Goal: Task Accomplishment & Management: Manage account settings

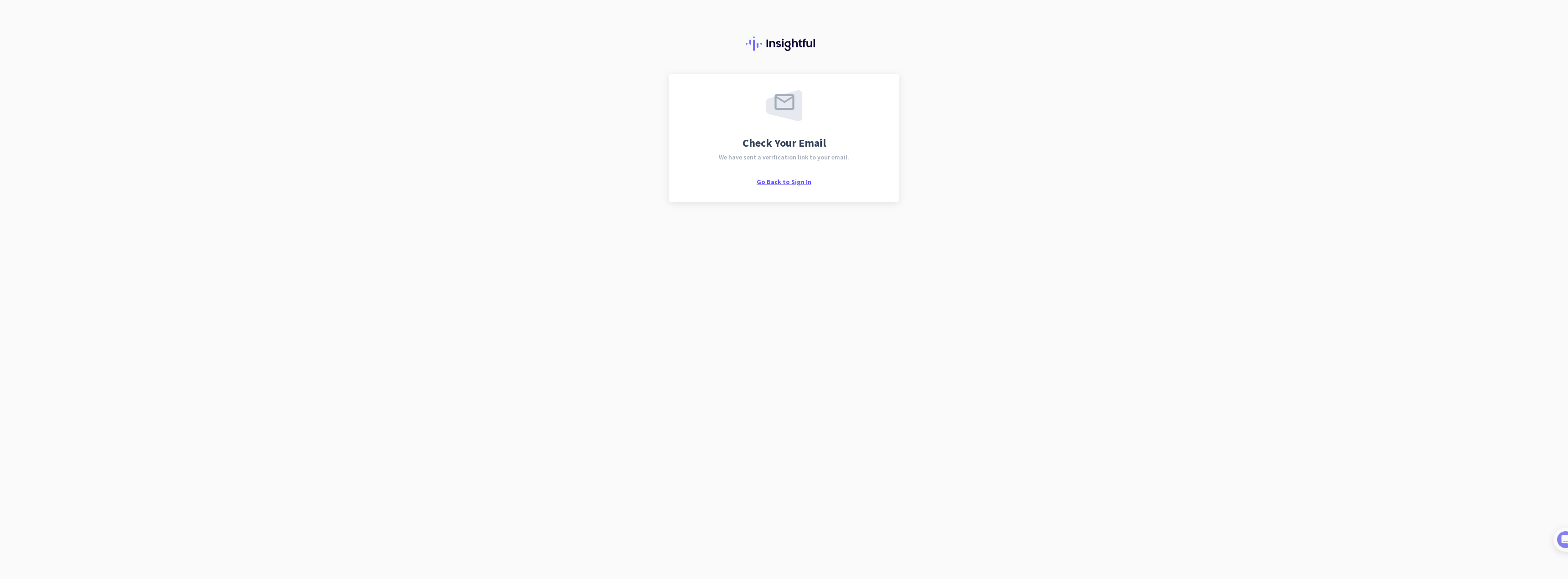
click at [794, 182] on span "Go Back to Sign In" at bounding box center [784, 181] width 55 height 8
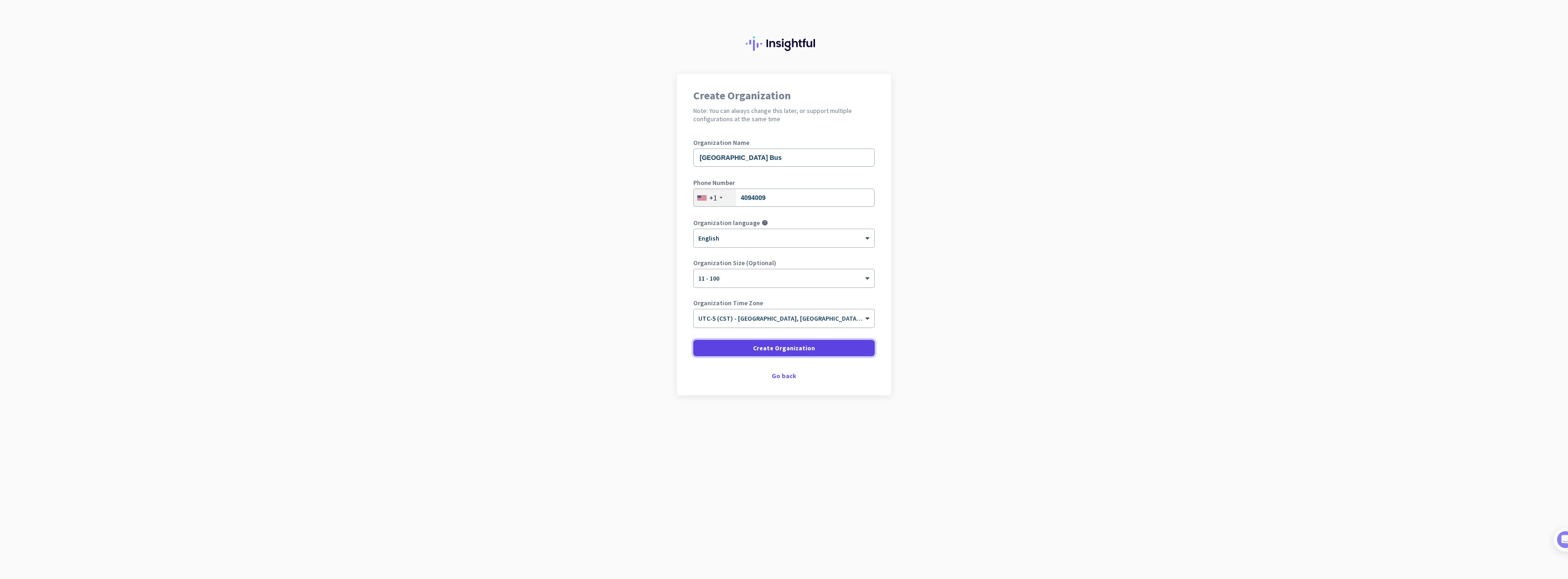
click at [778, 345] on span "Create Organization" at bounding box center [784, 348] width 62 height 9
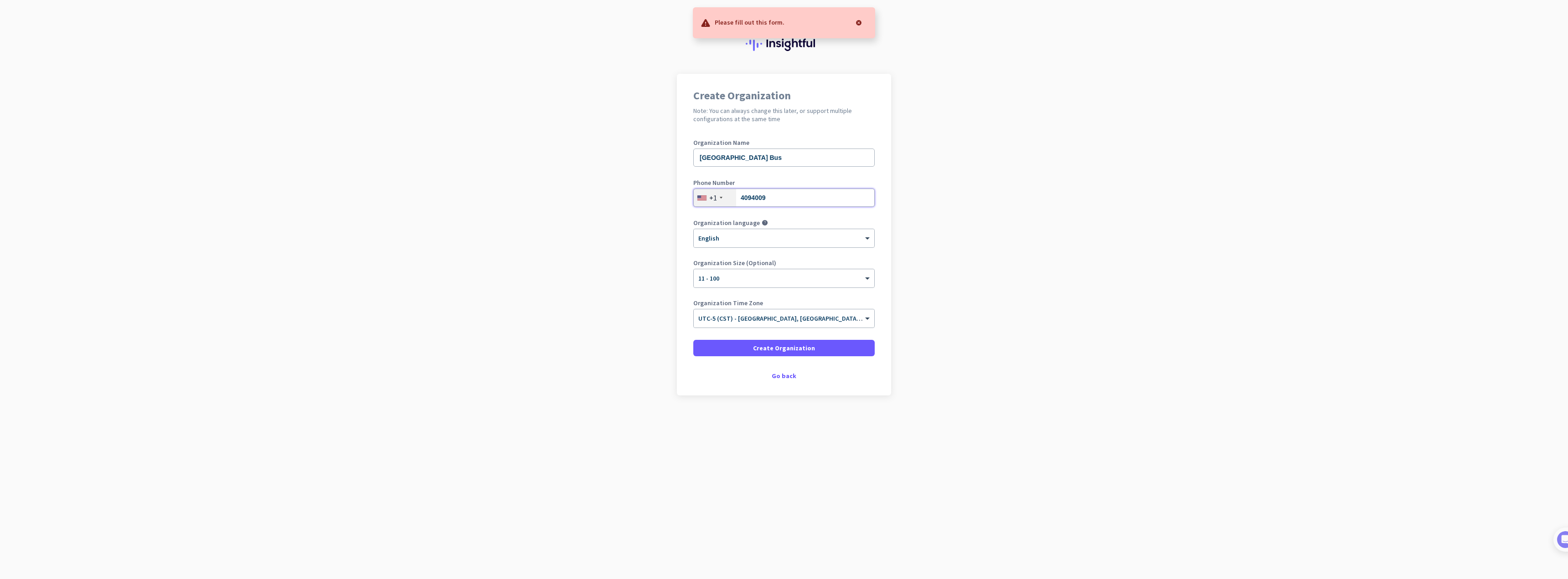
click at [785, 196] on input "4094009" at bounding box center [784, 198] width 181 height 18
type input "8154094009"
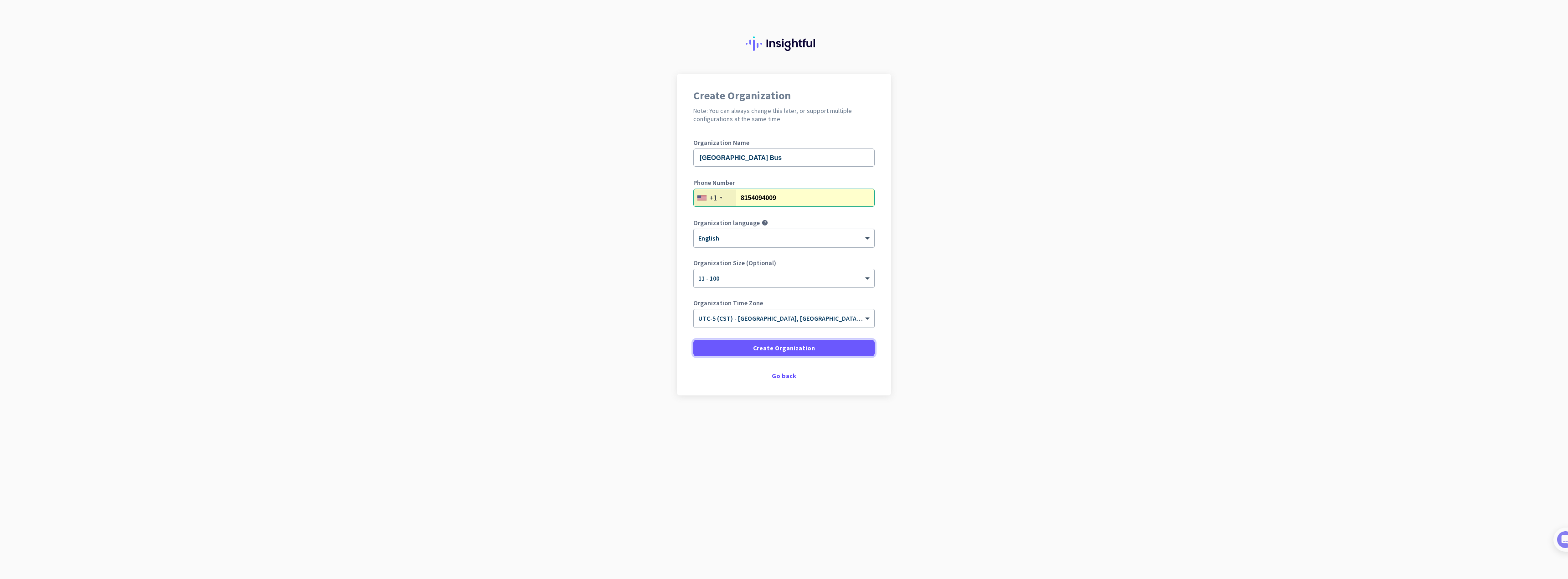
click at [780, 347] on span "Create Organization" at bounding box center [784, 348] width 62 height 9
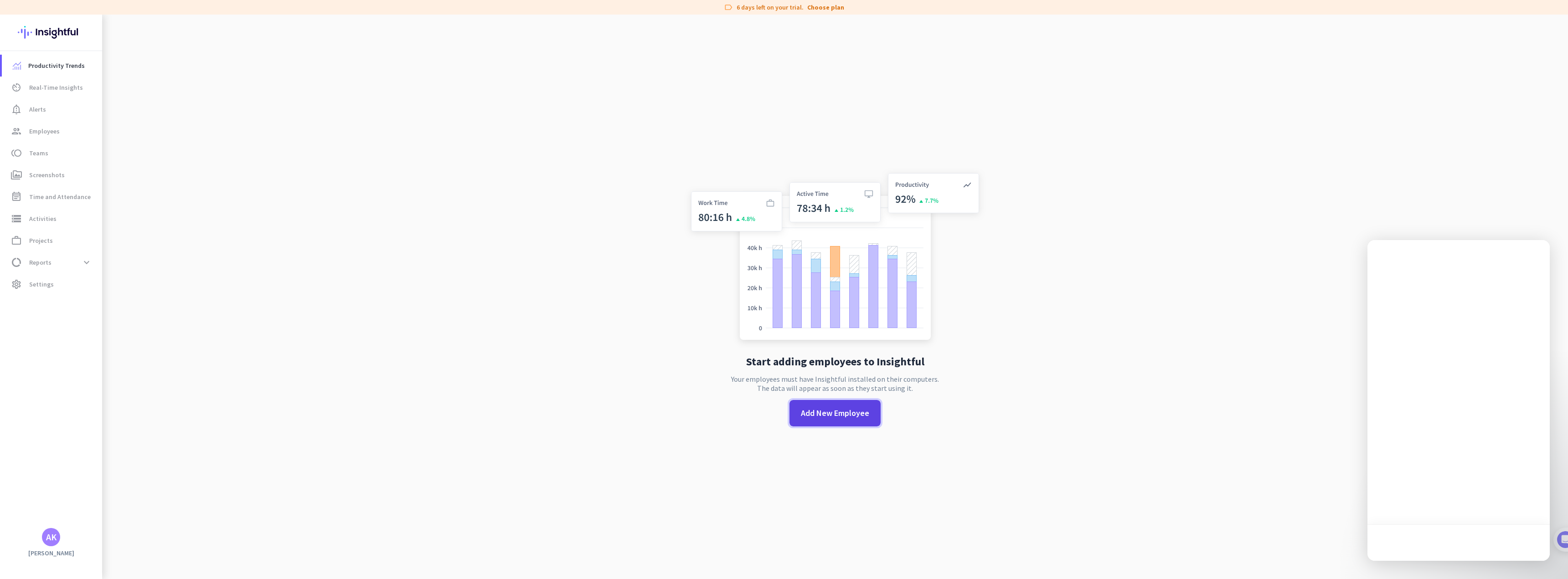
click at [827, 419] on span at bounding box center [835, 413] width 91 height 22
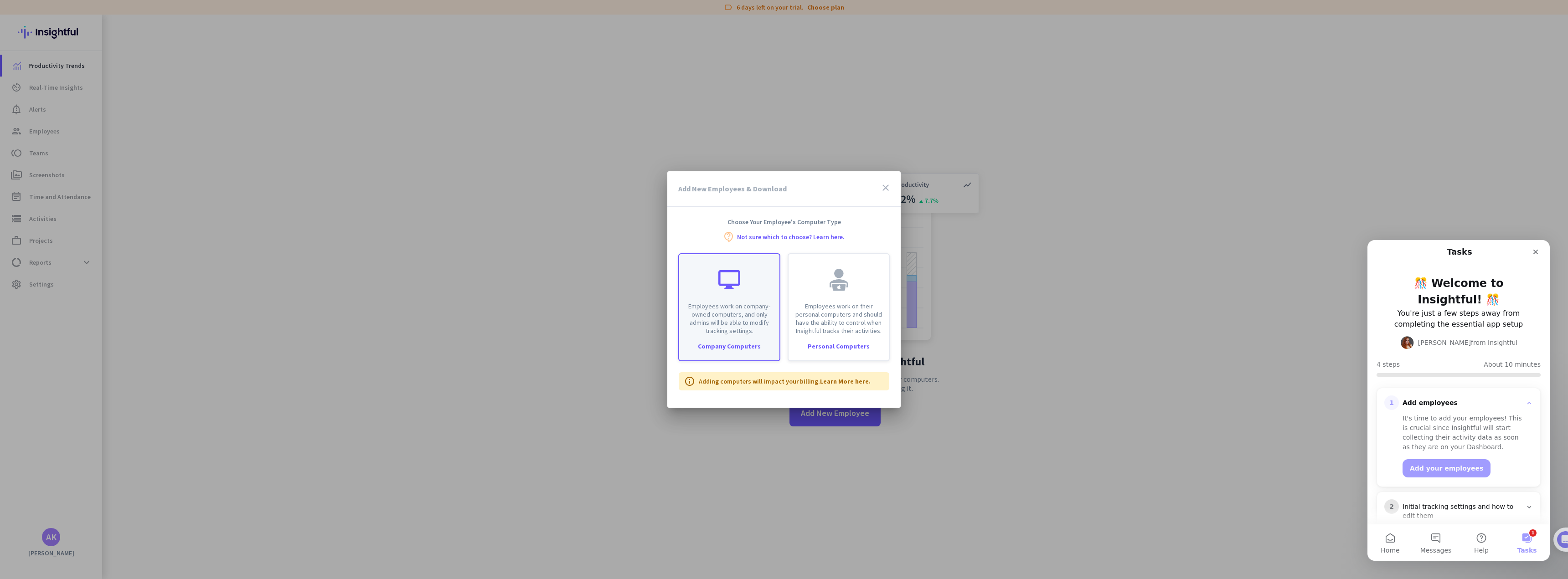
click at [721, 330] on p "Employees work on company-owned computers, and only admins will be able to modi…" at bounding box center [729, 318] width 89 height 33
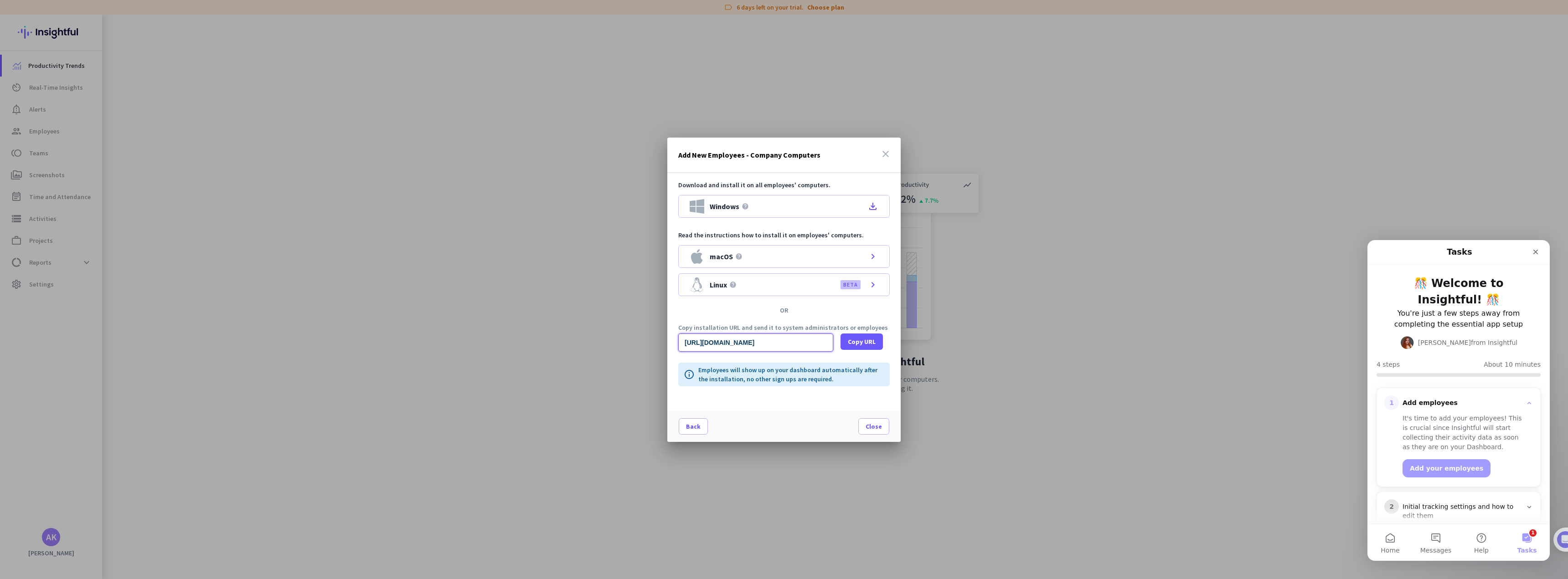
click at [785, 340] on input "[URL][DOMAIN_NAME]" at bounding box center [755, 342] width 155 height 18
click at [786, 343] on input "[URL][DOMAIN_NAME]" at bounding box center [755, 342] width 155 height 18
click at [866, 340] on span "Copy URL" at bounding box center [862, 341] width 28 height 9
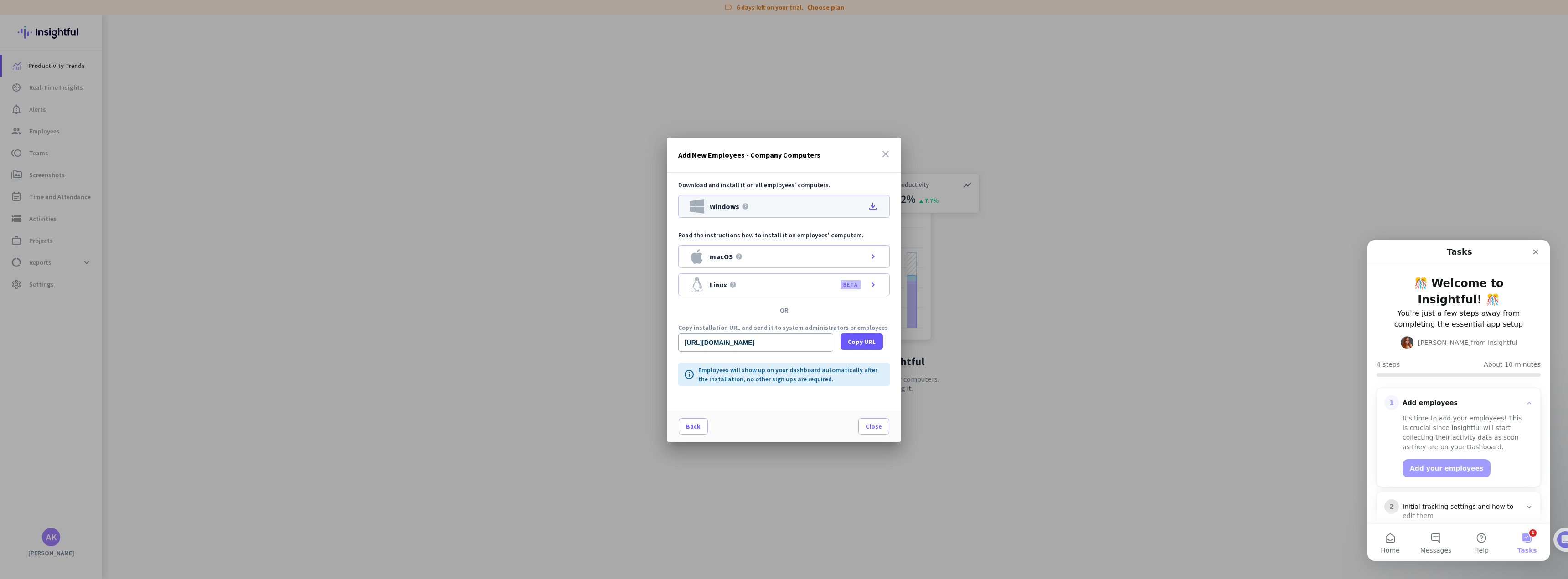
click at [875, 204] on icon "file_download" at bounding box center [873, 206] width 11 height 11
click at [1186, 120] on div at bounding box center [784, 290] width 1568 height 579
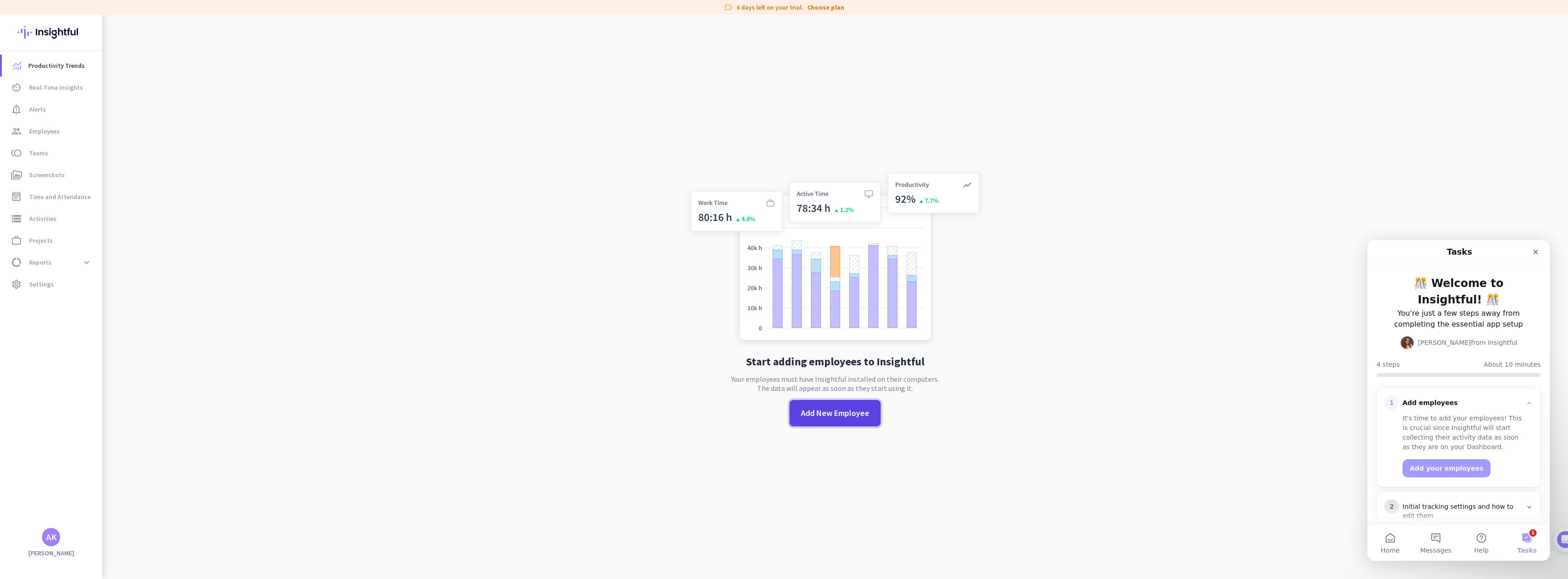
click at [826, 414] on span "Add New Employee" at bounding box center [835, 412] width 68 height 12
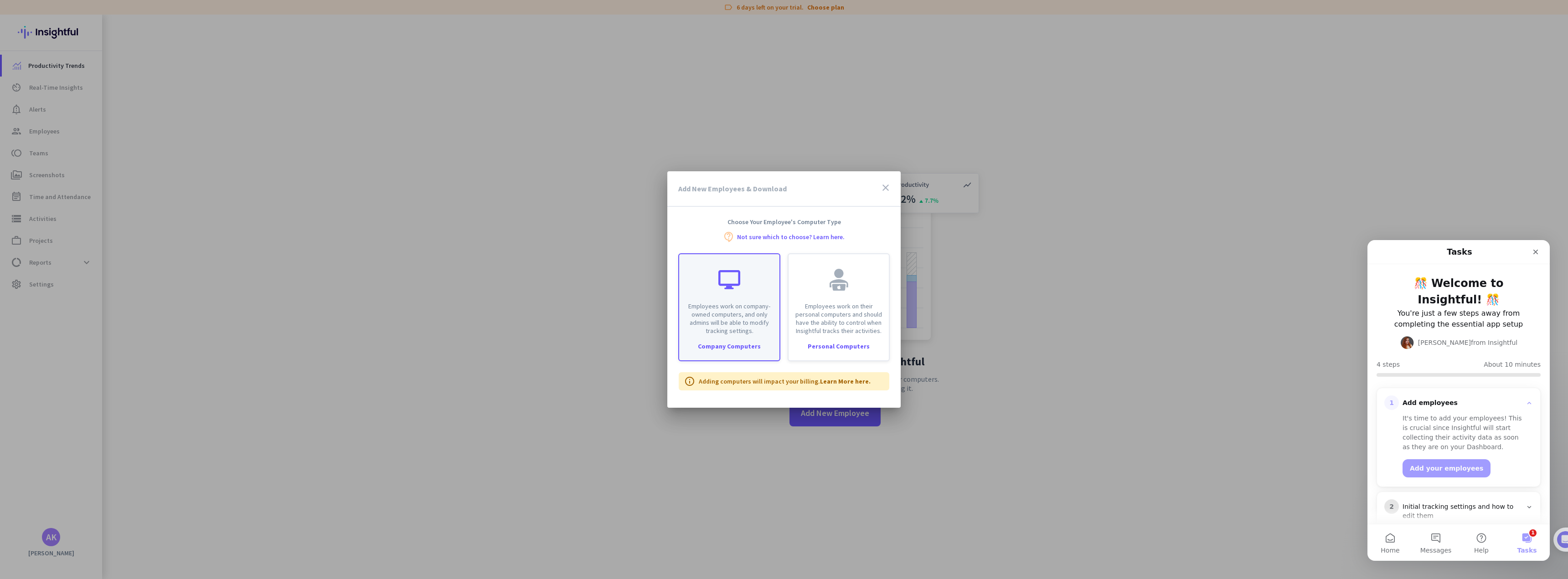
click at [735, 319] on p "Employees work on company-owned computers, and only admins will be able to modi…" at bounding box center [729, 318] width 89 height 33
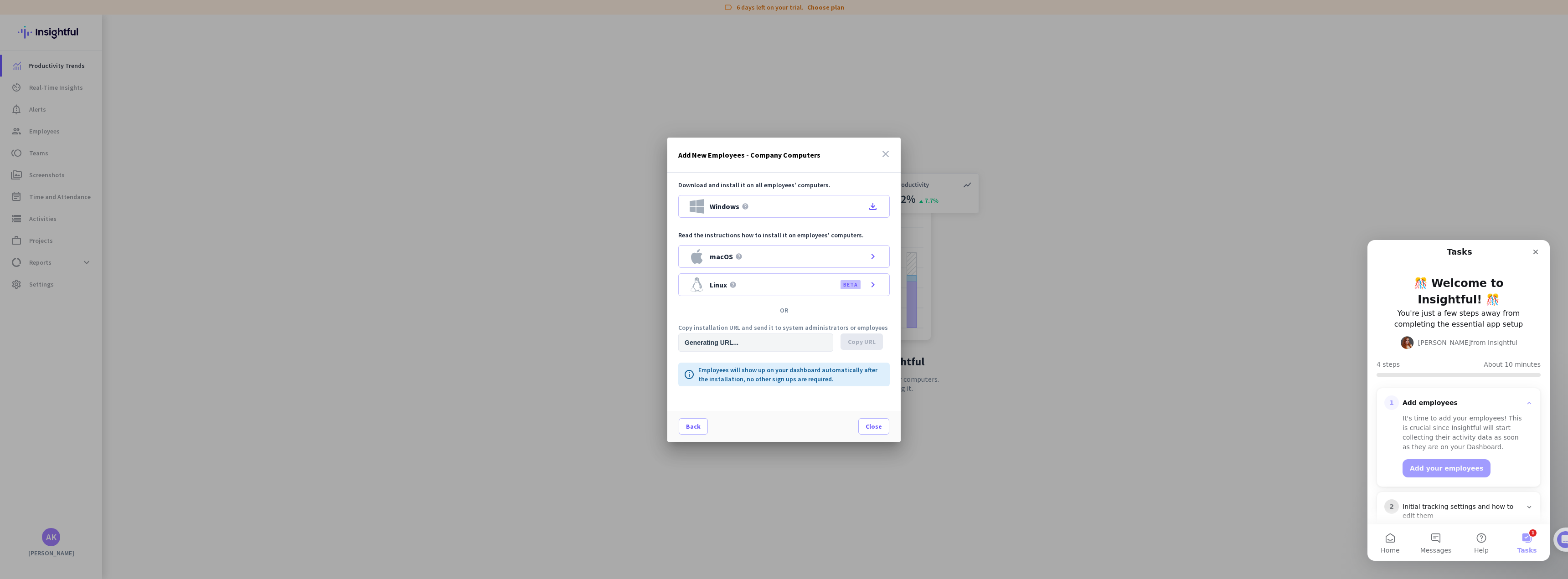
type input "[URL][DOMAIN_NAME]"
click at [872, 427] on span "Close" at bounding box center [873, 426] width 16 height 9
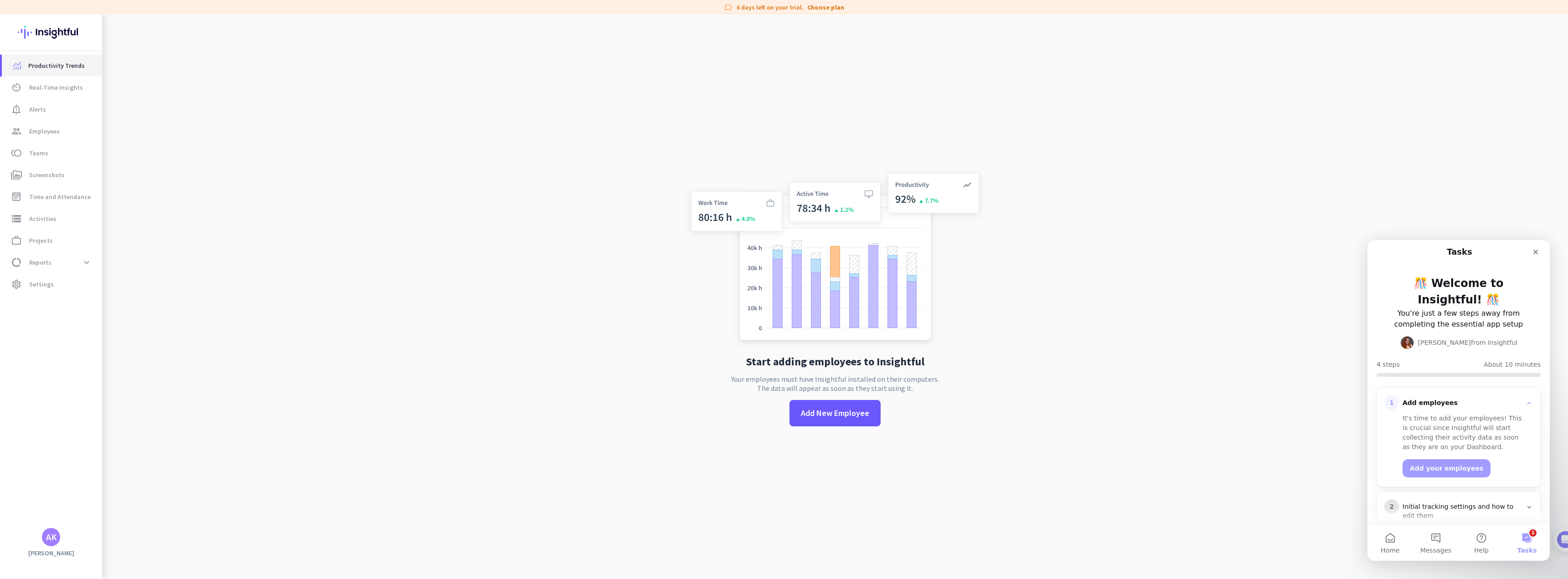
click at [52, 68] on span "Productivity Trends" at bounding box center [56, 66] width 57 height 11
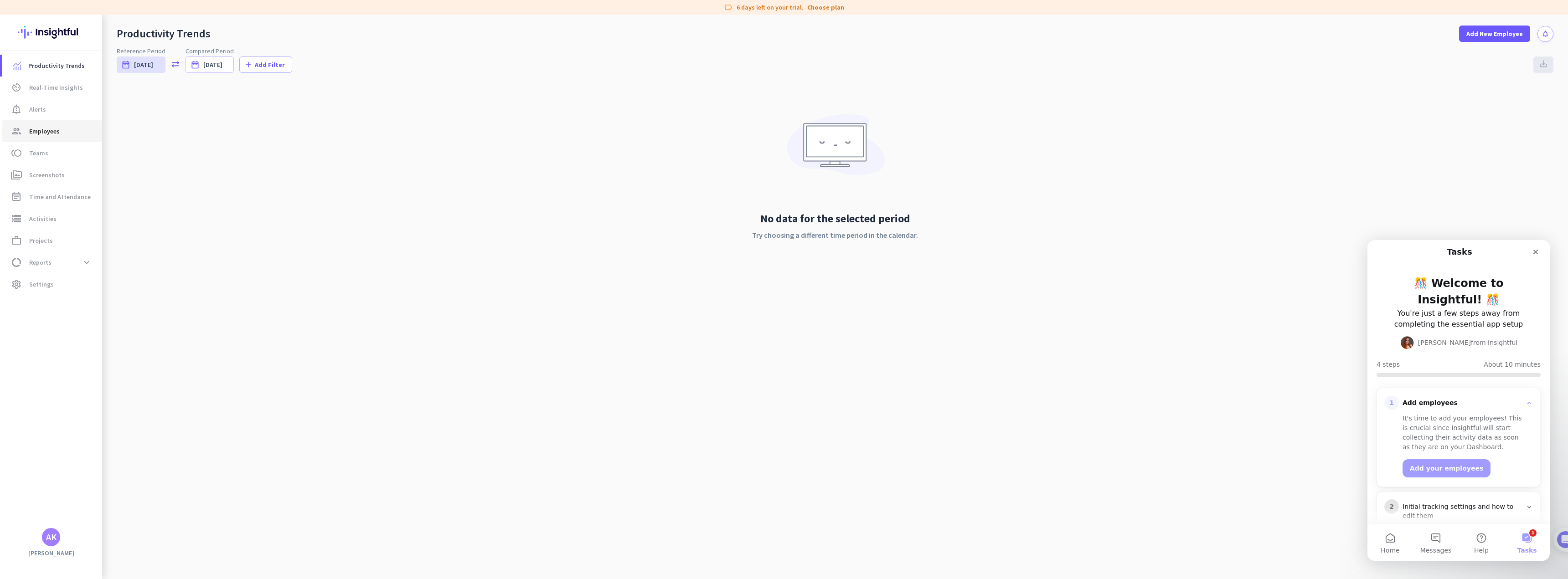
click at [50, 133] on span "Employees" at bounding box center [44, 131] width 30 height 11
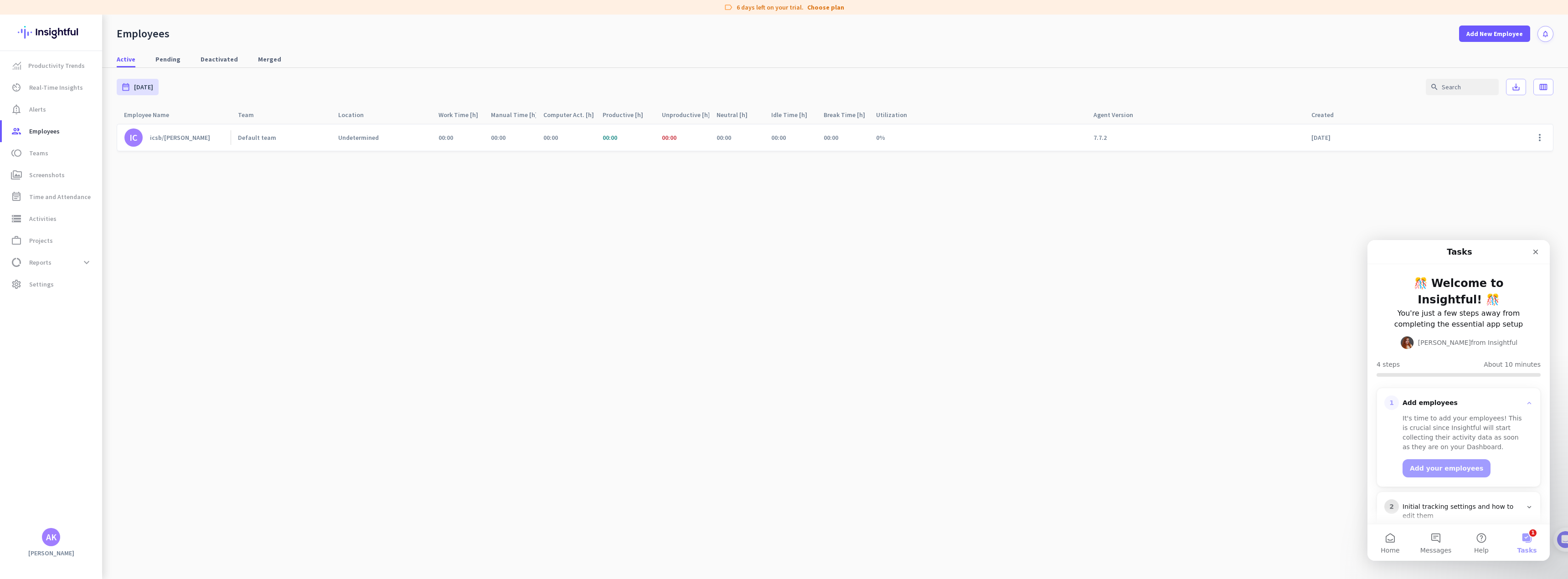
click at [164, 137] on div "icsb/[PERSON_NAME]" at bounding box center [180, 137] width 60 height 8
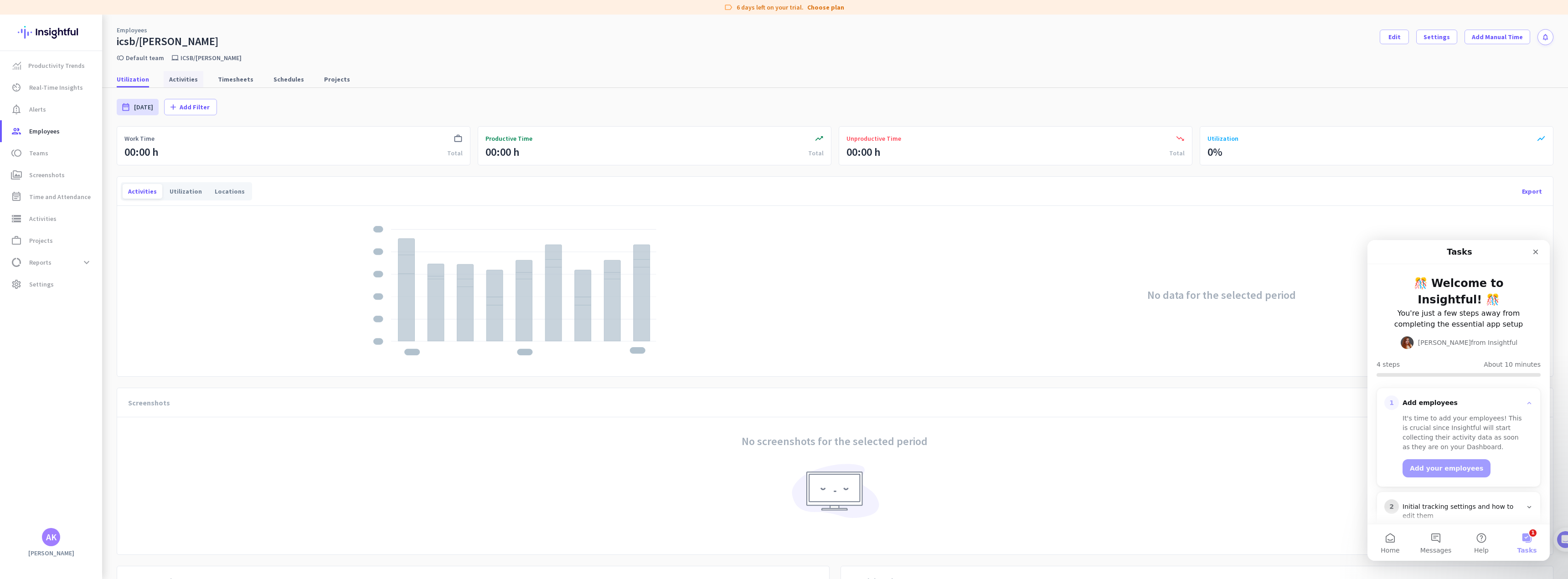
click at [188, 79] on span "Activities" at bounding box center [183, 79] width 29 height 9
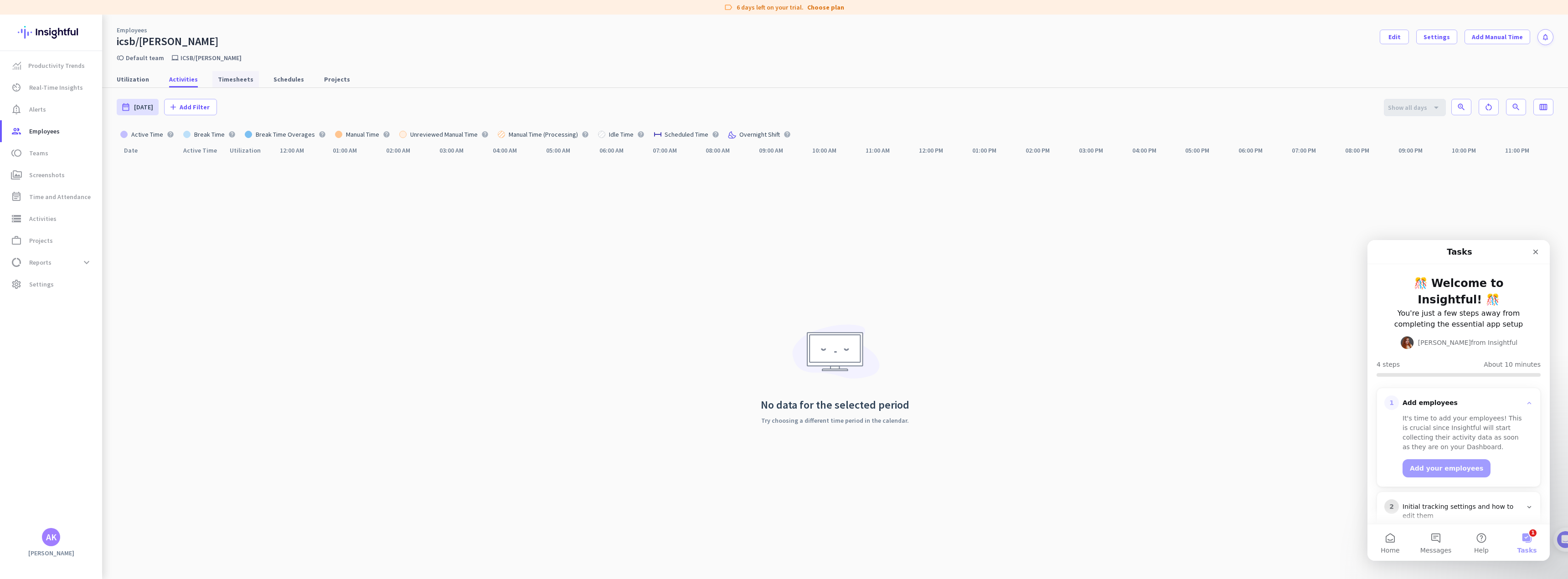
click at [226, 79] on span "Timesheets" at bounding box center [236, 79] width 35 height 9
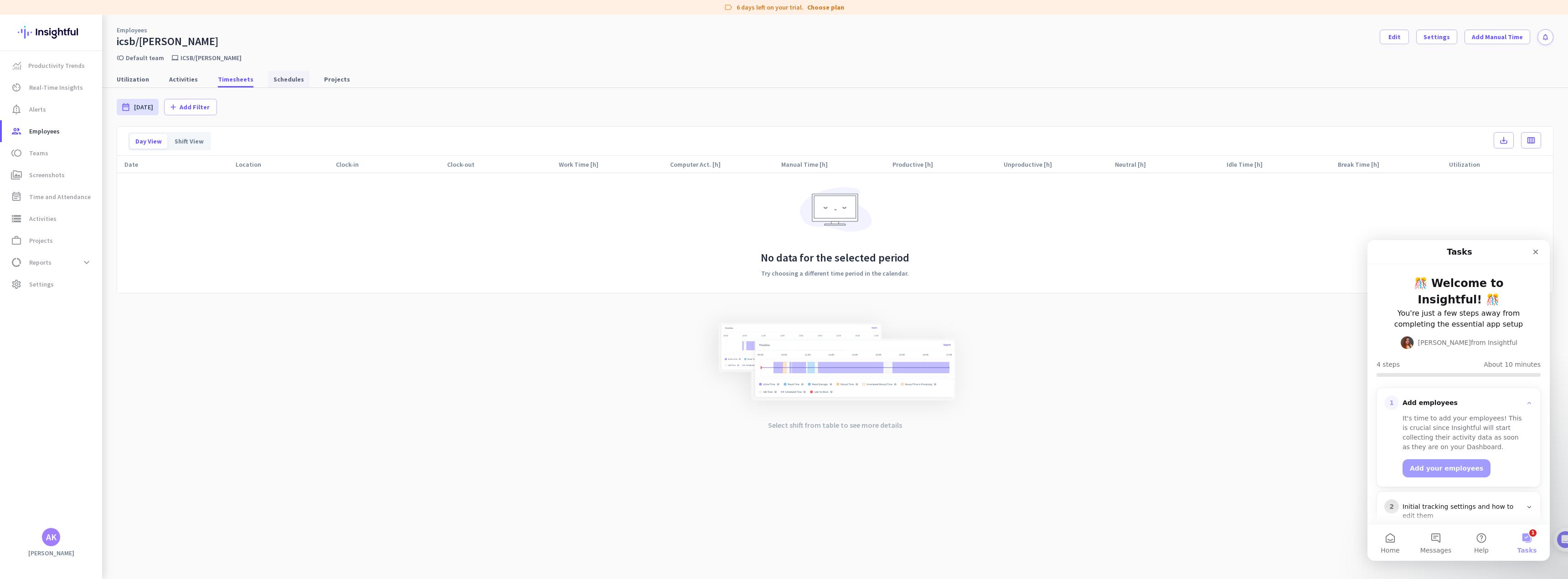
click at [284, 78] on span "Schedules" at bounding box center [289, 79] width 30 height 9
type input "[DATE] - [DATE]"
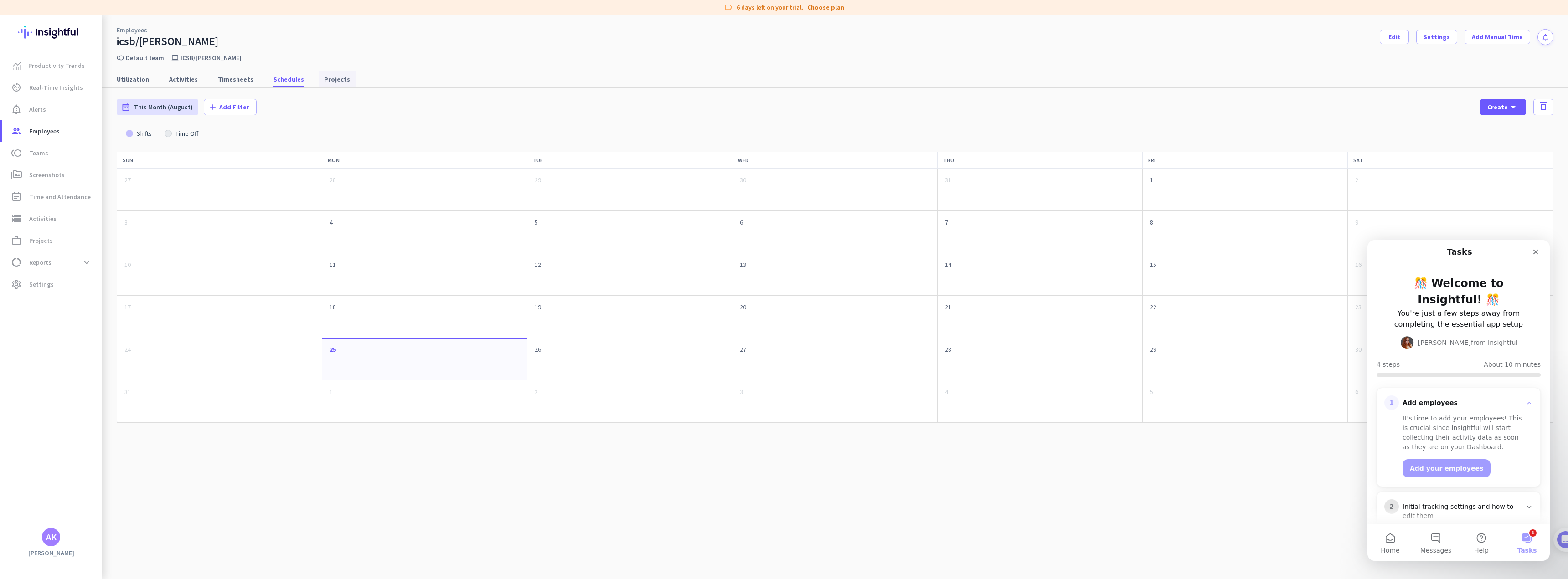
click at [326, 78] on span "Projects" at bounding box center [337, 79] width 26 height 9
type input "[DATE] - [DATE]"
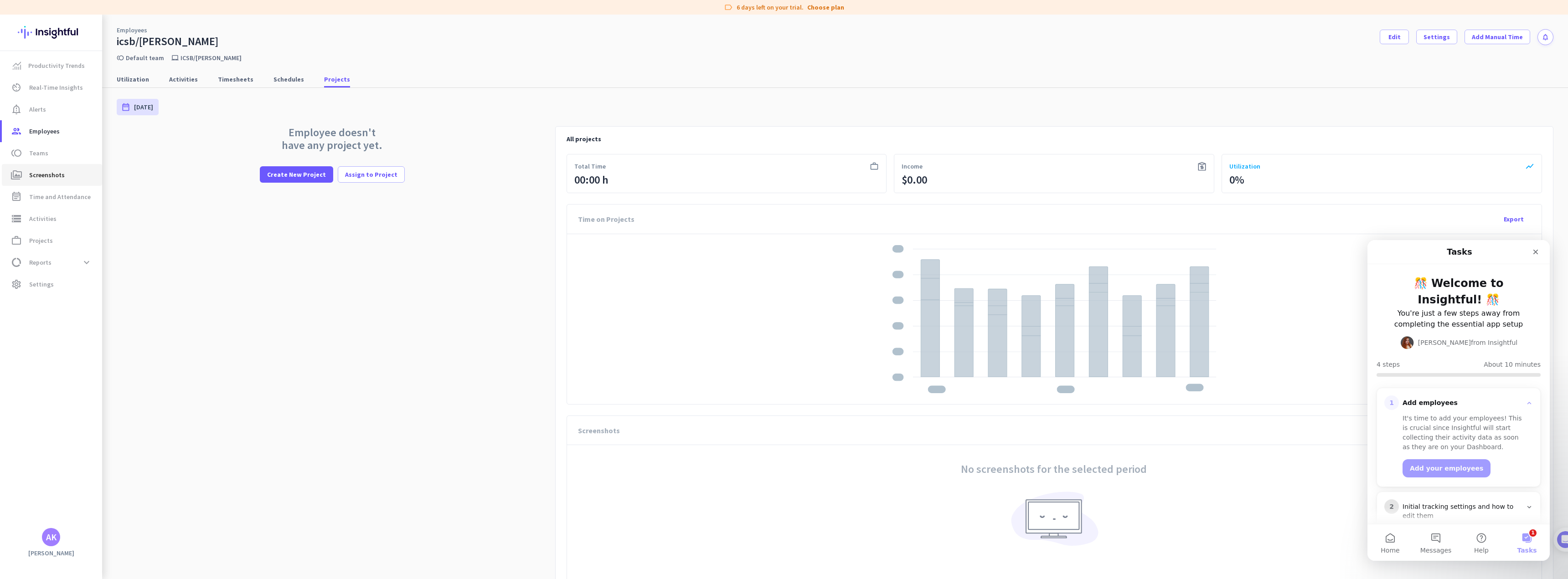
click at [56, 170] on span "Screenshots" at bounding box center [47, 175] width 35 height 11
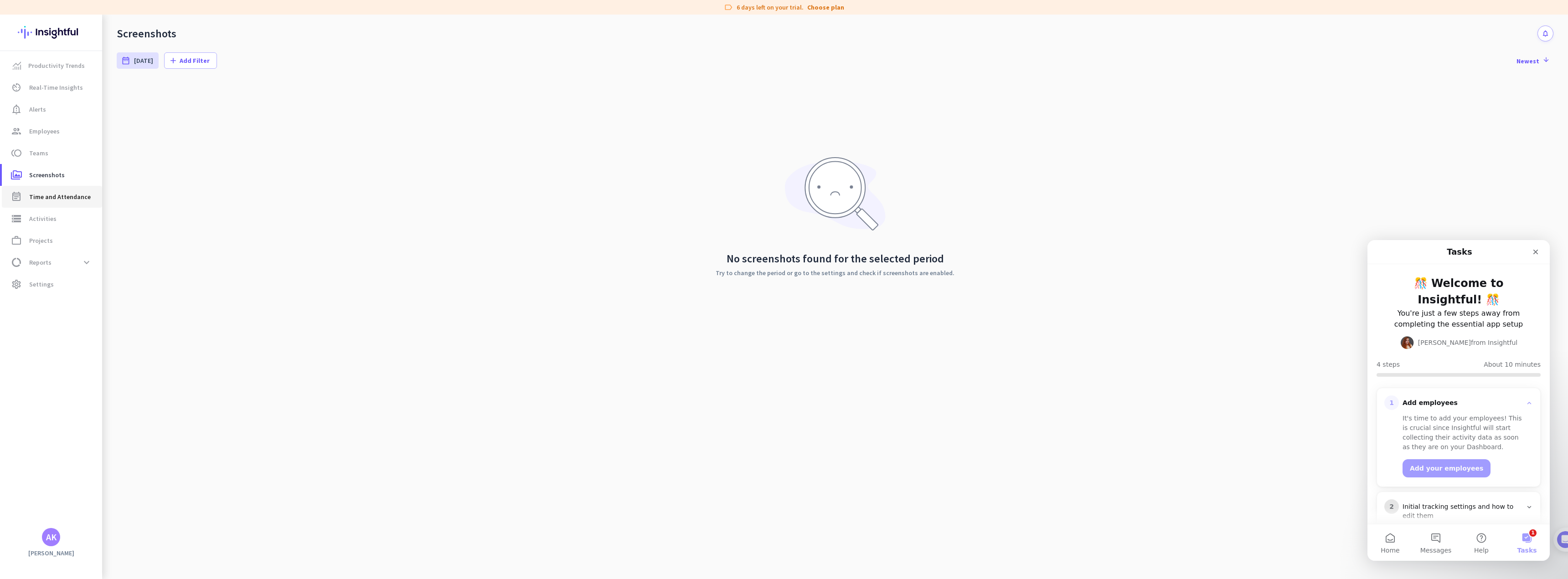
click at [54, 195] on span "Time and Attendance" at bounding box center [60, 197] width 61 height 11
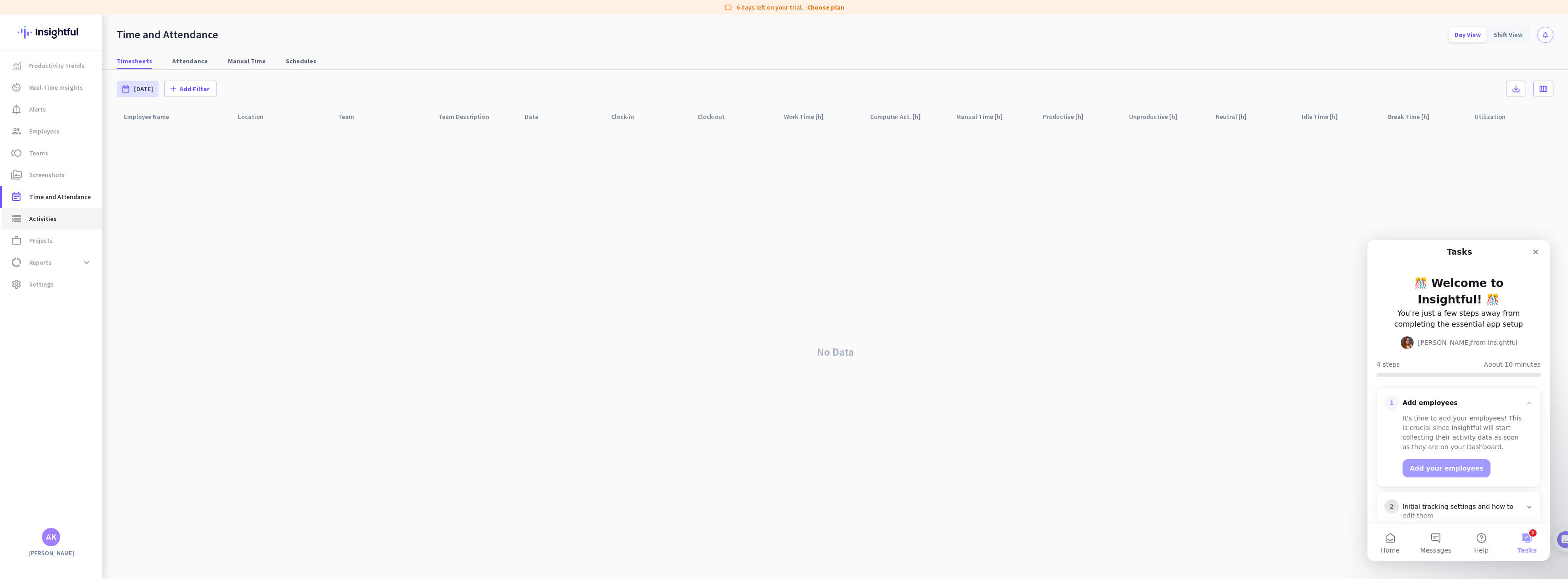
click at [44, 218] on span "Activities" at bounding box center [43, 218] width 27 height 11
type input "[DATE]"
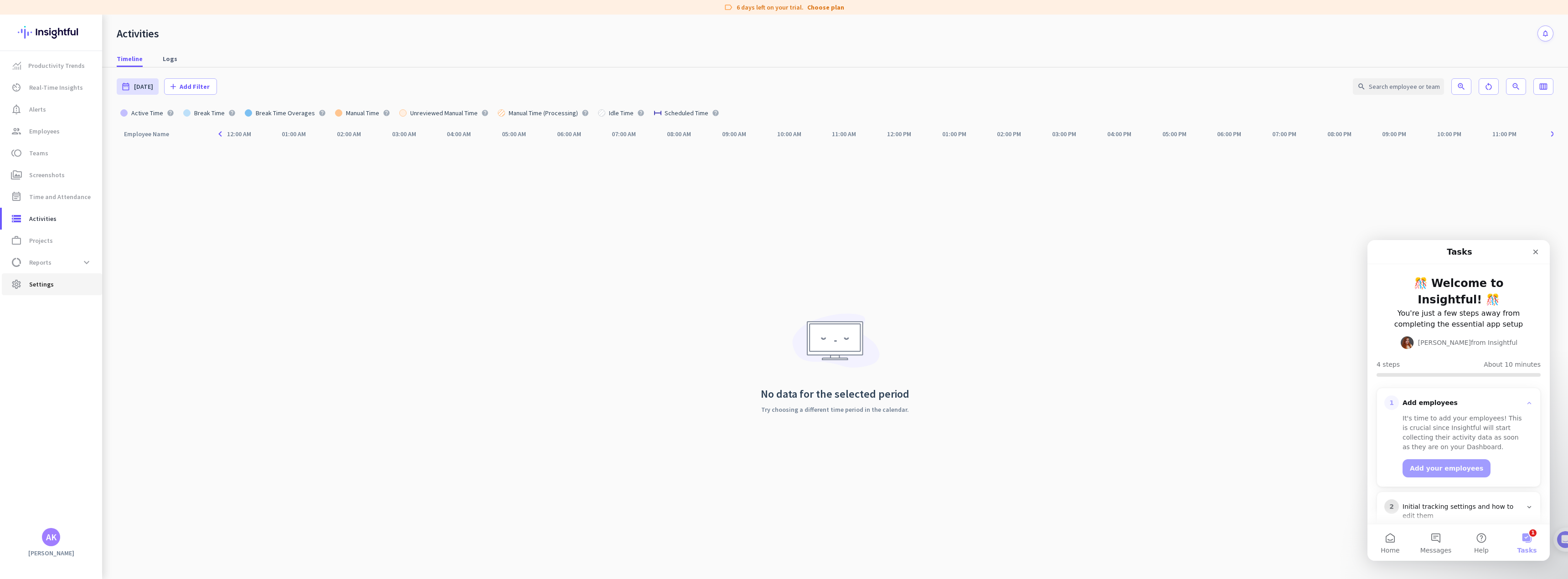
click at [62, 282] on span "settings Settings" at bounding box center [52, 284] width 86 height 11
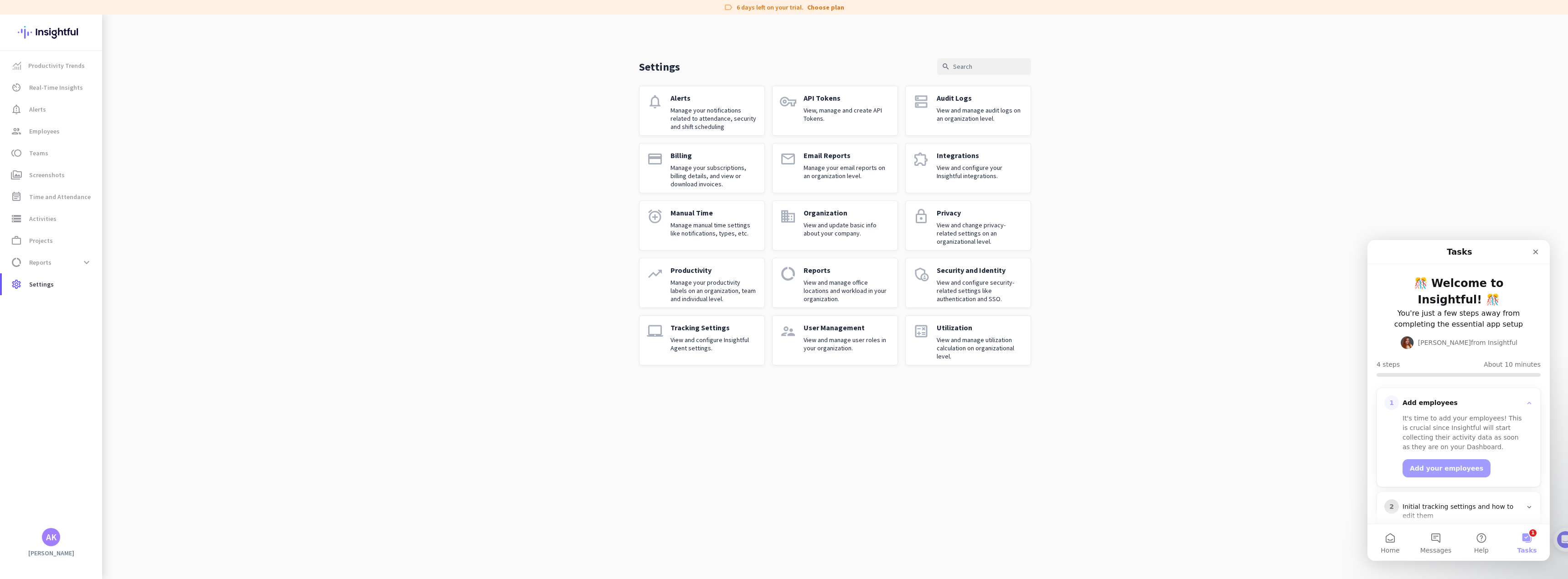
click at [967, 117] on p "View and manage audit logs on an organization level." at bounding box center [980, 114] width 86 height 16
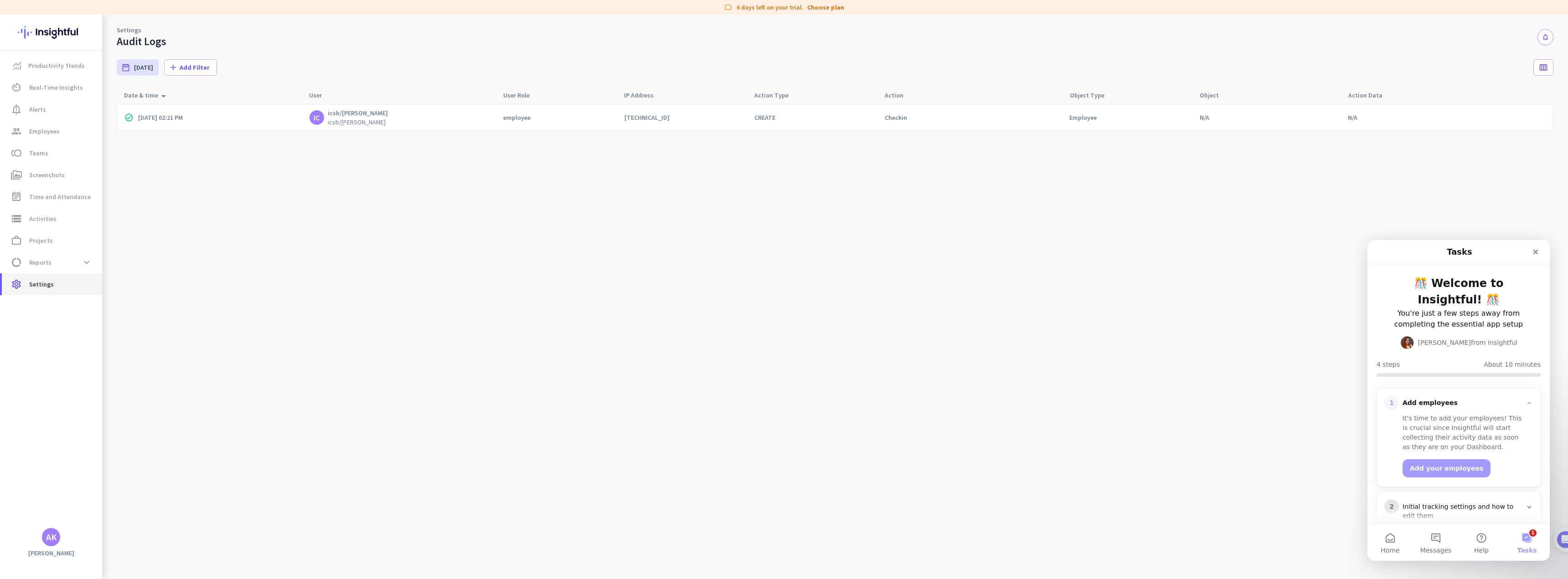
click at [39, 280] on span "Settings" at bounding box center [41, 284] width 24 height 11
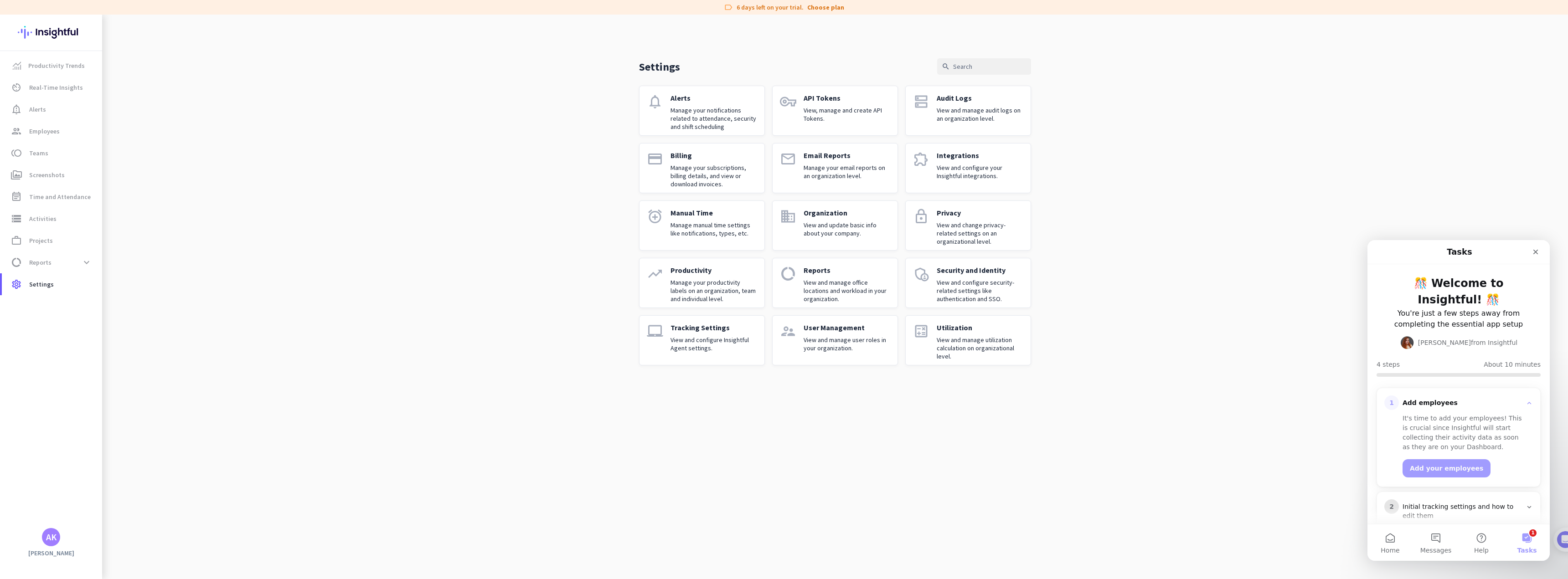
click at [715, 344] on p "View and configure Insightful Agent settings." at bounding box center [714, 344] width 86 height 16
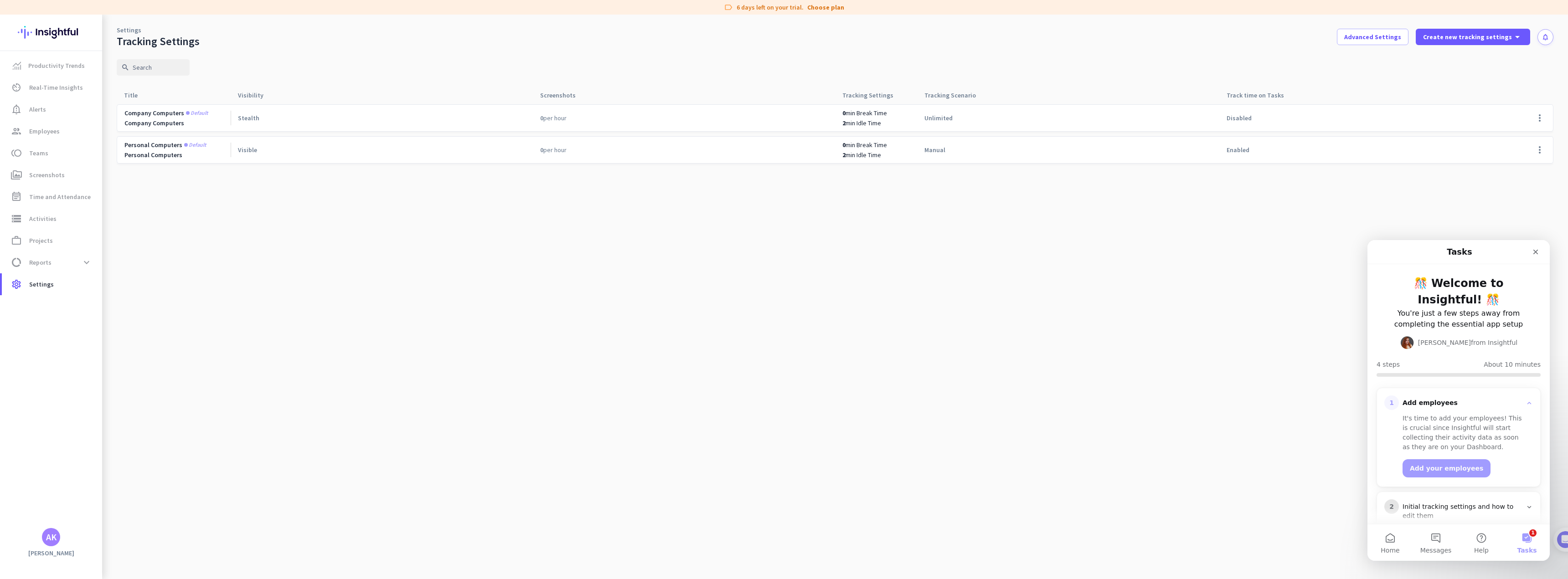
click at [192, 111] on span "Default" at bounding box center [197, 113] width 22 height 5
click at [1544, 117] on span at bounding box center [1540, 118] width 22 height 22
click at [1509, 135] on span "Edit" at bounding box center [1505, 137] width 12 height 8
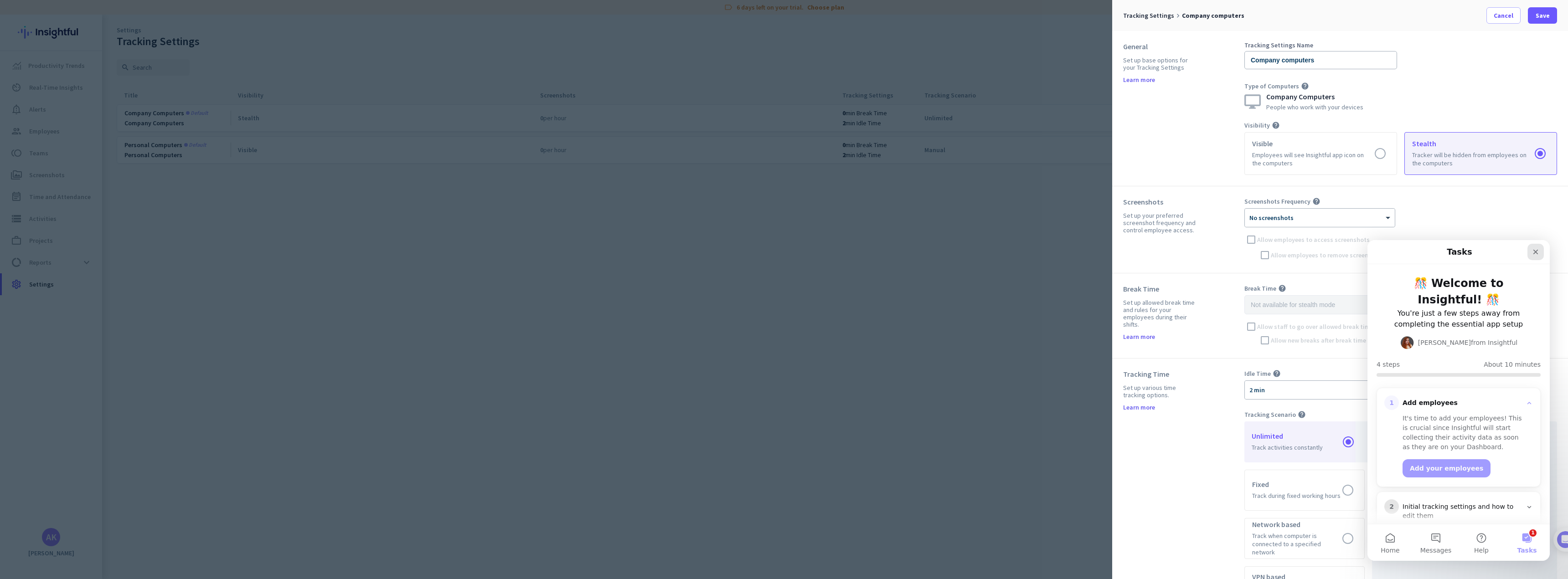
click at [1534, 254] on icon "Close" at bounding box center [1536, 252] width 5 height 5
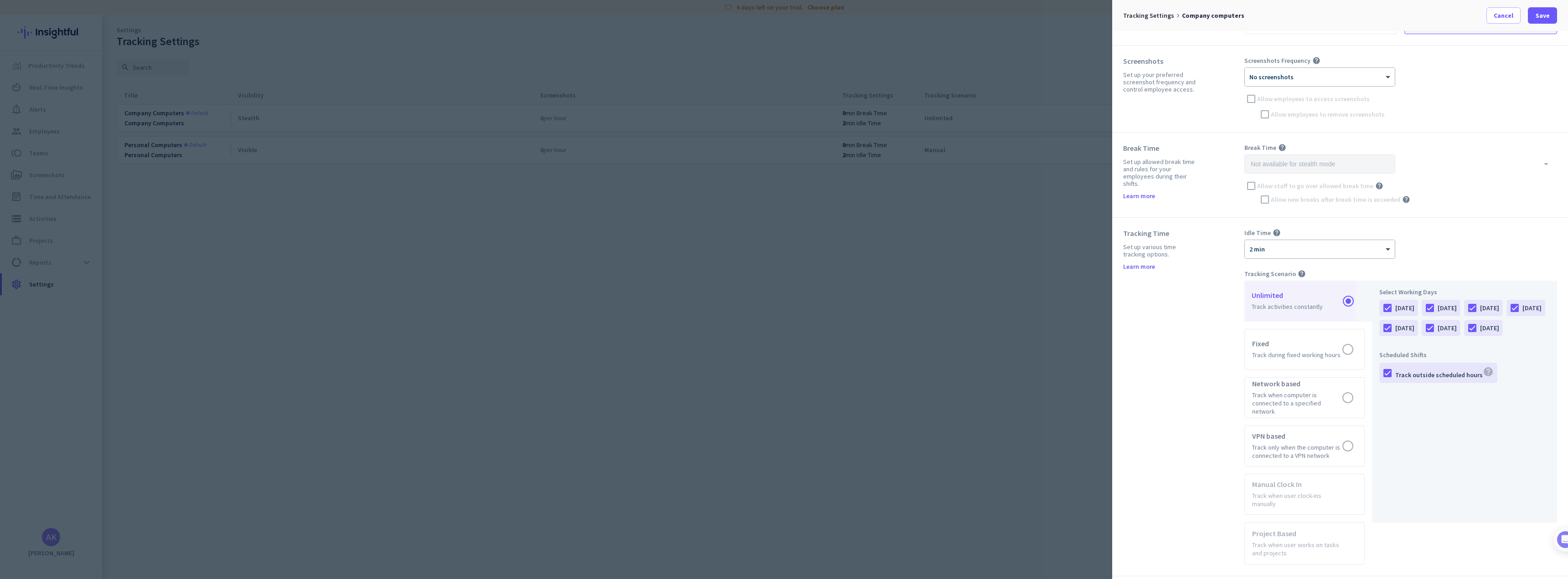
scroll to position [182, 0]
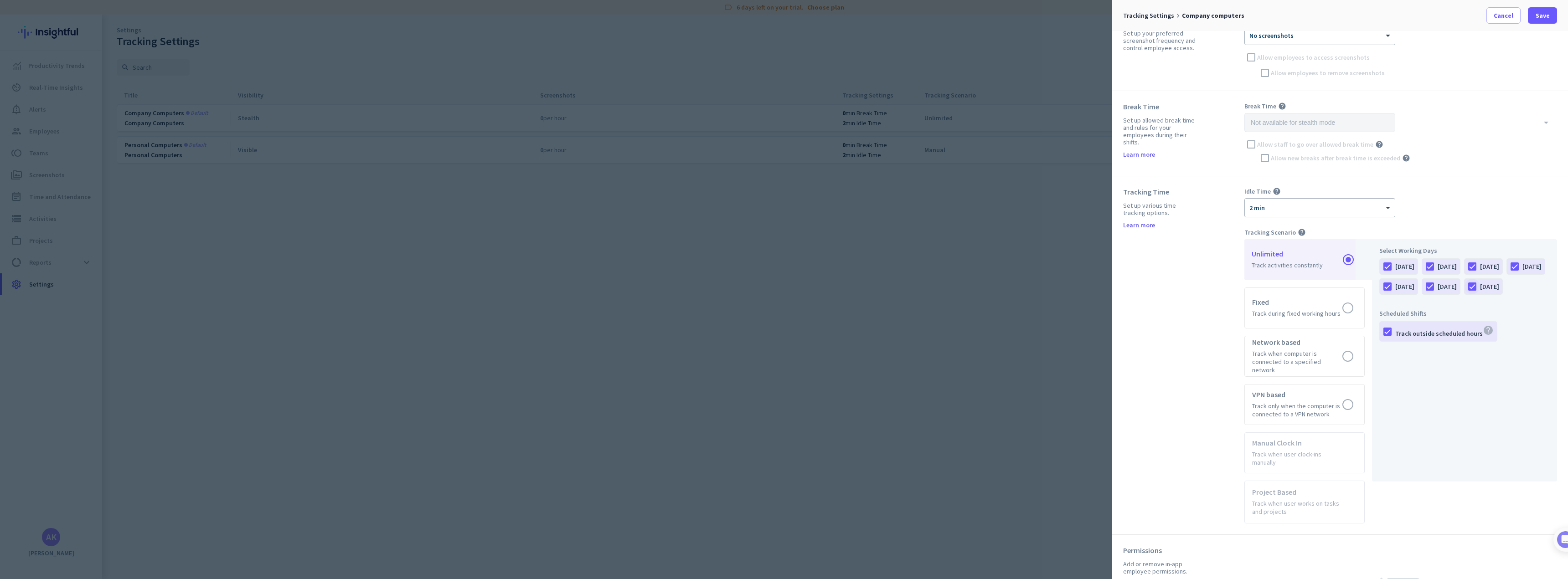
click at [1465, 294] on div at bounding box center [1472, 286] width 15 height 15
click at [1438, 286] on div at bounding box center [1429, 286] width 15 height 15
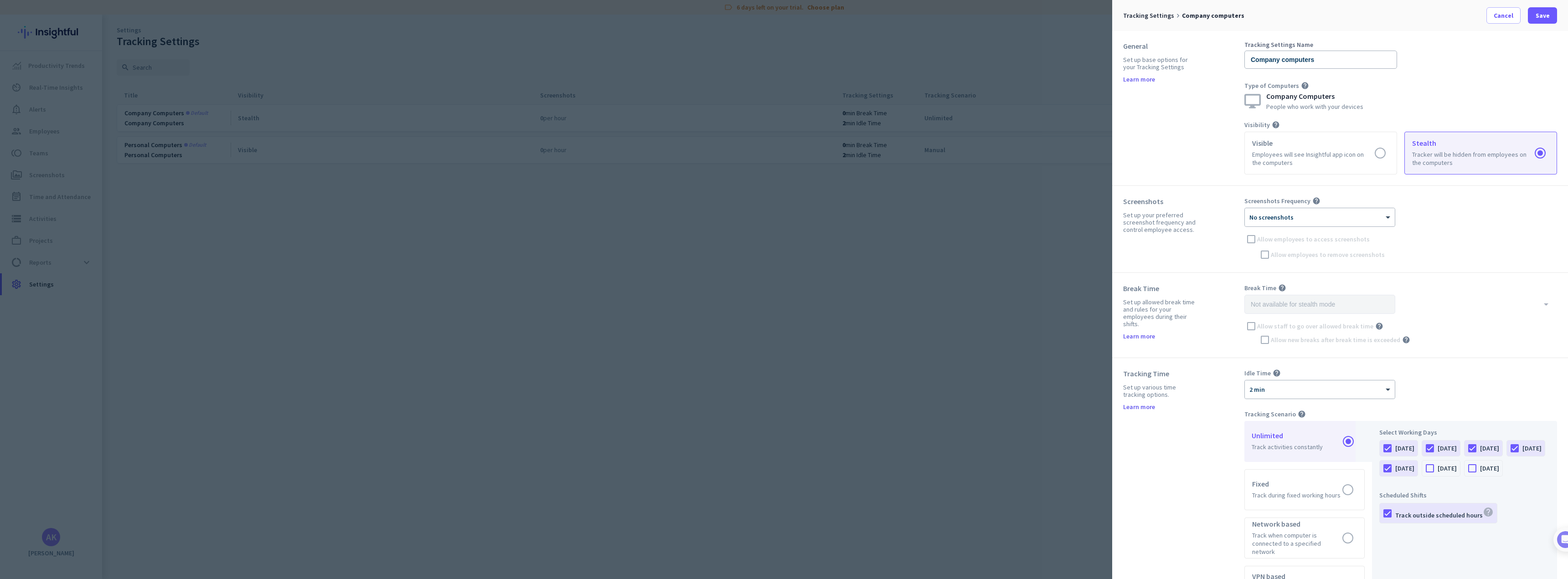
scroll to position [0, 0]
click at [1384, 217] on span at bounding box center [1389, 218] width 12 height 8
click at [1302, 249] on div "1 per hour" at bounding box center [1320, 249] width 149 height 15
click at [1546, 15] on span "Save" at bounding box center [1542, 15] width 14 height 9
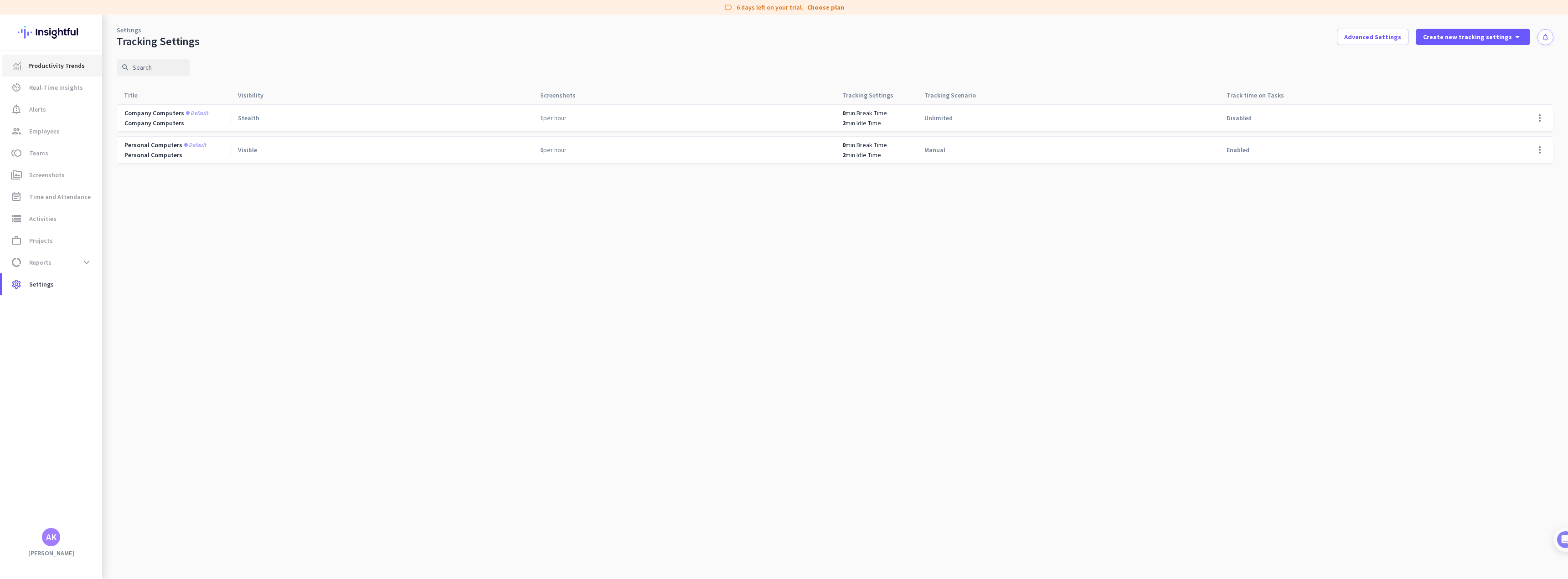
click at [33, 65] on span "Productivity Trends" at bounding box center [56, 66] width 57 height 11
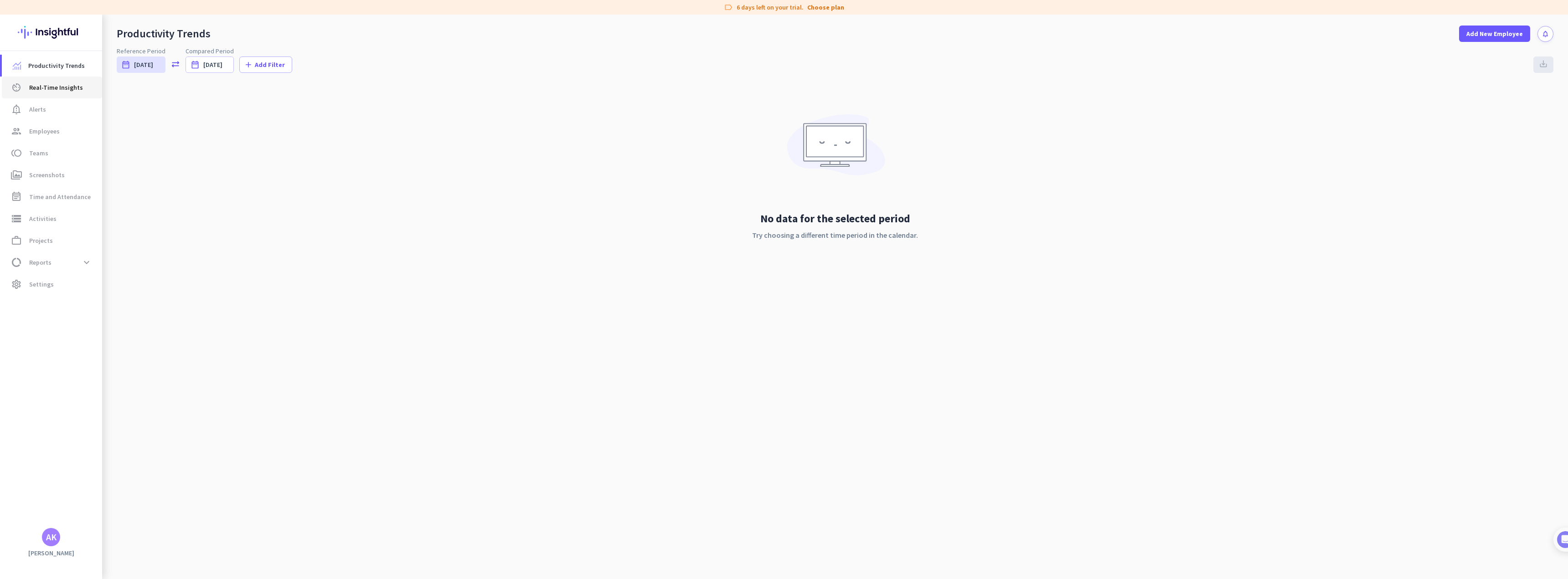
click at [61, 96] on link "av_timer Real-Time Insights" at bounding box center [52, 88] width 100 height 22
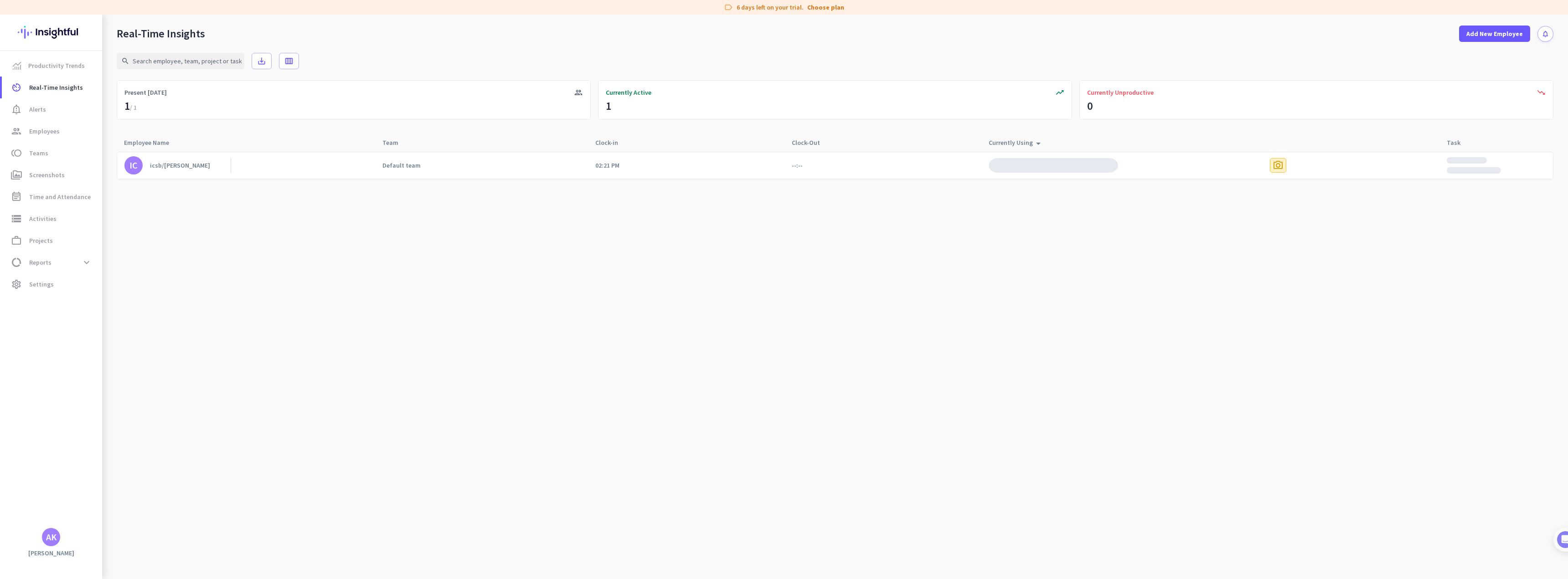
click at [1281, 170] on span "photo_camera" at bounding box center [1278, 165] width 11 height 11
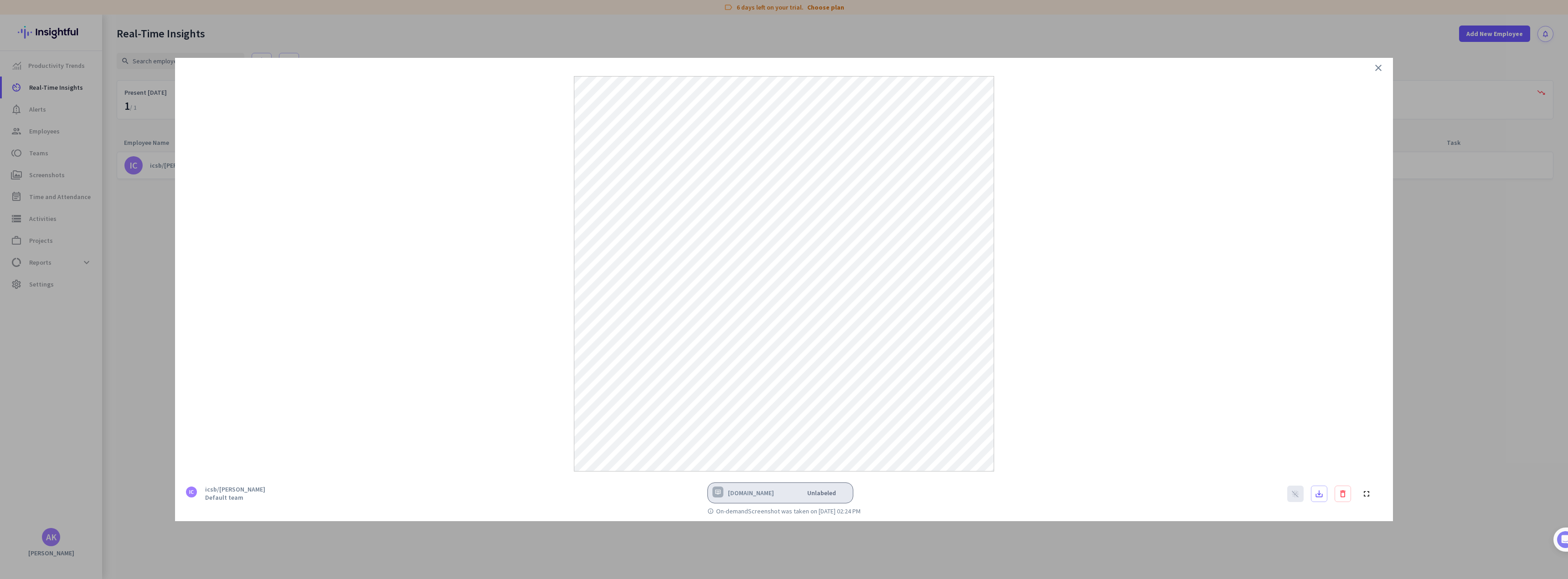
click at [1376, 68] on icon "close" at bounding box center [1378, 68] width 11 height 11
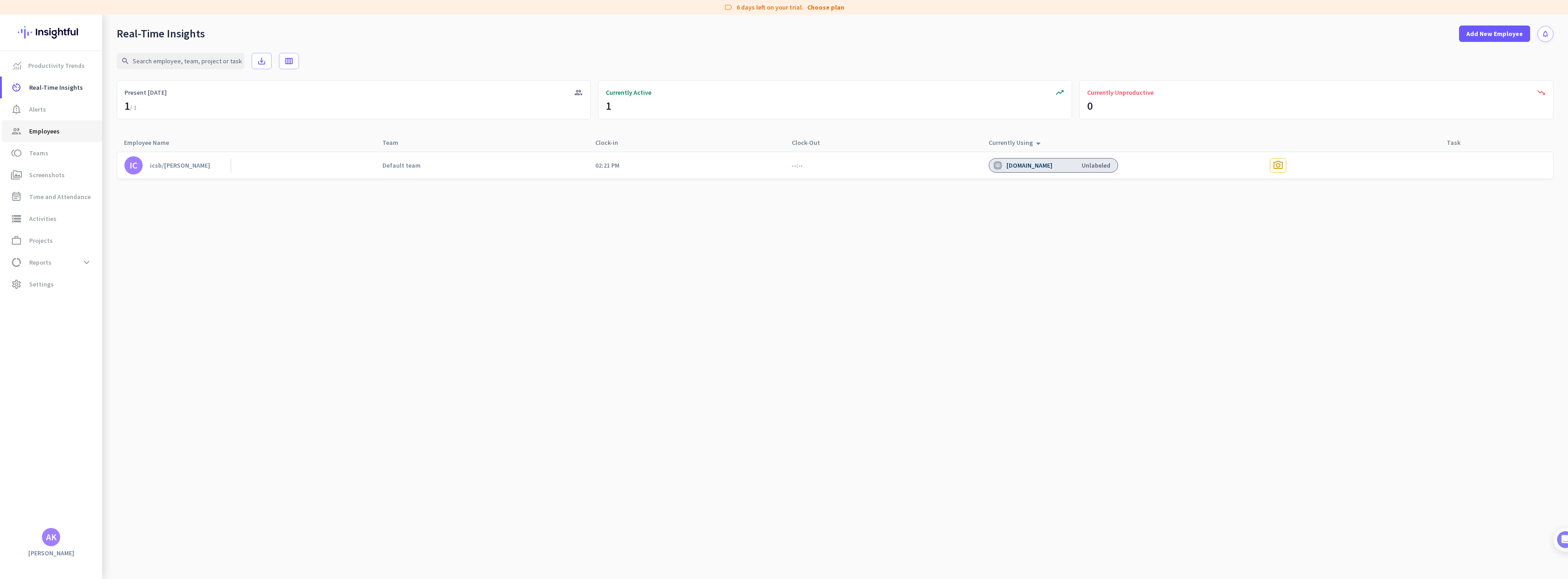
click at [40, 140] on link "group Employees" at bounding box center [52, 131] width 100 height 22
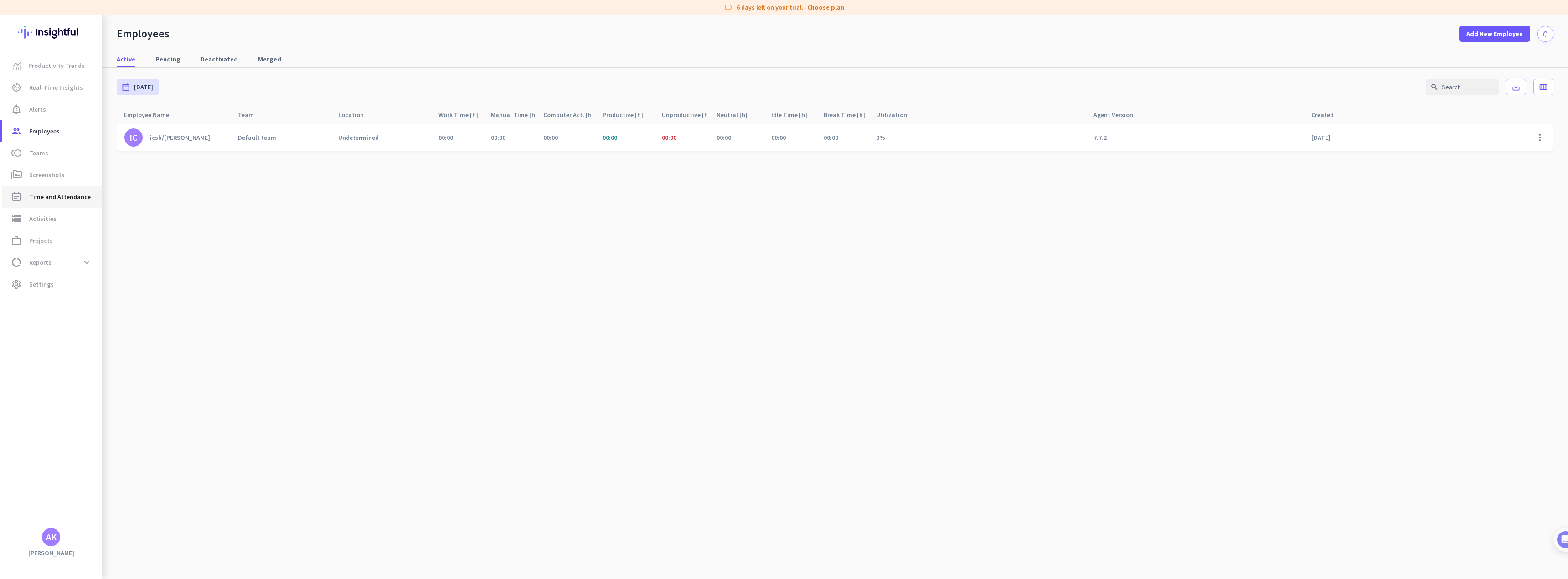
click at [54, 196] on span "Time and Attendance" at bounding box center [60, 197] width 61 height 11
click at [56, 218] on span "storage Activities" at bounding box center [52, 218] width 86 height 11
type input "[DATE]"
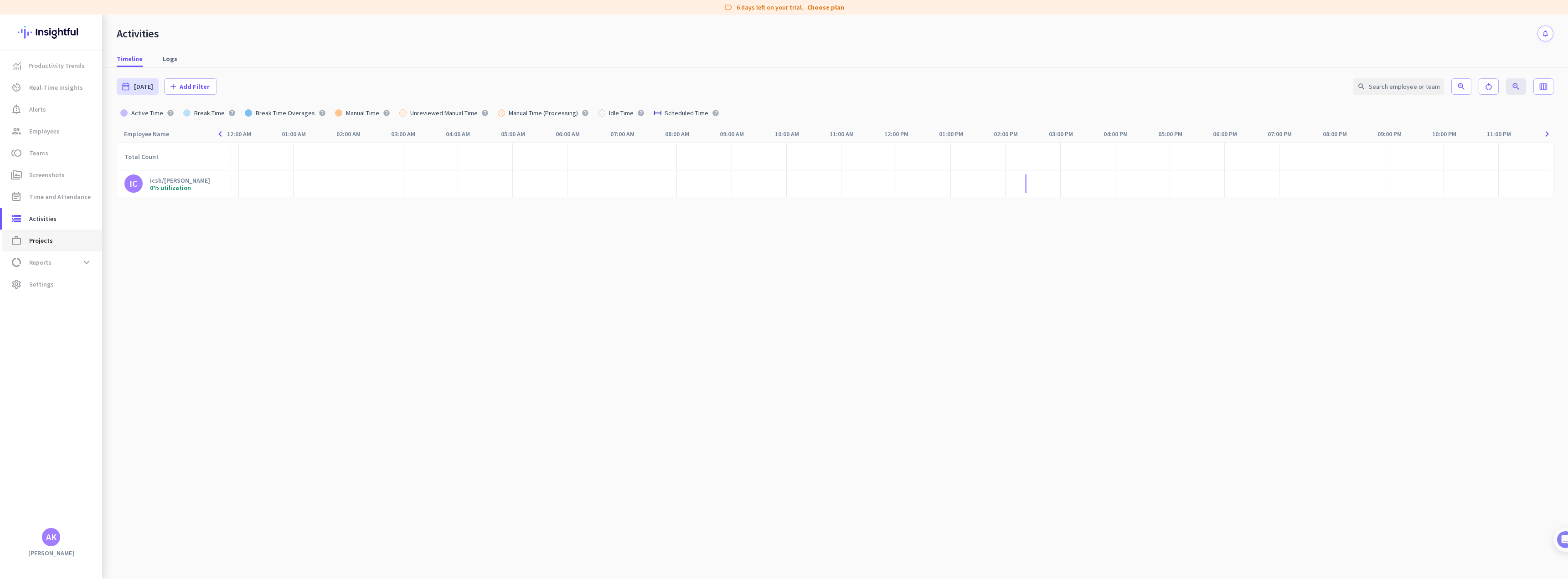
click at [57, 245] on span "work_outline Projects" at bounding box center [52, 240] width 86 height 11
type input "[DATE] - [DATE]"
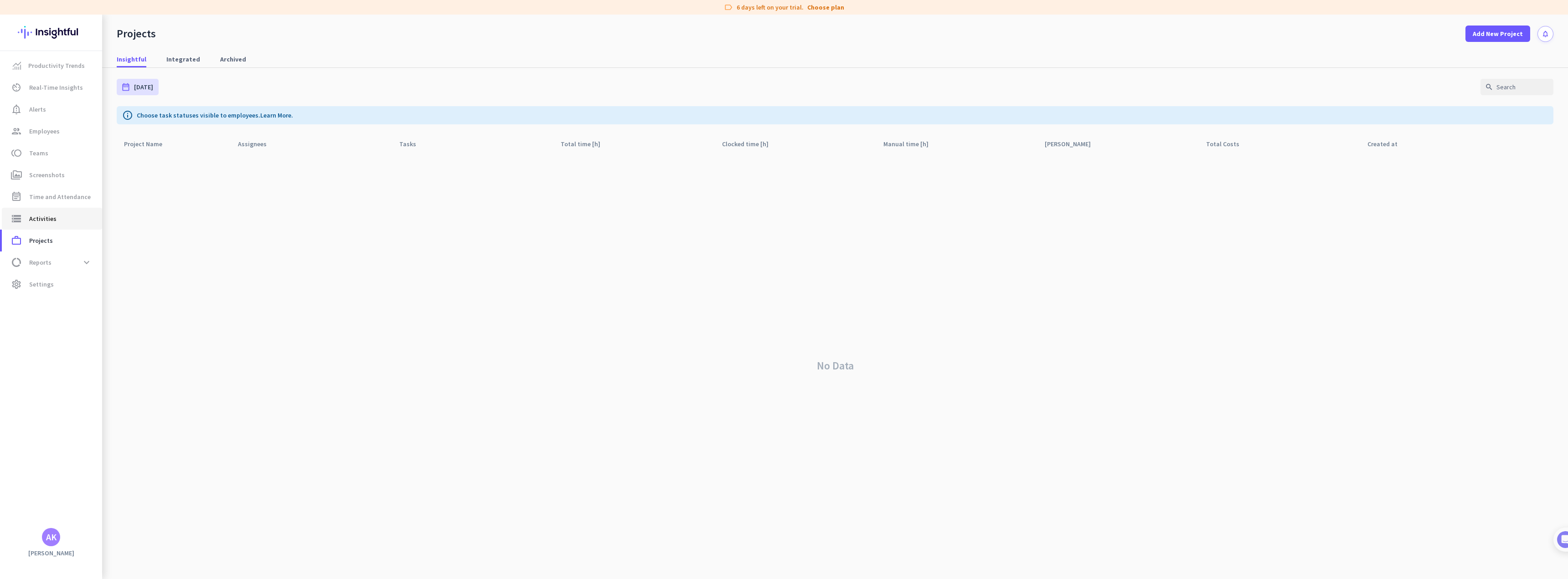
click at [35, 213] on span "Activities" at bounding box center [43, 218] width 27 height 11
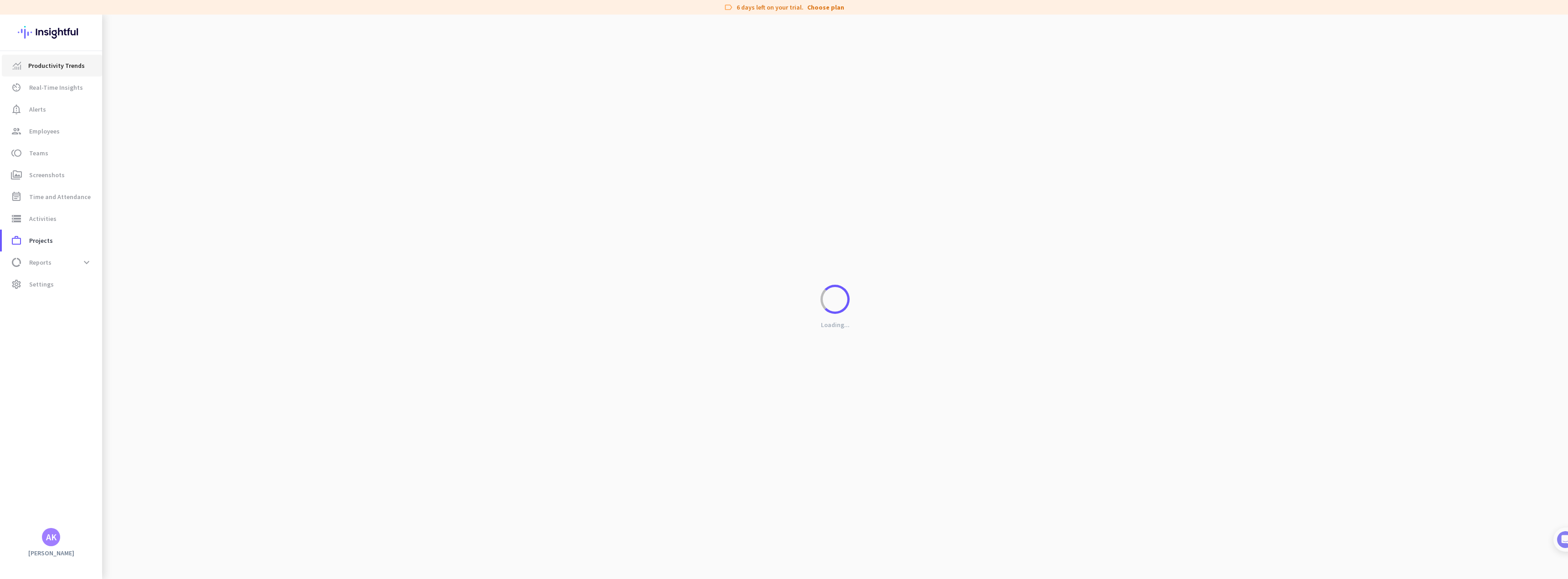
click at [47, 68] on span "Productivity Trends" at bounding box center [56, 66] width 57 height 11
type input "[DATE] - [DATE]"
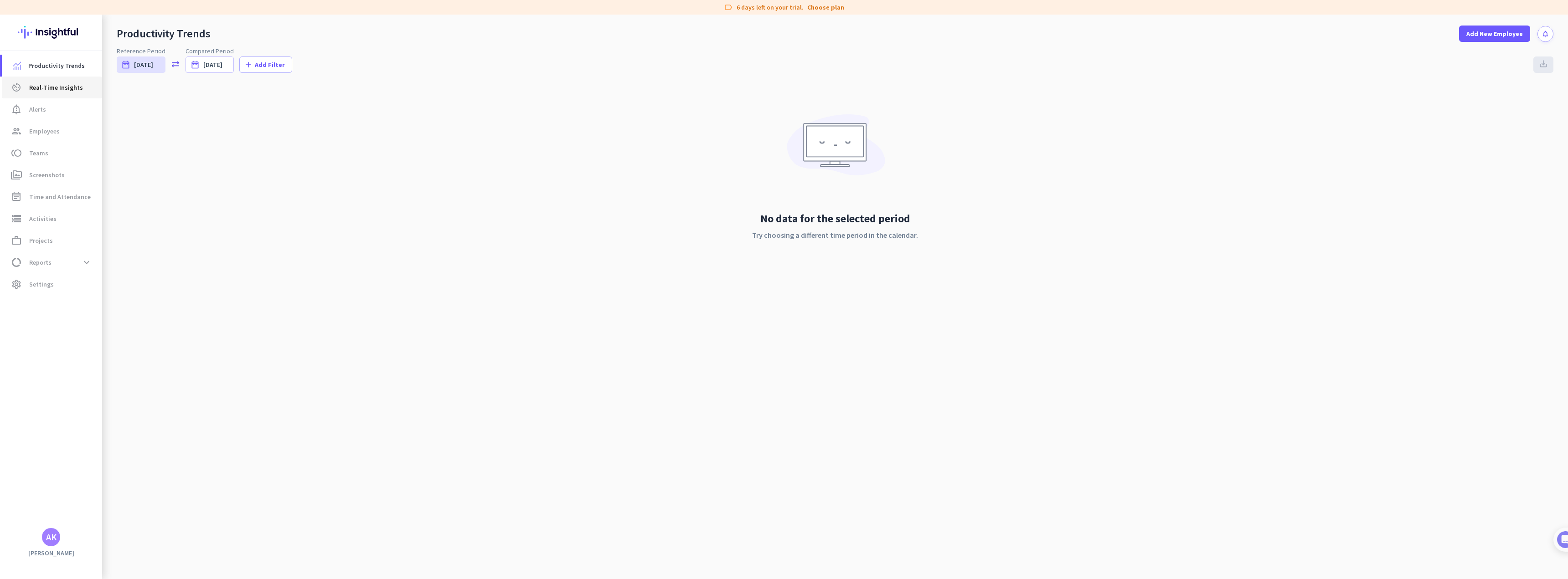
click at [65, 85] on span "Real-Time Insights" at bounding box center [56, 88] width 54 height 11
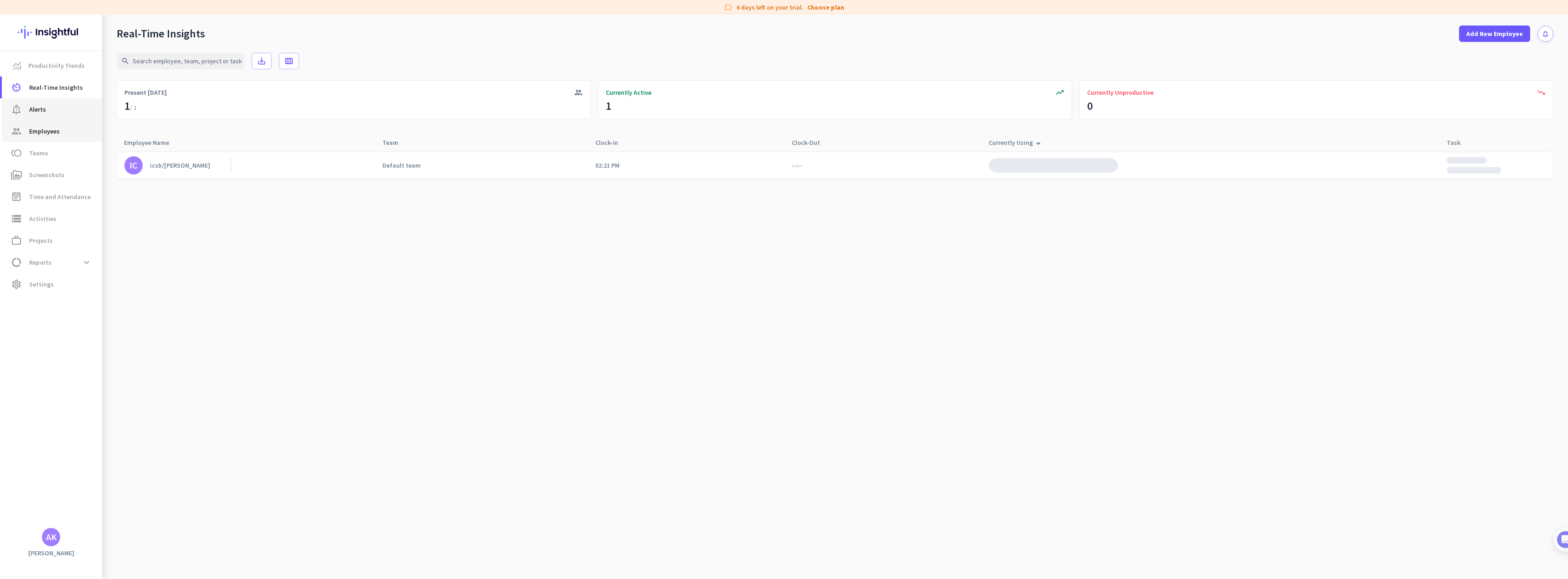
click at [30, 119] on ul "Productivity Trends av_timer Real-Time Insights notification_important Alerts g…" at bounding box center [51, 175] width 102 height 240
click at [36, 108] on span "Alerts" at bounding box center [38, 109] width 17 height 11
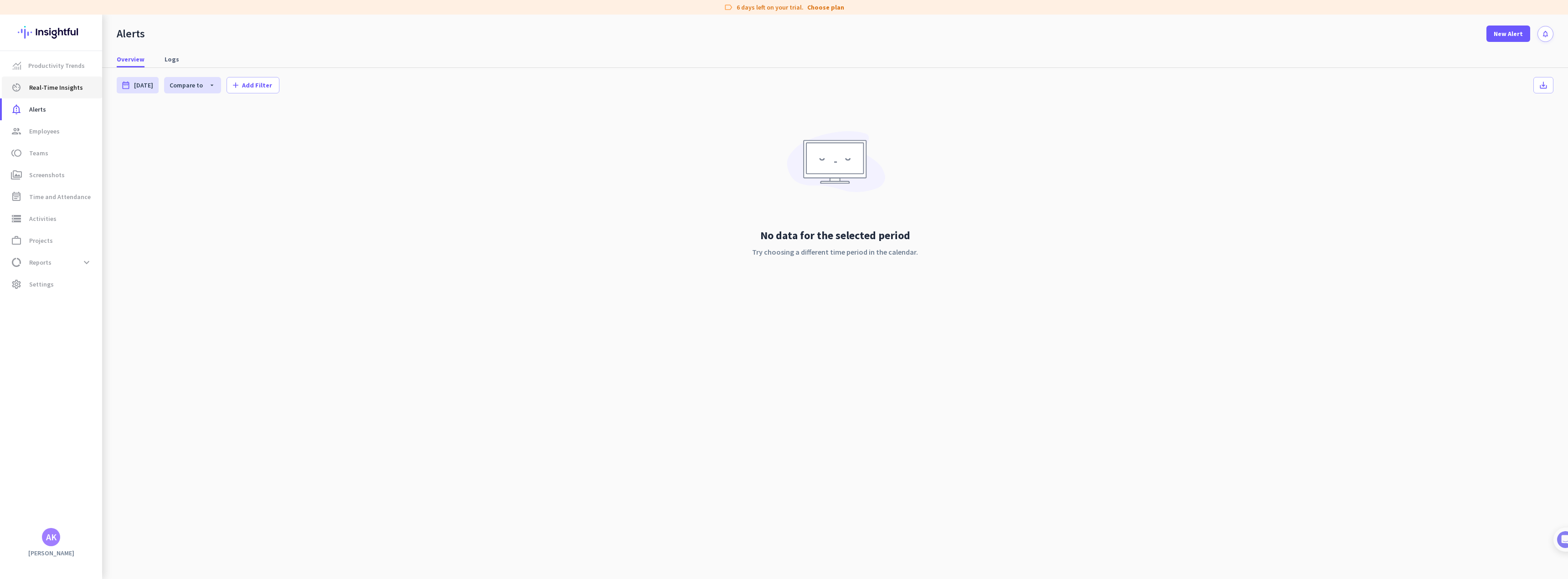
click at [41, 89] on span "Real-Time Insights" at bounding box center [56, 88] width 54 height 11
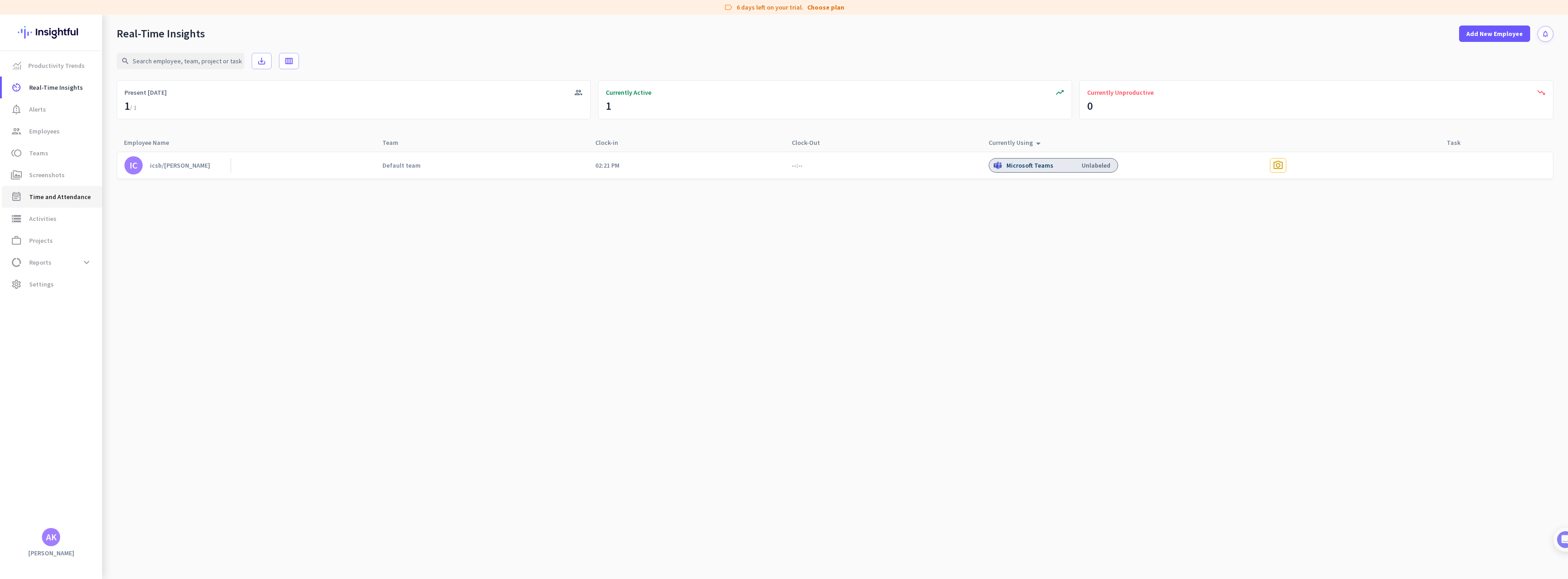
click at [37, 195] on span "Time and Attendance" at bounding box center [60, 197] width 61 height 11
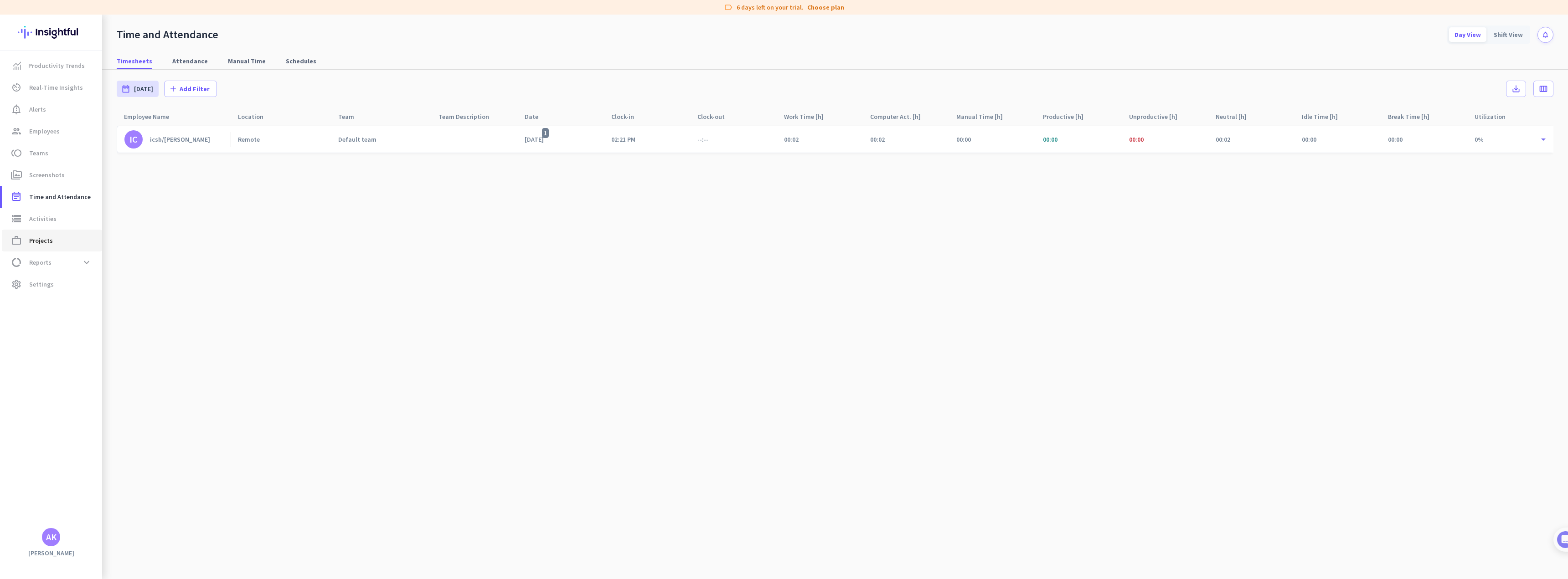
click at [37, 241] on span "Projects" at bounding box center [41, 240] width 24 height 11
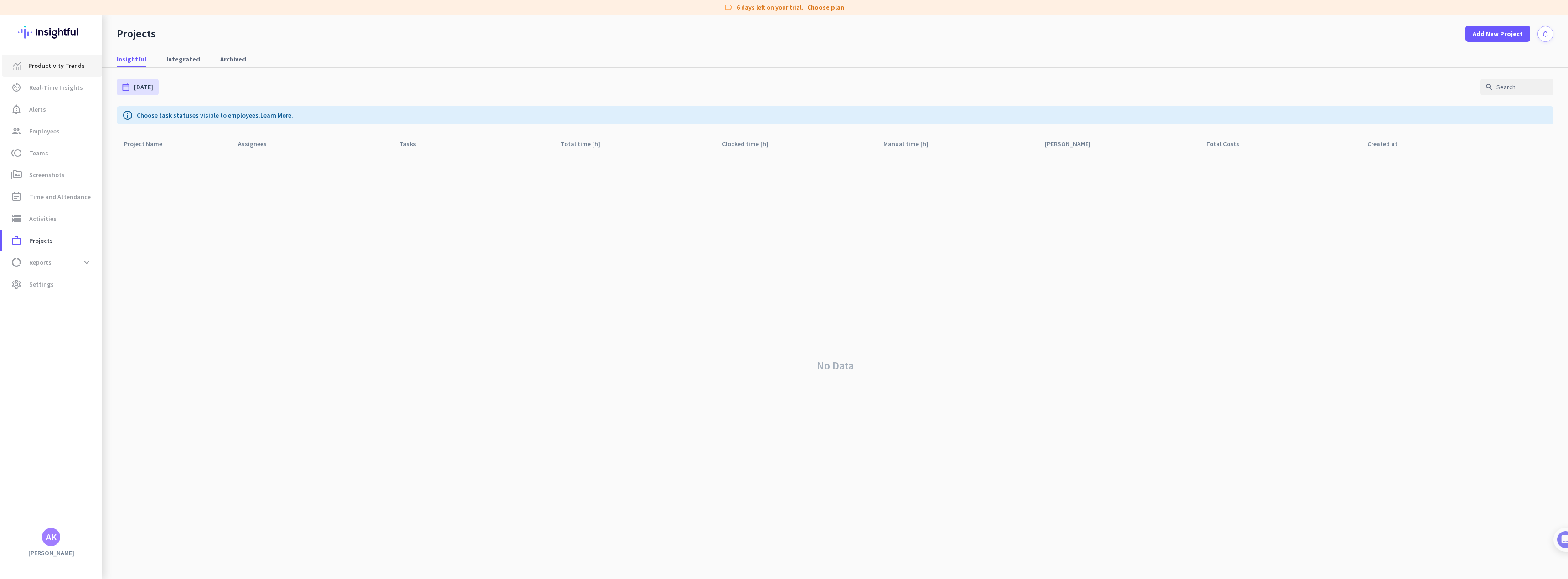
click at [41, 66] on span "Productivity Trends" at bounding box center [56, 66] width 57 height 11
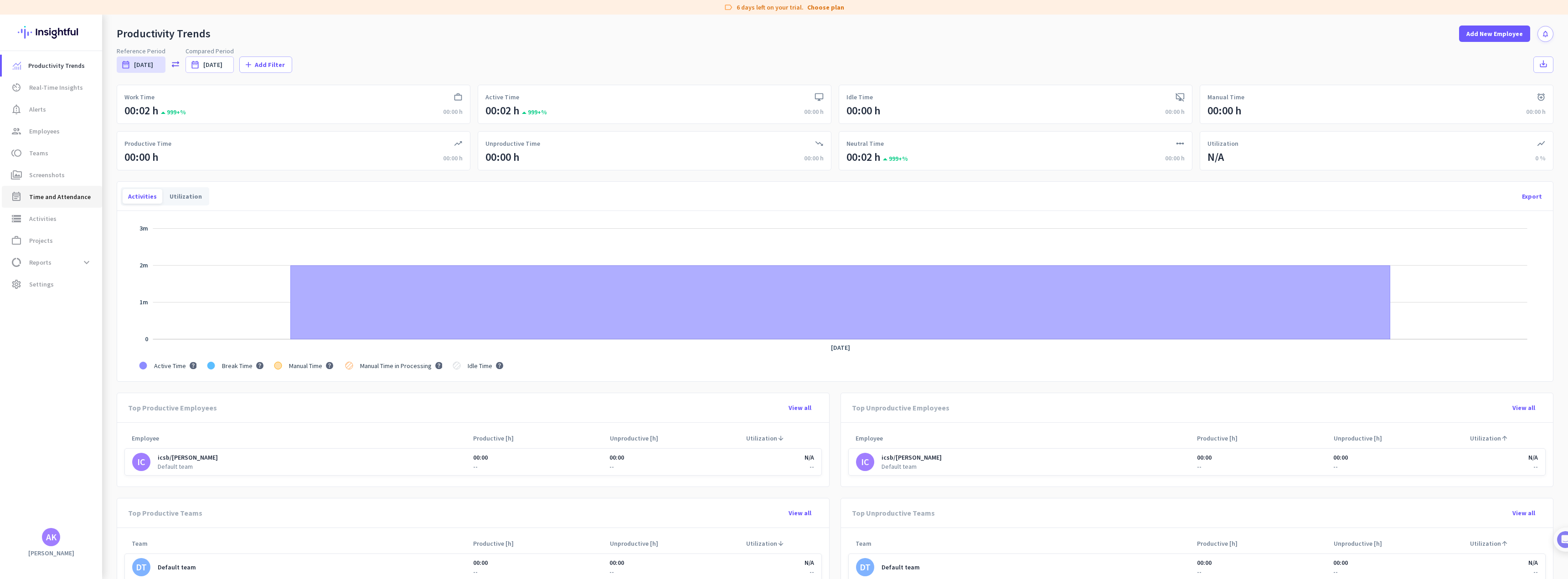
click at [51, 192] on span "Time and Attendance" at bounding box center [60, 197] width 61 height 11
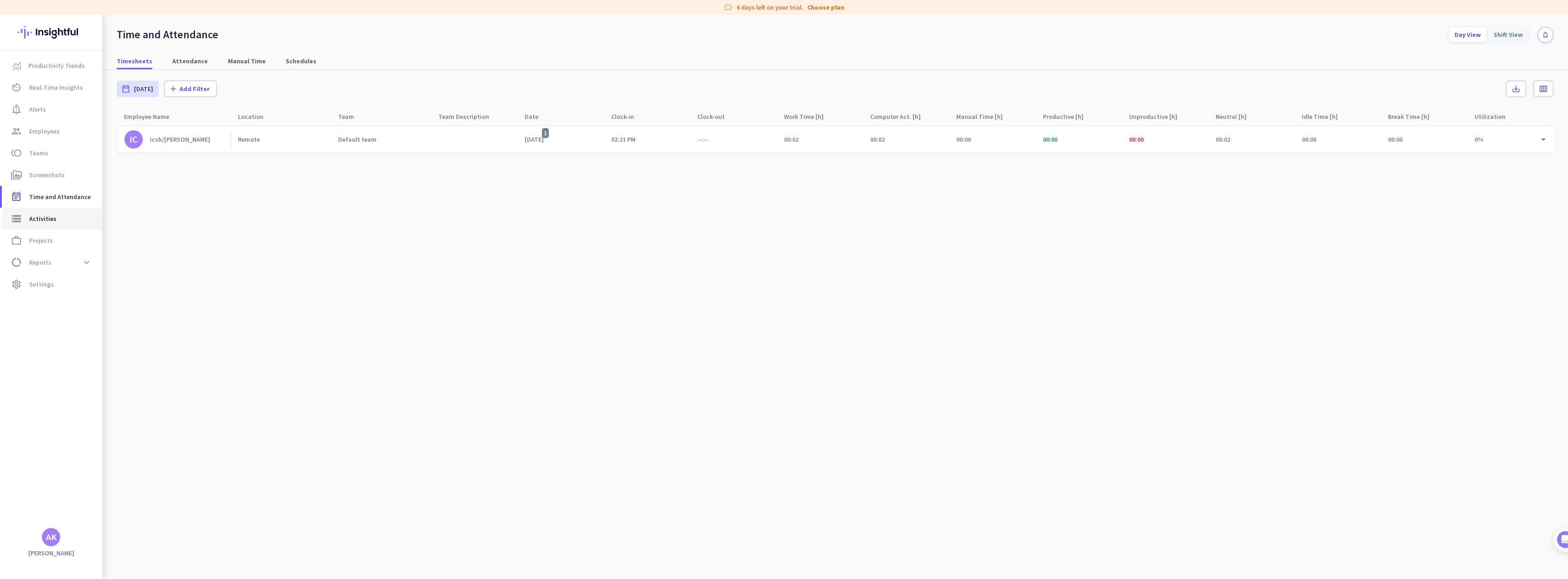
click at [48, 217] on span "Activities" at bounding box center [43, 218] width 27 height 11
type input "[DATE]"
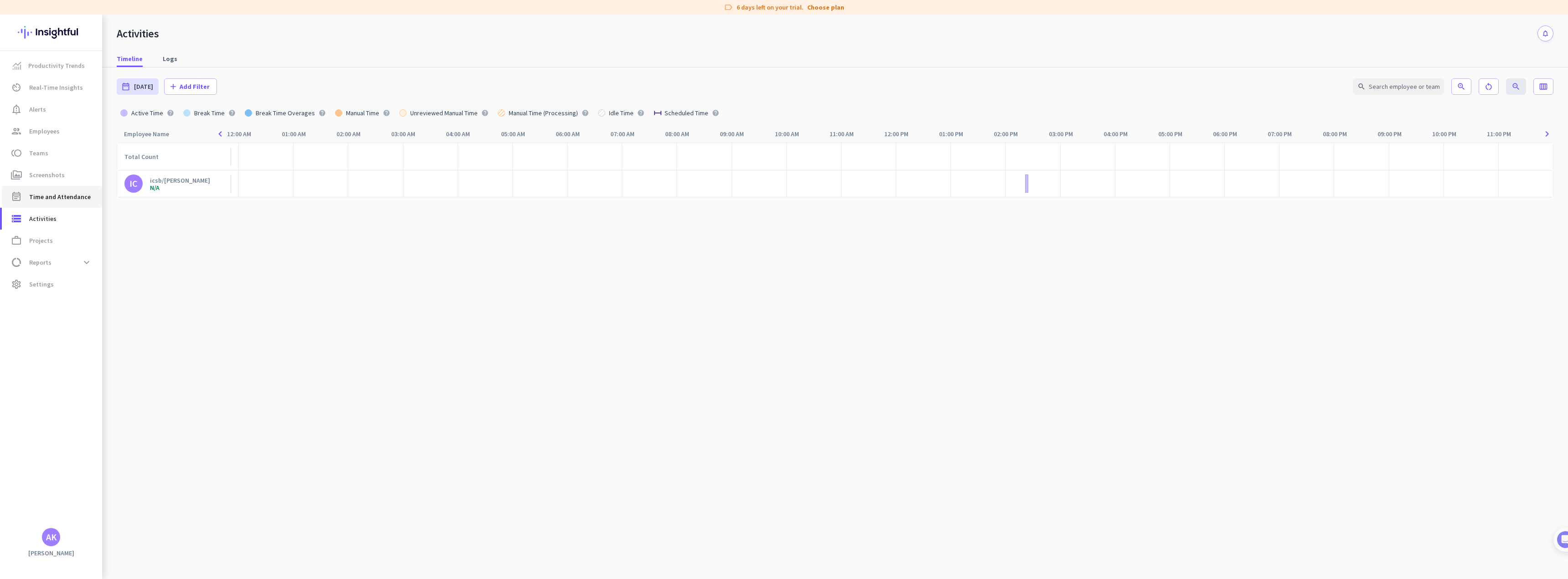
click at [45, 196] on span "Time and Attendance" at bounding box center [60, 197] width 61 height 11
type input "[DATE] - [DATE]"
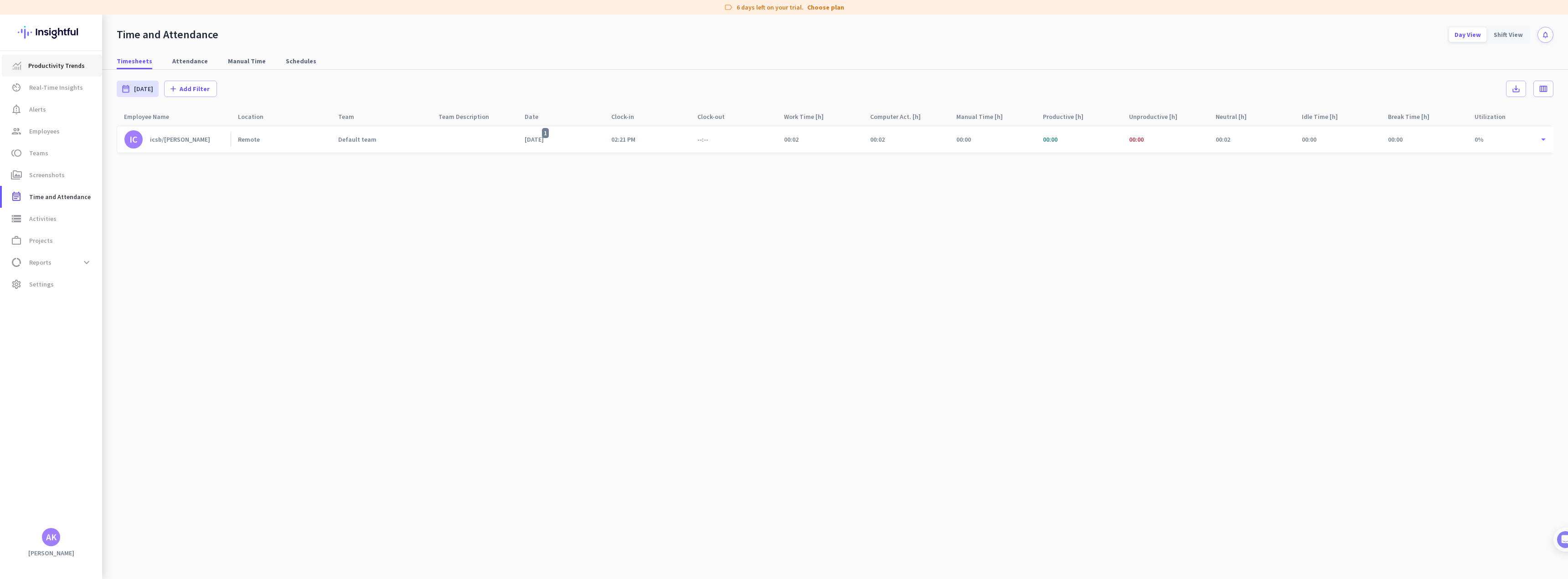
click at [44, 66] on span "Productivity Trends" at bounding box center [56, 66] width 57 height 11
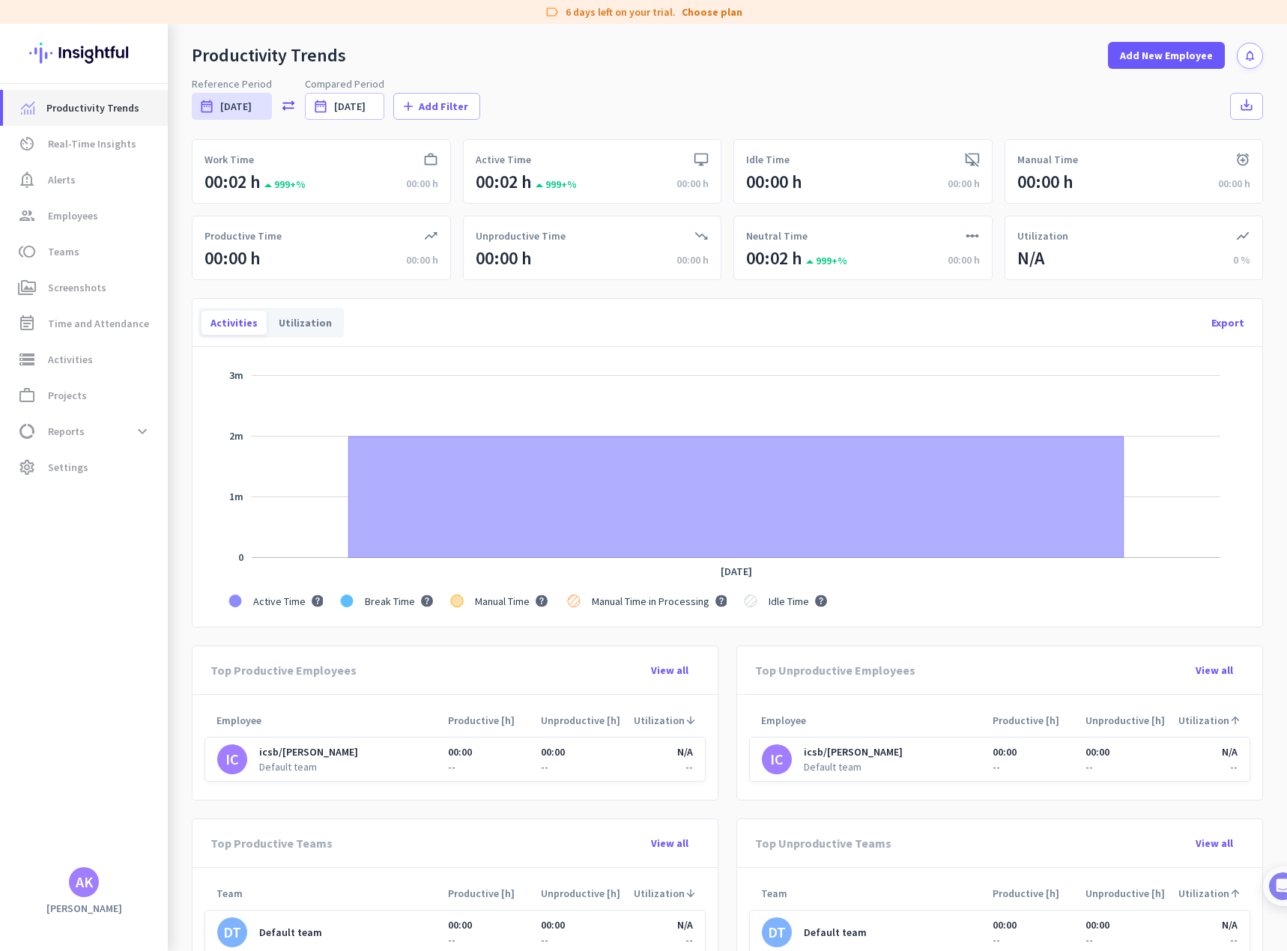
click at [59, 111] on span "Productivity Trends" at bounding box center [92, 108] width 93 height 18
click at [60, 209] on span "Employees" at bounding box center [73, 216] width 50 height 18
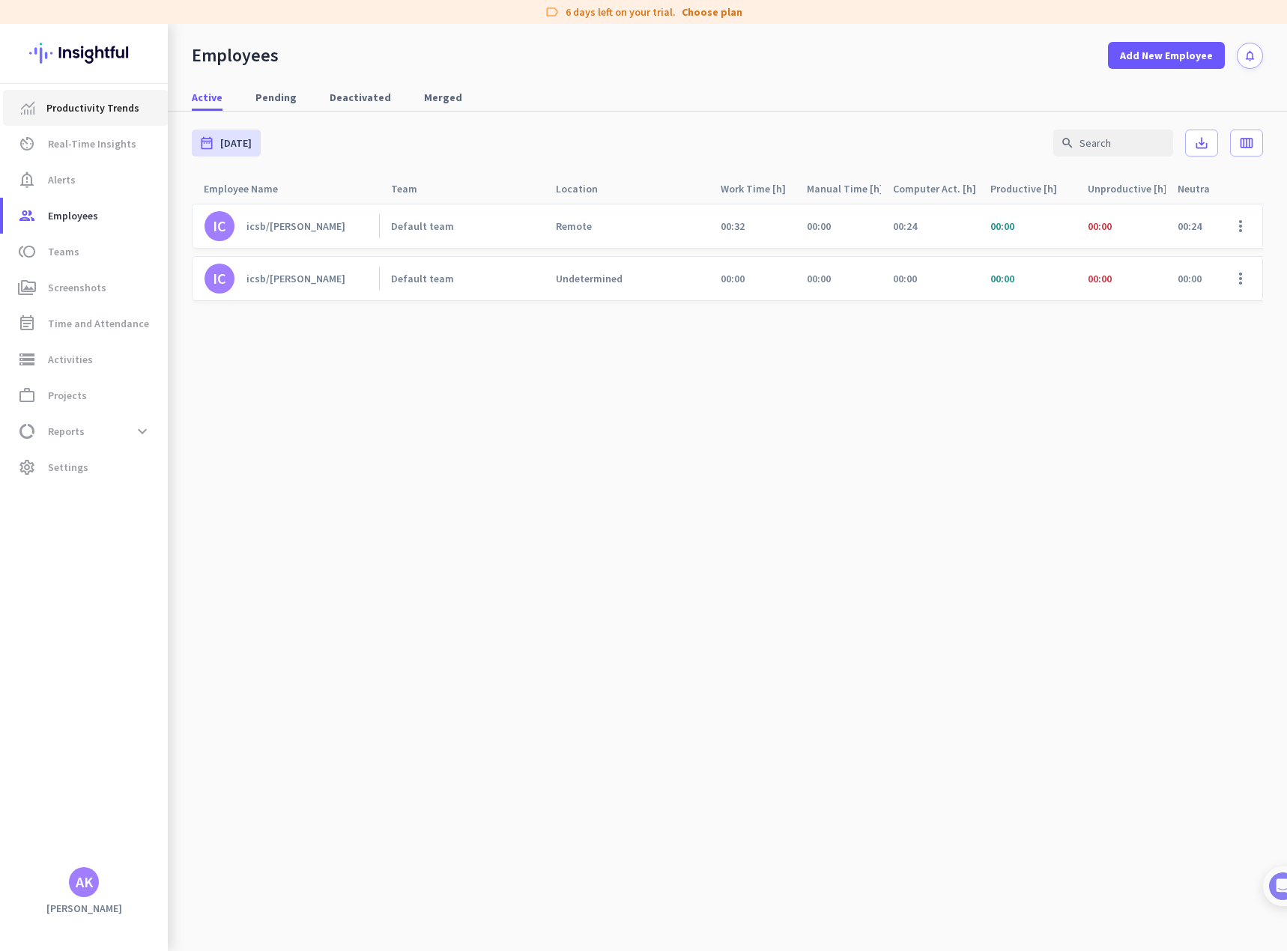
click at [74, 106] on span "Productivity Trends" at bounding box center [92, 108] width 93 height 18
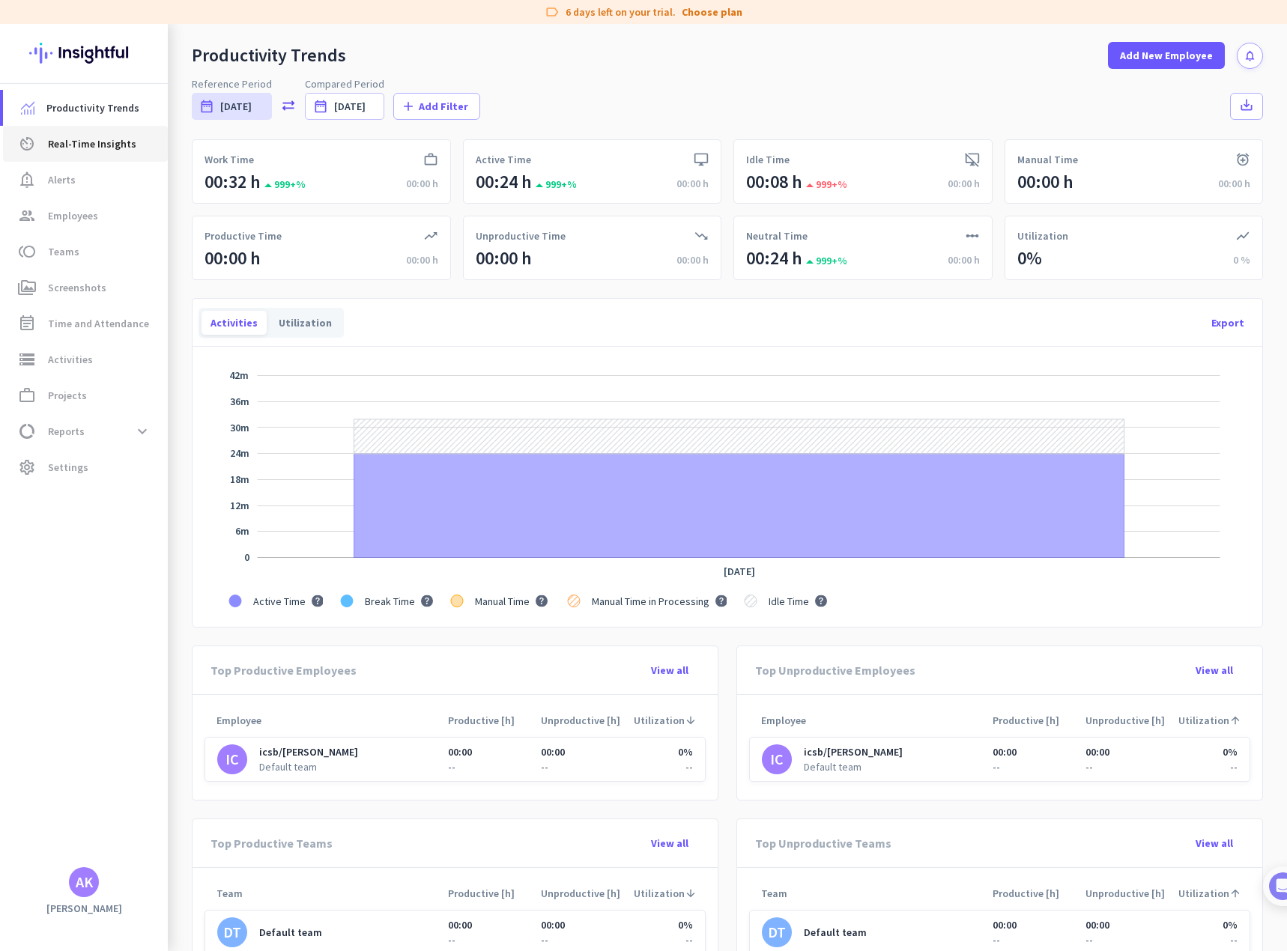
click at [68, 148] on span "Real-Time Insights" at bounding box center [92, 144] width 88 height 18
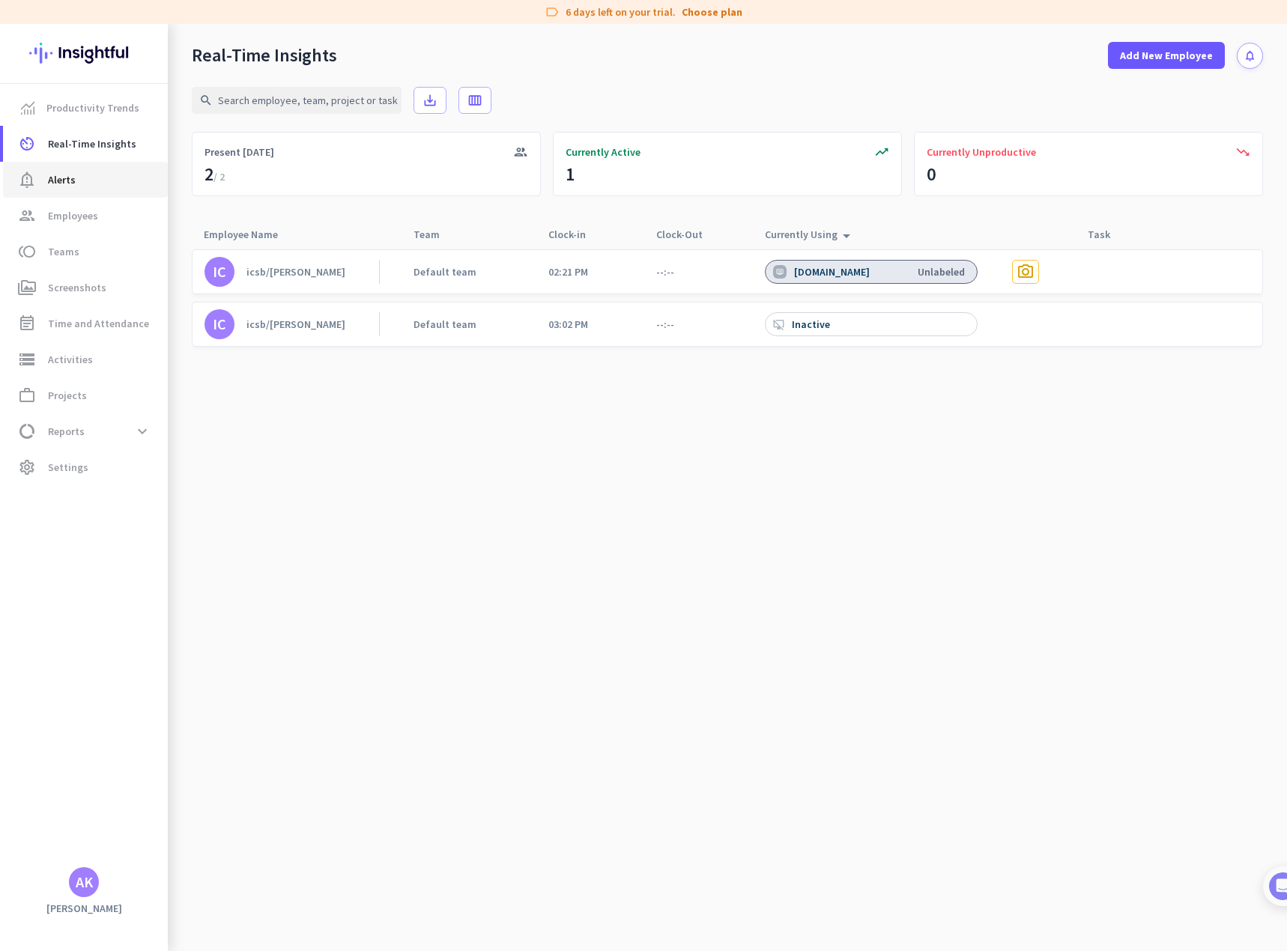
click at [63, 184] on span "Alerts" at bounding box center [62, 180] width 28 height 18
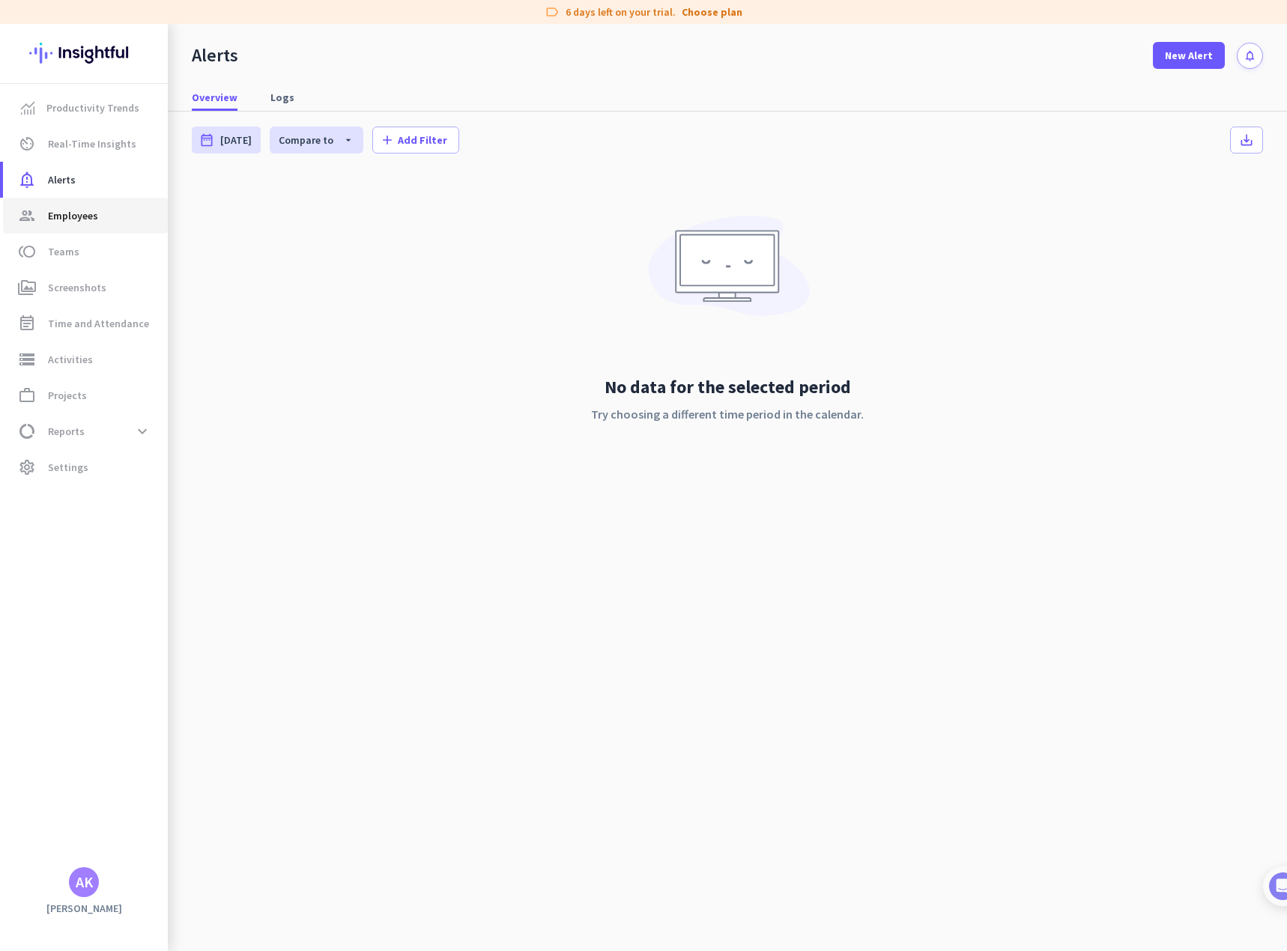
click at [71, 215] on span "Employees" at bounding box center [73, 216] width 50 height 18
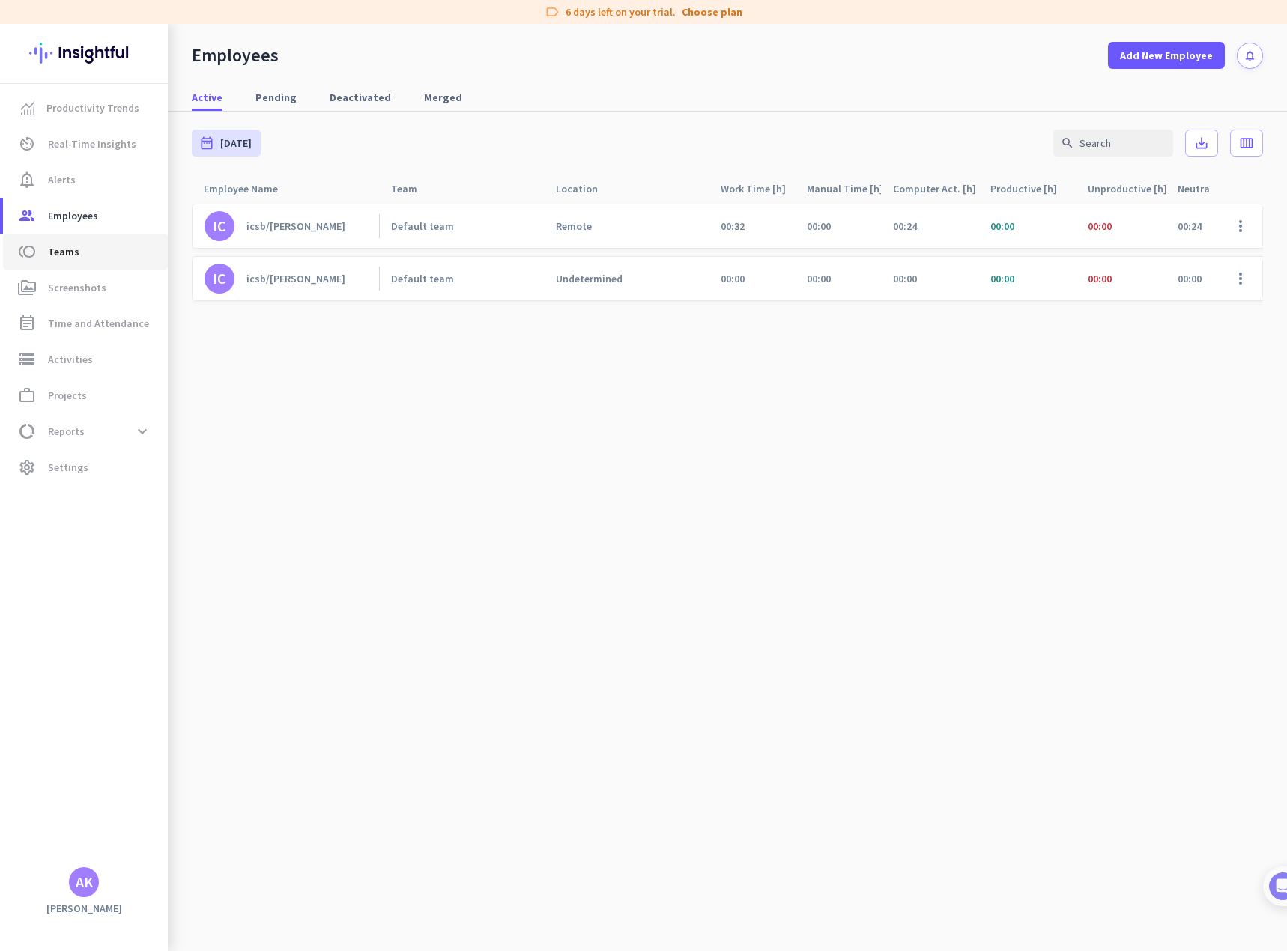
click at [58, 249] on span "Teams" at bounding box center [63, 252] width 31 height 18
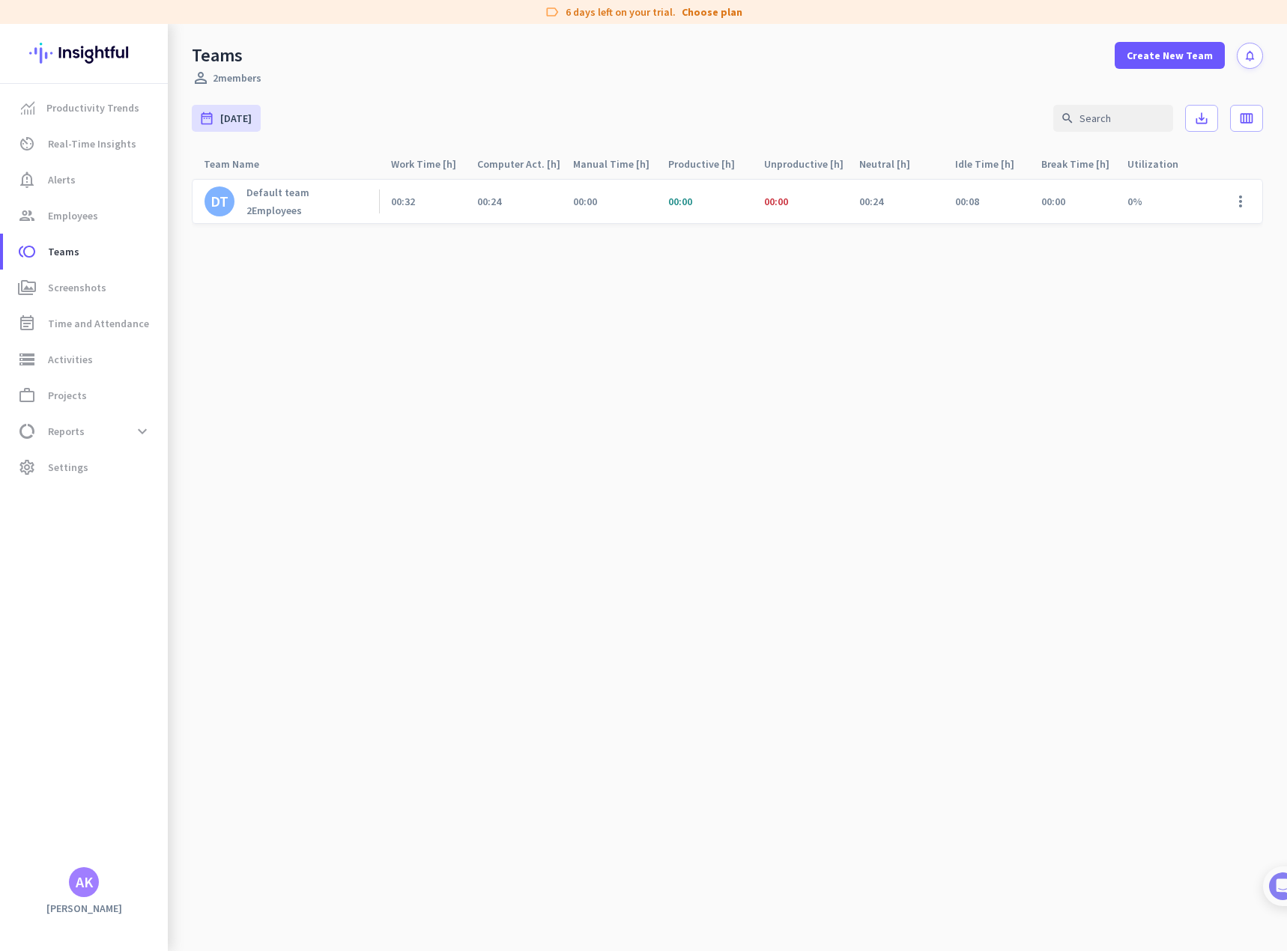
click at [263, 209] on div "2 Employees" at bounding box center [277, 210] width 63 height 13
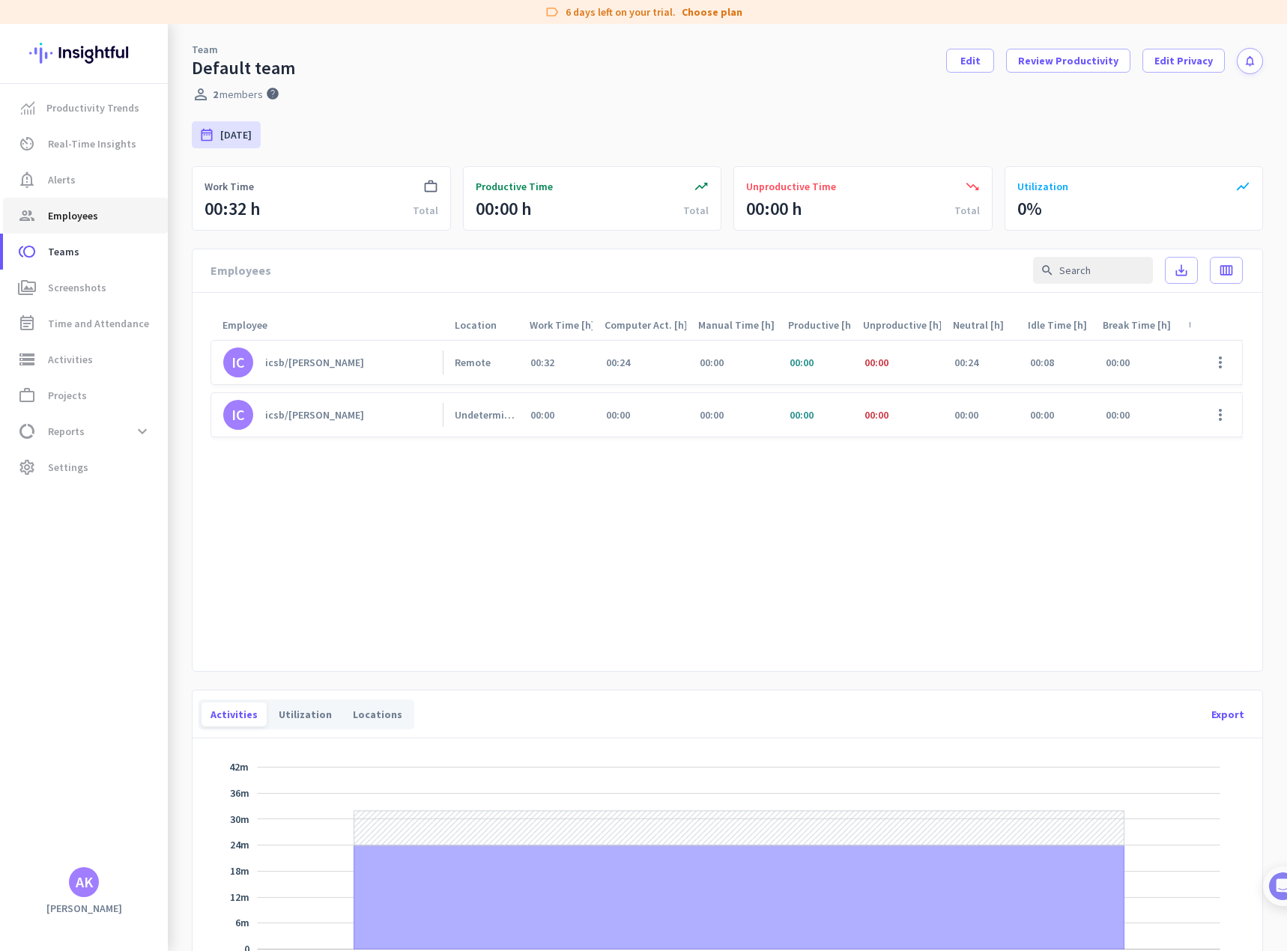
click at [55, 224] on span "Employees" at bounding box center [73, 216] width 50 height 18
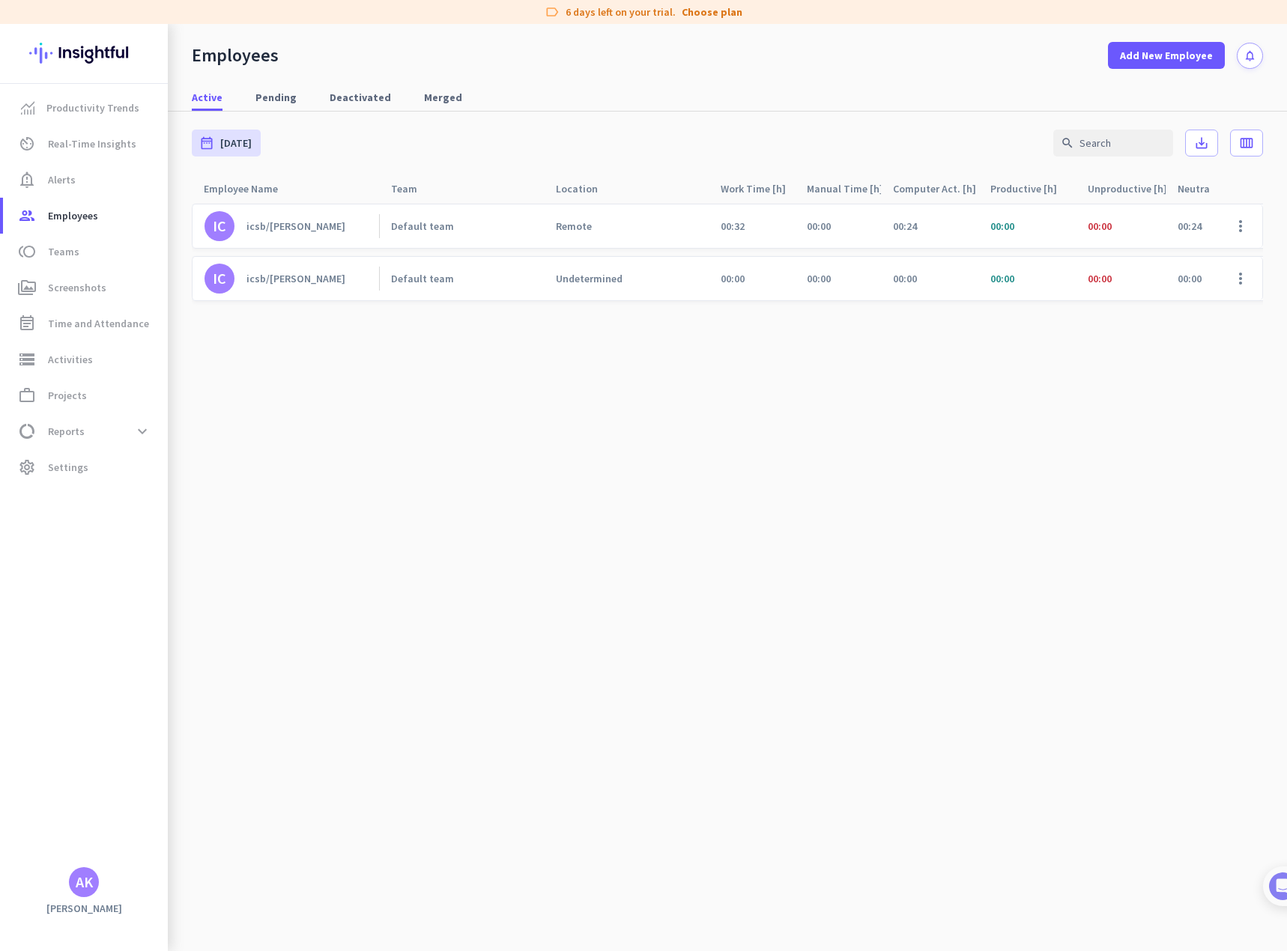
click at [258, 228] on div "icsb/[PERSON_NAME]" at bounding box center [295, 225] width 99 height 13
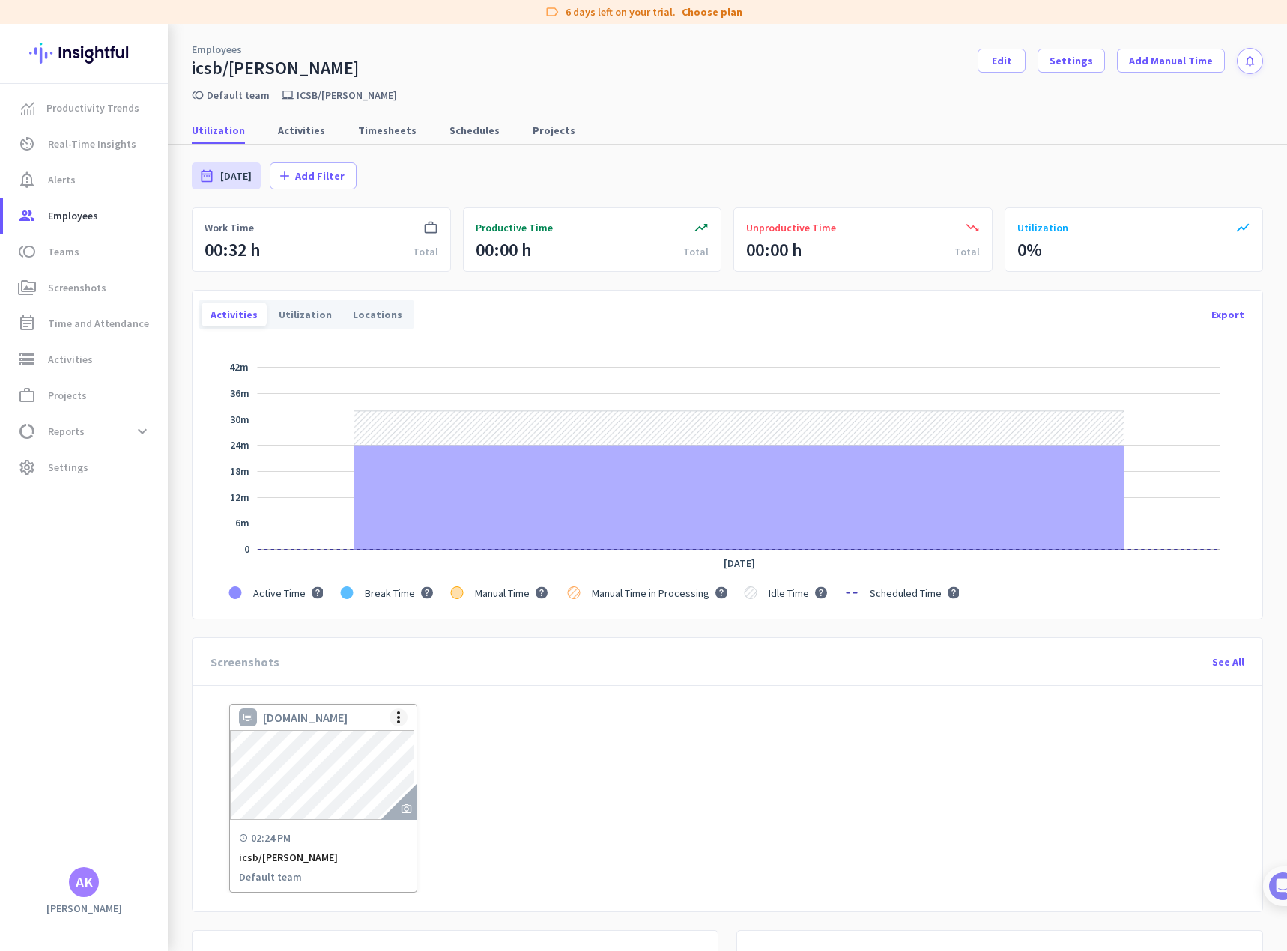
click at [402, 717] on span at bounding box center [398, 717] width 36 height 36
click at [430, 772] on span "Delete Screenshot" at bounding box center [441, 767] width 85 height 13
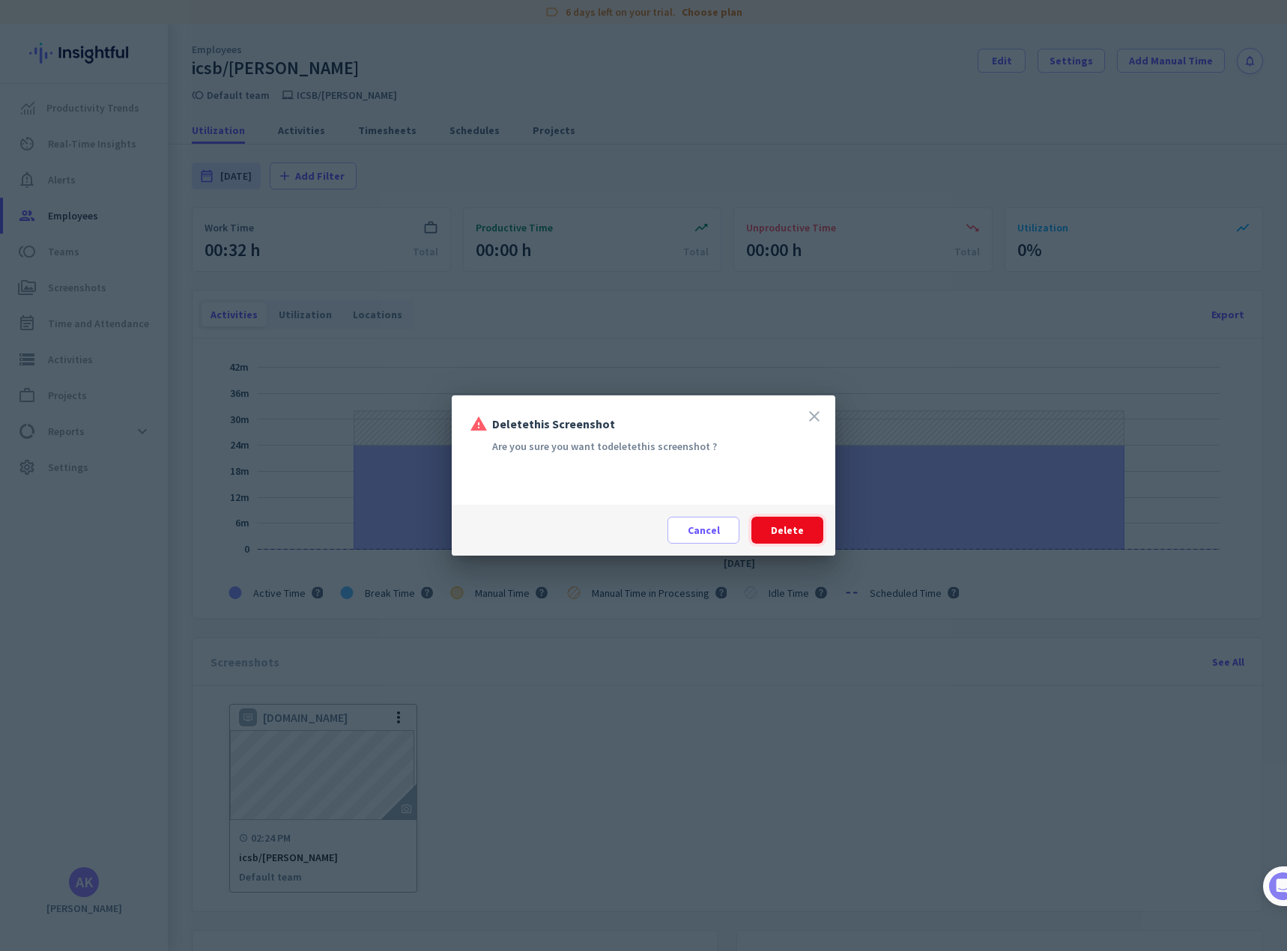
click at [788, 521] on span at bounding box center [787, 530] width 72 height 36
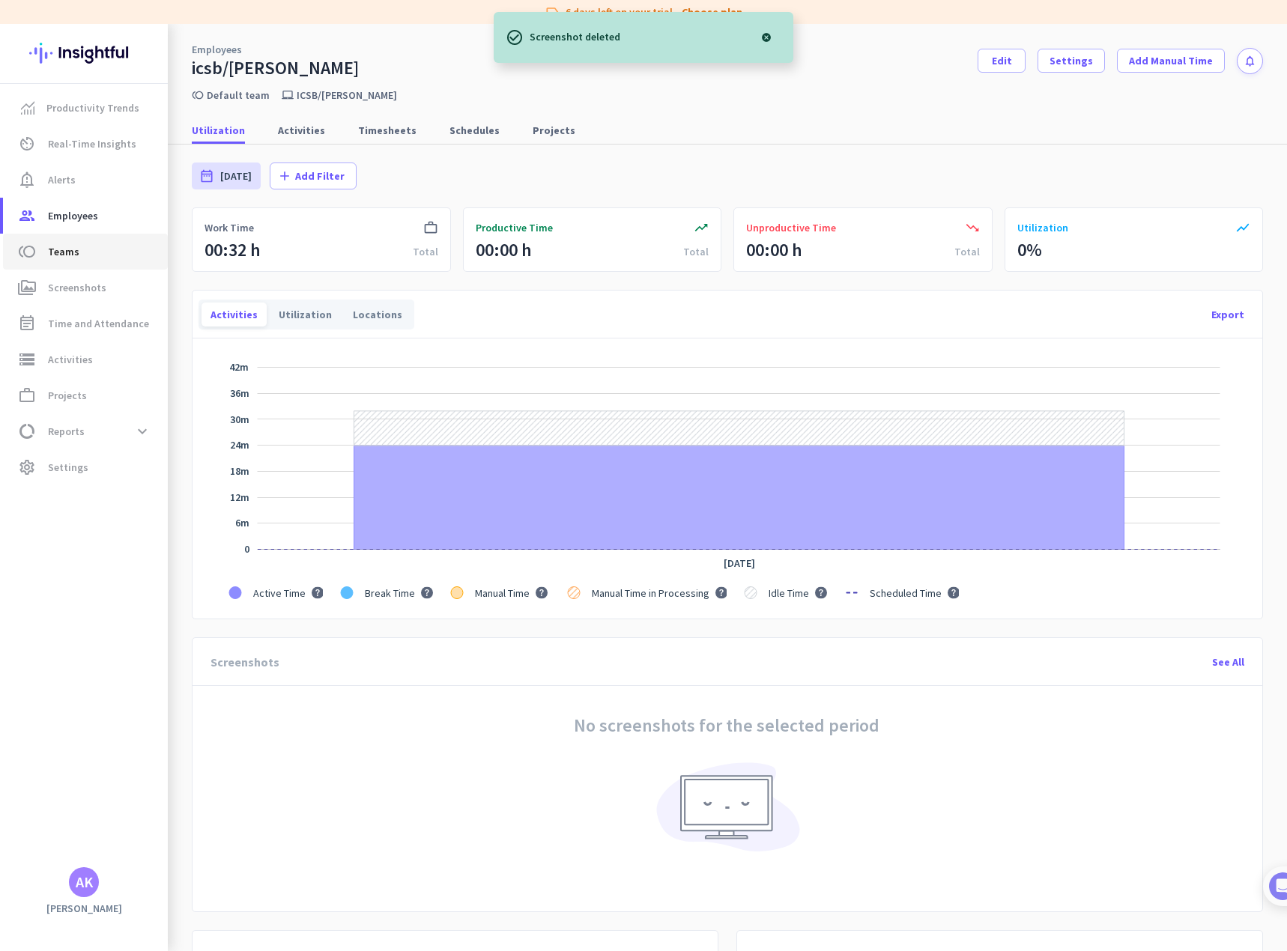
click at [73, 258] on span "Teams" at bounding box center [63, 252] width 31 height 18
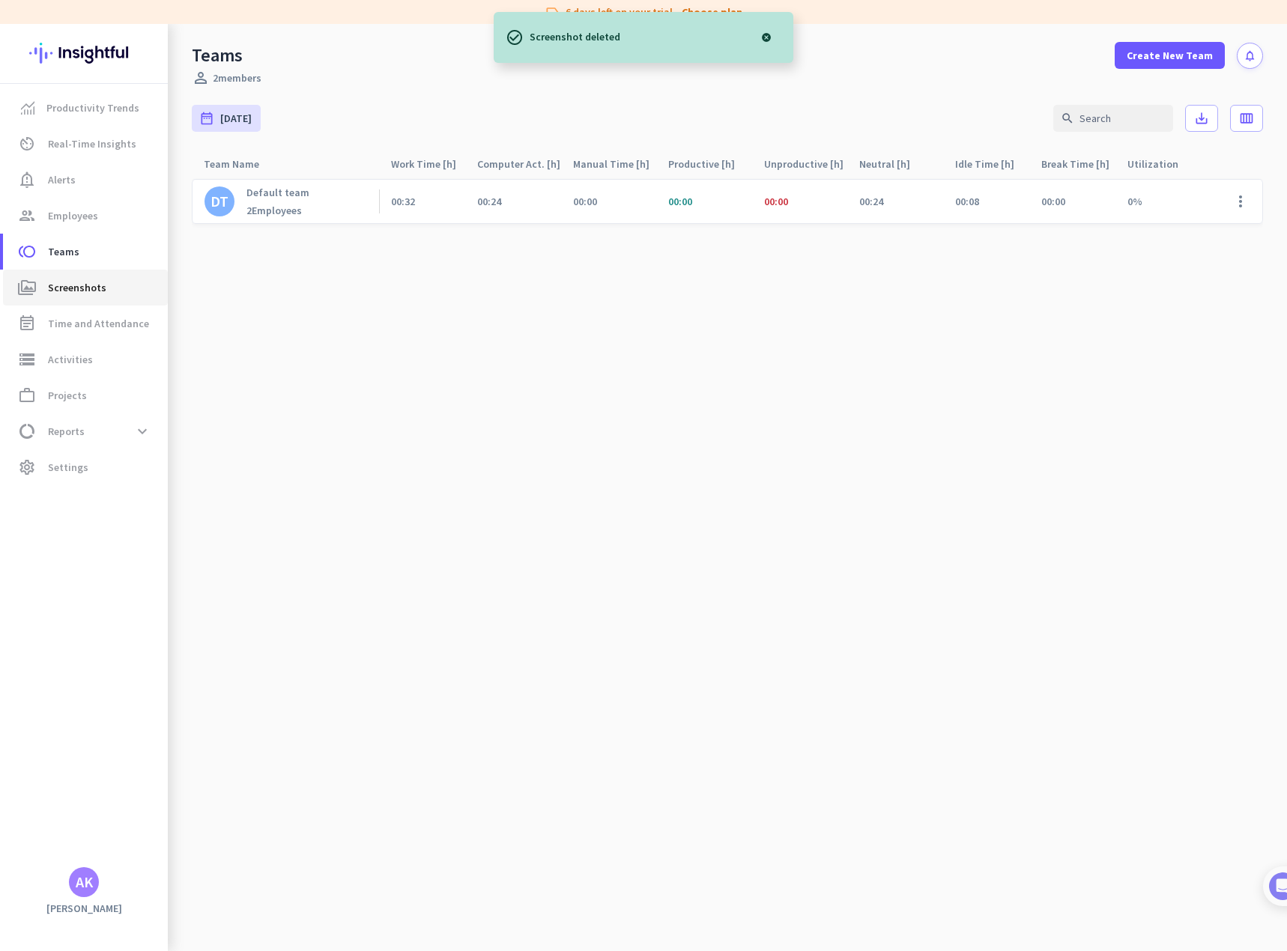
click at [69, 286] on span "Screenshots" at bounding box center [77, 288] width 58 height 18
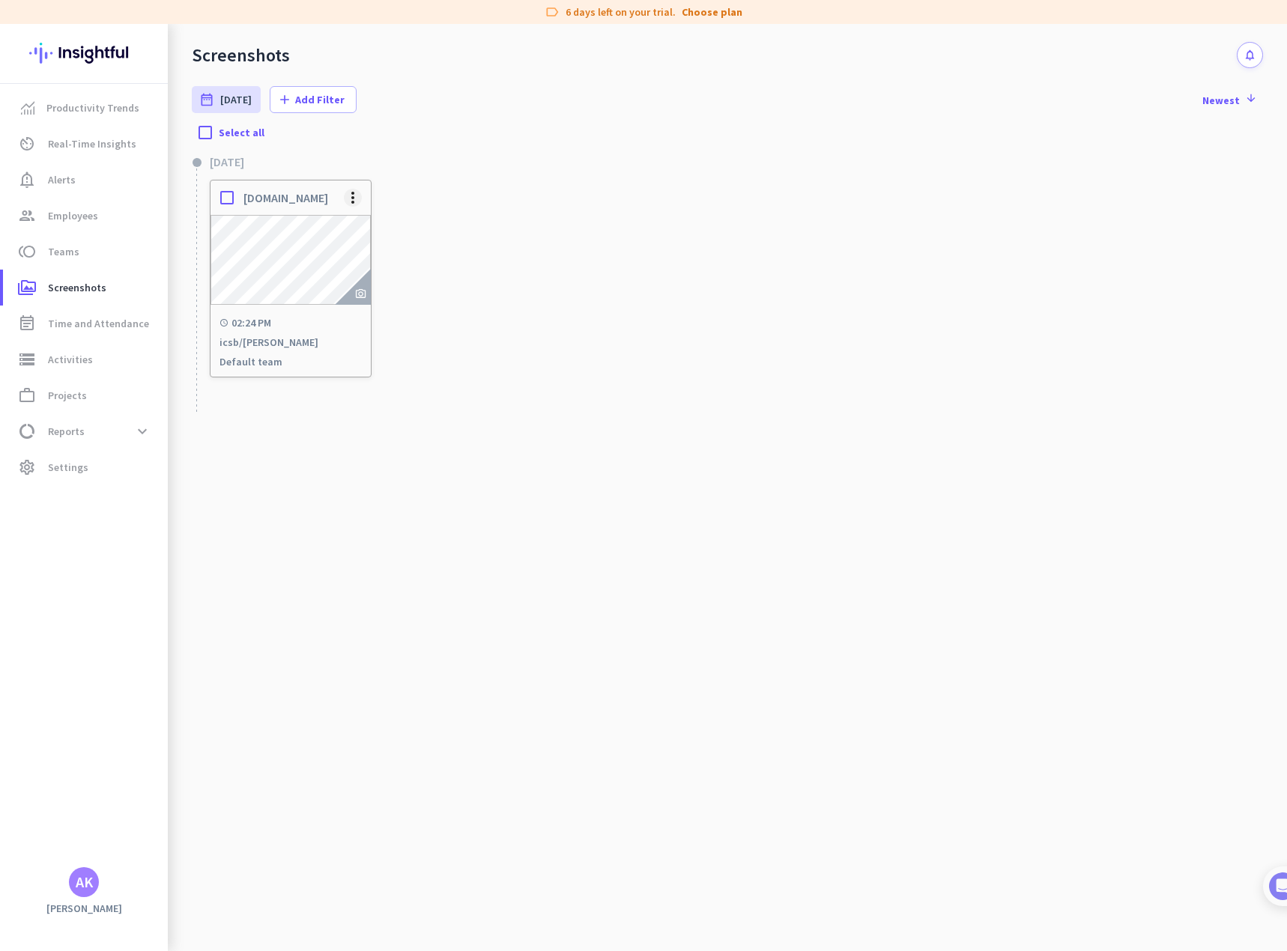
click at [355, 203] on span at bounding box center [353, 198] width 36 height 36
click at [360, 250] on span "Delete Screenshot" at bounding box center [398, 247] width 85 height 13
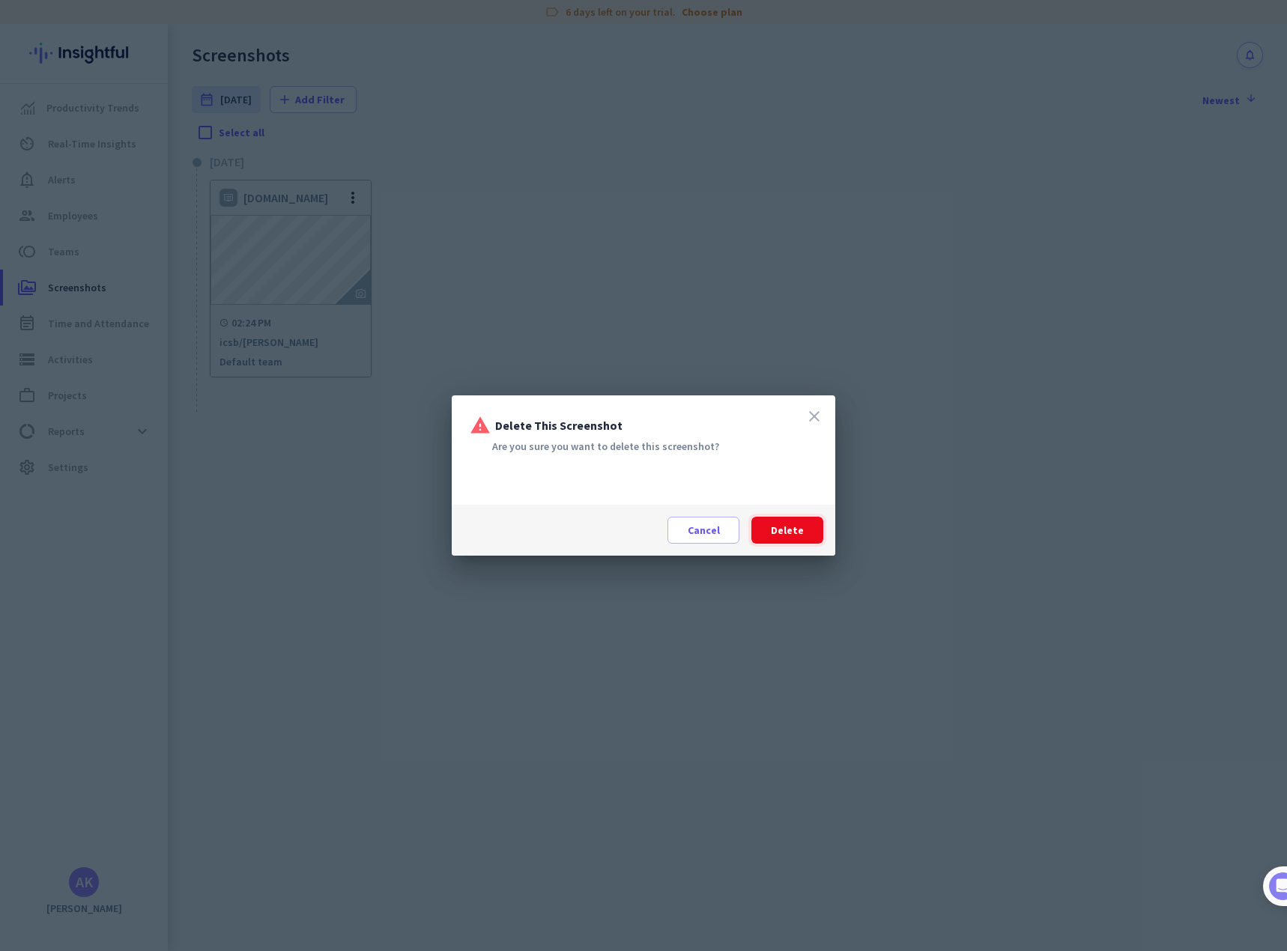
click at [789, 534] on span "Delete" at bounding box center [787, 530] width 33 height 15
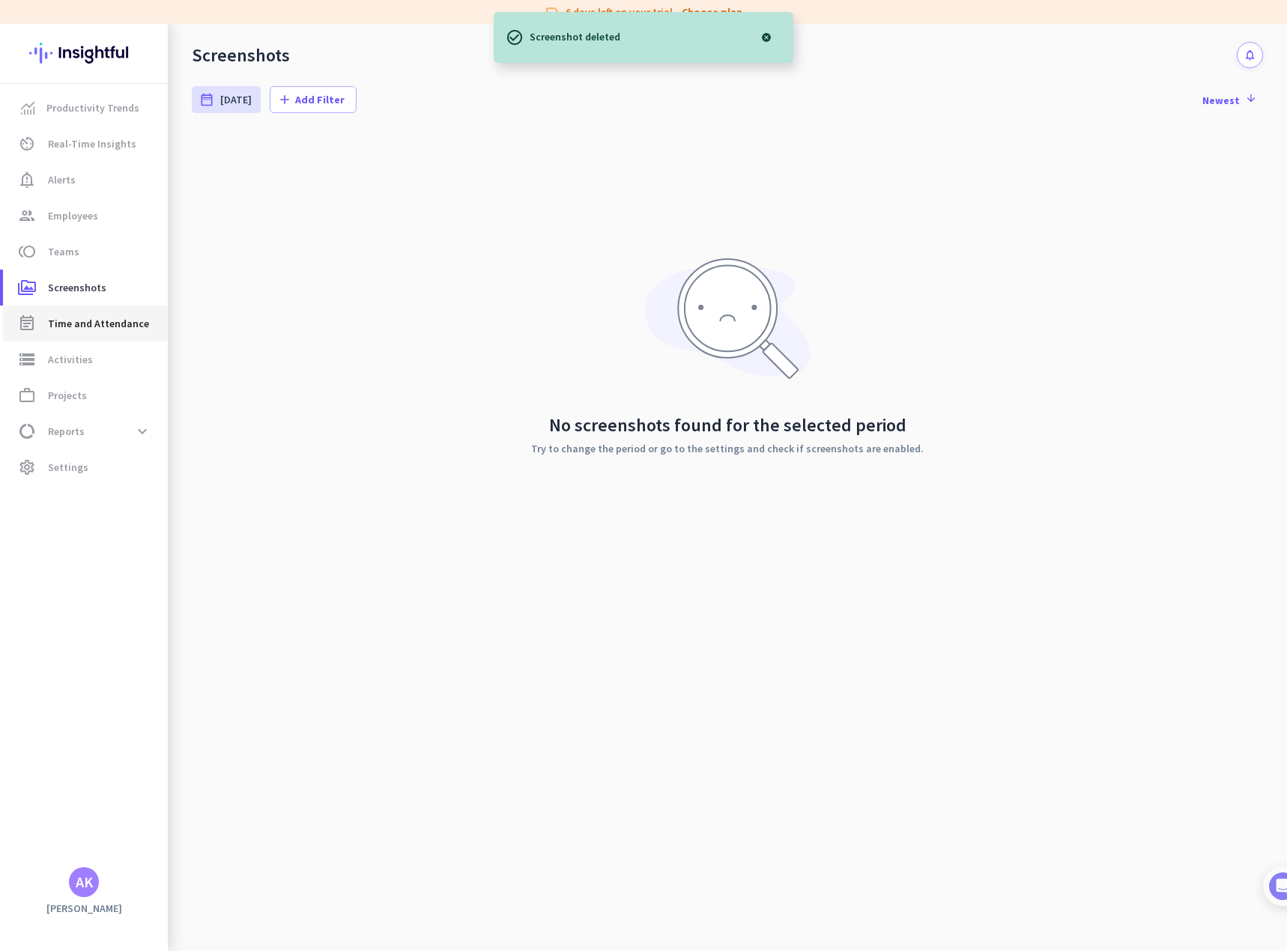
click at [82, 324] on span "Time and Attendance" at bounding box center [98, 324] width 101 height 18
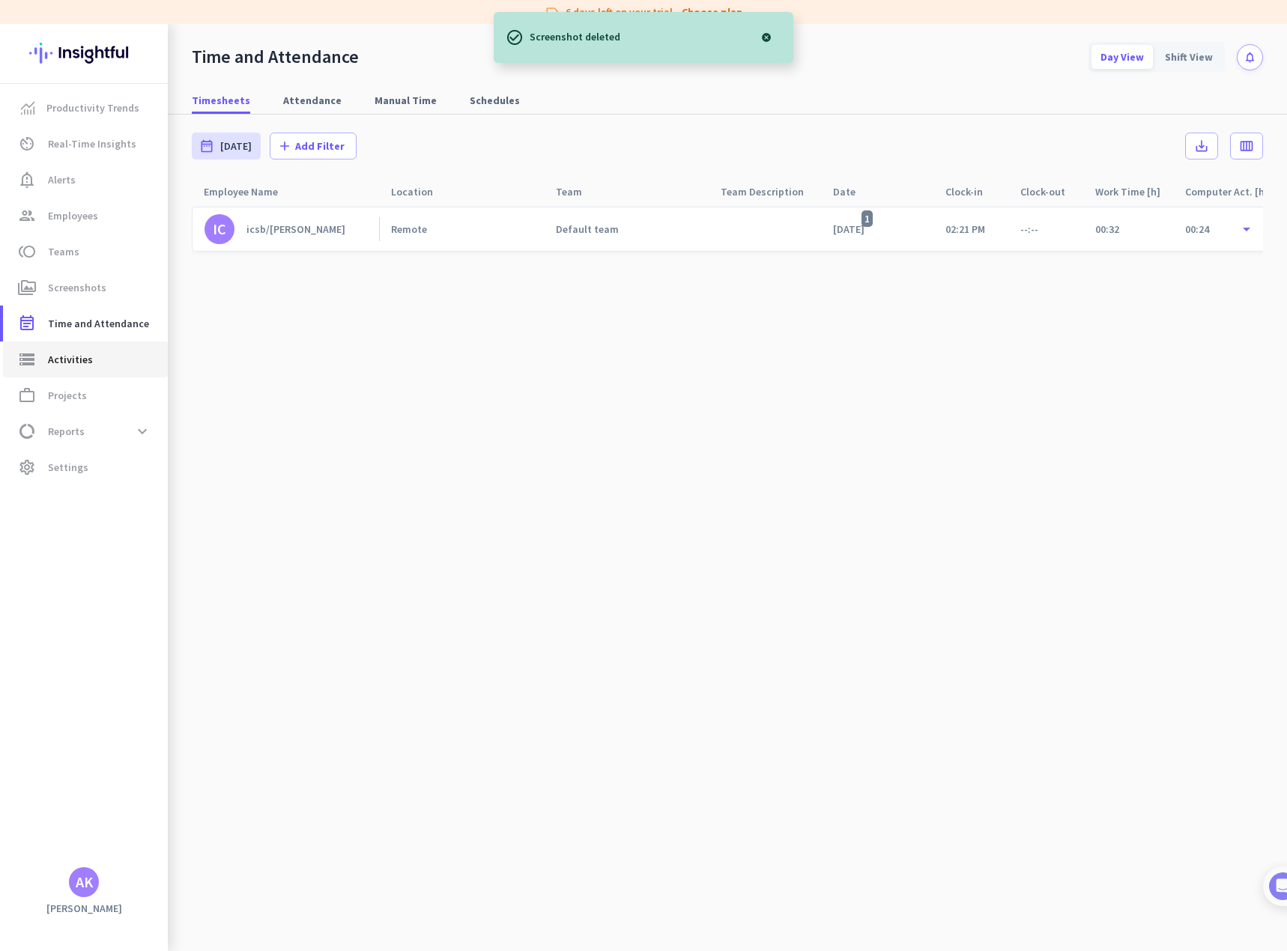
click at [76, 356] on span "Activities" at bounding box center [70, 359] width 45 height 18
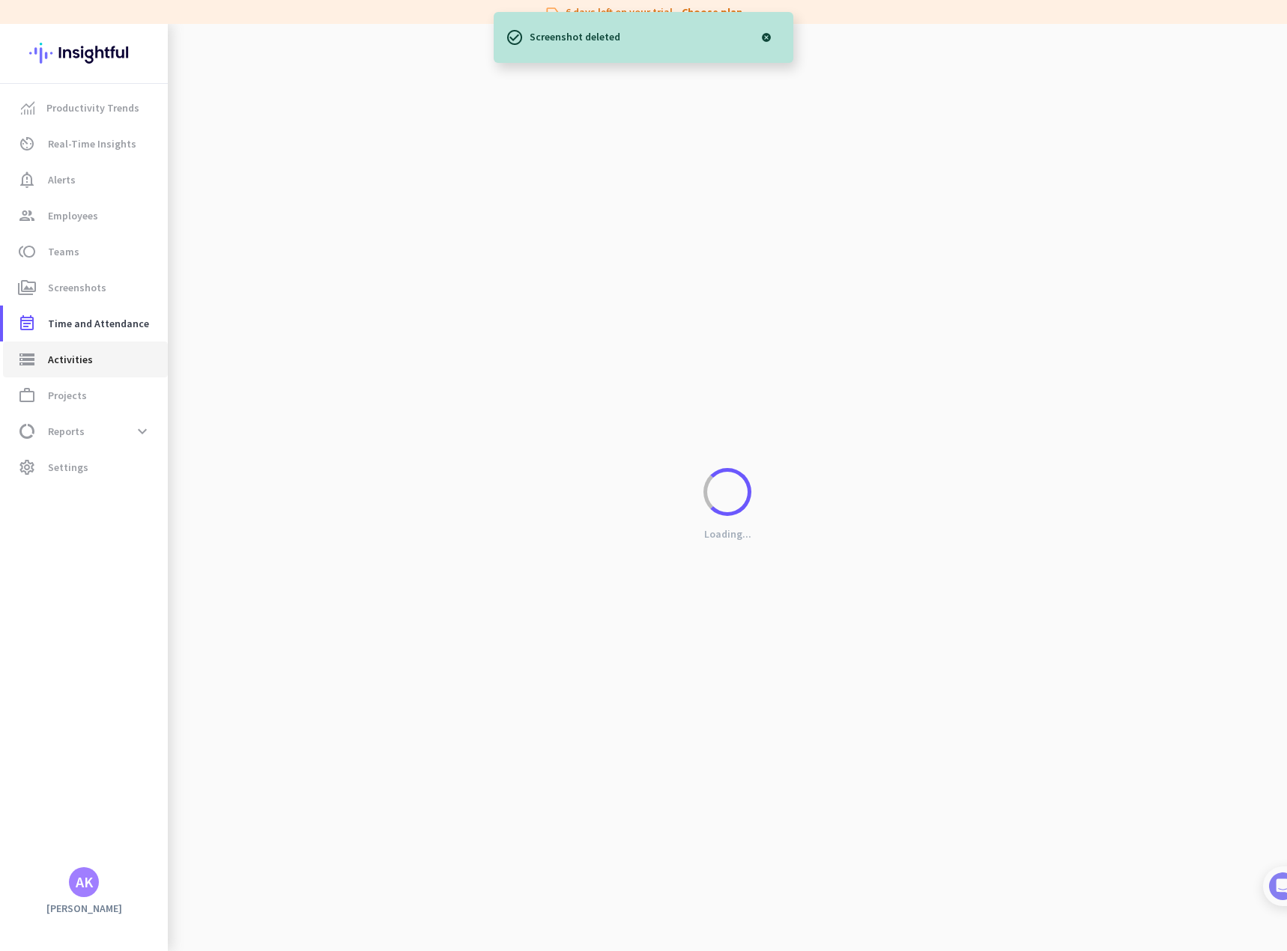
type input "[DATE]"
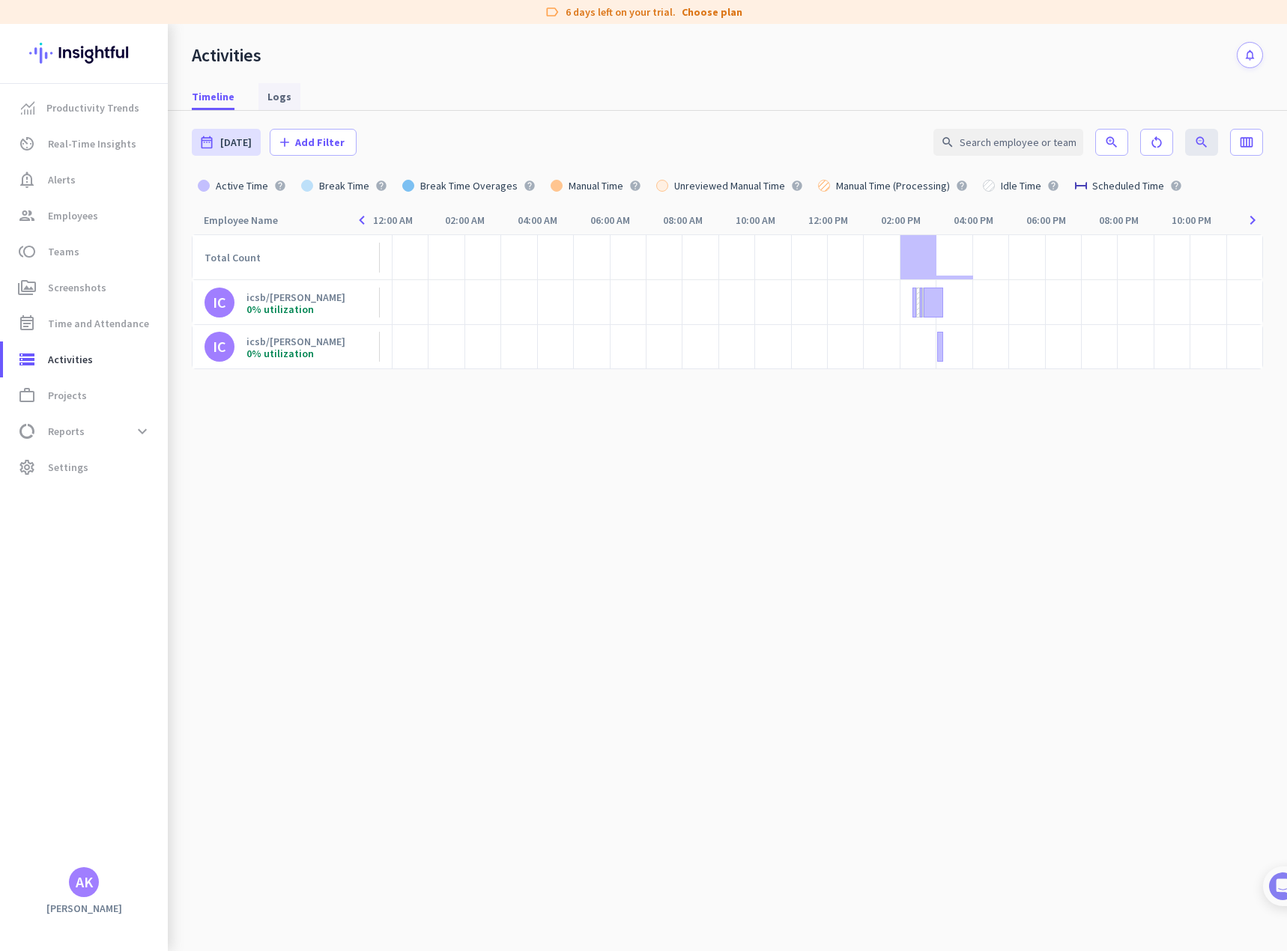
click at [279, 96] on span "Logs" at bounding box center [279, 96] width 24 height 15
type input "[DATE] - [DATE]"
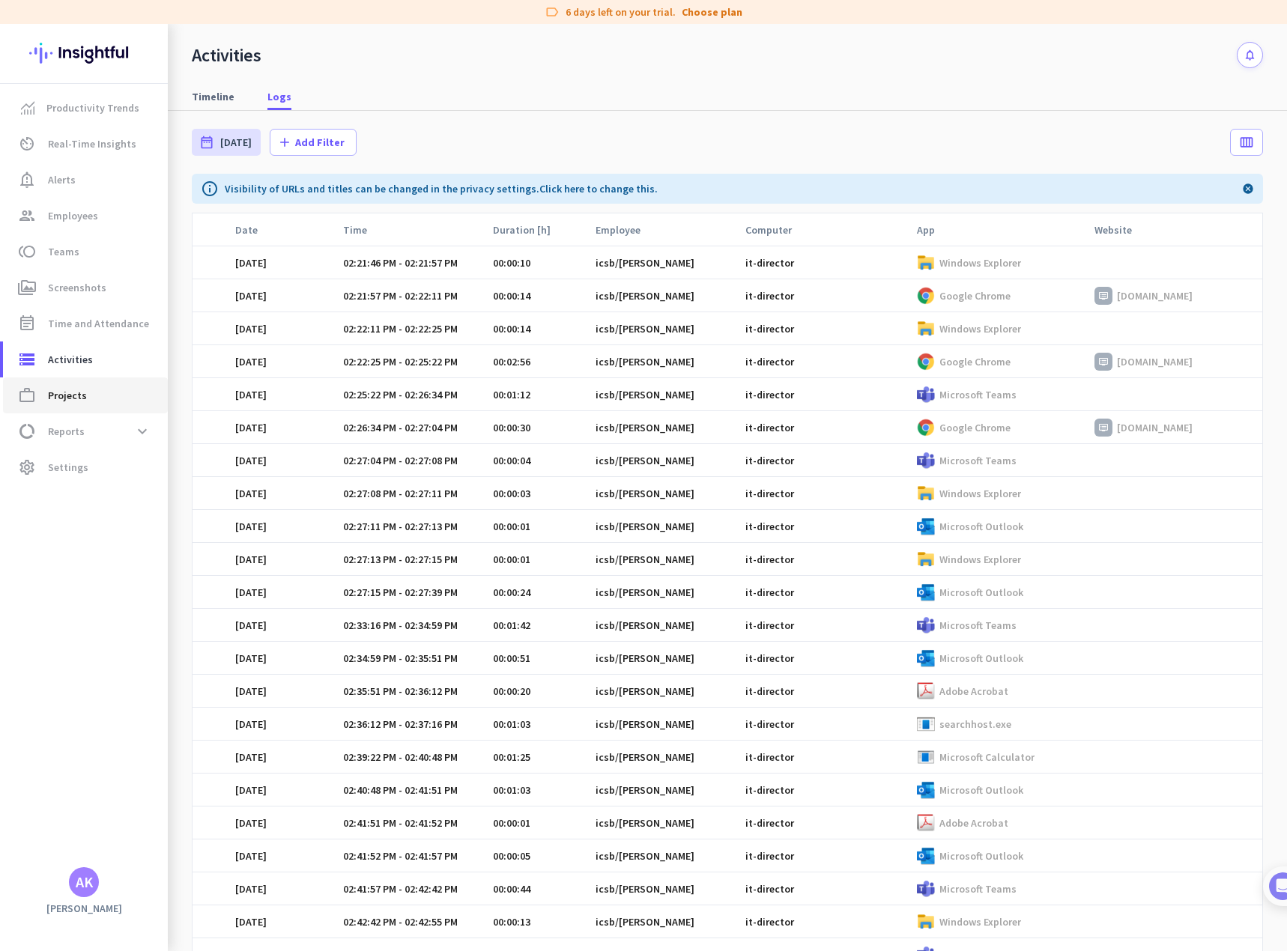
click at [74, 400] on span "Projects" at bounding box center [67, 395] width 39 height 18
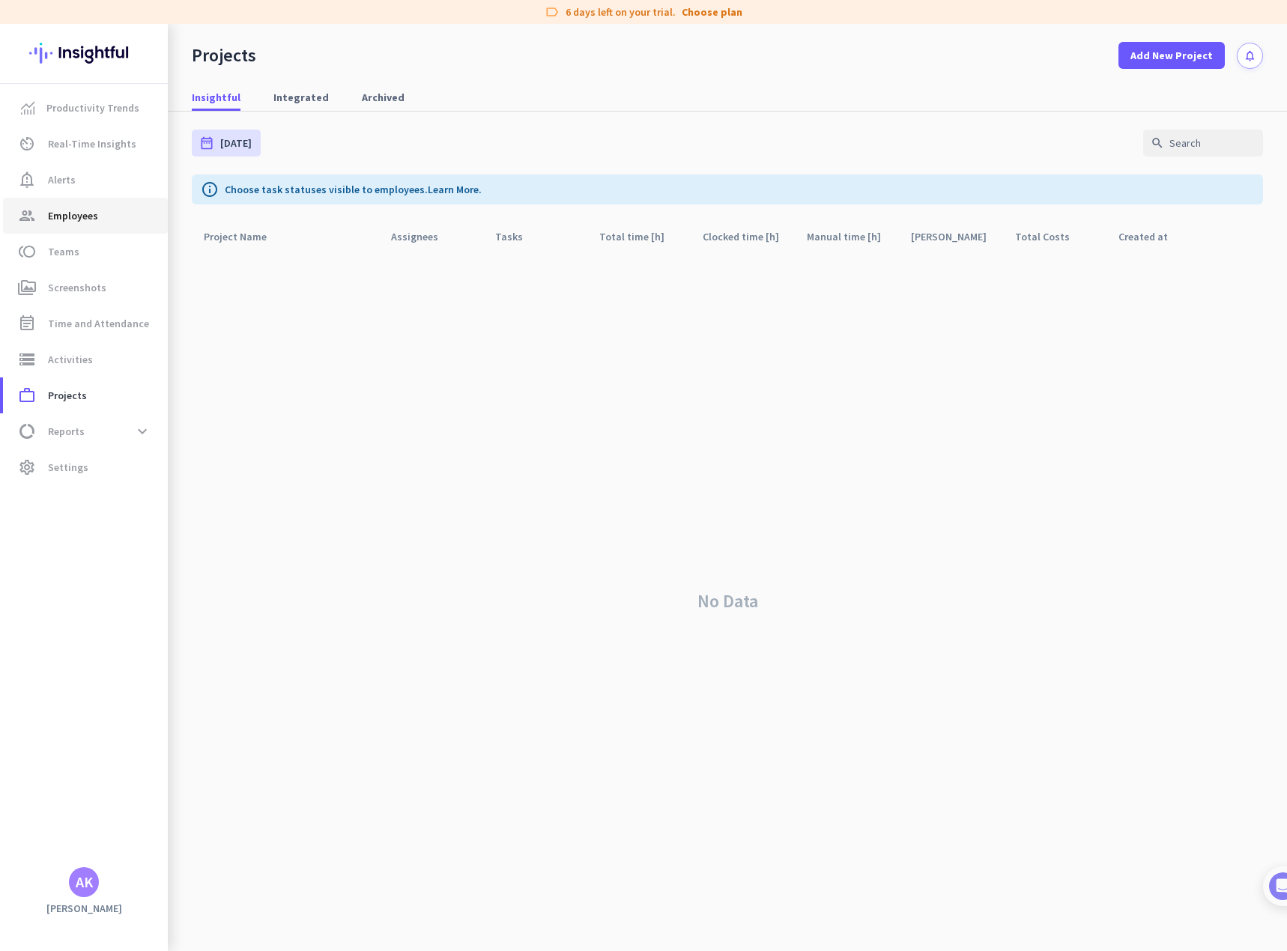
click at [82, 222] on span "Employees" at bounding box center [73, 216] width 50 height 18
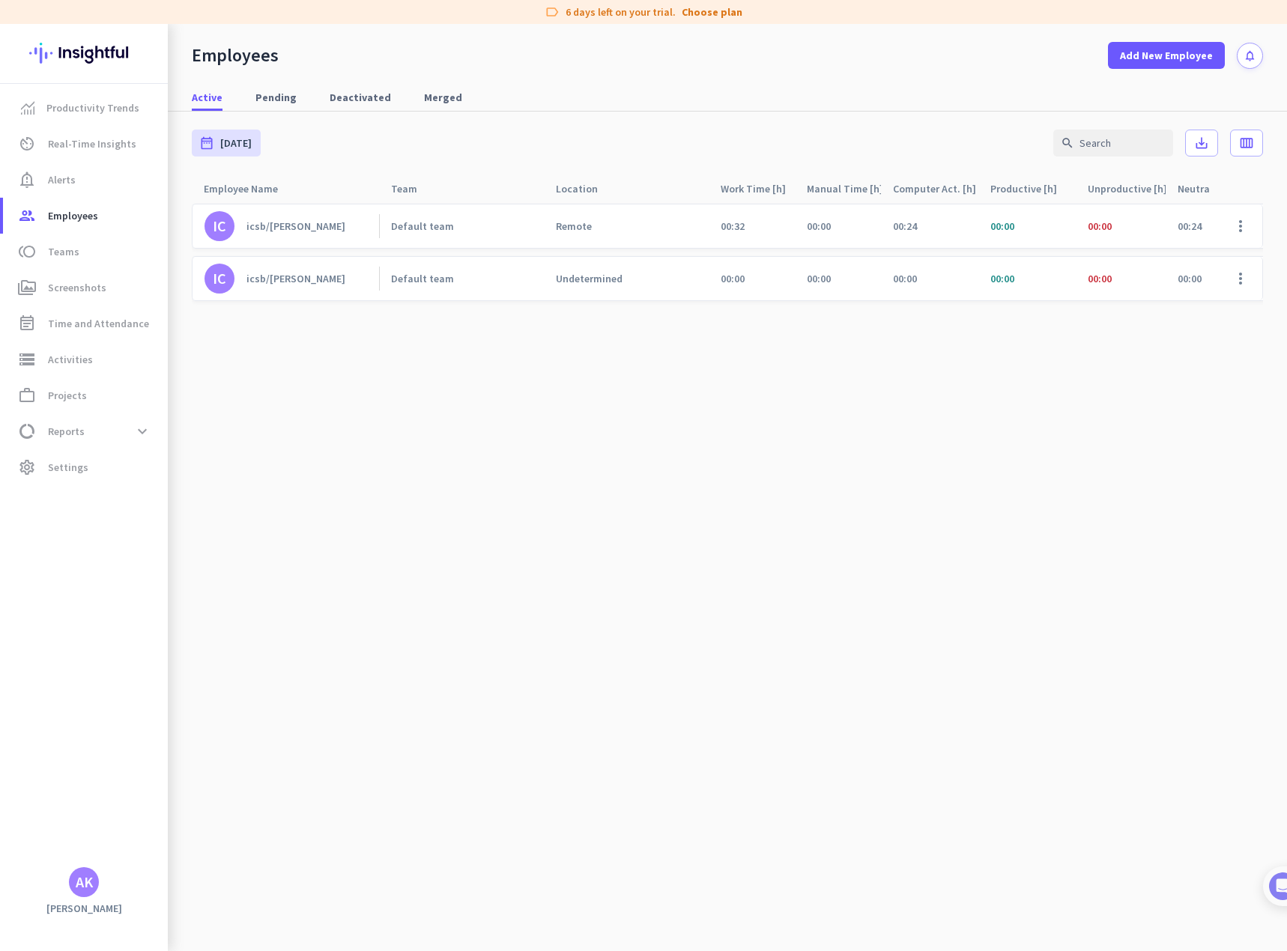
click at [283, 276] on div "icsb/[PERSON_NAME]" at bounding box center [295, 278] width 99 height 13
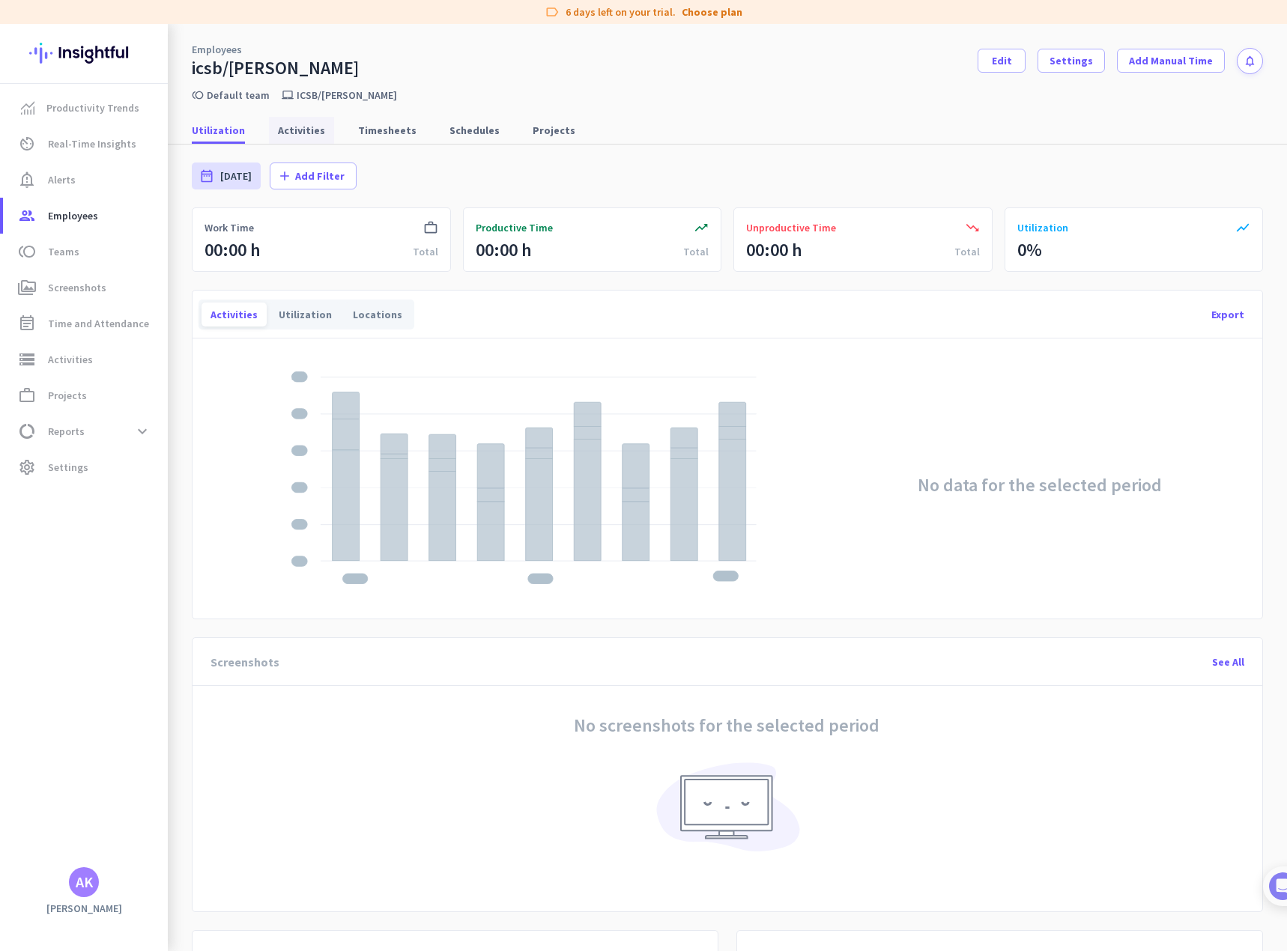
click at [309, 136] on span "Activities" at bounding box center [301, 130] width 47 height 15
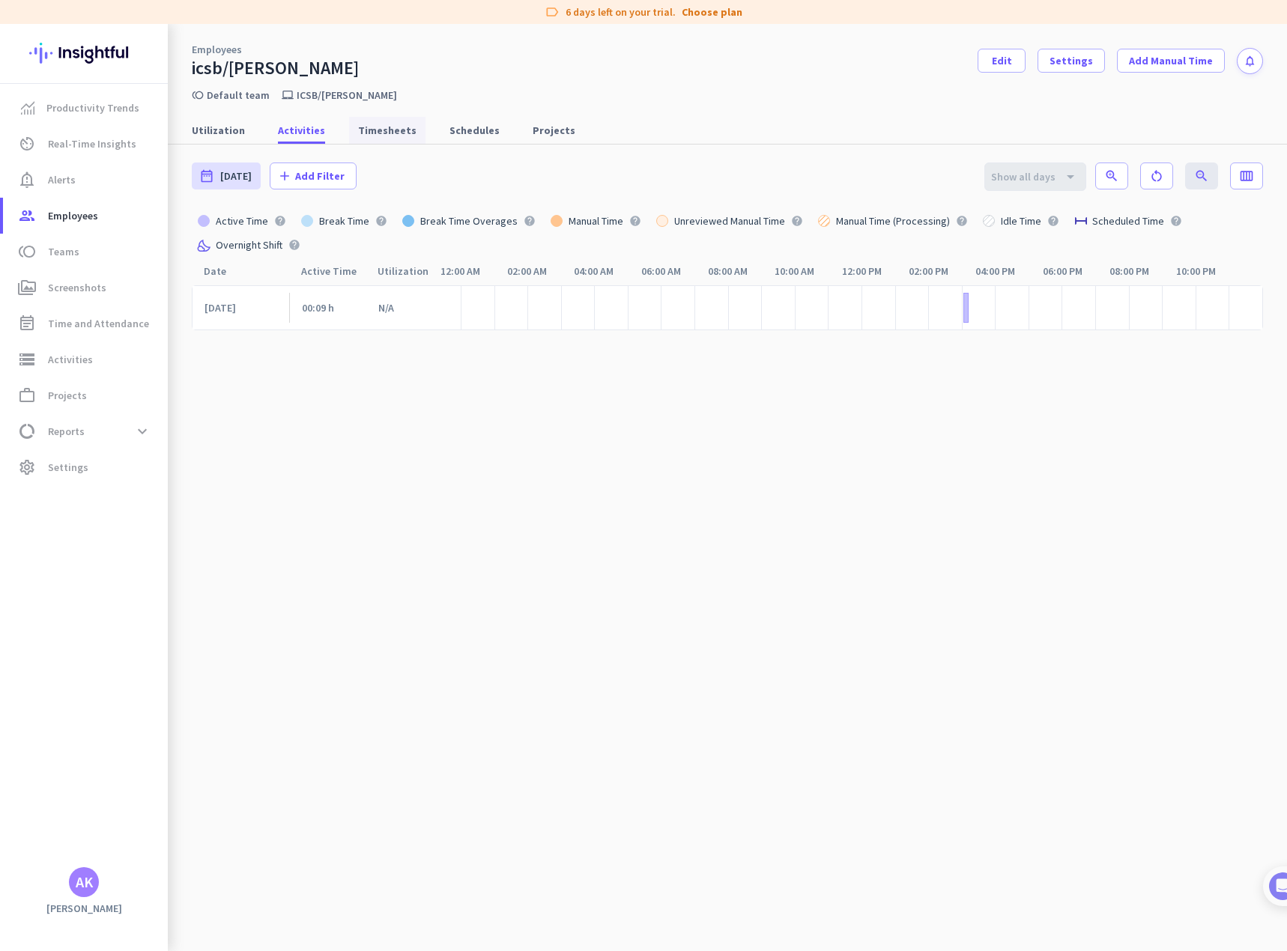
click at [362, 124] on span "Timesheets" at bounding box center [387, 130] width 58 height 15
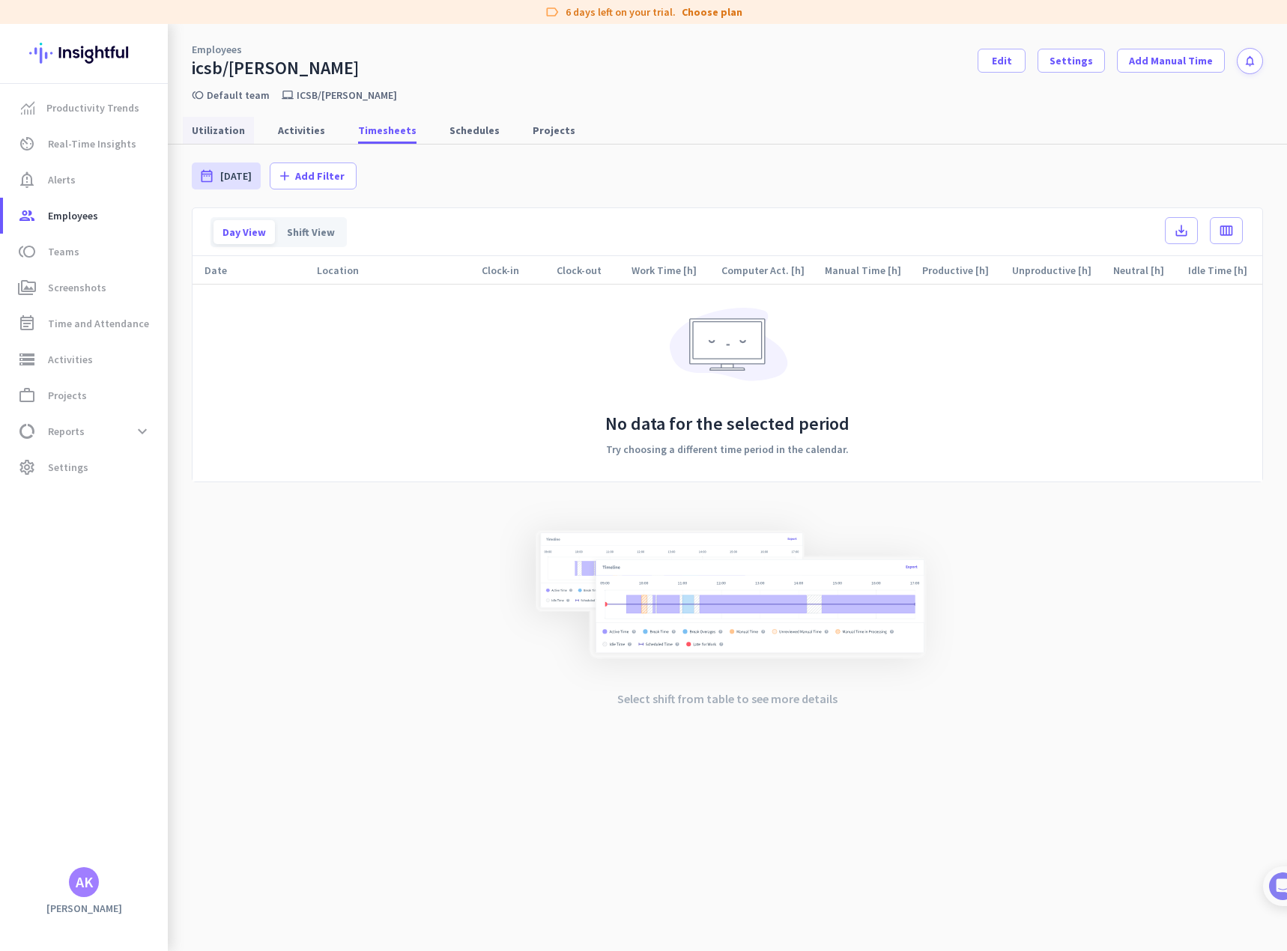
click at [219, 133] on span "Utilization" at bounding box center [218, 130] width 53 height 15
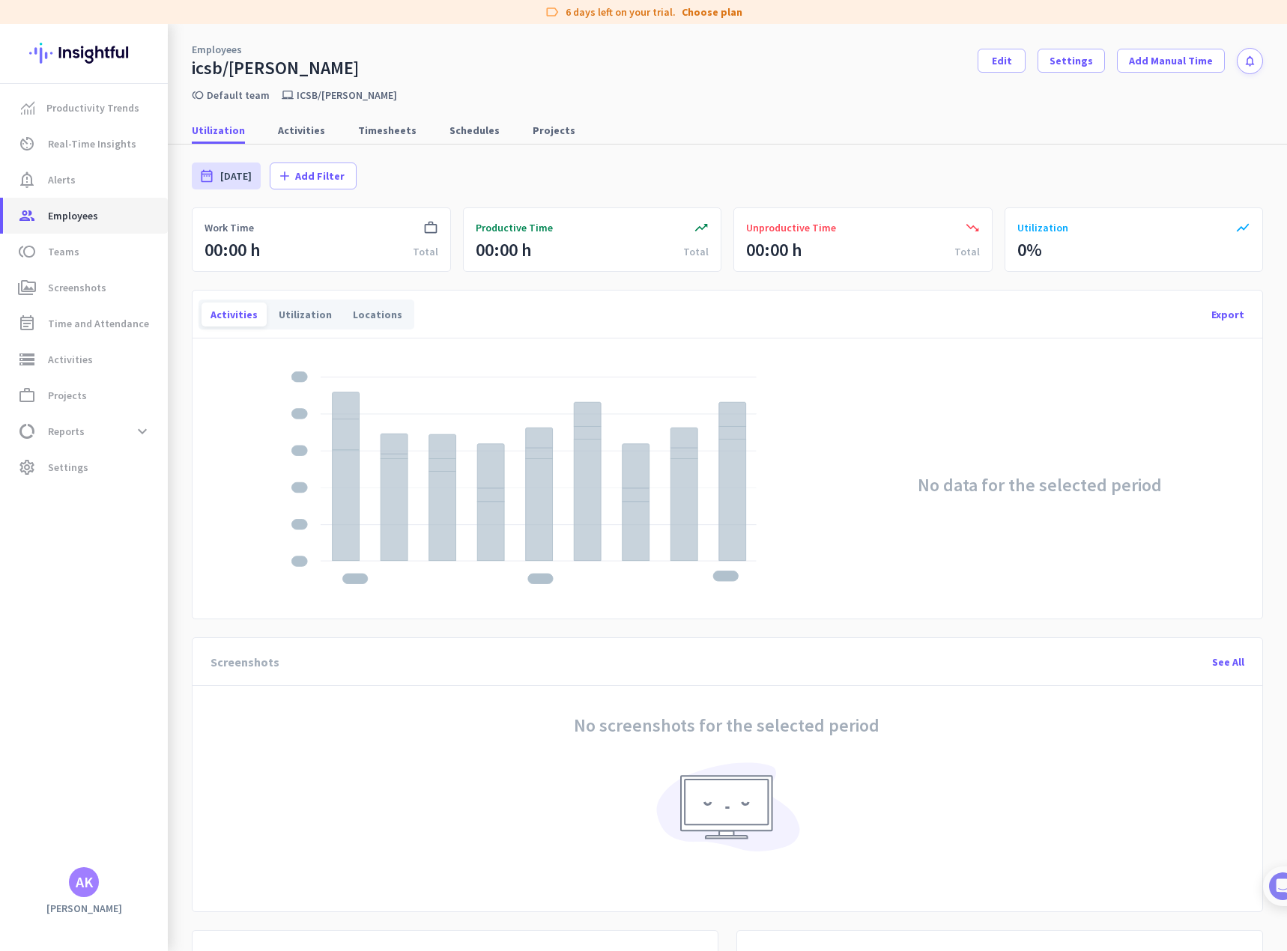
click at [103, 218] on span "group Employees" at bounding box center [85, 216] width 141 height 18
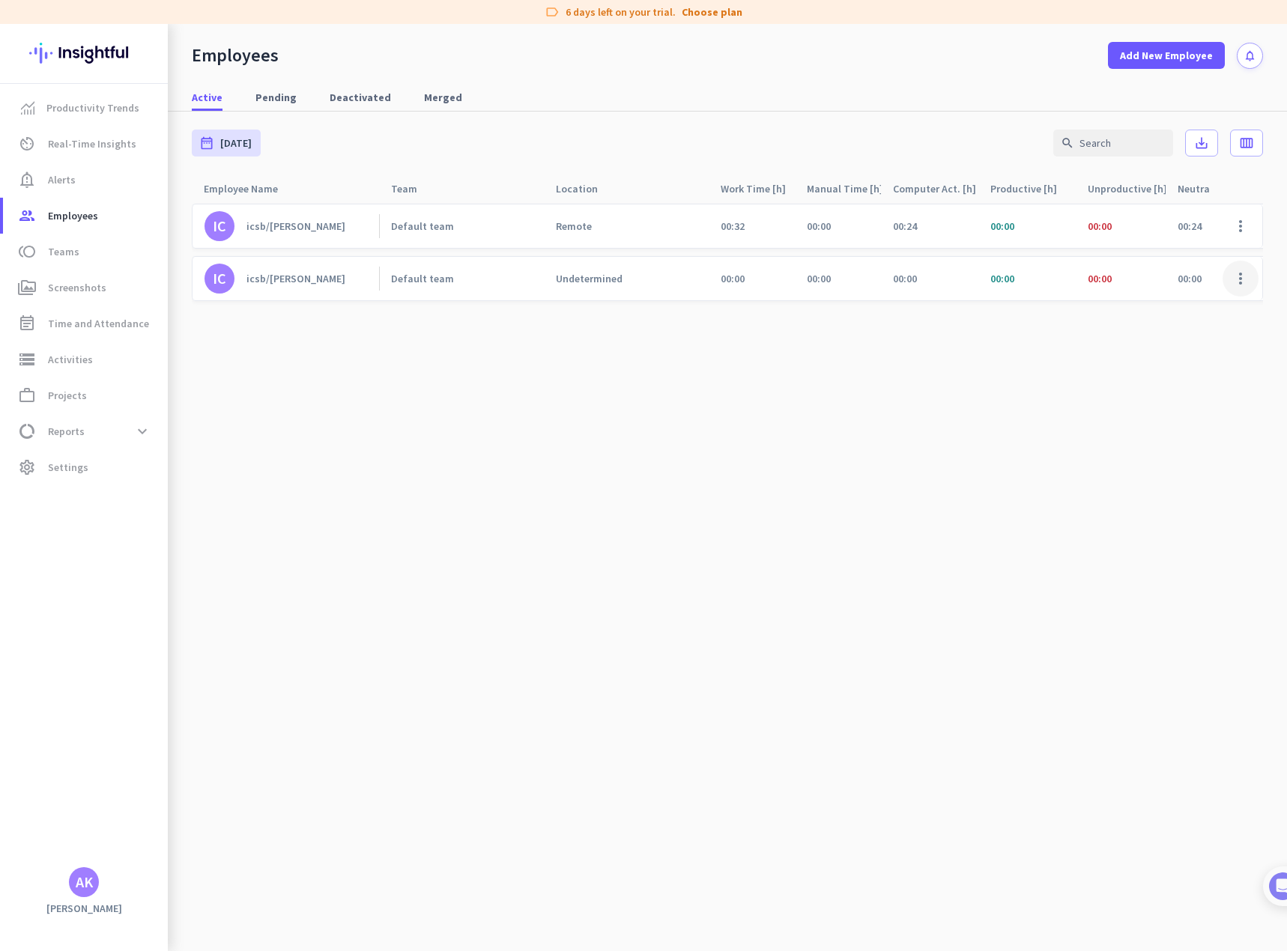
click at [1241, 278] on span at bounding box center [1240, 279] width 36 height 36
drag, startPoint x: 554, startPoint y: 420, endPoint x: 518, endPoint y: 421, distance: 36.0
click at [550, 420] on div at bounding box center [643, 475] width 1287 height 951
click at [73, 287] on span "Screenshots" at bounding box center [77, 288] width 58 height 18
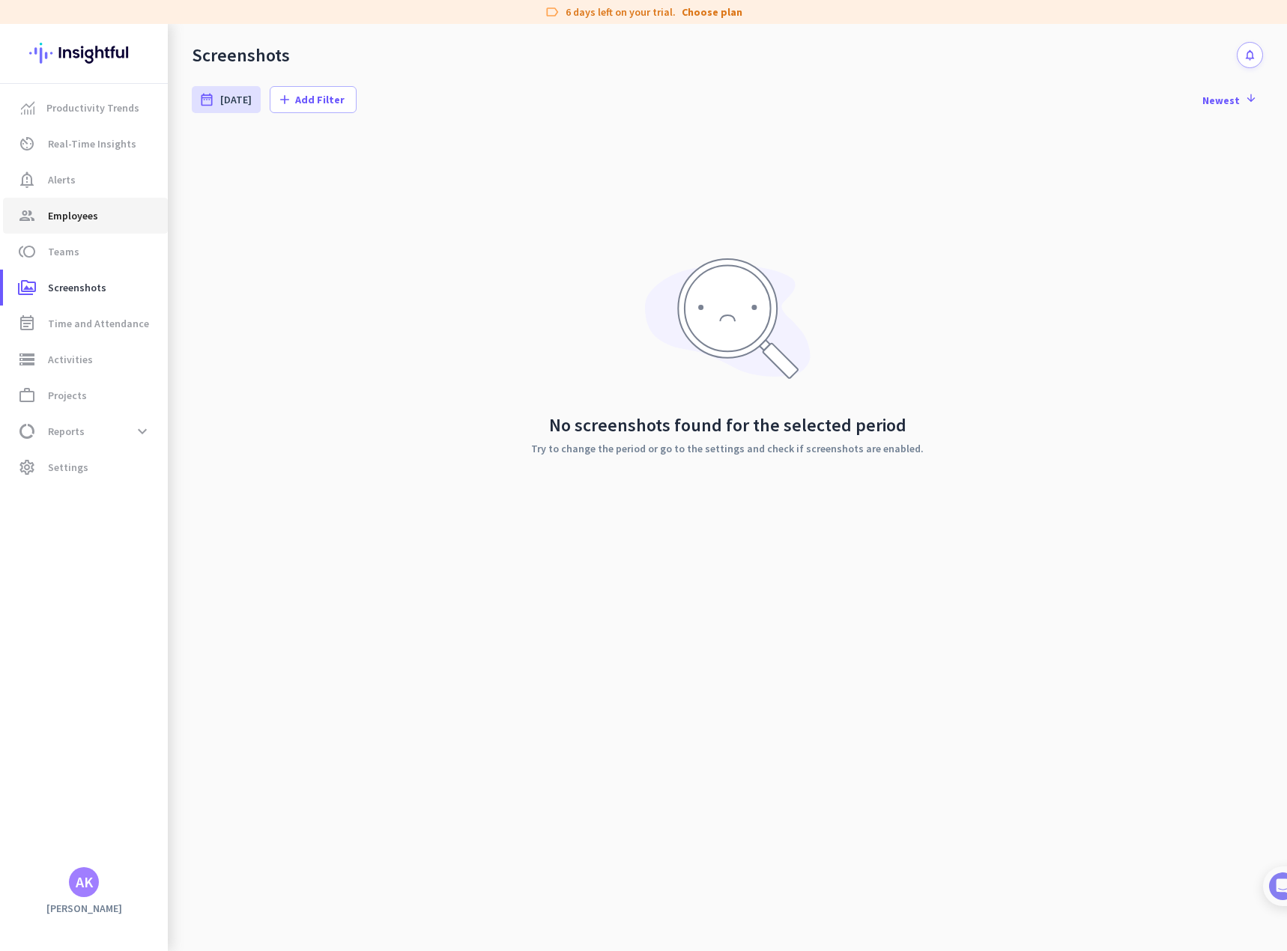
click at [88, 222] on span "Employees" at bounding box center [73, 216] width 50 height 18
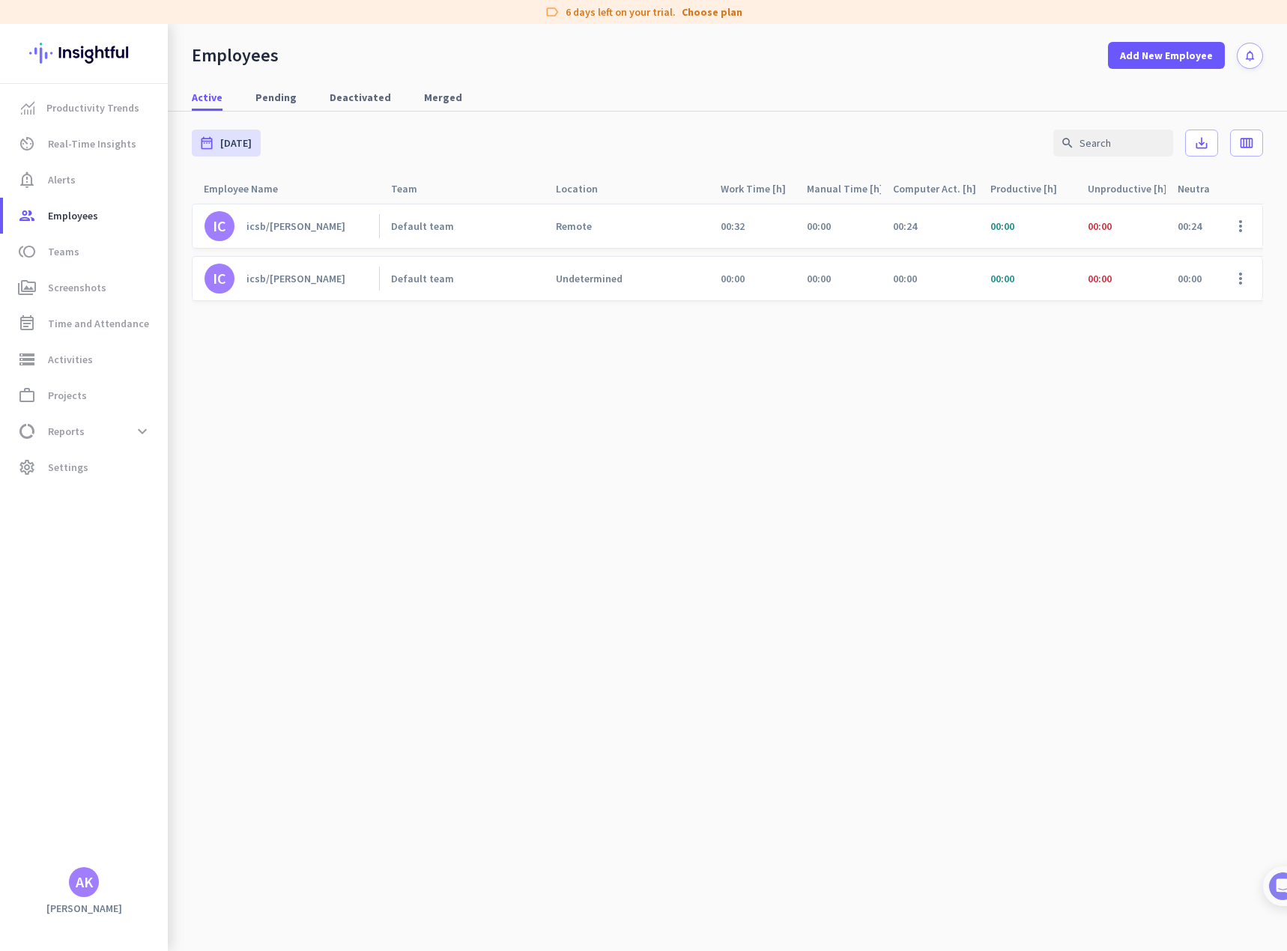
click at [303, 278] on div "icsb/[PERSON_NAME]" at bounding box center [295, 278] width 99 height 13
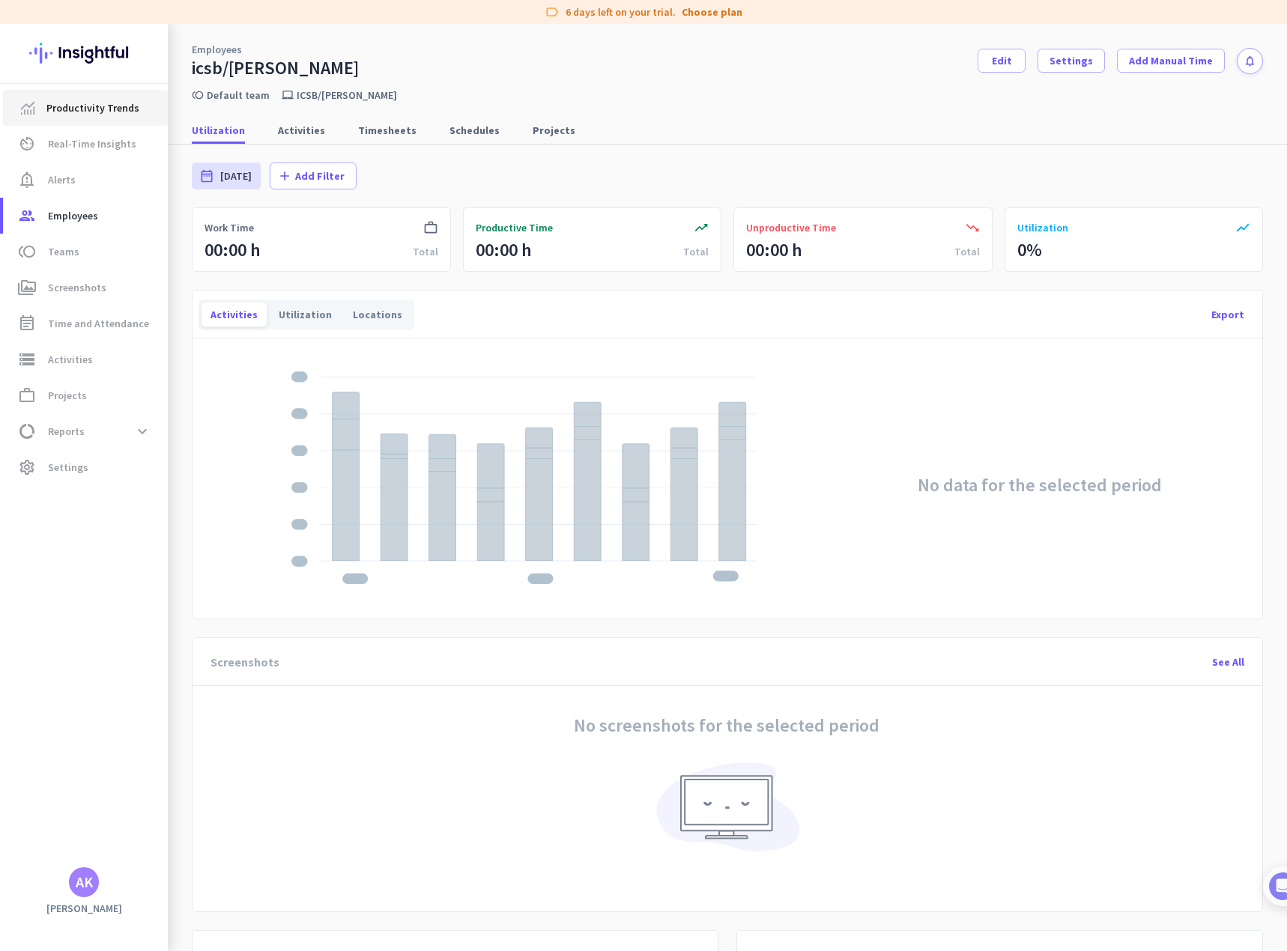
click at [100, 106] on span "Productivity Trends" at bounding box center [92, 108] width 93 height 18
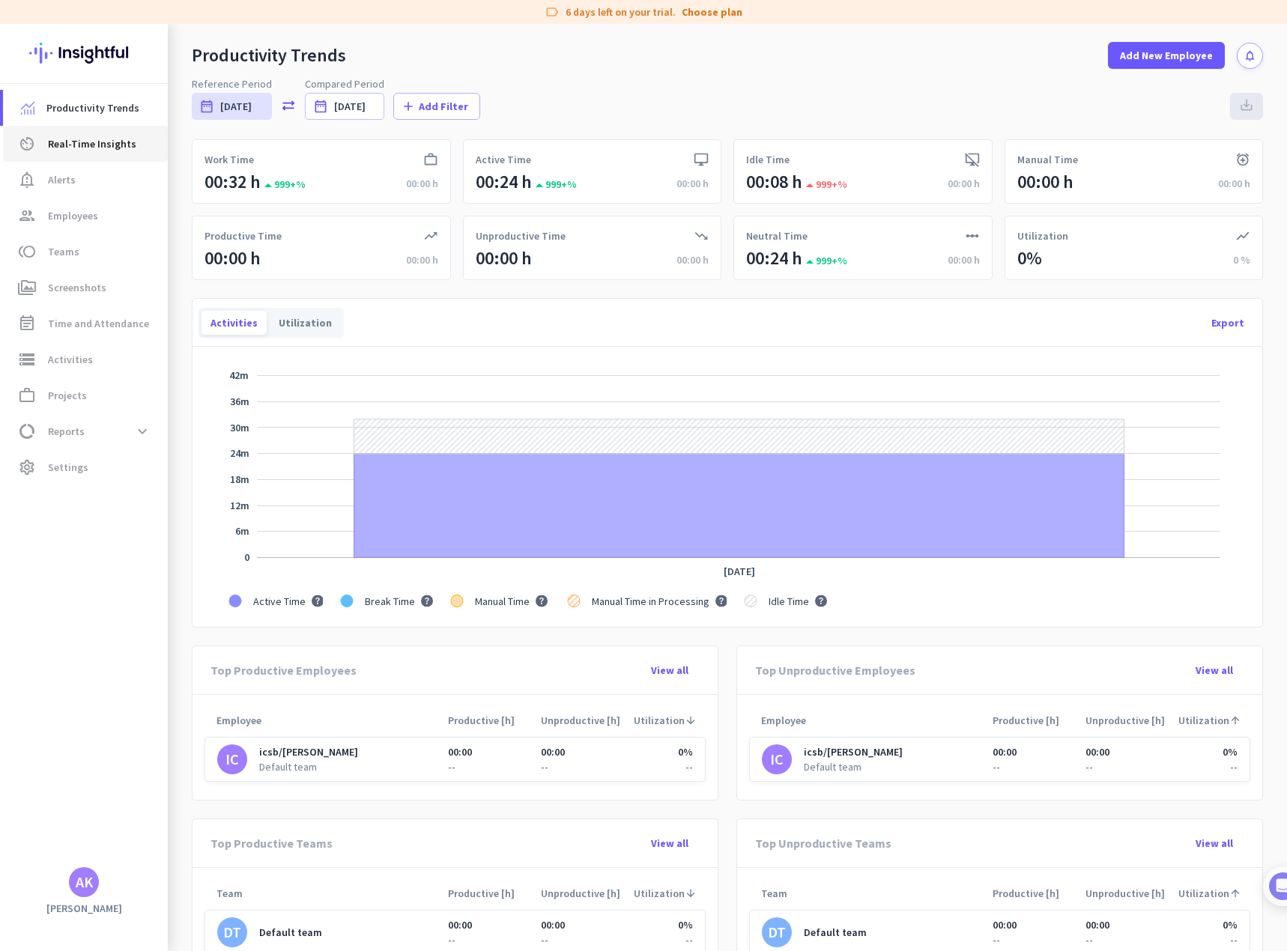
click at [89, 149] on span "Real-Time Insights" at bounding box center [92, 144] width 88 height 18
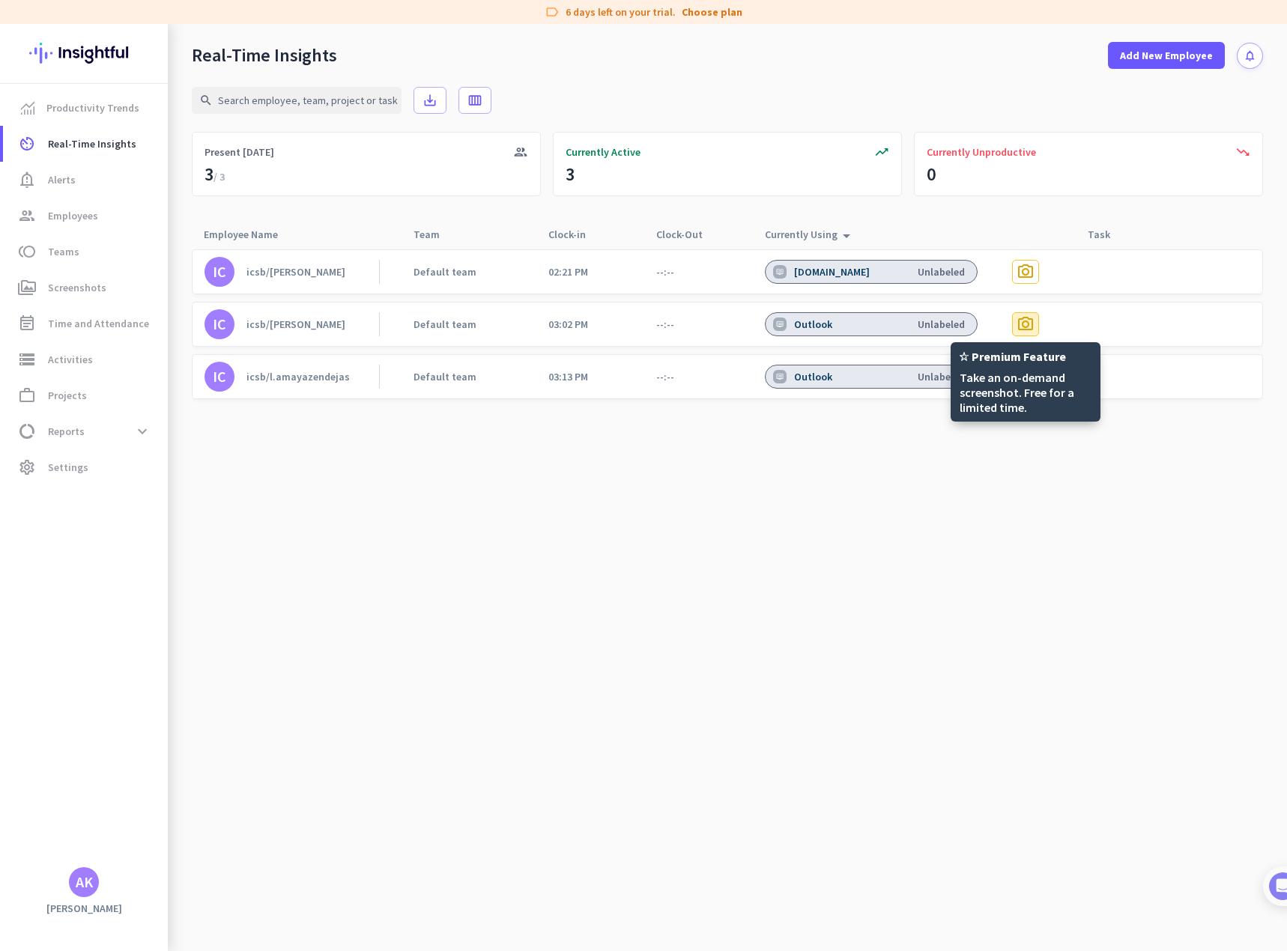
click at [1024, 329] on span "photo_camera" at bounding box center [1025, 324] width 18 height 18
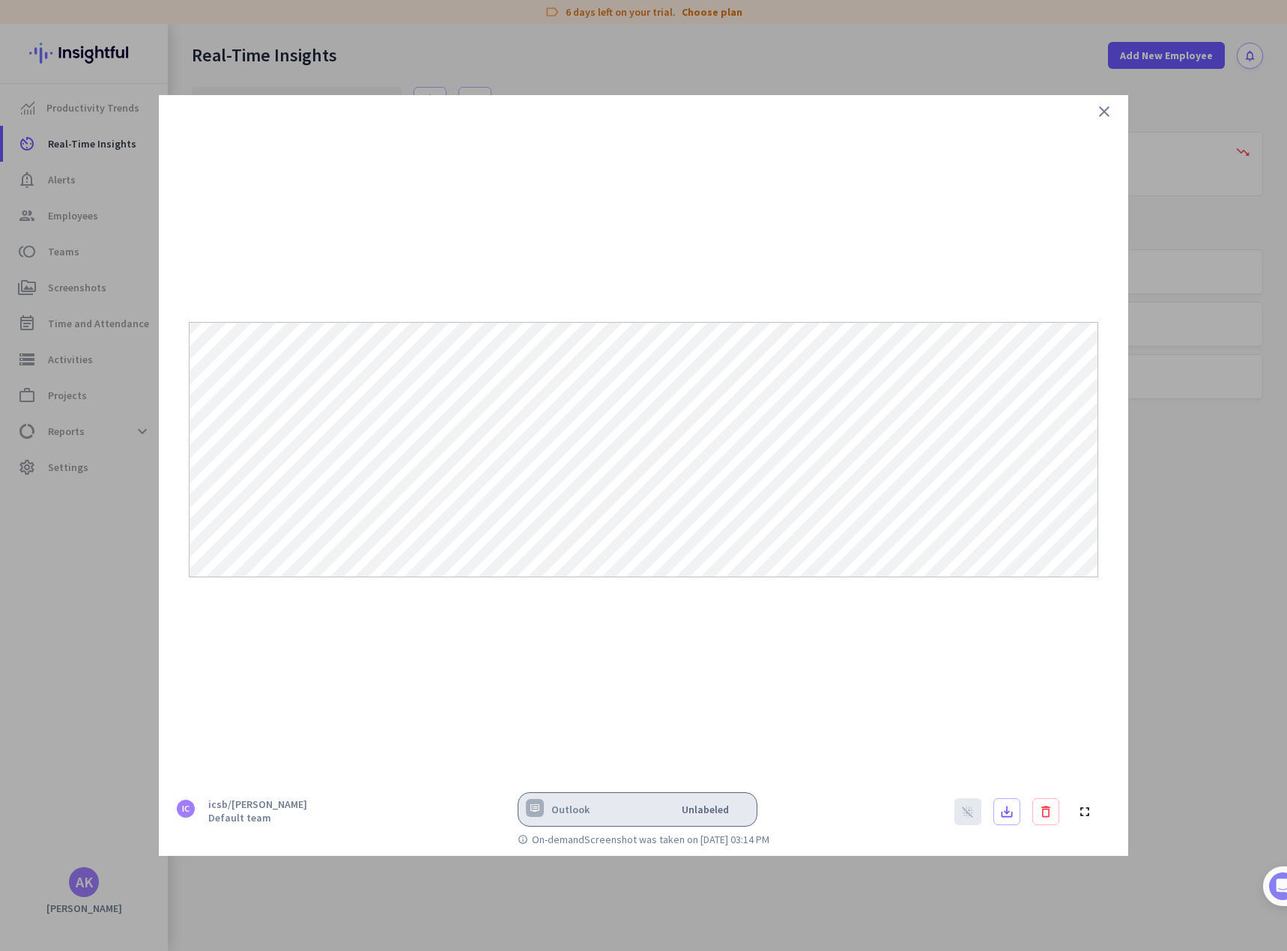
click at [1103, 110] on icon "close" at bounding box center [1104, 112] width 18 height 18
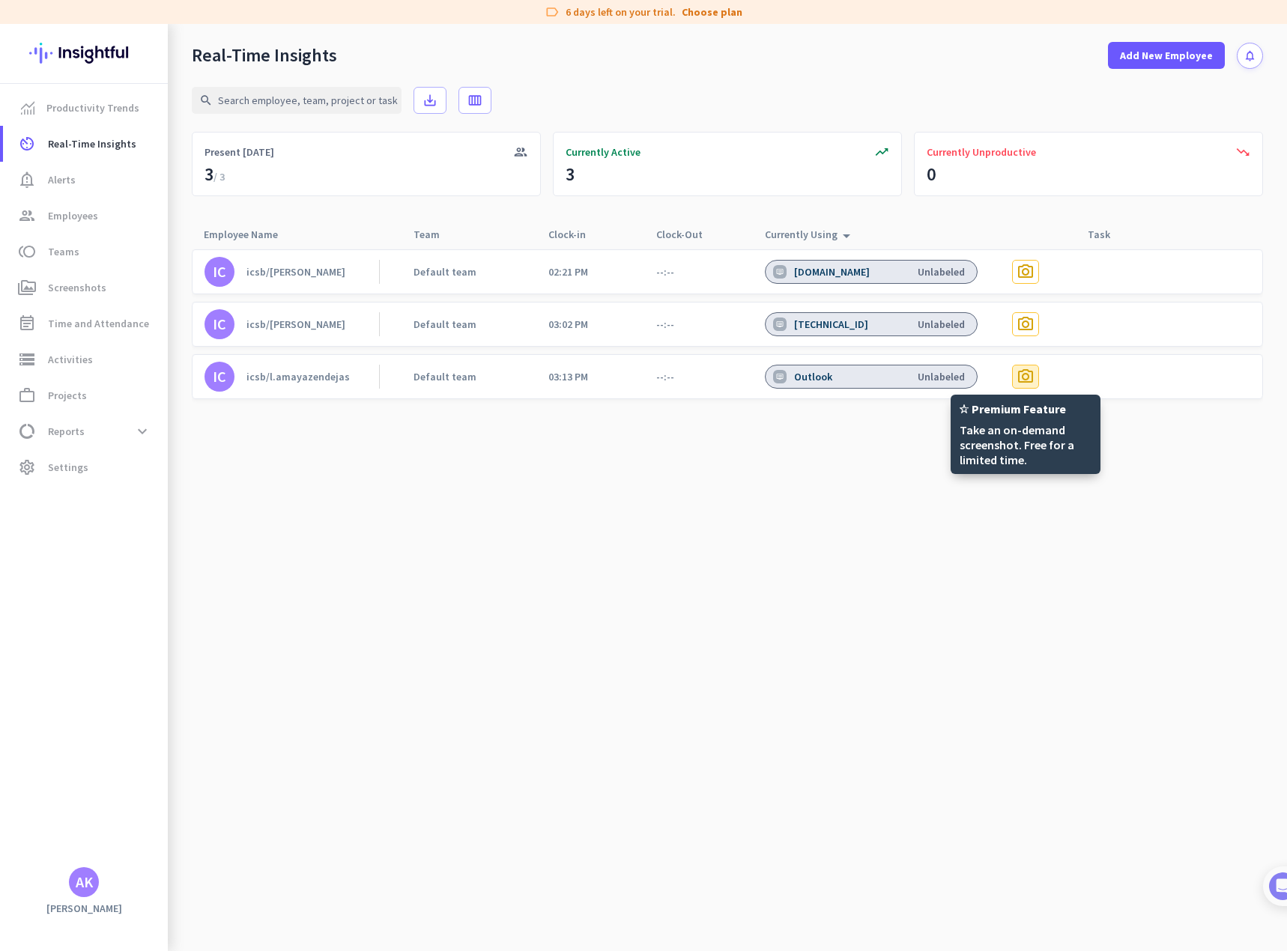
click at [1019, 373] on span "photo_camera" at bounding box center [1025, 377] width 18 height 18
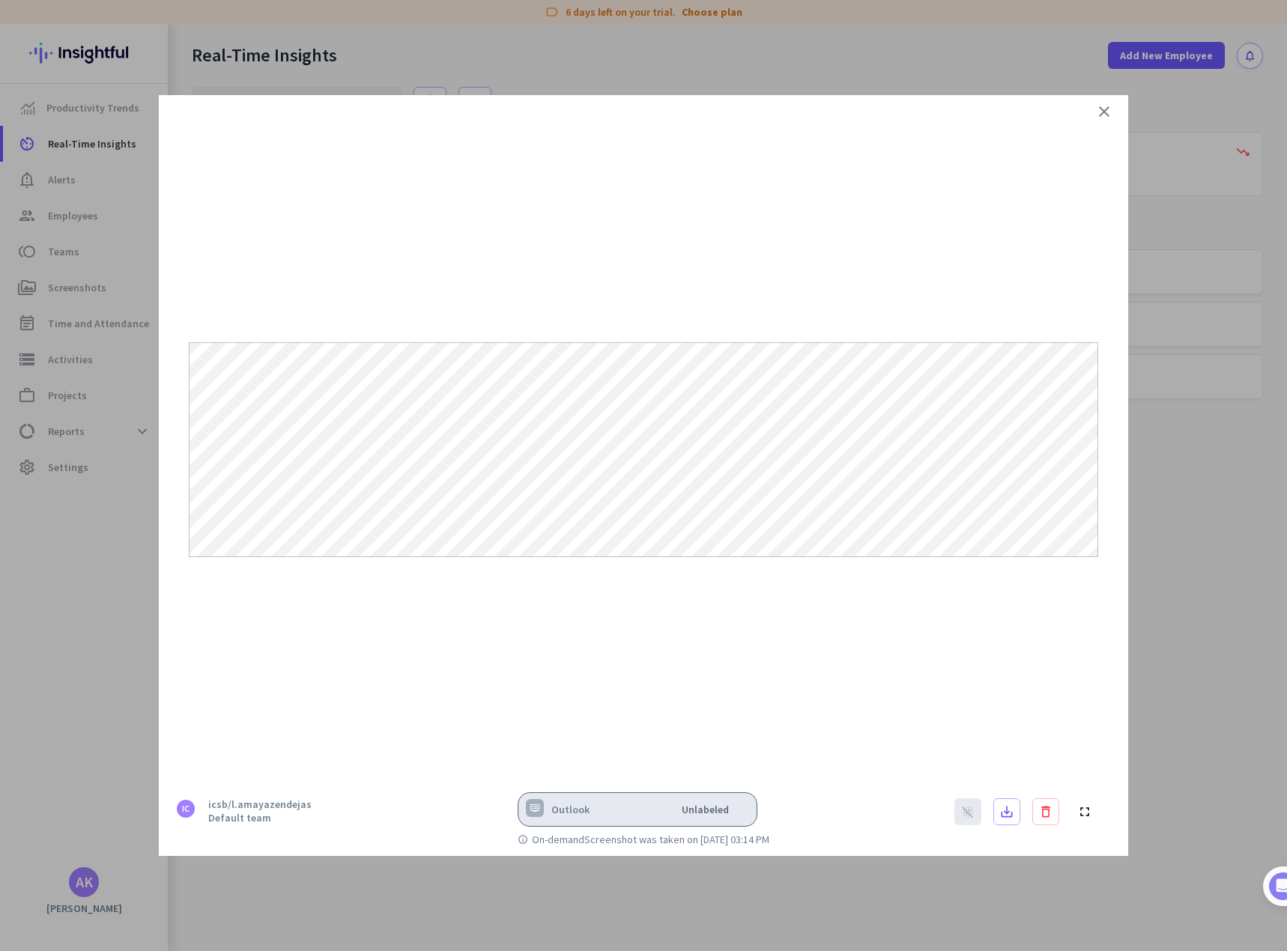
click at [1100, 110] on icon "close" at bounding box center [1104, 112] width 18 height 18
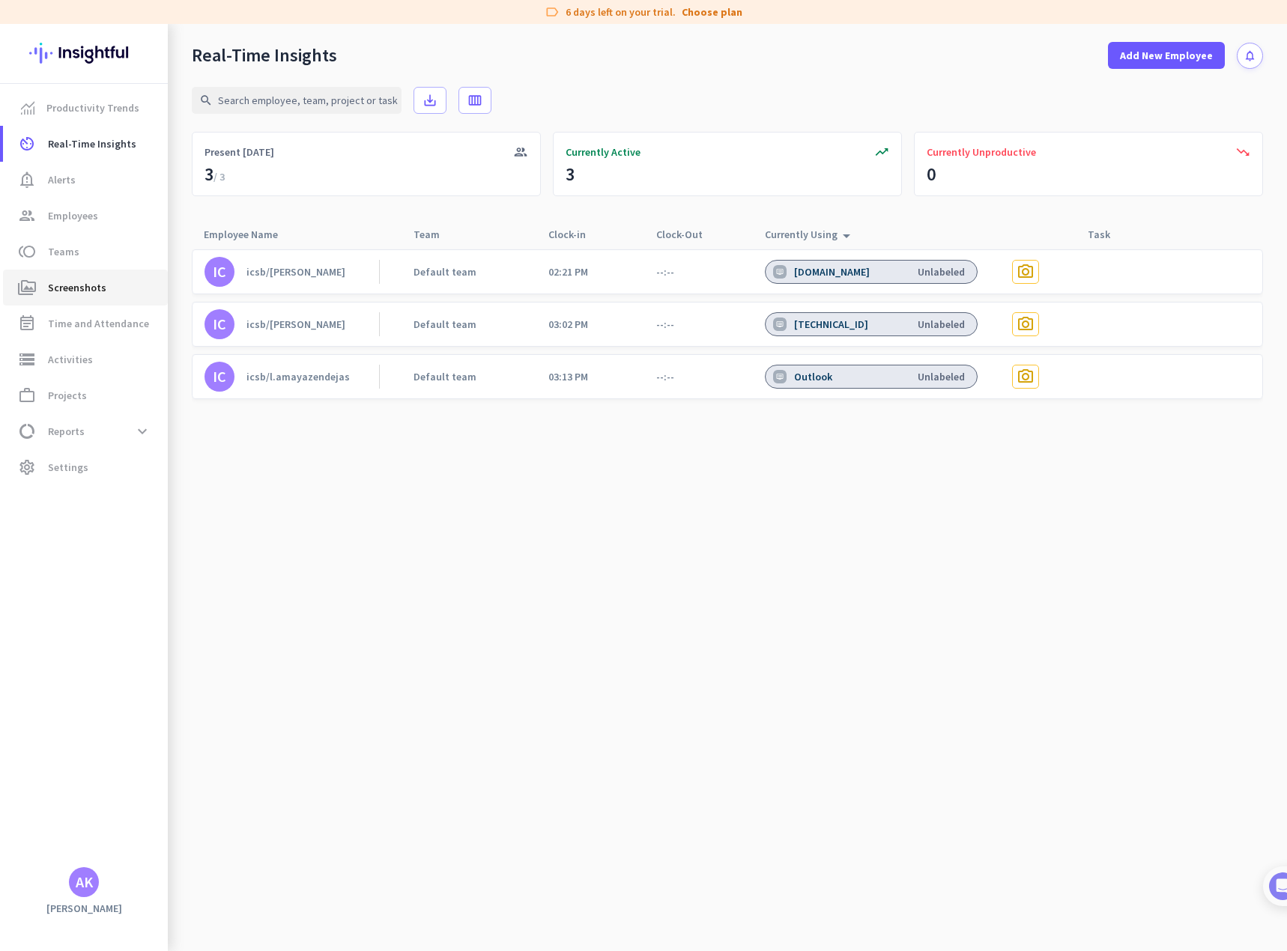
click at [80, 292] on span "Screenshots" at bounding box center [77, 288] width 58 height 18
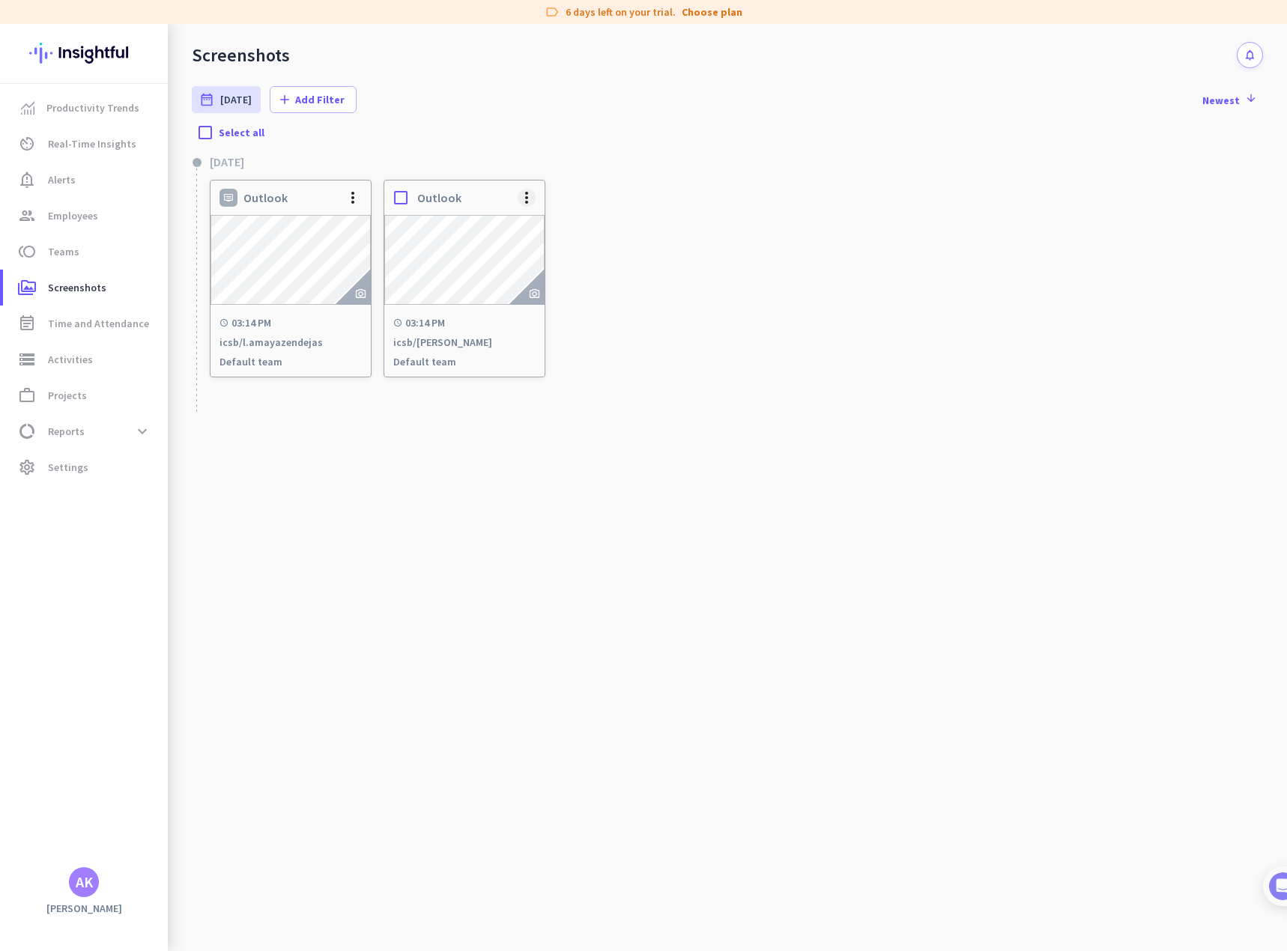
click at [525, 198] on span at bounding box center [526, 198] width 36 height 36
click at [539, 243] on span "Delete Screenshot" at bounding box center [571, 247] width 85 height 13
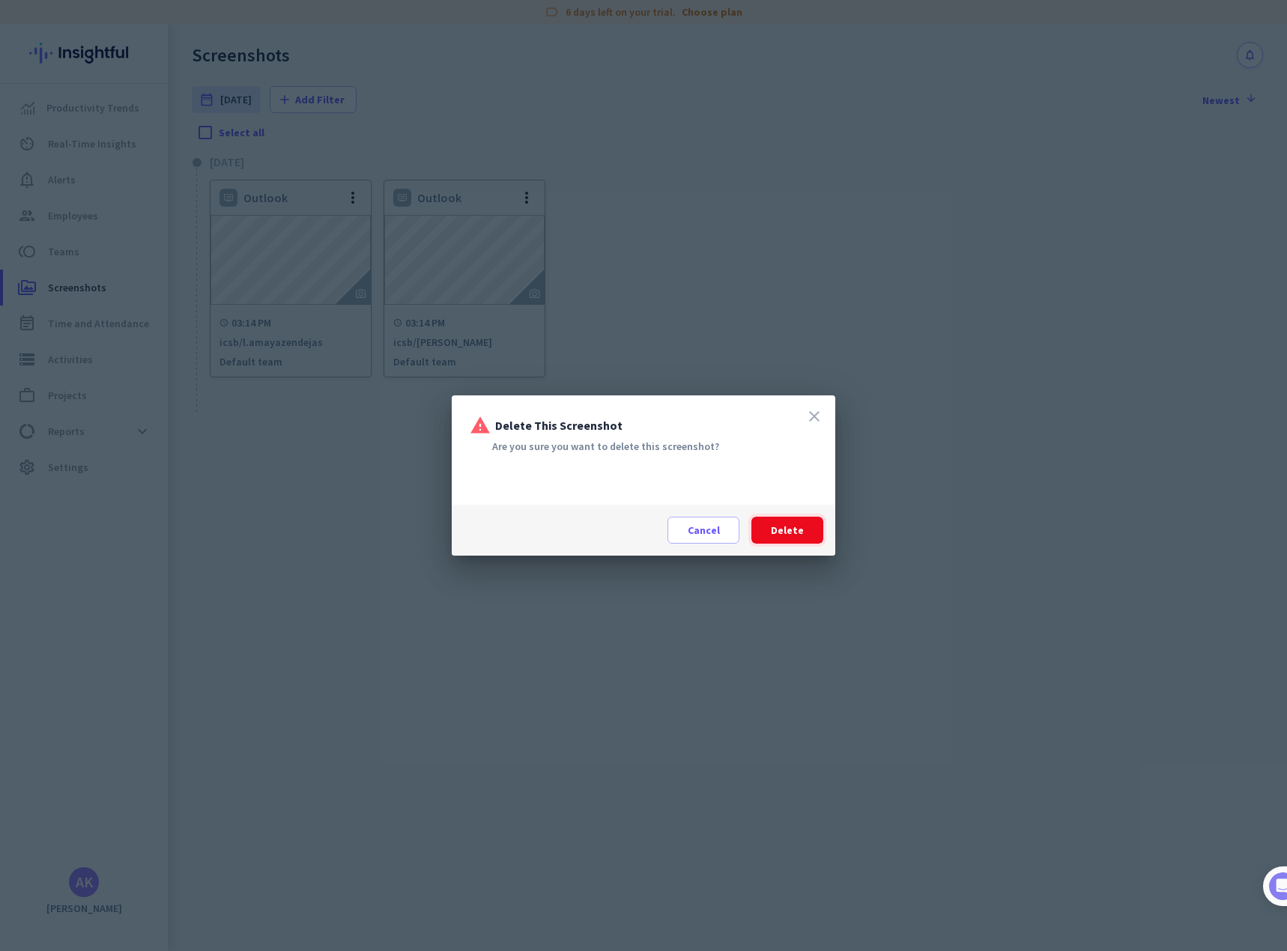
click at [797, 538] on span at bounding box center [787, 530] width 72 height 36
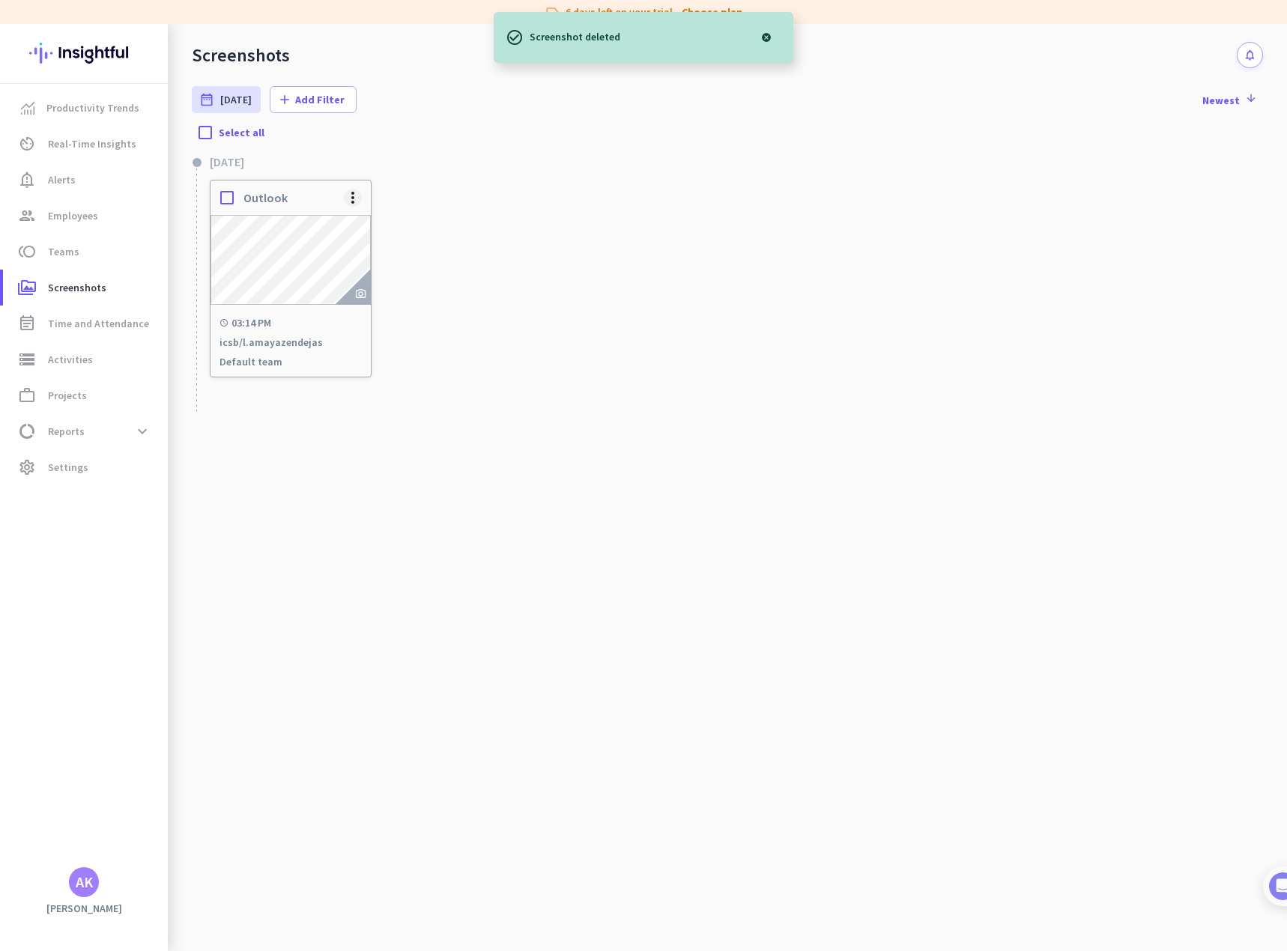
click at [358, 200] on span at bounding box center [353, 198] width 36 height 36
click at [374, 249] on span "Delete Screenshot" at bounding box center [398, 247] width 85 height 13
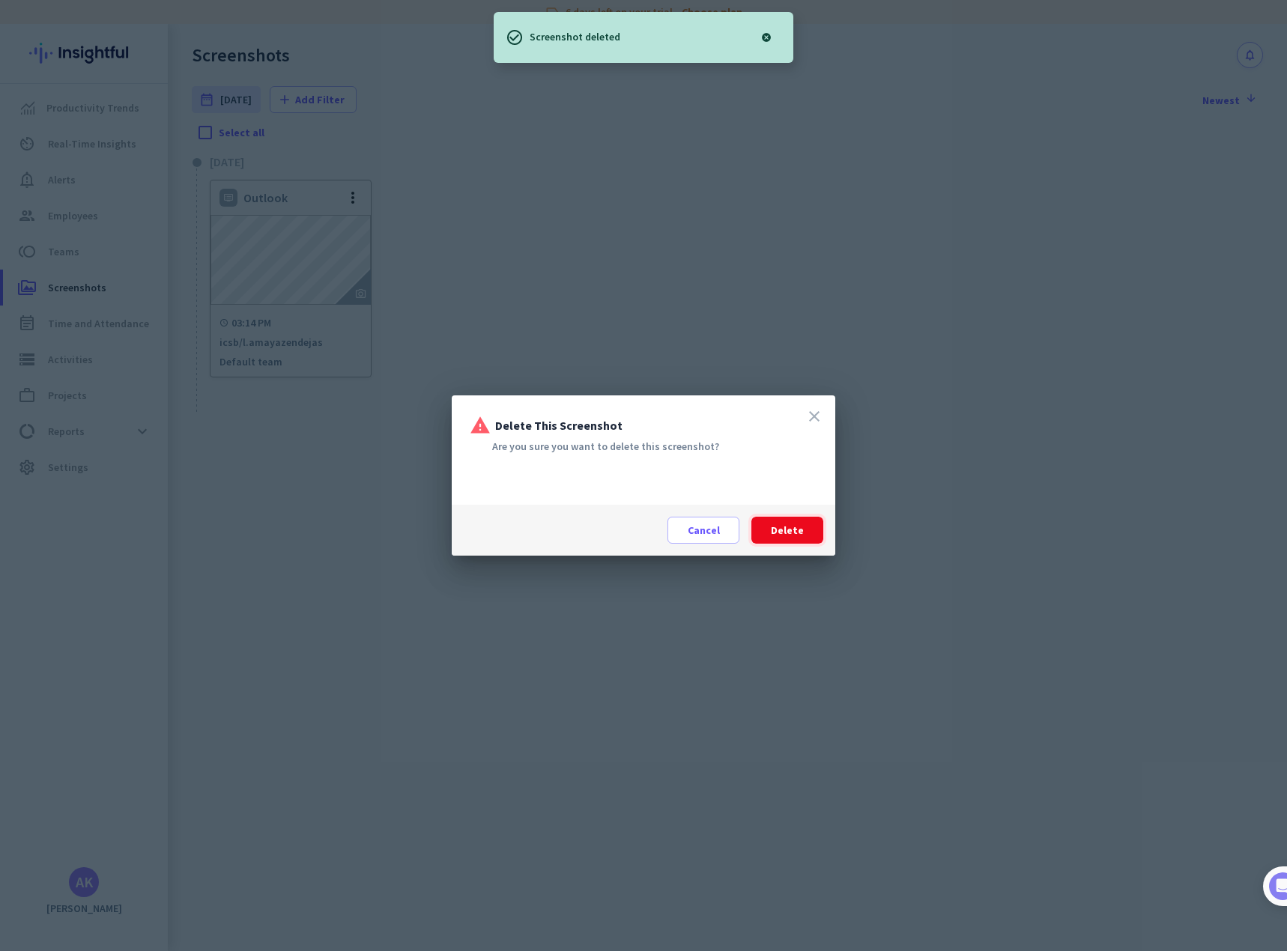
click at [807, 532] on span at bounding box center [787, 530] width 72 height 36
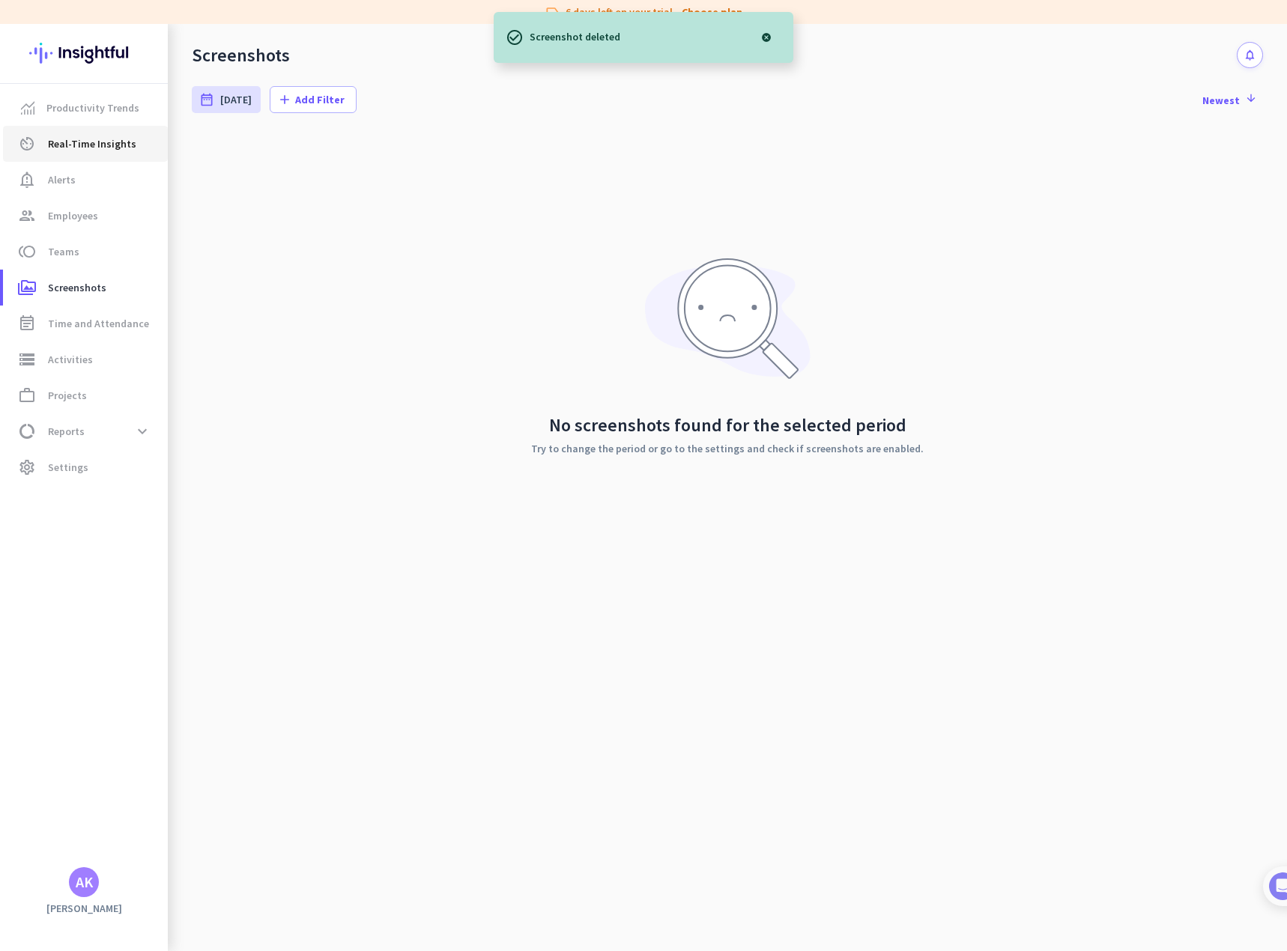
click at [97, 151] on span "Real-Time Insights" at bounding box center [92, 144] width 88 height 18
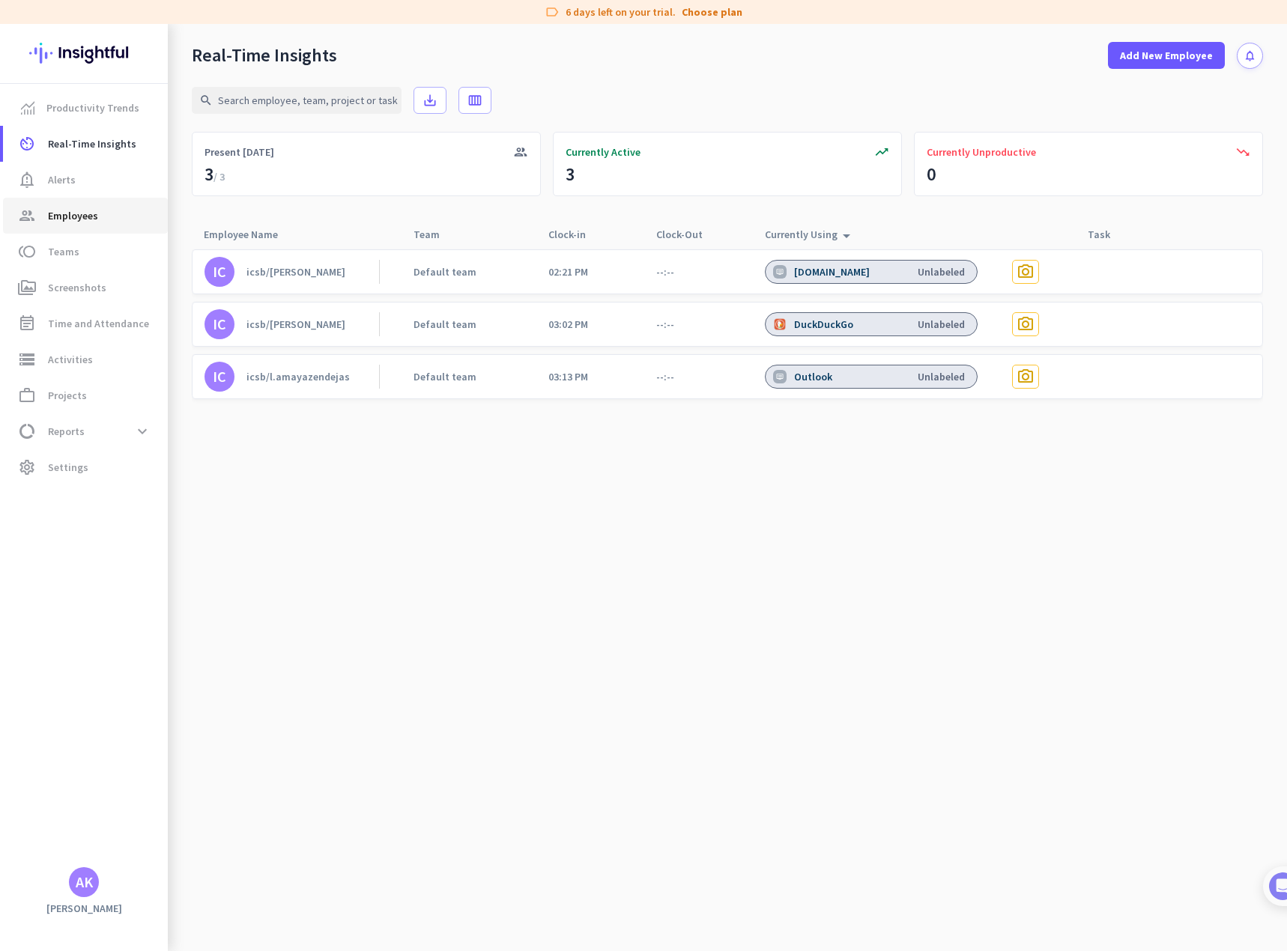
click at [75, 219] on span "Employees" at bounding box center [73, 216] width 50 height 18
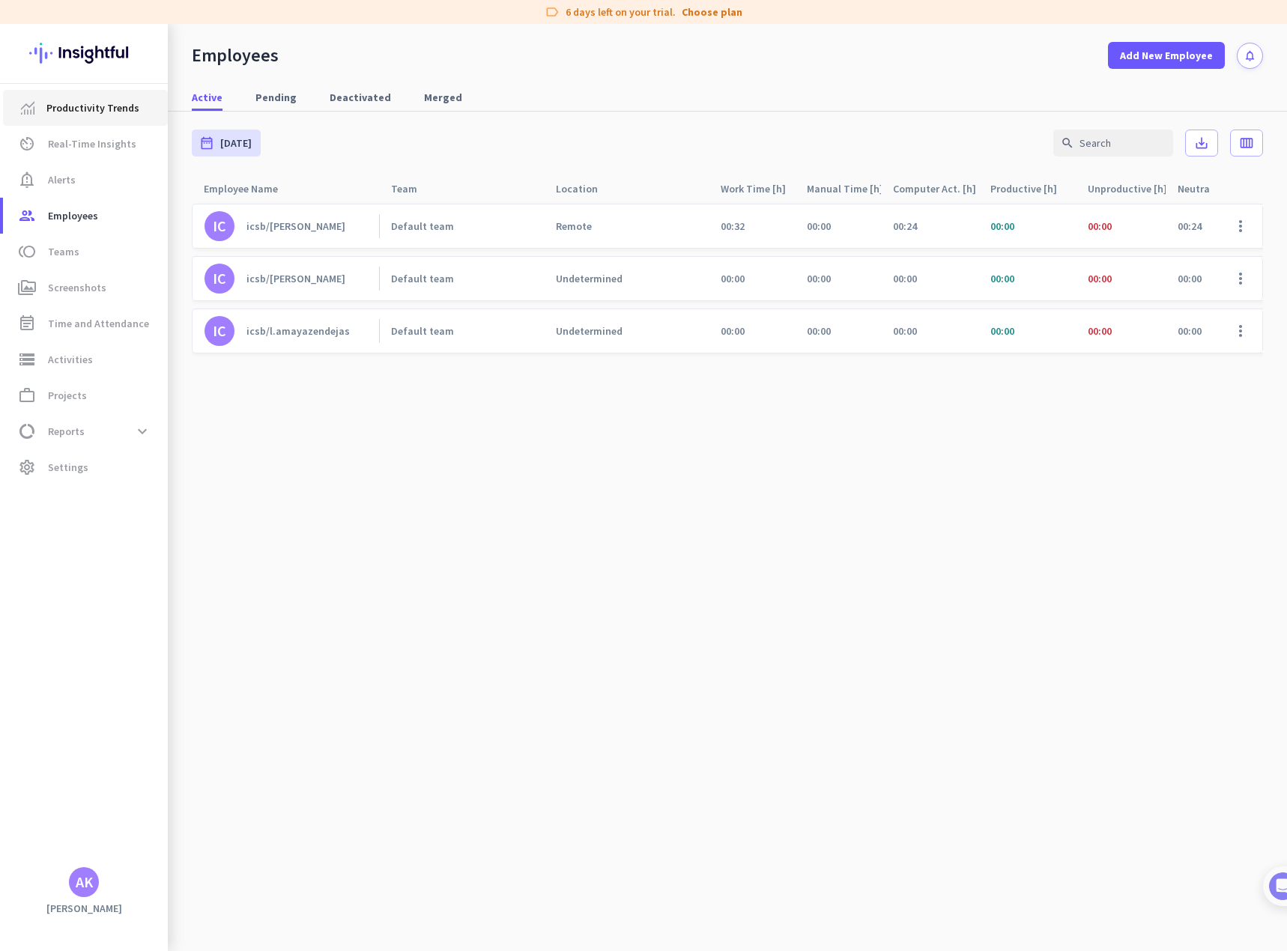
click at [61, 113] on span "Productivity Trends" at bounding box center [92, 108] width 93 height 18
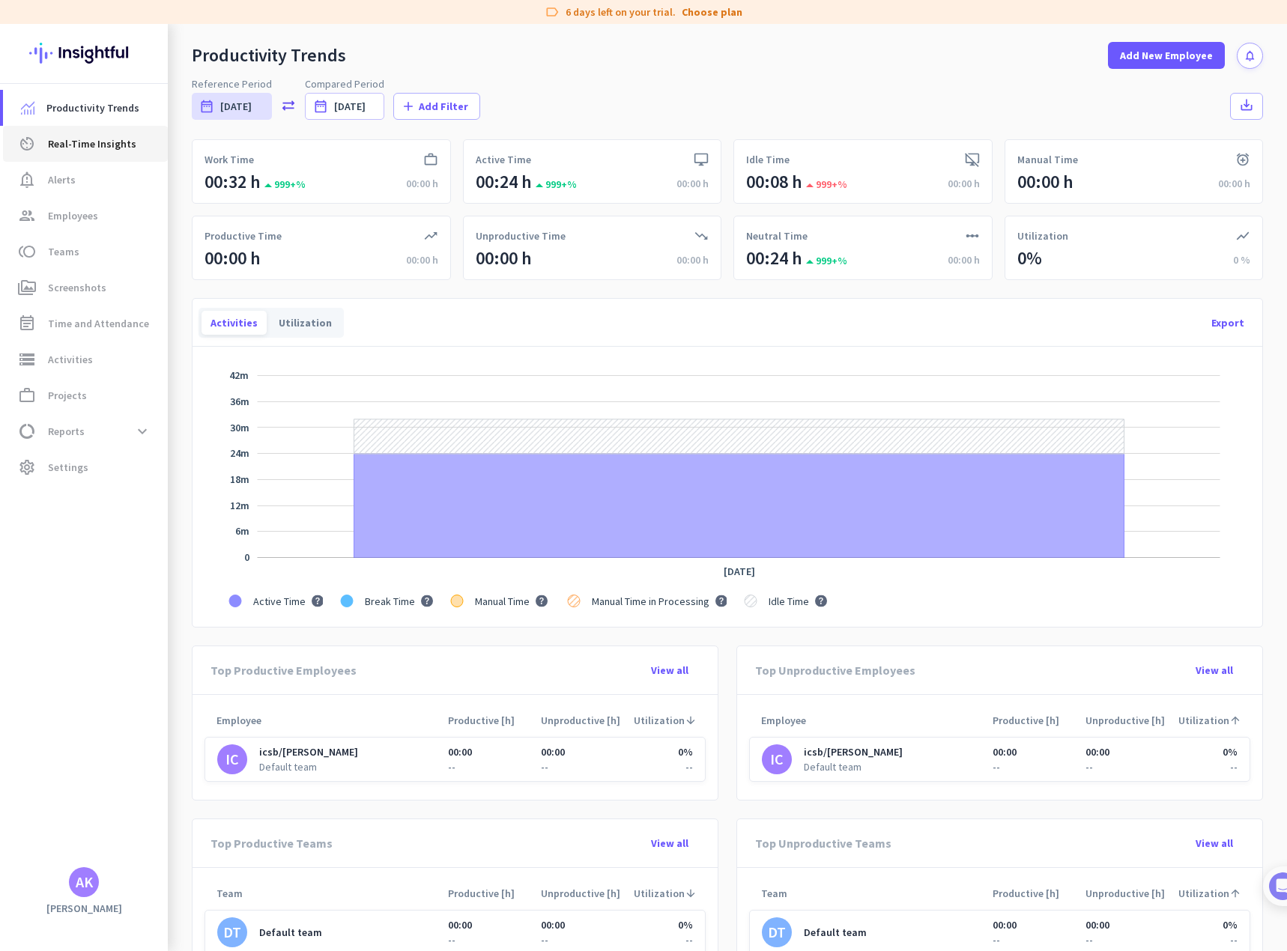
click at [82, 140] on span "Real-Time Insights" at bounding box center [92, 144] width 88 height 18
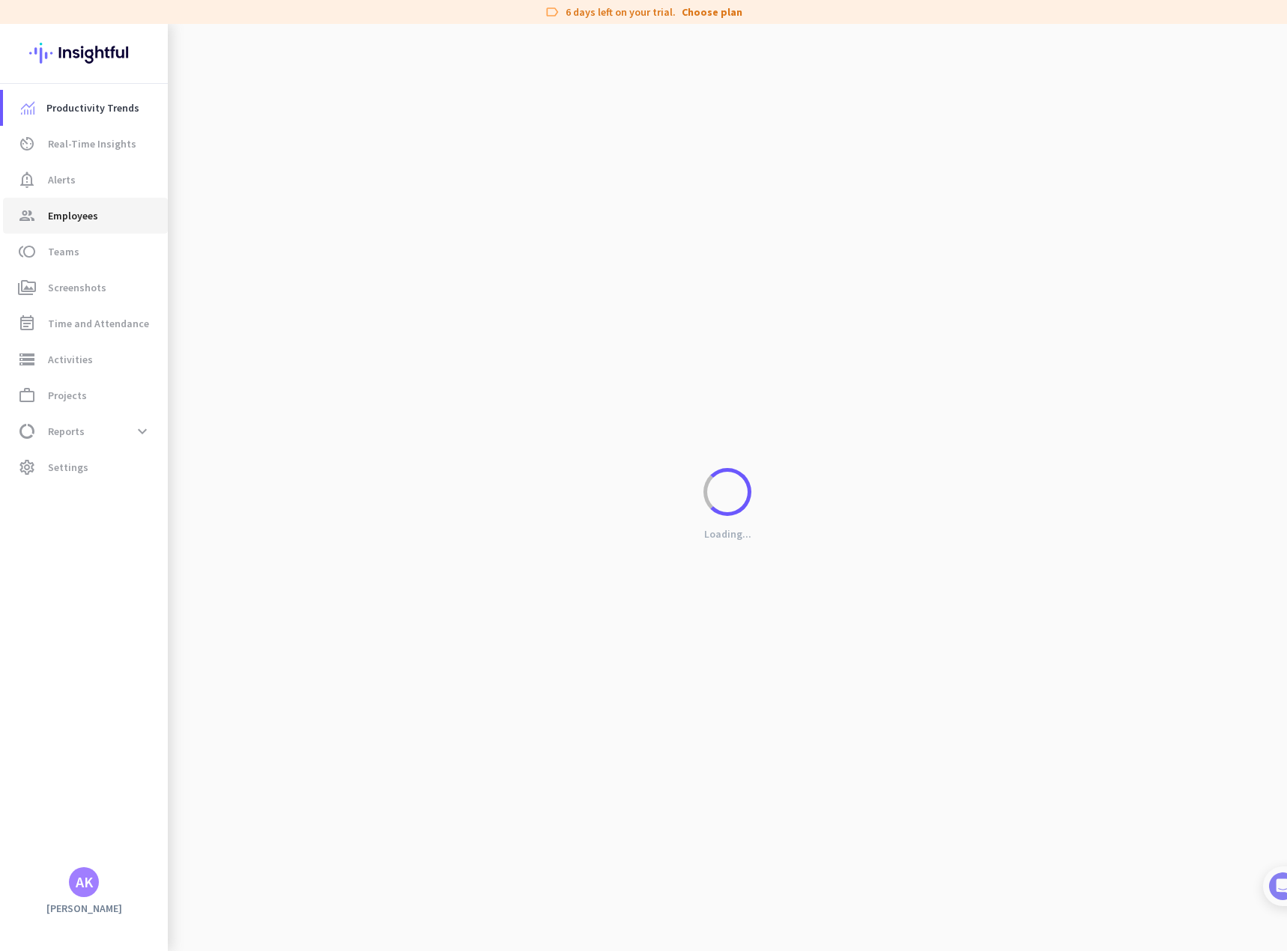
click at [61, 217] on span "Employees" at bounding box center [73, 216] width 50 height 18
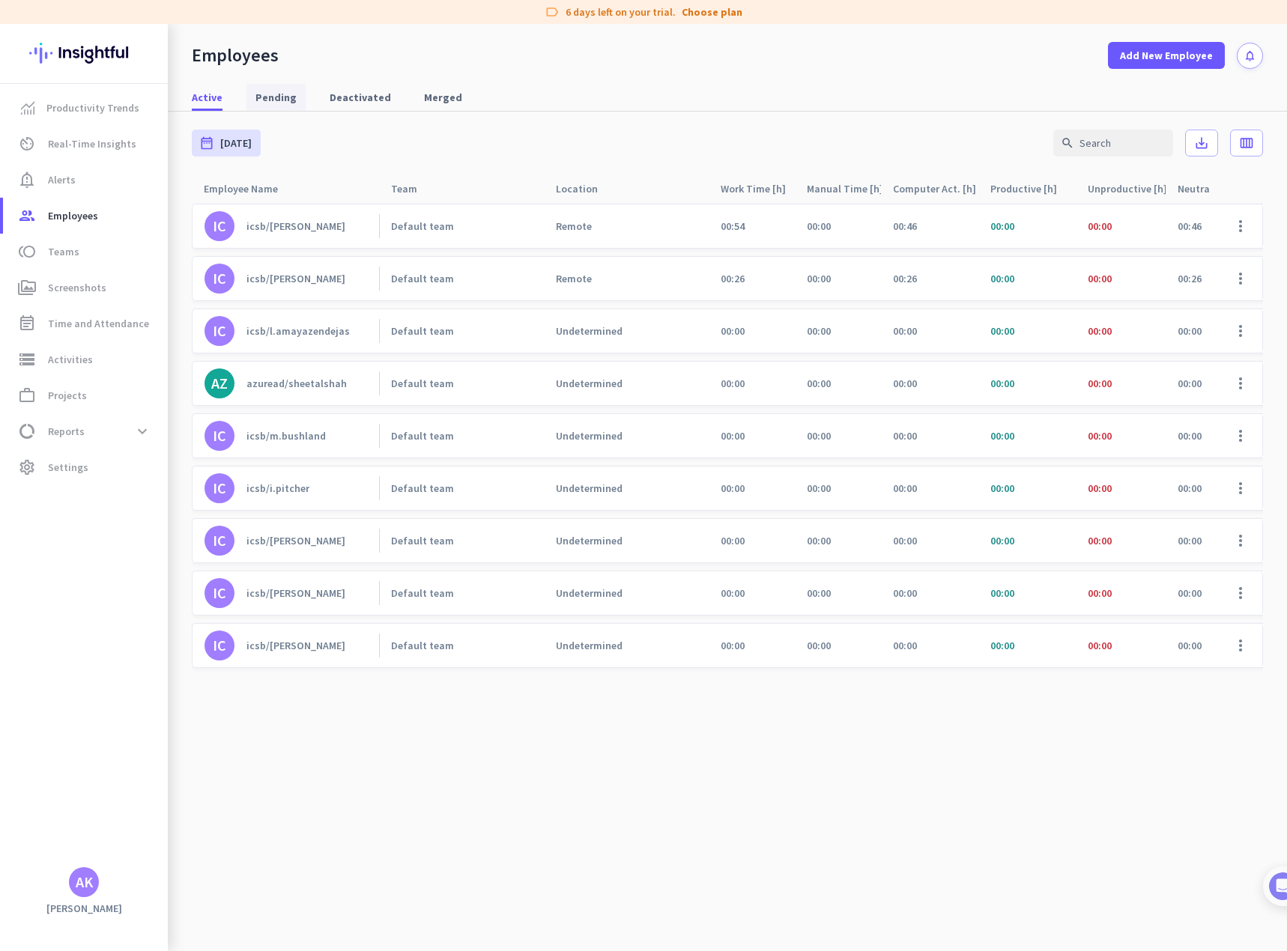
click at [268, 103] on span "Pending" at bounding box center [275, 97] width 41 height 15
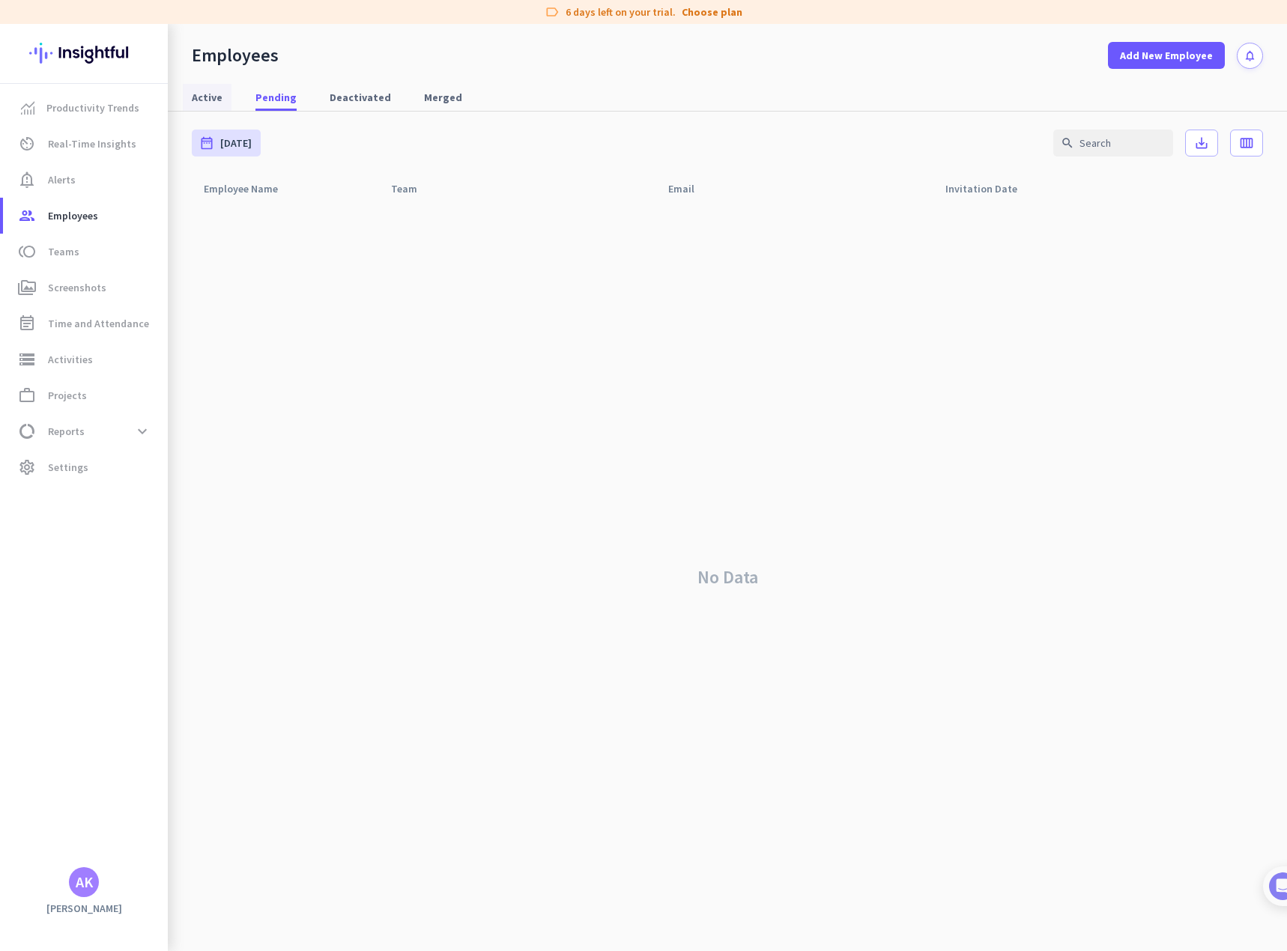
click at [210, 94] on span "Active" at bounding box center [207, 97] width 31 height 15
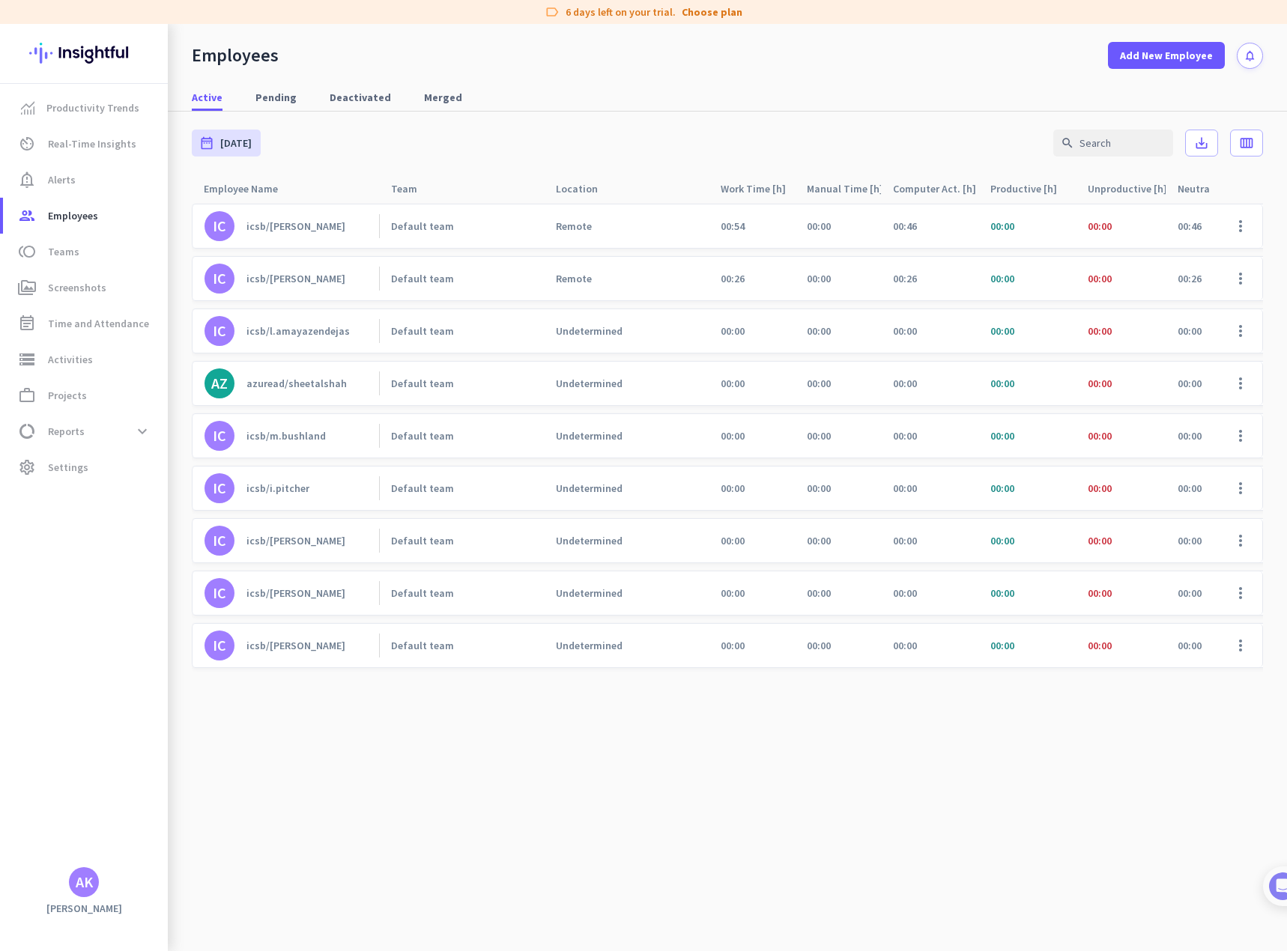
click at [291, 643] on div "icsb/[PERSON_NAME]" at bounding box center [295, 645] width 99 height 13
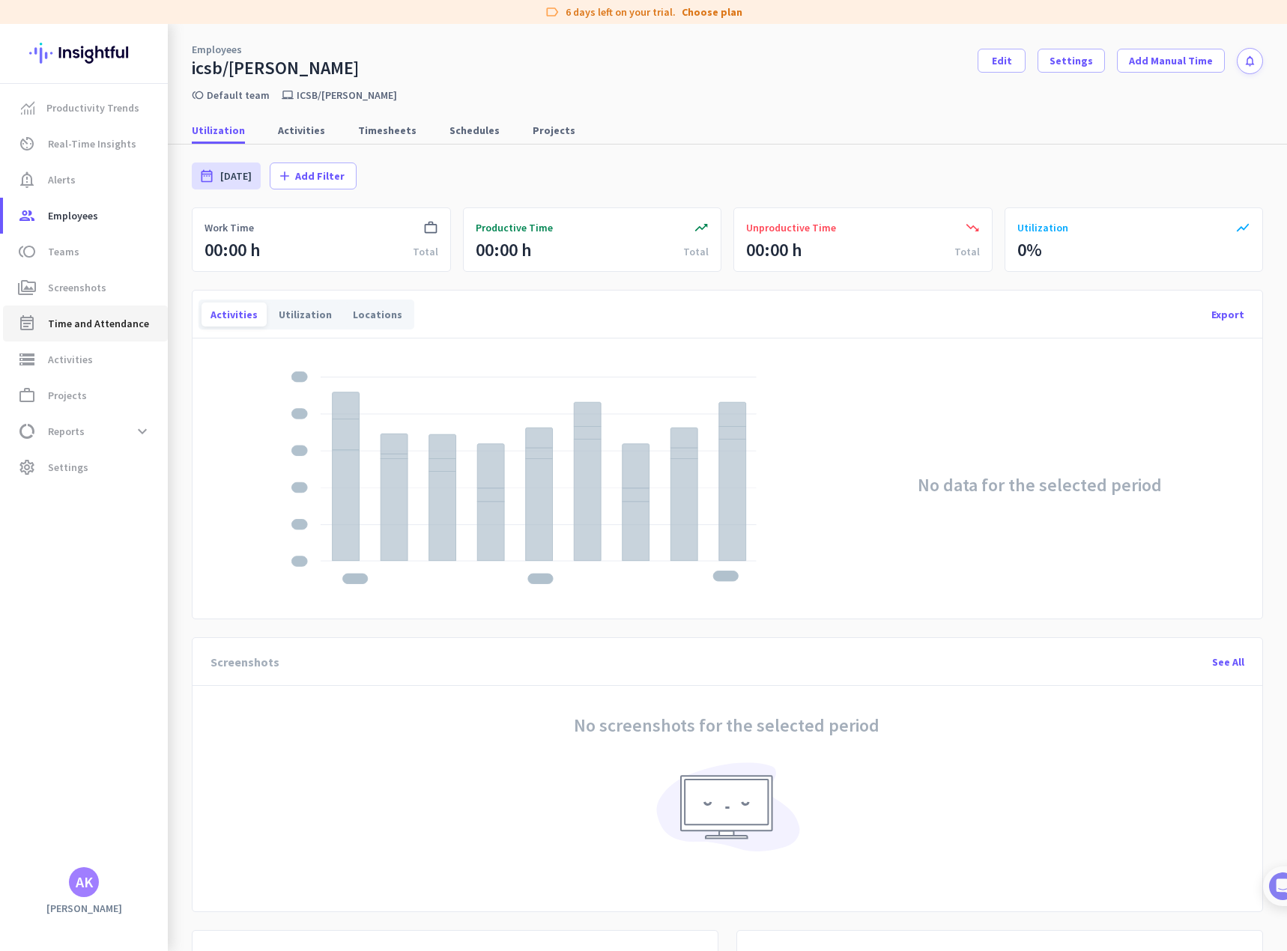
click at [63, 326] on span "Time and Attendance" at bounding box center [98, 324] width 101 height 18
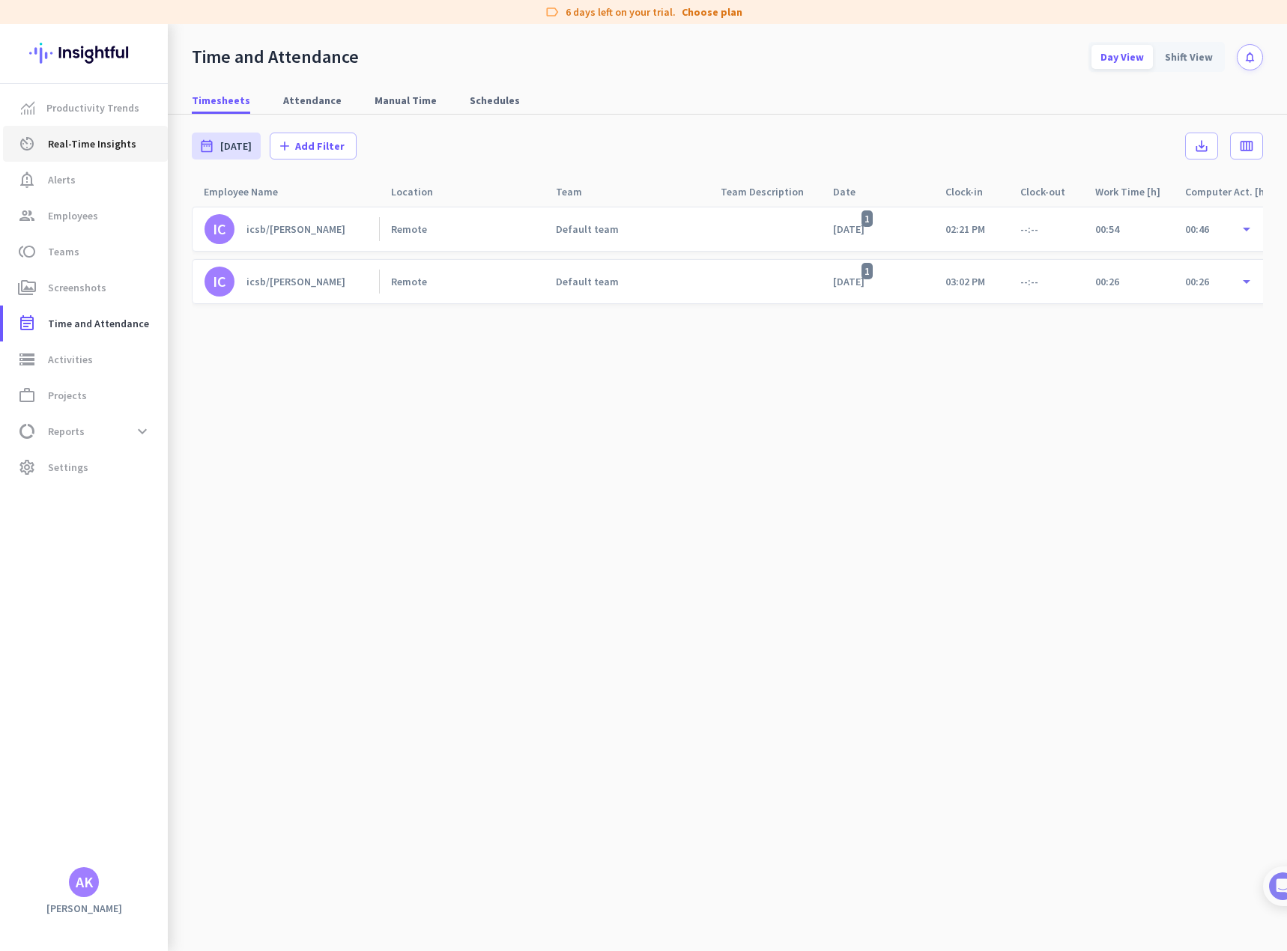
click at [92, 145] on span "Real-Time Insights" at bounding box center [92, 144] width 88 height 18
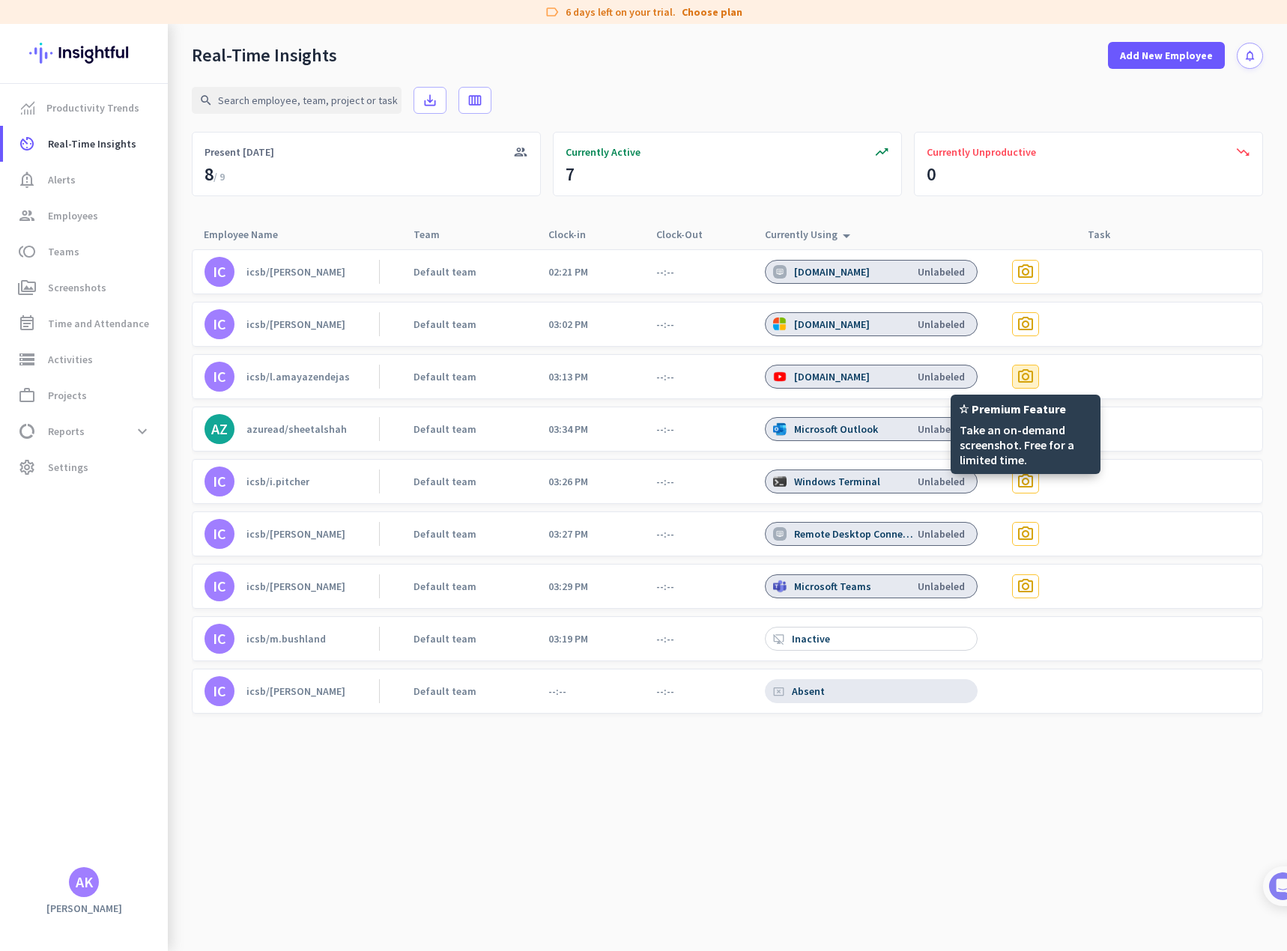
click at [1031, 384] on span "photo_camera" at bounding box center [1025, 377] width 18 height 18
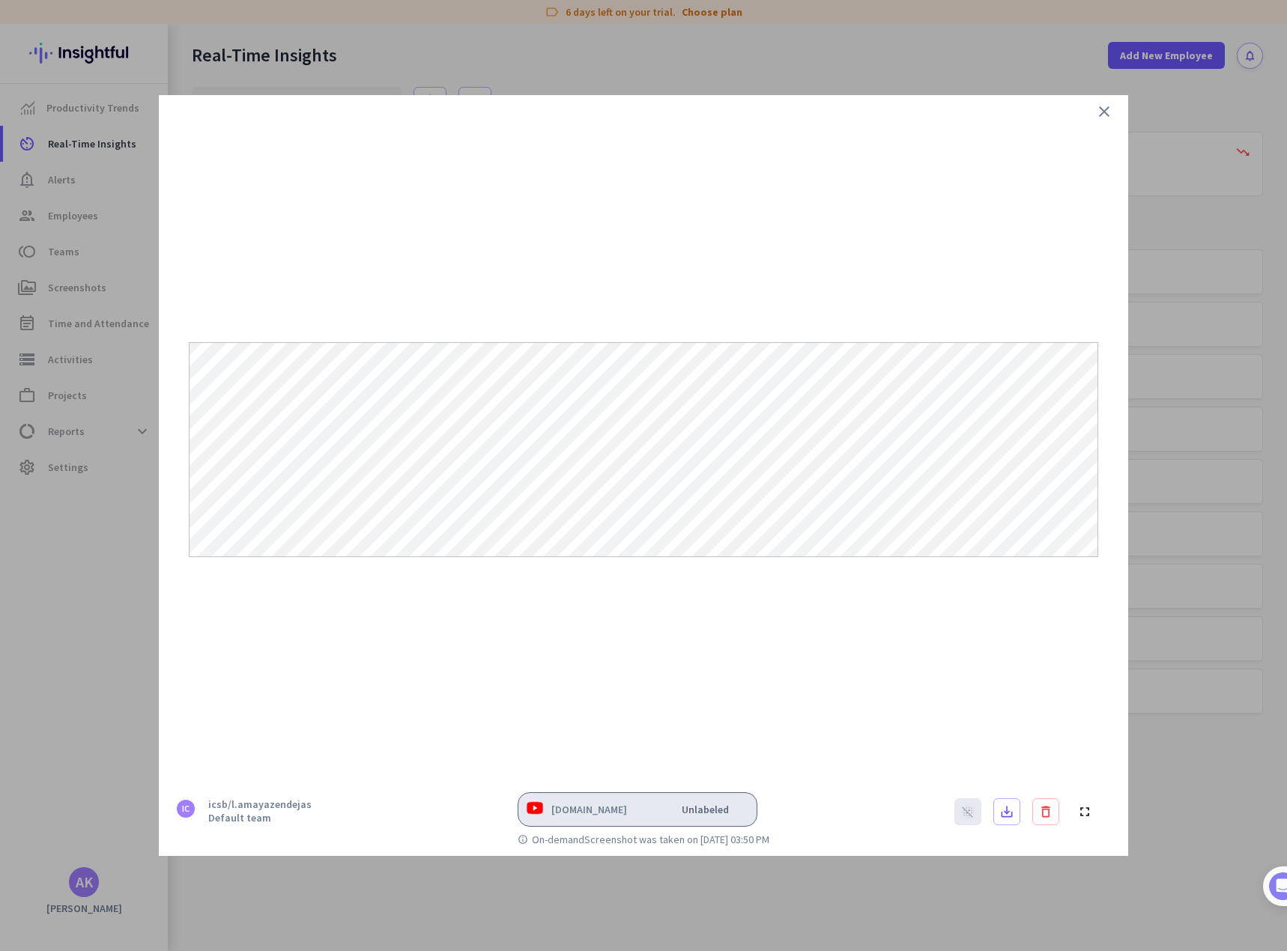
click at [1106, 109] on icon "close" at bounding box center [1104, 112] width 18 height 18
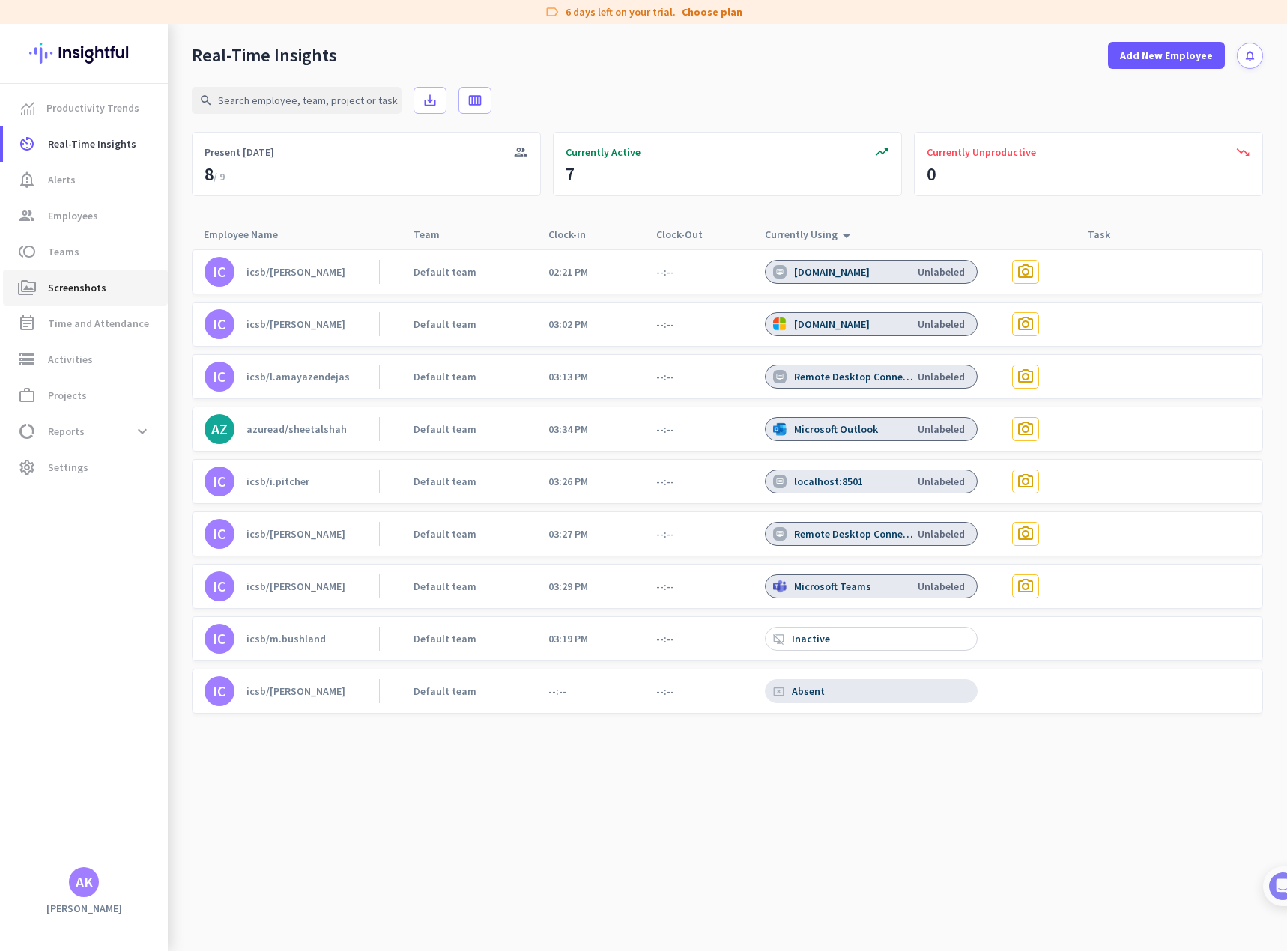
click at [78, 286] on span "Screenshots" at bounding box center [77, 288] width 58 height 18
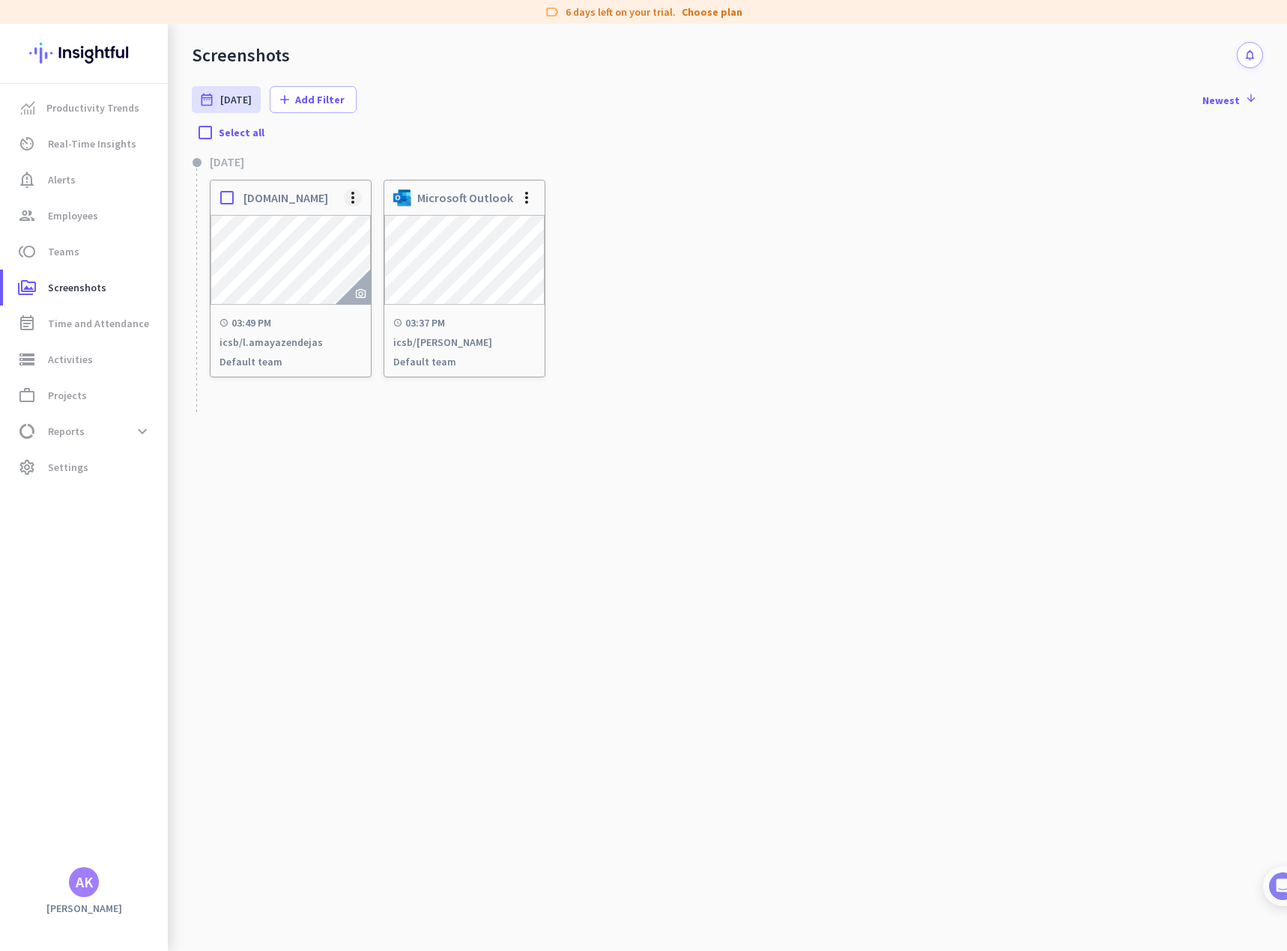
click at [355, 195] on span at bounding box center [353, 198] width 36 height 36
click at [367, 245] on span "Delete Screenshot" at bounding box center [398, 247] width 85 height 13
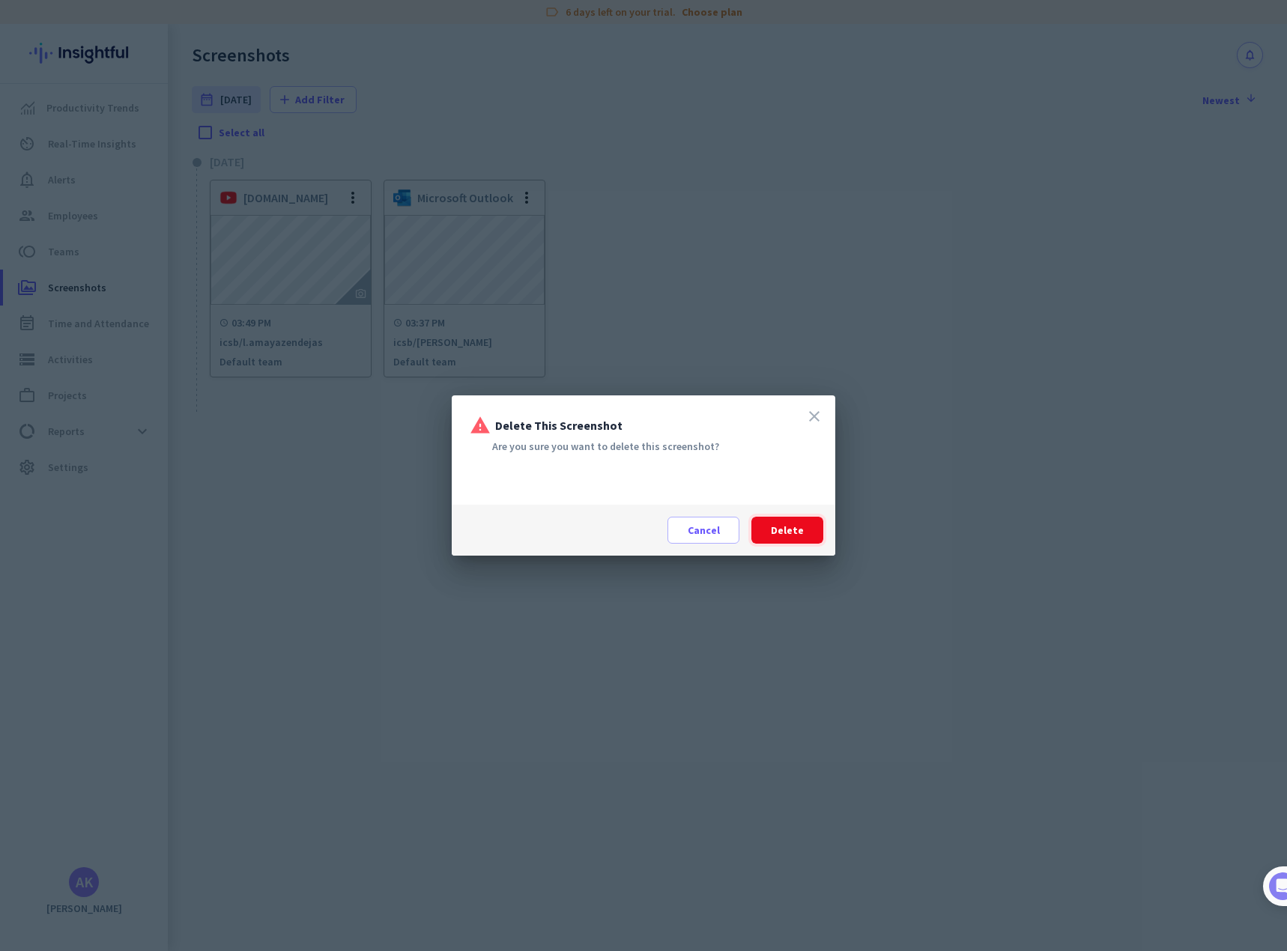
click at [790, 535] on span "Delete" at bounding box center [787, 530] width 33 height 15
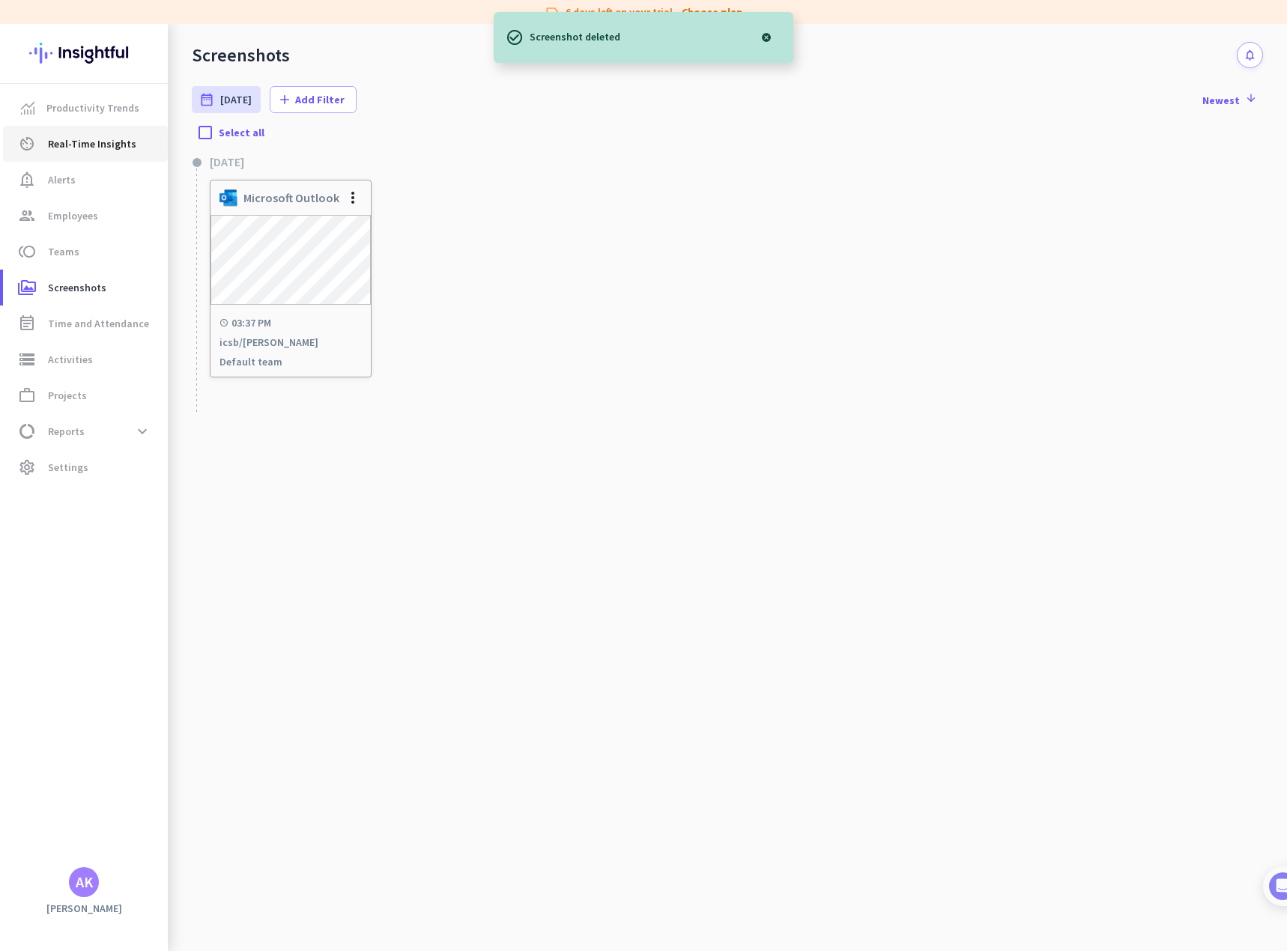
click at [82, 151] on span "Real-Time Insights" at bounding box center [92, 144] width 88 height 18
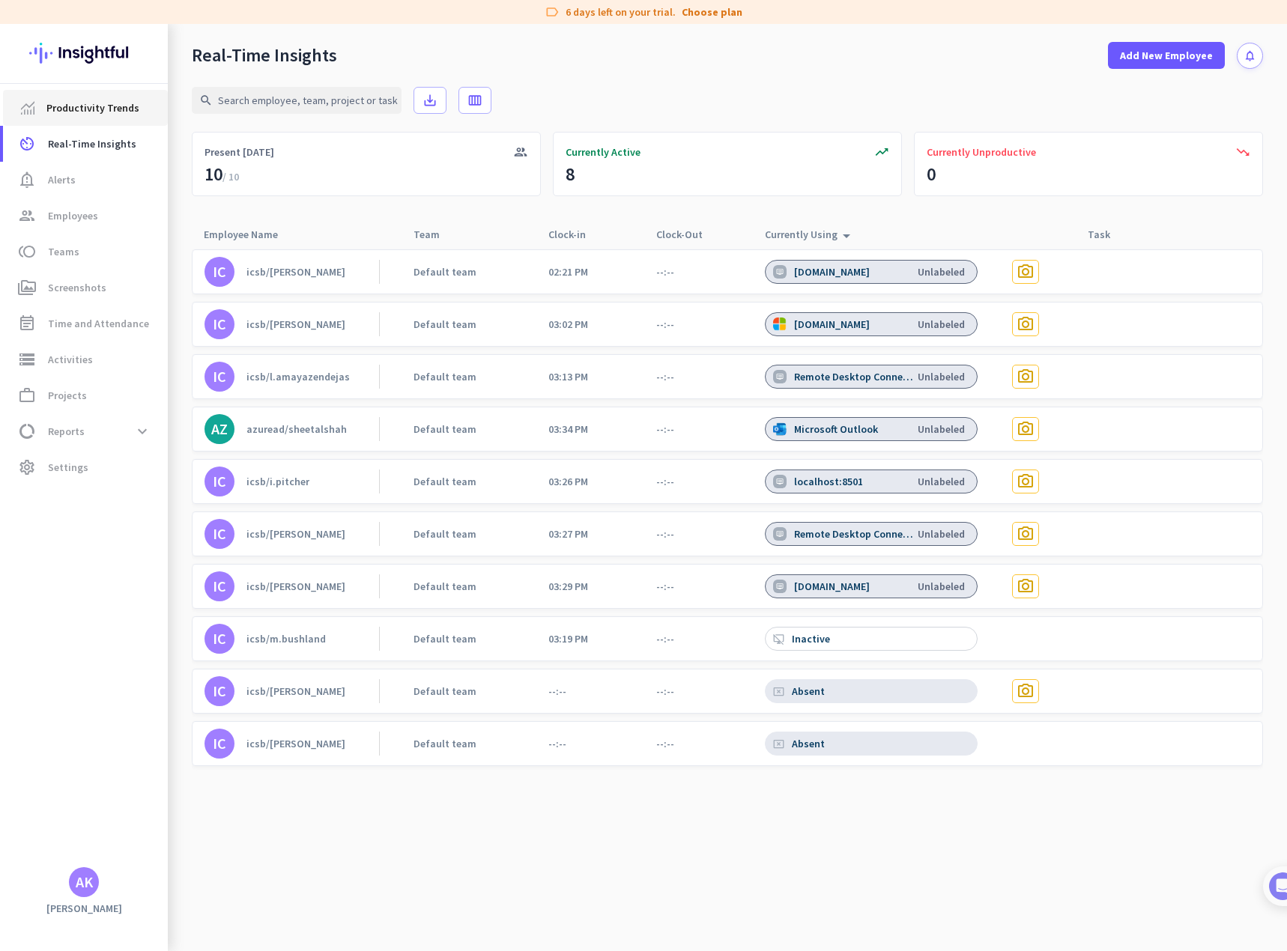
click at [86, 112] on span "Productivity Trends" at bounding box center [92, 108] width 93 height 18
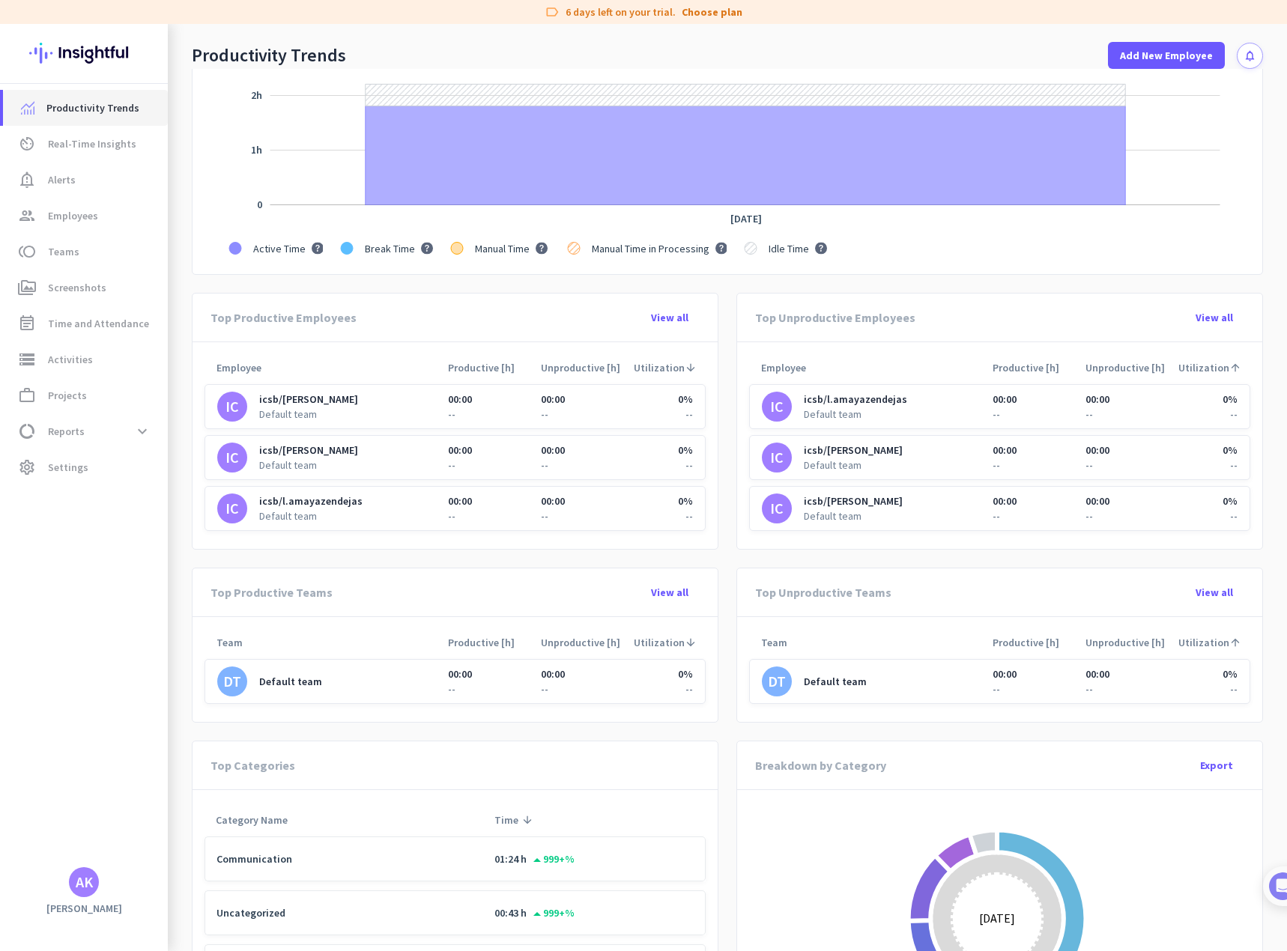
scroll to position [374, 0]
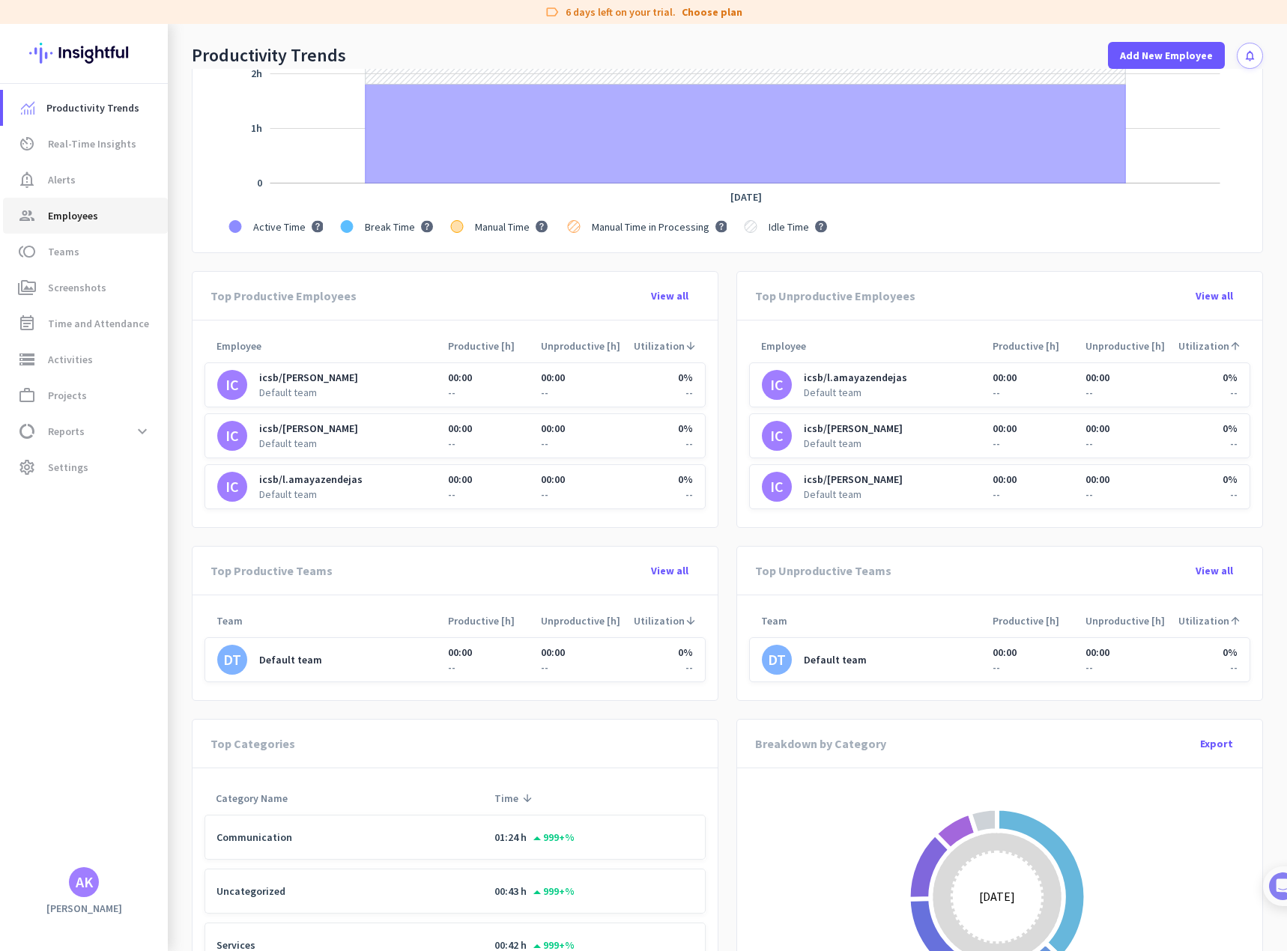
click at [58, 207] on span "Employees" at bounding box center [73, 216] width 50 height 18
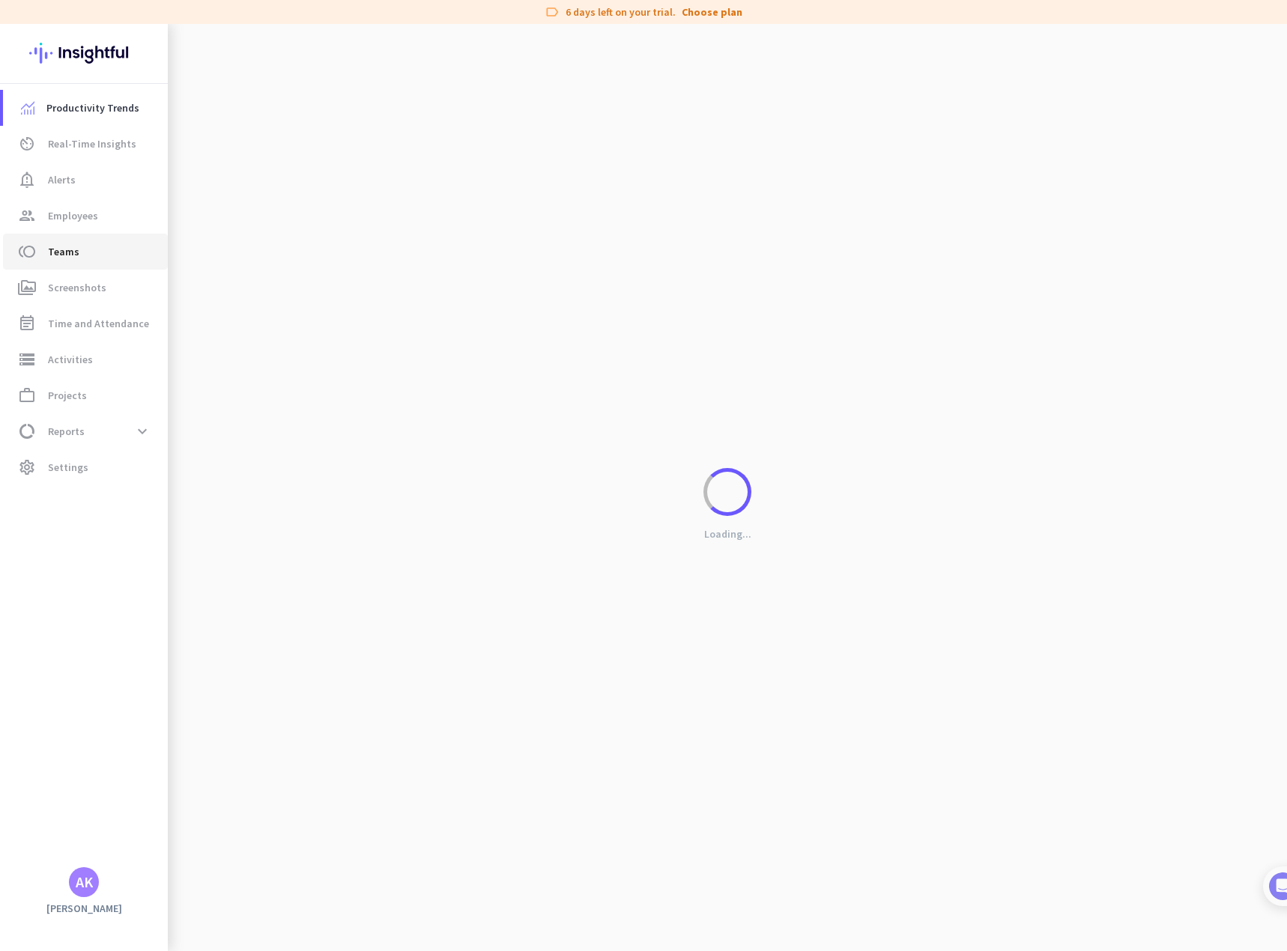
click at [52, 242] on link "toll Teams" at bounding box center [85, 252] width 165 height 36
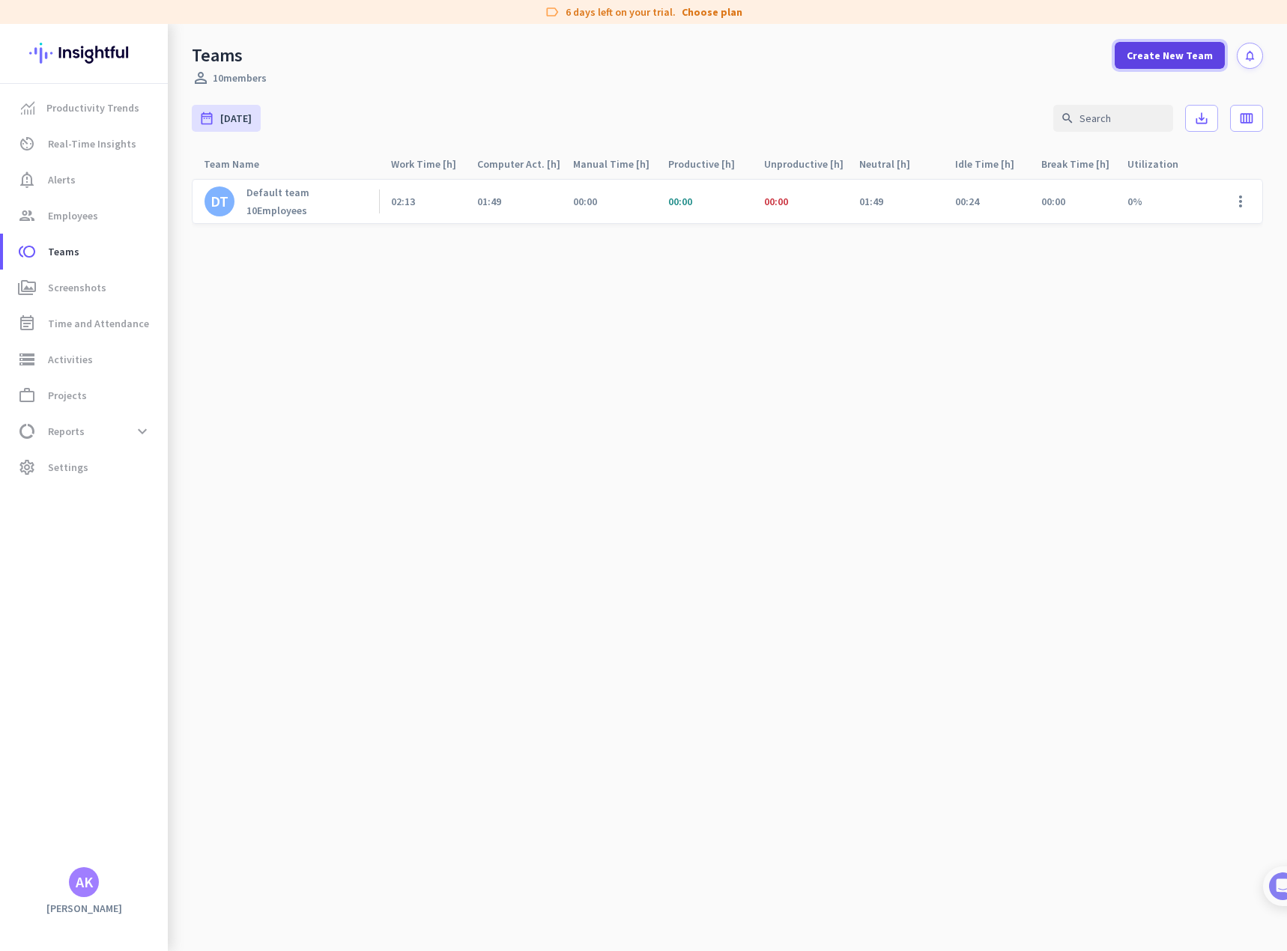
click at [1188, 58] on span "Create New Team" at bounding box center [1169, 55] width 86 height 15
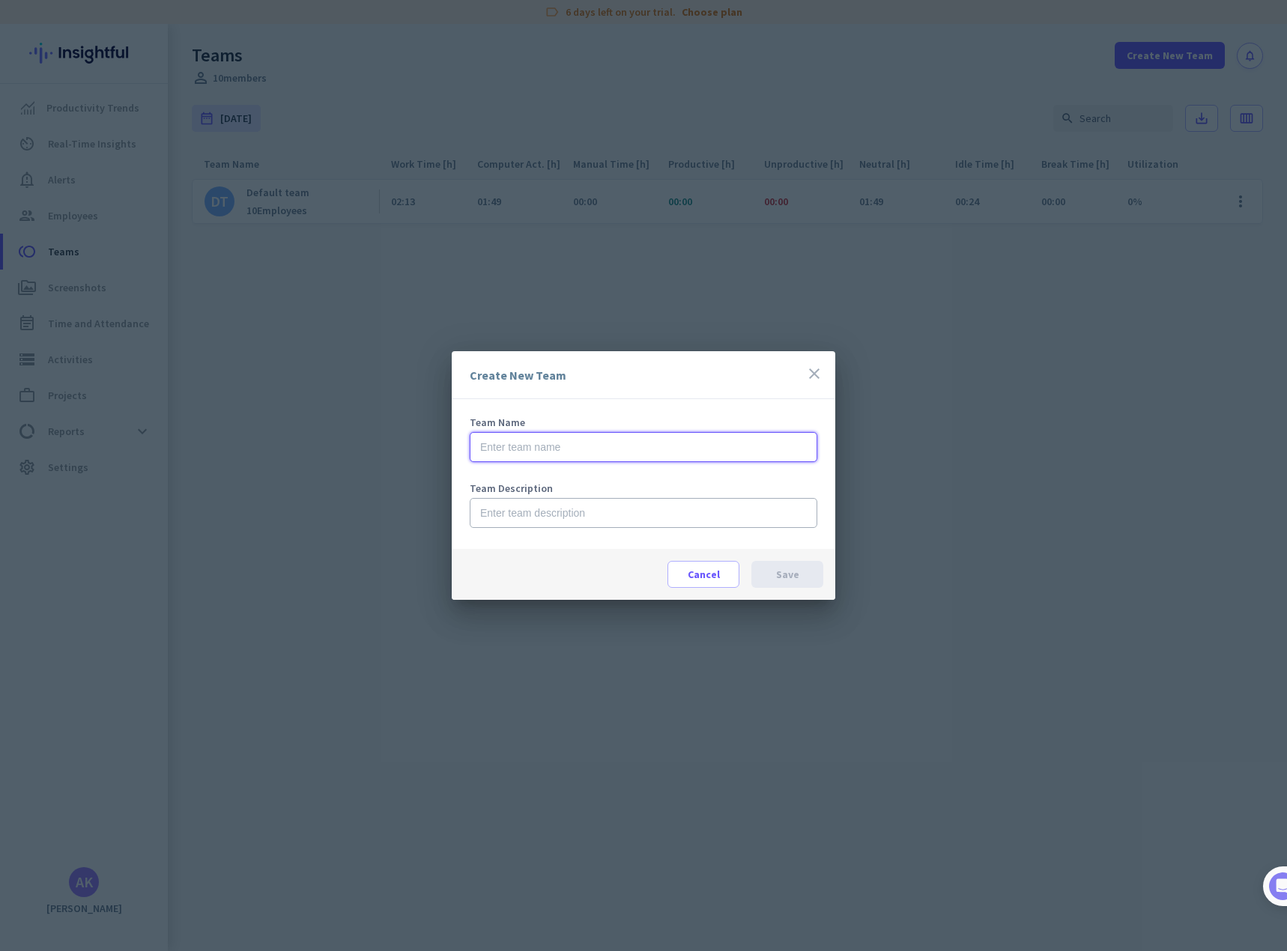
click at [540, 454] on input "text" at bounding box center [643, 447] width 347 height 30
type input "IT"
click at [786, 574] on span "Save" at bounding box center [787, 574] width 23 height 15
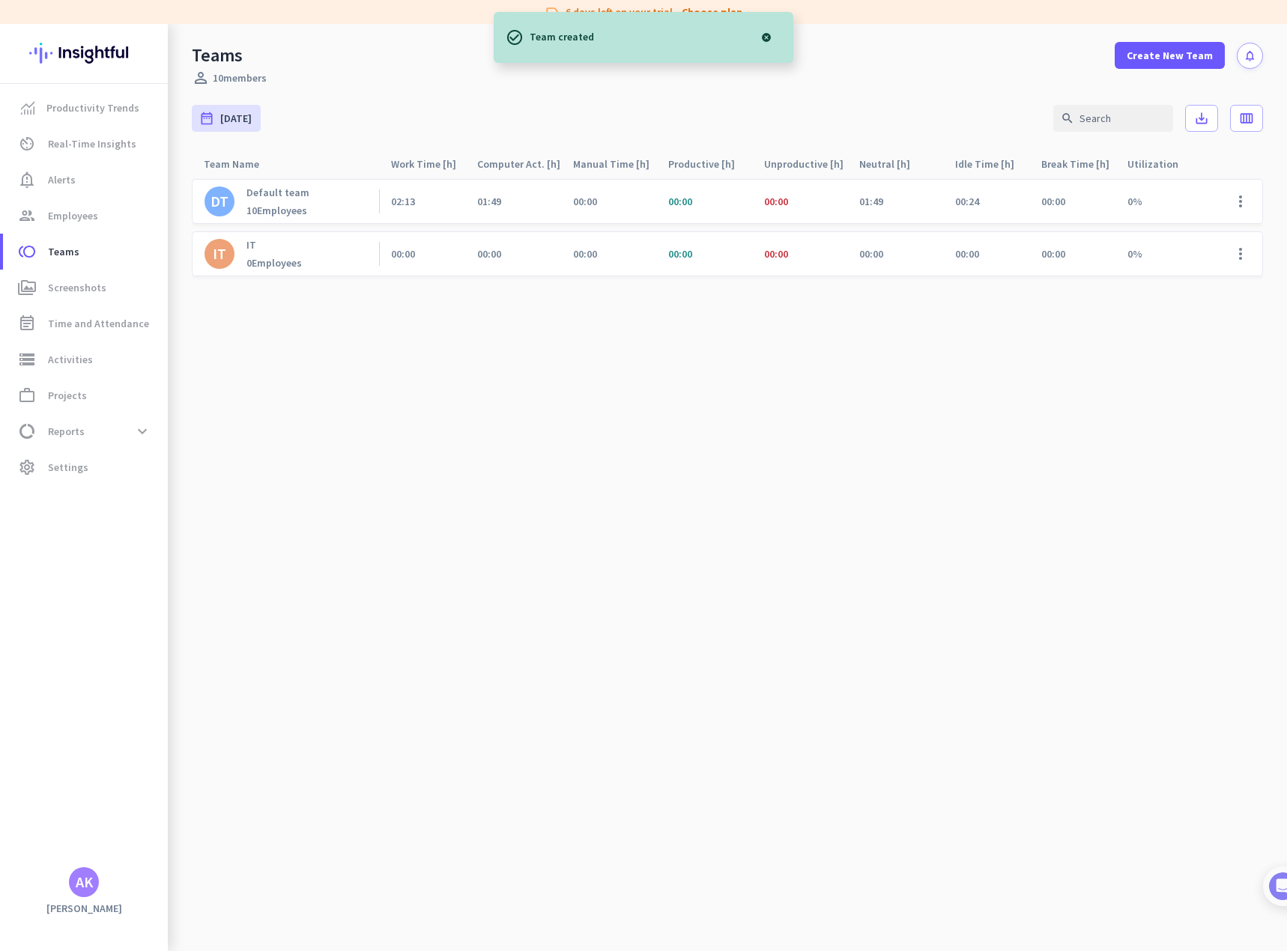
click at [260, 249] on p "IT" at bounding box center [273, 244] width 55 height 13
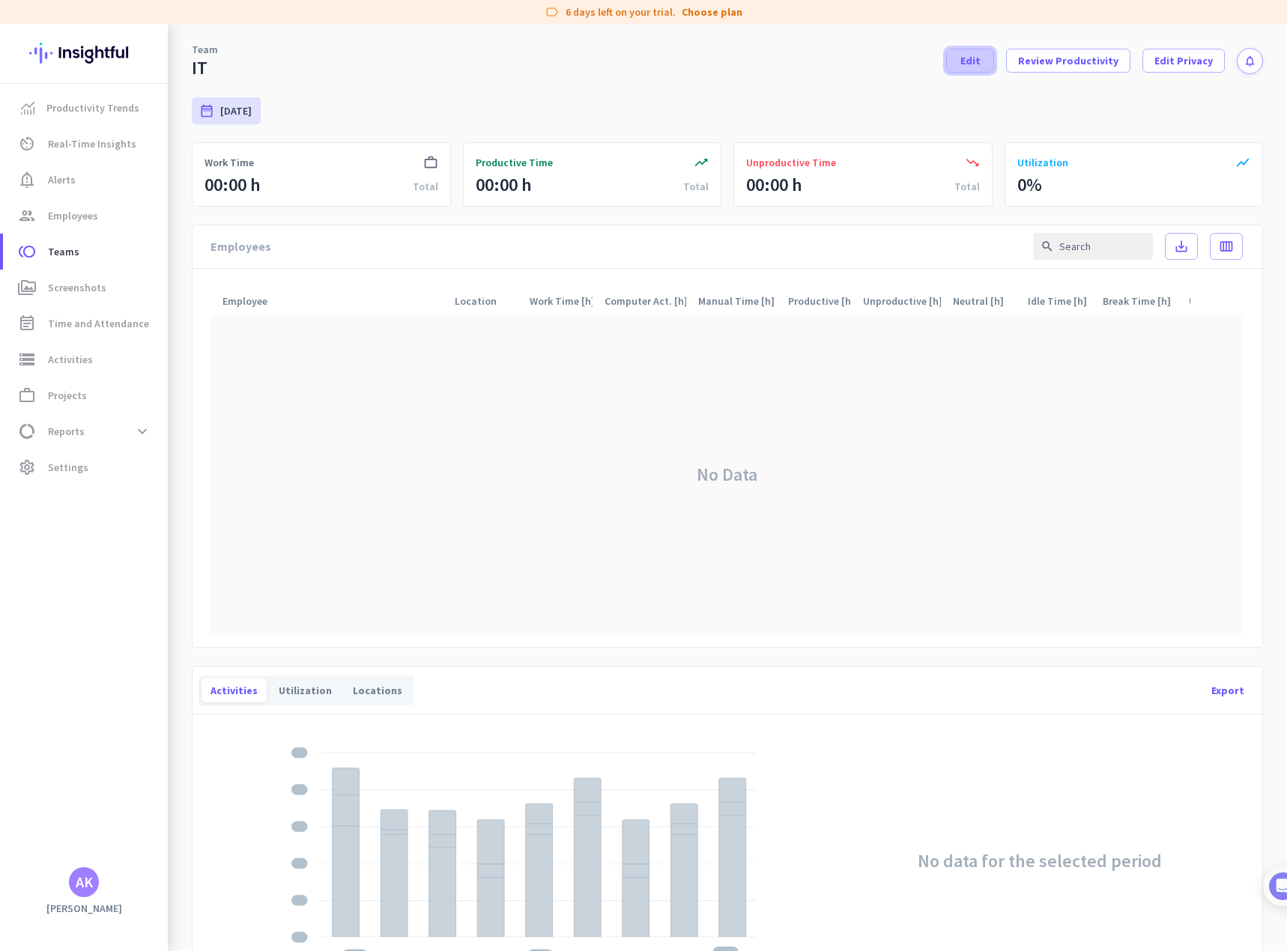
click at [978, 64] on span "Edit" at bounding box center [970, 60] width 20 height 15
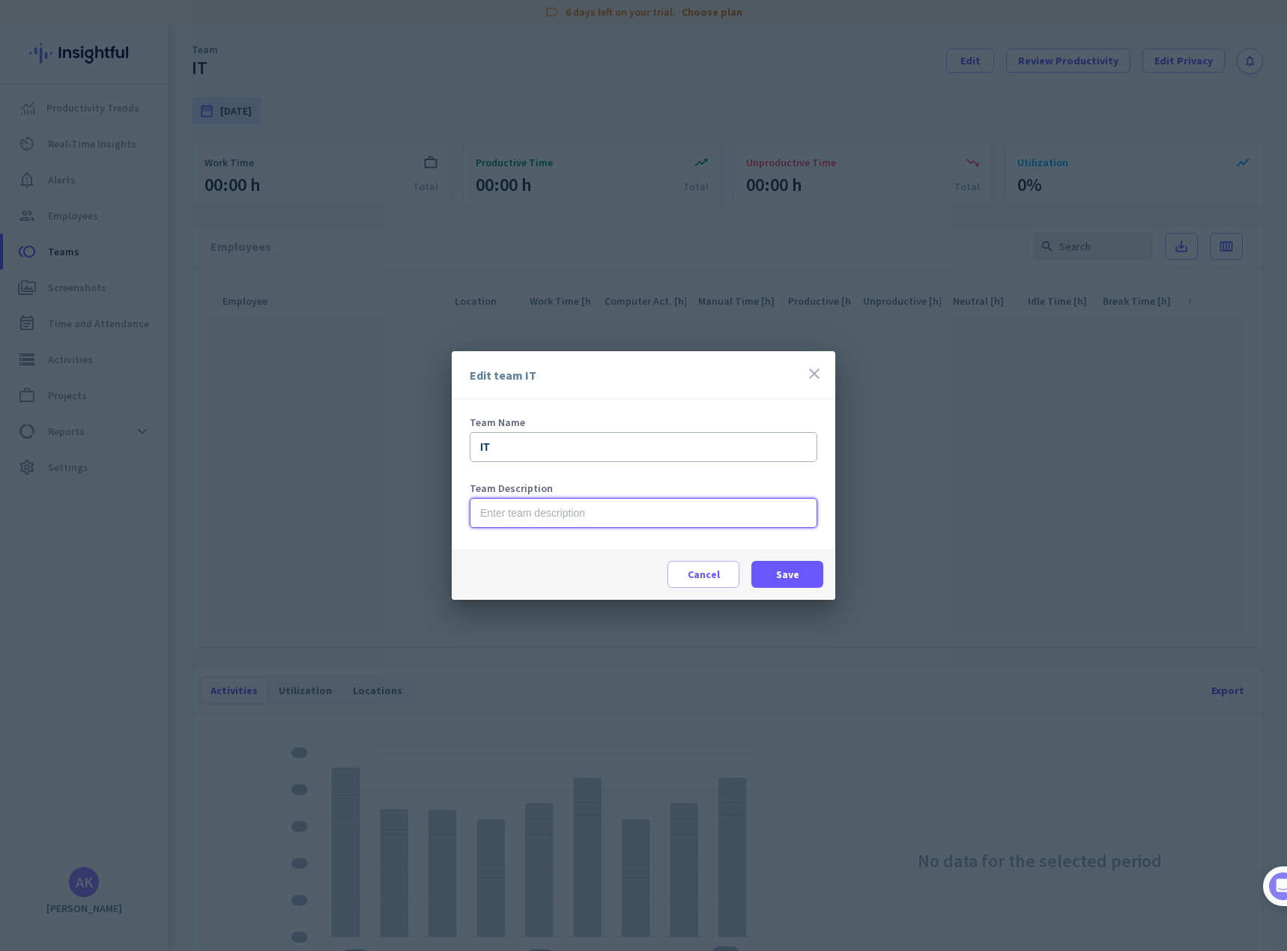
click at [610, 517] on input "text" at bounding box center [643, 513] width 347 height 30
type input "Information technology dept"
click at [781, 576] on span "Save" at bounding box center [787, 574] width 23 height 15
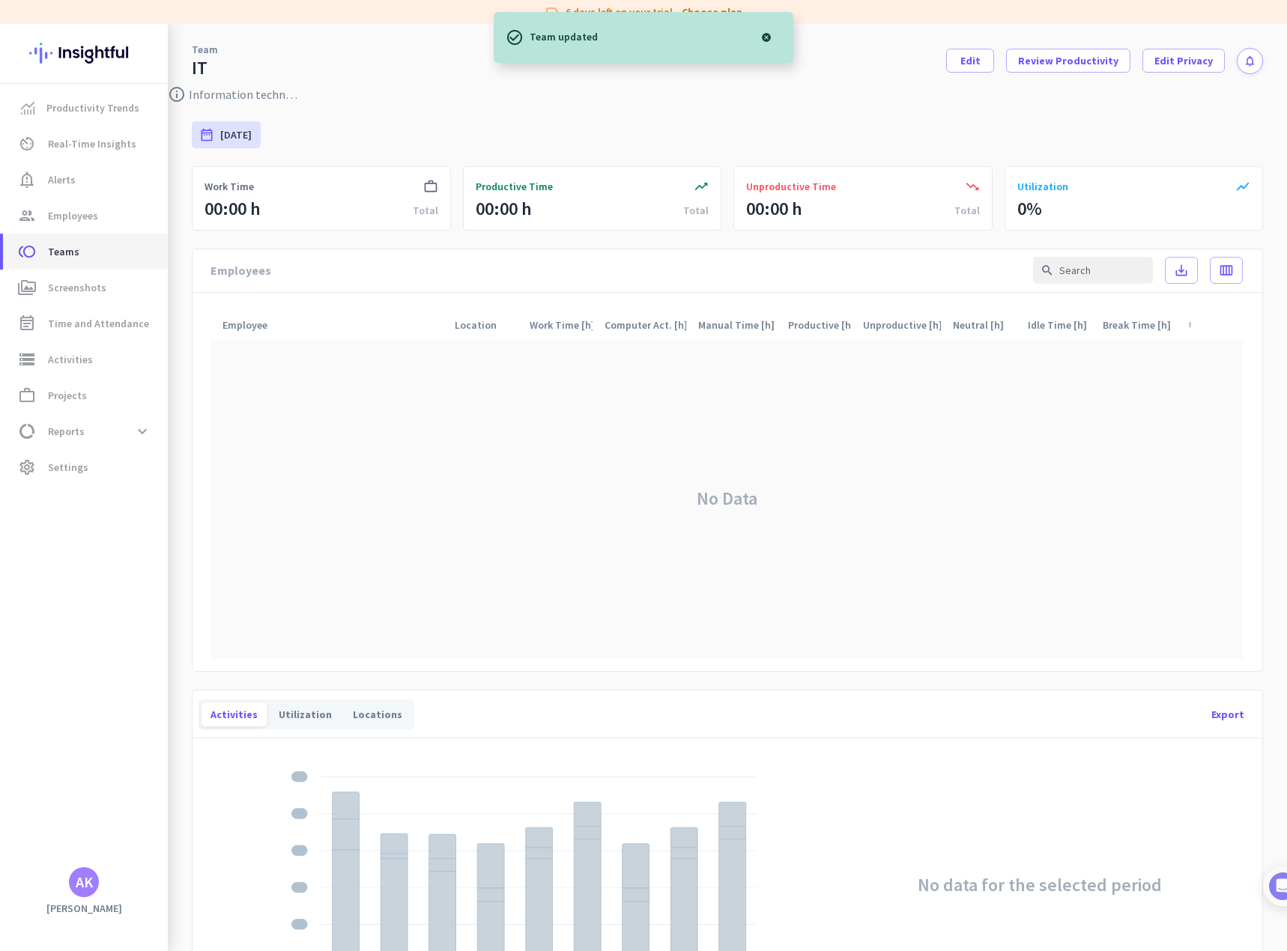
click at [61, 249] on span "Teams" at bounding box center [63, 252] width 31 height 18
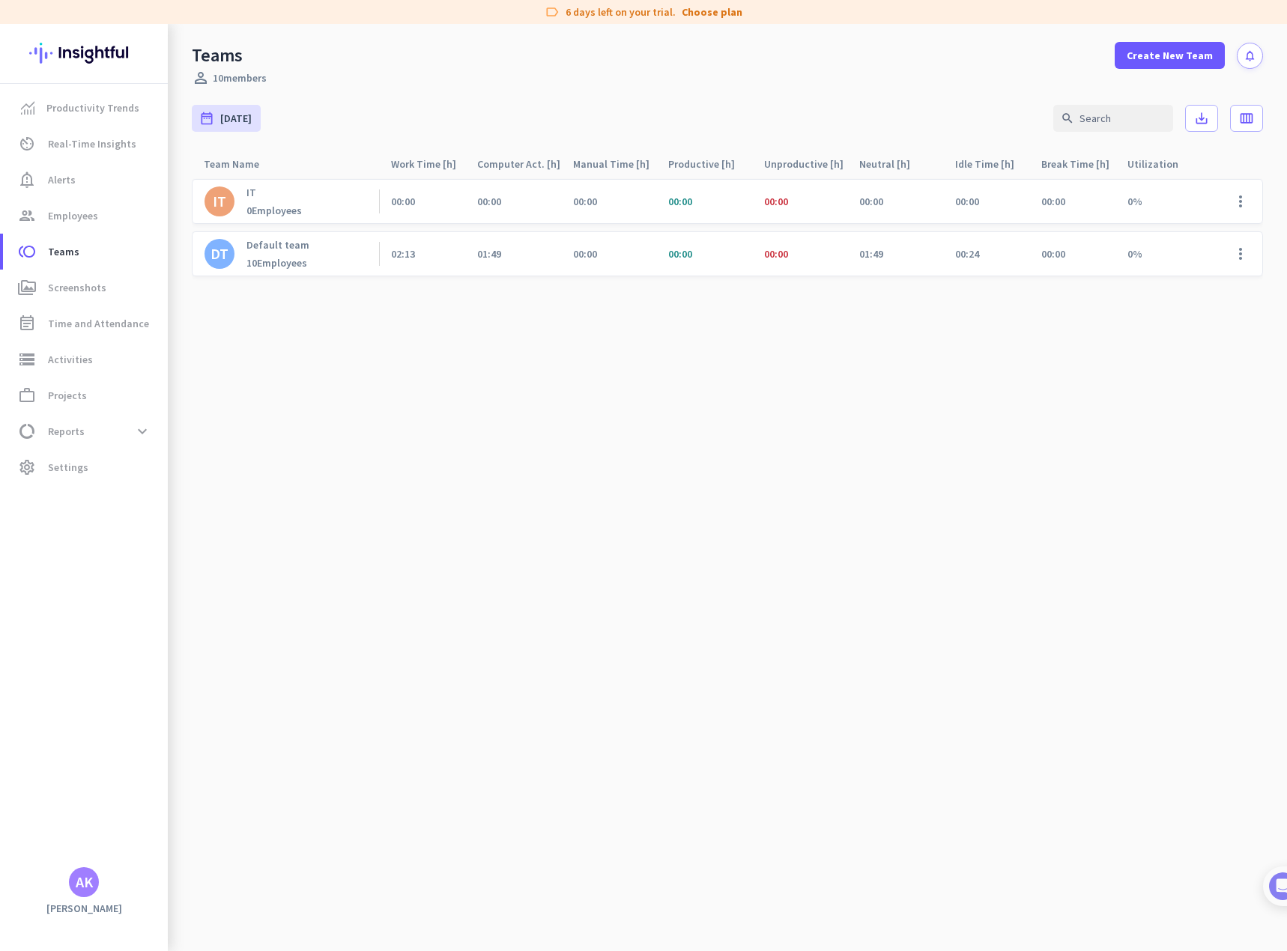
click at [292, 257] on div "10 Employees" at bounding box center [277, 262] width 63 height 13
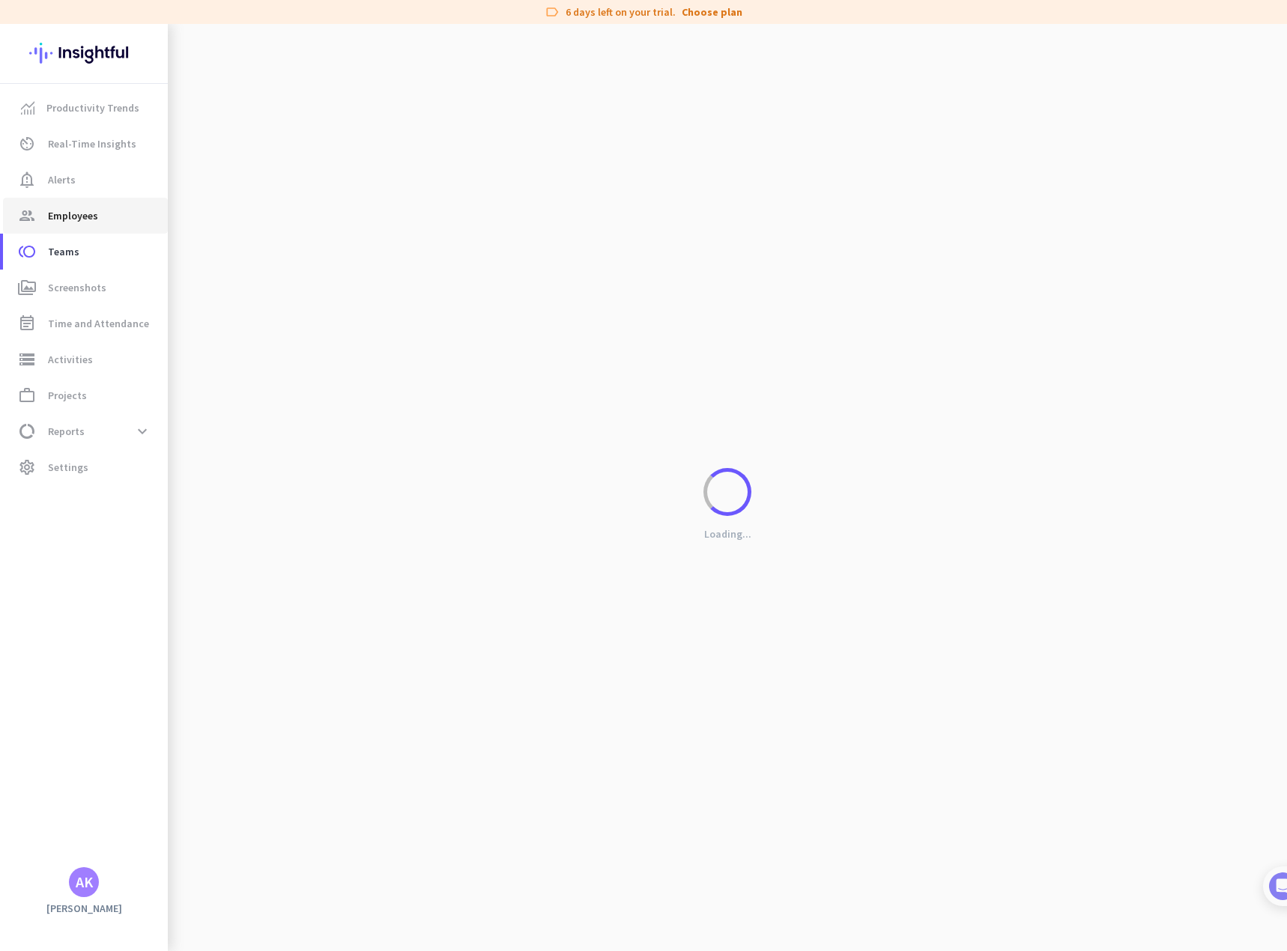
click at [75, 222] on span "Employees" at bounding box center [73, 216] width 50 height 18
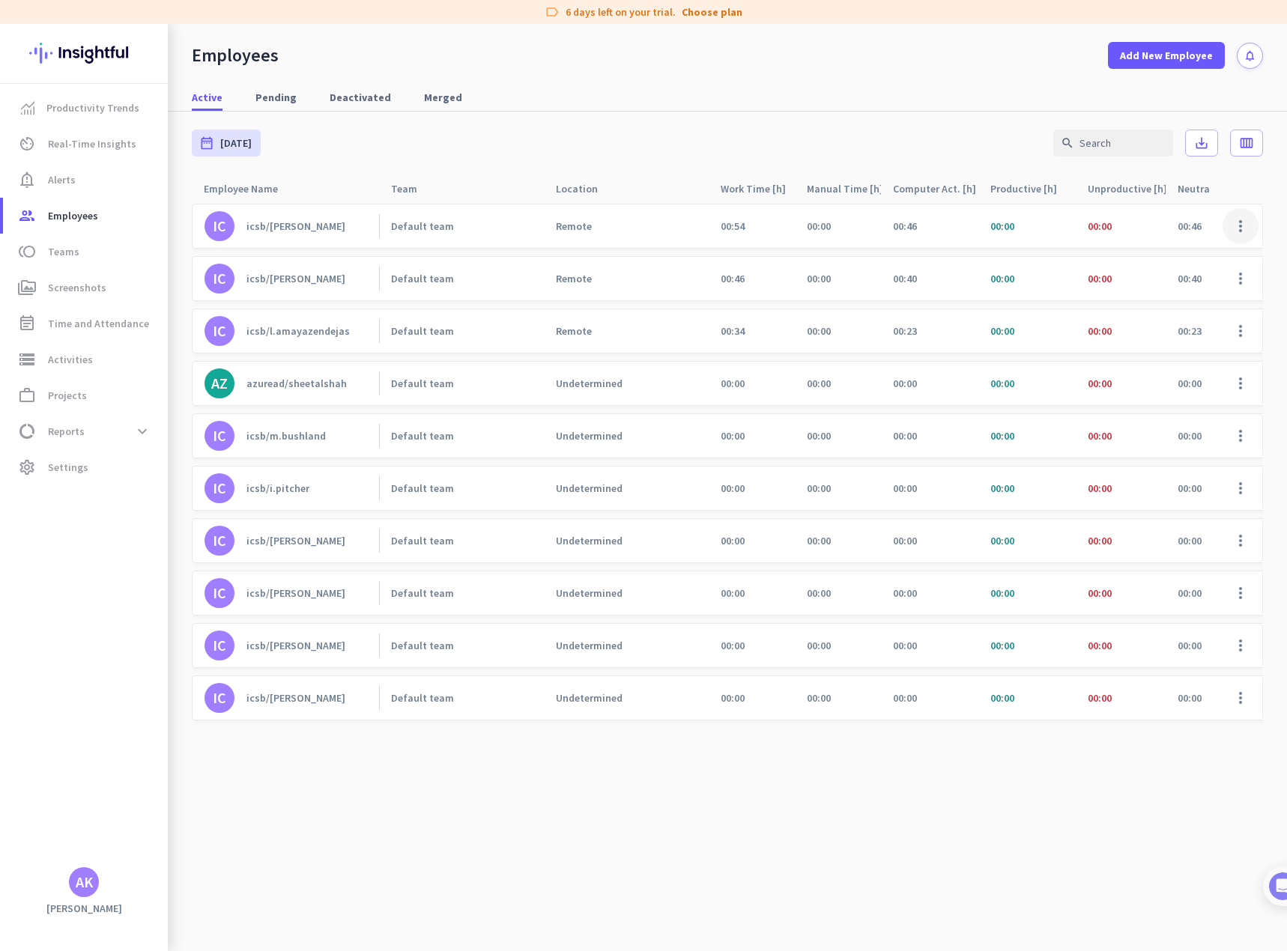
click at [1236, 226] on span at bounding box center [1240, 226] width 36 height 36
click at [1166, 257] on span "Edit" at bounding box center [1156, 257] width 19 height 13
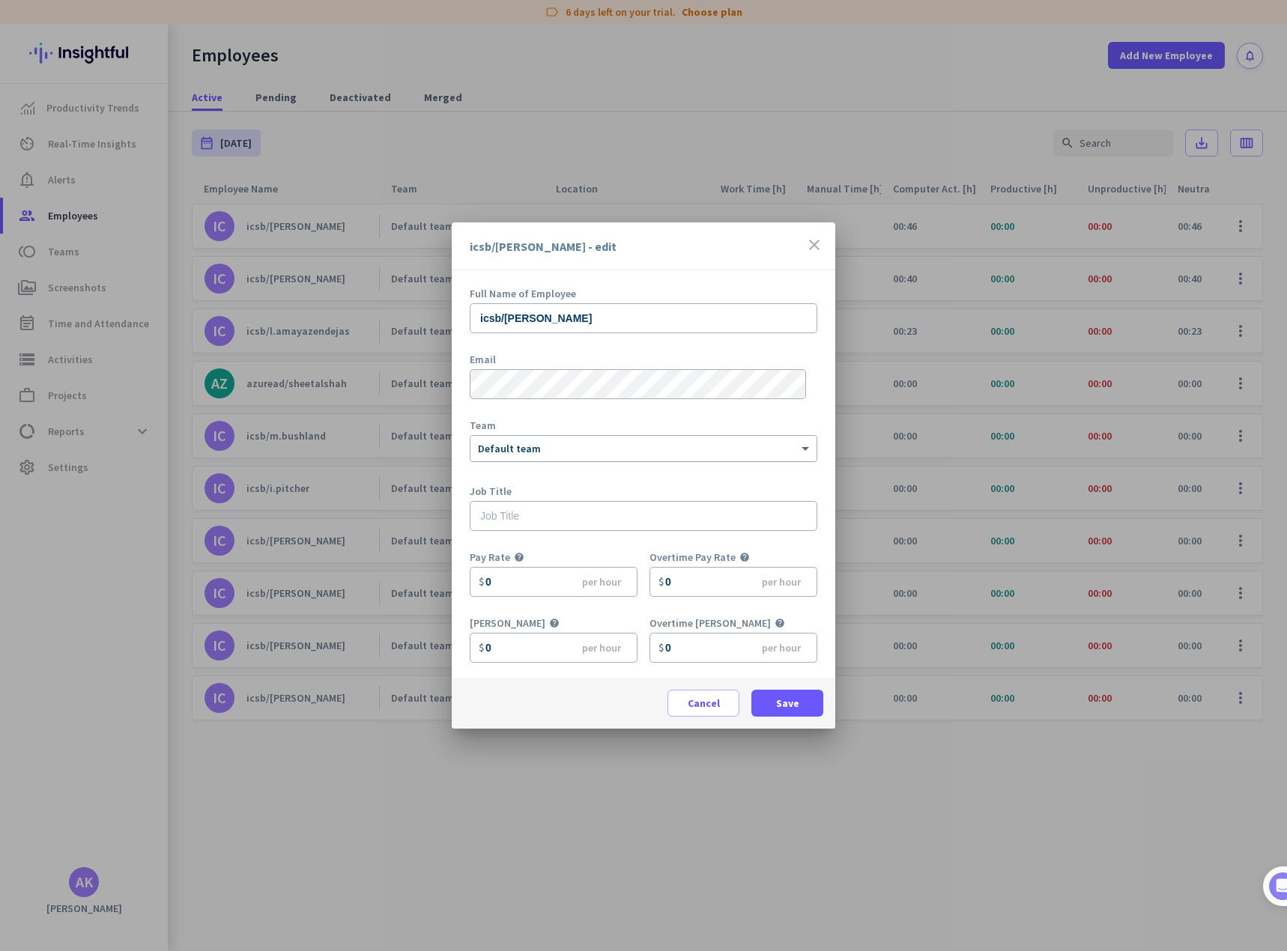
click at [798, 446] on span at bounding box center [807, 449] width 19 height 13
click at [564, 502] on div "IT" at bounding box center [643, 501] width 344 height 27
click at [787, 702] on span "Save" at bounding box center [787, 703] width 23 height 15
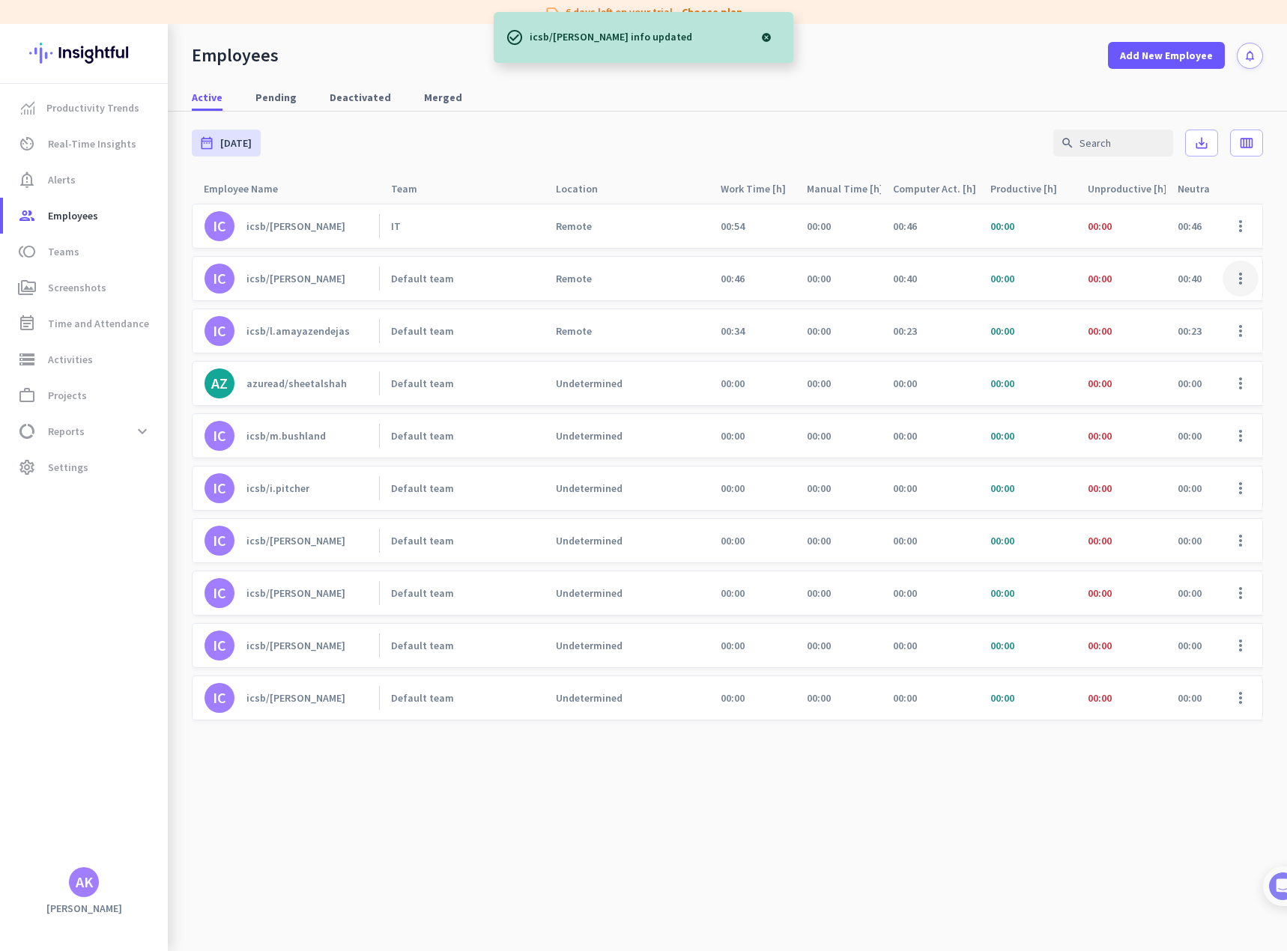
click at [1254, 282] on span at bounding box center [1240, 279] width 36 height 36
click at [1164, 312] on span "Edit" at bounding box center [1156, 309] width 19 height 13
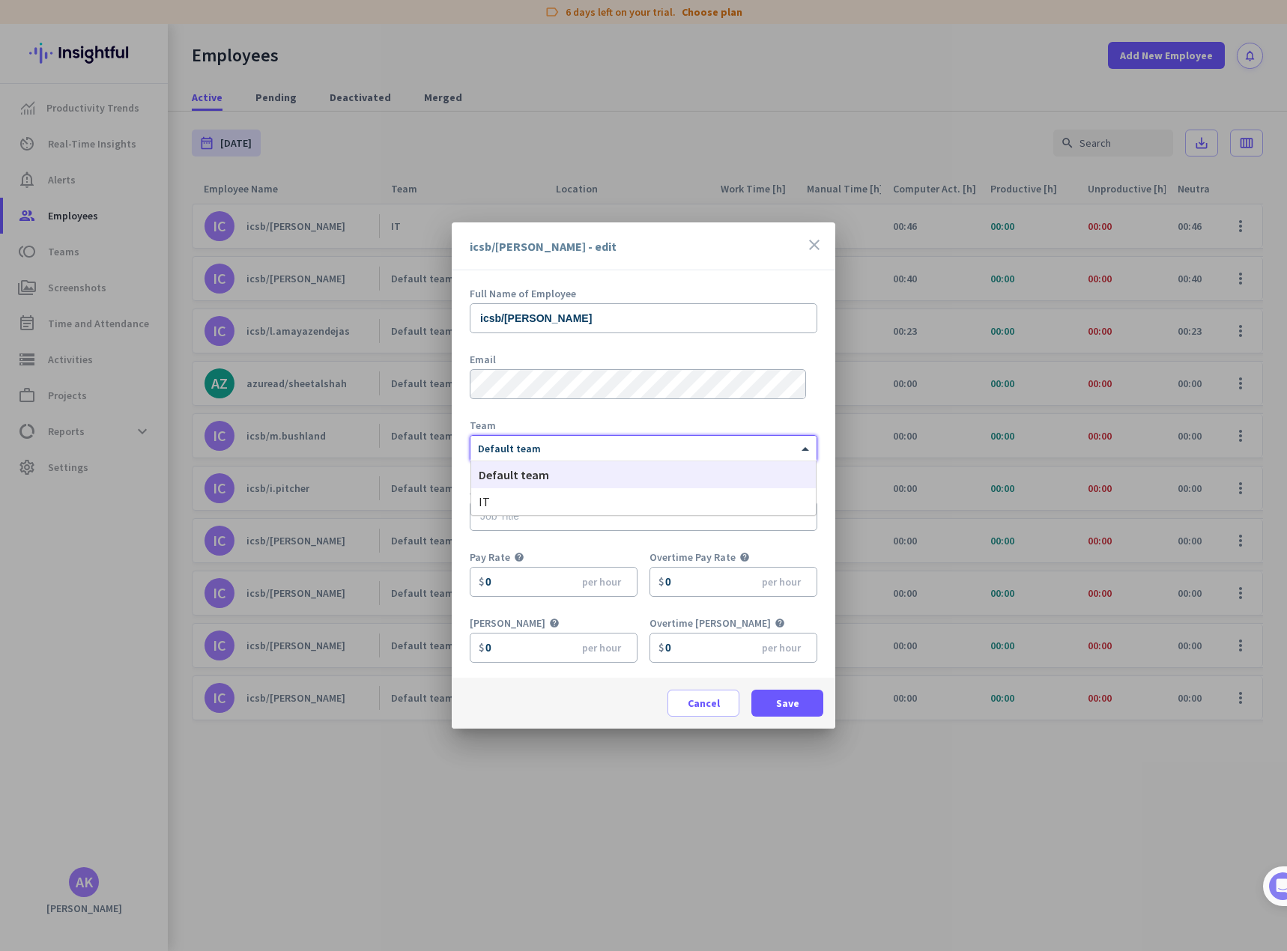
click at [536, 454] on div "× Default team" at bounding box center [633, 449] width 327 height 13
drag, startPoint x: 508, startPoint y: 499, endPoint x: 515, endPoint y: 505, distance: 9.1
click at [508, 499] on div "IT" at bounding box center [643, 501] width 344 height 27
click at [808, 708] on span at bounding box center [787, 703] width 72 height 36
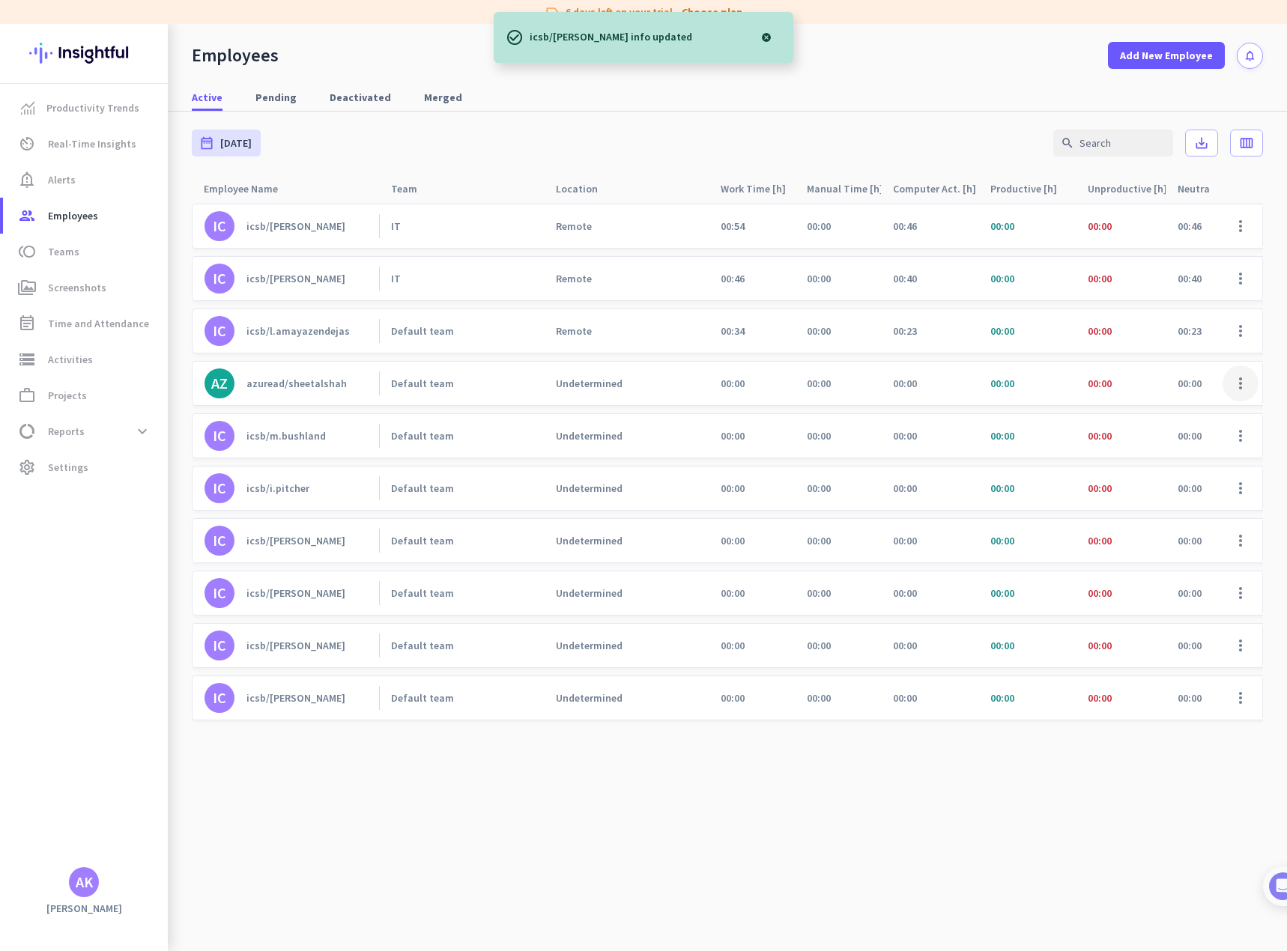
click at [1237, 380] on span at bounding box center [1240, 383] width 36 height 36
click at [1160, 410] on span "Edit" at bounding box center [1156, 414] width 19 height 13
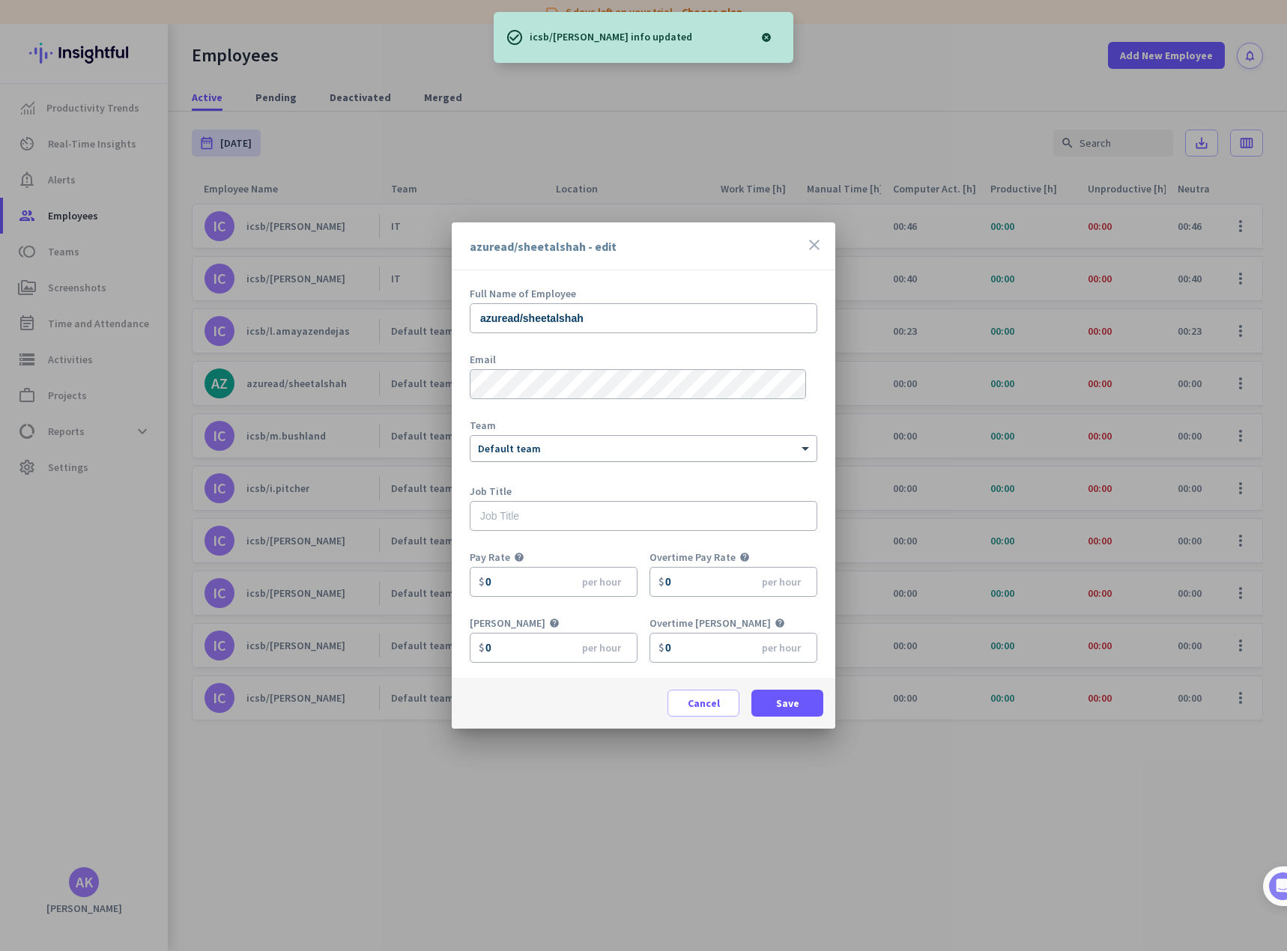
click at [571, 457] on div "× Default team" at bounding box center [643, 448] width 346 height 25
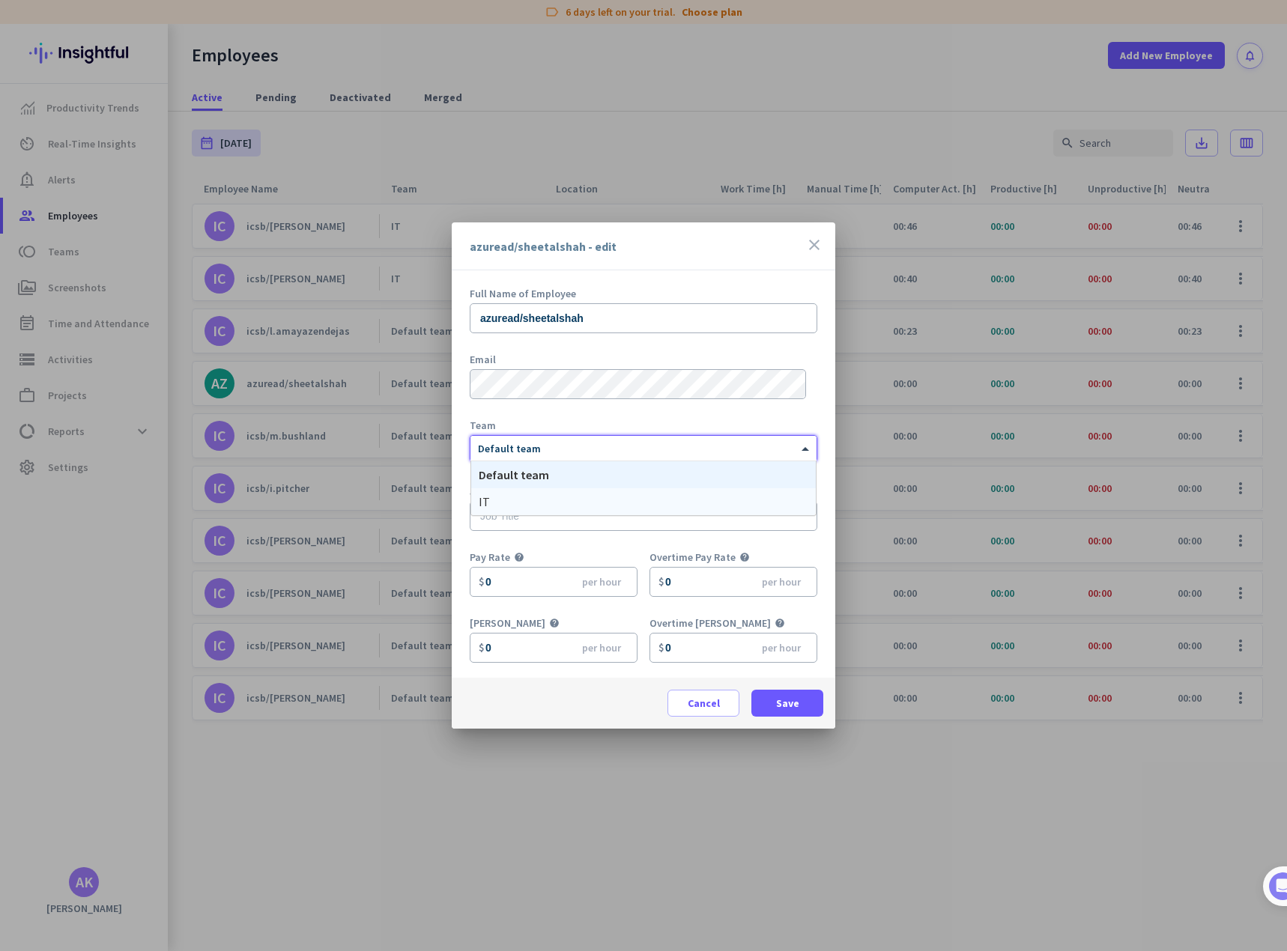
drag, startPoint x: 517, startPoint y: 496, endPoint x: 526, endPoint y: 502, distance: 10.8
click at [519, 498] on div "IT" at bounding box center [643, 501] width 344 height 27
click at [799, 705] on span at bounding box center [787, 703] width 72 height 36
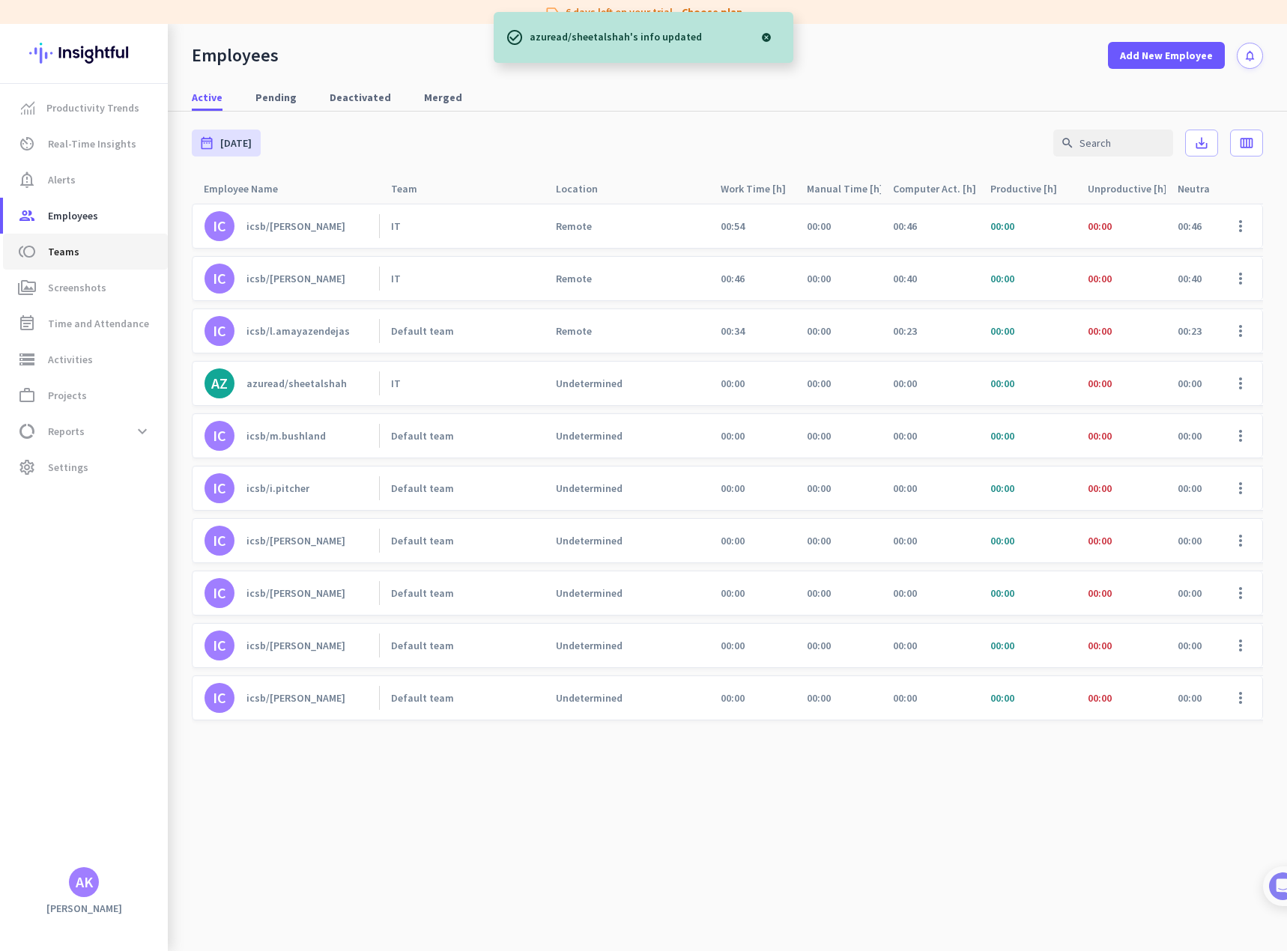
click at [61, 258] on span "Teams" at bounding box center [63, 252] width 31 height 18
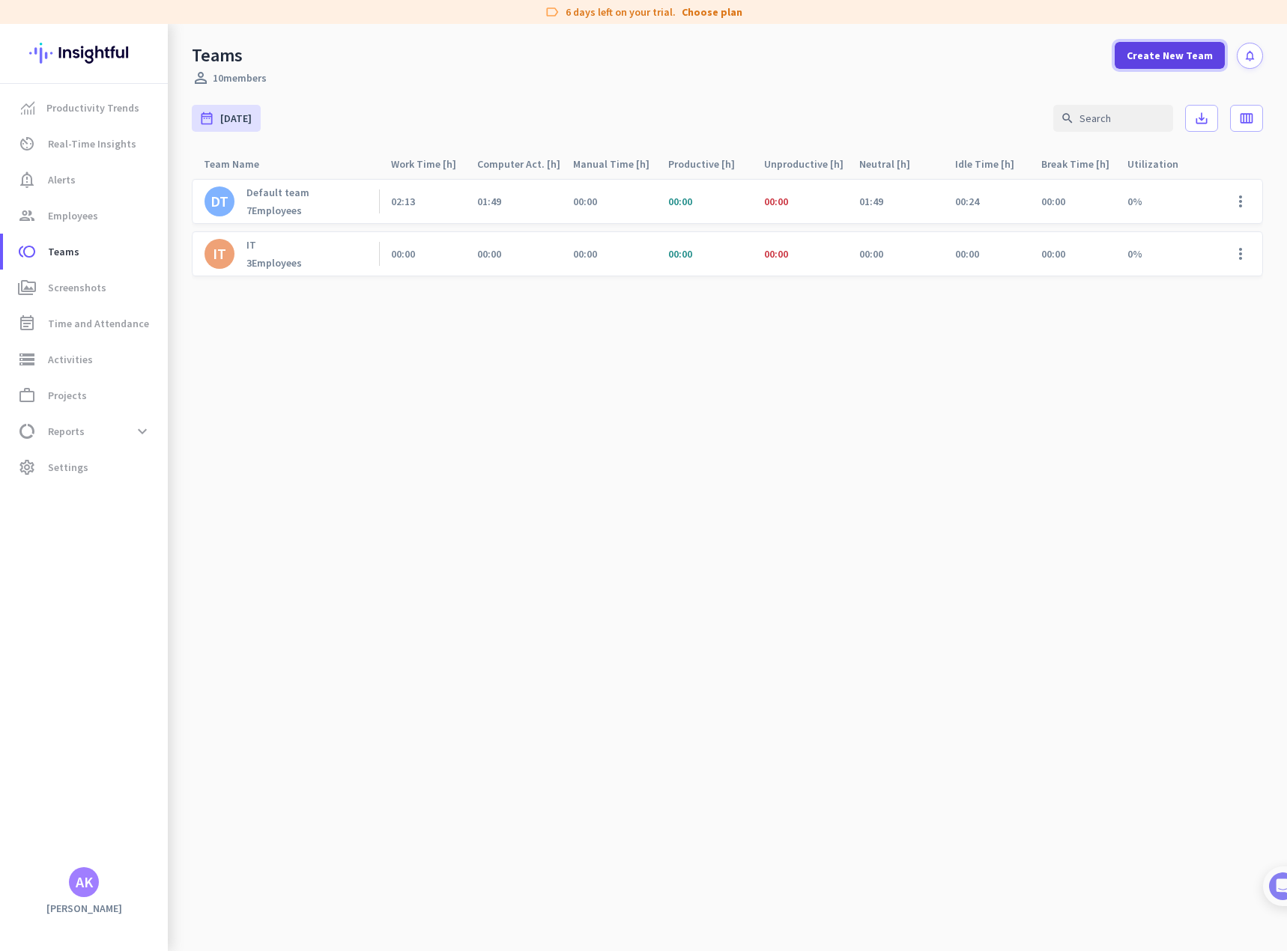
click at [1181, 53] on span "Create New Team" at bounding box center [1169, 55] width 86 height 15
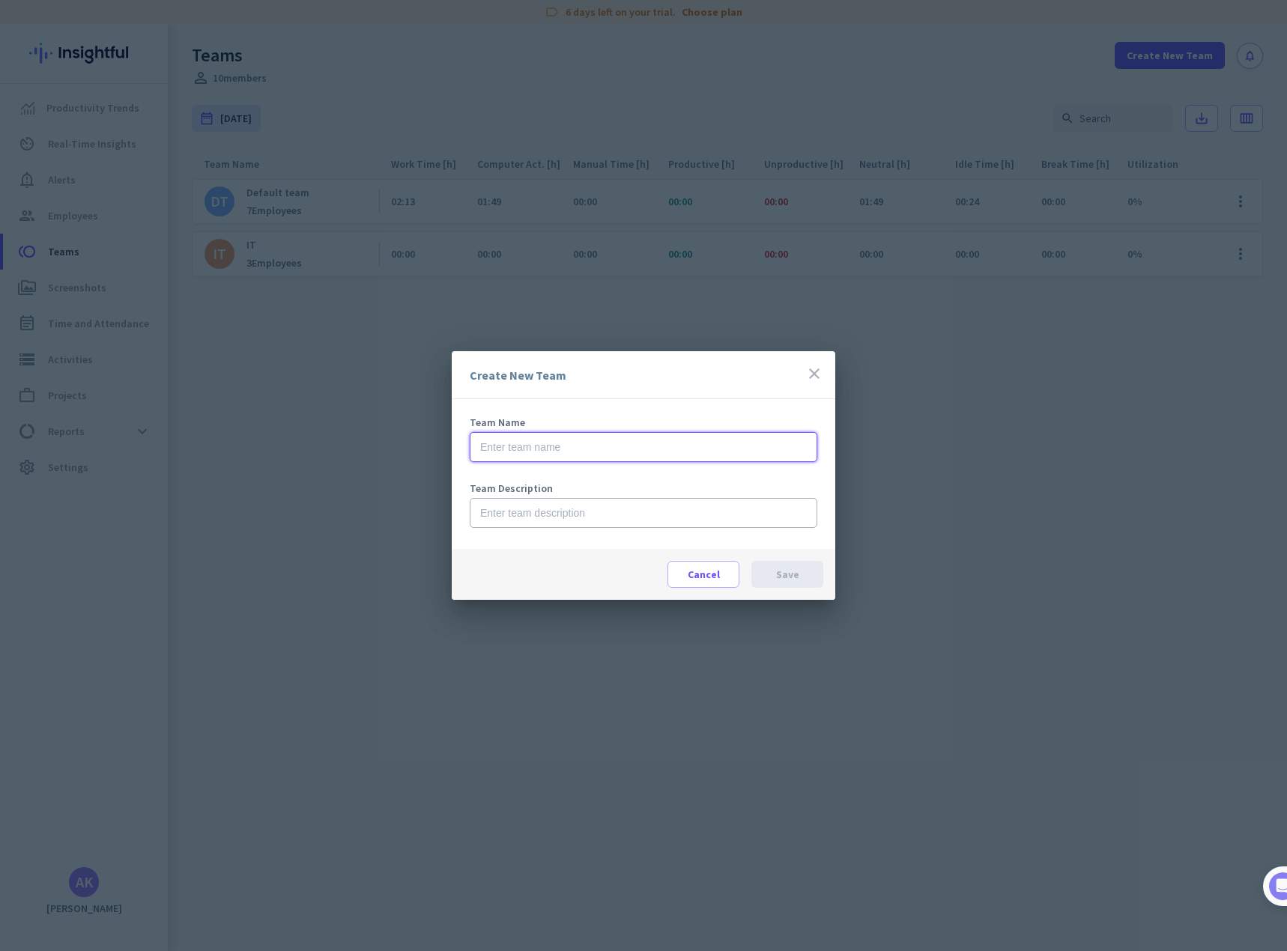
click at [549, 446] on input "text" at bounding box center [643, 447] width 347 height 30
type input "Finance"
click at [785, 570] on span "Save" at bounding box center [787, 574] width 23 height 15
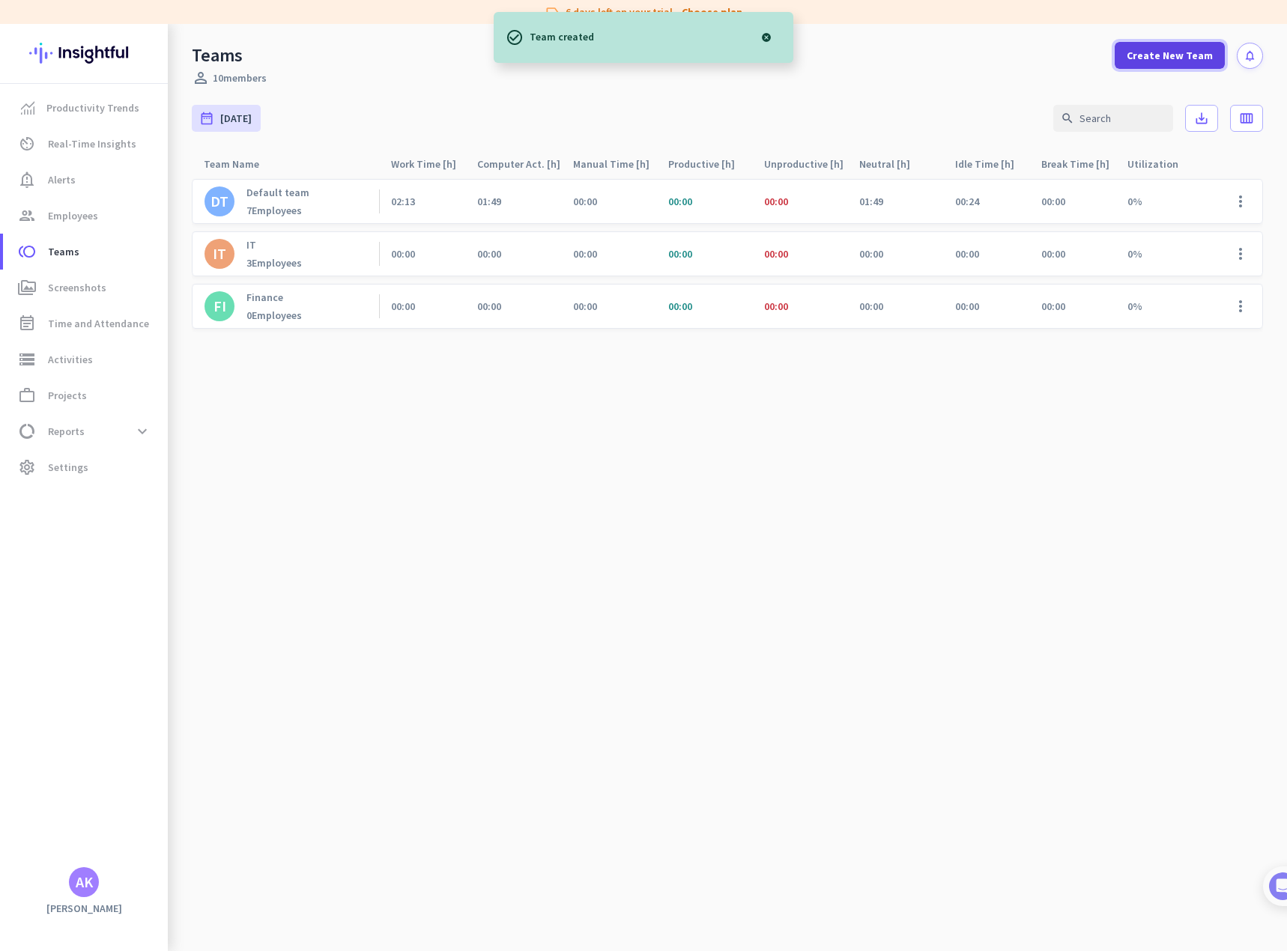
click at [1150, 51] on span "Create New Team" at bounding box center [1169, 55] width 86 height 15
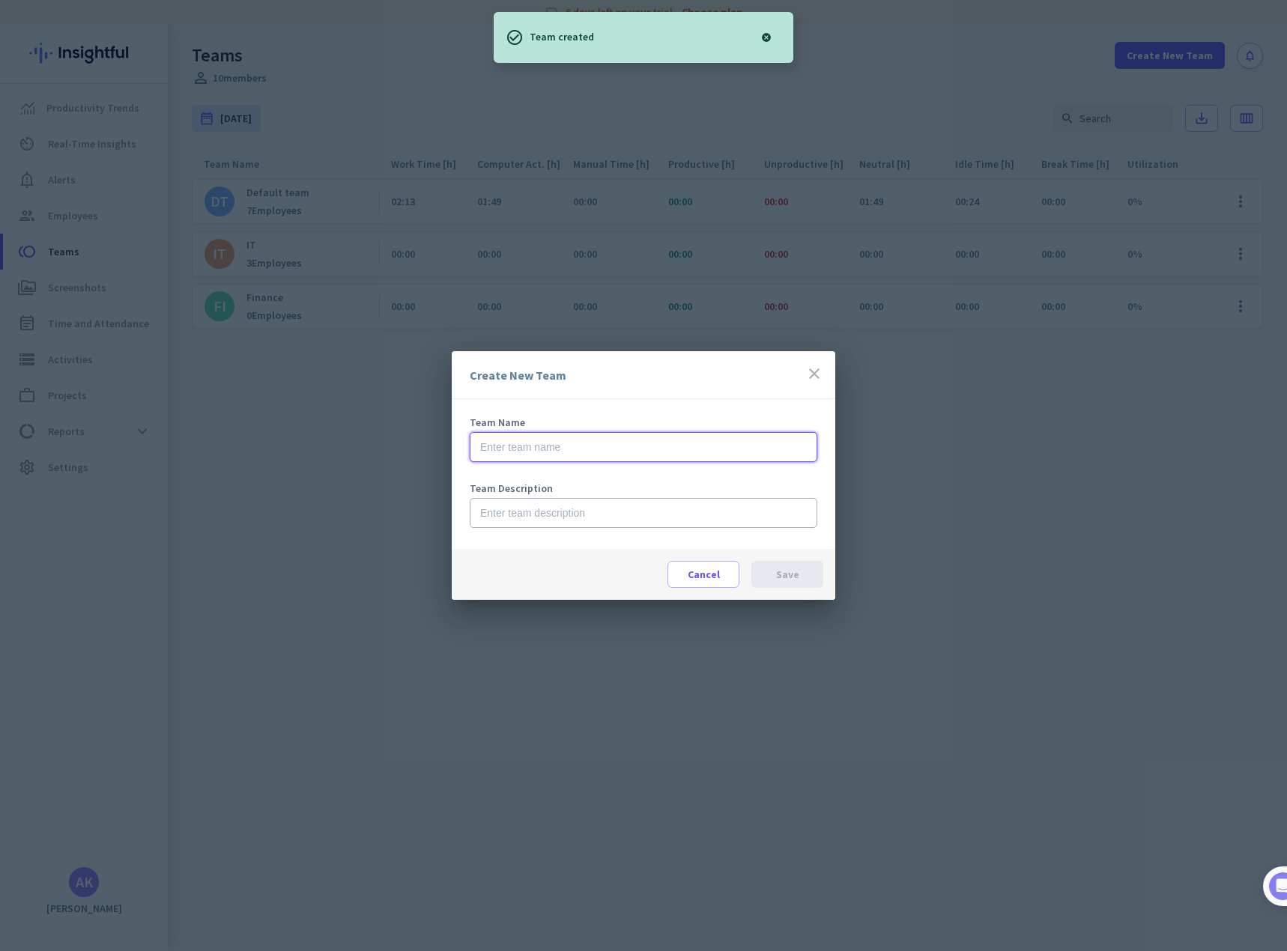
click at [586, 449] on input "text" at bounding box center [643, 447] width 347 height 30
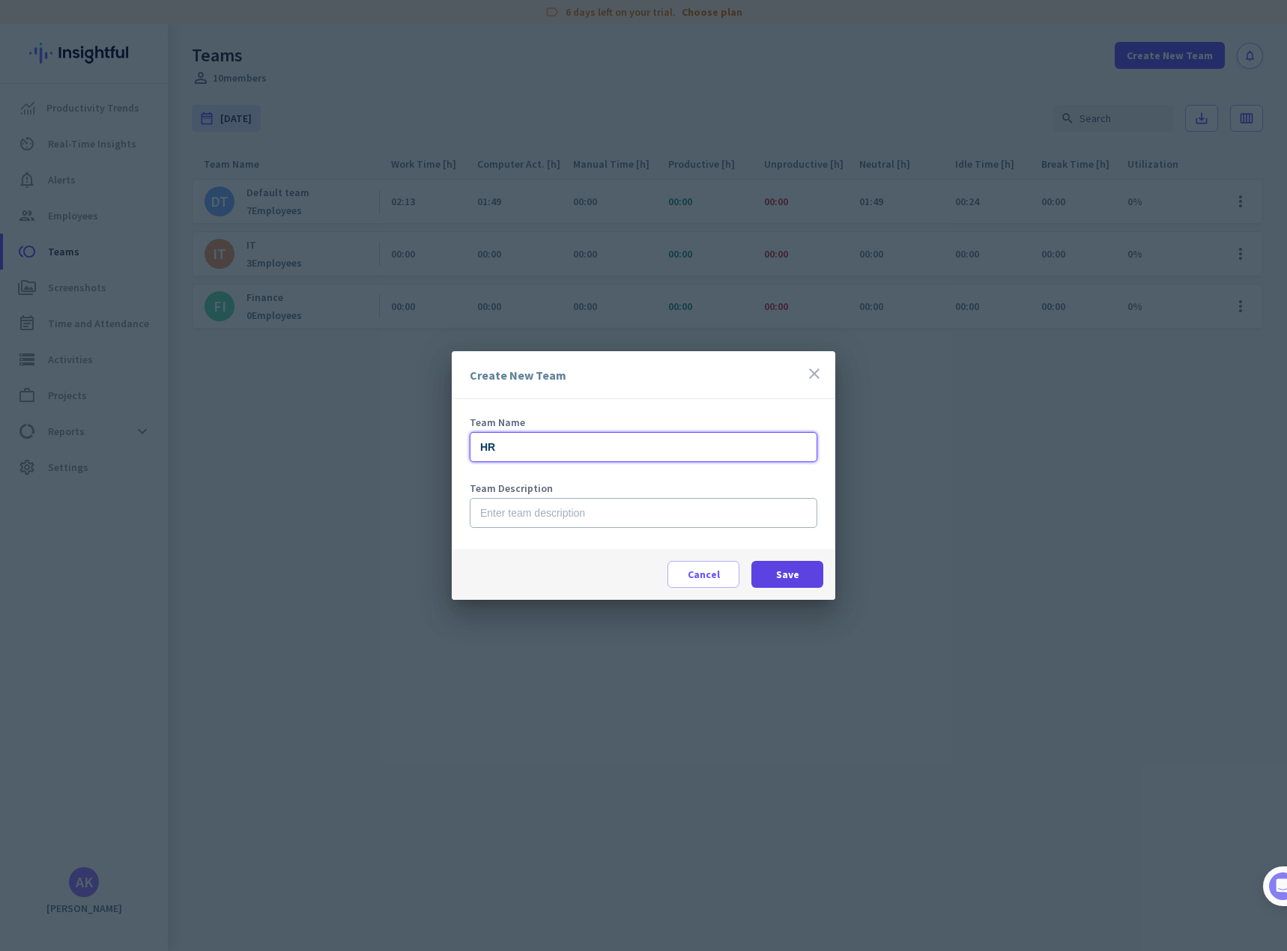
type input "HR"
click at [786, 577] on span "Save" at bounding box center [787, 574] width 23 height 15
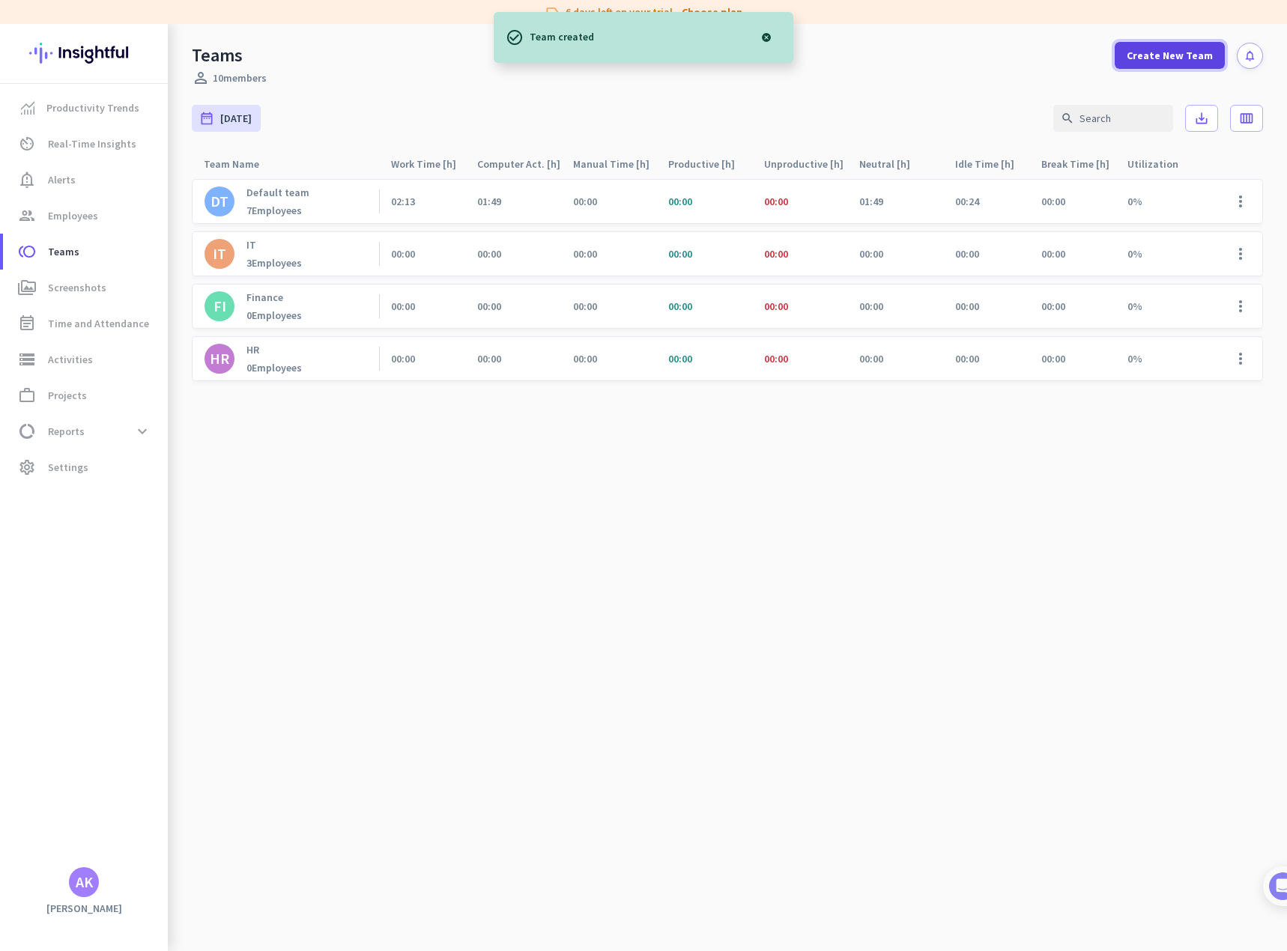
click at [1172, 50] on span "Create New Team" at bounding box center [1169, 55] width 86 height 15
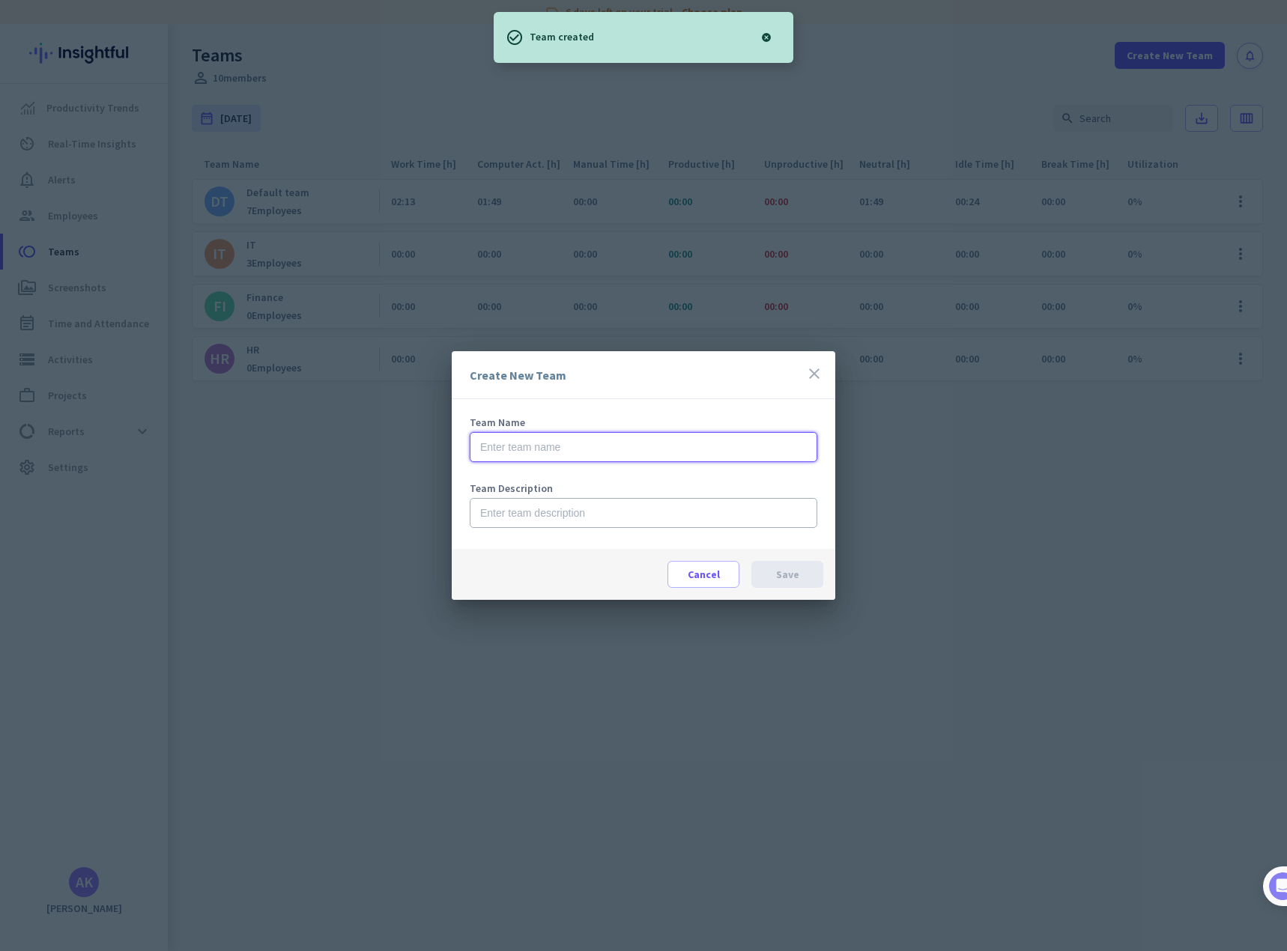
click at [531, 452] on input "text" at bounding box center [643, 447] width 347 height 30
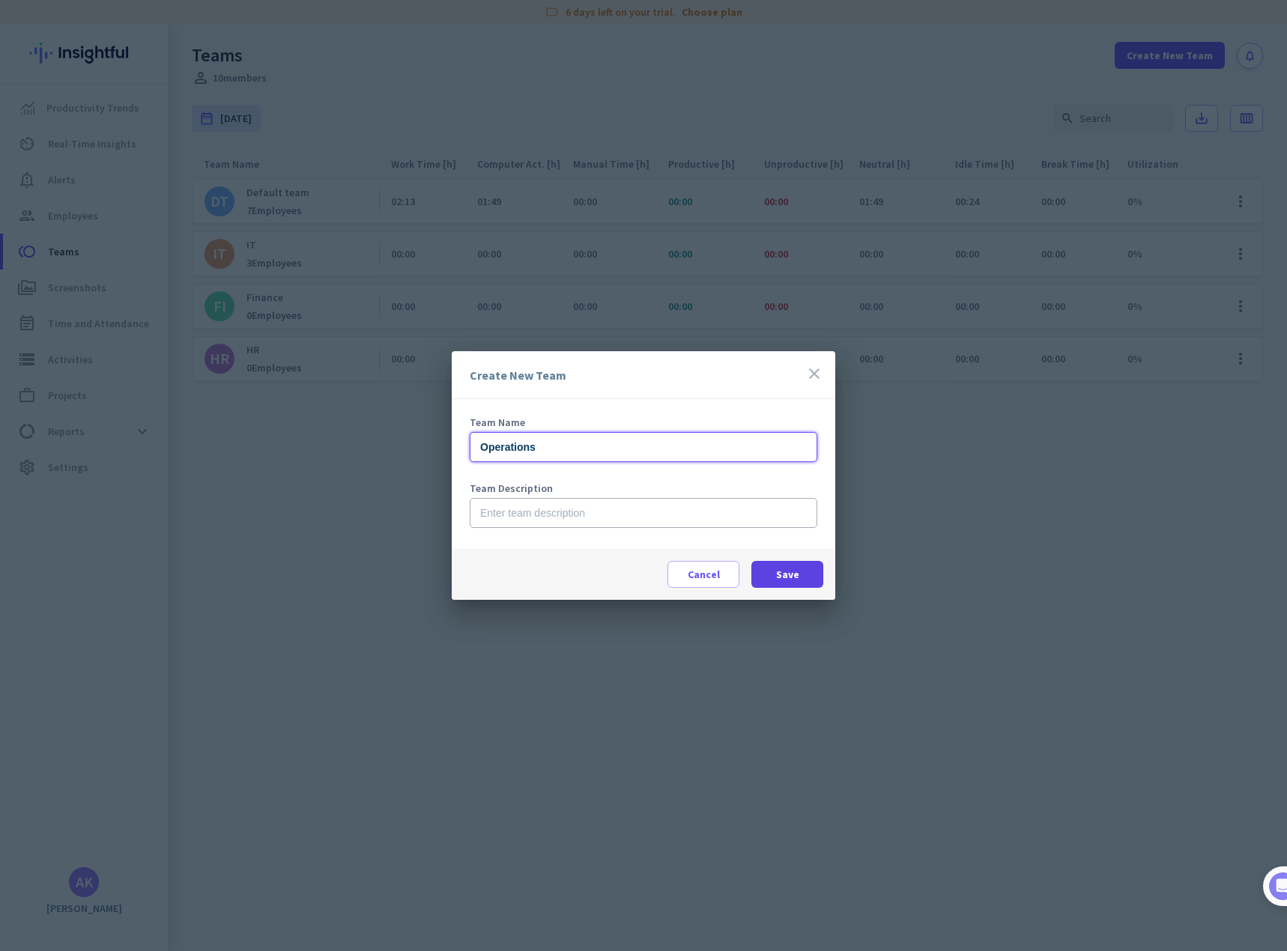
type input "Operations"
drag, startPoint x: 792, startPoint y: 568, endPoint x: 807, endPoint y: 564, distance: 16.2
click at [792, 568] on span "Save" at bounding box center [787, 574] width 23 height 15
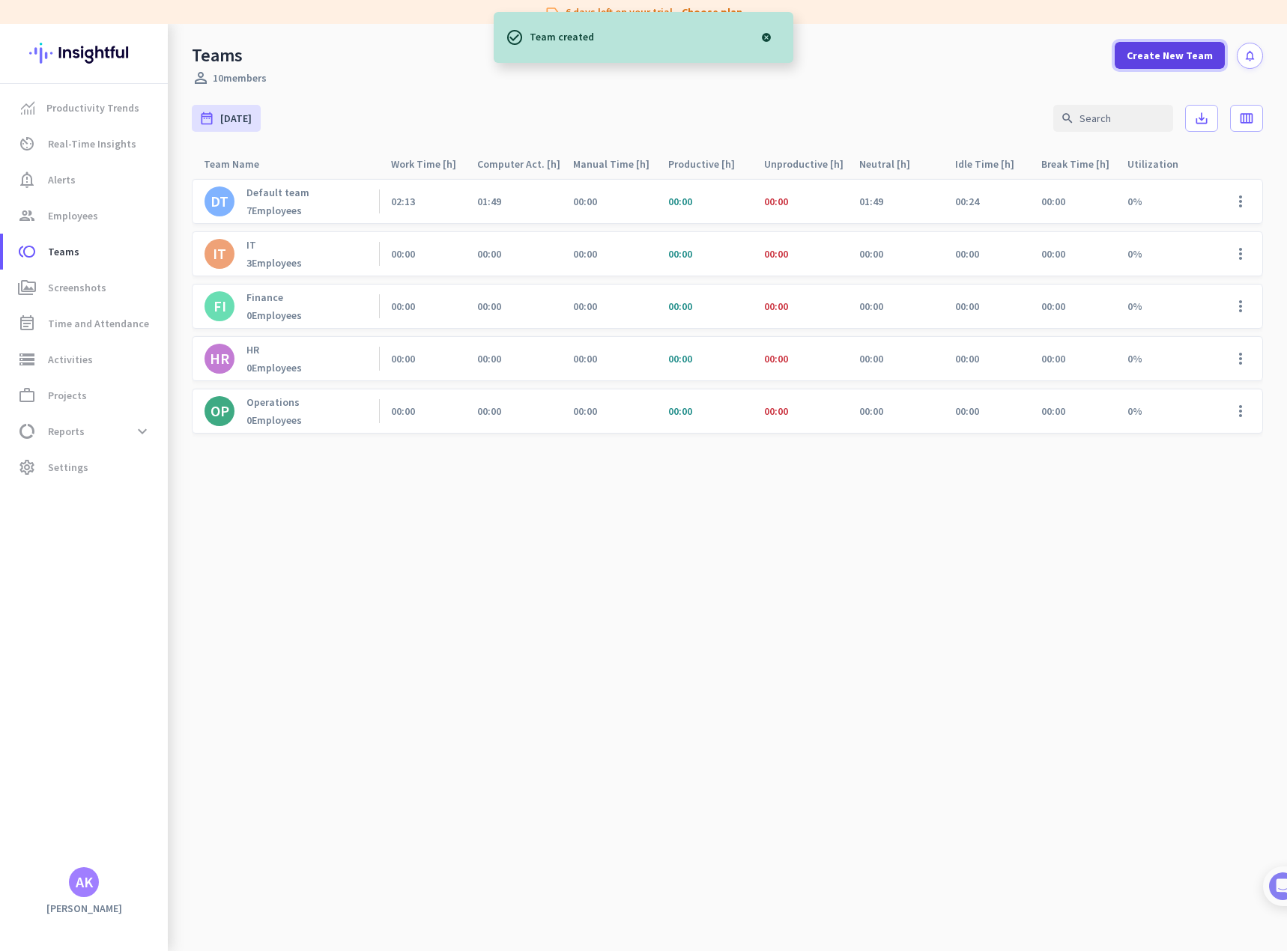
click at [1161, 56] on span "Create New Team" at bounding box center [1169, 55] width 86 height 15
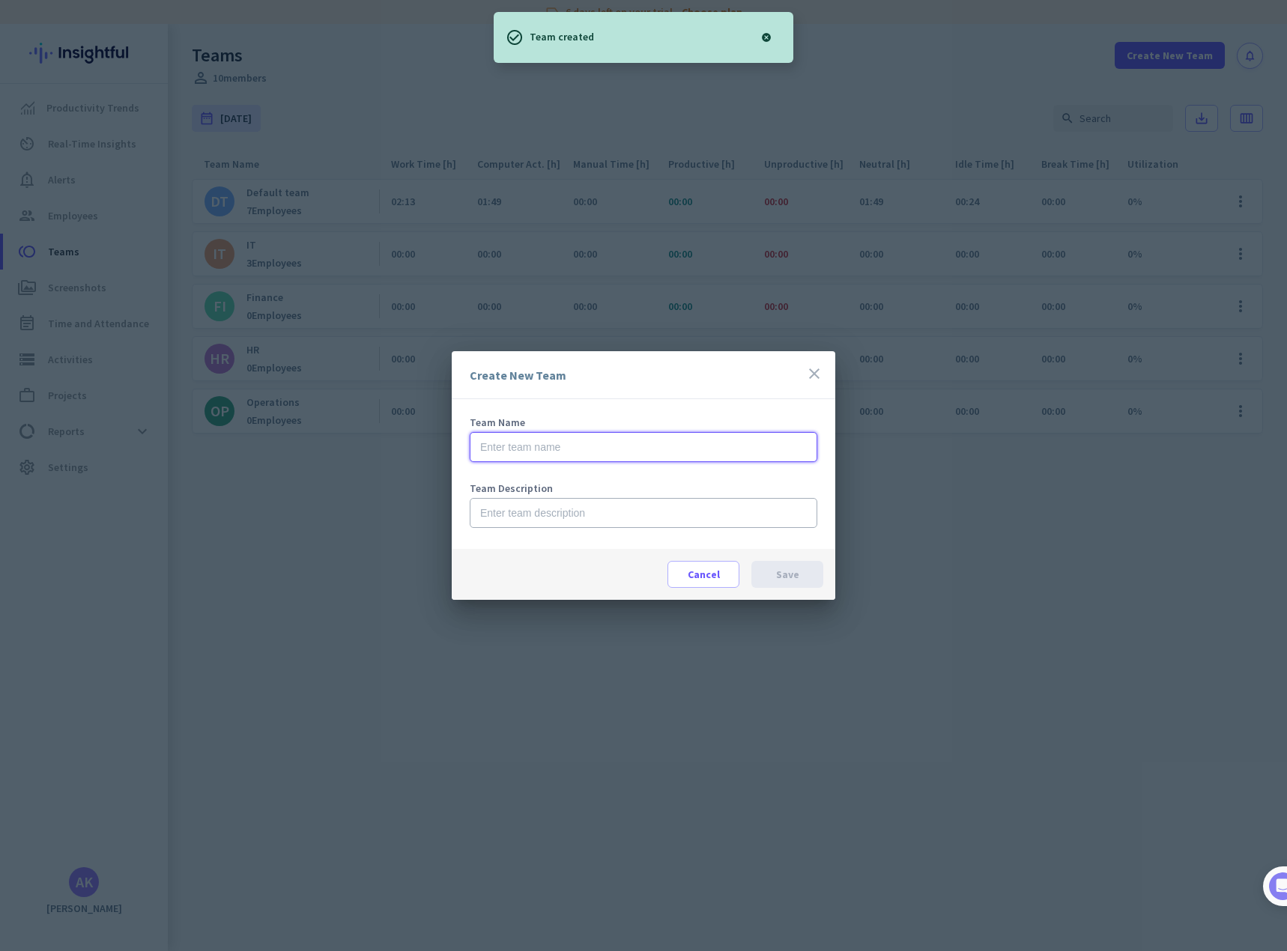
click at [561, 443] on input "text" at bounding box center [643, 447] width 347 height 30
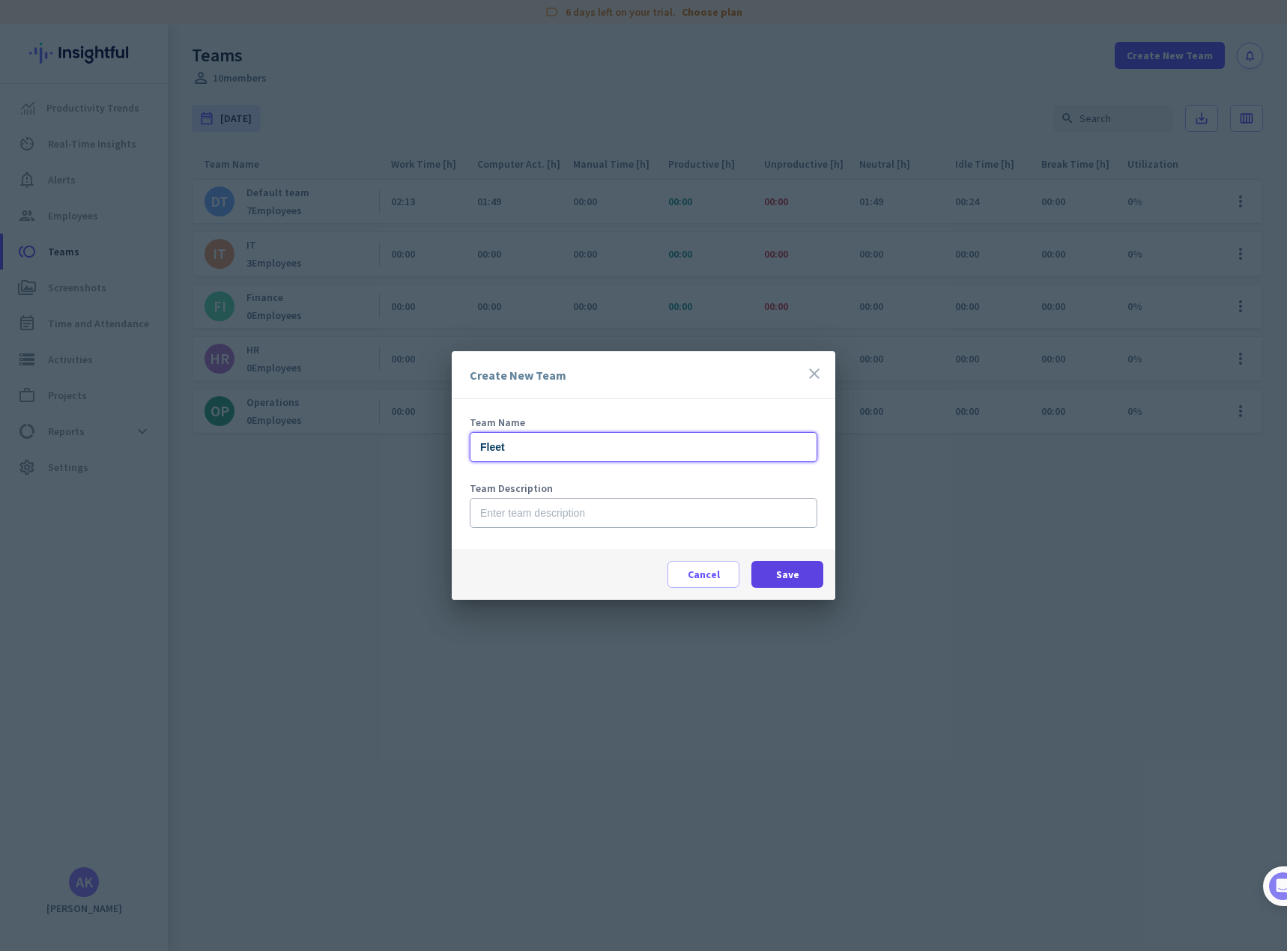
type input "Fleet"
click at [792, 568] on span "Save" at bounding box center [787, 574] width 23 height 15
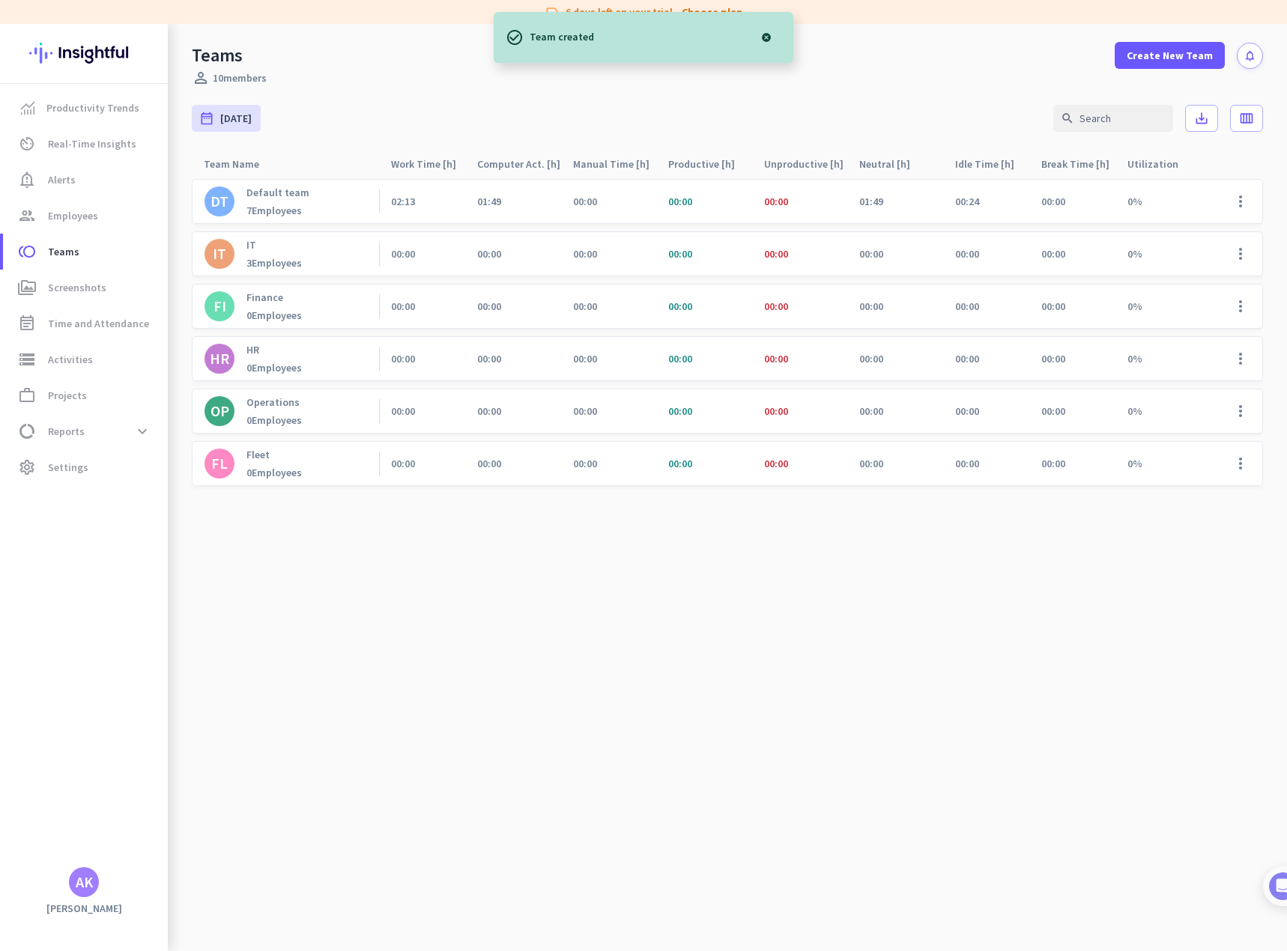
click at [282, 191] on p "Default team" at bounding box center [277, 192] width 63 height 13
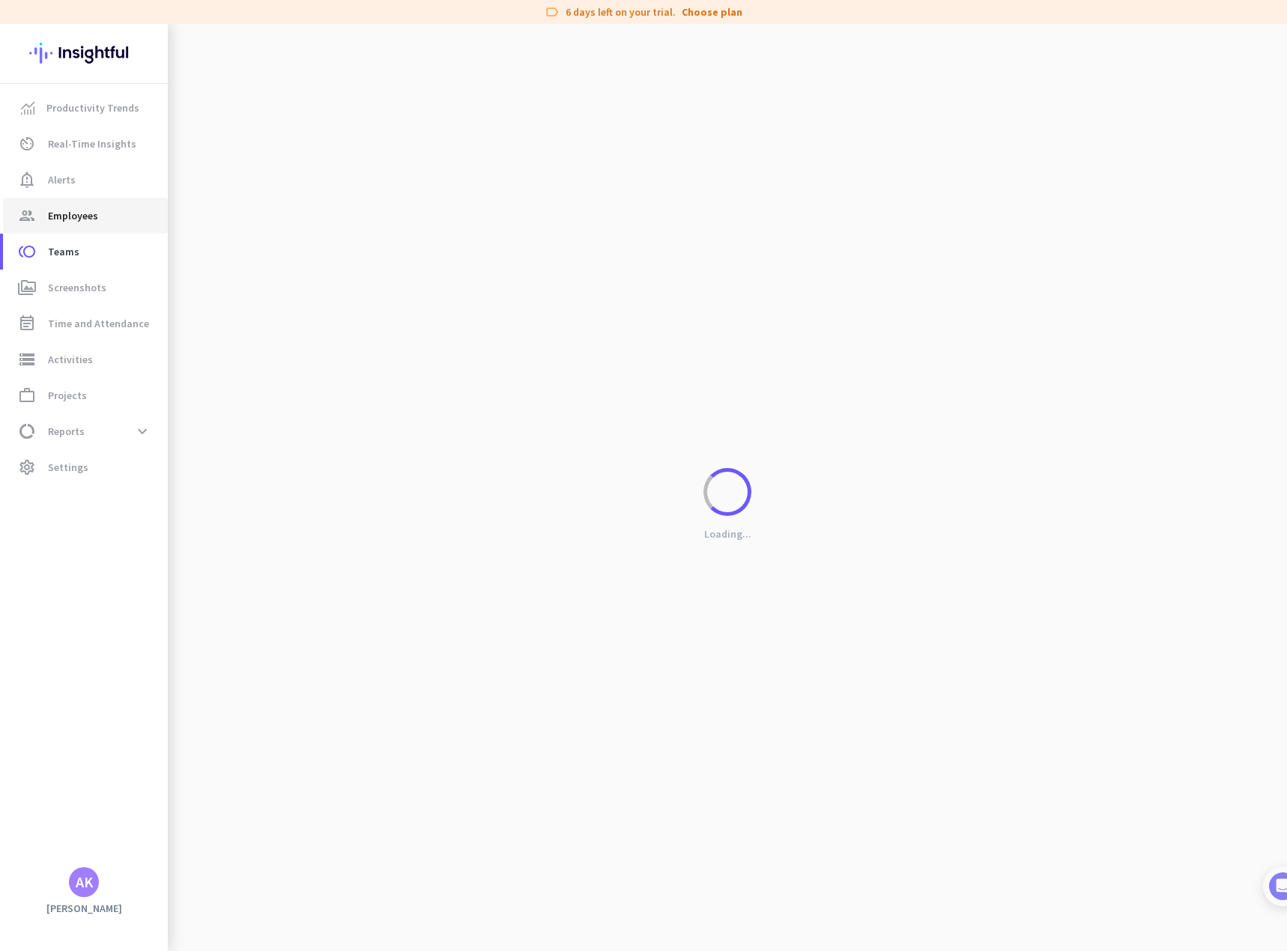
click at [76, 221] on span "Employees" at bounding box center [73, 216] width 50 height 18
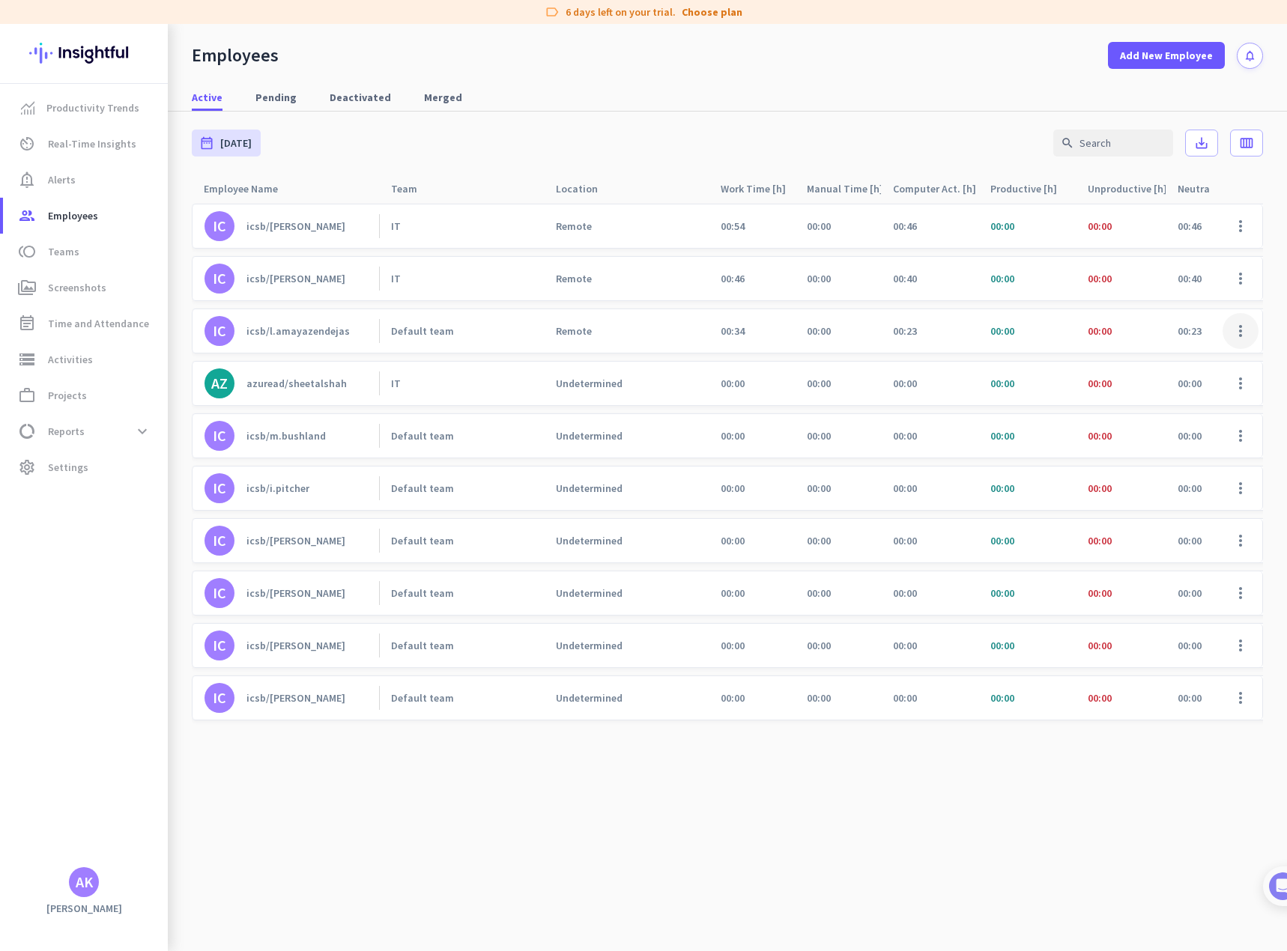
click at [1249, 323] on span at bounding box center [1240, 331] width 36 height 36
click at [1164, 358] on span "Edit" at bounding box center [1156, 362] width 19 height 13
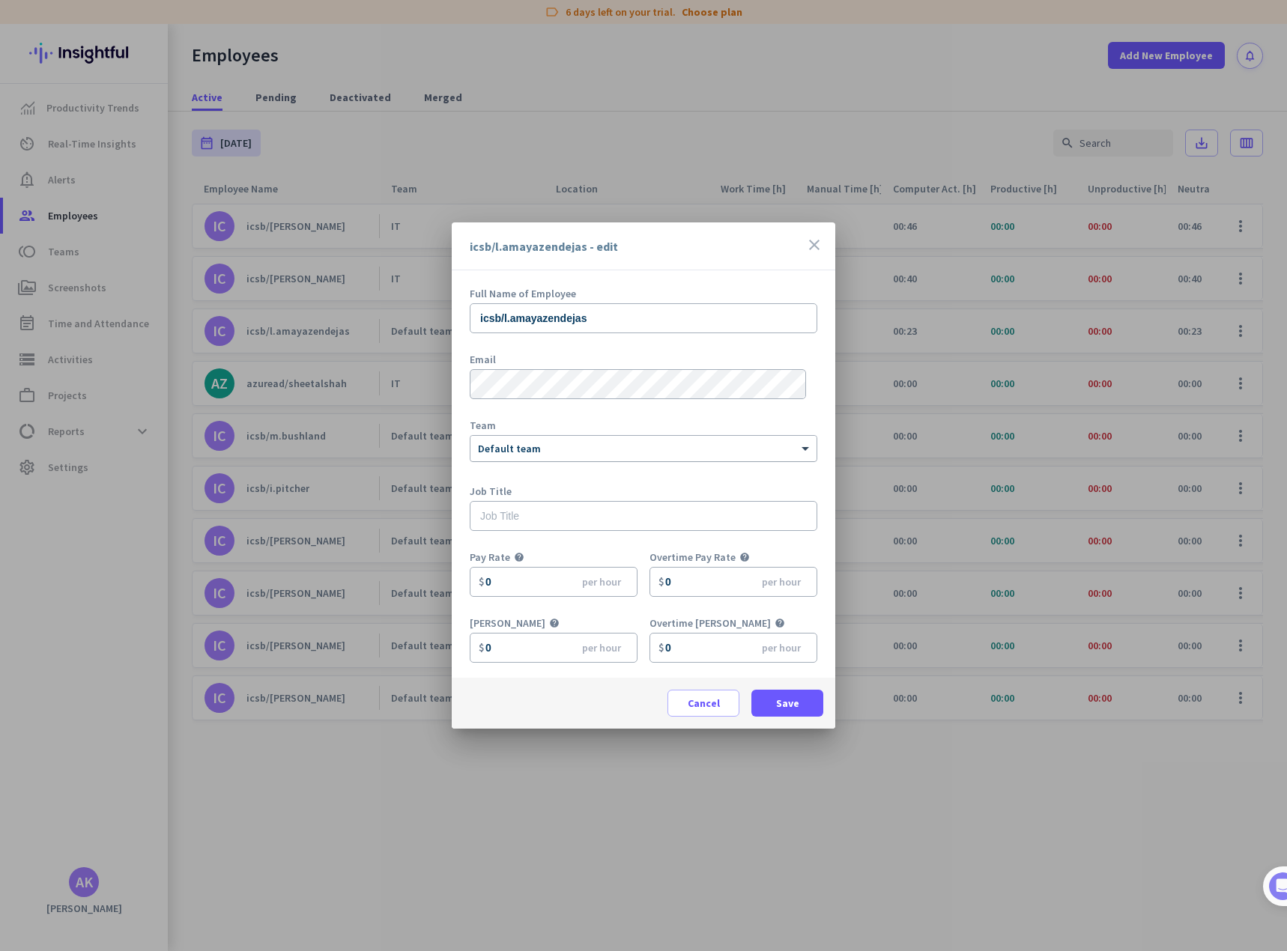
click at [674, 451] on div at bounding box center [643, 446] width 346 height 13
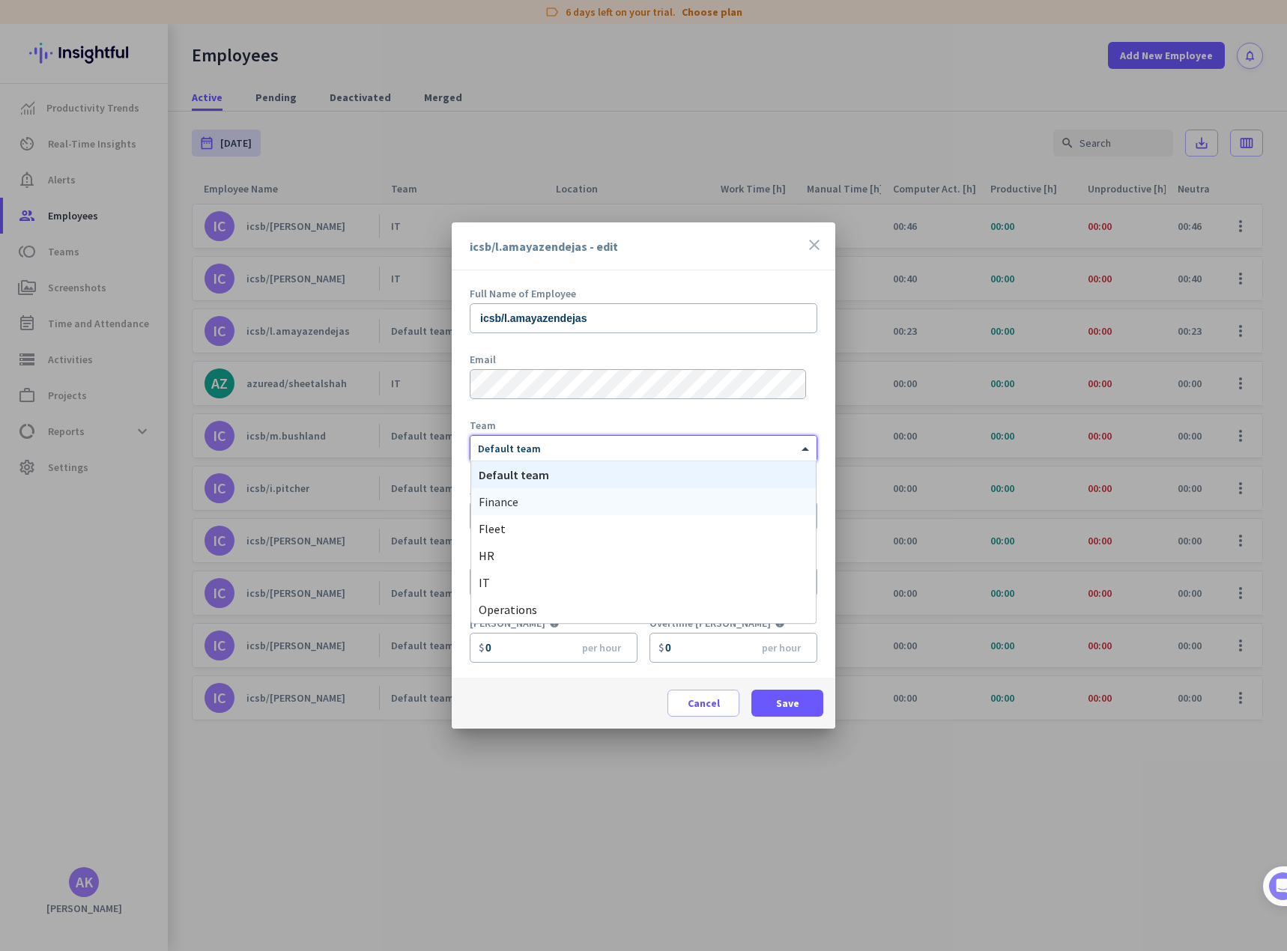
click at [549, 496] on div "Finance" at bounding box center [643, 501] width 344 height 27
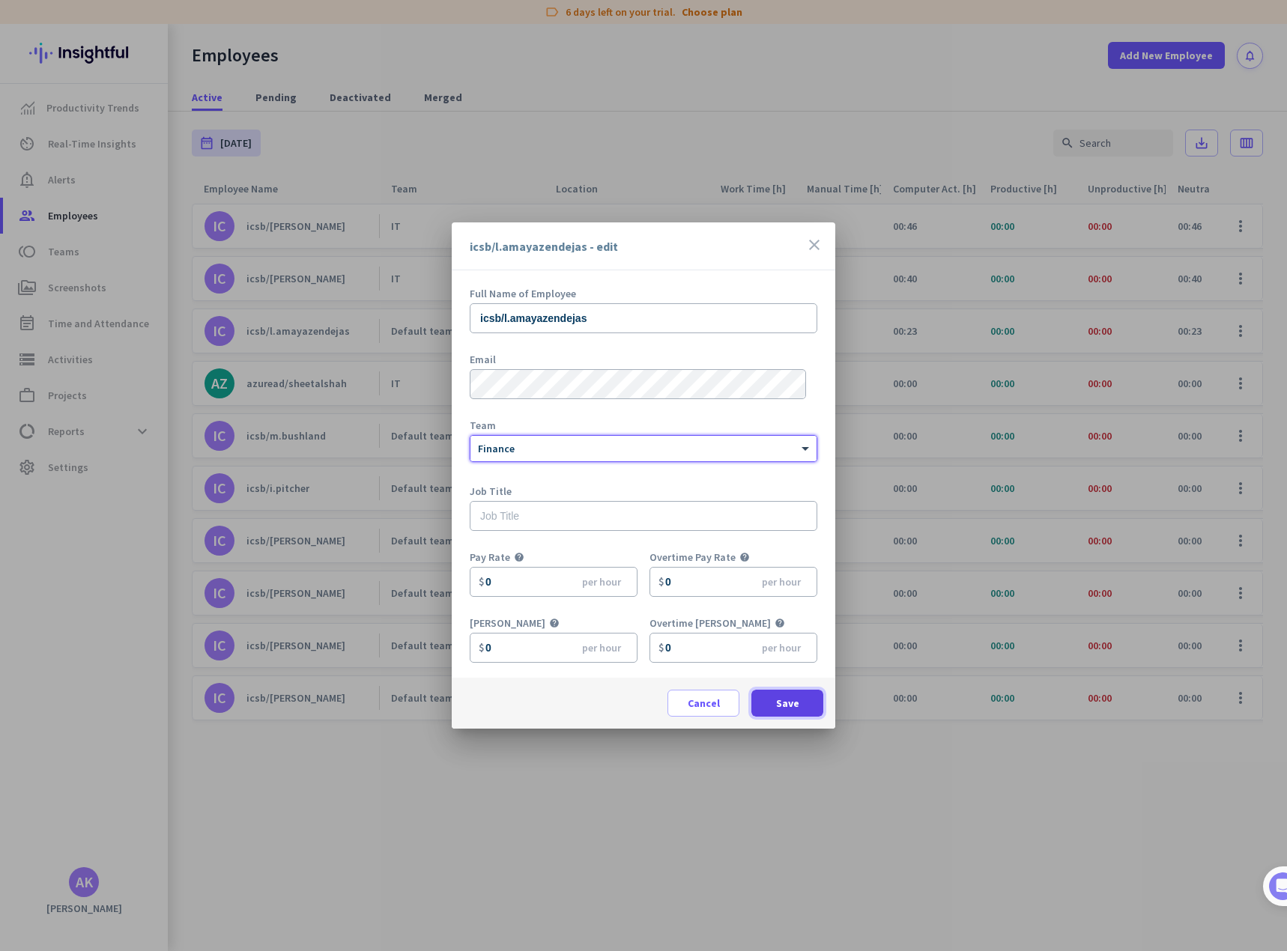
click at [795, 708] on span "Save" at bounding box center [787, 703] width 23 height 15
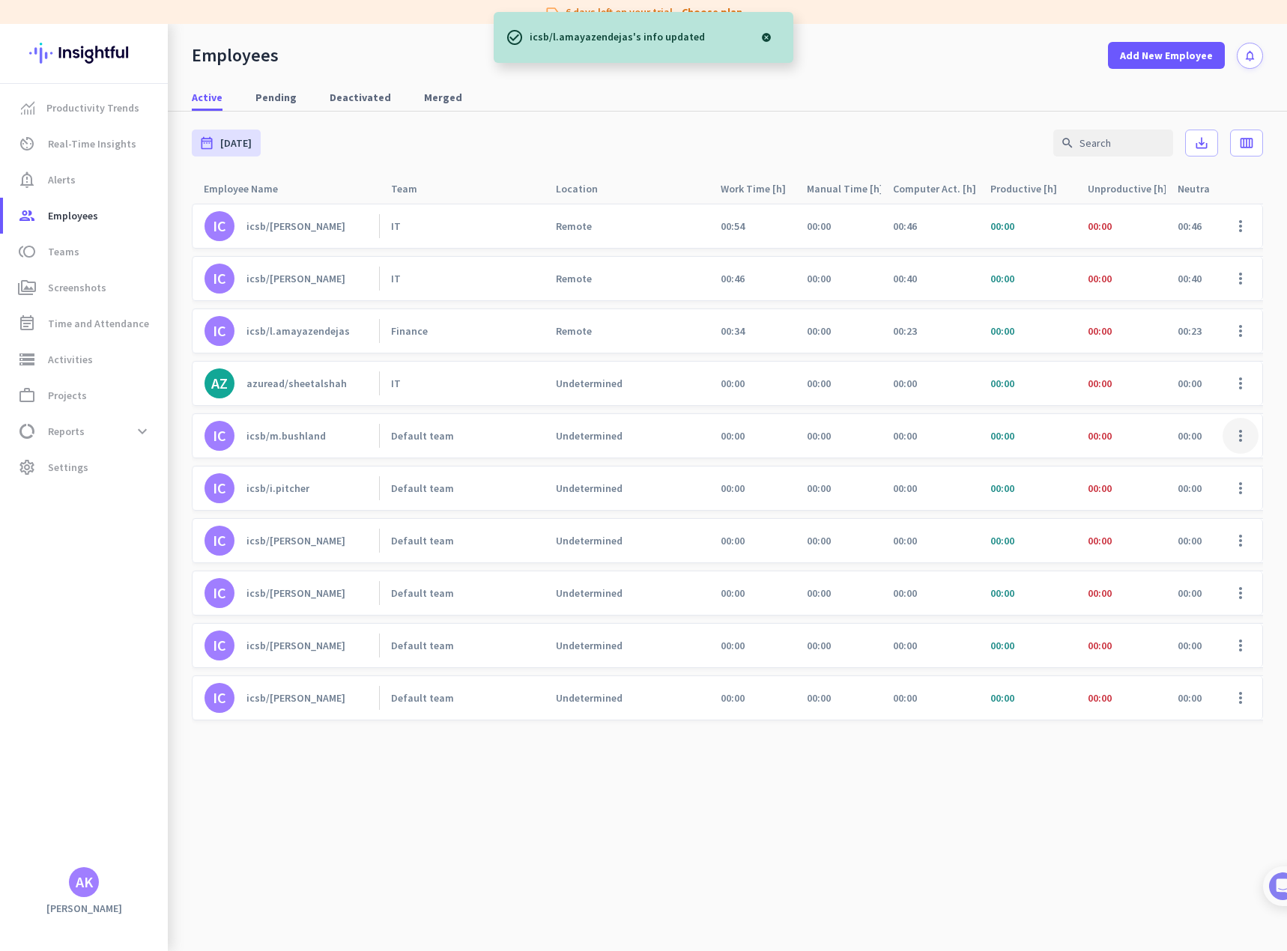
click at [1242, 433] on span at bounding box center [1240, 436] width 36 height 36
click at [1166, 465] on span "Edit" at bounding box center [1156, 467] width 19 height 13
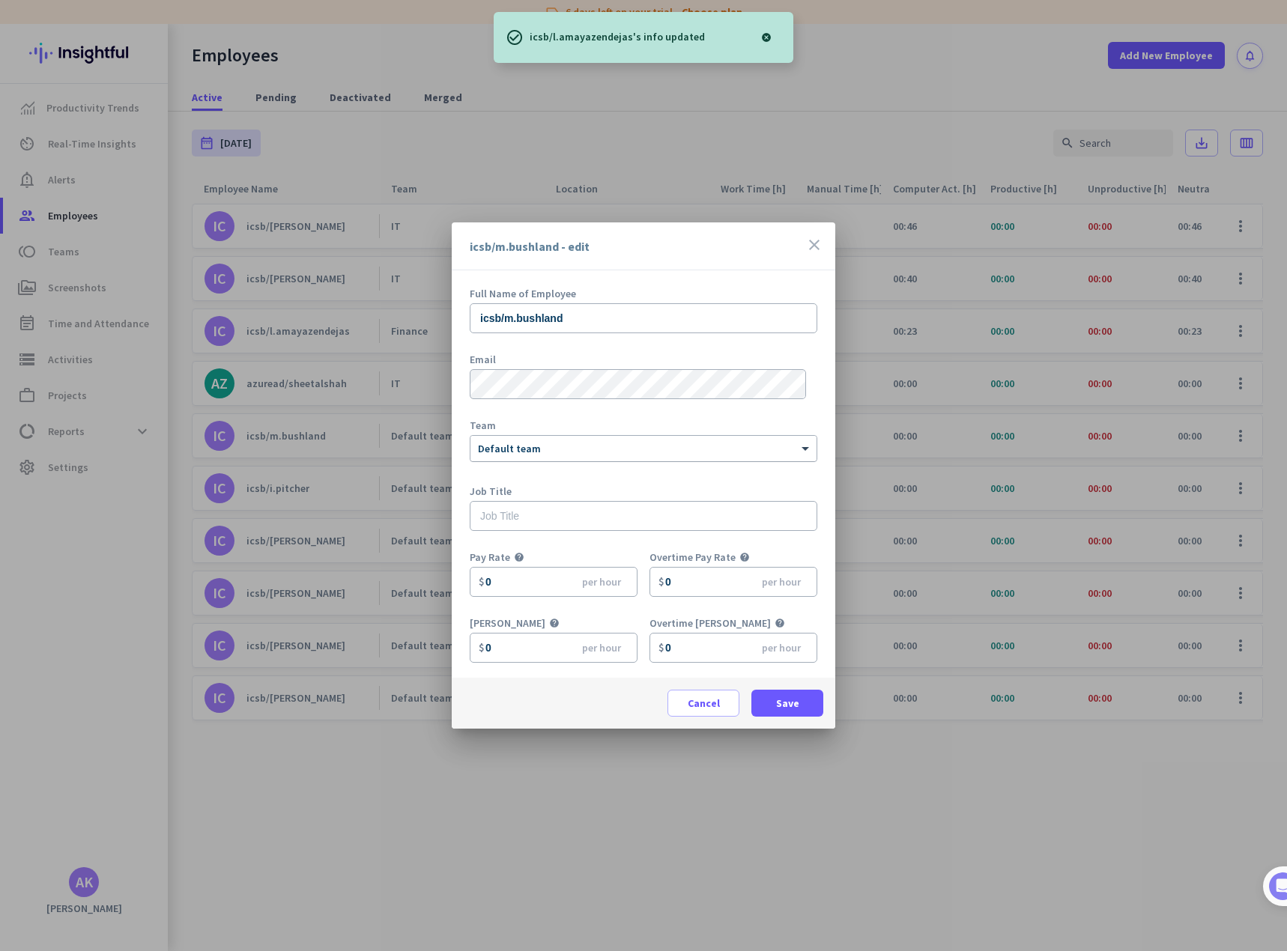
click at [568, 457] on div "× Default team" at bounding box center [643, 448] width 346 height 25
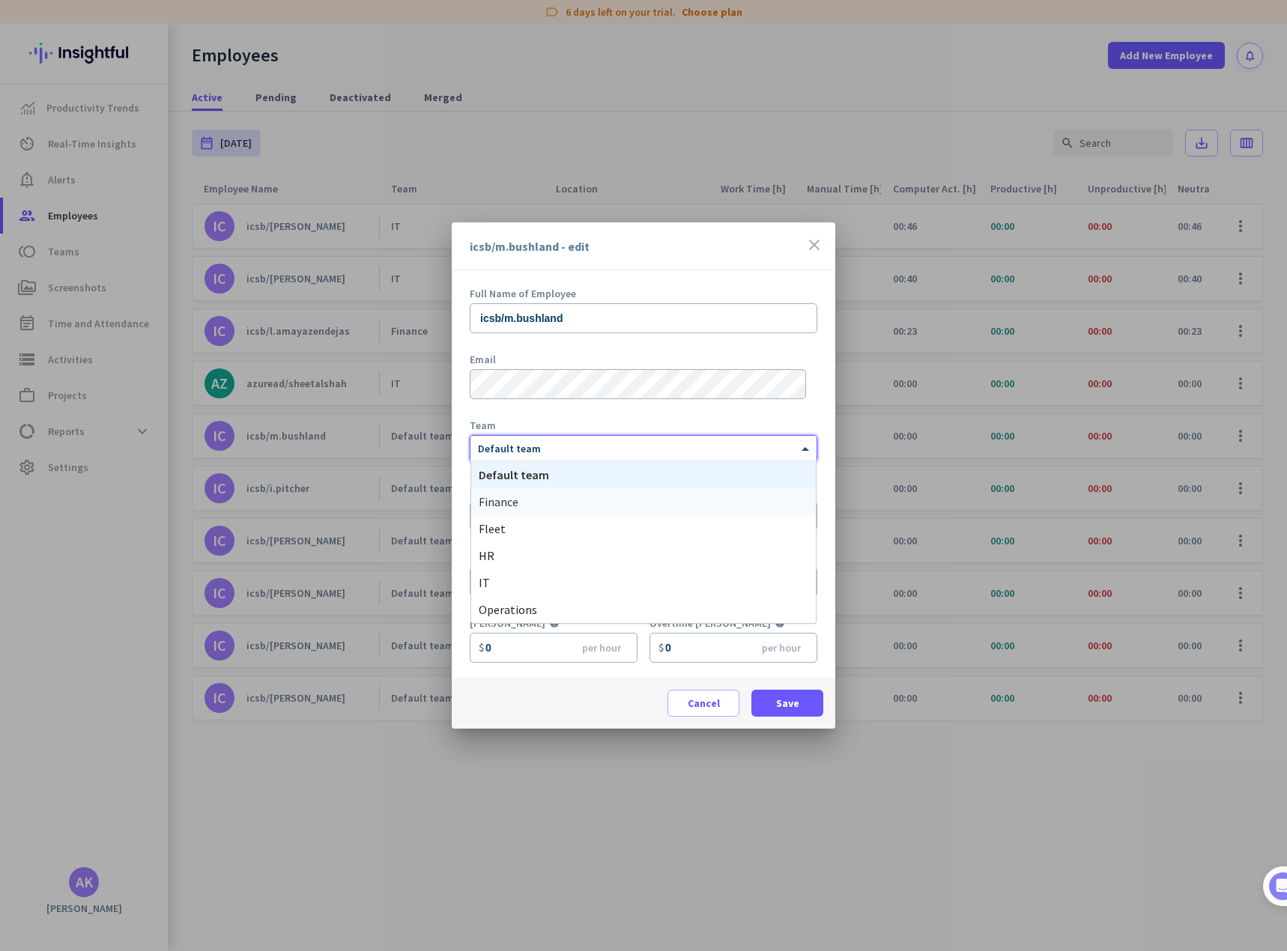
click at [540, 502] on div "Finance" at bounding box center [643, 501] width 344 height 27
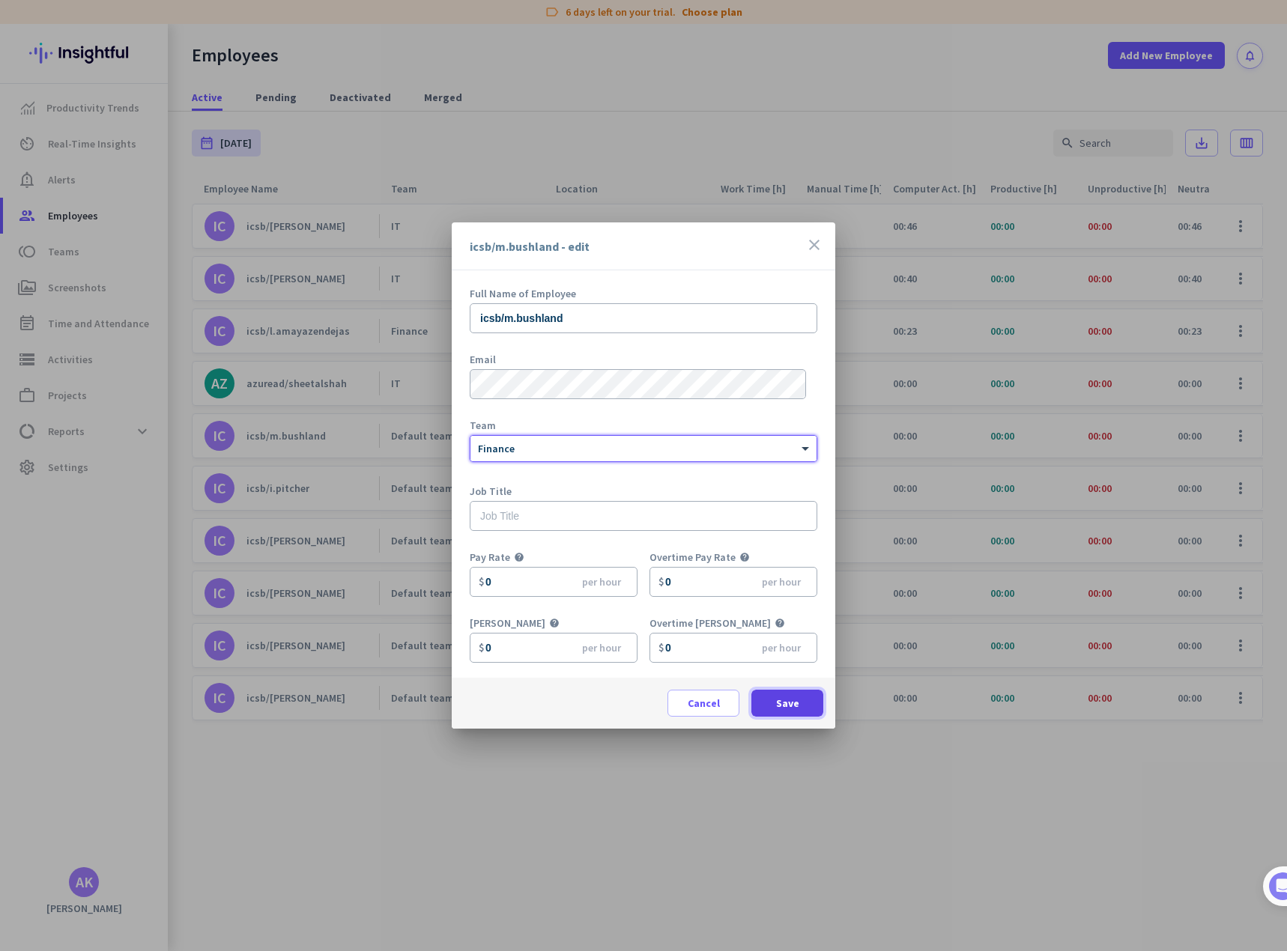
click at [789, 709] on span "Save" at bounding box center [787, 703] width 23 height 15
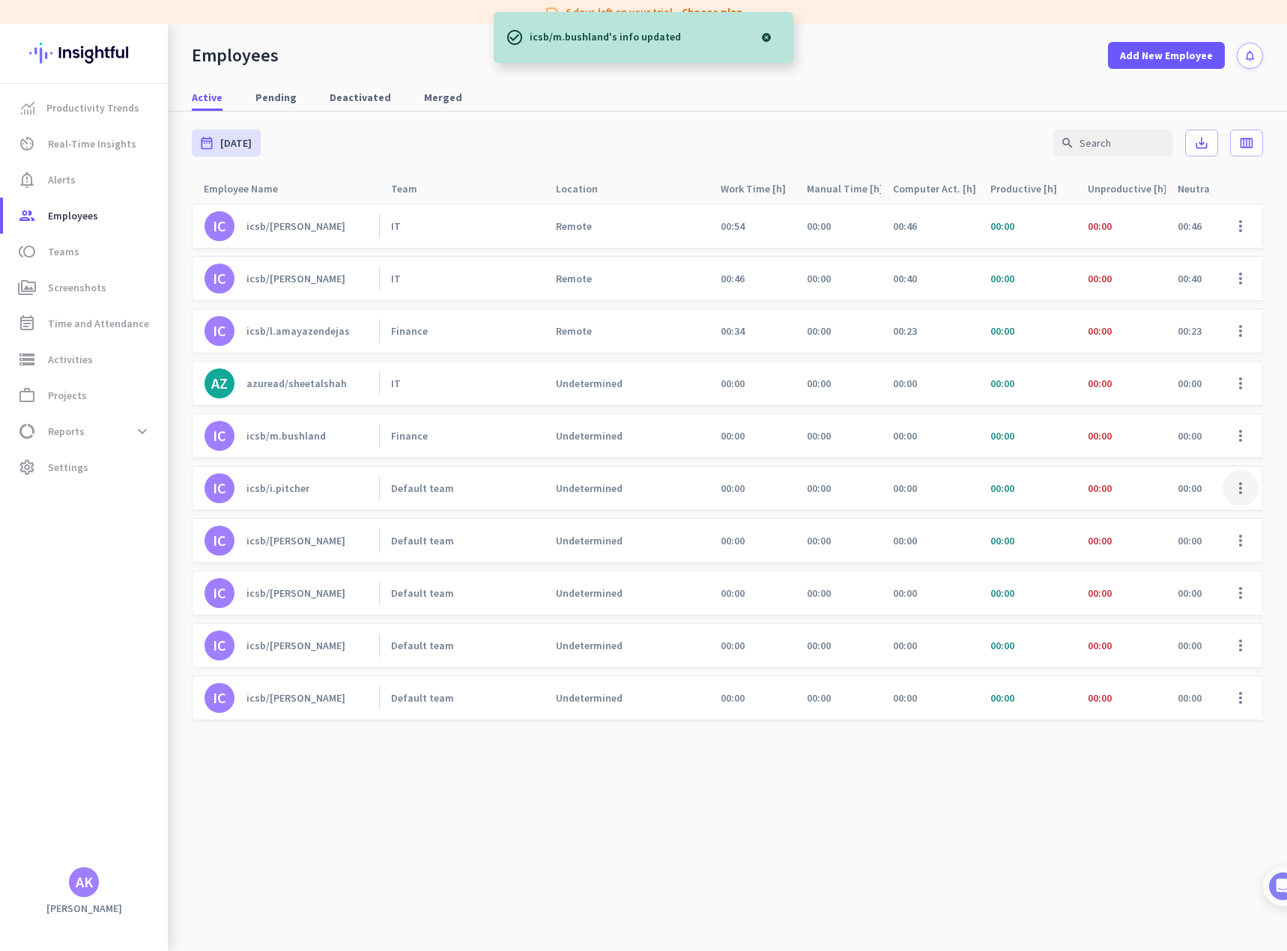
click at [1239, 491] on span at bounding box center [1240, 488] width 36 height 36
click at [1176, 516] on span "Edit" at bounding box center [1196, 519] width 99 height 15
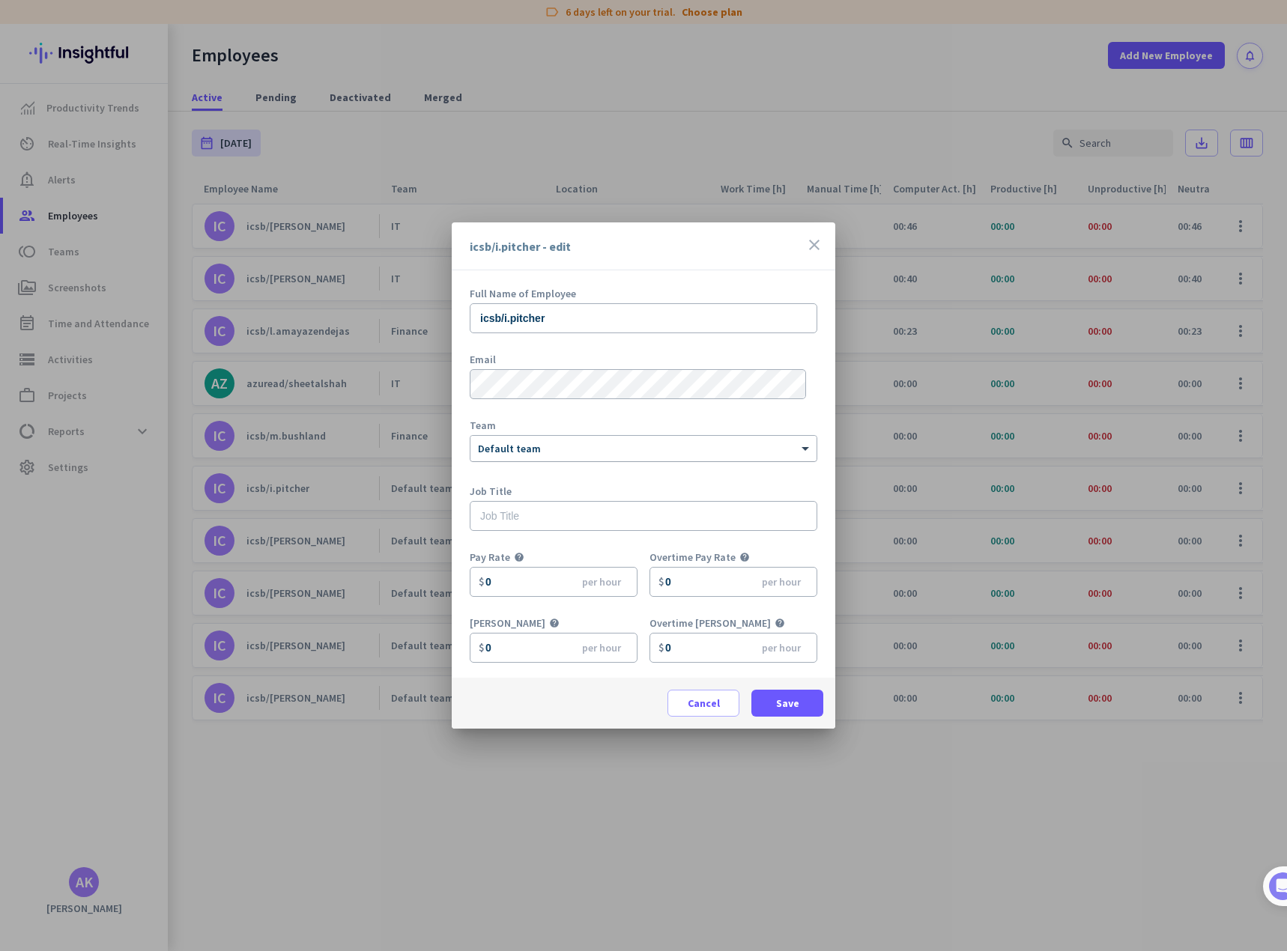
click at [553, 449] on div at bounding box center [643, 446] width 346 height 13
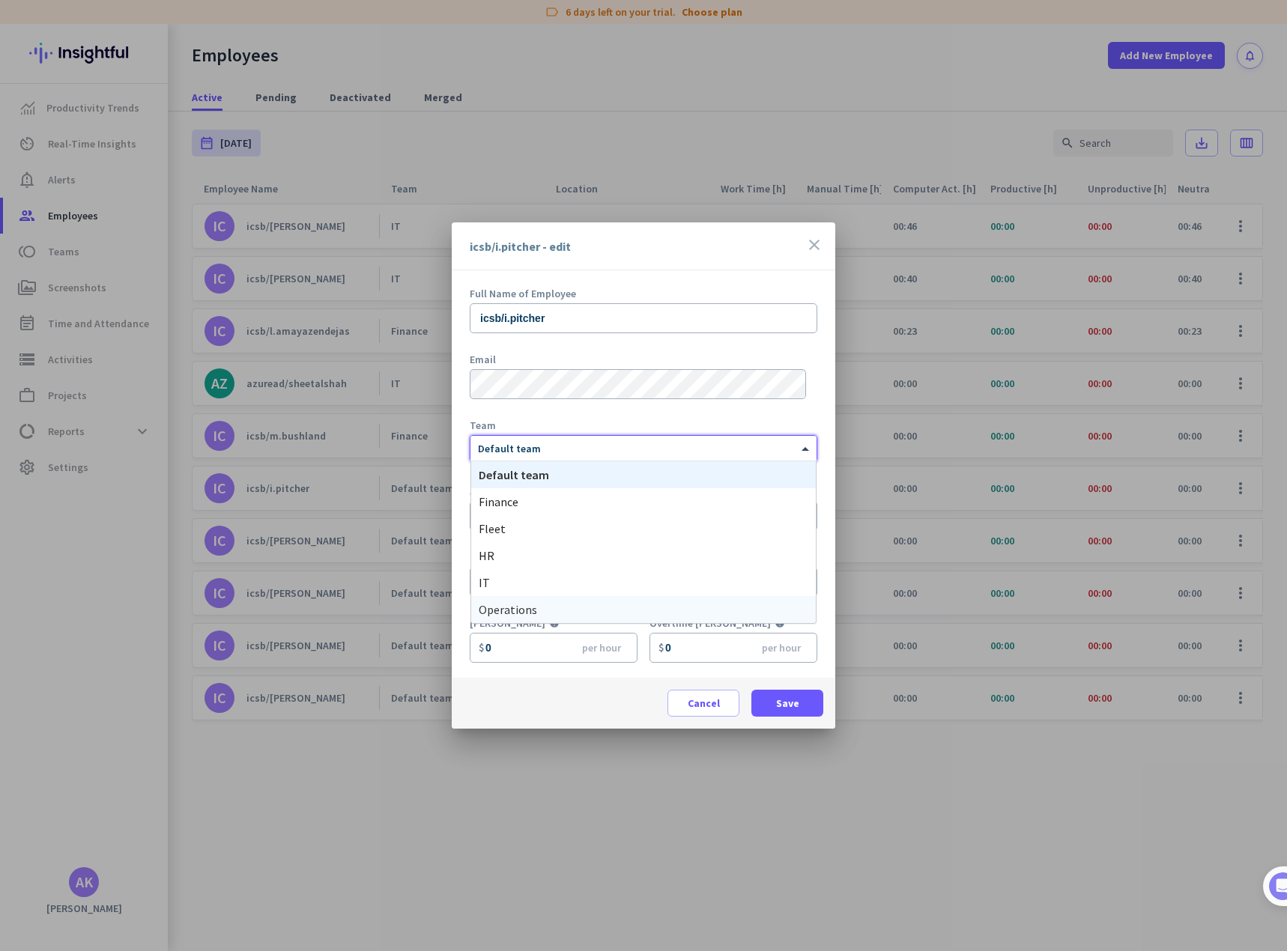
click at [524, 605] on span "Operations" at bounding box center [508, 609] width 58 height 15
drag, startPoint x: 792, startPoint y: 697, endPoint x: 804, endPoint y: 699, distance: 12.9
click at [793, 698] on span "Save" at bounding box center [787, 703] width 23 height 15
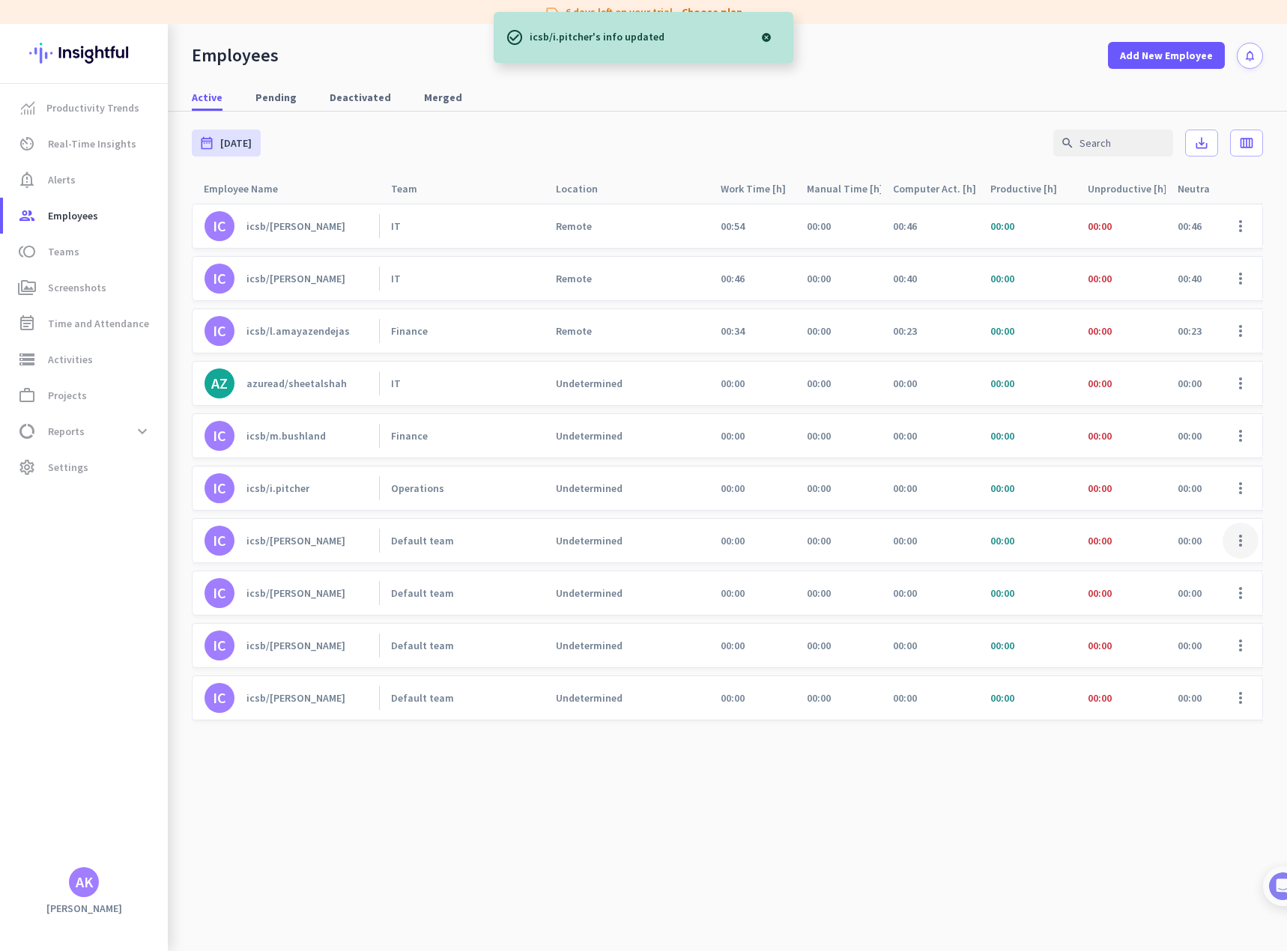
click at [1237, 544] on span at bounding box center [1240, 541] width 36 height 36
click at [1176, 568] on span "Edit" at bounding box center [1196, 572] width 99 height 15
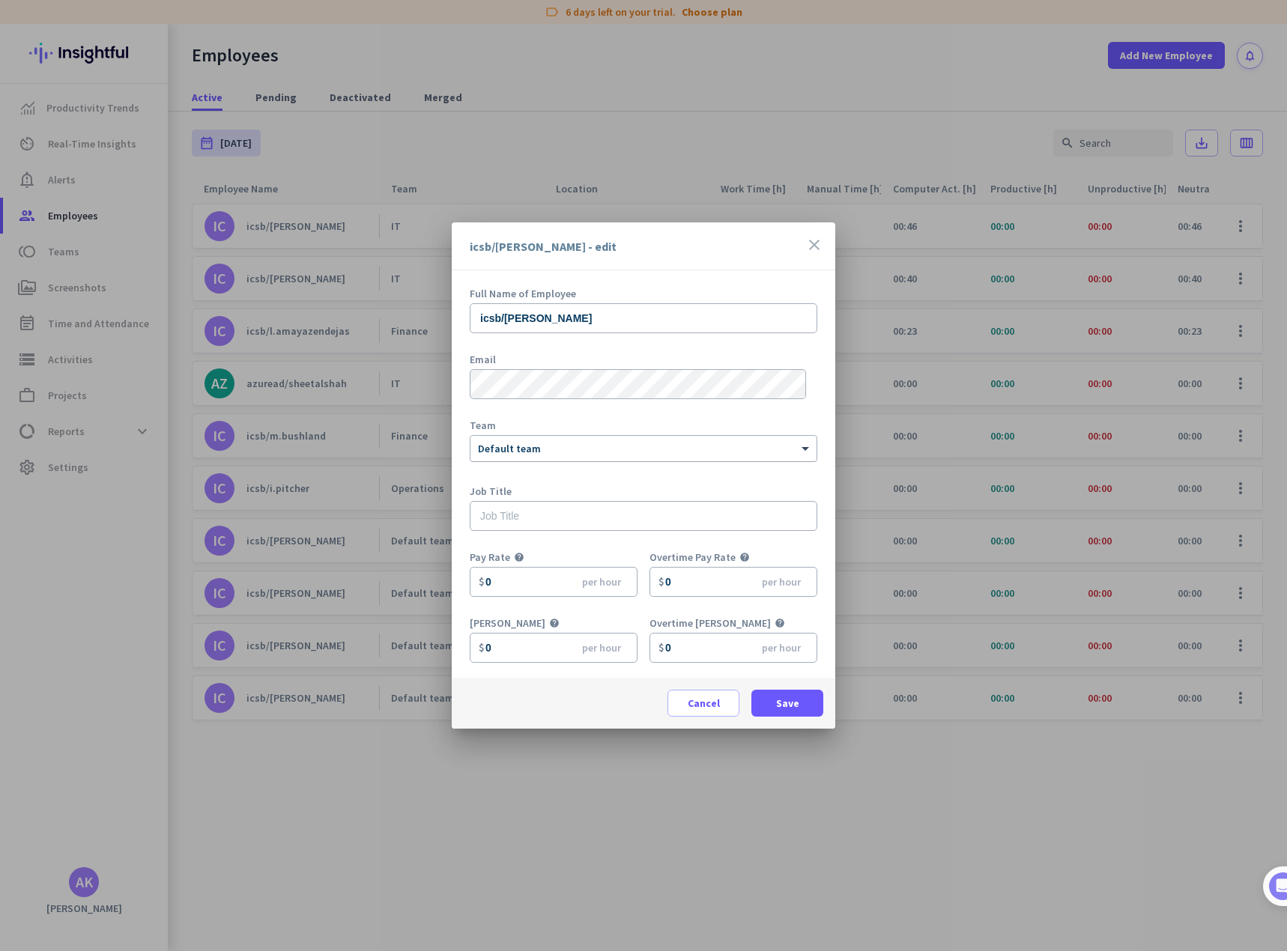
click at [548, 451] on div at bounding box center [643, 446] width 346 height 13
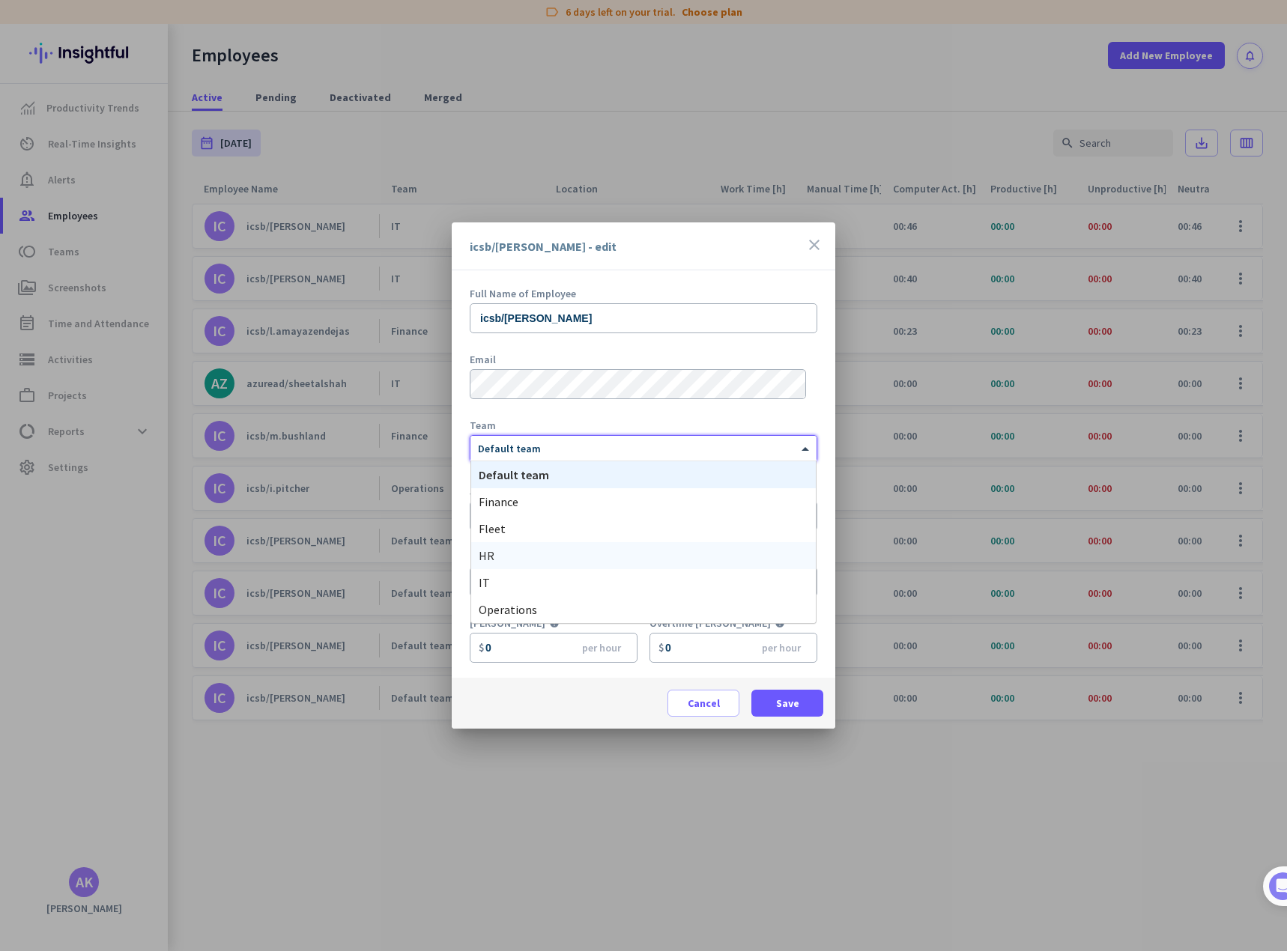
click at [508, 554] on div "HR" at bounding box center [643, 555] width 344 height 27
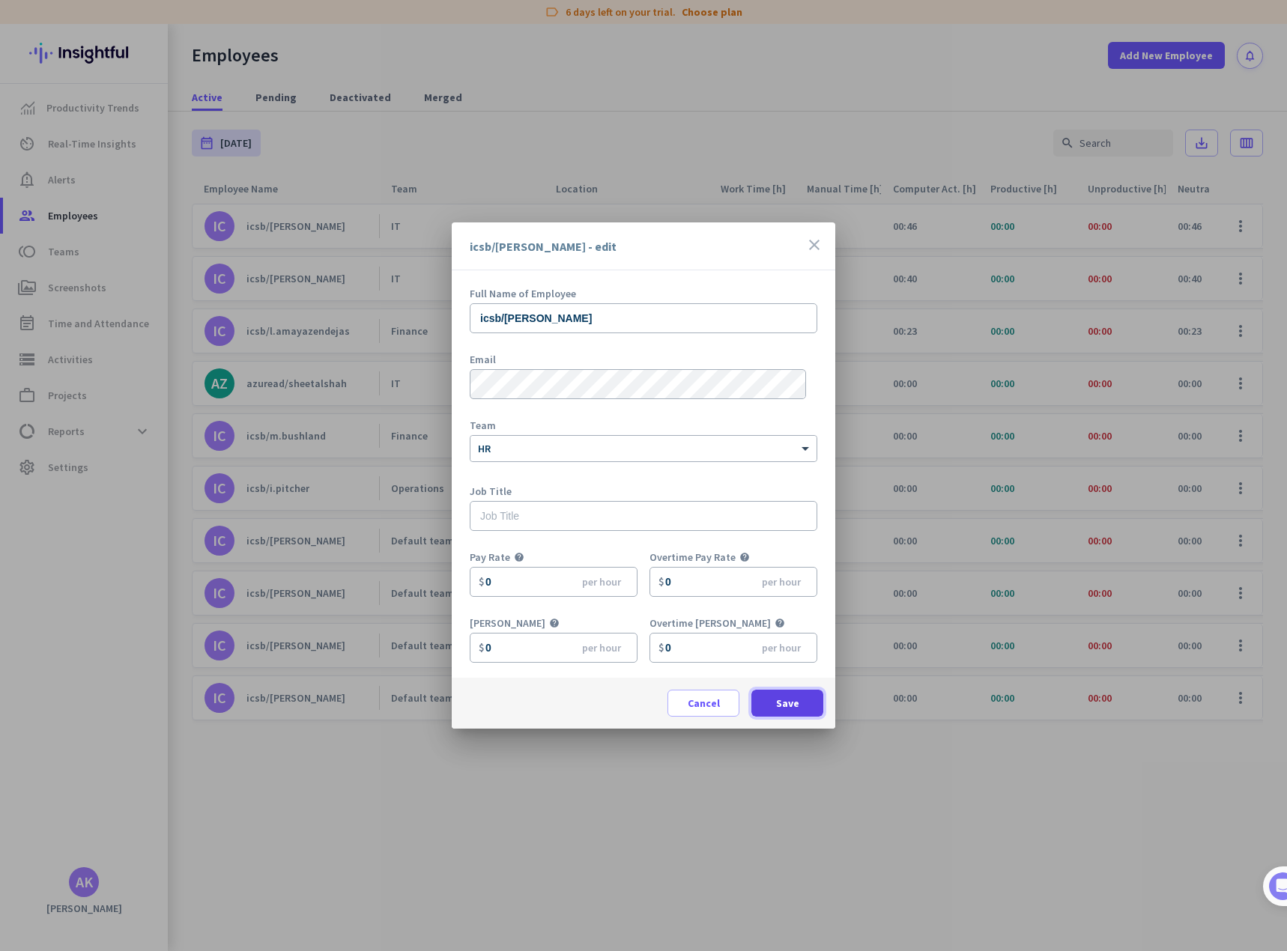
click at [786, 699] on span "Save" at bounding box center [787, 703] width 23 height 15
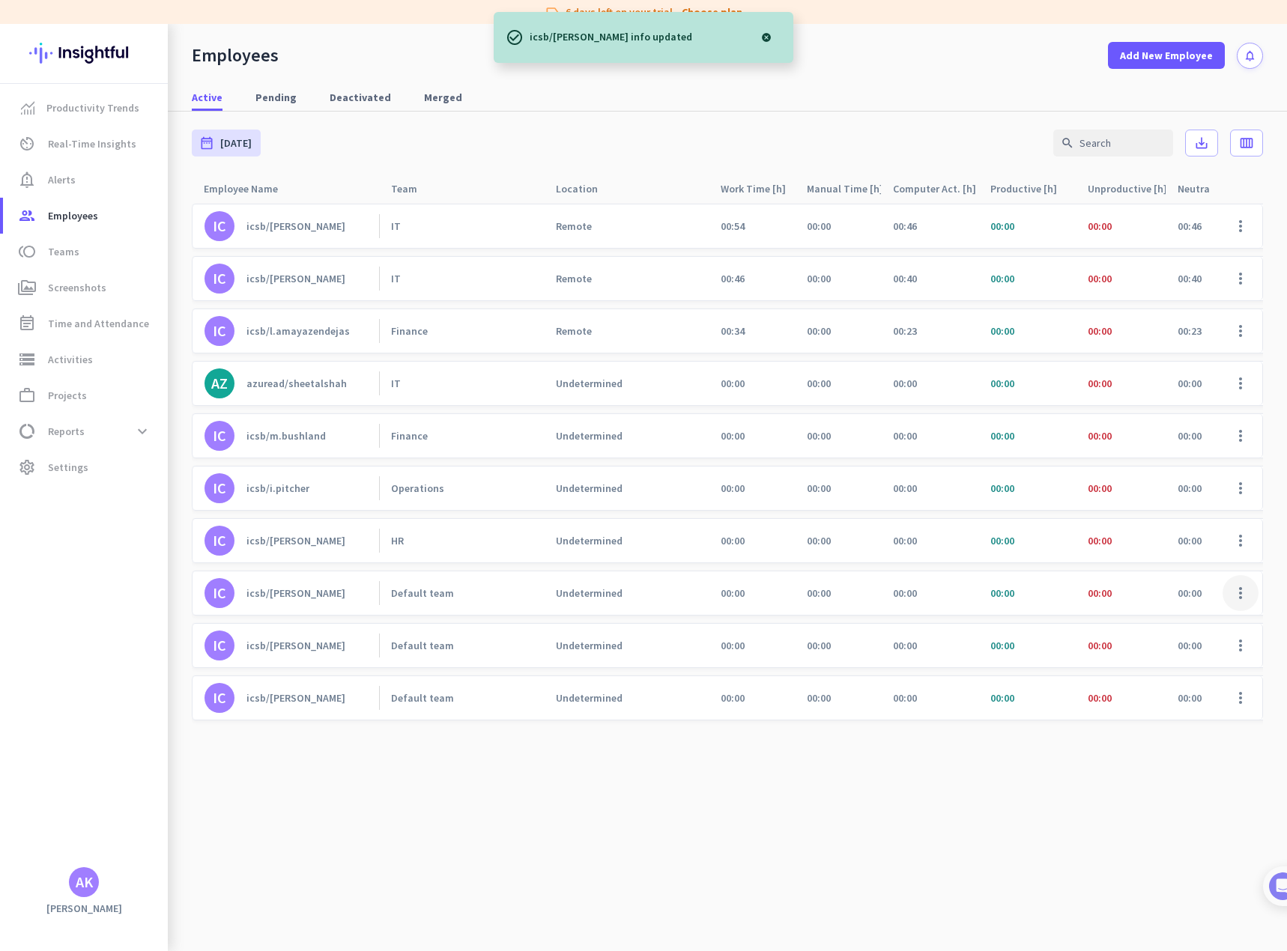
click at [1246, 590] on span at bounding box center [1240, 593] width 36 height 36
click at [1170, 621] on span "Edit" at bounding box center [1196, 624] width 99 height 15
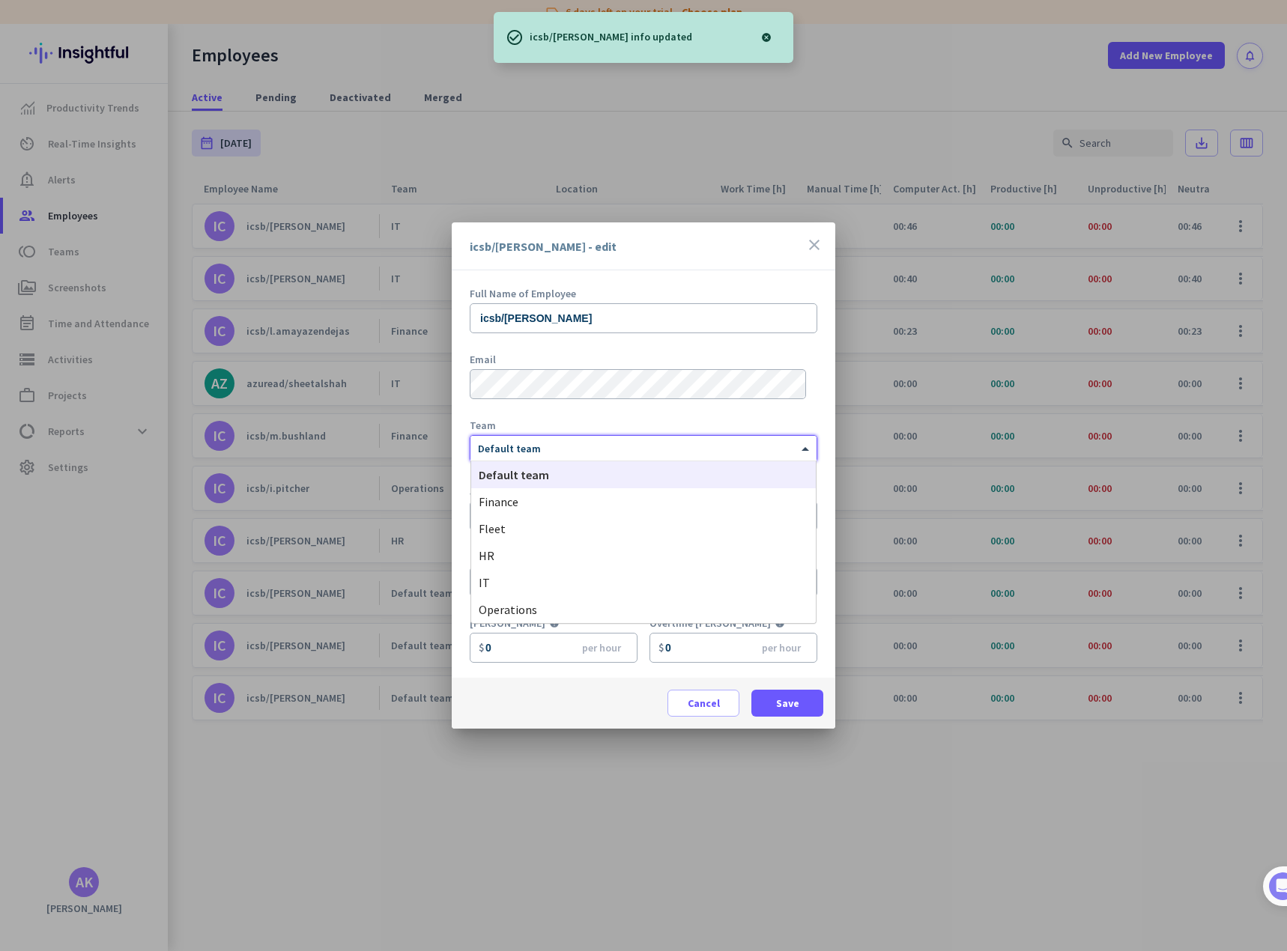
click at [563, 448] on div at bounding box center [643, 446] width 346 height 13
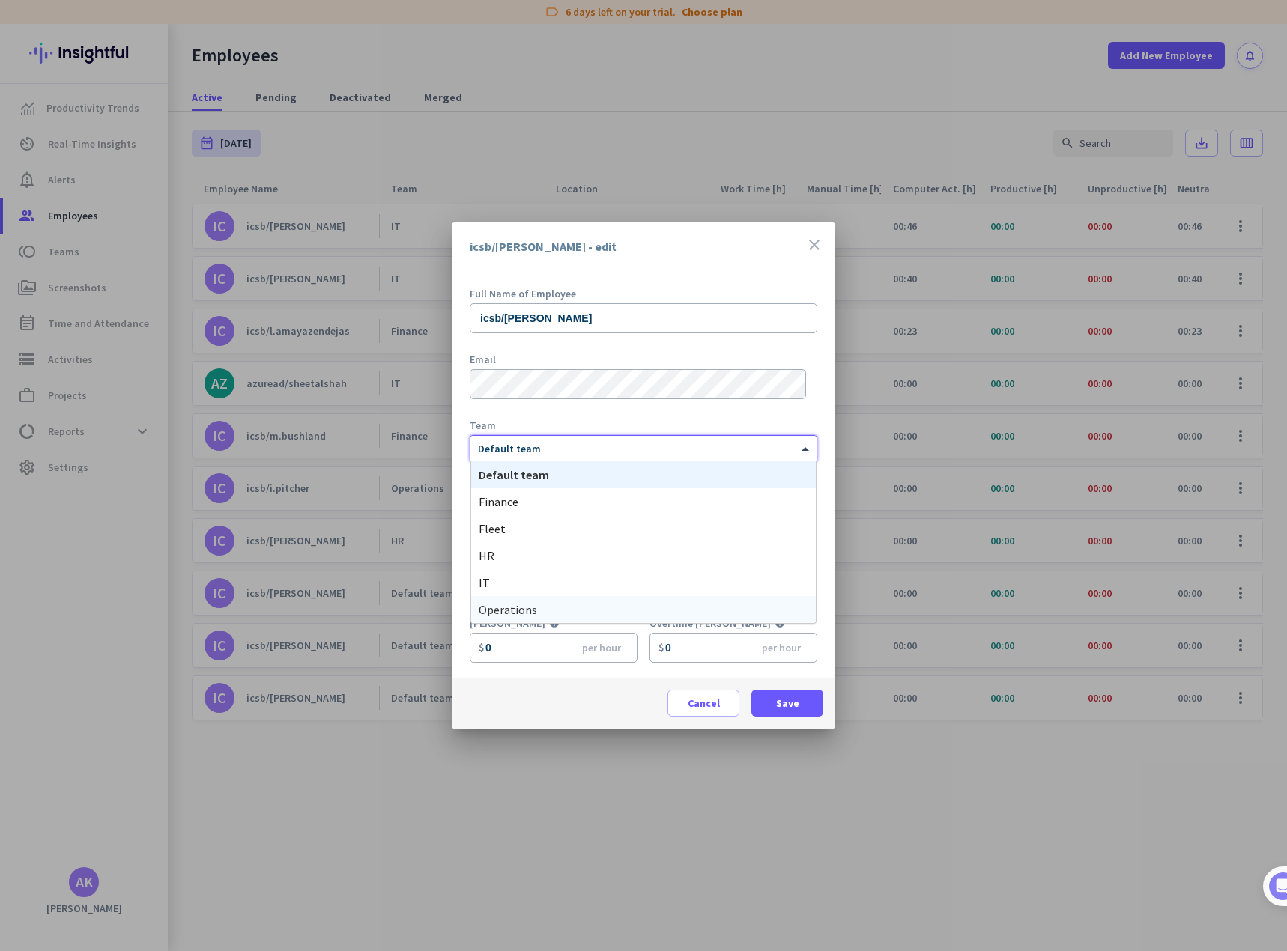
click at [521, 614] on span "Operations" at bounding box center [508, 609] width 58 height 15
click at [789, 700] on span "Save" at bounding box center [787, 703] width 23 height 15
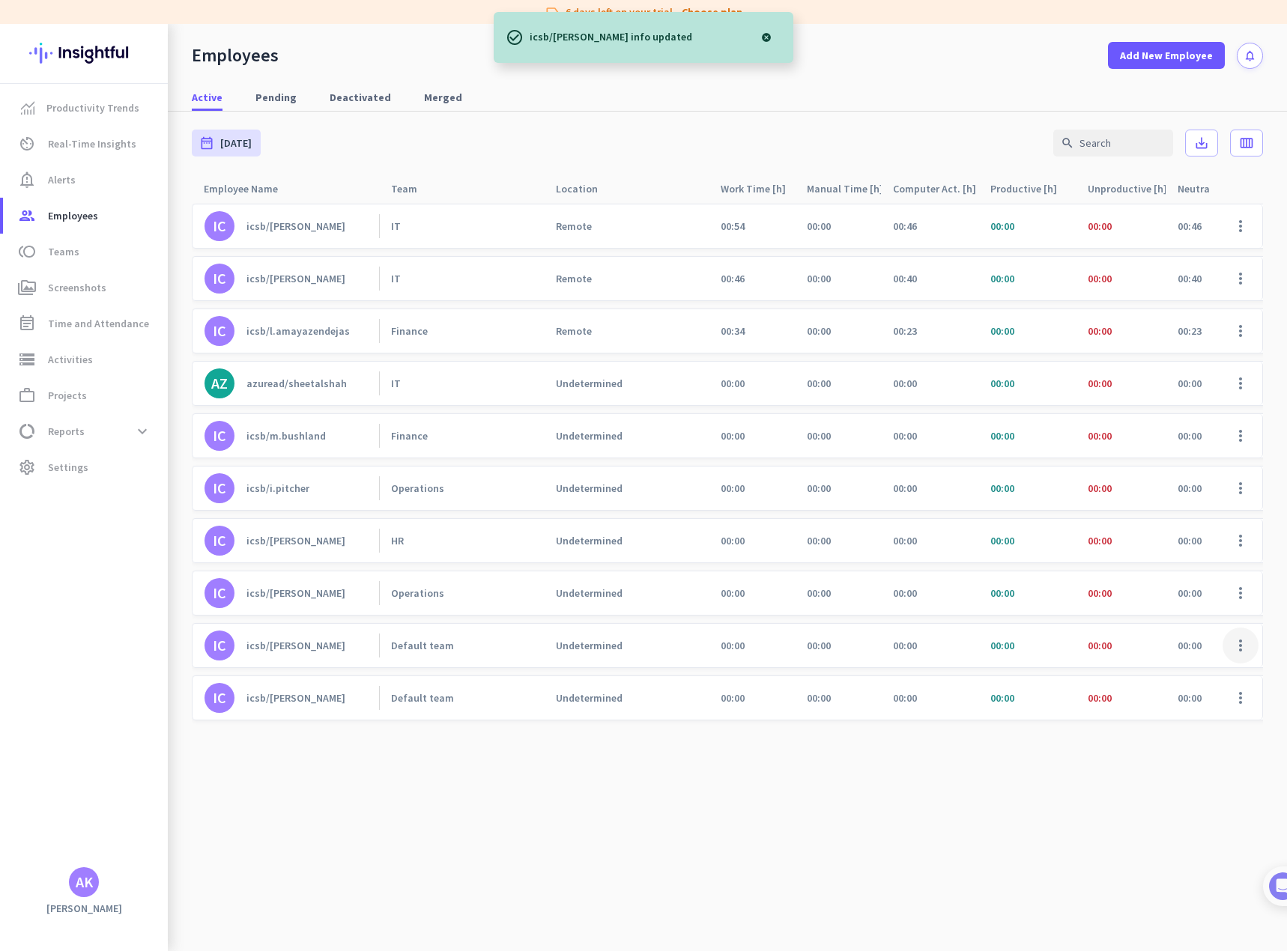
click at [1248, 648] on span at bounding box center [1240, 646] width 36 height 36
click at [1180, 680] on span "Edit" at bounding box center [1196, 676] width 99 height 15
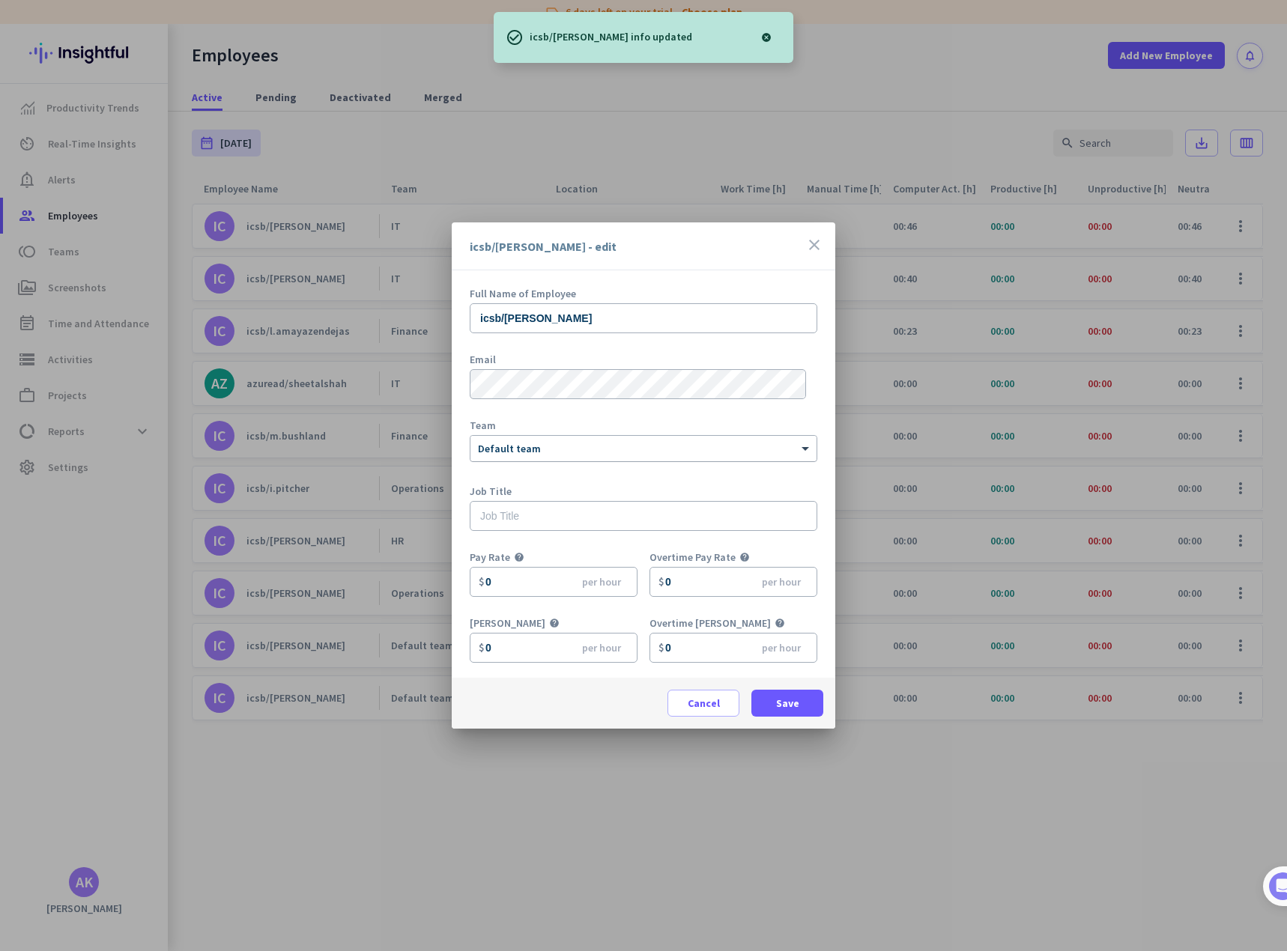
click at [559, 452] on div at bounding box center [643, 446] width 346 height 13
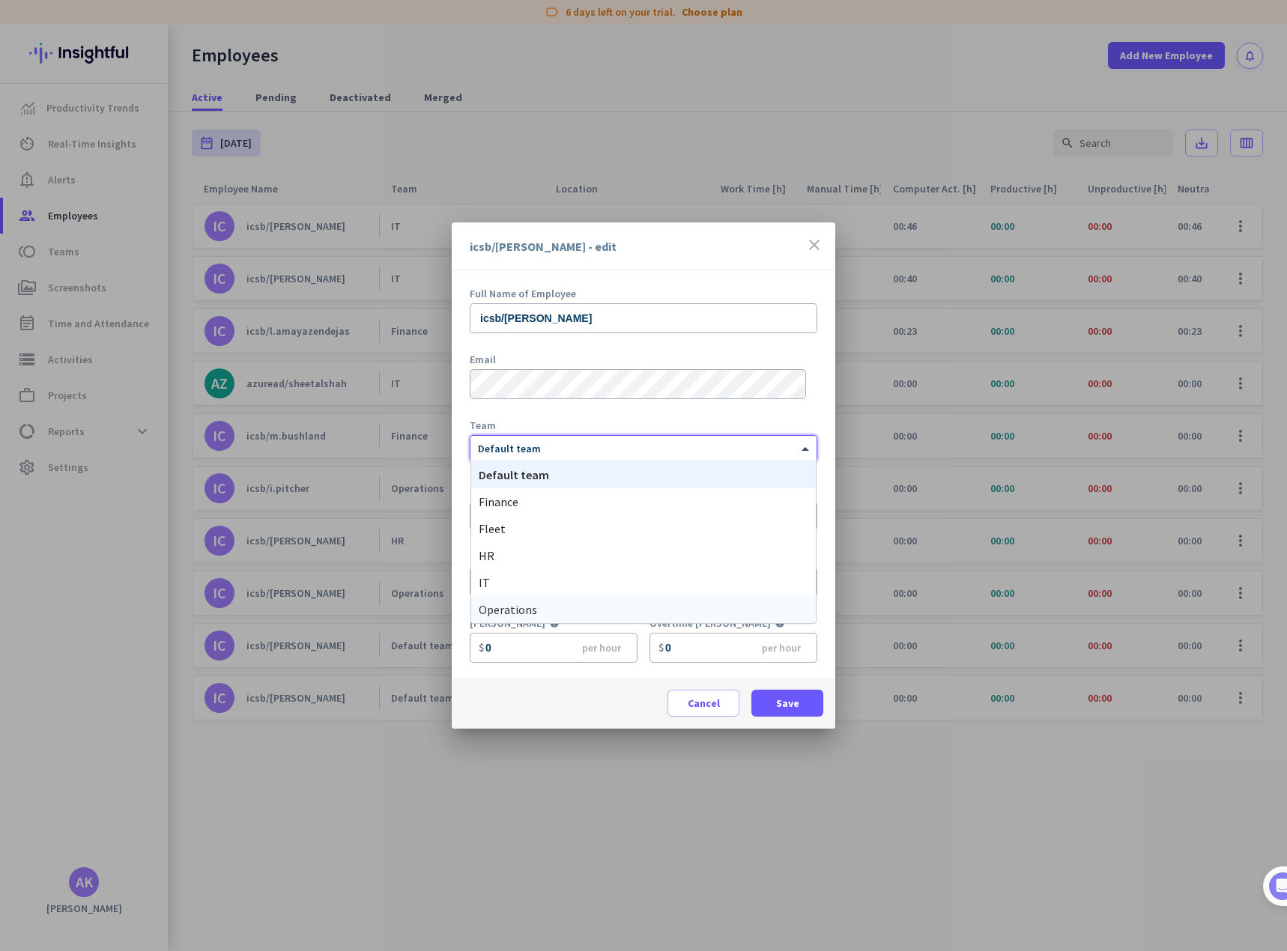
click at [520, 611] on span "Operations" at bounding box center [508, 609] width 58 height 15
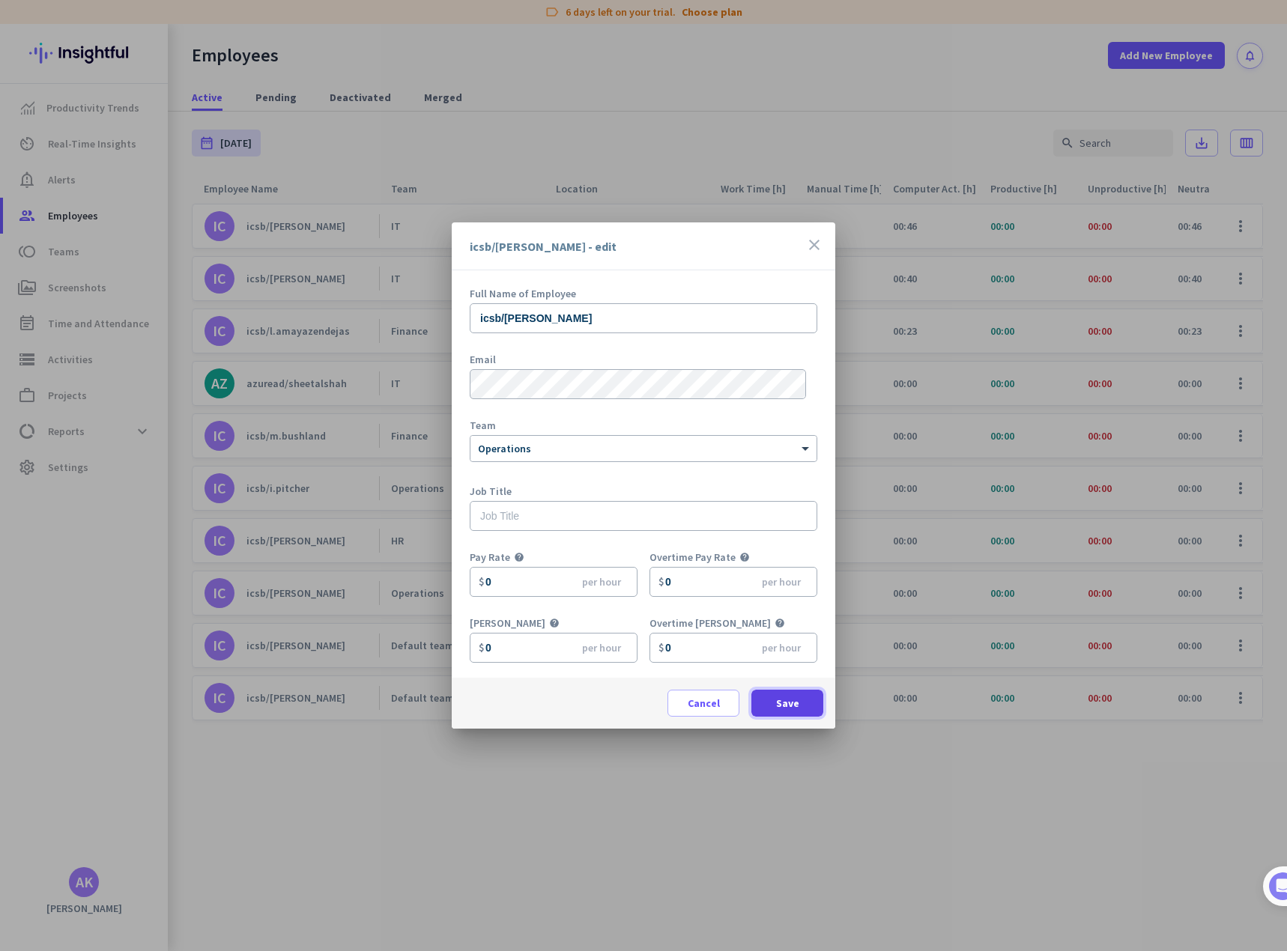
click at [791, 704] on span "Save" at bounding box center [787, 703] width 23 height 15
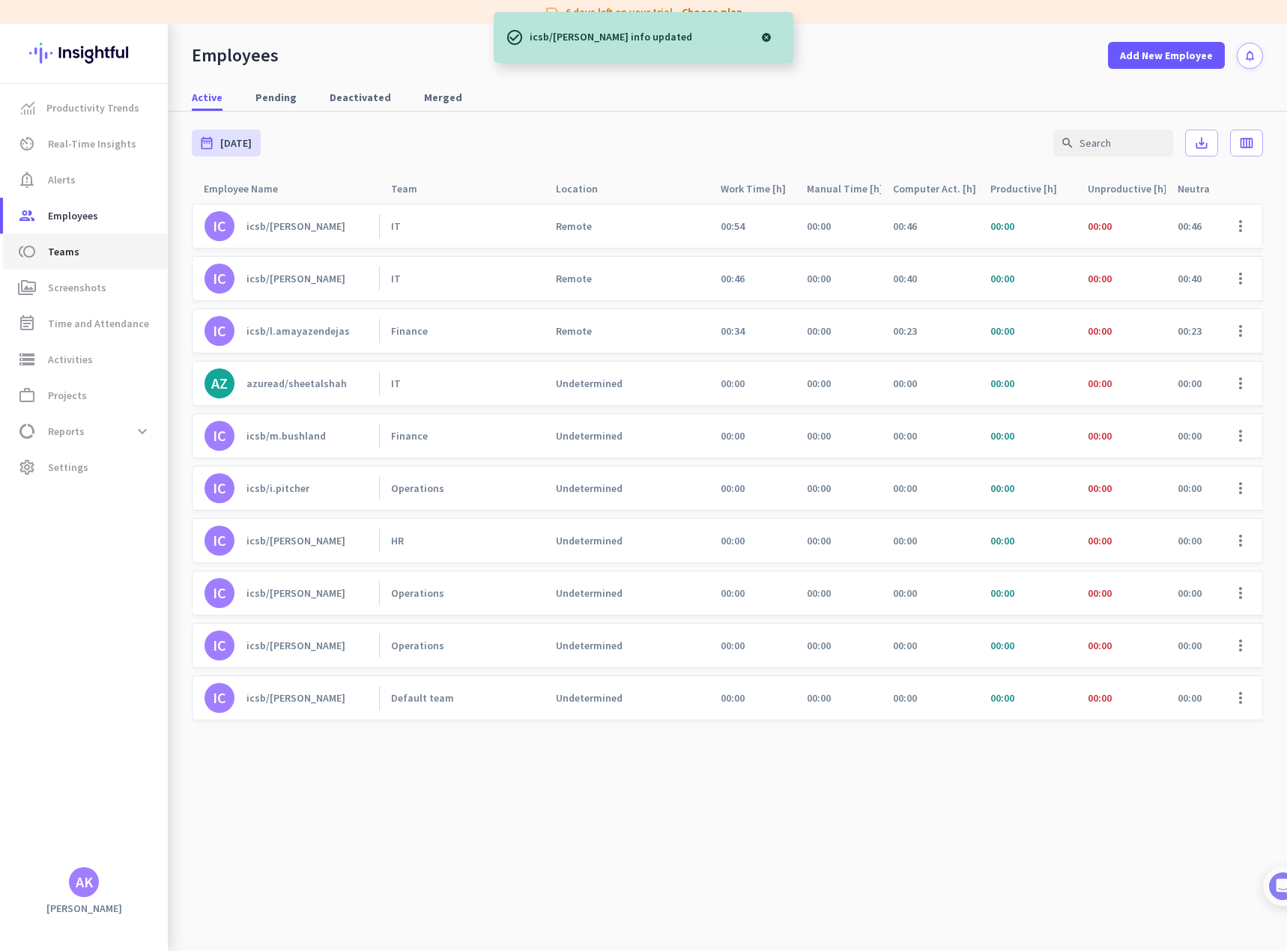
click at [62, 244] on span "Teams" at bounding box center [63, 252] width 31 height 18
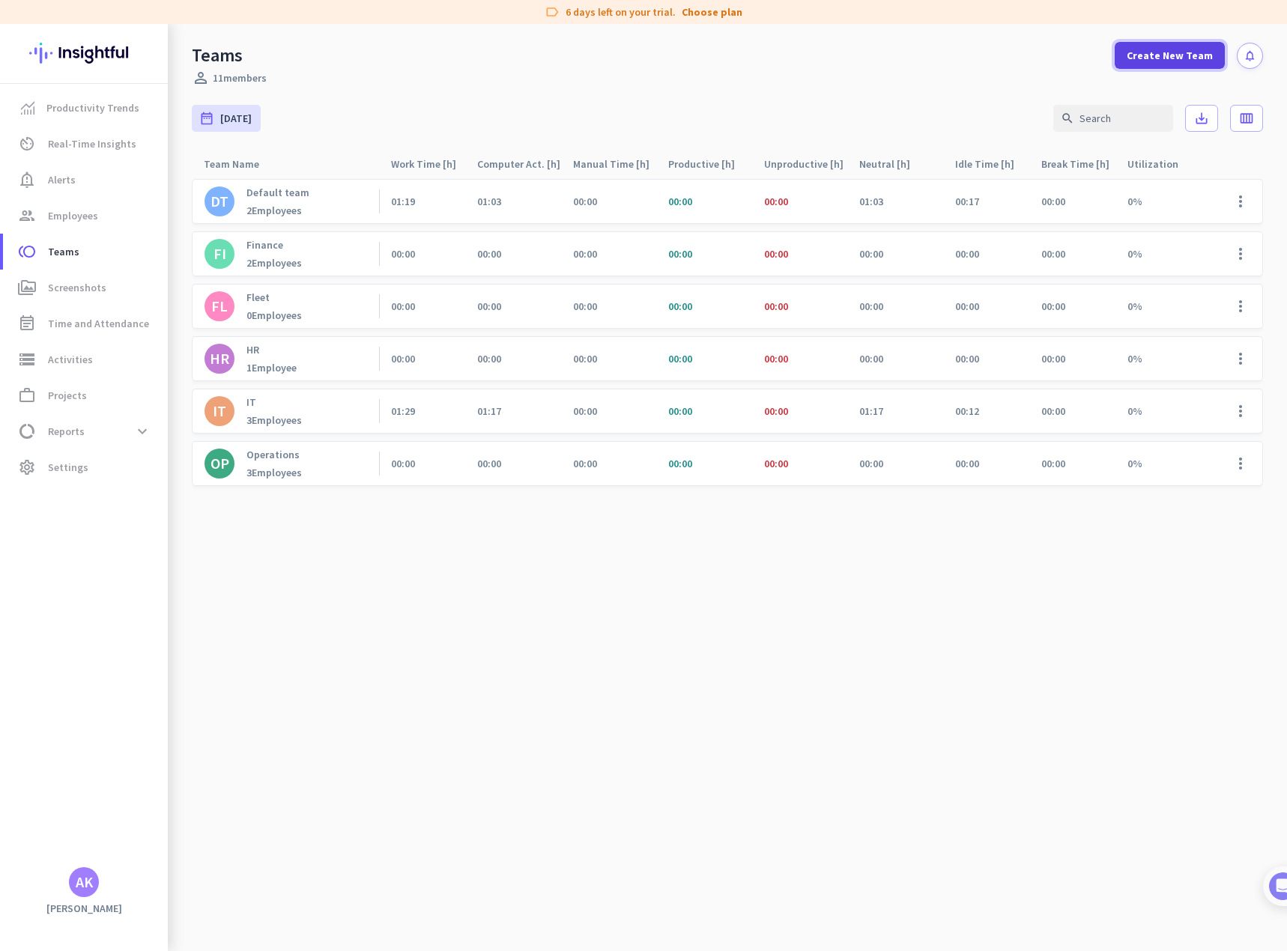
click at [1168, 54] on span "Create New Team" at bounding box center [1169, 55] width 86 height 15
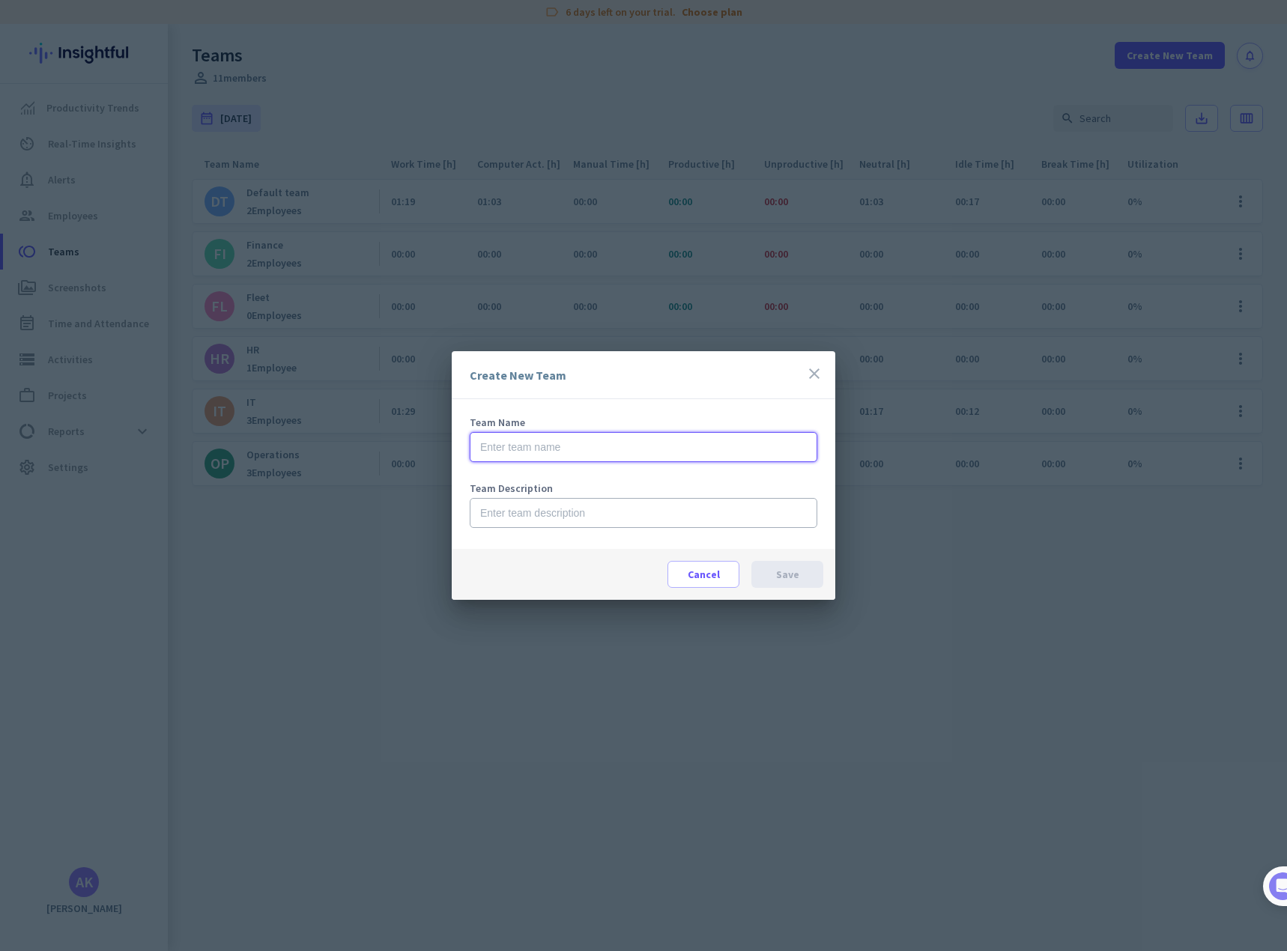
click at [533, 454] on input "text" at bounding box center [643, 447] width 347 height 30
type input "Csuite"
click at [771, 566] on span at bounding box center [787, 574] width 72 height 36
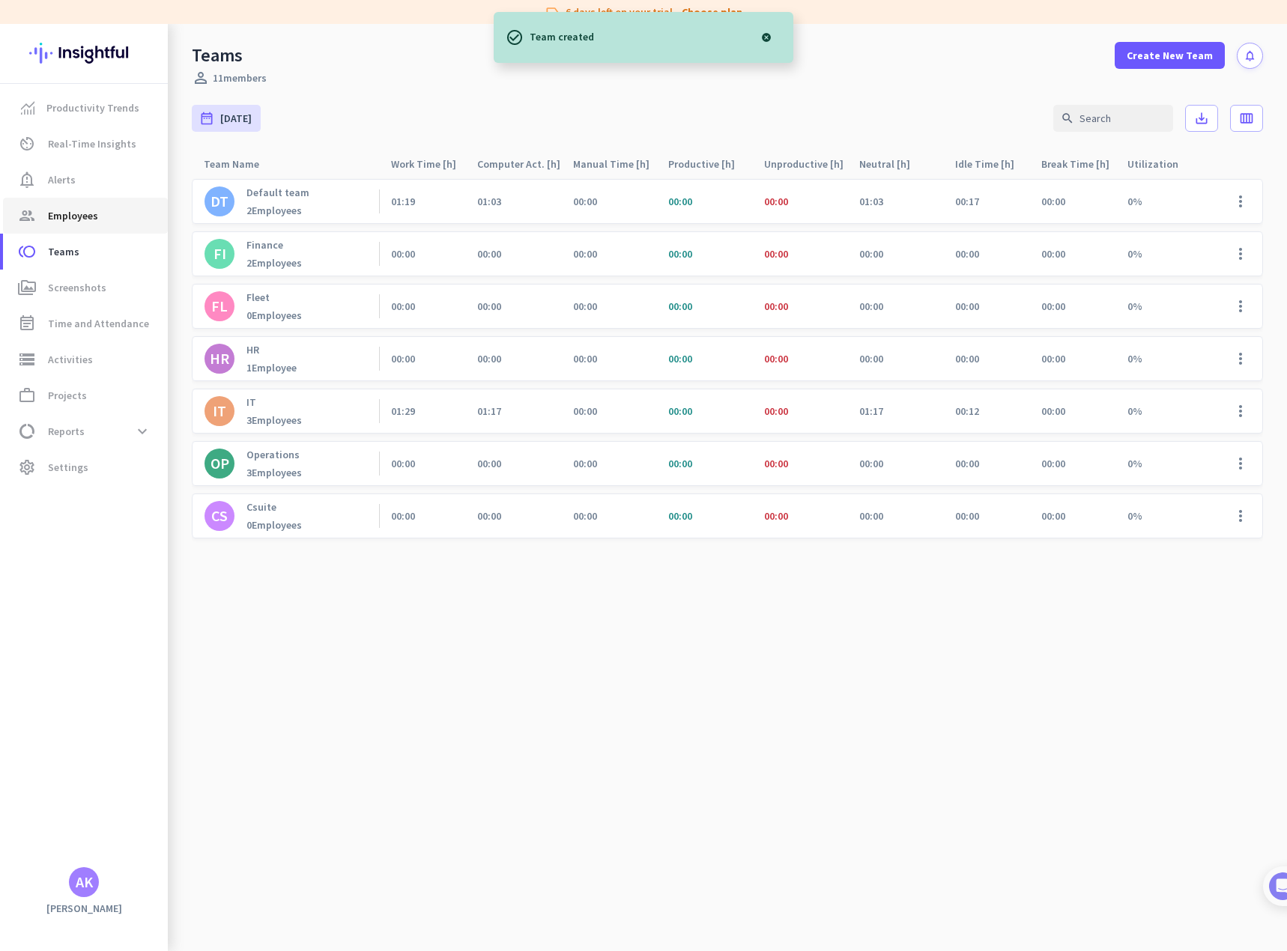
click at [61, 216] on span "Employees" at bounding box center [73, 216] width 50 height 18
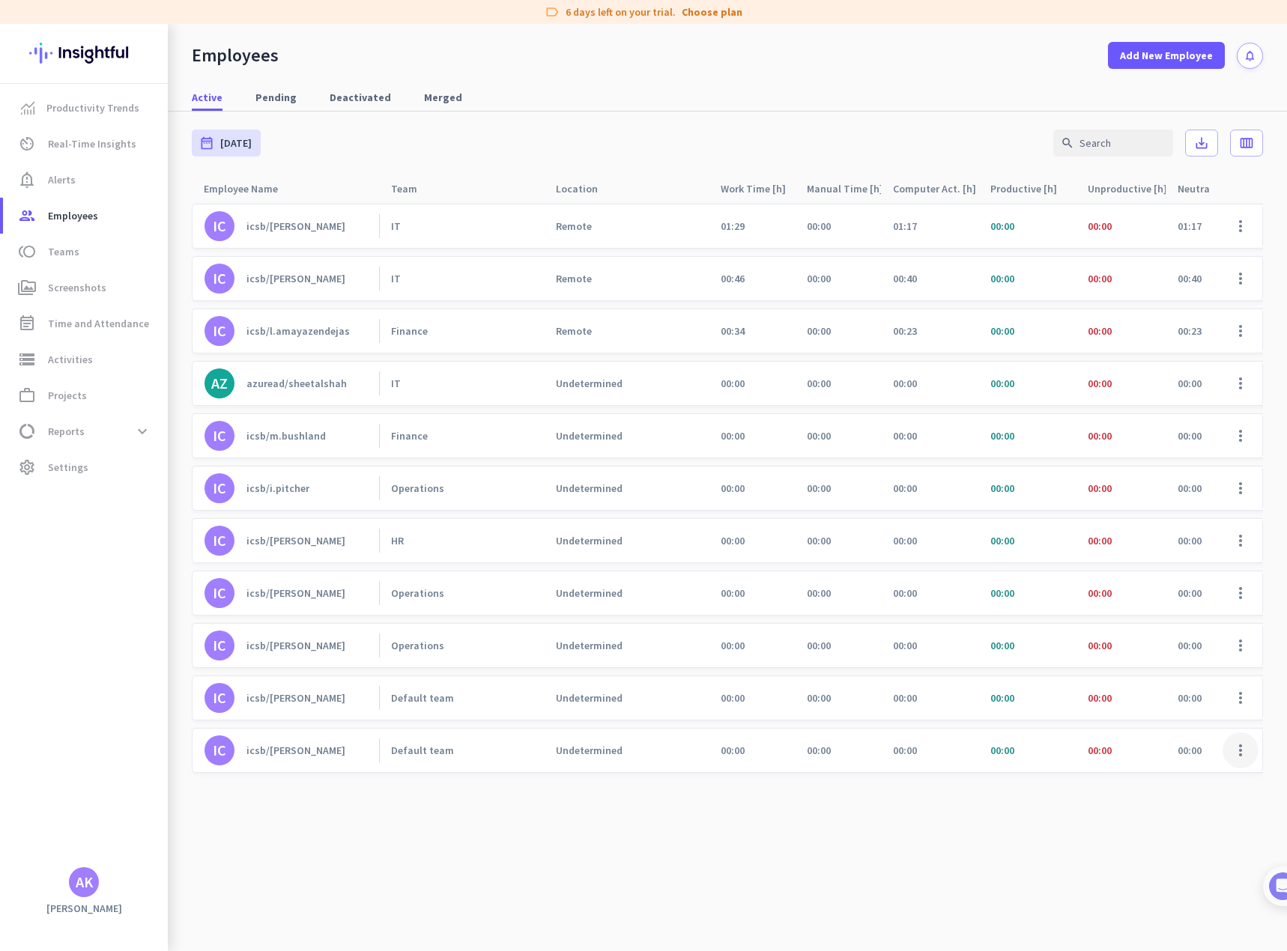
click at [1239, 749] on span at bounding box center [1240, 750] width 36 height 36
click at [1164, 784] on span "Edit" at bounding box center [1156, 781] width 19 height 13
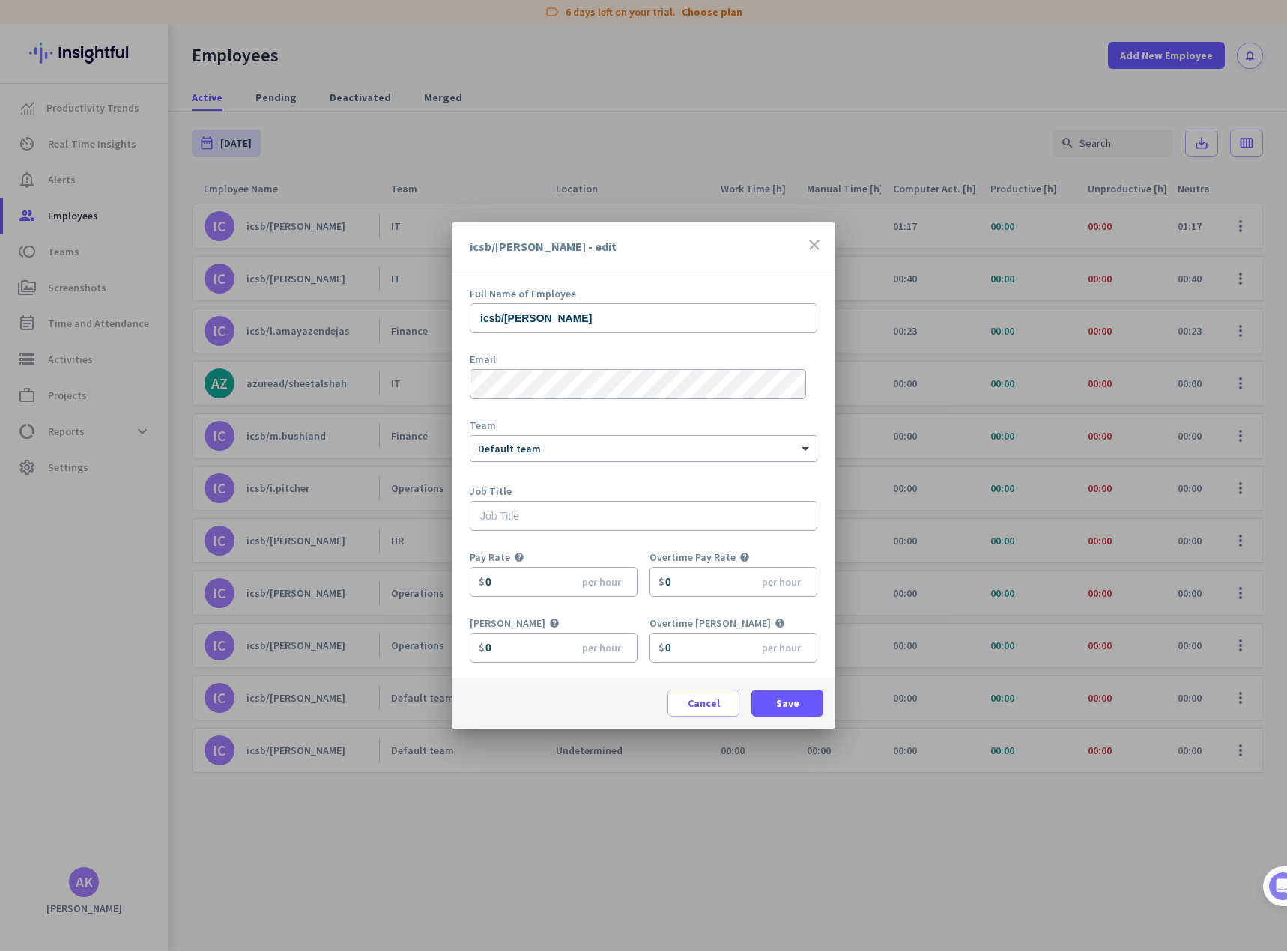
click at [589, 450] on div at bounding box center [643, 446] width 346 height 13
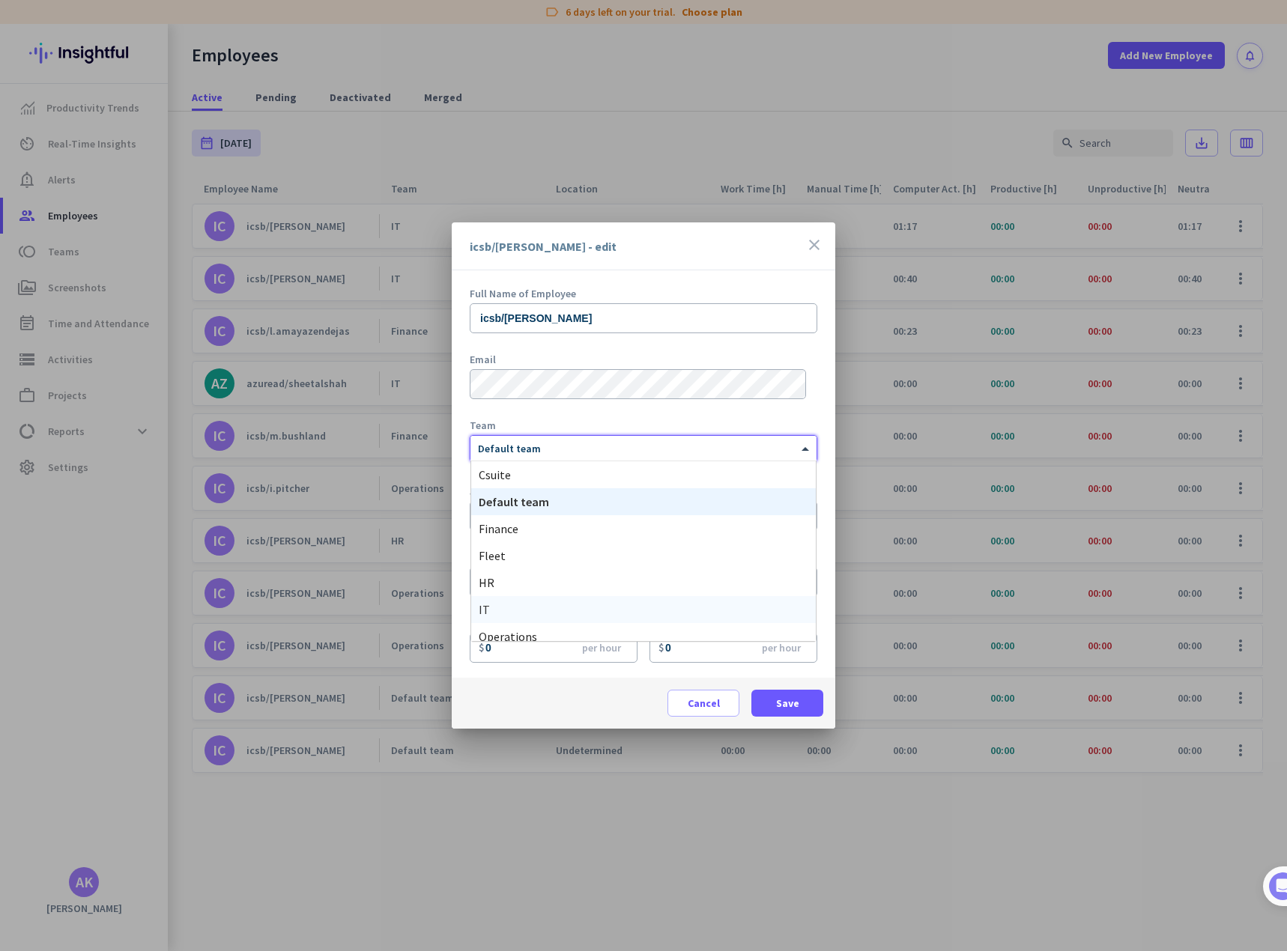
click at [506, 607] on div "IT" at bounding box center [643, 609] width 344 height 27
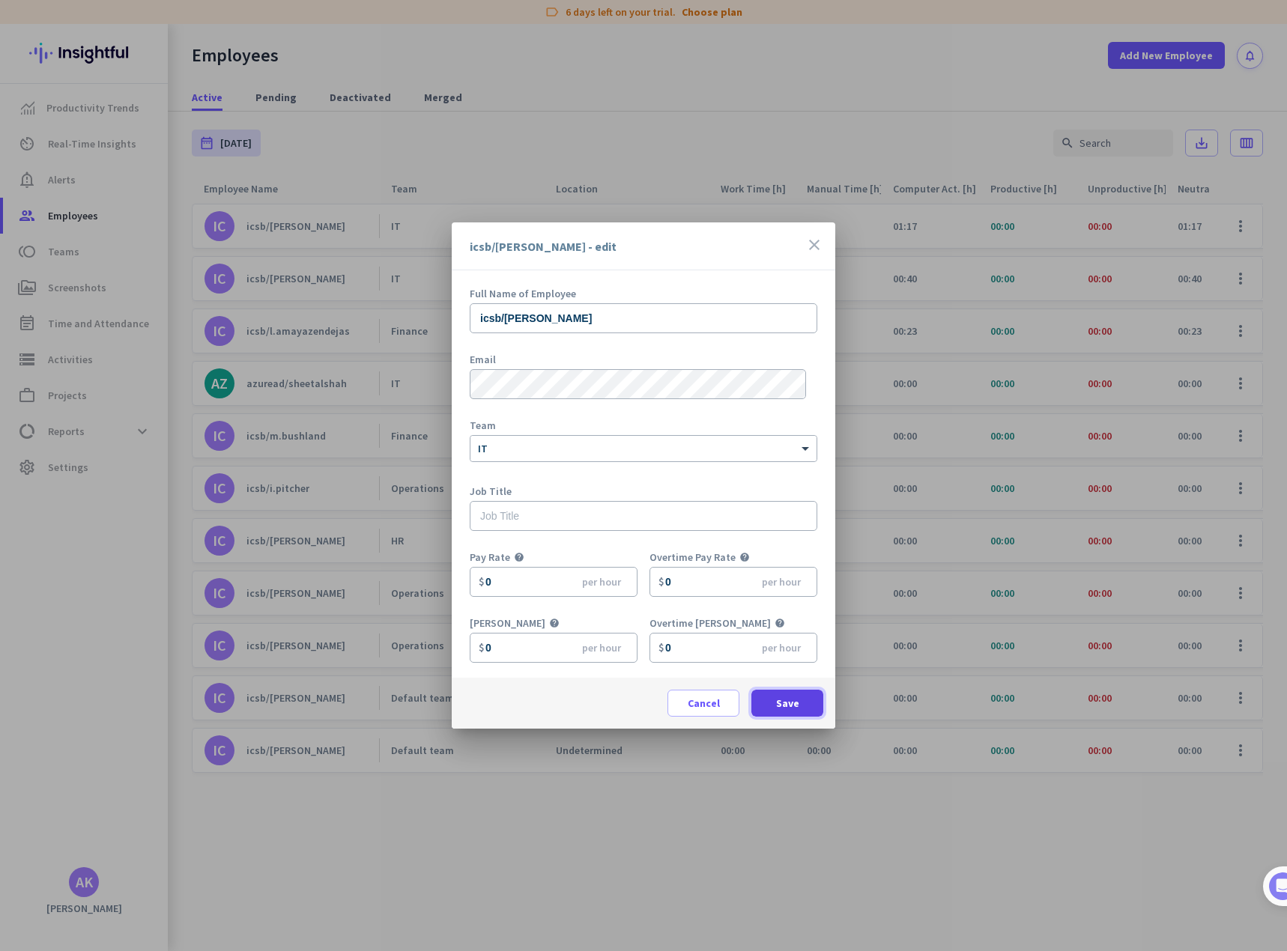
click at [797, 703] on span "Save" at bounding box center [787, 703] width 23 height 15
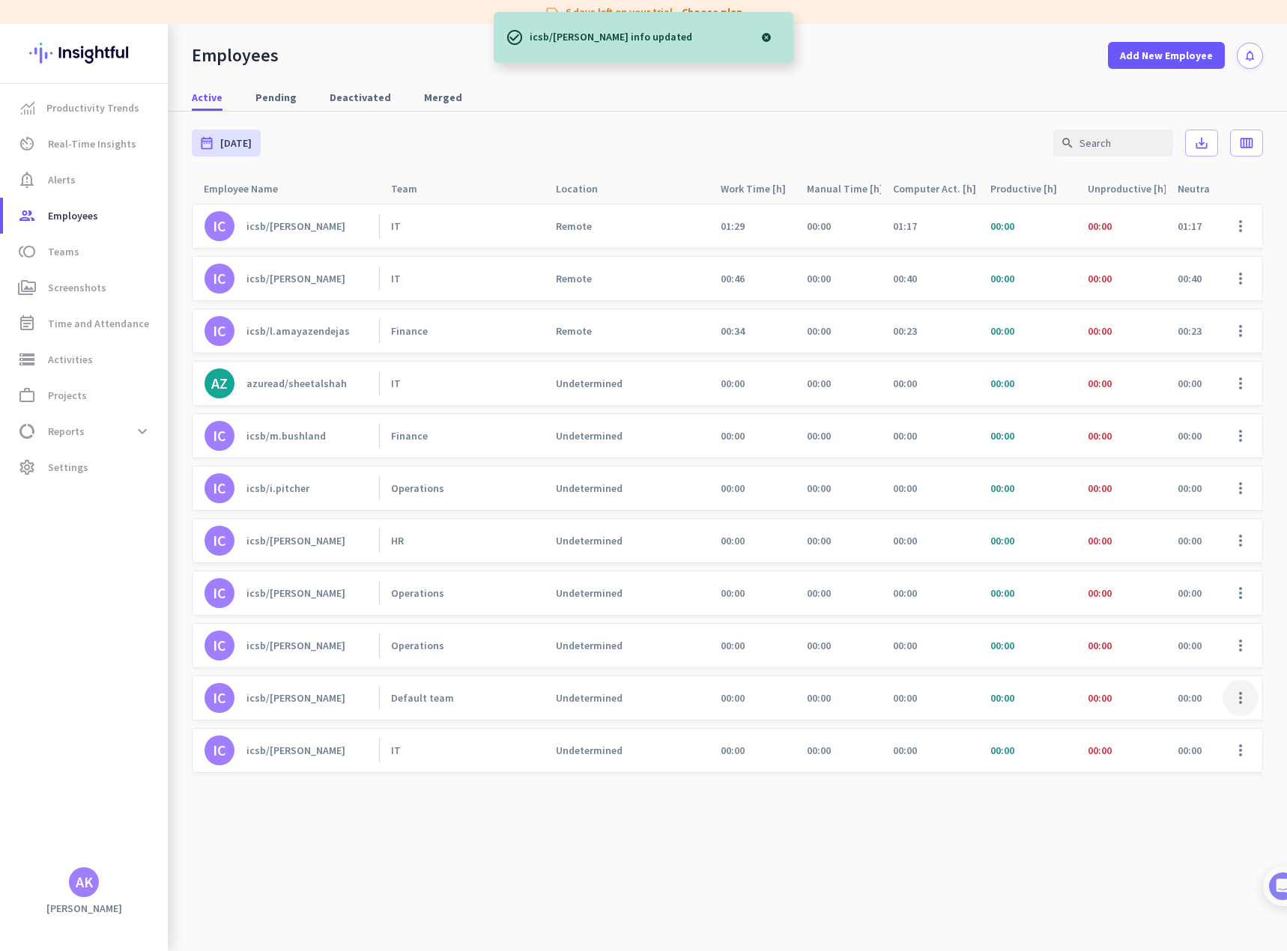
click at [1240, 693] on span at bounding box center [1240, 698] width 36 height 36
click at [1155, 729] on span "Edit" at bounding box center [1156, 729] width 19 height 13
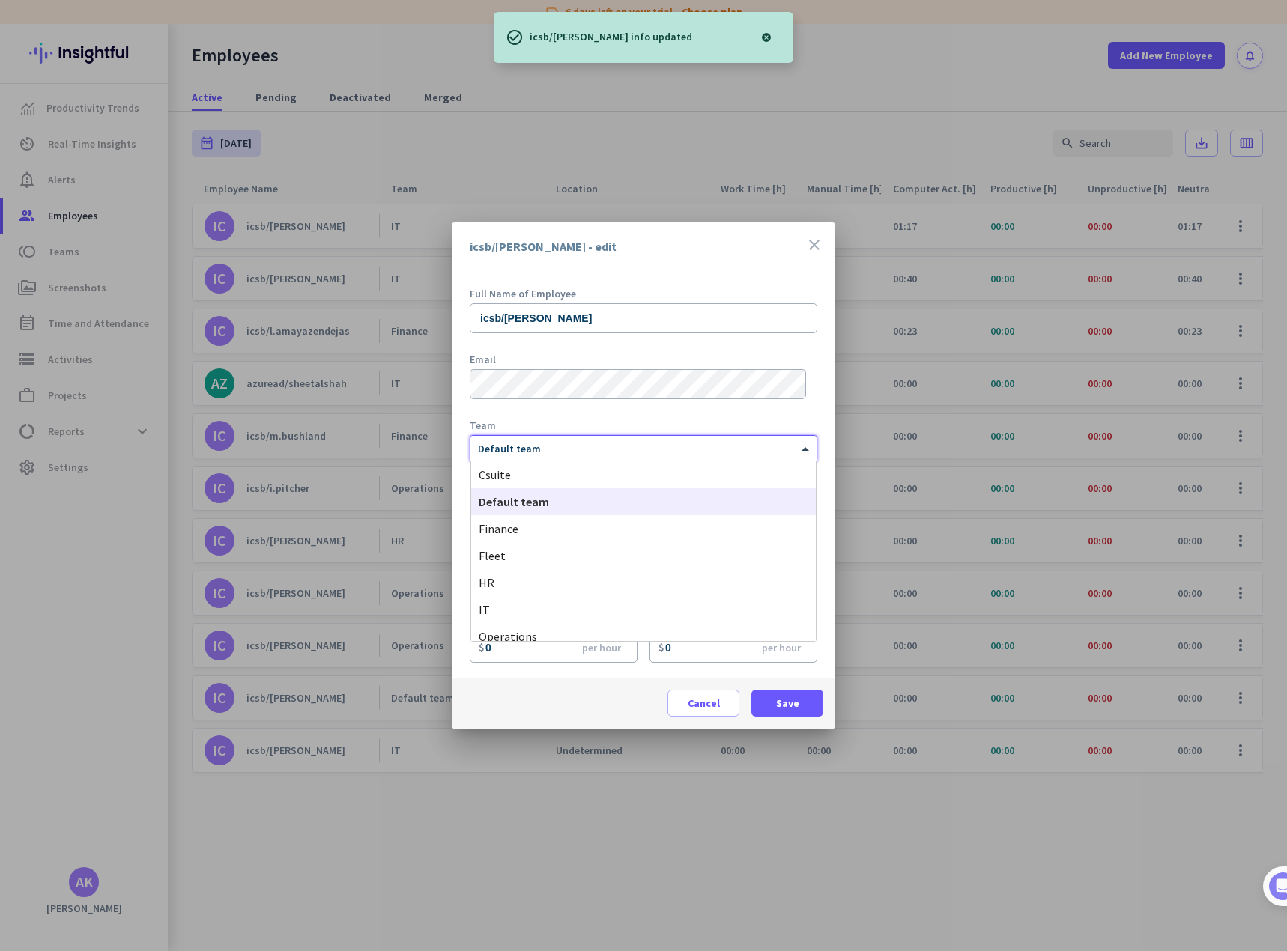
click at [565, 458] on div "× Default team" at bounding box center [643, 448] width 346 height 25
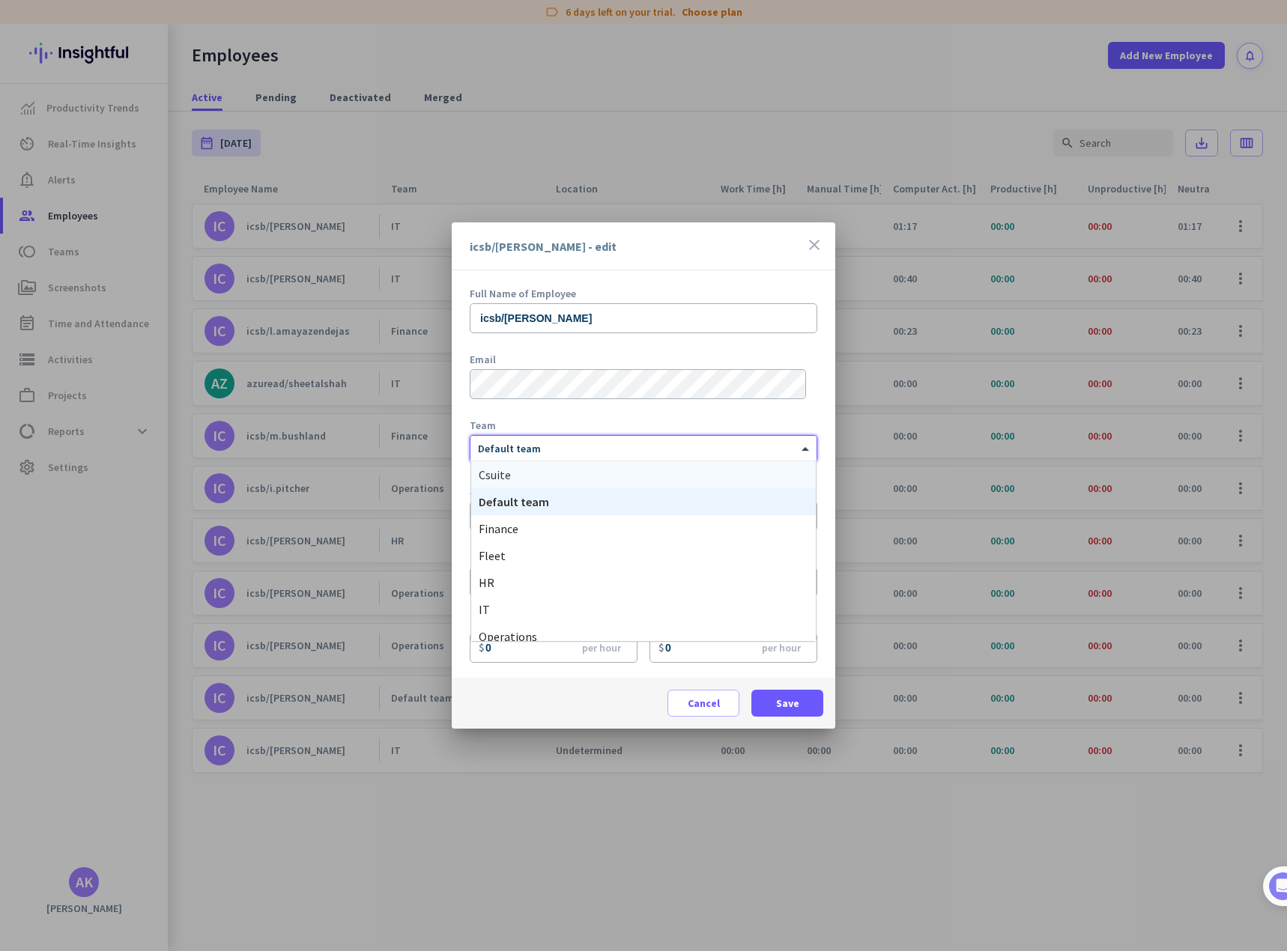
click at [525, 479] on div "Csuite" at bounding box center [643, 474] width 344 height 27
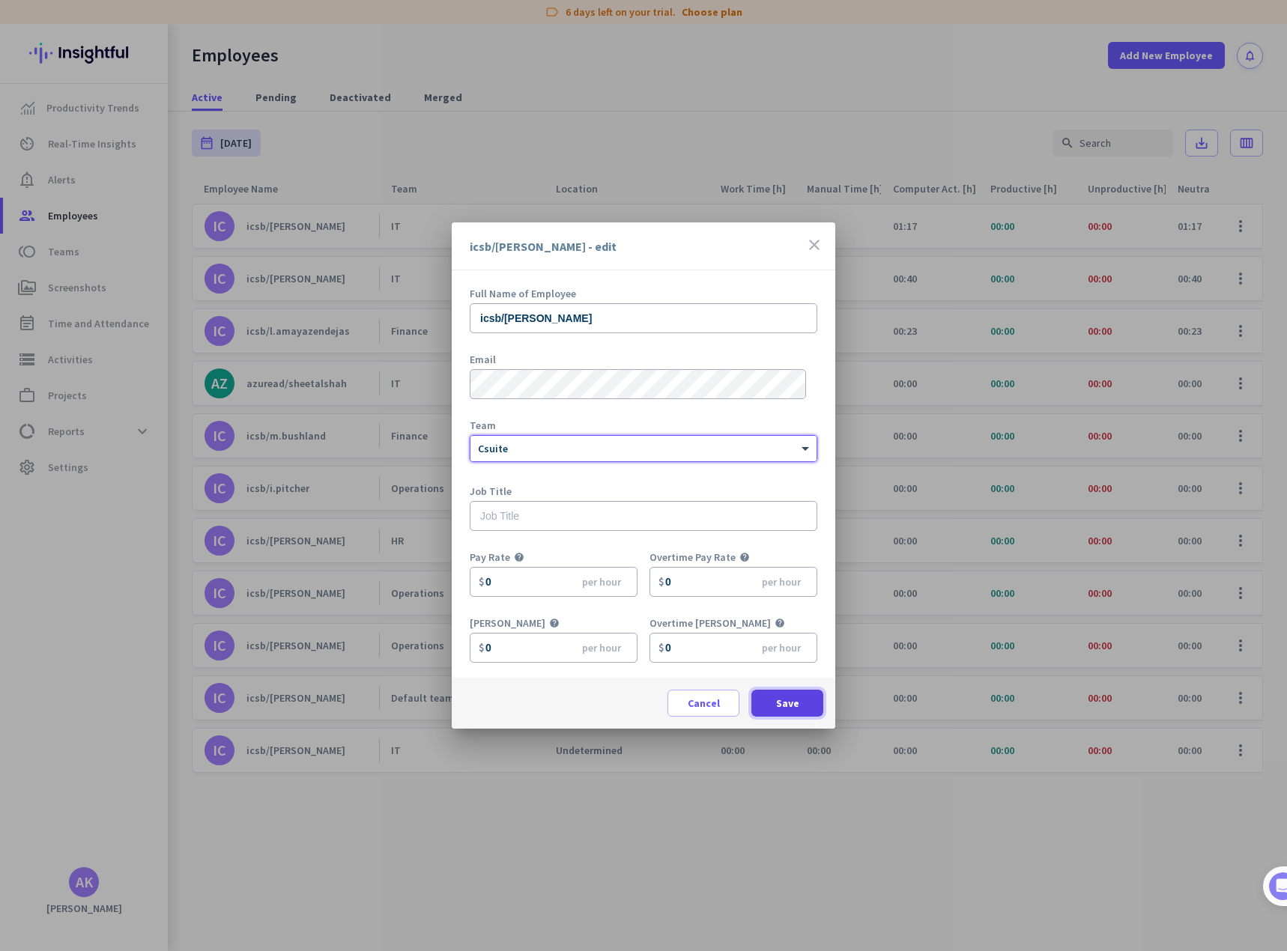
click at [806, 697] on span at bounding box center [787, 703] width 72 height 36
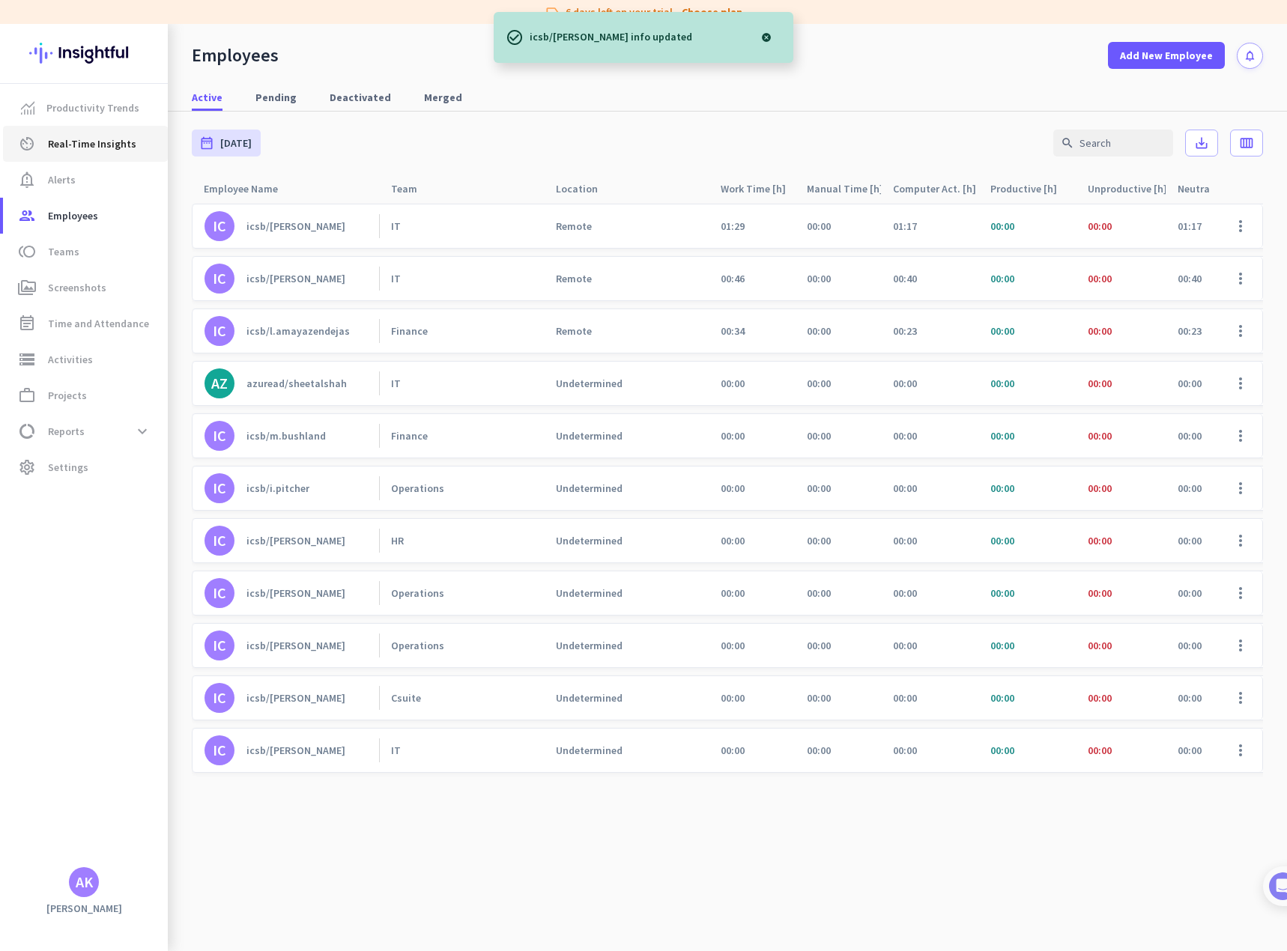
click at [62, 141] on span "Real-Time Insights" at bounding box center [92, 144] width 88 height 18
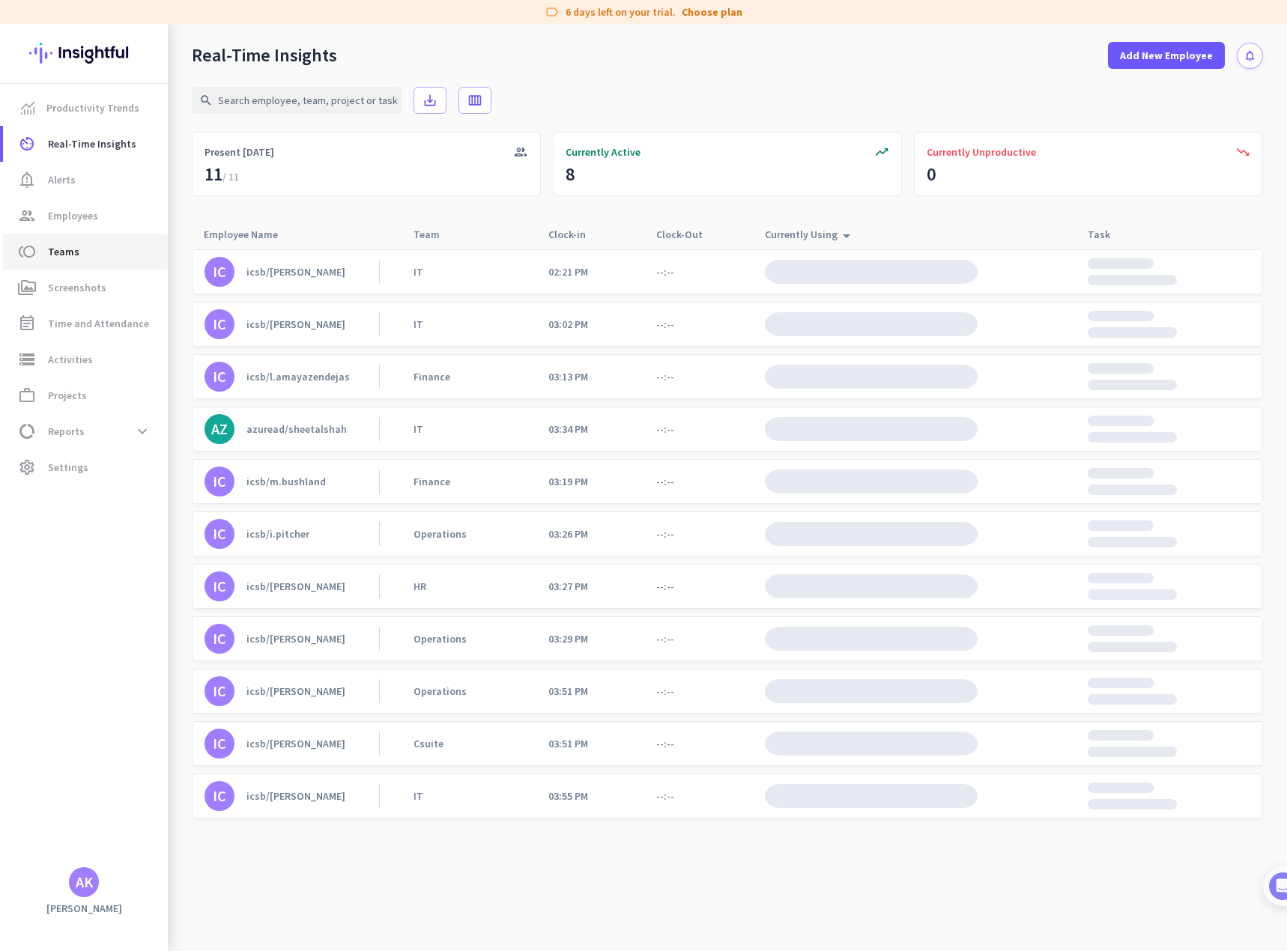
click at [70, 255] on span "Teams" at bounding box center [63, 252] width 31 height 18
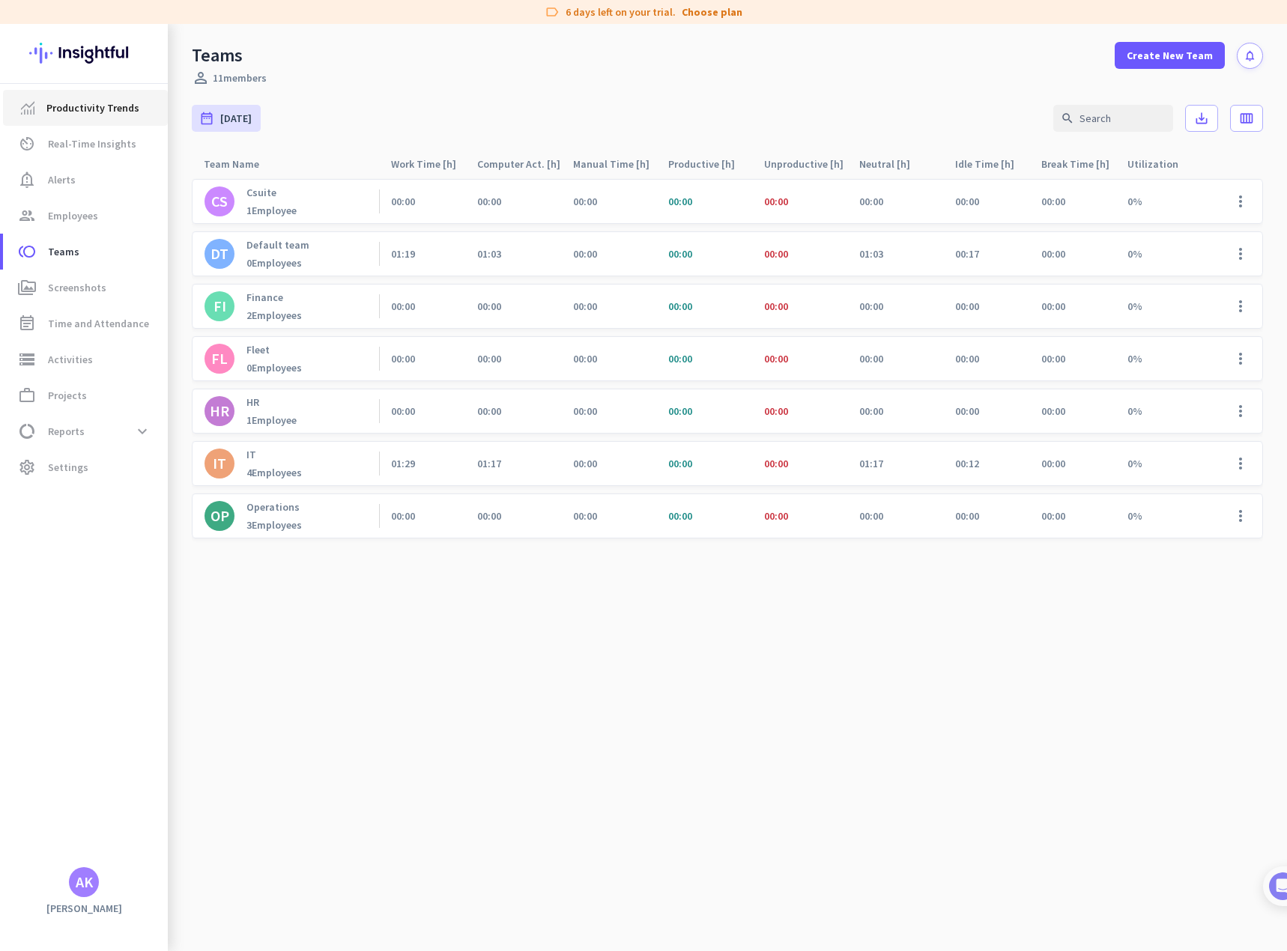
click at [67, 107] on span "Productivity Trends" at bounding box center [92, 108] width 93 height 18
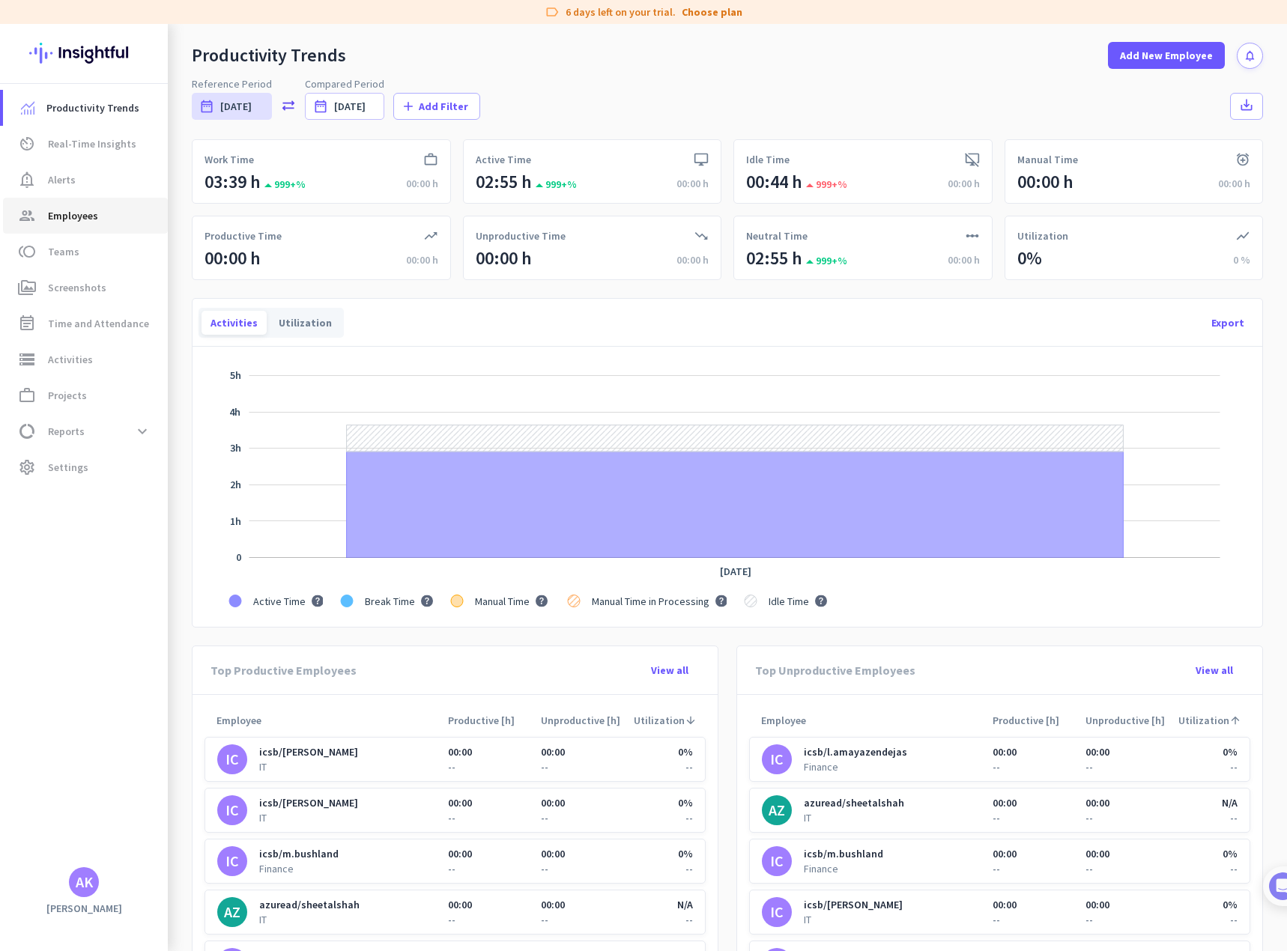
click at [61, 218] on span "Employees" at bounding box center [73, 216] width 50 height 18
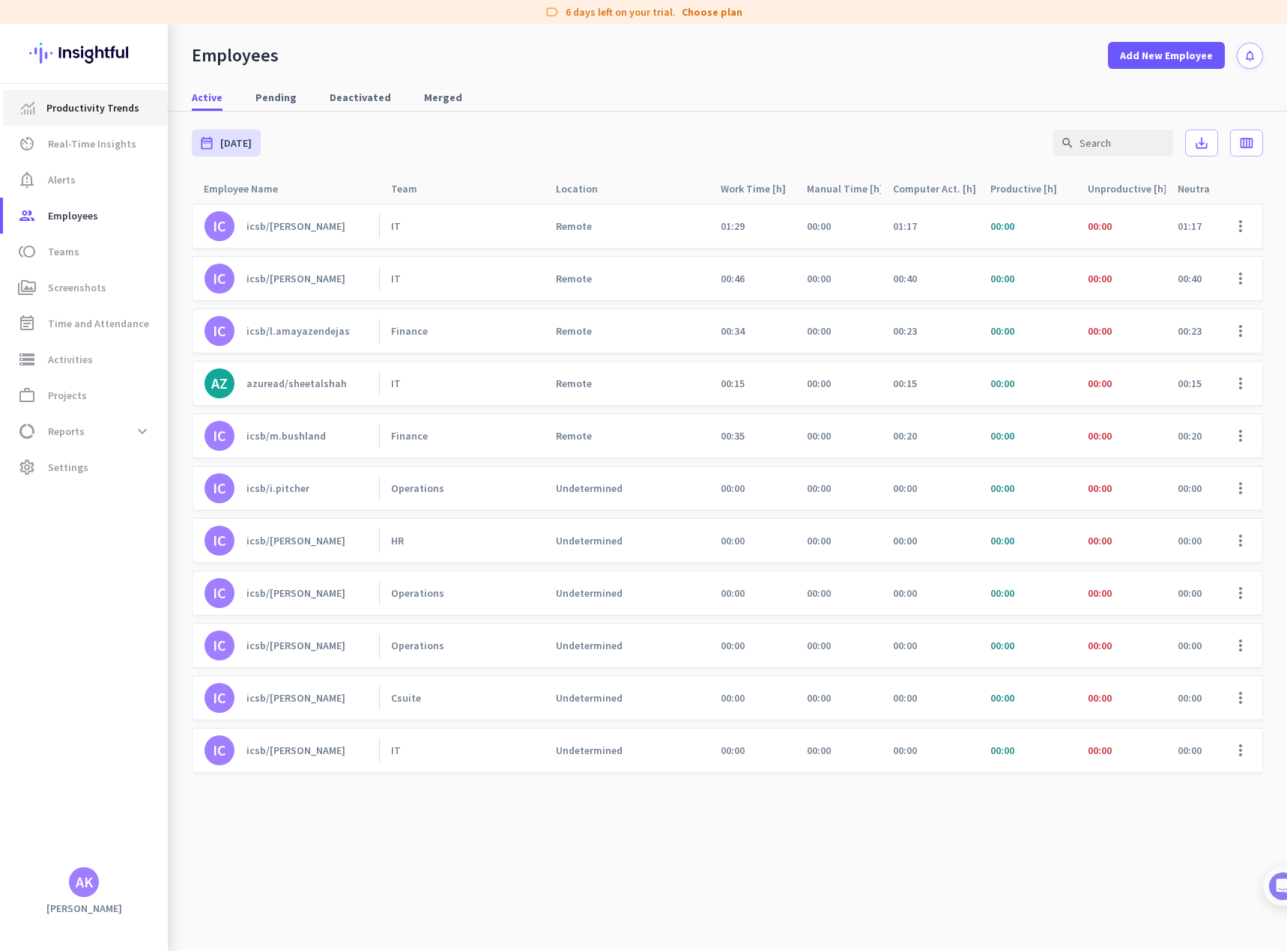
click at [68, 115] on span "Productivity Trends" at bounding box center [92, 108] width 93 height 18
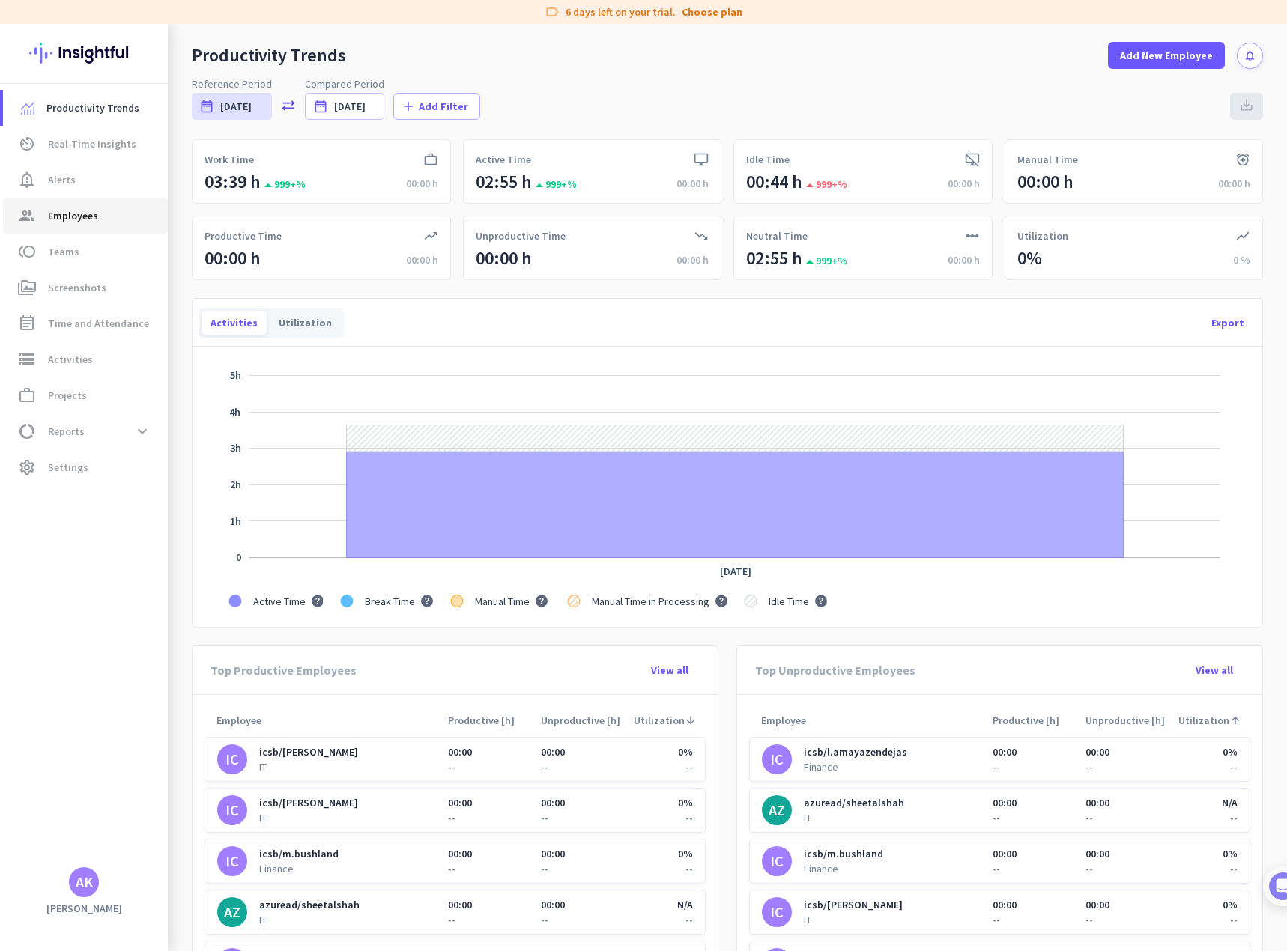
click at [76, 216] on span "Employees" at bounding box center [73, 216] width 50 height 18
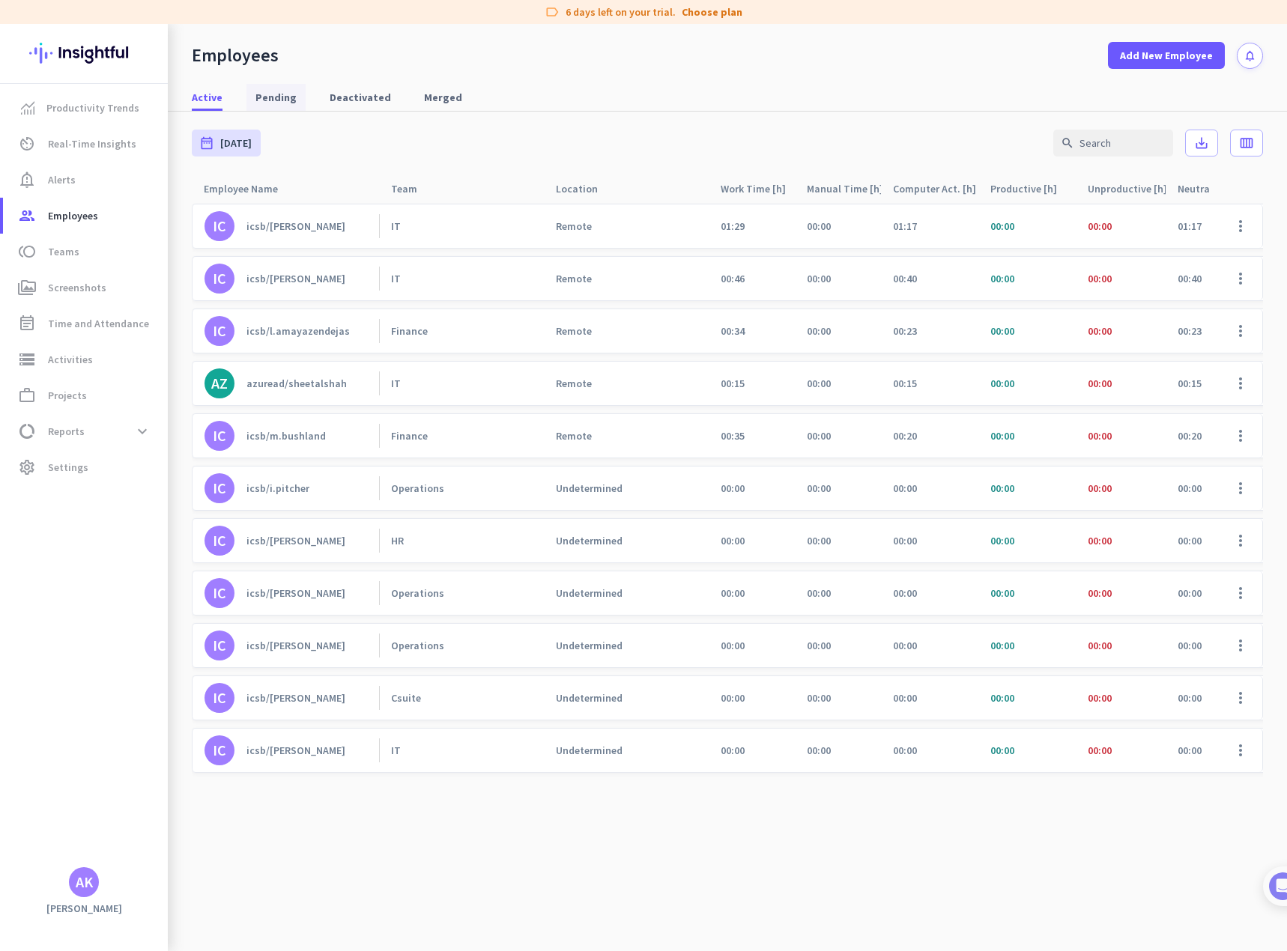
click at [261, 94] on span "Pending" at bounding box center [275, 97] width 41 height 15
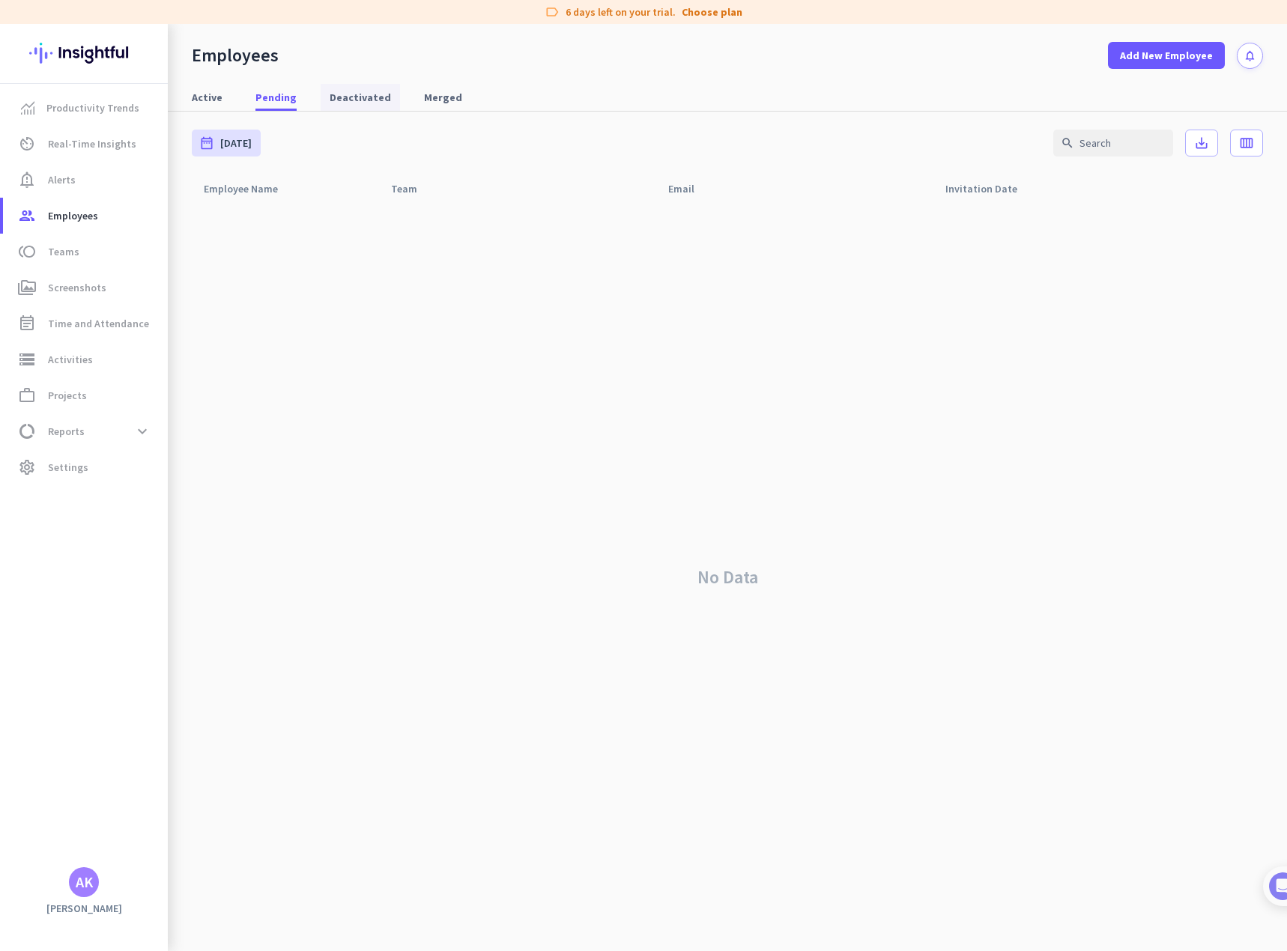
click at [329, 100] on span "Deactivated" at bounding box center [359, 97] width 61 height 15
click at [438, 91] on span "Merged" at bounding box center [443, 97] width 38 height 15
click at [213, 96] on span "Active" at bounding box center [207, 97] width 31 height 15
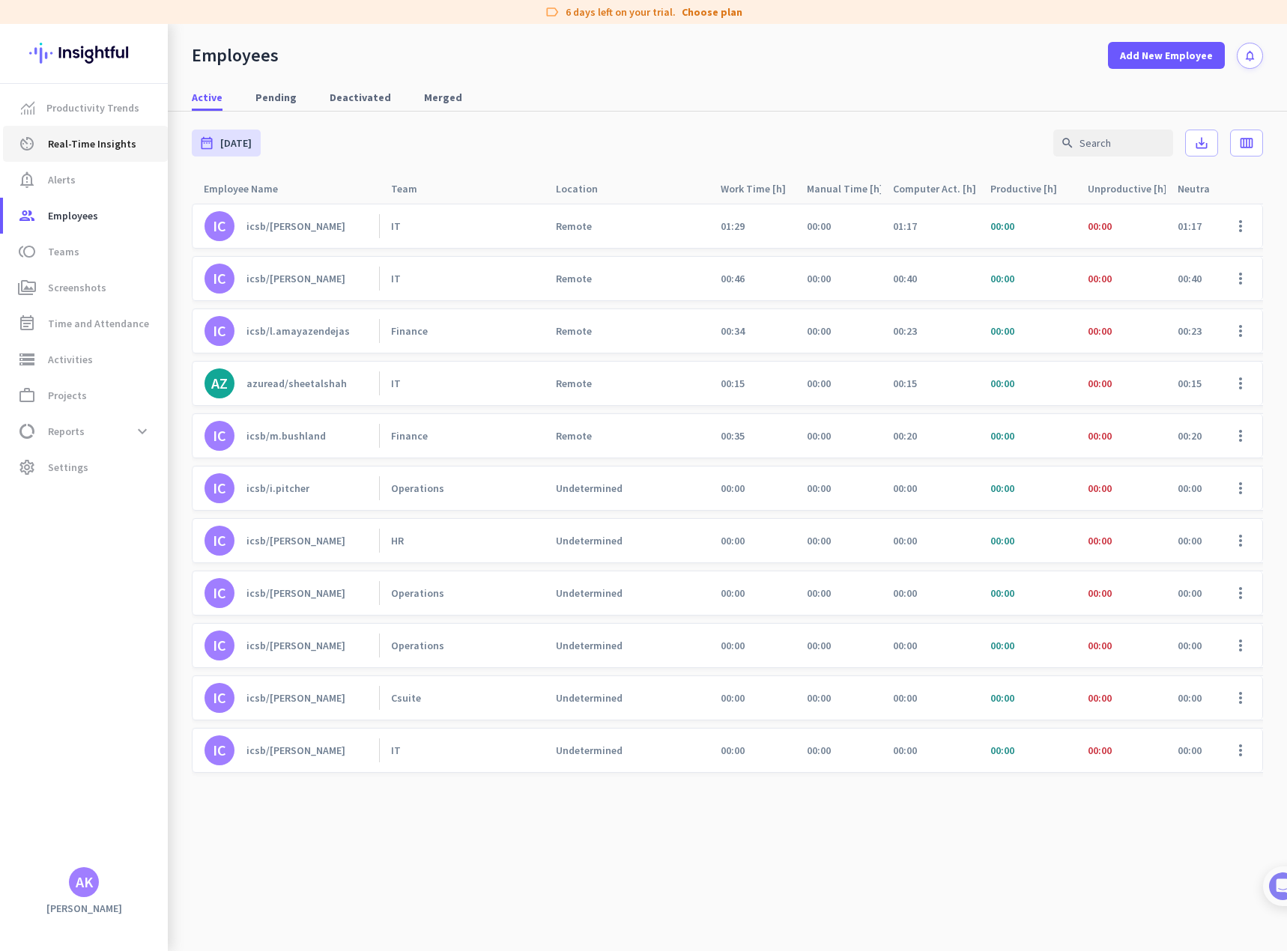
click at [76, 146] on span "Real-Time Insights" at bounding box center [92, 144] width 88 height 18
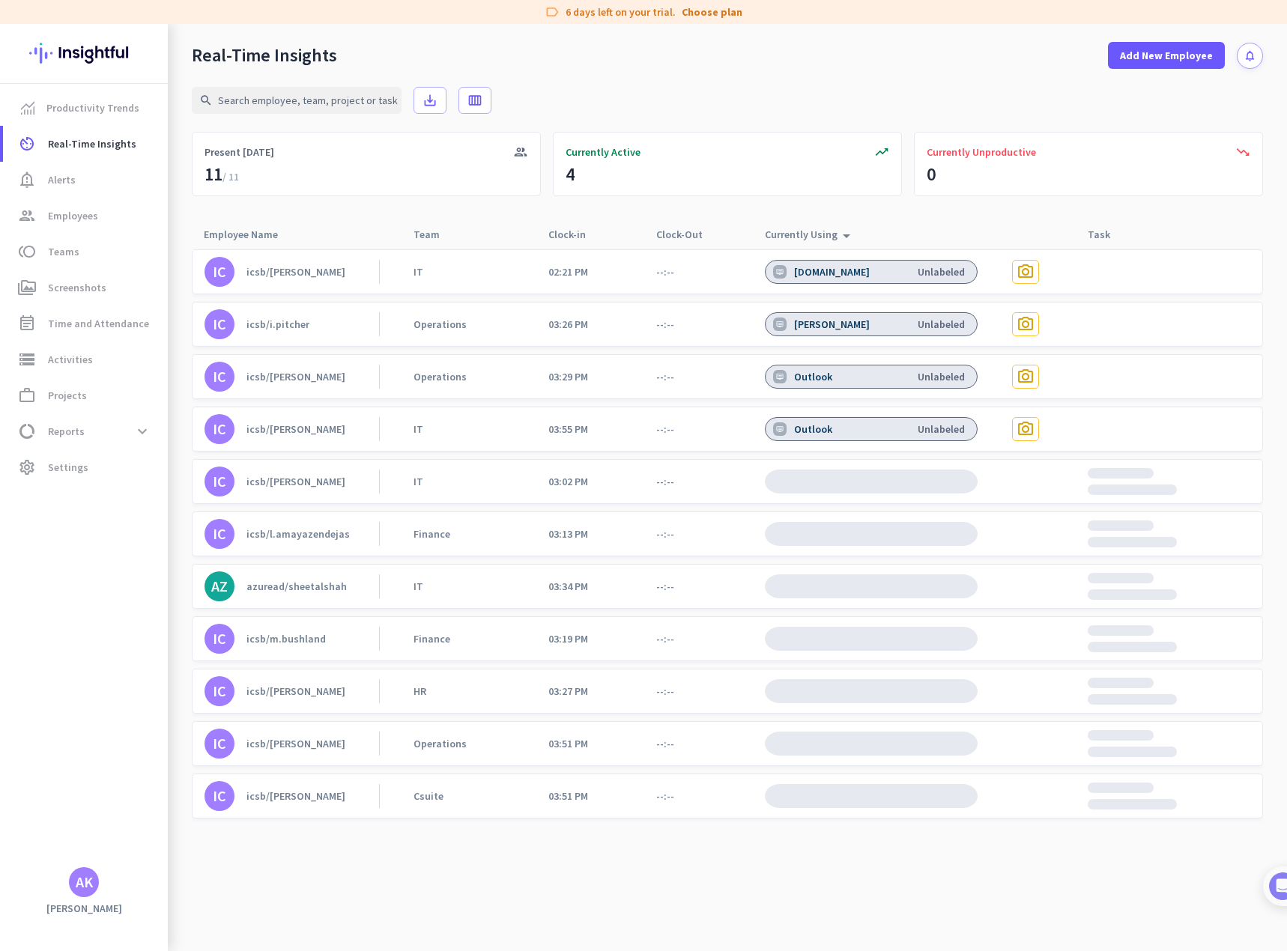
click at [276, 266] on div "icsb/[PERSON_NAME]" at bounding box center [295, 271] width 99 height 13
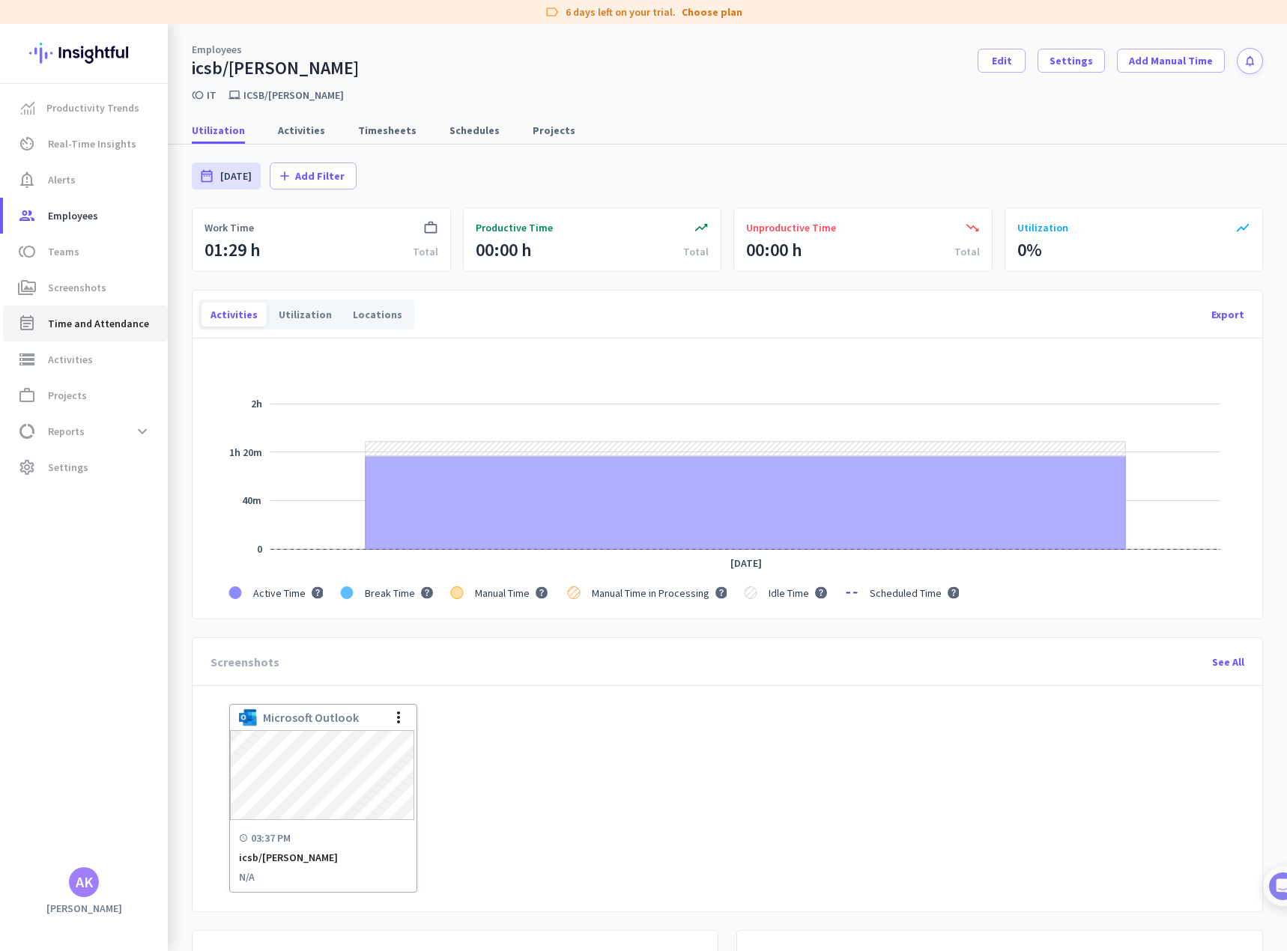
click at [90, 332] on link "event_note Time and Attendance" at bounding box center [85, 324] width 165 height 36
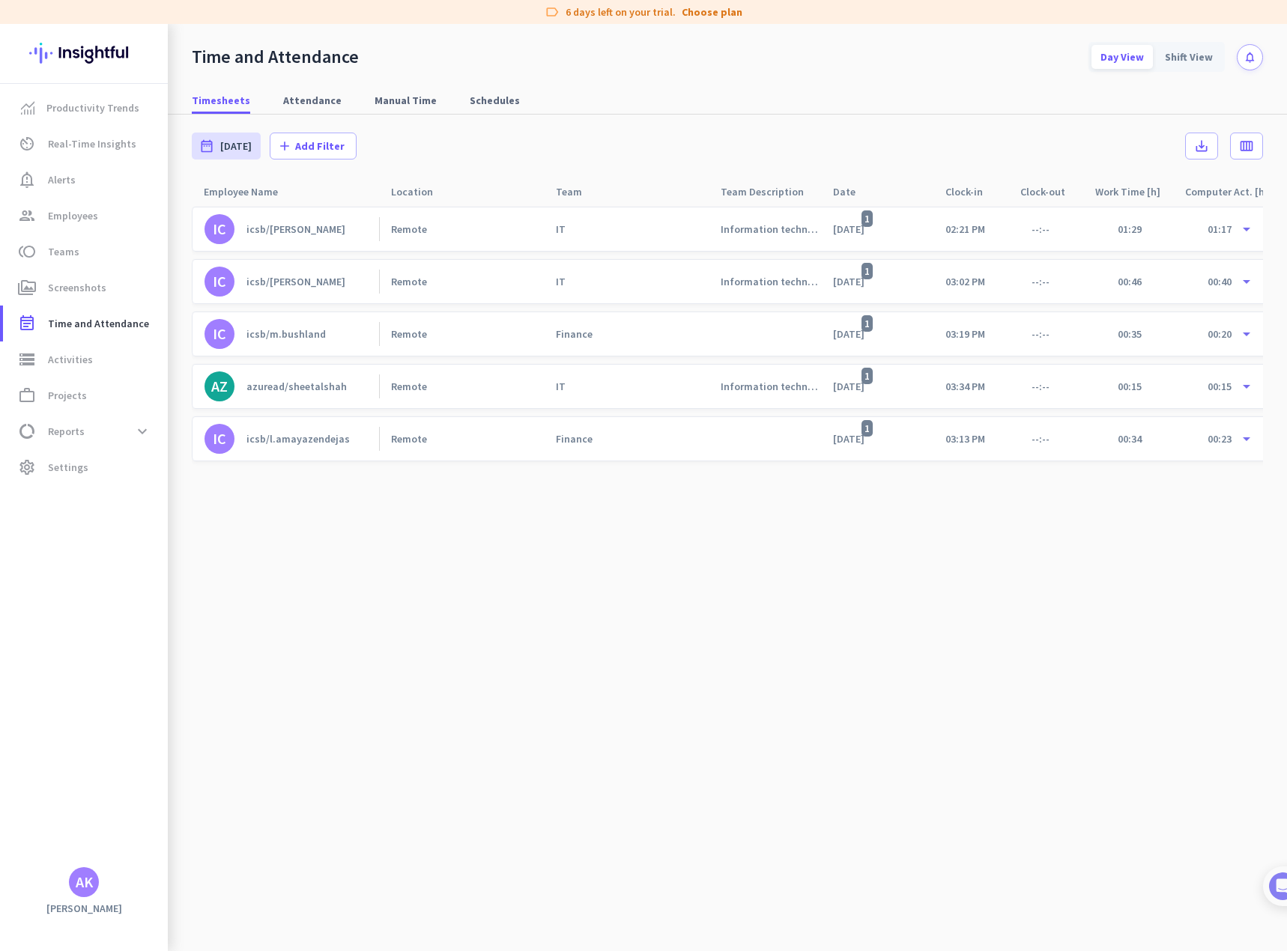
click at [275, 226] on div "icsb/[PERSON_NAME]" at bounding box center [295, 228] width 99 height 13
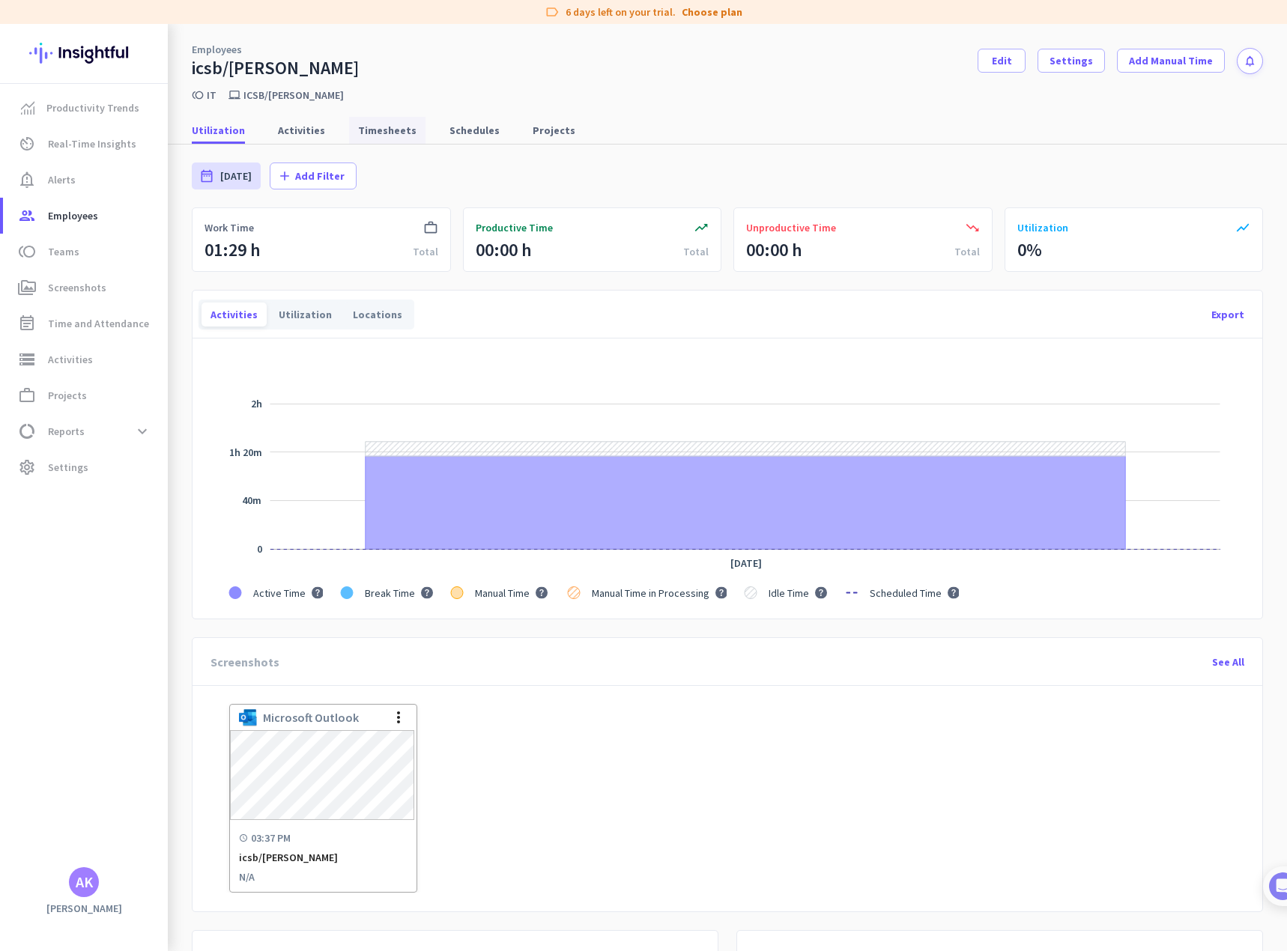
click at [392, 133] on span "Timesheets" at bounding box center [387, 130] width 58 height 15
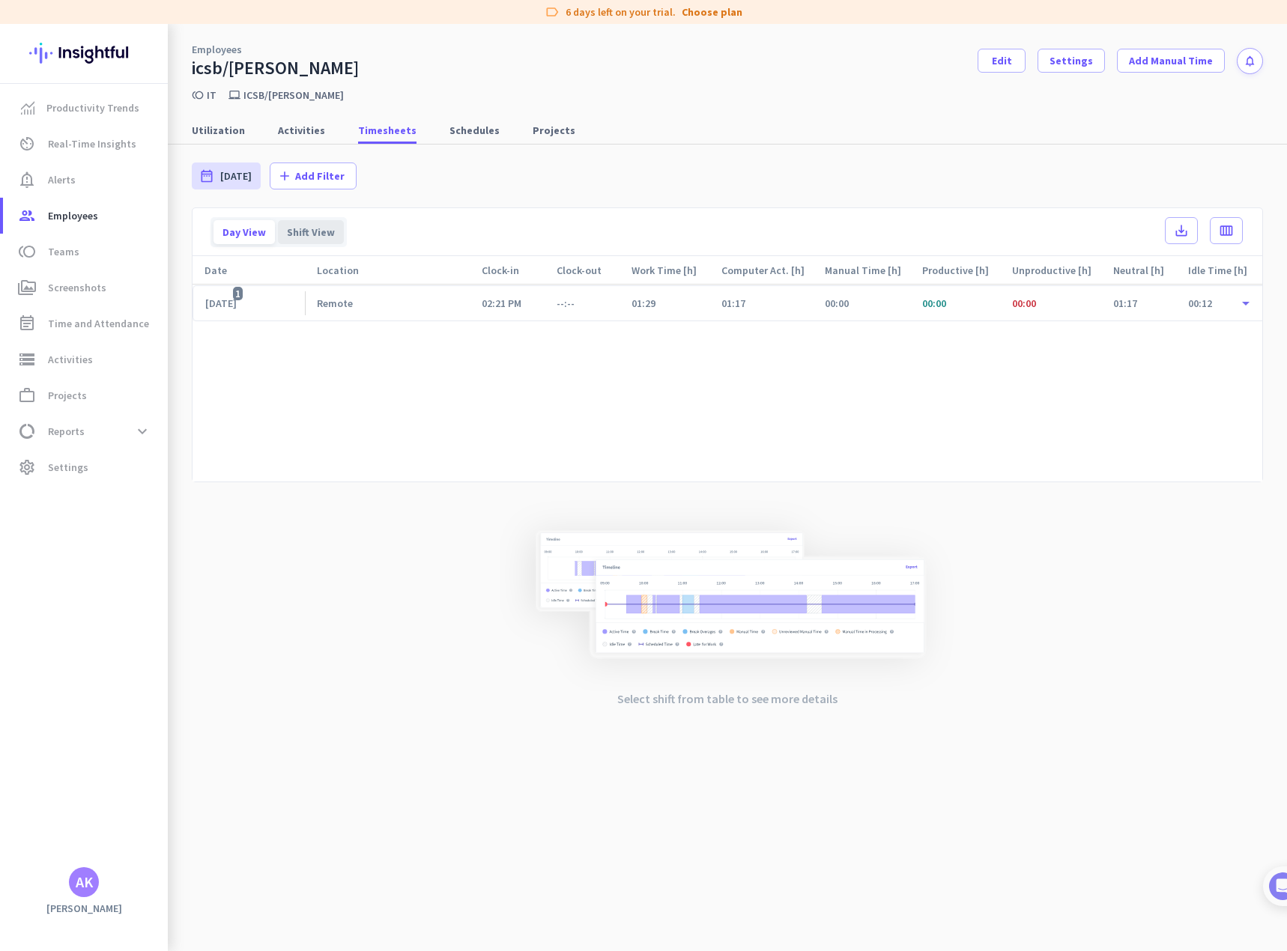
click at [303, 237] on div "Shift View" at bounding box center [311, 232] width 66 height 24
click at [200, 240] on app-portlet-header "Day View Shift View save_alt calendar_view_week" at bounding box center [726, 232] width 1069 height 48
click at [241, 220] on div "Day View" at bounding box center [243, 232] width 61 height 24
click at [289, 137] on span "Activities" at bounding box center [301, 130] width 47 height 15
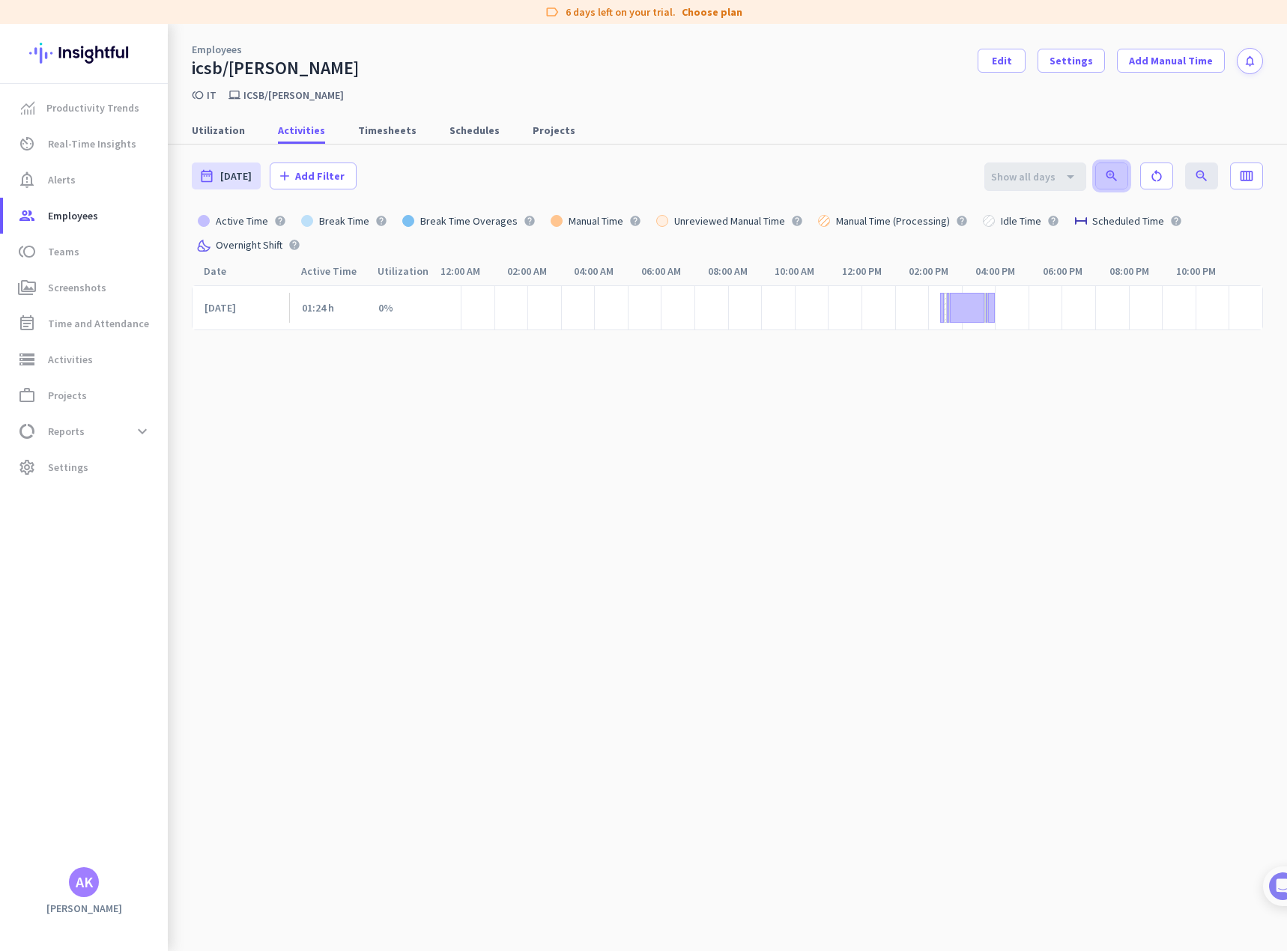
click at [1104, 174] on icon "zoom_in" at bounding box center [1111, 175] width 15 height 15
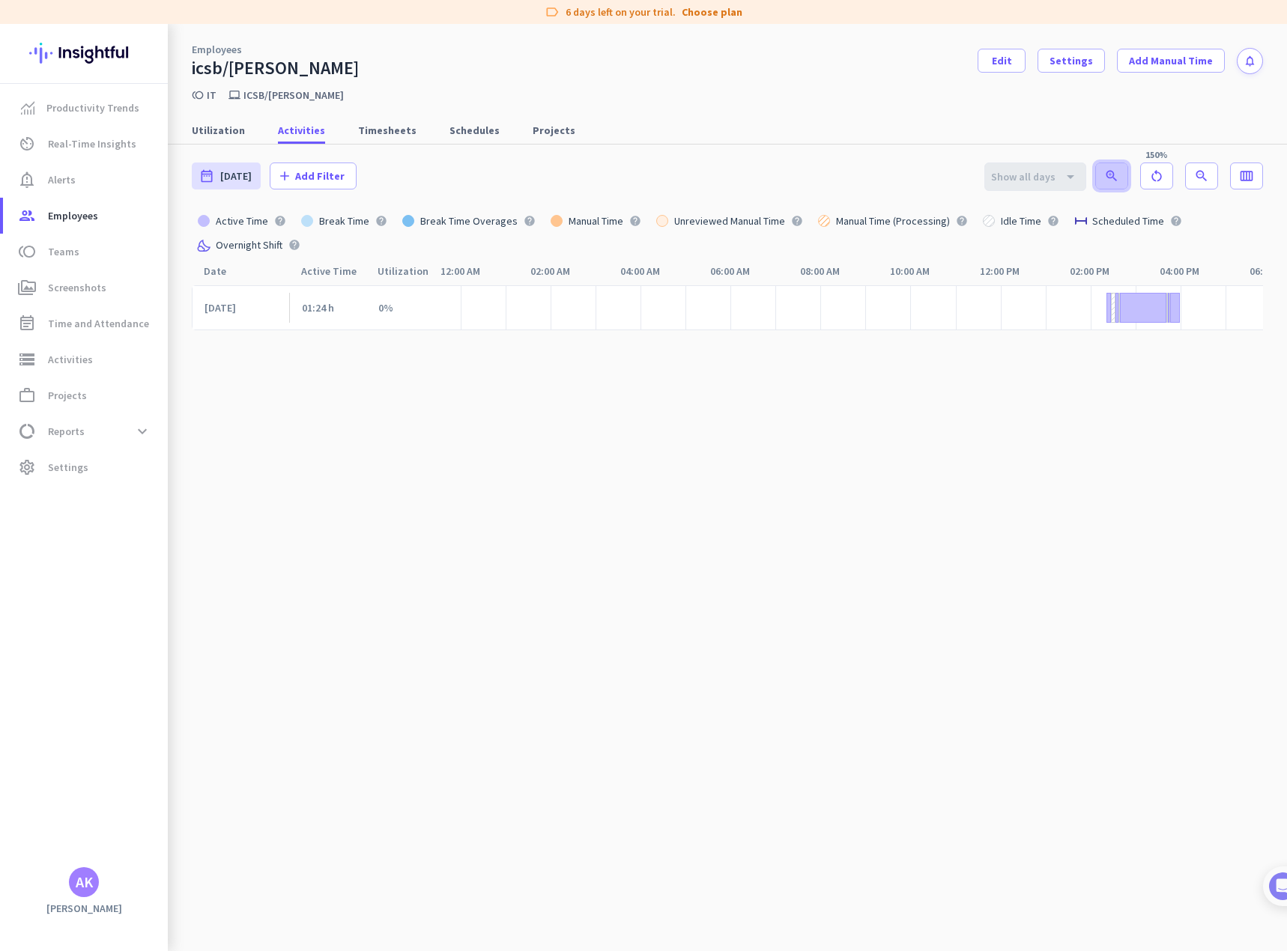
scroll to position [0, 289]
click at [1104, 174] on icon "zoom_in" at bounding box center [1111, 175] width 15 height 15
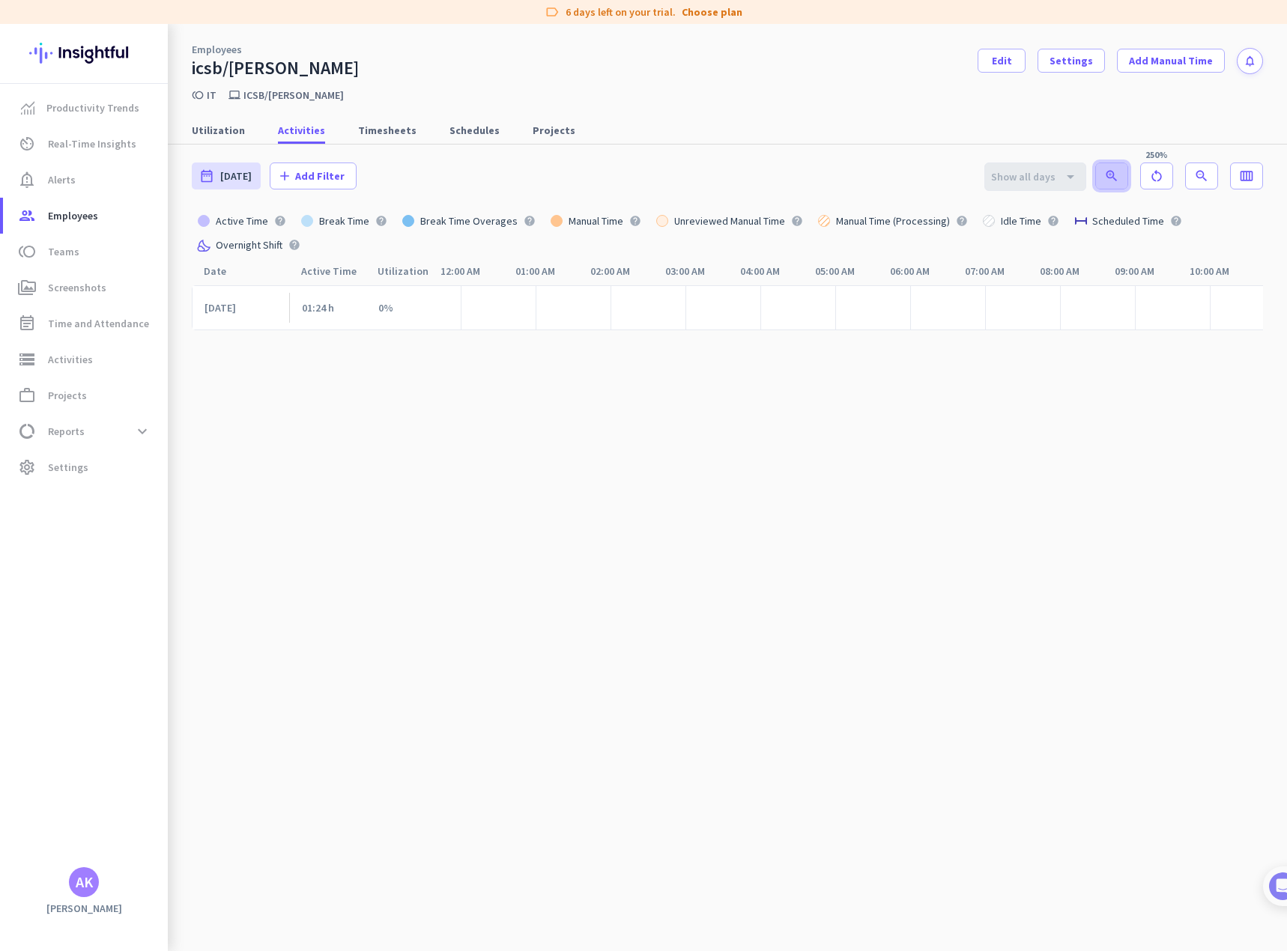
scroll to position [0, 1006]
click at [1104, 174] on icon "zoom_in" at bounding box center [1111, 175] width 15 height 15
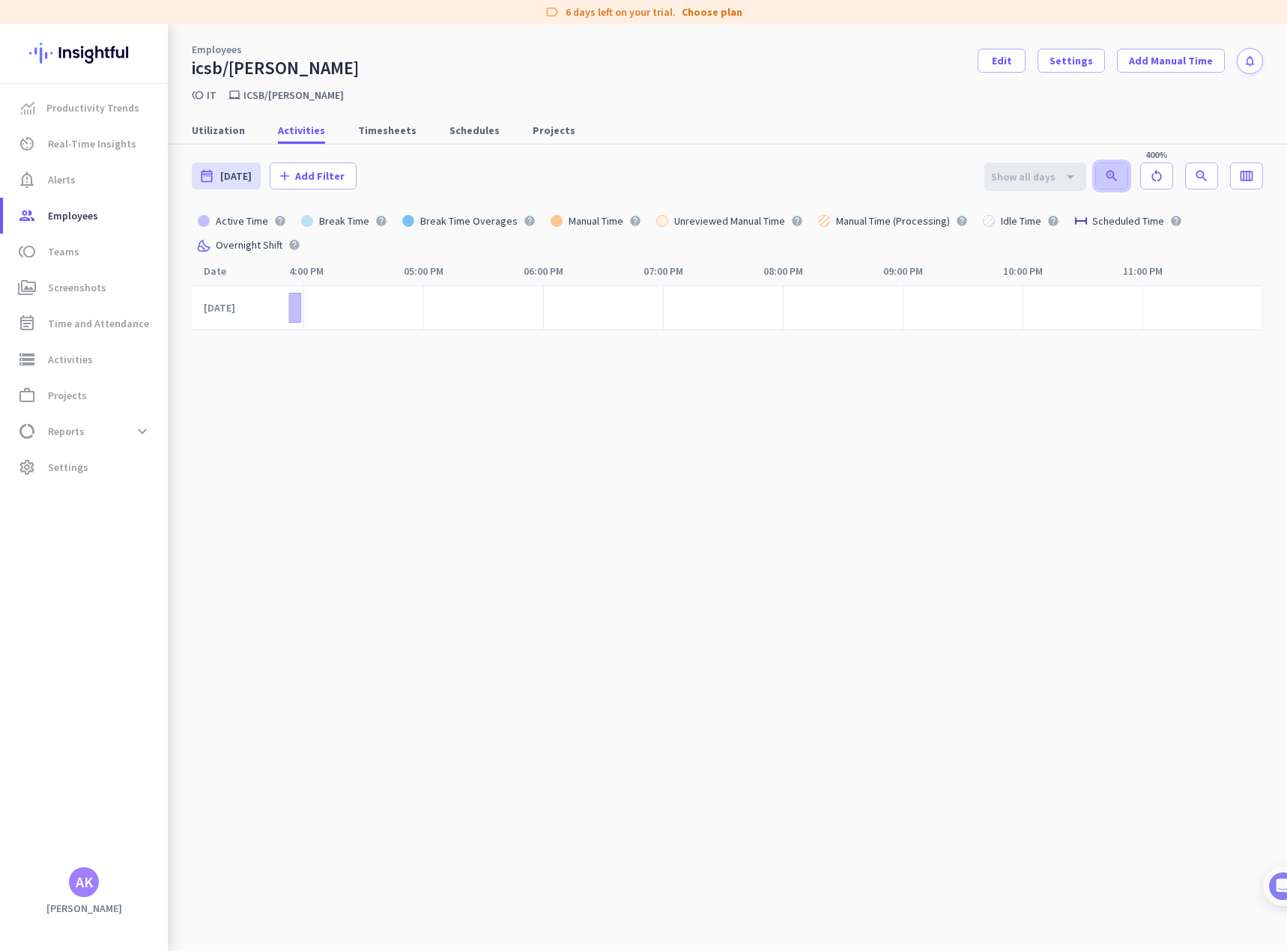
click at [1104, 174] on icon "zoom_in" at bounding box center [1111, 175] width 15 height 15
drag, startPoint x: 389, startPoint y: 316, endPoint x: 555, endPoint y: 316, distance: 166.2
drag, startPoint x: 309, startPoint y: 309, endPoint x: 525, endPoint y: 285, distance: 217.7
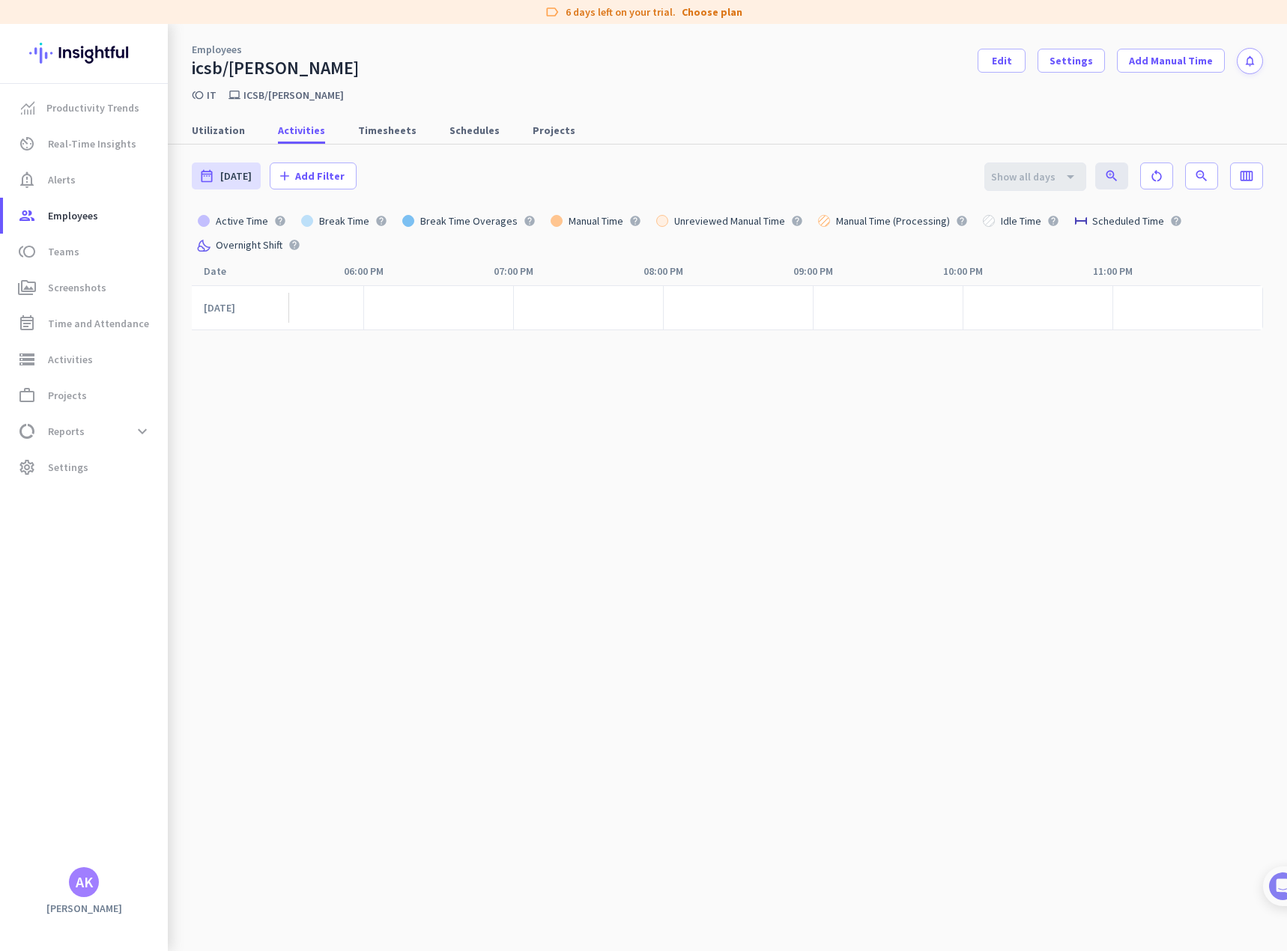
click at [535, 283] on div "Date Active Time Utilization navigate_before 12:00 AM 01:00 AM 02:00 AM 03:00 A…" at bounding box center [727, 620] width 1071 height 726
click at [468, 304] on div at bounding box center [438, 307] width 150 height 45
click at [1146, 167] on span at bounding box center [1155, 176] width 31 height 36
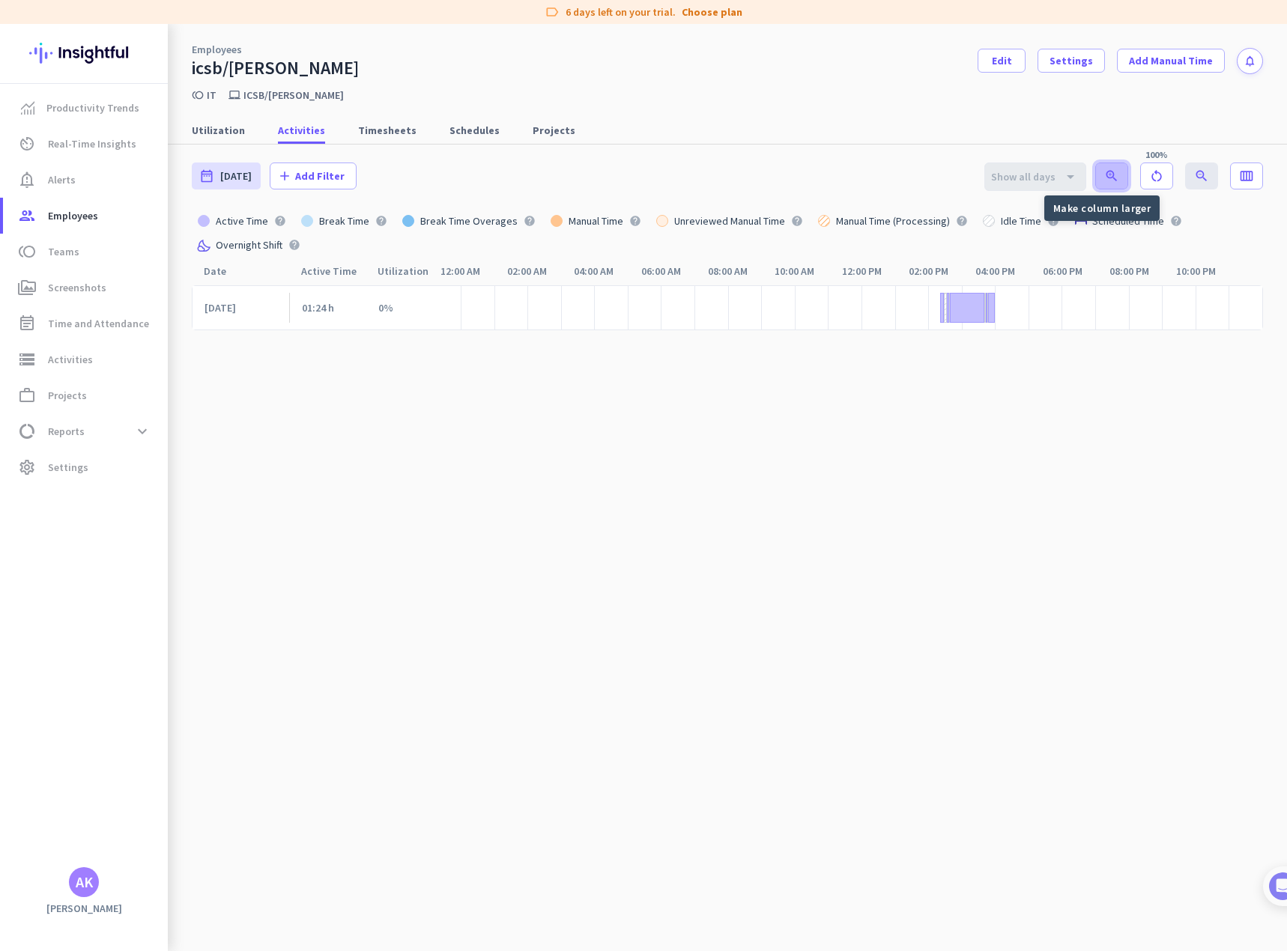
click at [1104, 178] on icon "zoom_in" at bounding box center [1111, 175] width 15 height 15
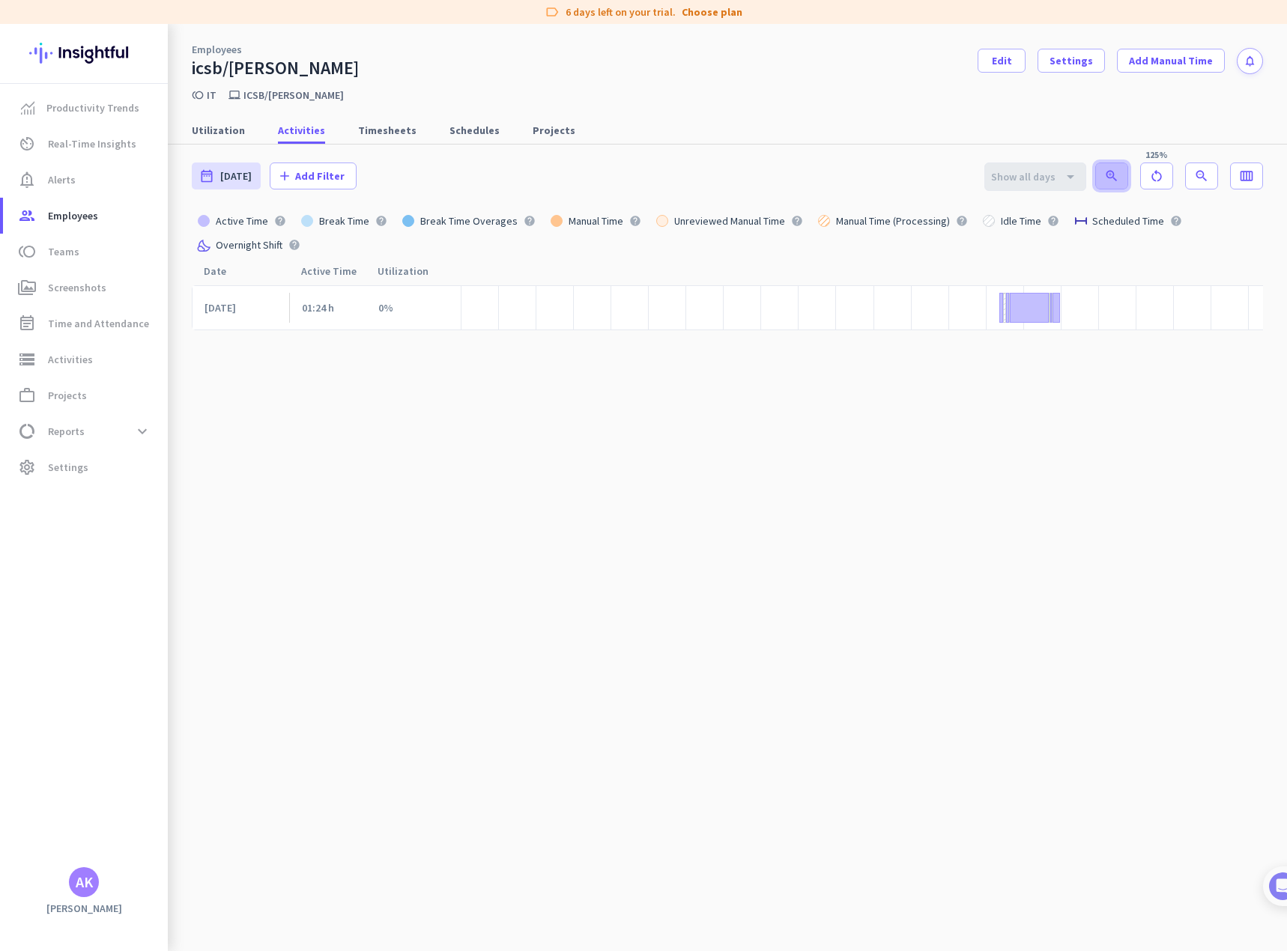
scroll to position [0, 109]
click at [1104, 180] on icon "zoom_in" at bounding box center [1111, 175] width 15 height 15
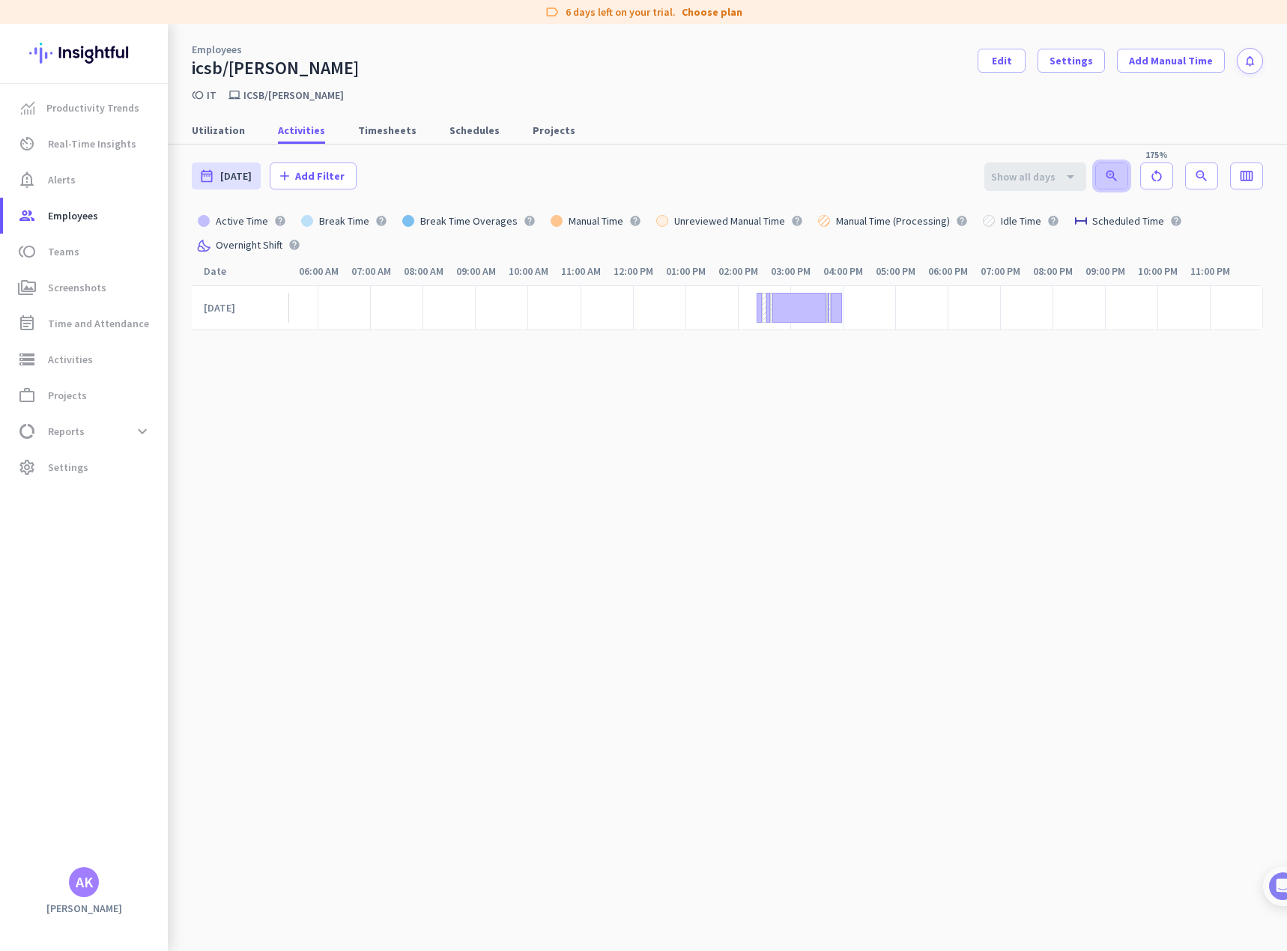
click at [1104, 180] on icon "zoom_in" at bounding box center [1111, 175] width 15 height 15
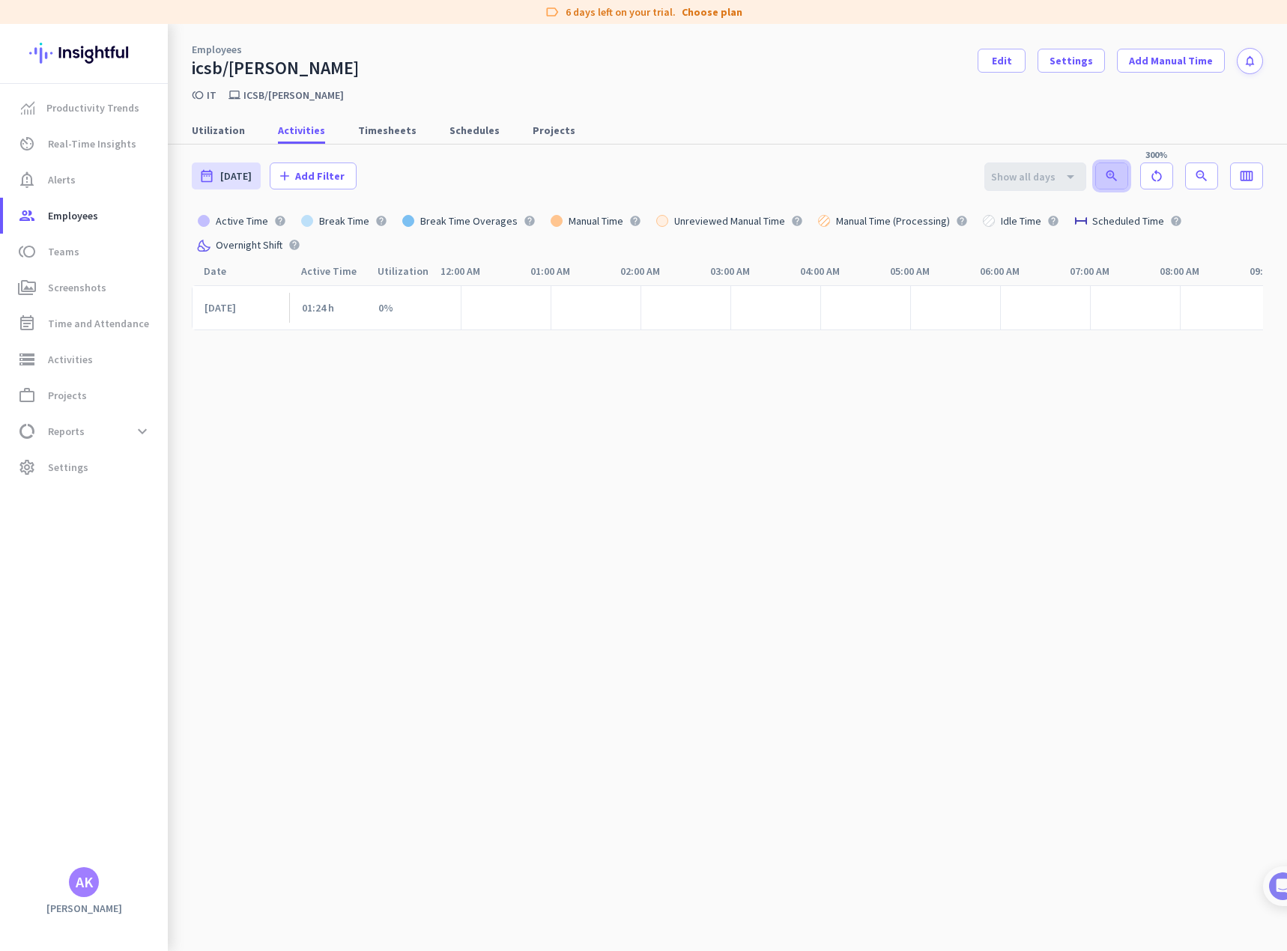
scroll to position [0, 1367]
click at [67, 105] on span "Productivity Trends" at bounding box center [92, 108] width 93 height 18
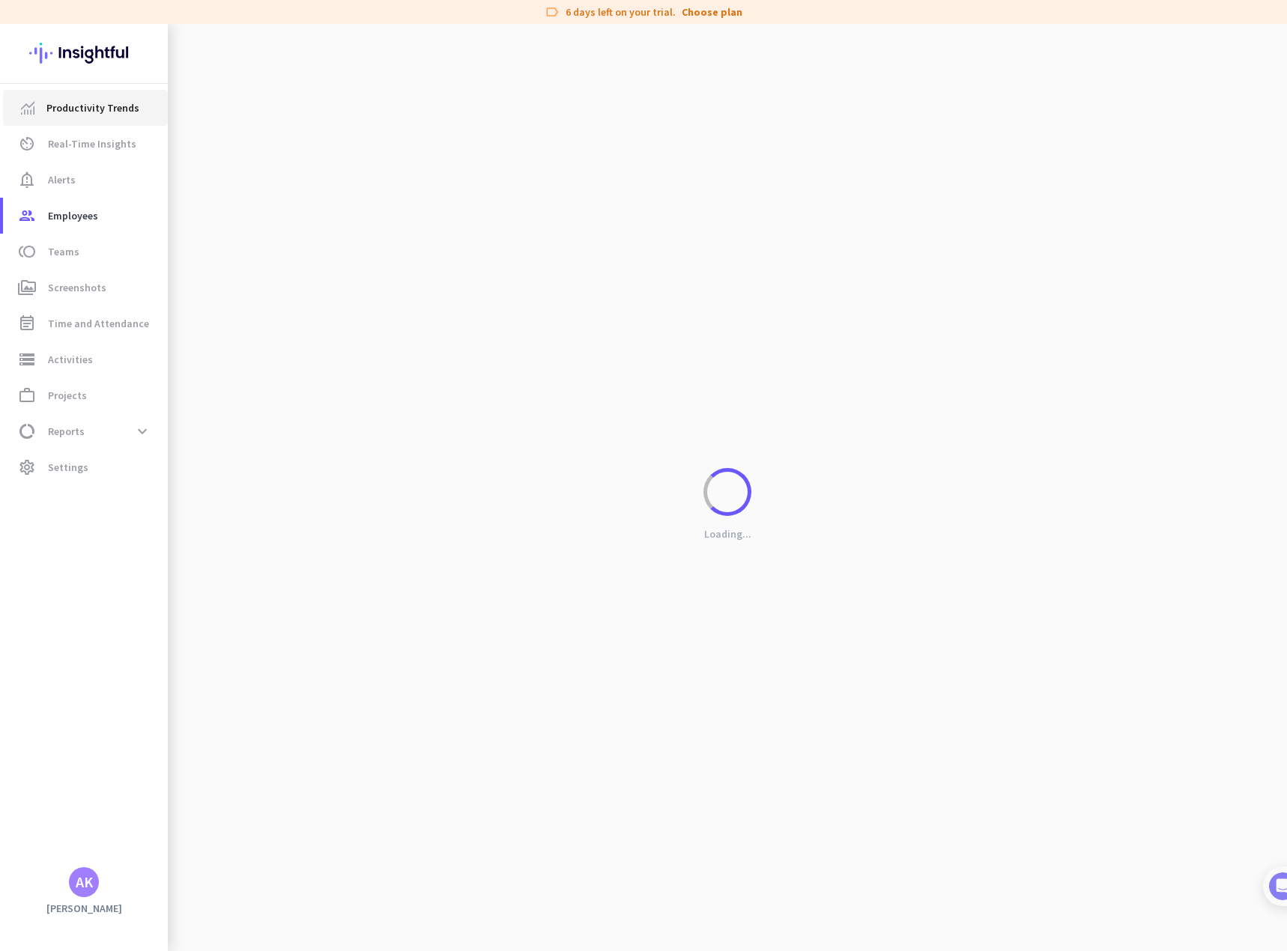
scroll to position [0, 1356]
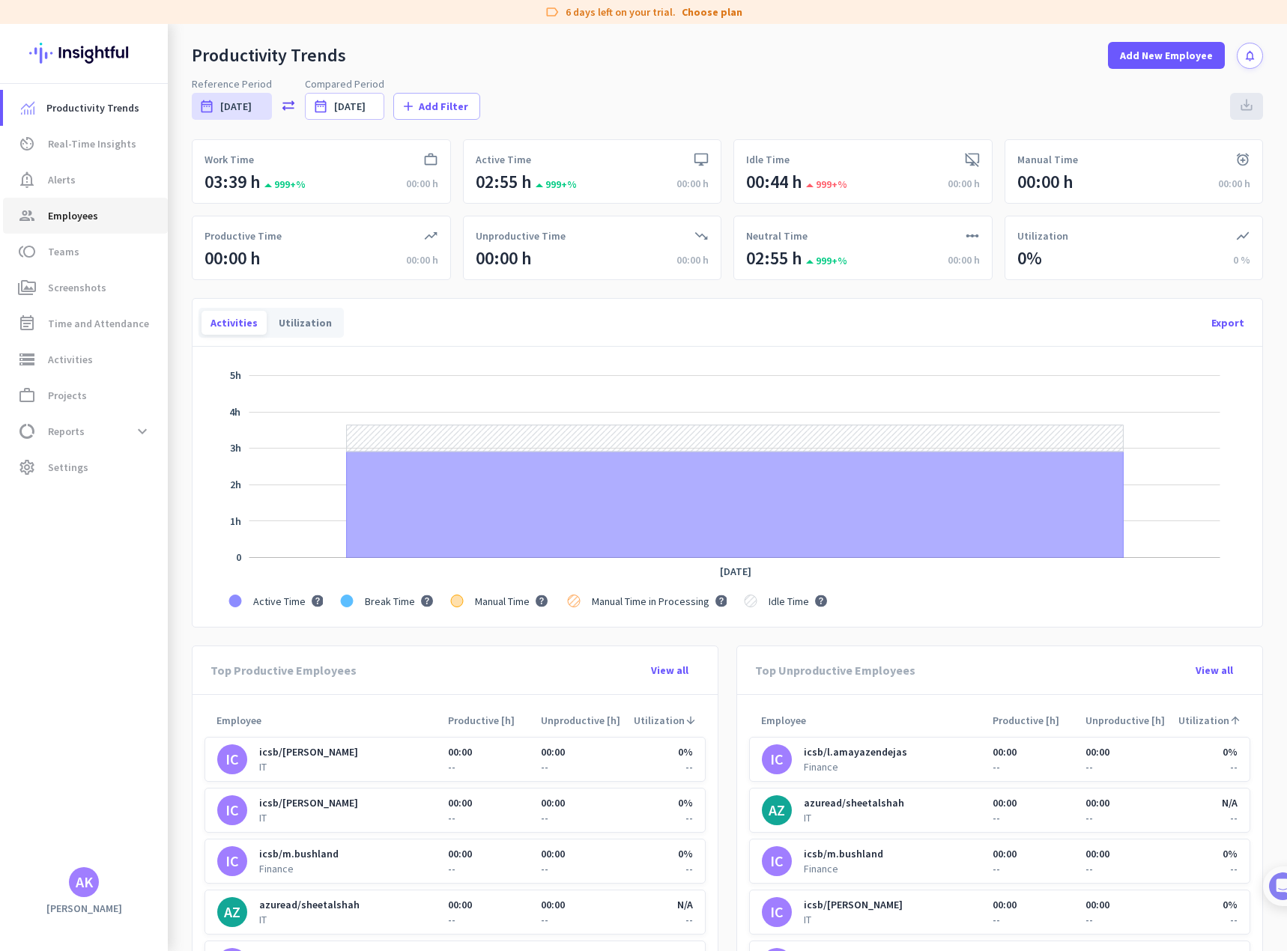
click at [93, 216] on span "Employees" at bounding box center [73, 216] width 50 height 18
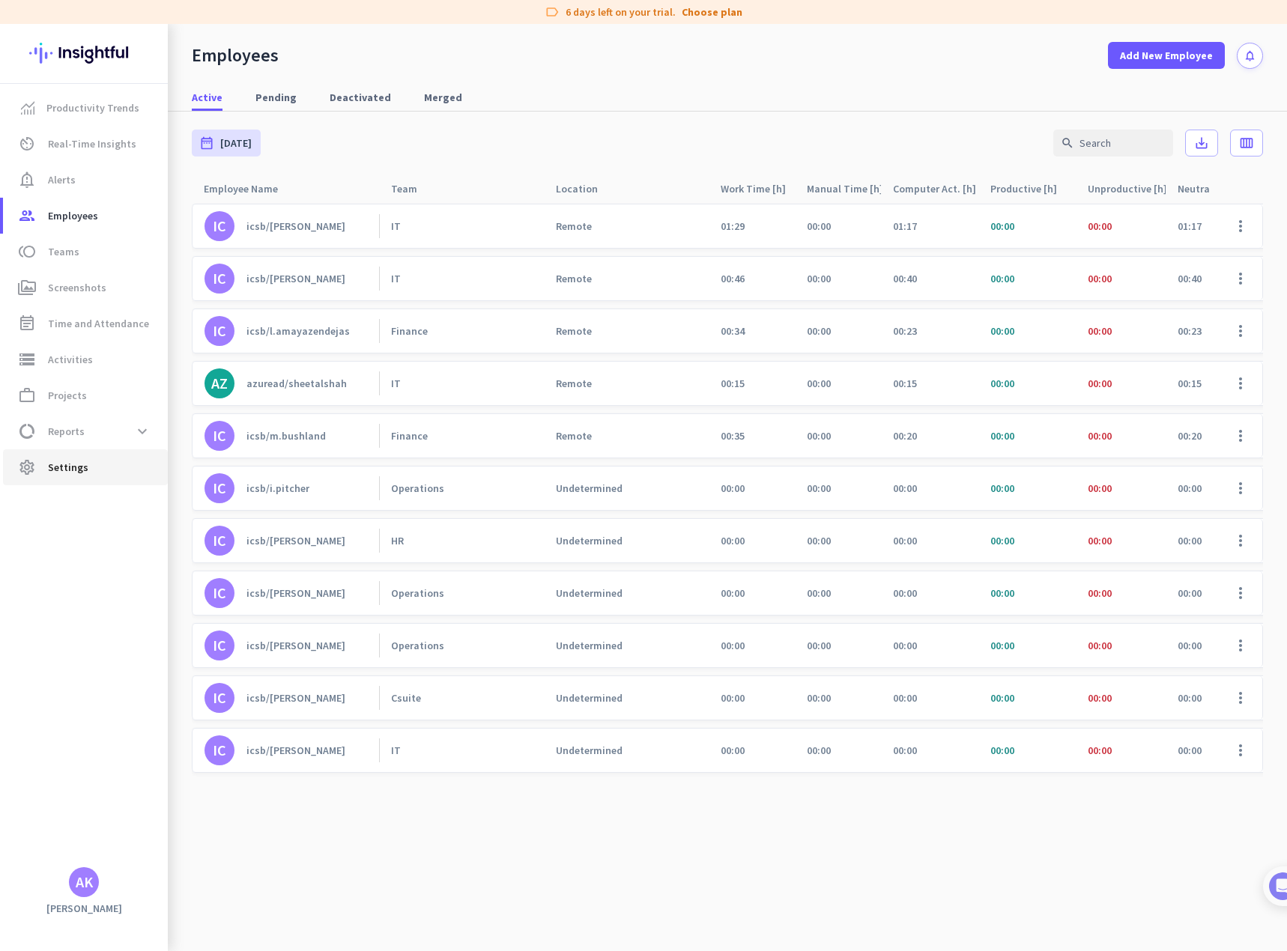
click at [79, 471] on span "Settings" at bounding box center [68, 467] width 40 height 18
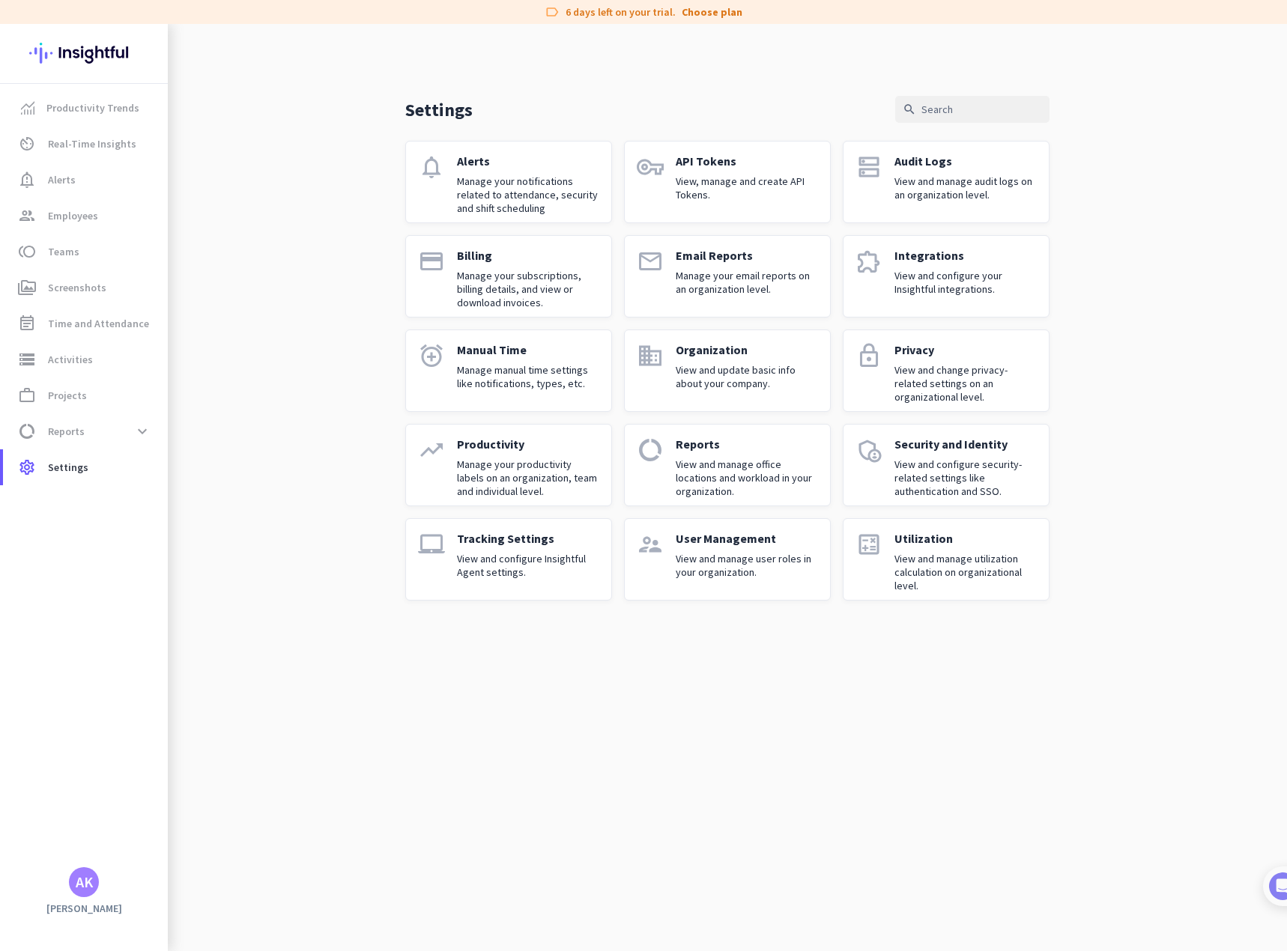
click at [725, 289] on p "Manage your email reports on an organization level." at bounding box center [746, 282] width 142 height 27
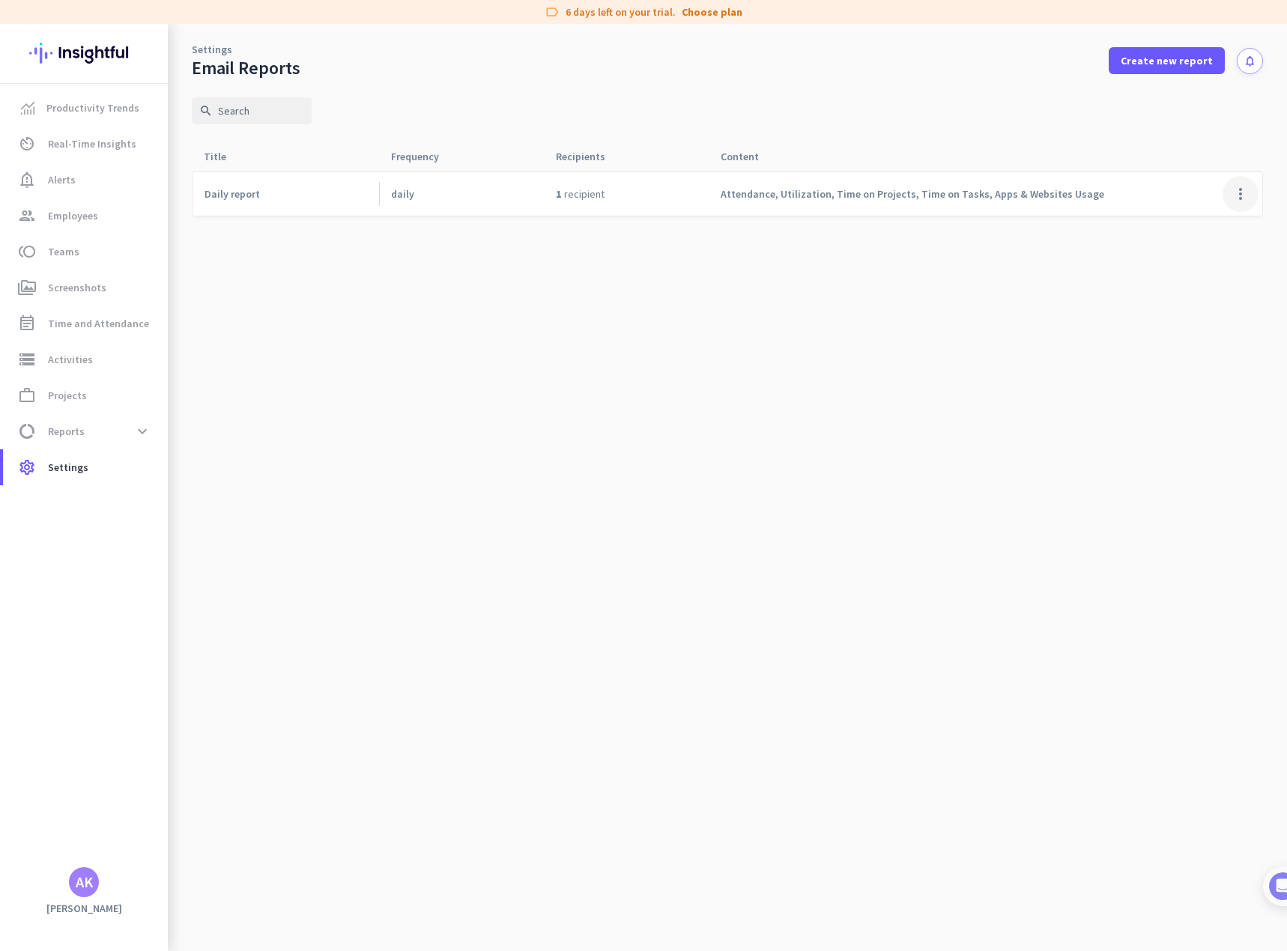
click at [1241, 186] on span at bounding box center [1240, 194] width 36 height 36
click at [1180, 225] on span "Edit" at bounding box center [1183, 225] width 19 height 13
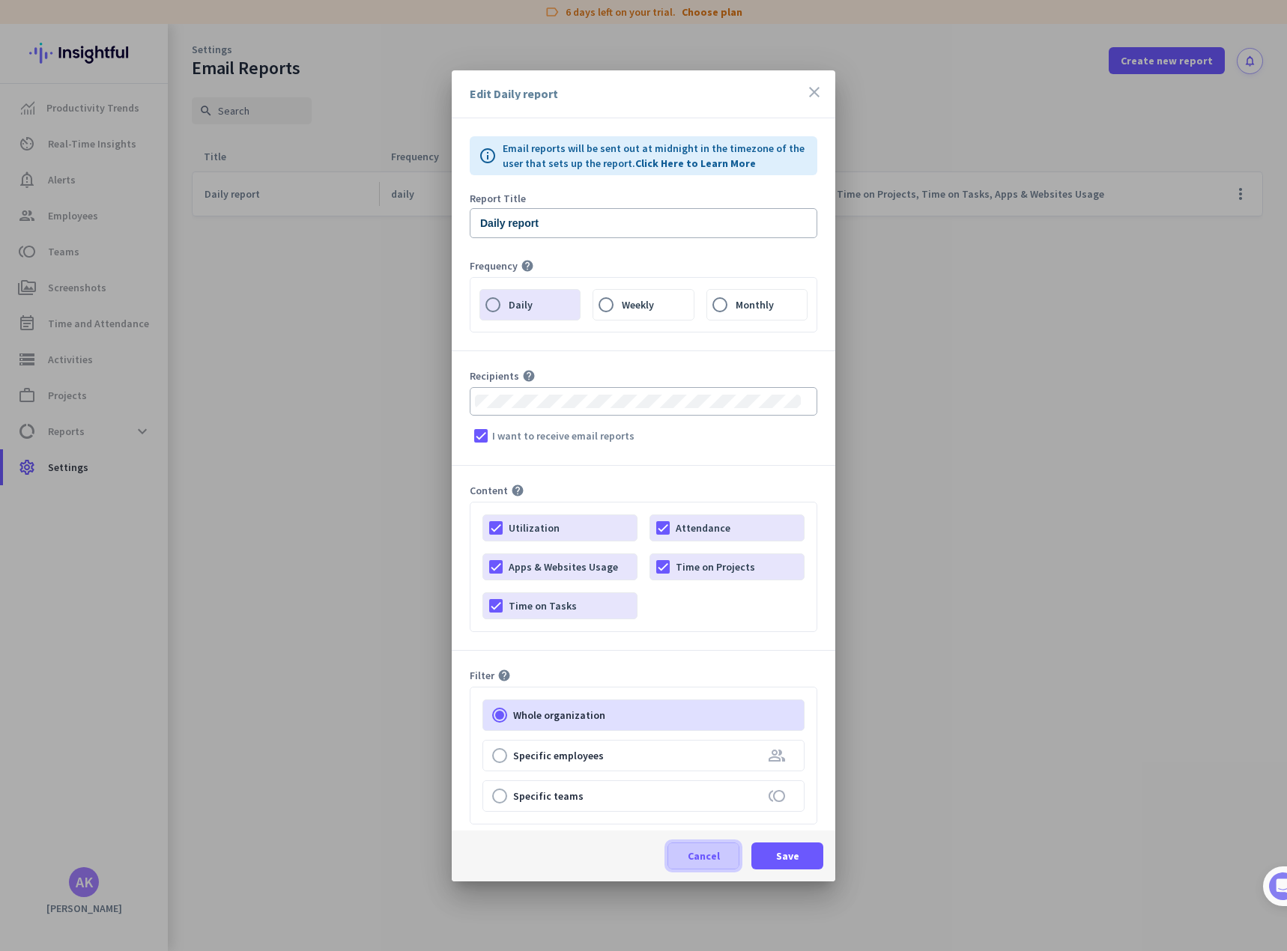
click at [708, 854] on span "Cancel" at bounding box center [703, 855] width 32 height 15
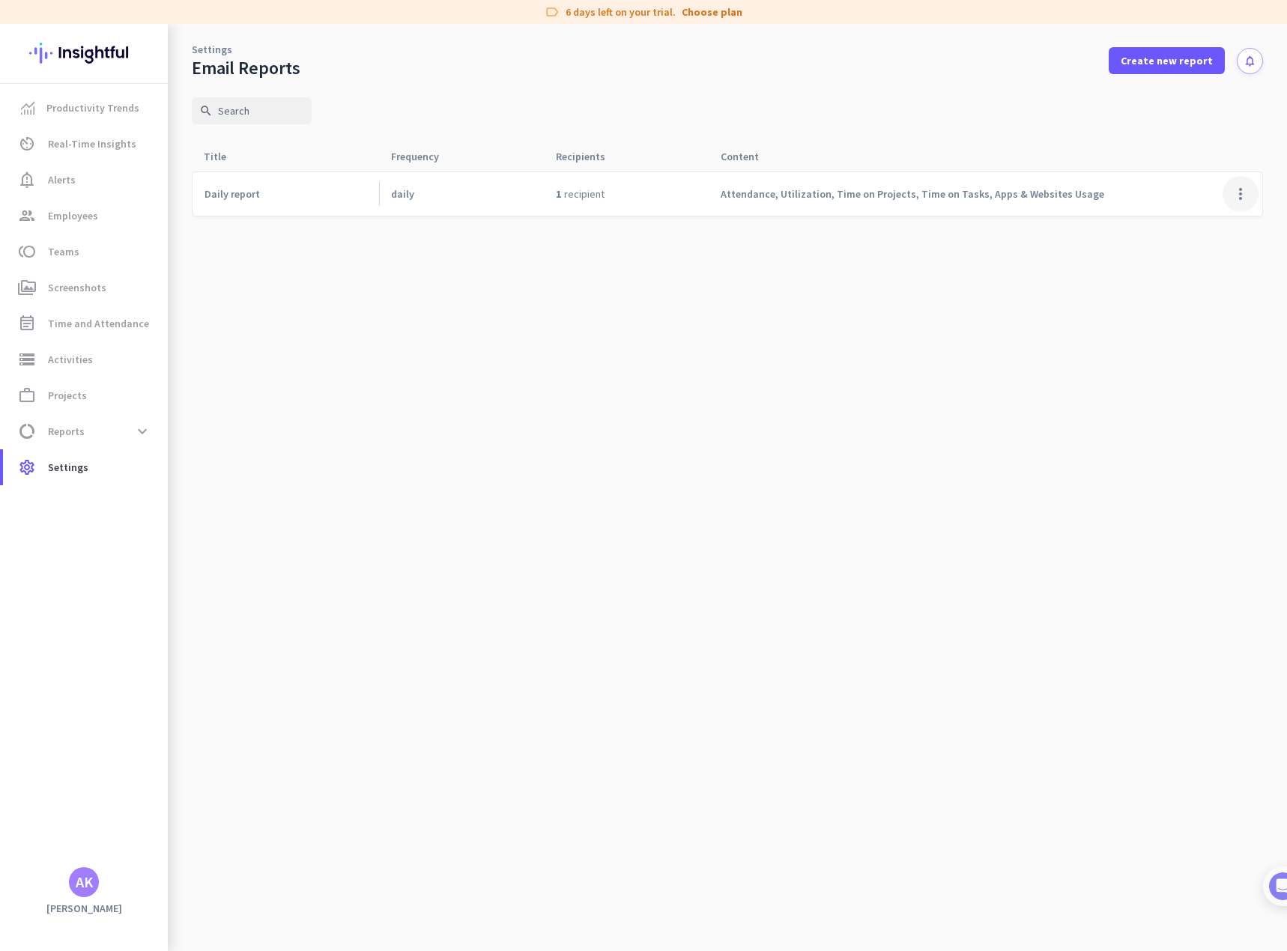
click at [1241, 194] on span at bounding box center [1240, 194] width 36 height 36
click at [1186, 222] on span "Edit" at bounding box center [1183, 225] width 19 height 13
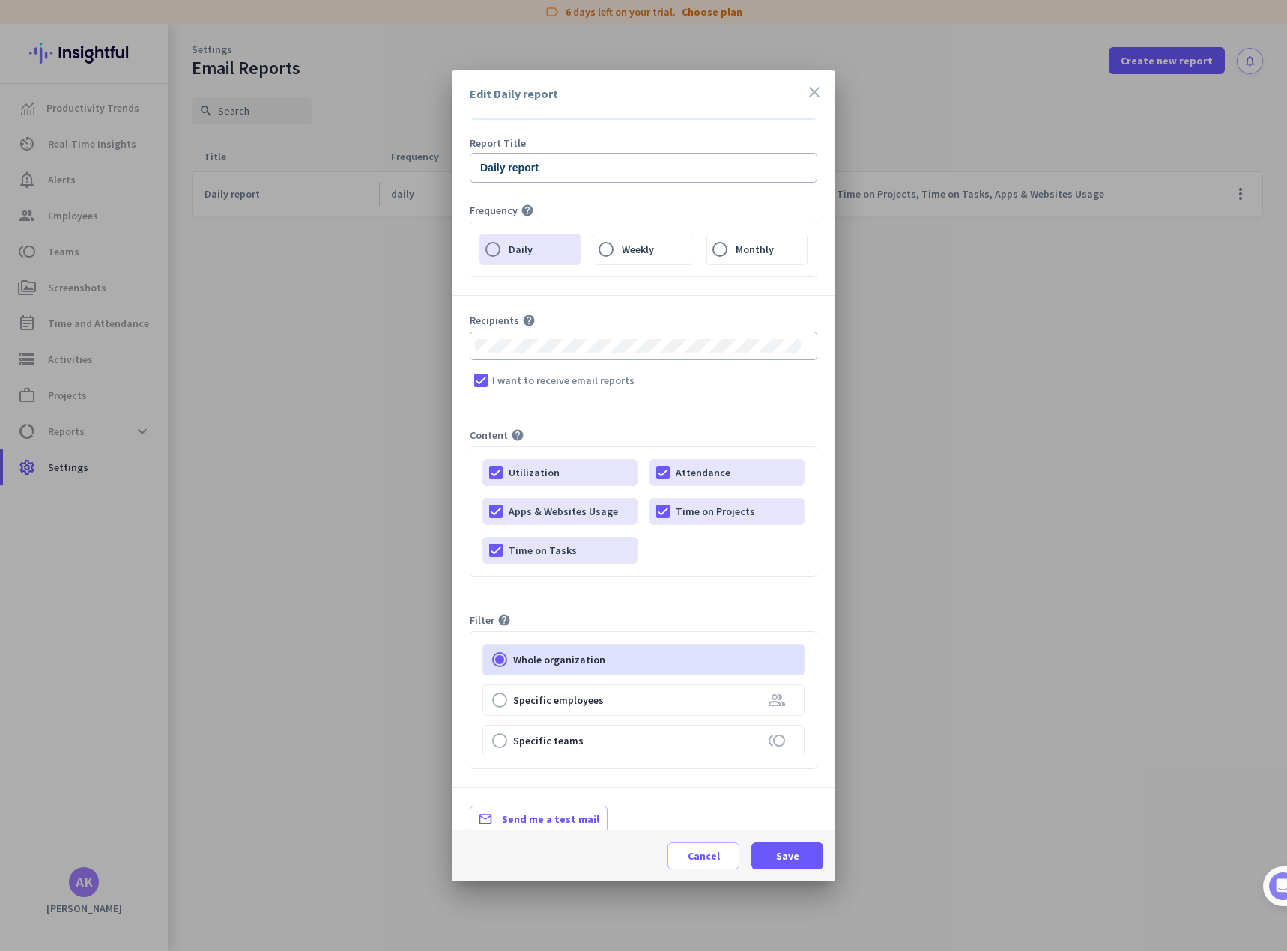
scroll to position [76, 0]
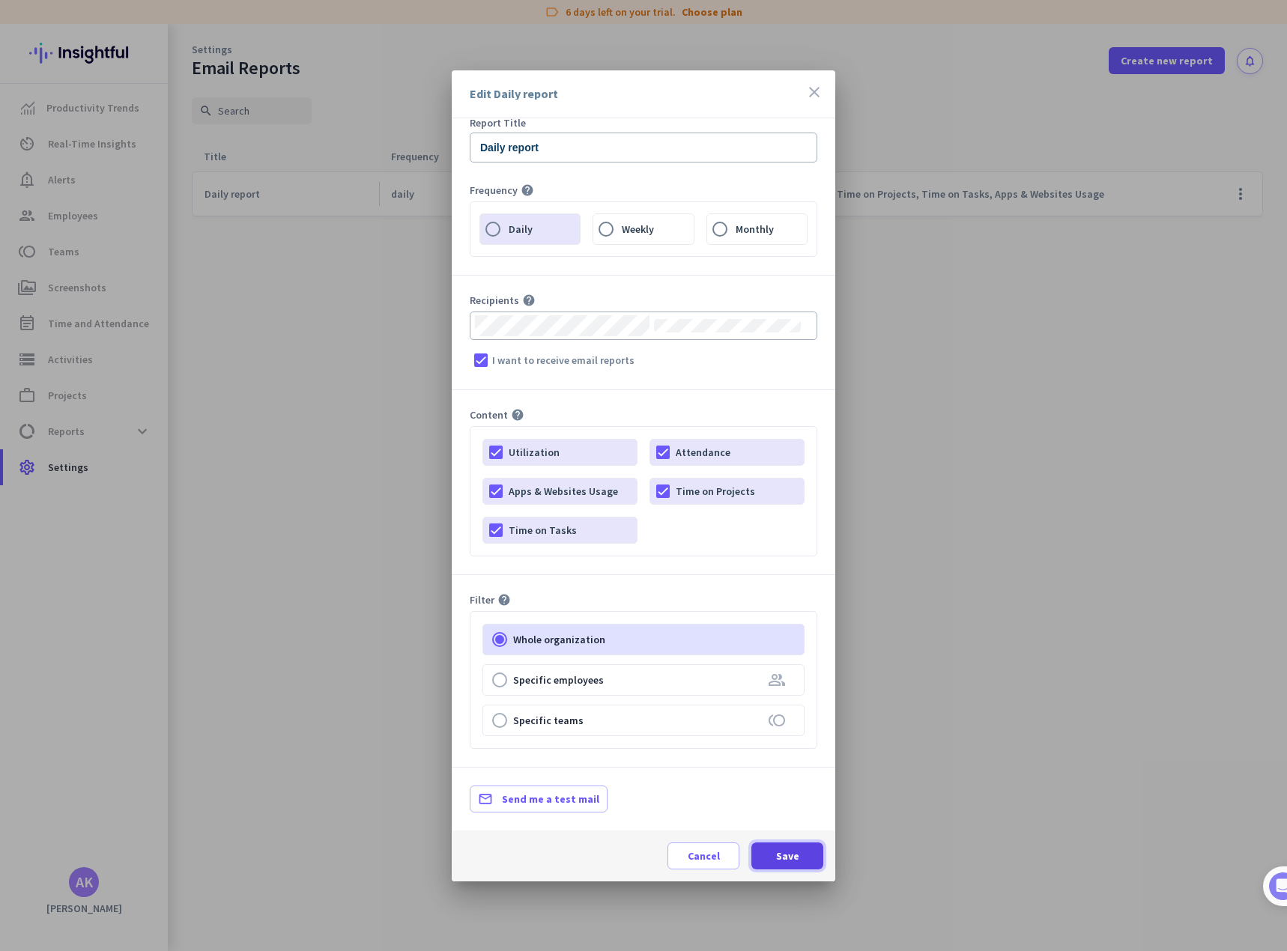
click at [784, 850] on span "Save" at bounding box center [787, 855] width 23 height 15
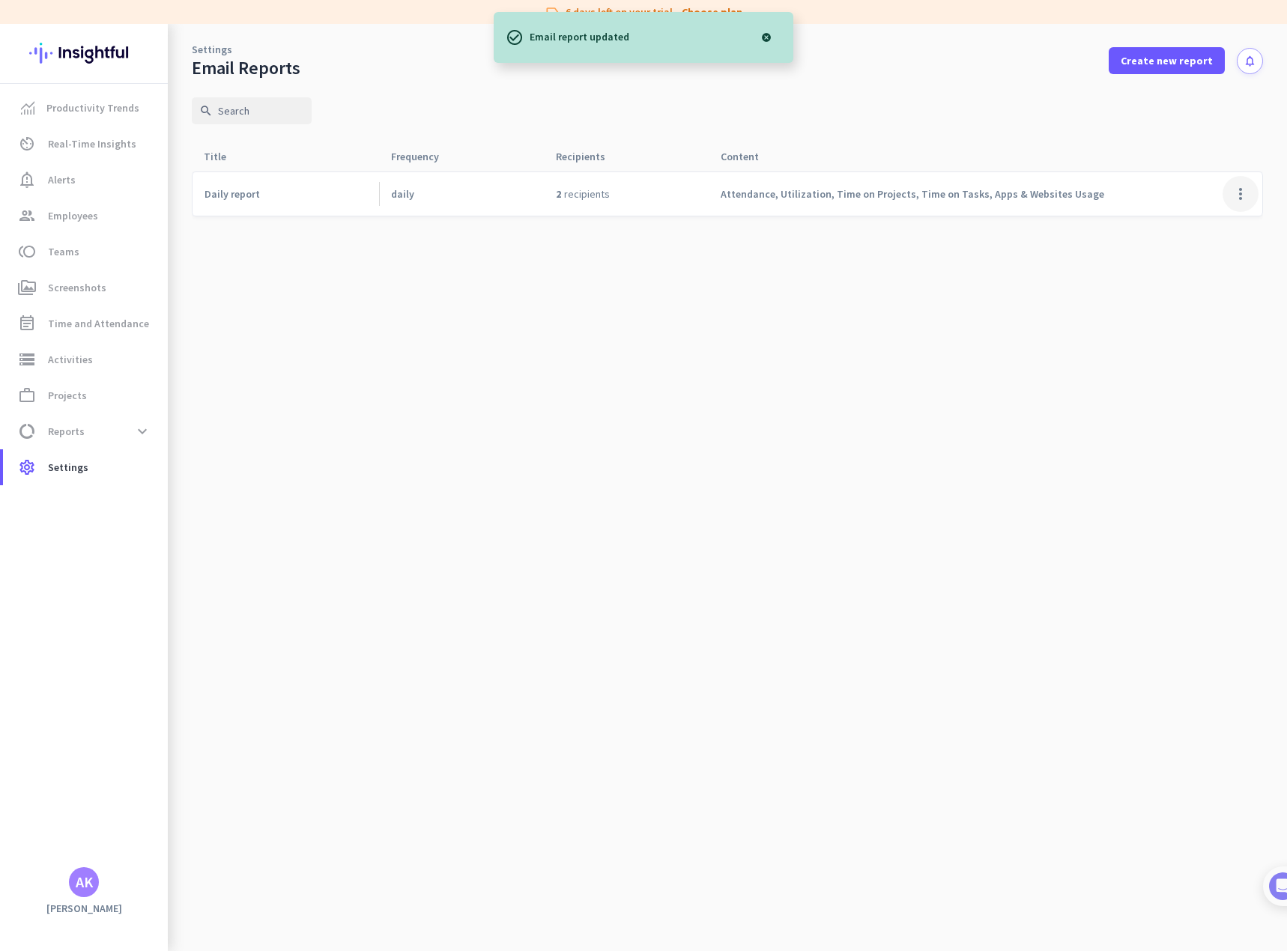
click at [1242, 193] on span at bounding box center [1240, 194] width 36 height 36
click at [1194, 226] on span "Edit" at bounding box center [1210, 225] width 72 height 15
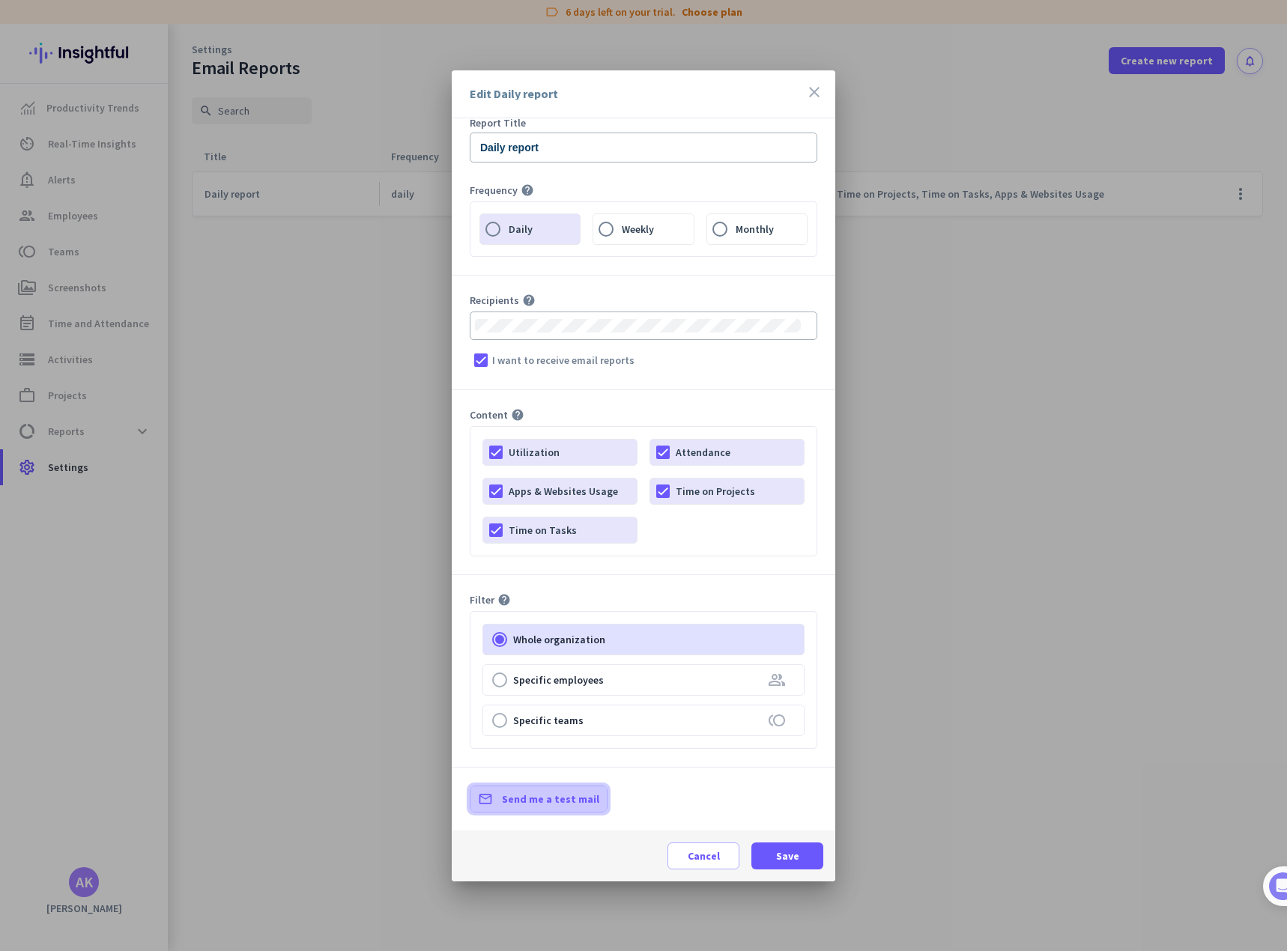
click at [553, 800] on span "Send me a test mail" at bounding box center [550, 799] width 97 height 15
click at [793, 861] on span "Save" at bounding box center [787, 855] width 23 height 15
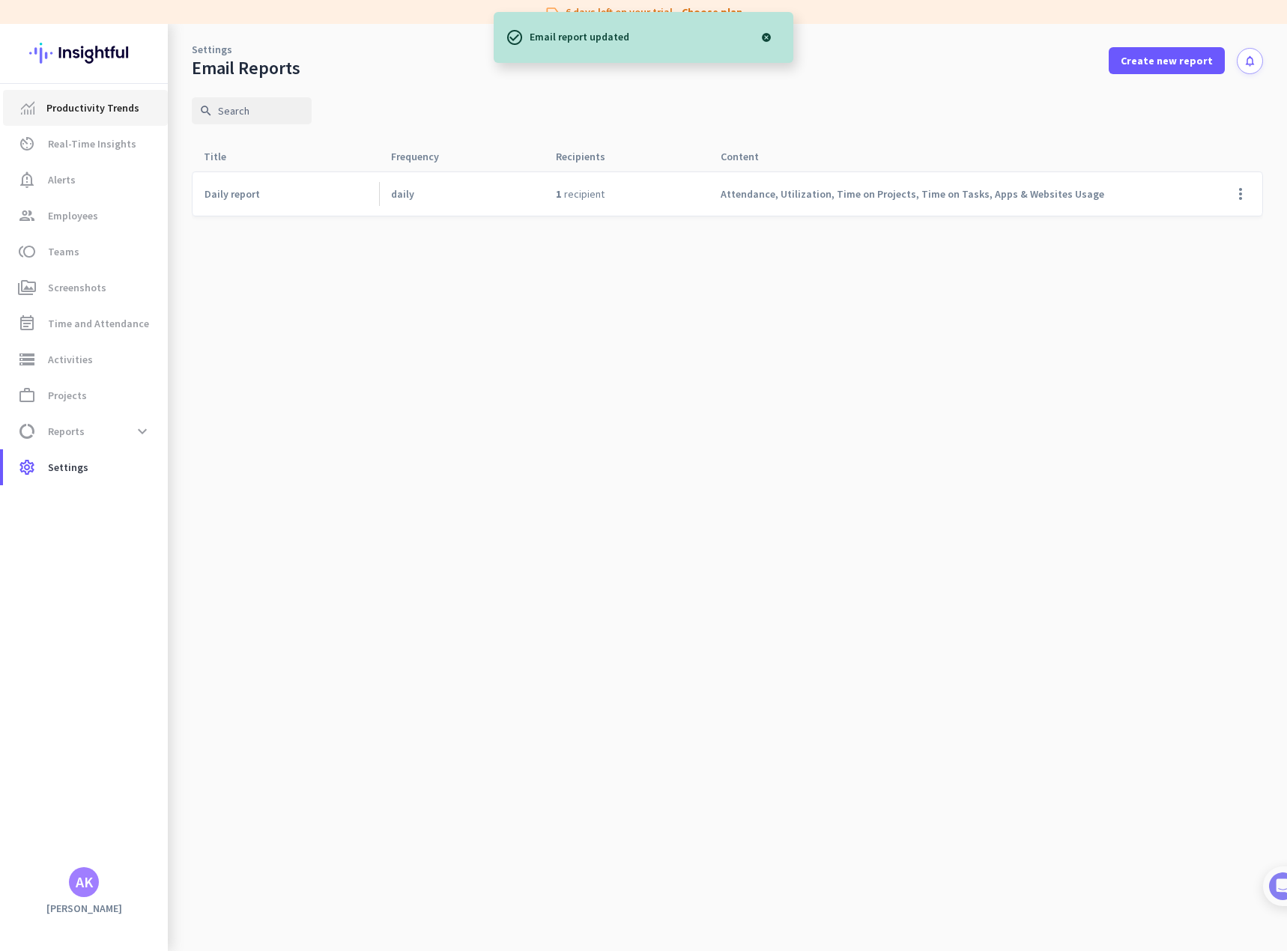
click at [58, 101] on span "Productivity Trends" at bounding box center [92, 108] width 93 height 18
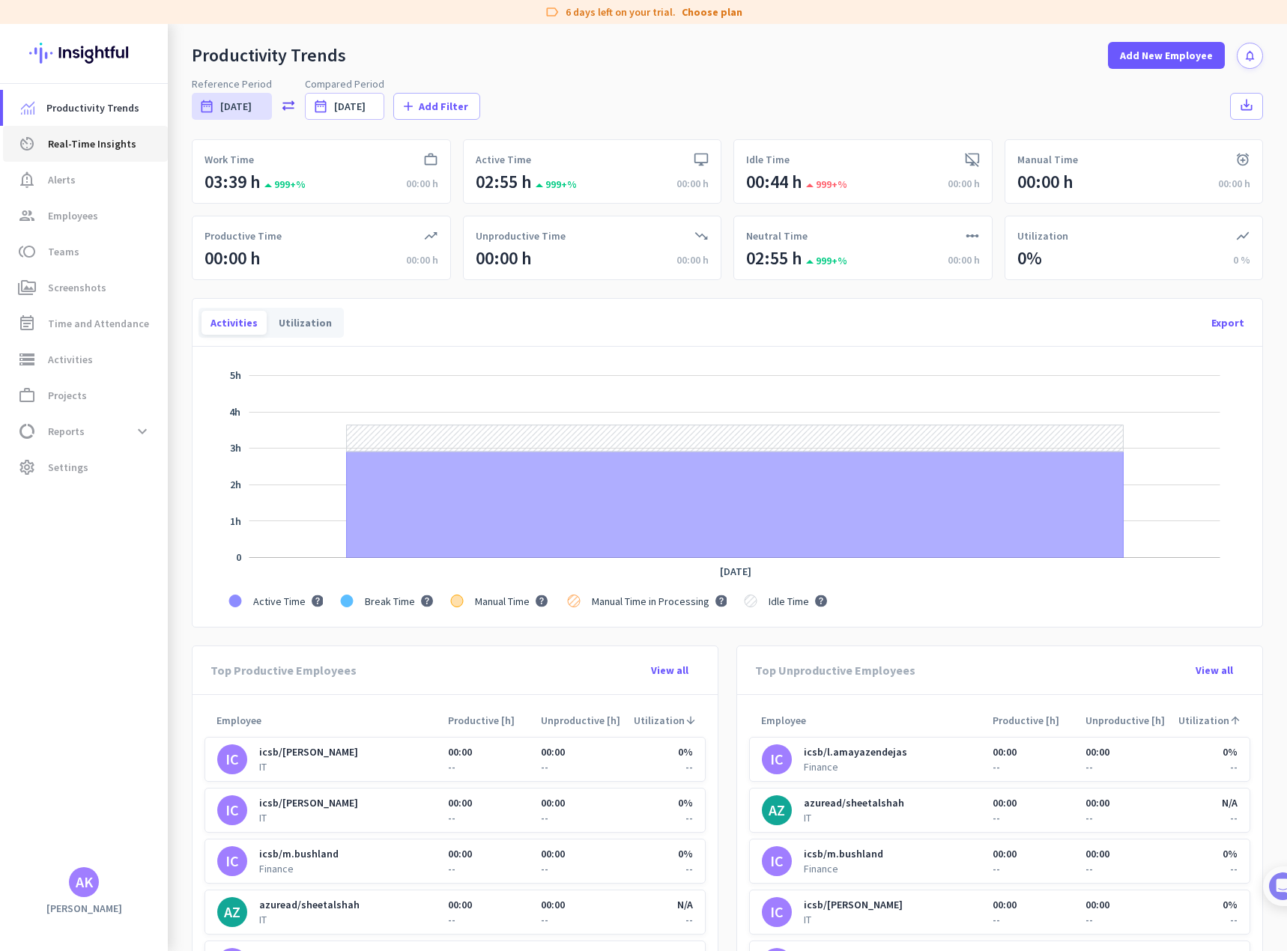
click at [65, 145] on span "Real-Time Insights" at bounding box center [92, 144] width 88 height 18
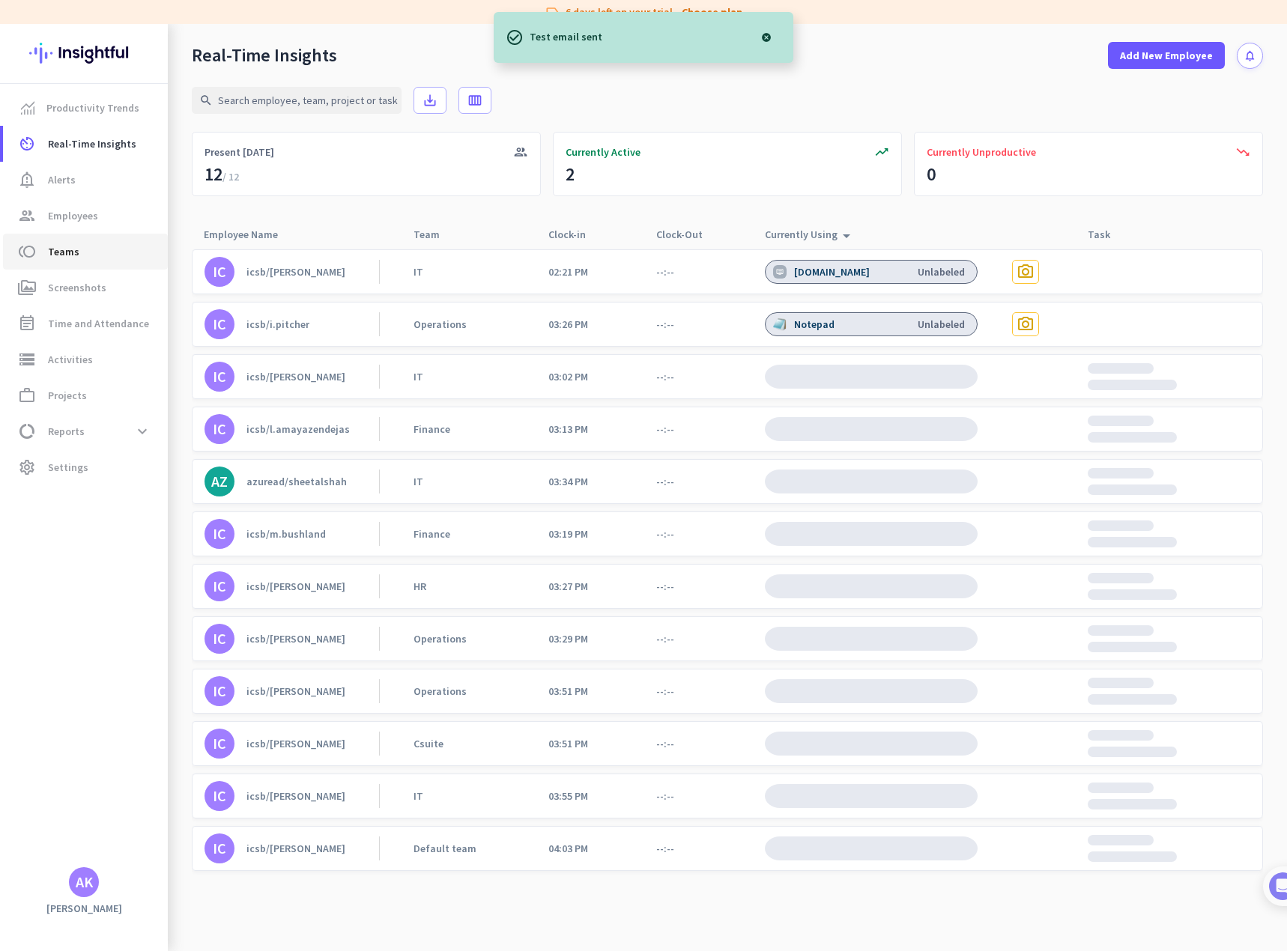
click at [88, 255] on span "toll Teams" at bounding box center [85, 252] width 141 height 18
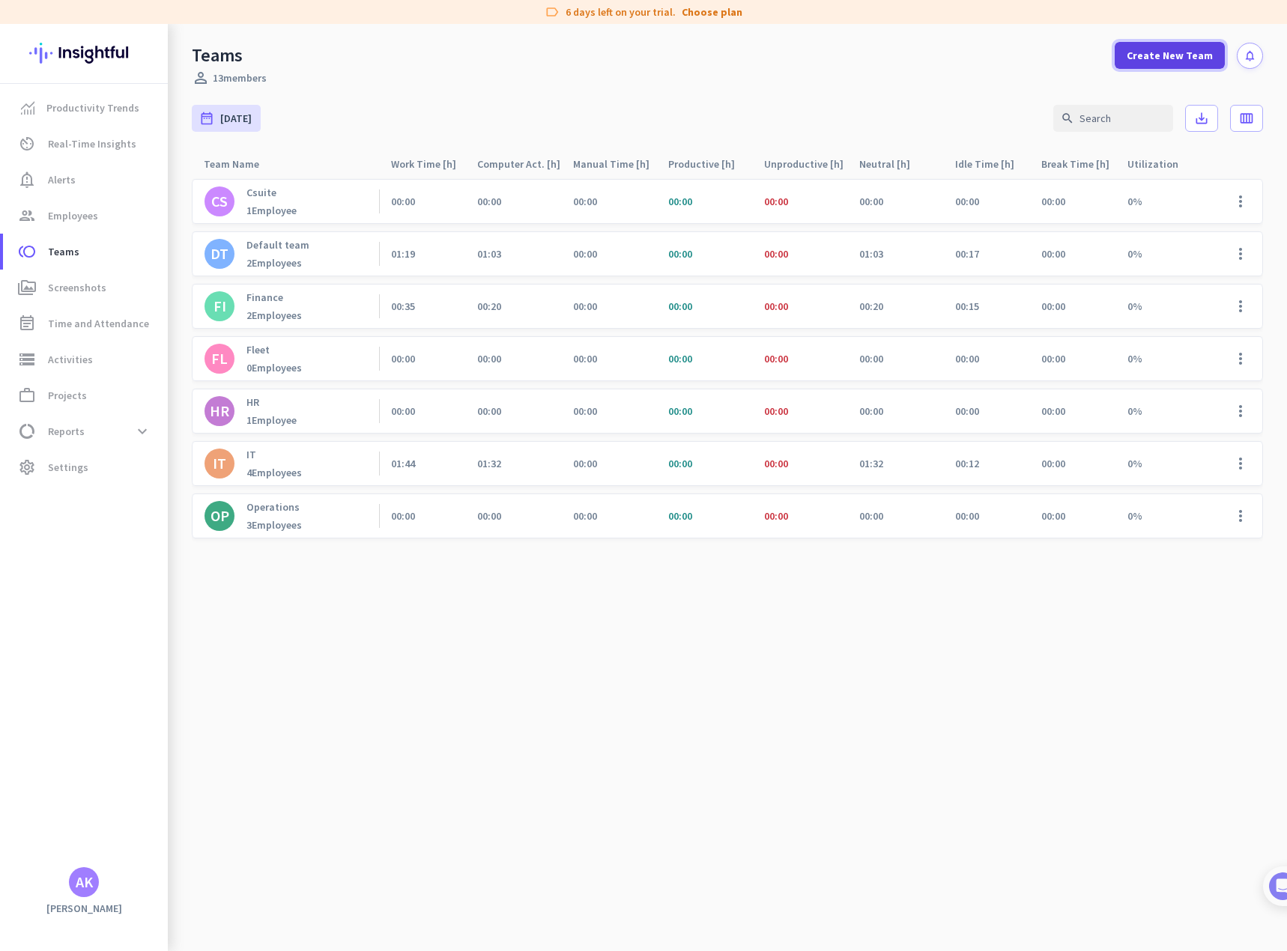
click at [1175, 60] on span "Create New Team" at bounding box center [1169, 55] width 86 height 15
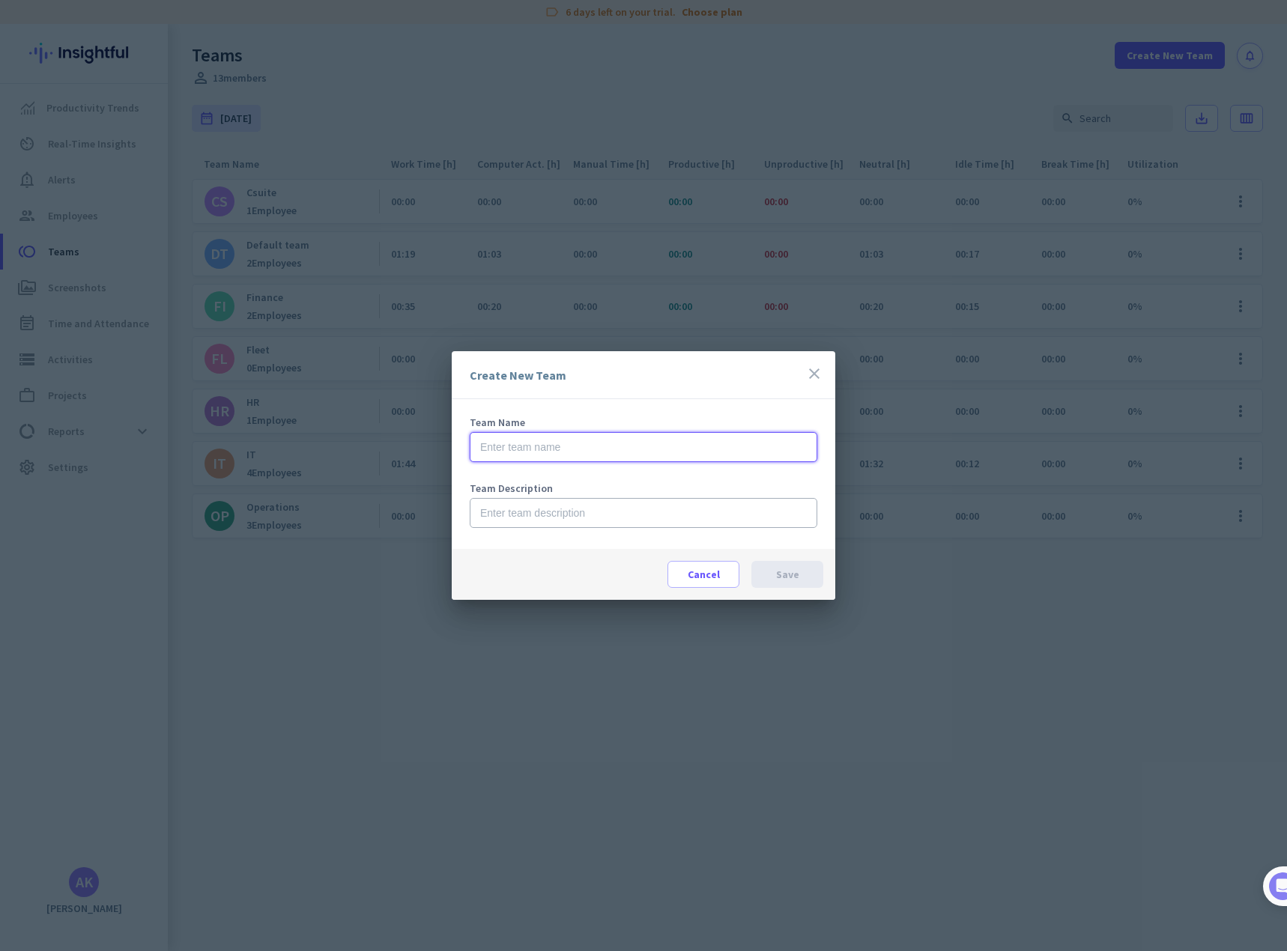
click at [574, 452] on input "text" at bounding box center [643, 447] width 347 height 30
type input "Safety"
click at [804, 583] on span at bounding box center [787, 574] width 72 height 36
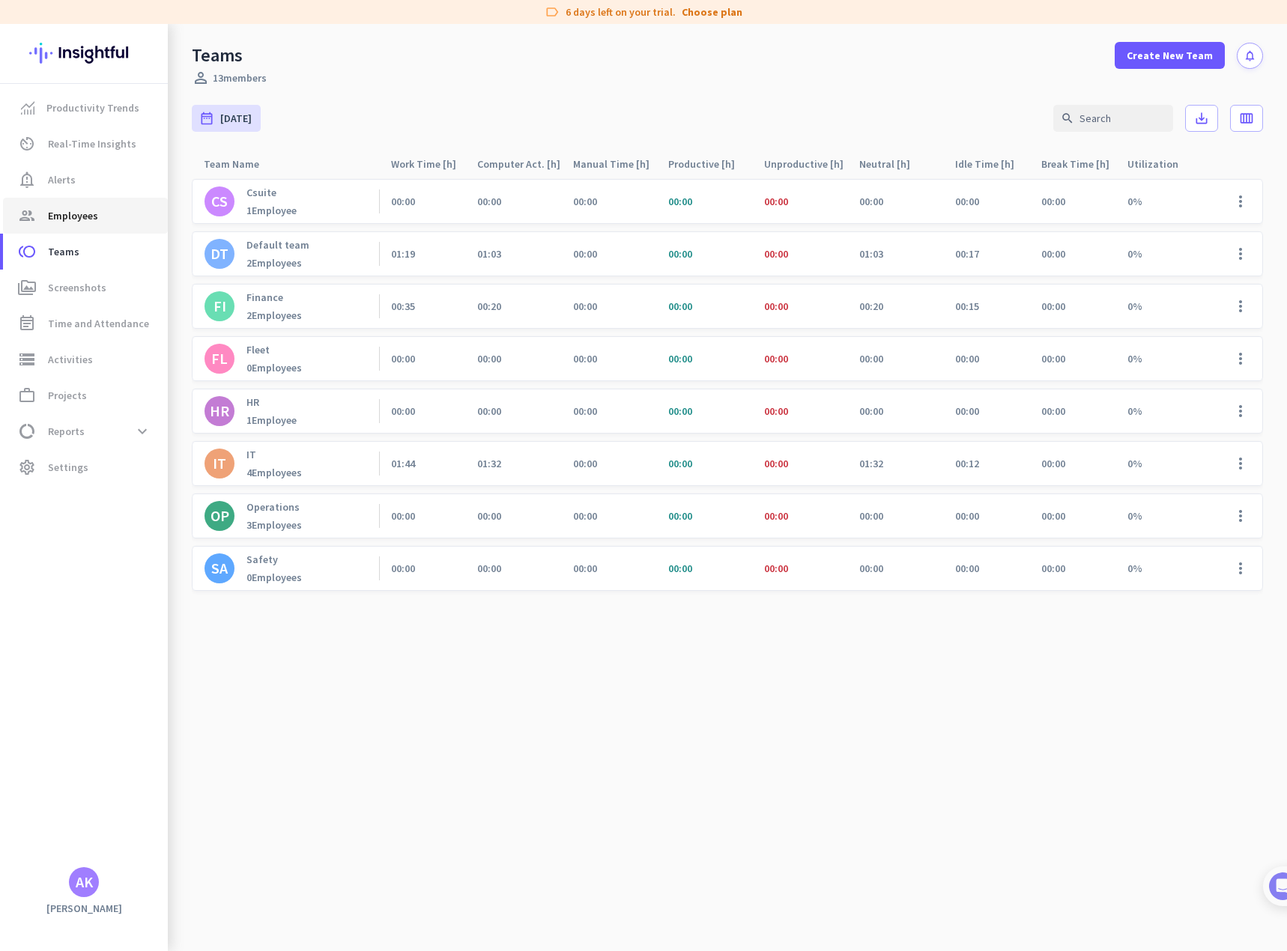
click at [72, 214] on span "Employees" at bounding box center [73, 216] width 50 height 18
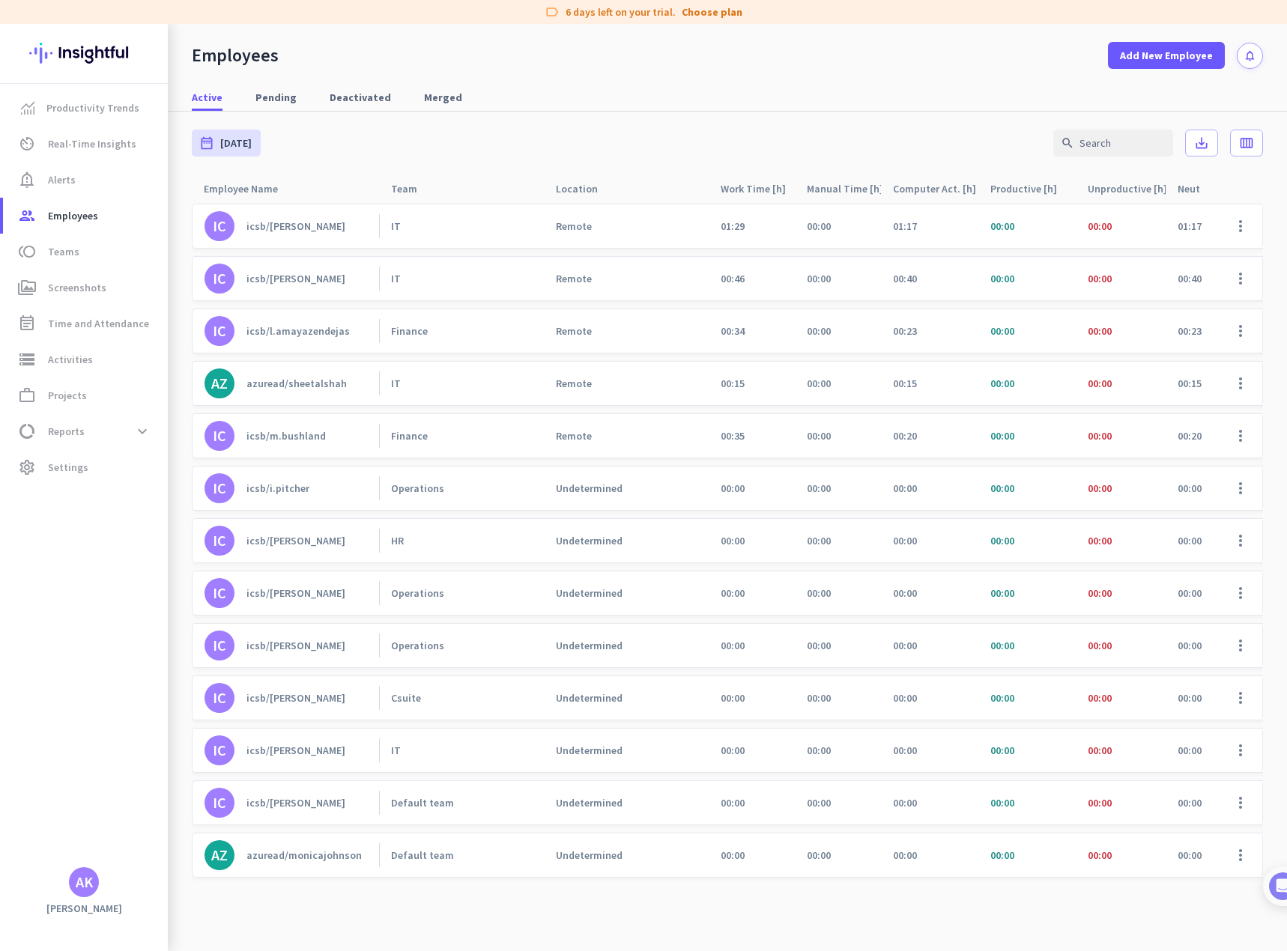
click at [306, 802] on div "icsb/[PERSON_NAME]" at bounding box center [295, 802] width 99 height 13
click at [1228, 801] on span at bounding box center [1240, 803] width 36 height 36
click at [1152, 831] on span "Edit" at bounding box center [1145, 833] width 19 height 13
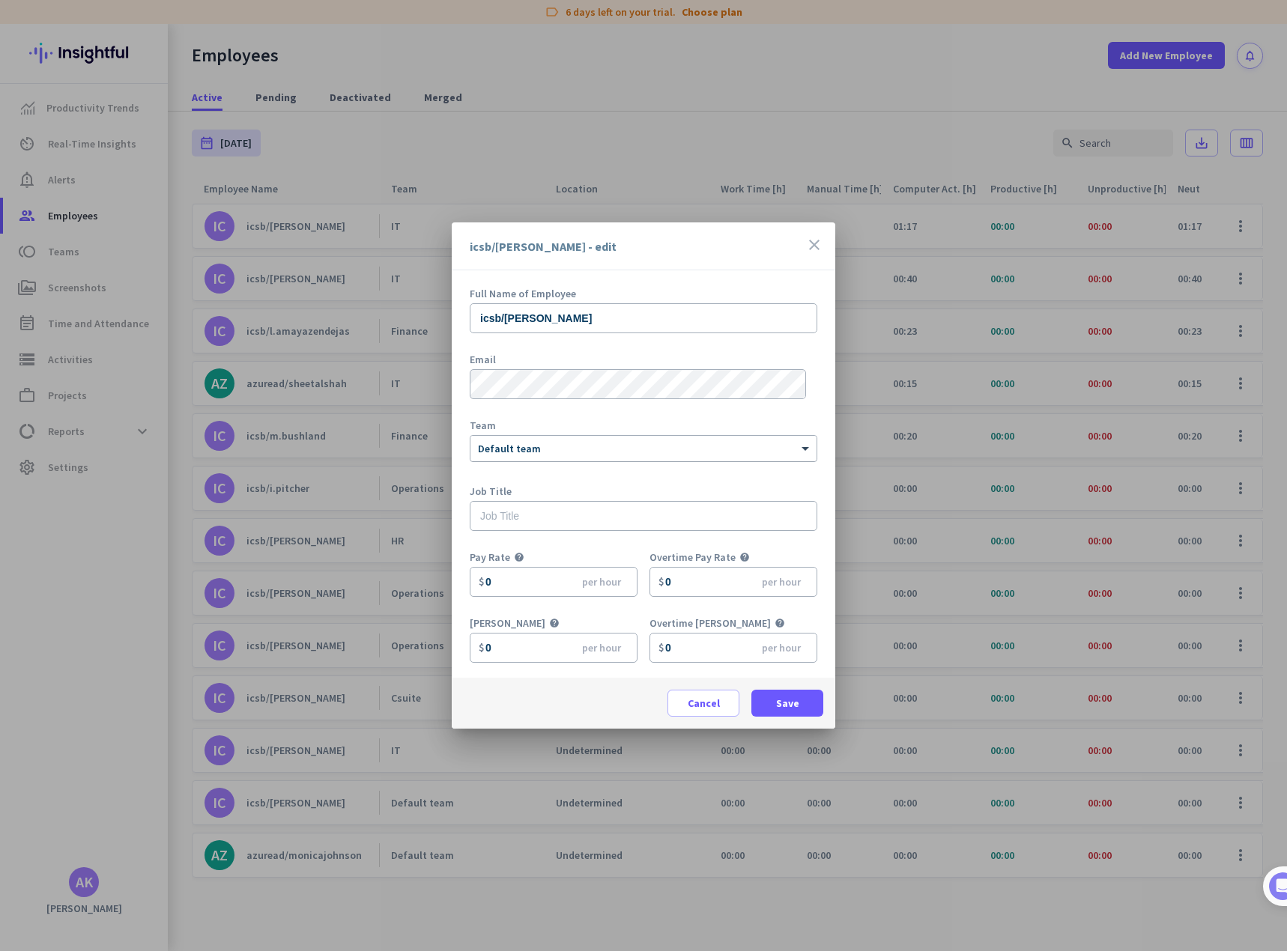
click at [553, 448] on div at bounding box center [643, 446] width 346 height 13
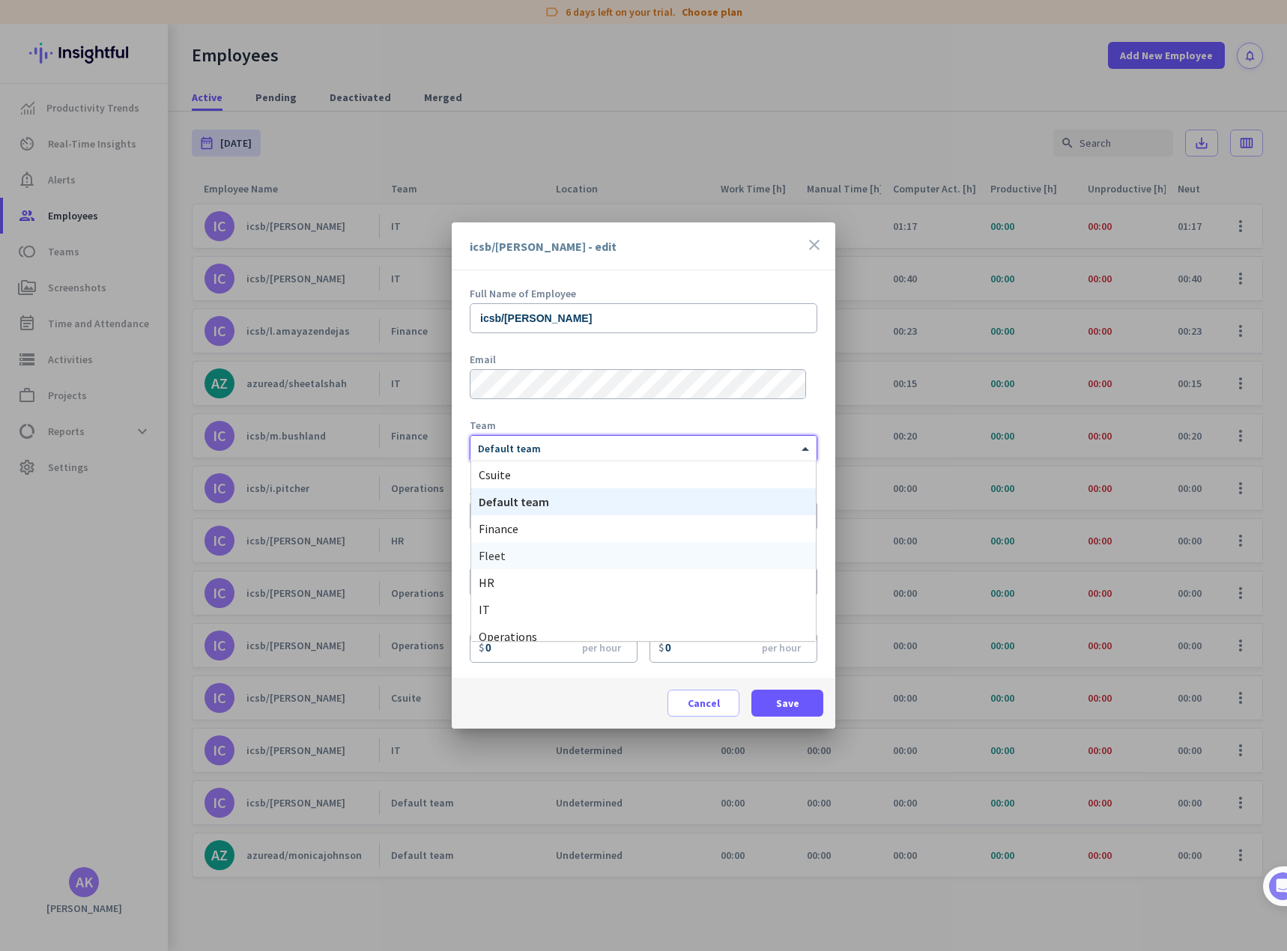
scroll to position [36, 0]
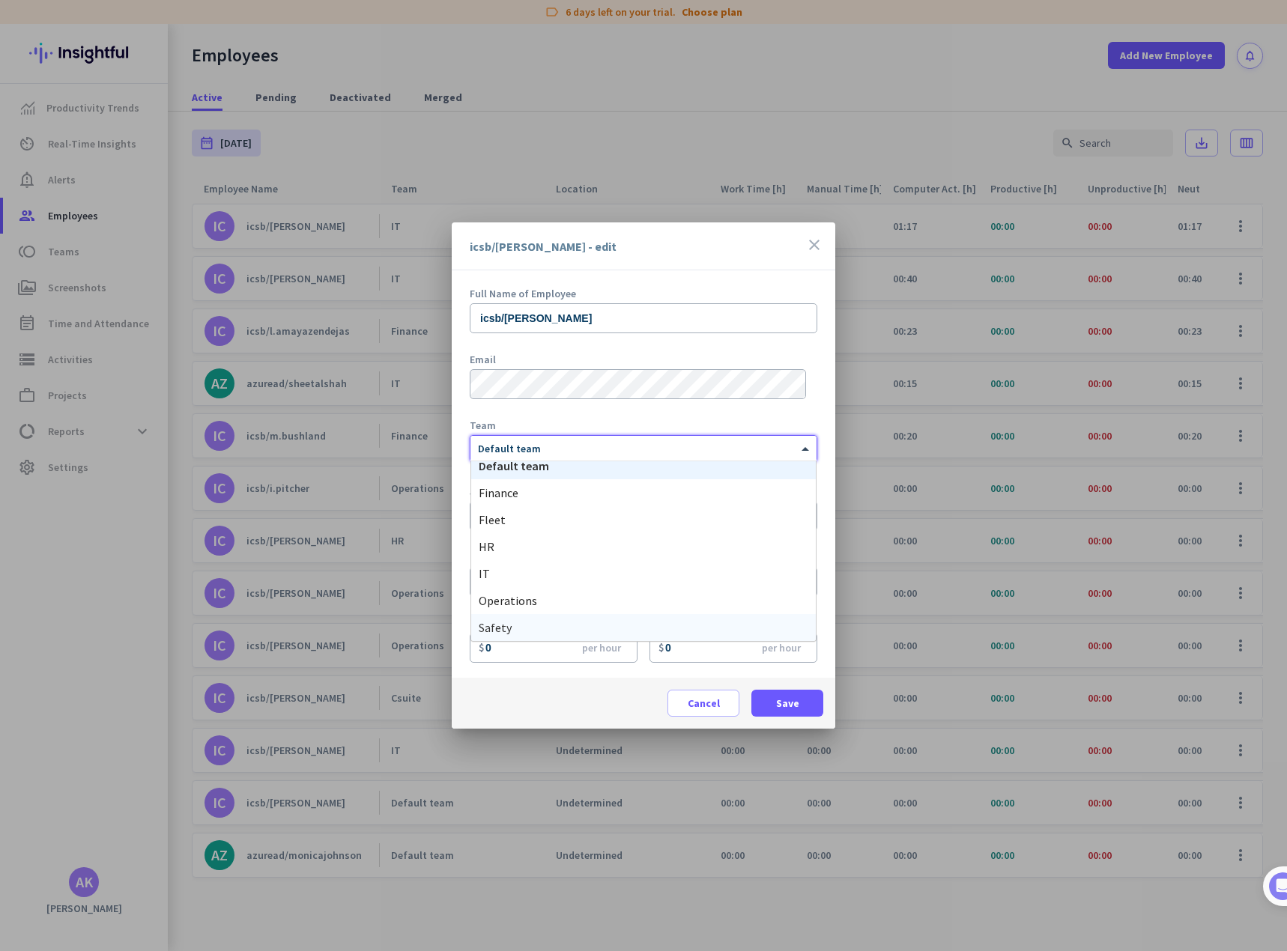
click at [510, 624] on div "Safety" at bounding box center [643, 627] width 344 height 27
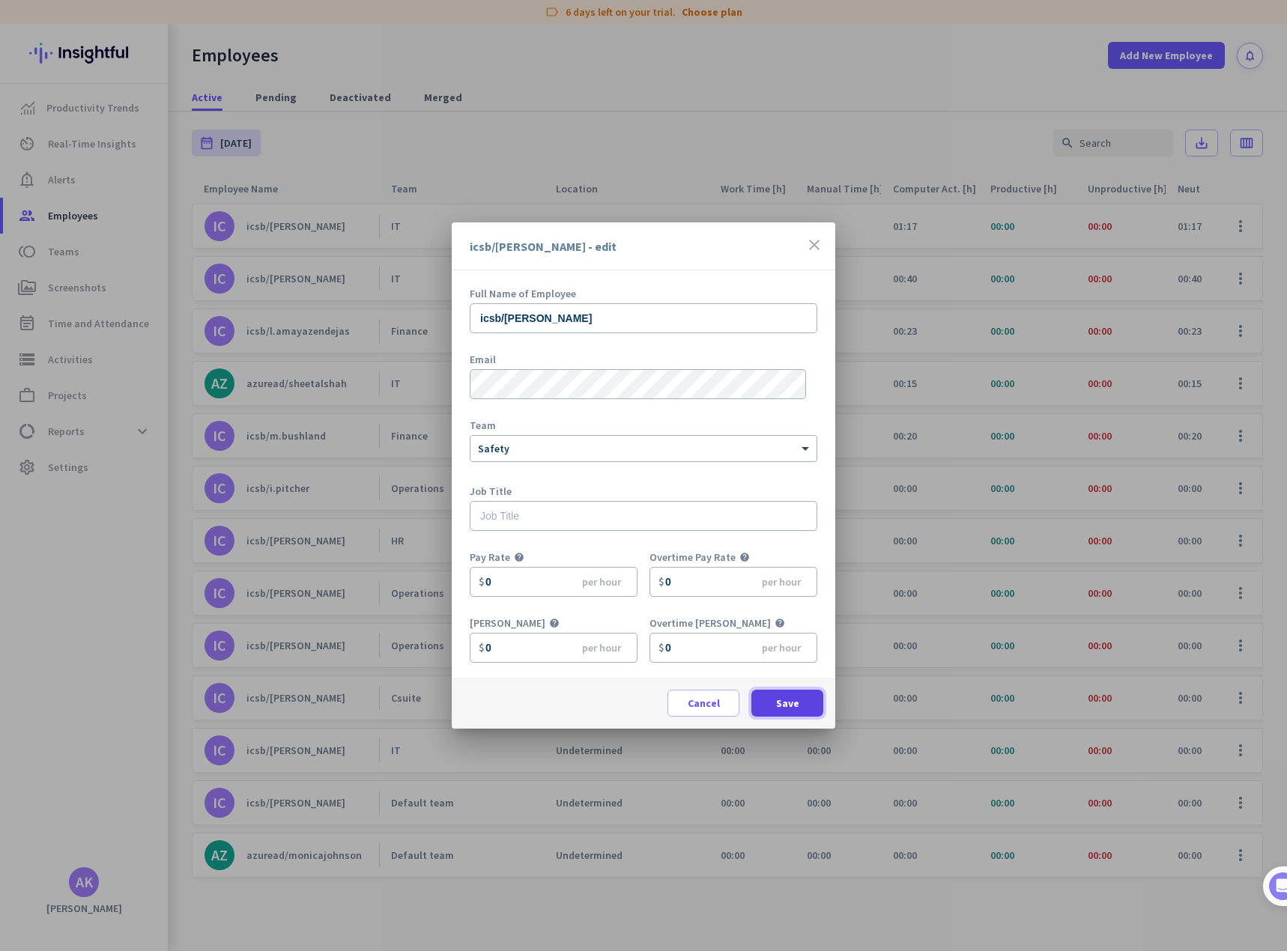
click at [783, 696] on span "Save" at bounding box center [787, 703] width 23 height 15
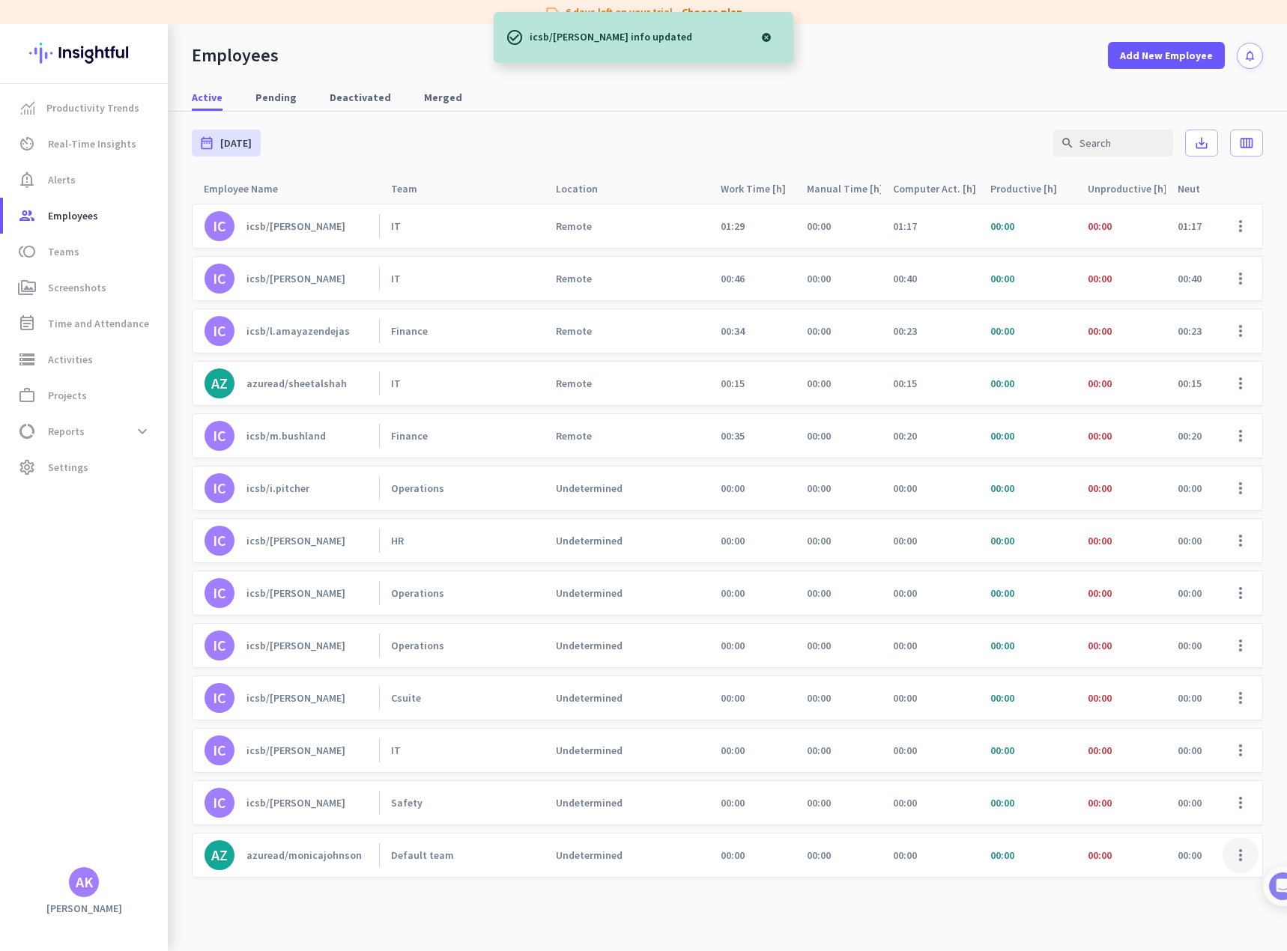
click at [1225, 859] on span at bounding box center [1240, 855] width 36 height 36
click at [1160, 880] on span "Edit" at bounding box center [1185, 886] width 99 height 15
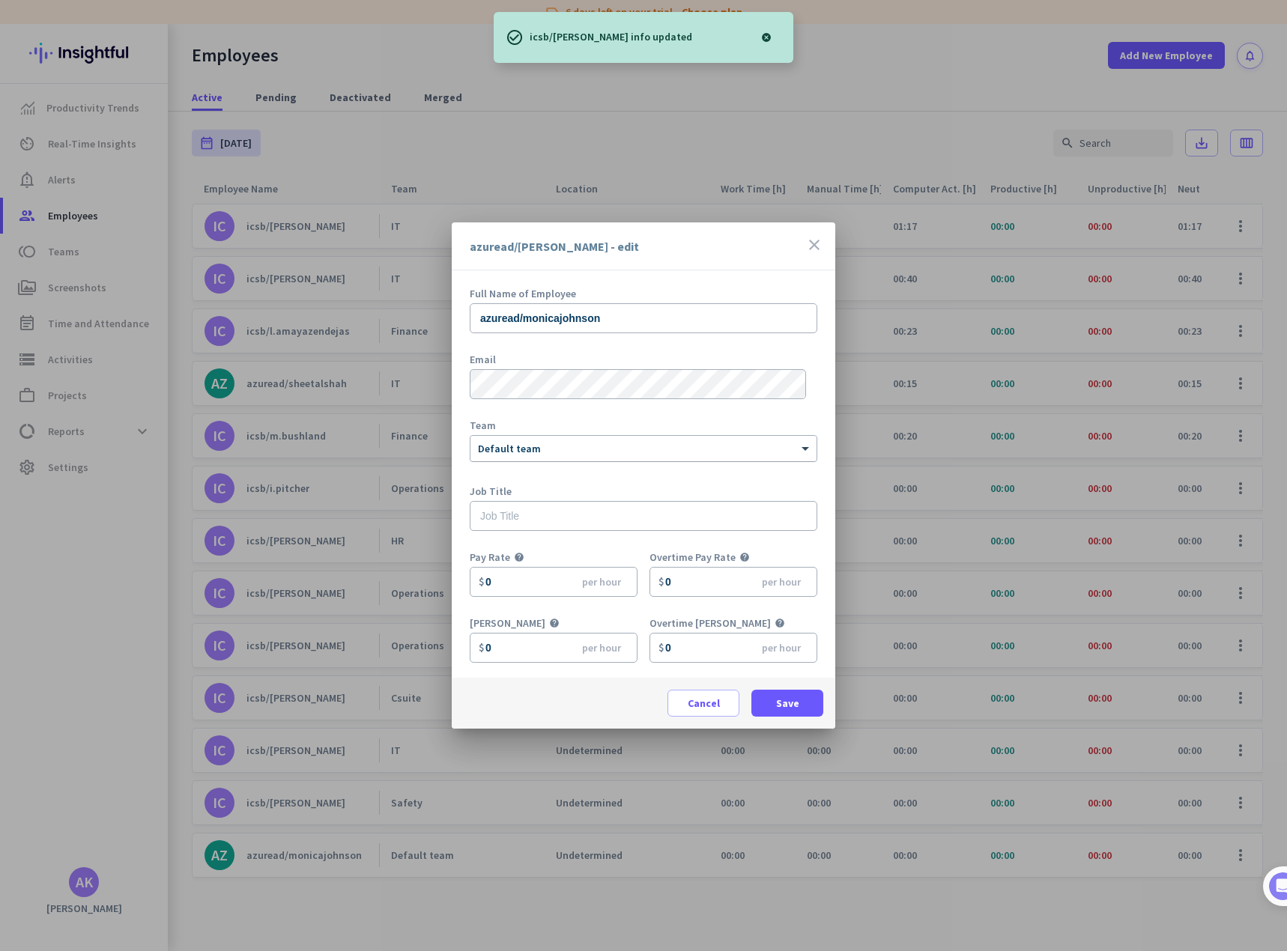
click at [549, 446] on div at bounding box center [643, 446] width 346 height 13
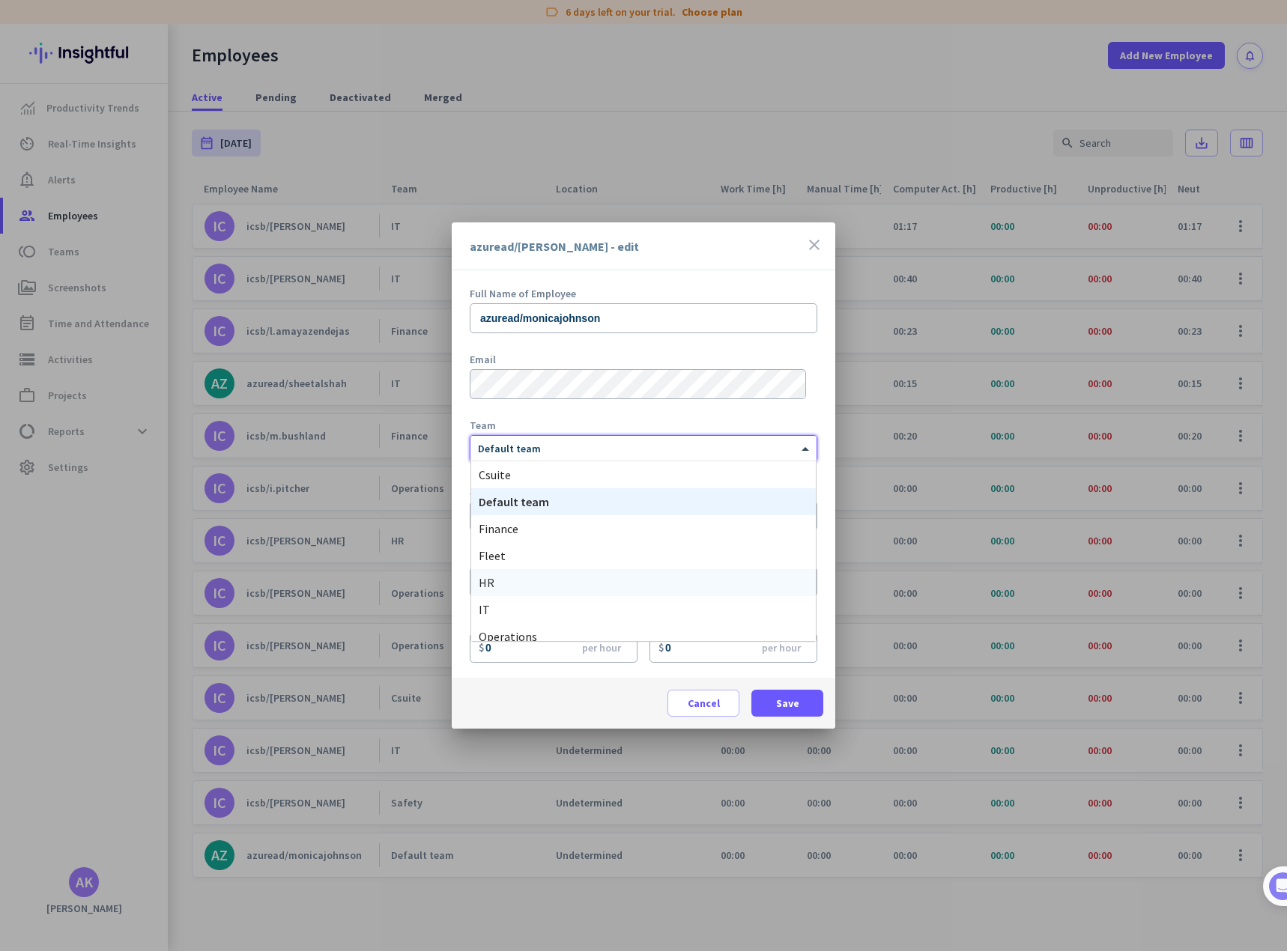
click at [508, 582] on div "HR" at bounding box center [643, 582] width 344 height 27
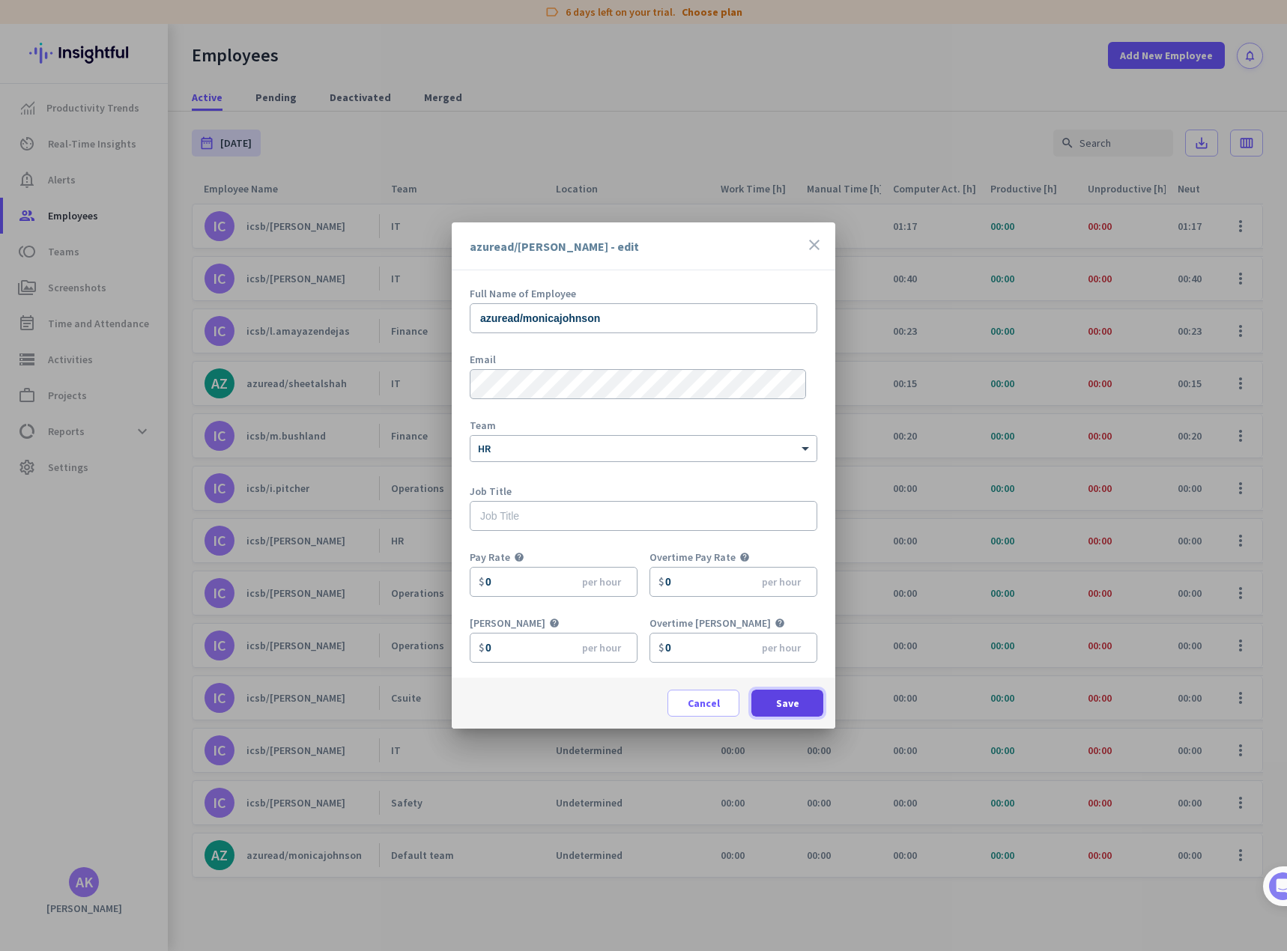
click at [809, 694] on span at bounding box center [787, 703] width 72 height 36
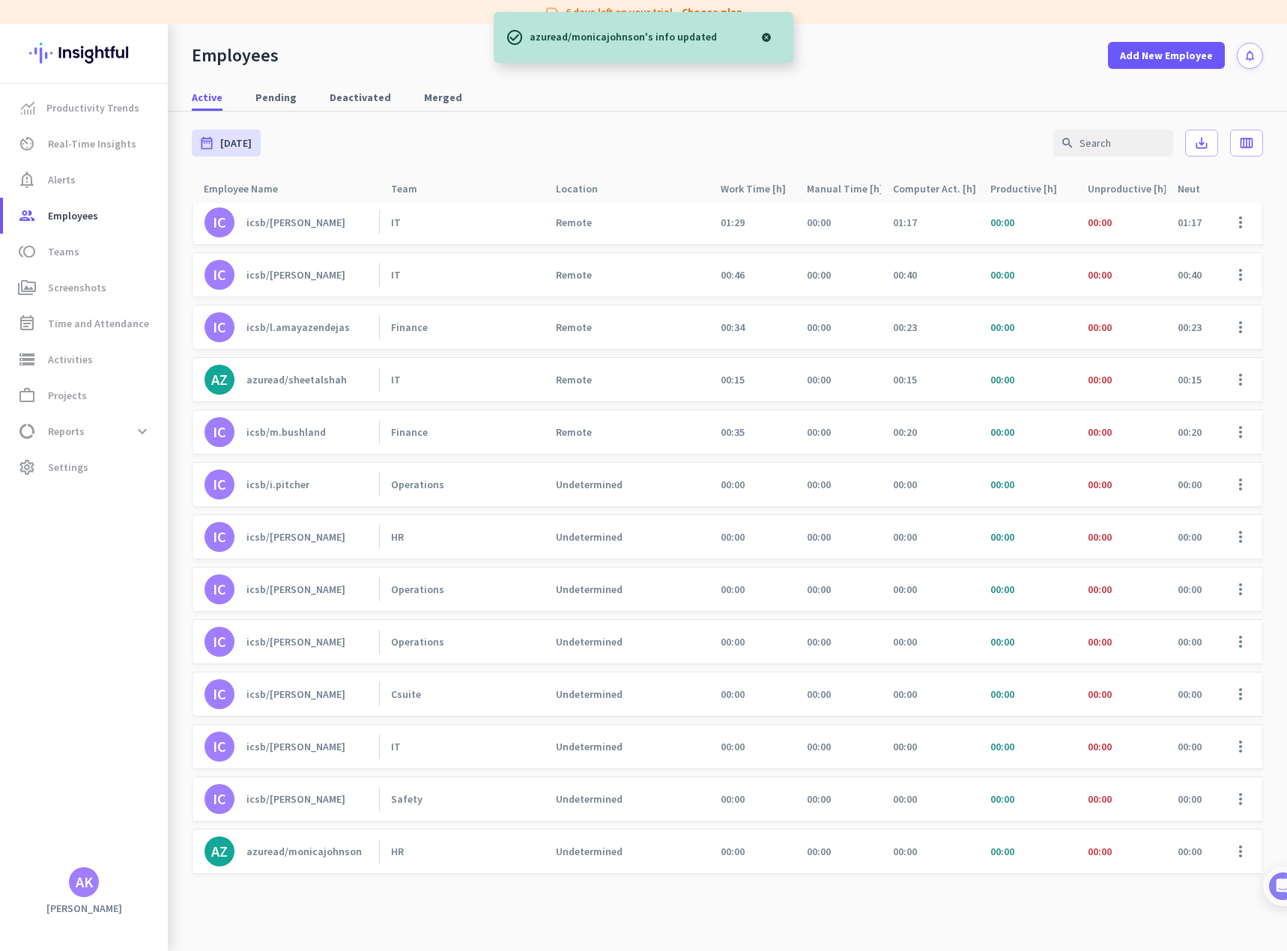
scroll to position [0, 0]
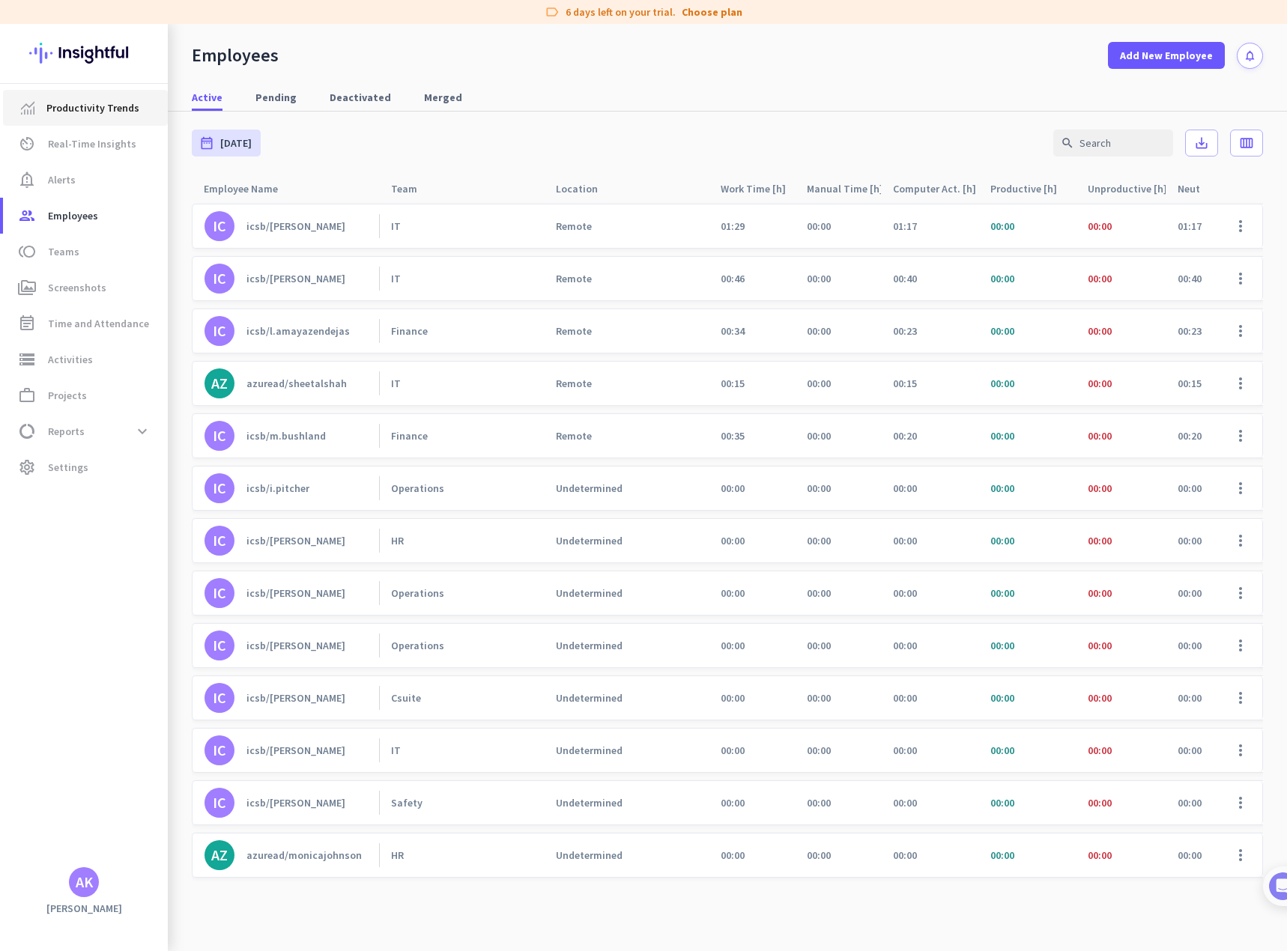
click at [67, 113] on span "Productivity Trends" at bounding box center [92, 108] width 93 height 18
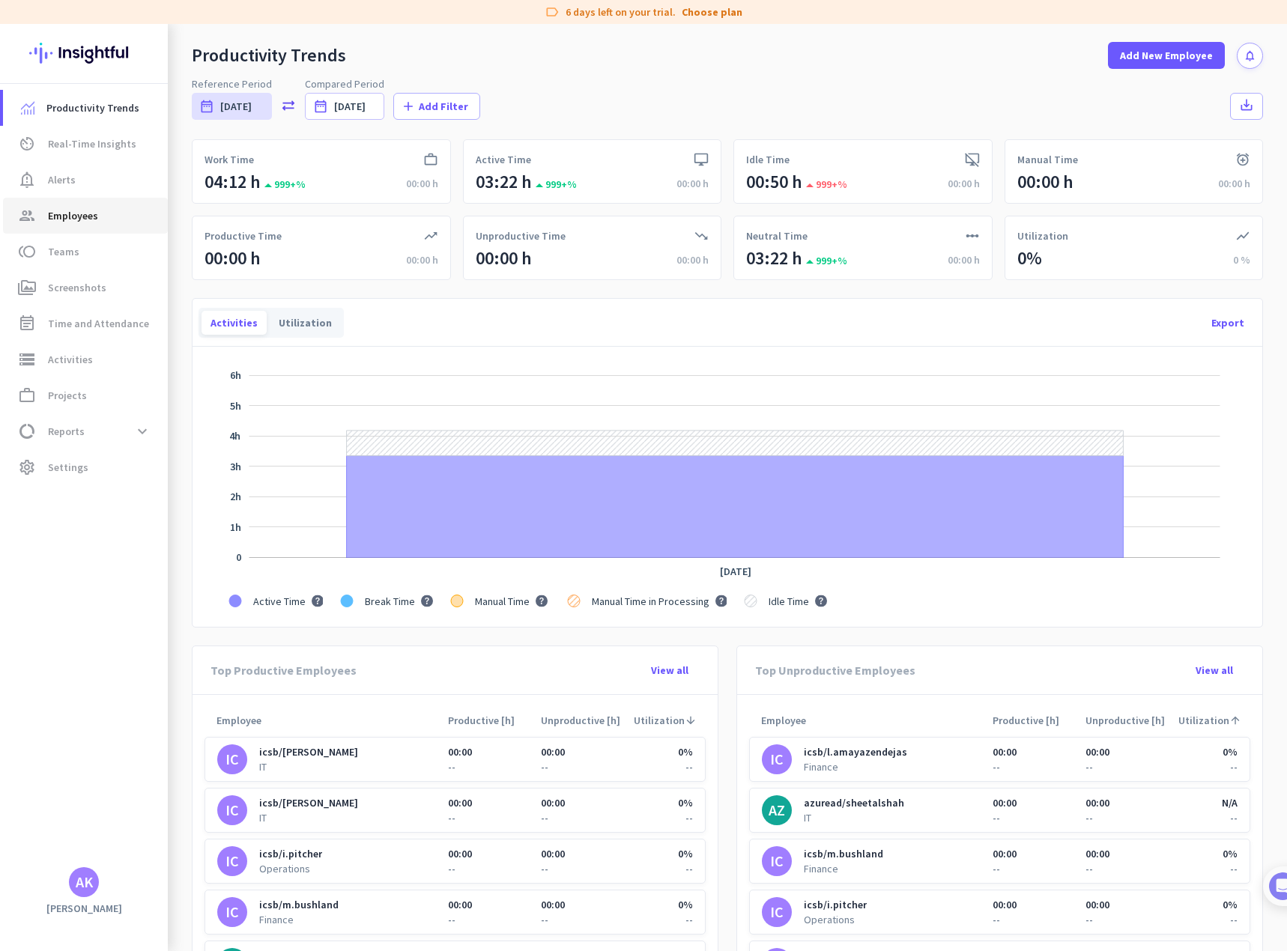
click at [62, 210] on span "Employees" at bounding box center [73, 216] width 50 height 18
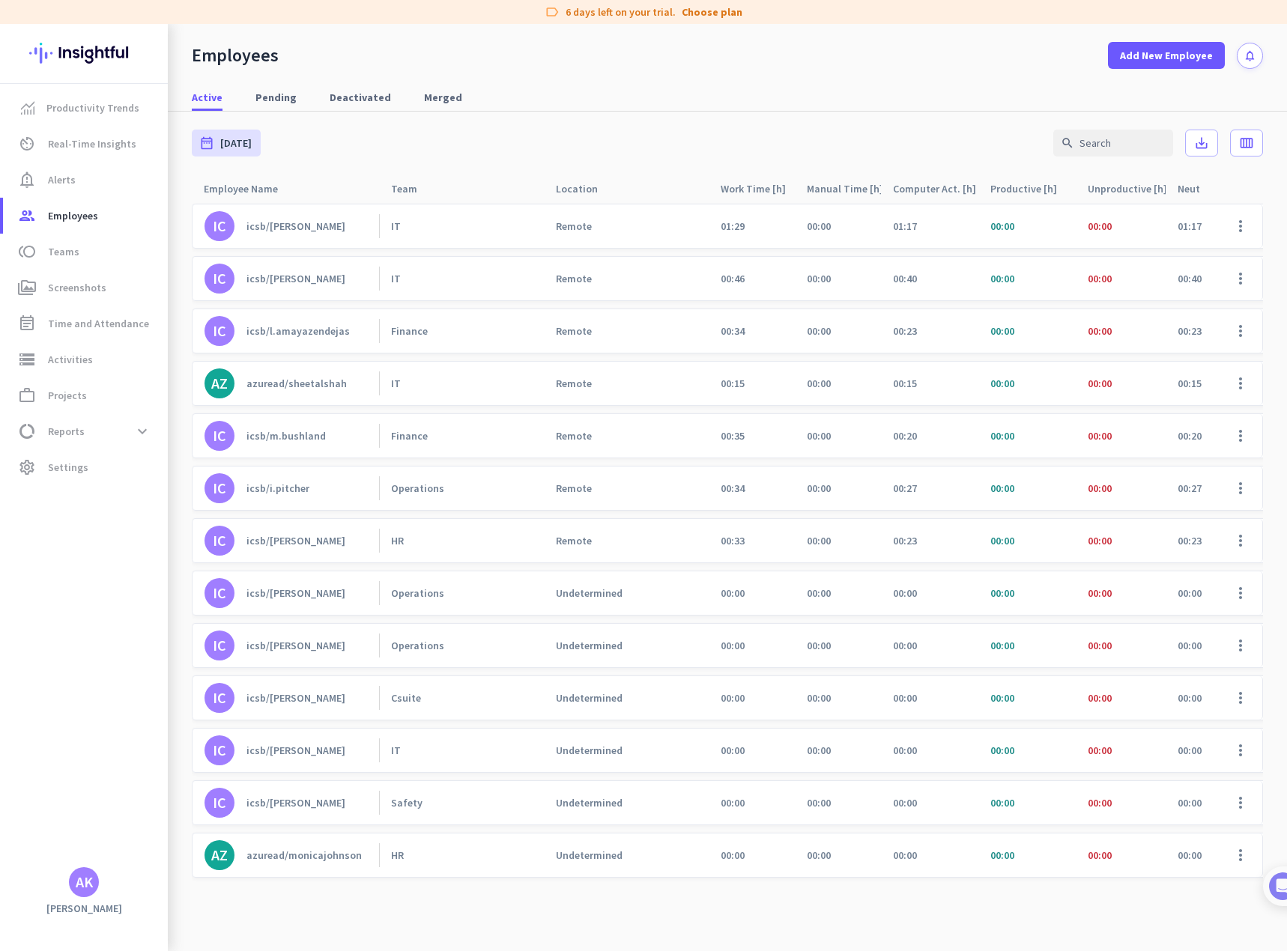
click at [273, 651] on div "icsb/[PERSON_NAME]" at bounding box center [295, 645] width 99 height 13
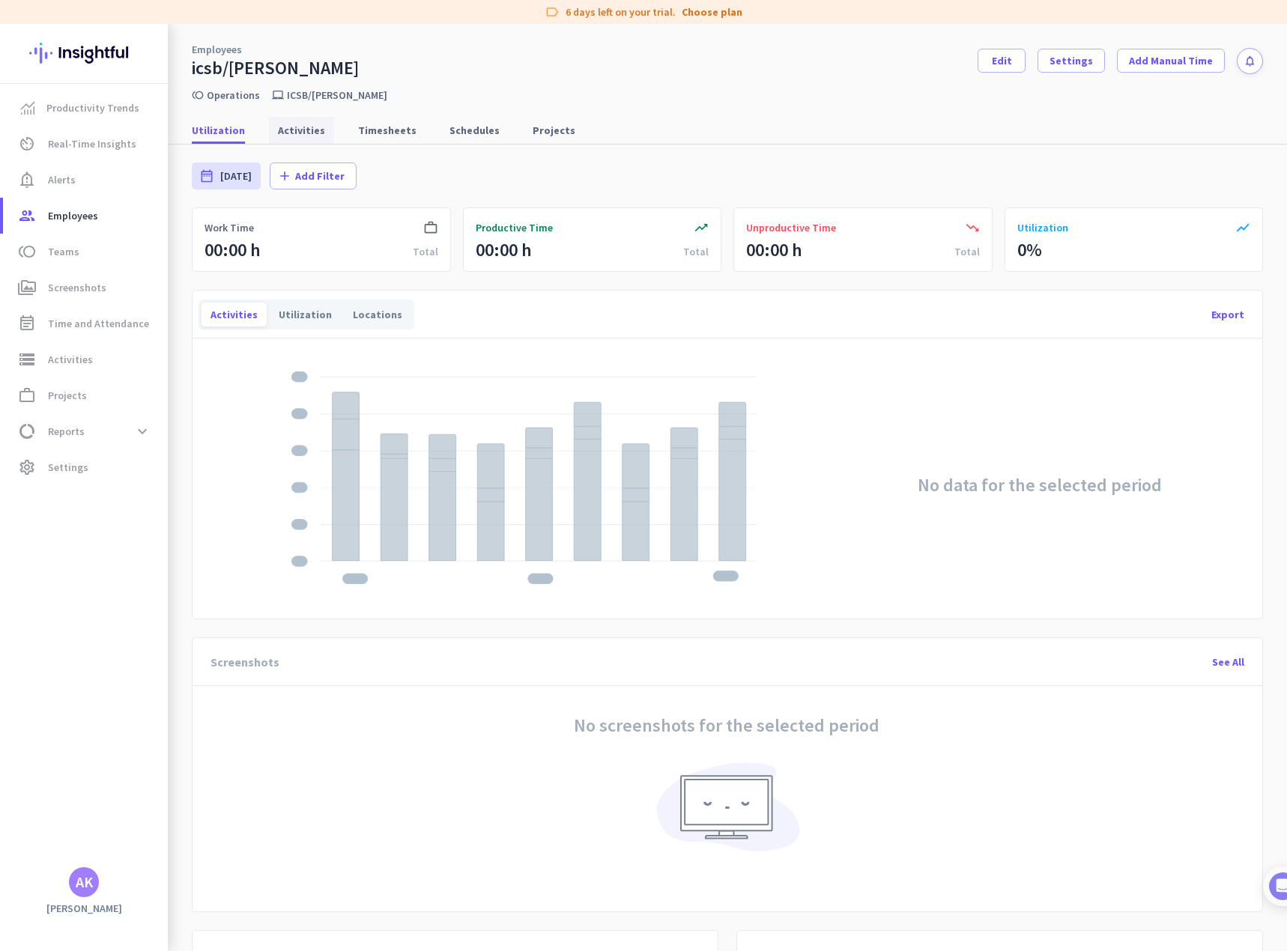
click at [291, 122] on span "Activities" at bounding box center [301, 130] width 47 height 27
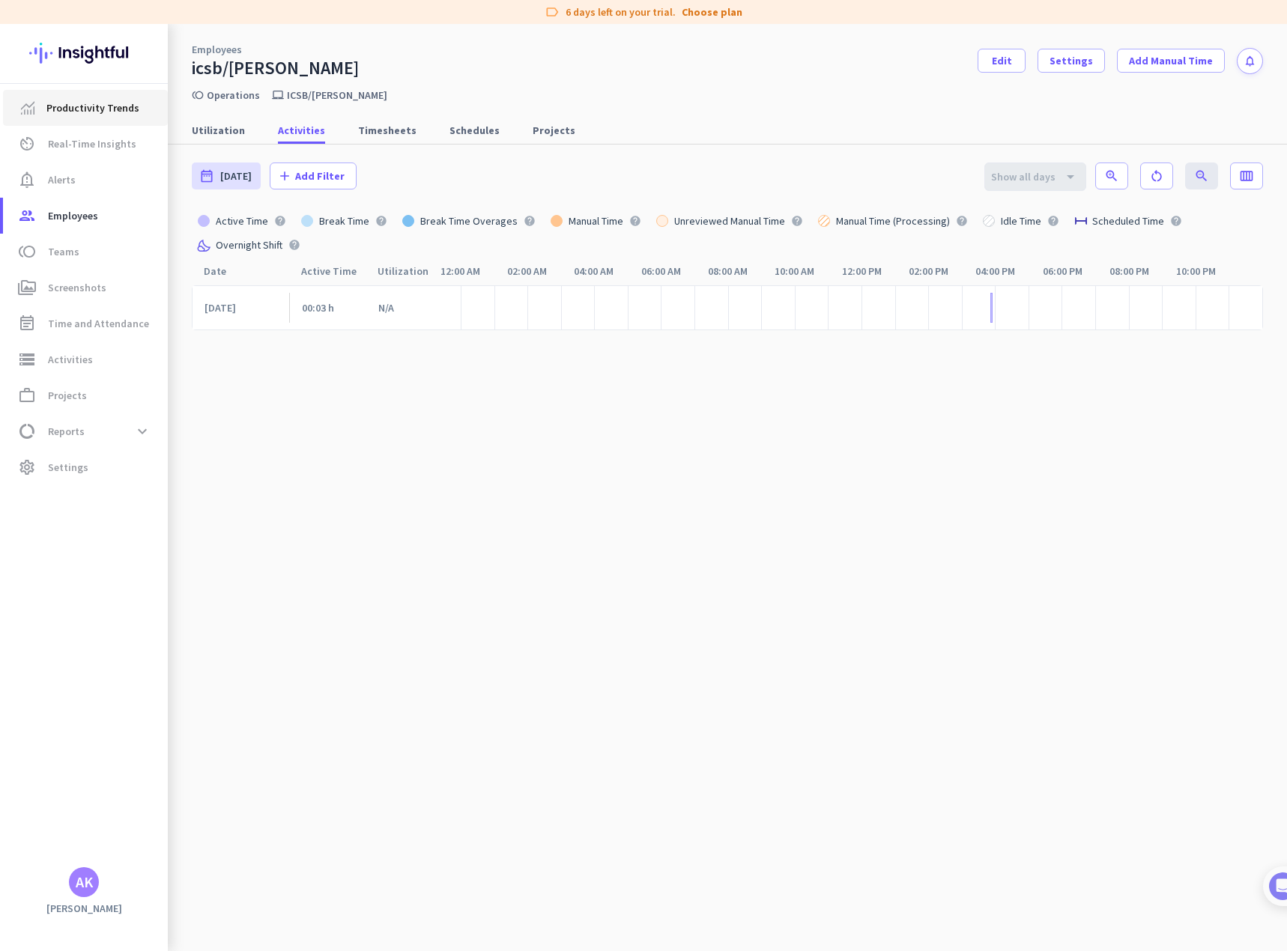
click at [78, 106] on span "Productivity Trends" at bounding box center [92, 108] width 93 height 18
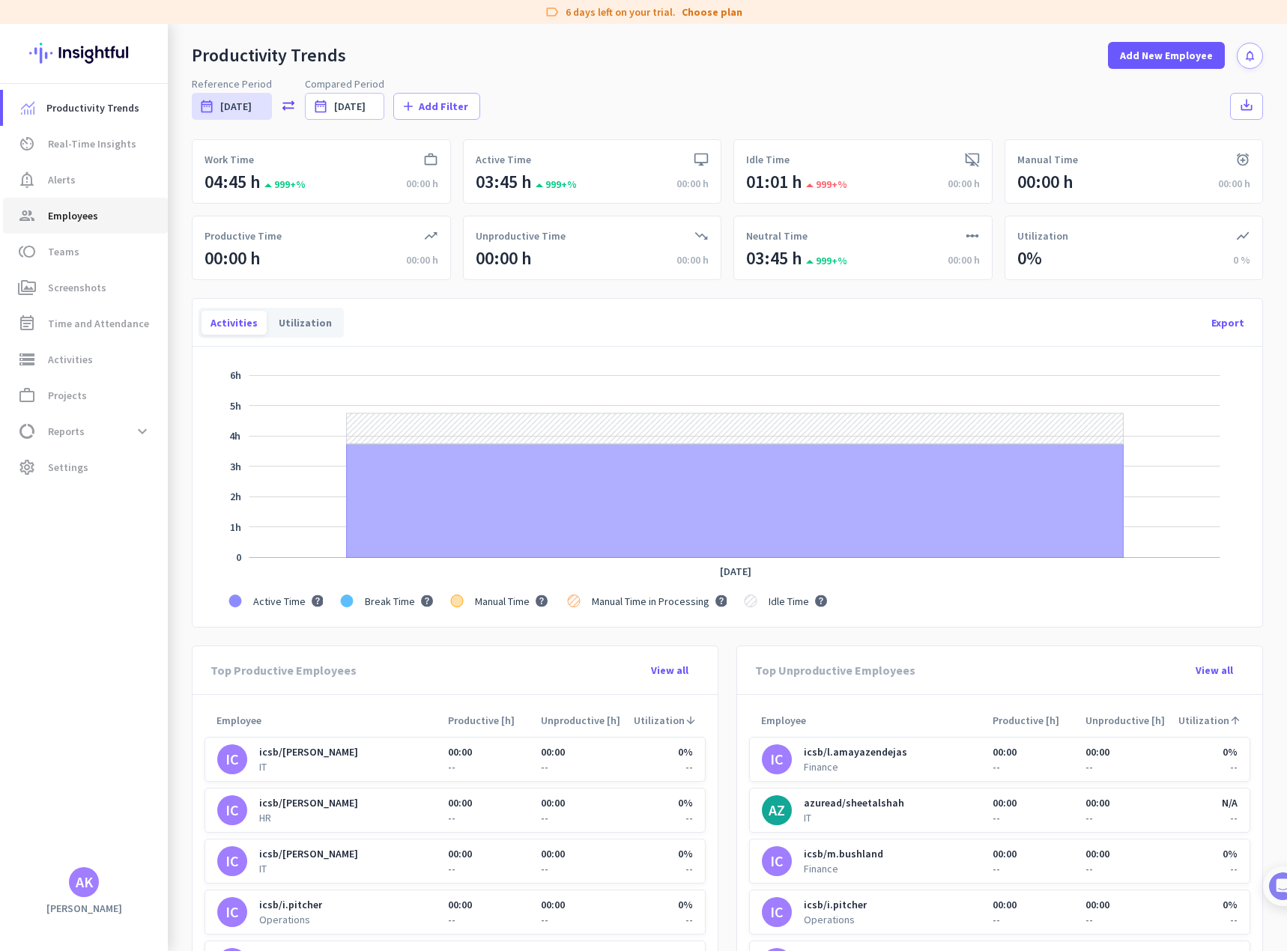
click at [78, 215] on span "Employees" at bounding box center [73, 216] width 50 height 18
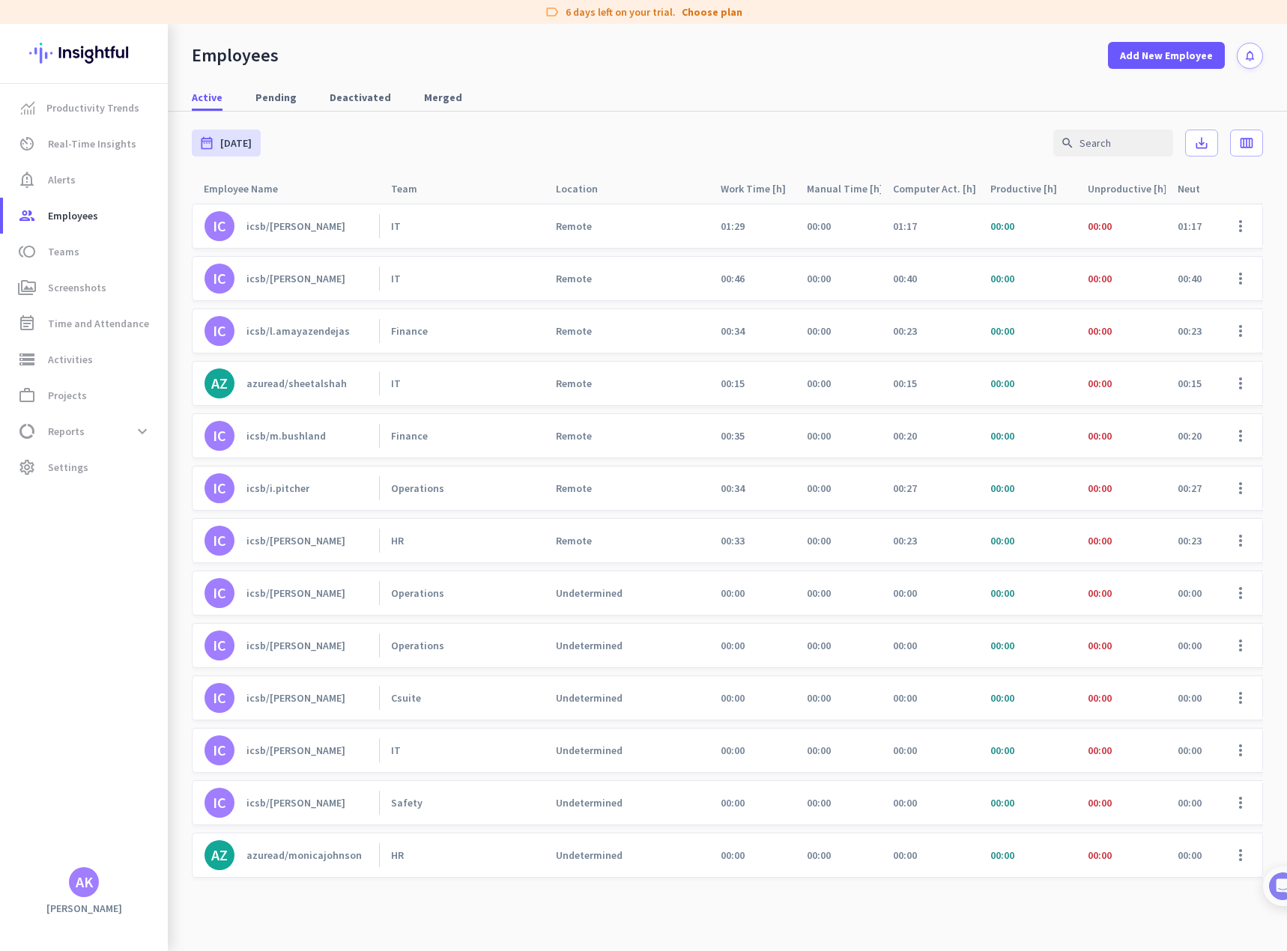
click at [291, 434] on div "icsb/m.bushland" at bounding box center [285, 435] width 79 height 13
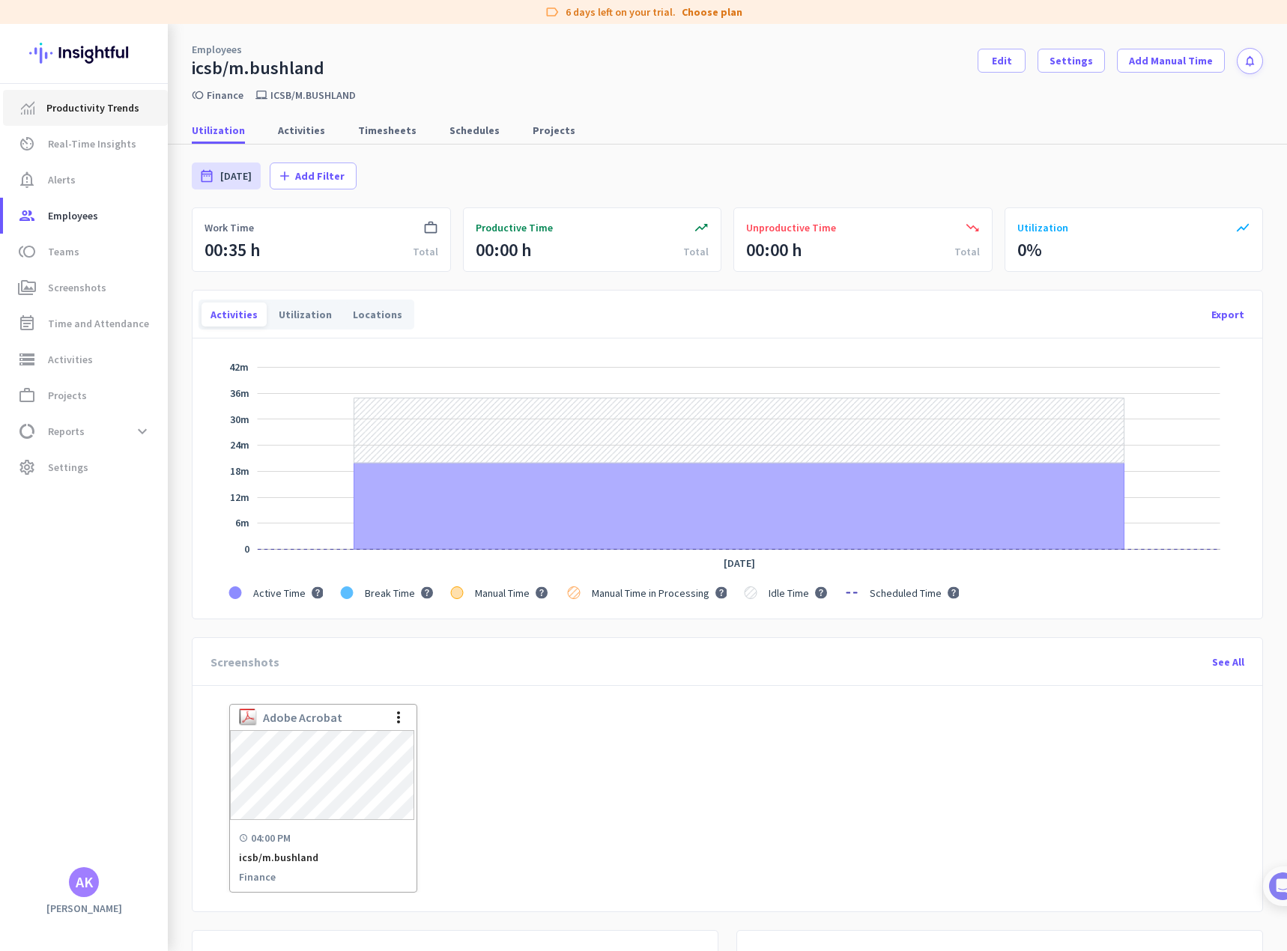
click at [84, 116] on span "Productivity Trends" at bounding box center [92, 108] width 93 height 18
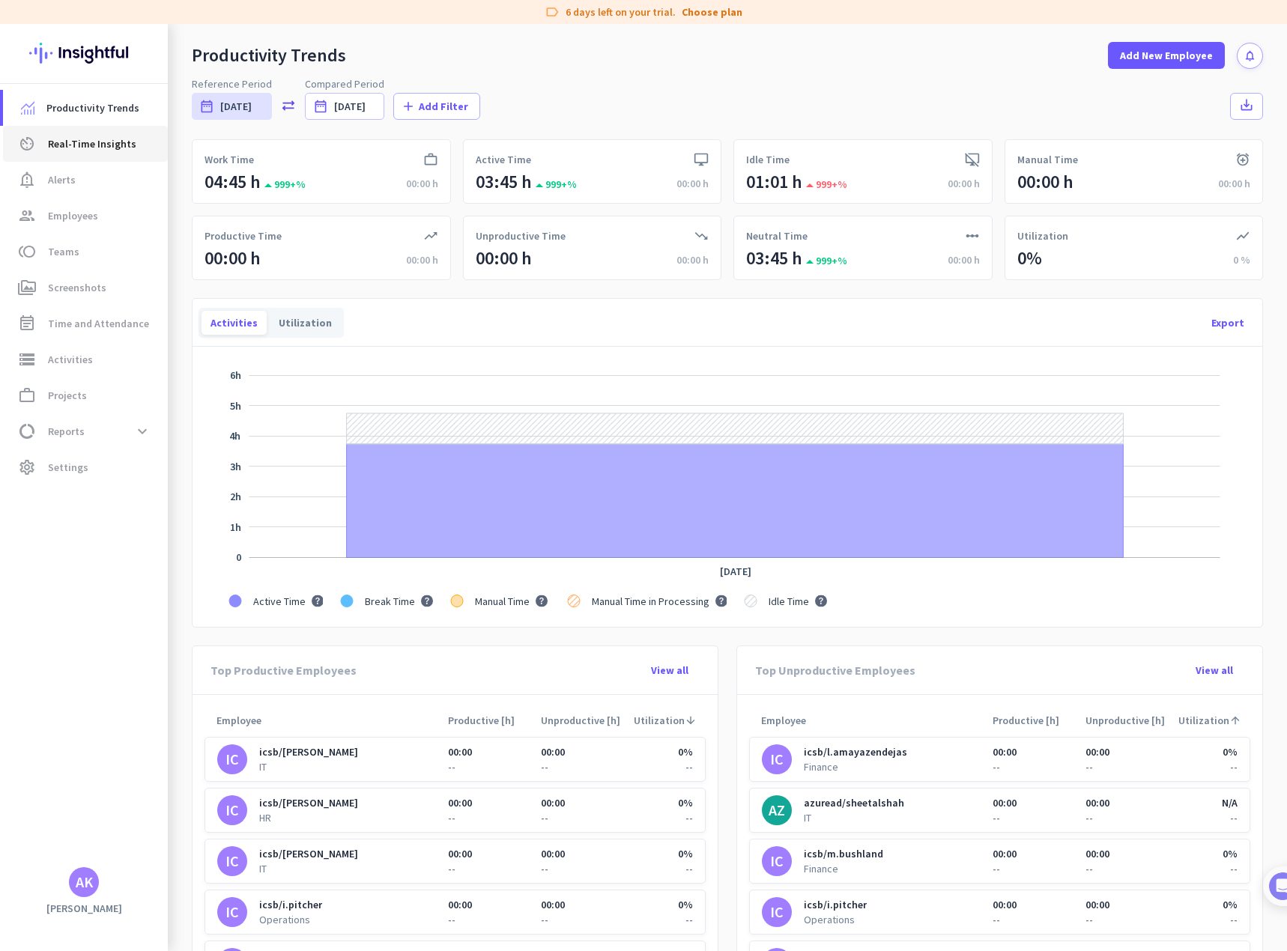
click at [58, 148] on span "Real-Time Insights" at bounding box center [92, 144] width 88 height 18
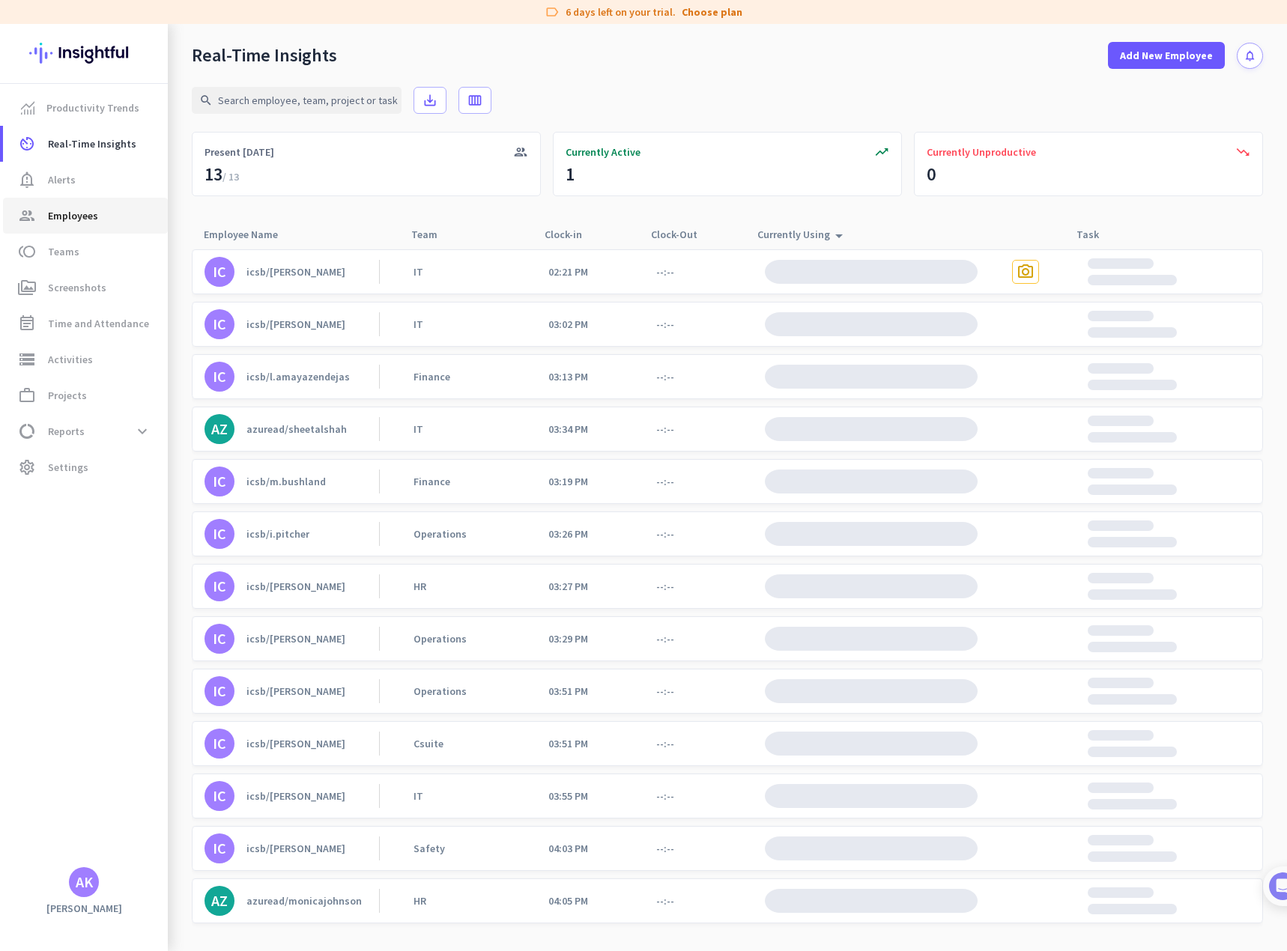
click at [87, 207] on span "Employees" at bounding box center [73, 216] width 50 height 18
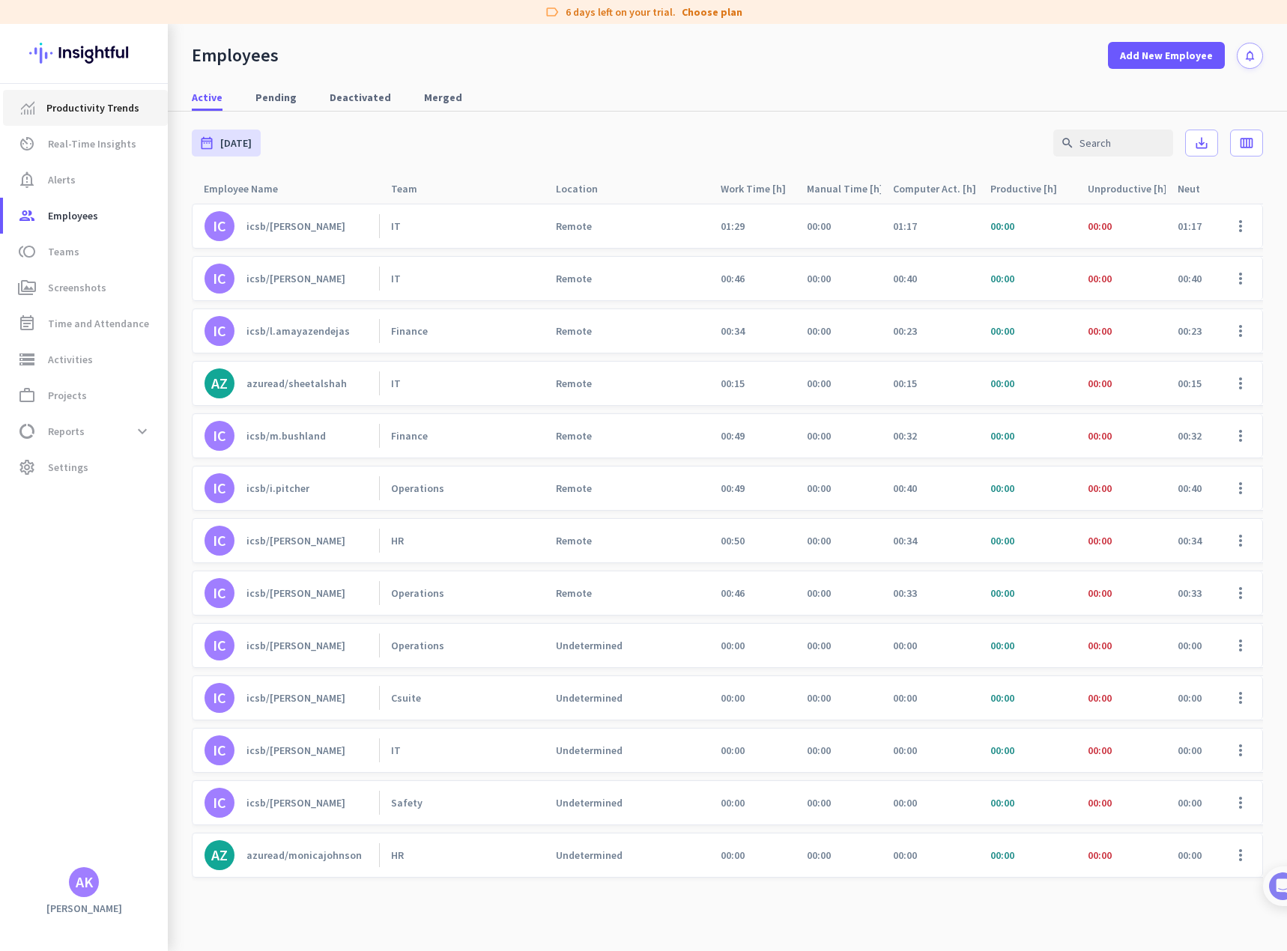
click at [75, 120] on link "Productivity Trends" at bounding box center [85, 108] width 165 height 36
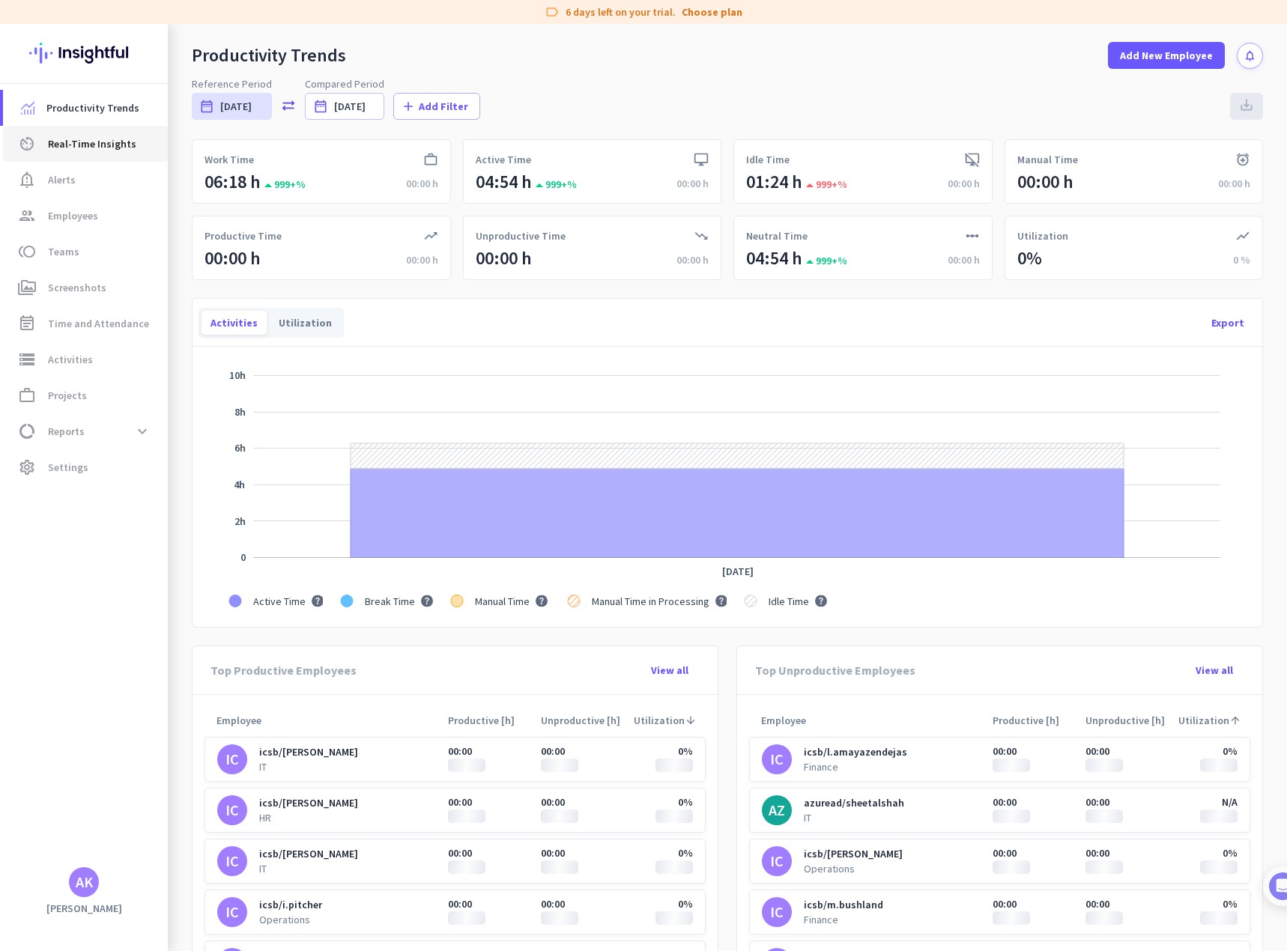
click at [76, 142] on span "Real-Time Insights" at bounding box center [92, 144] width 88 height 18
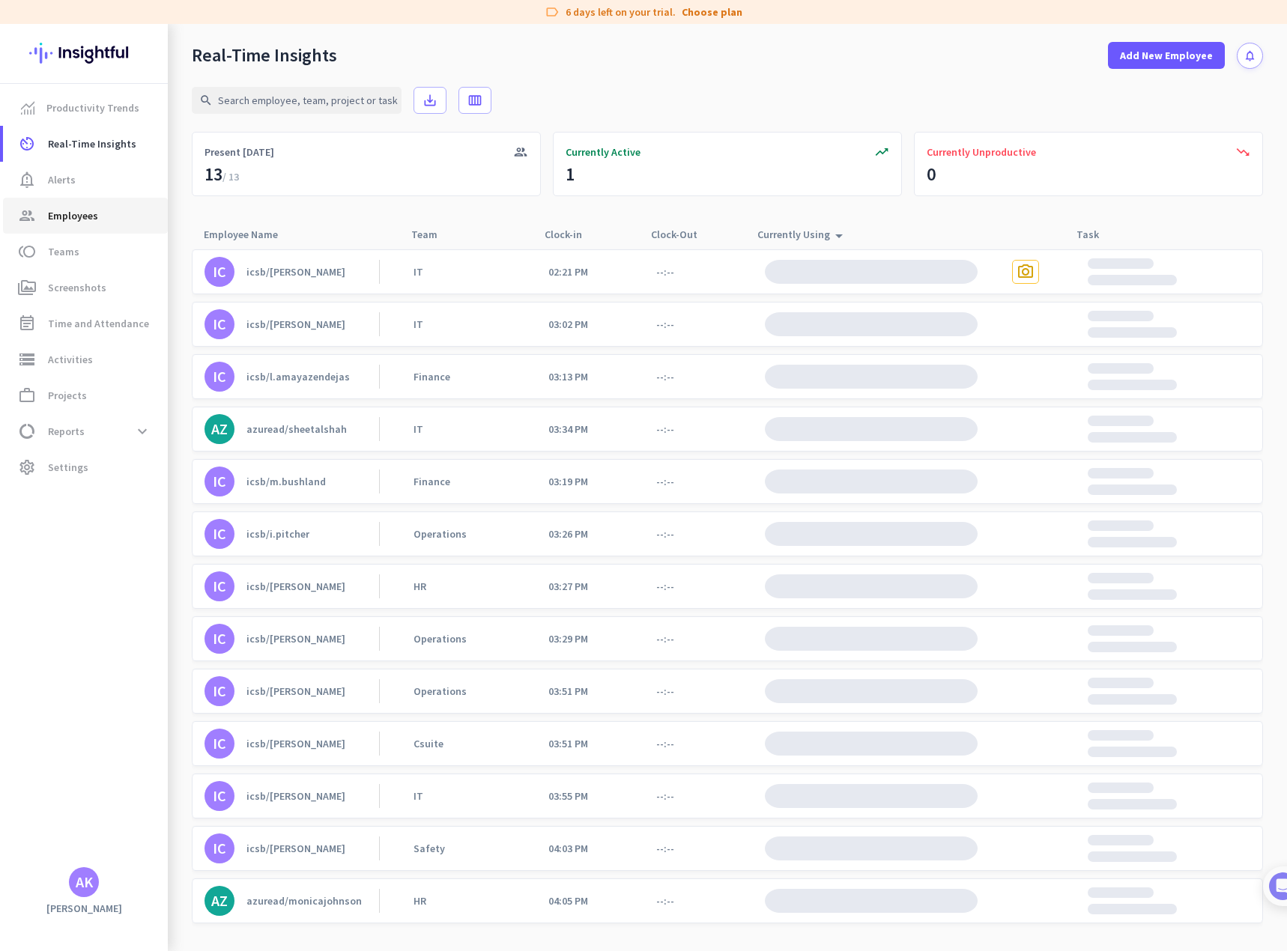
click at [73, 210] on span "Employees" at bounding box center [73, 216] width 50 height 18
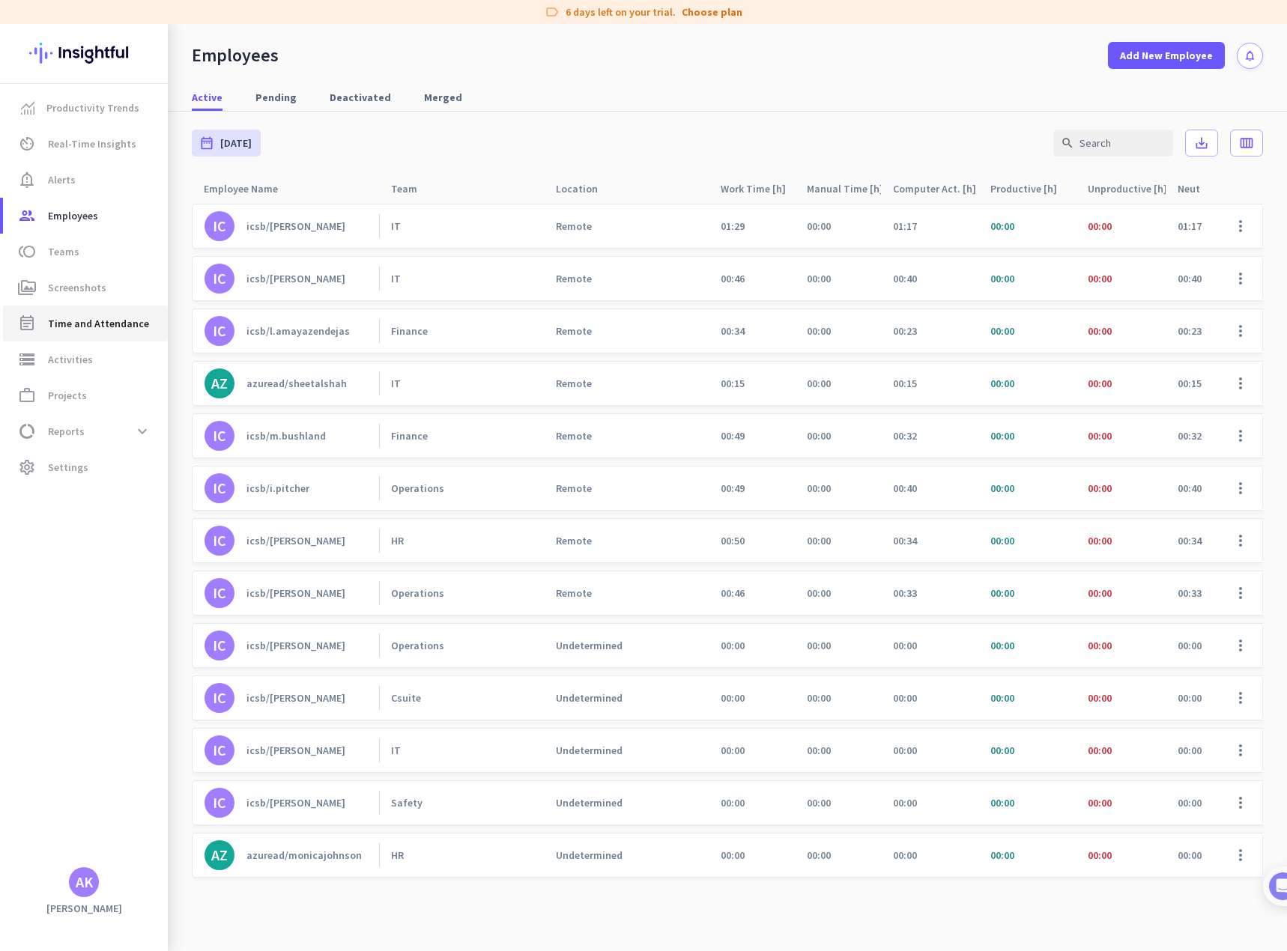
click at [106, 321] on span "Time and Attendance" at bounding box center [98, 324] width 101 height 18
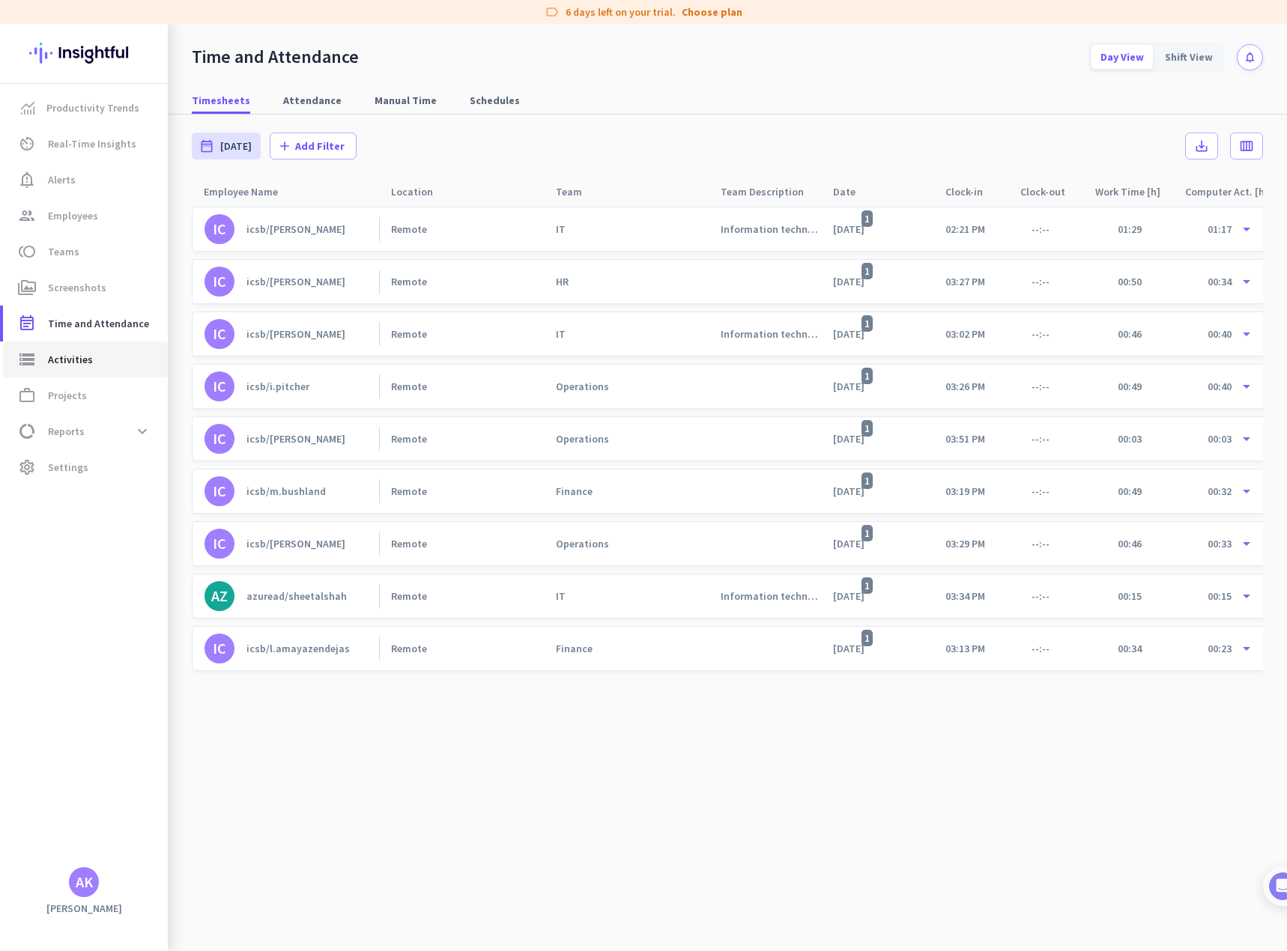
click at [73, 361] on span "Activities" at bounding box center [70, 359] width 45 height 18
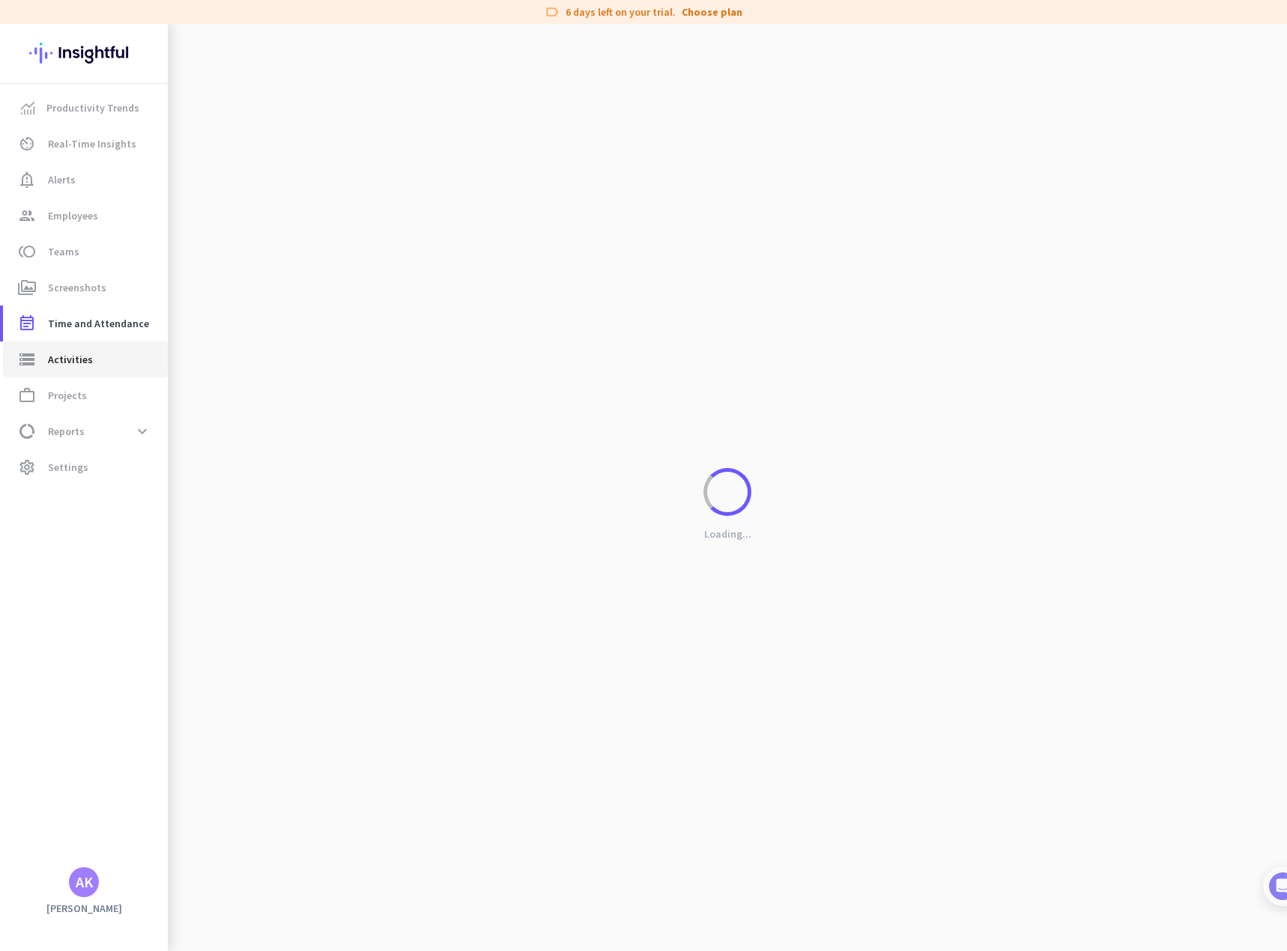
type input "[DATE]"
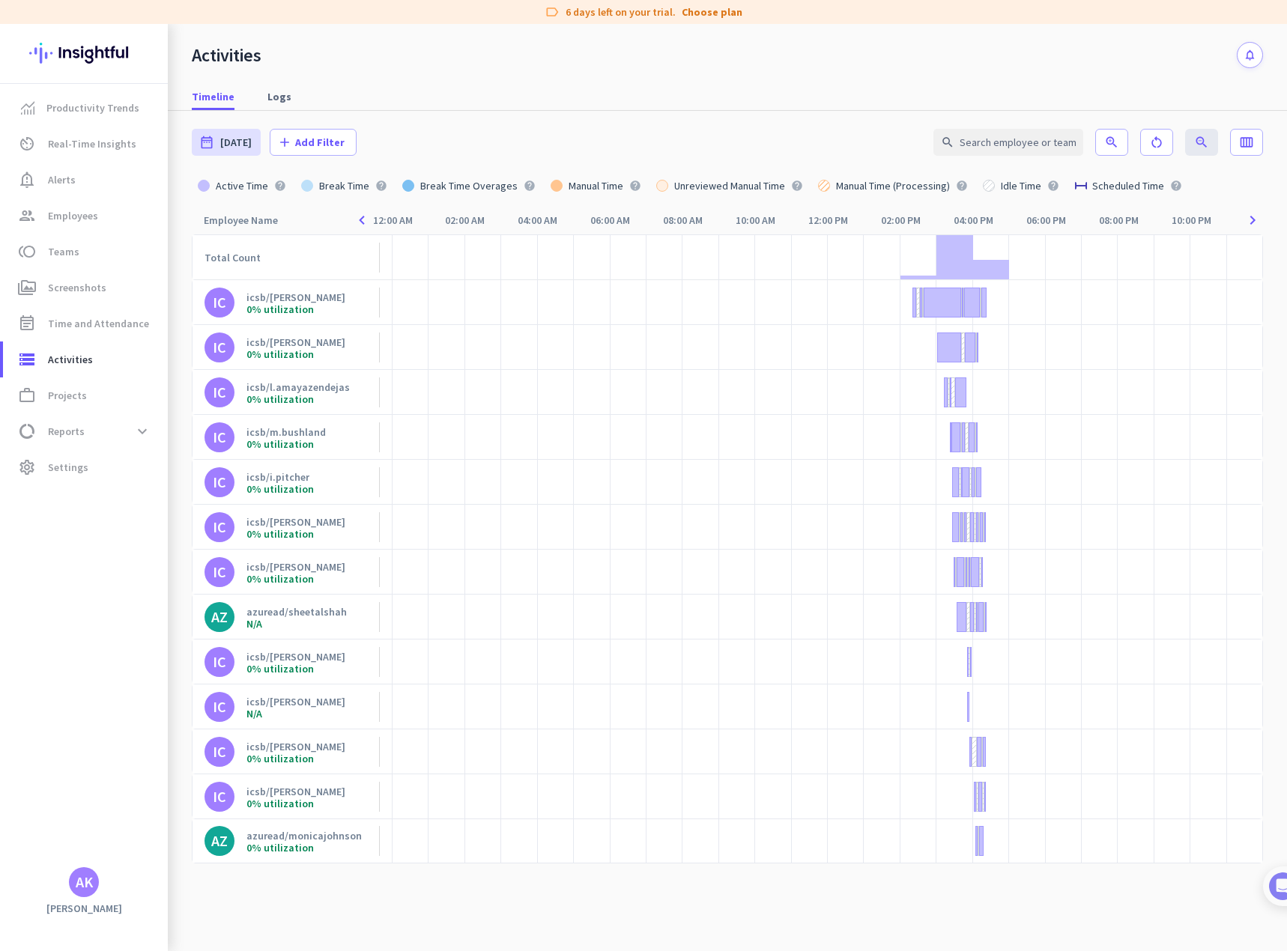
click at [94, 53] on img at bounding box center [83, 53] width 109 height 58
type input "[DATE] - [DATE]"
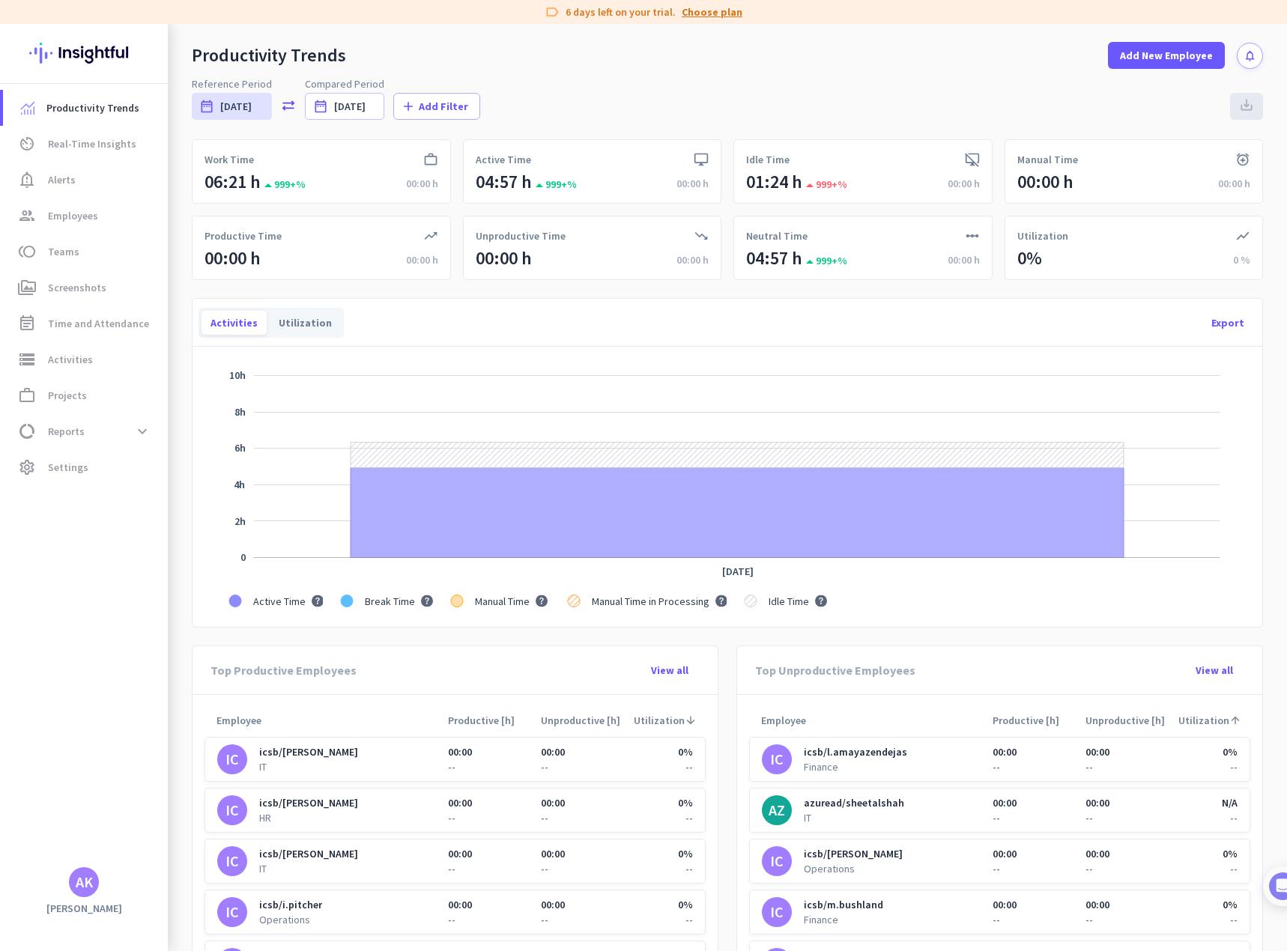
click at [714, 13] on link "Choose plan" at bounding box center [711, 11] width 61 height 15
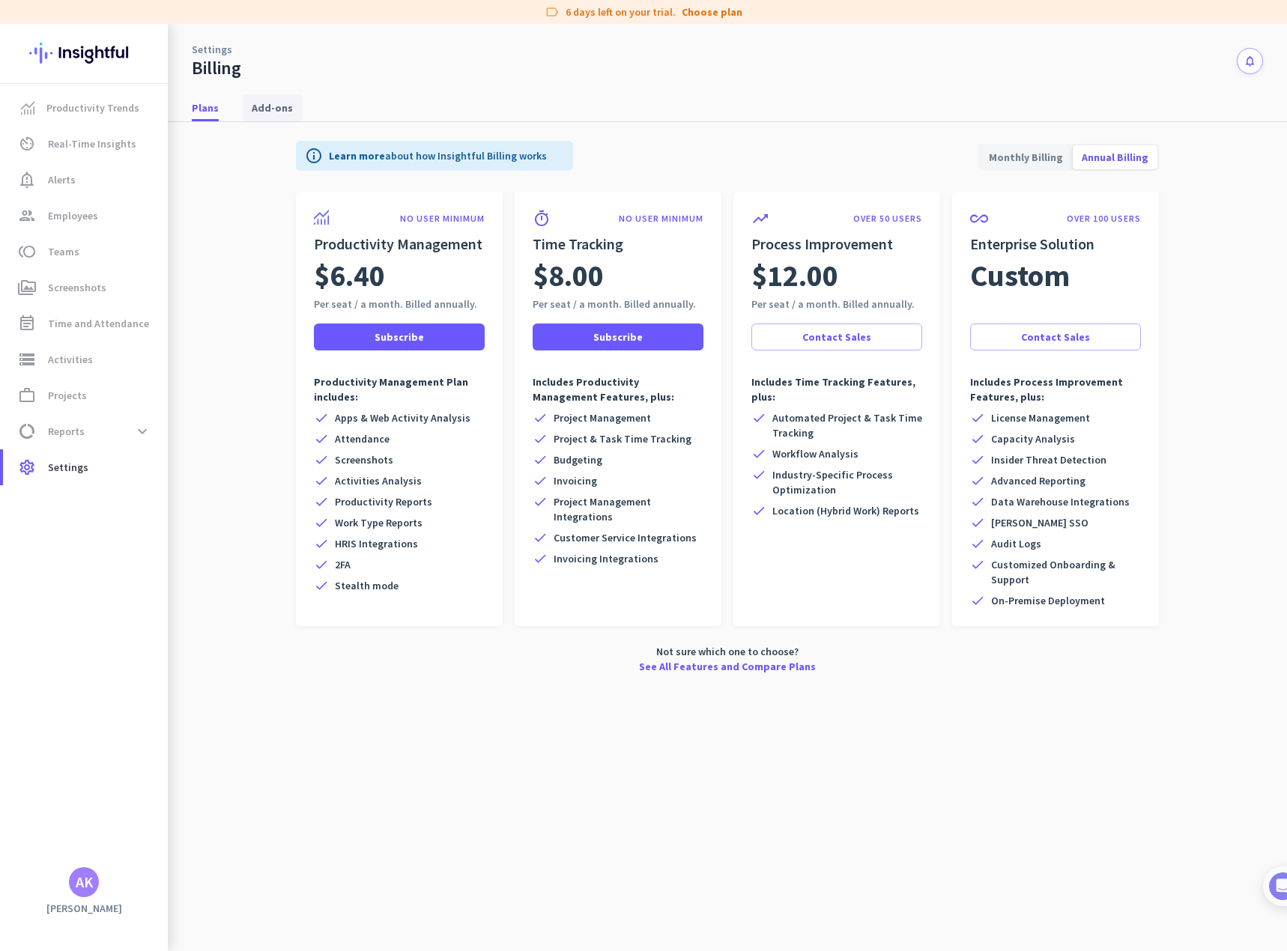
click at [276, 112] on span "Add-ons" at bounding box center [272, 107] width 41 height 15
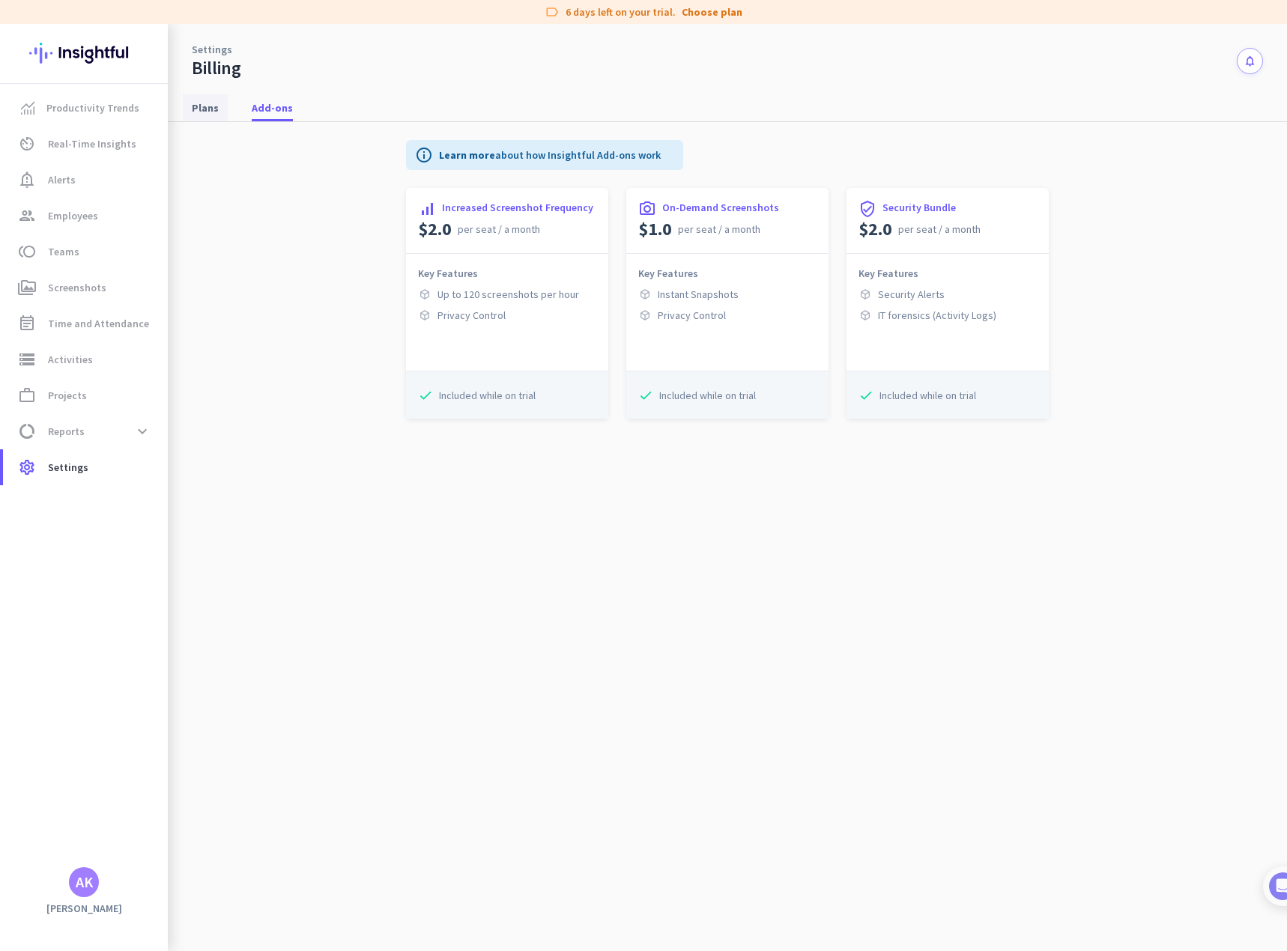
click at [198, 109] on span "Plans" at bounding box center [205, 107] width 27 height 15
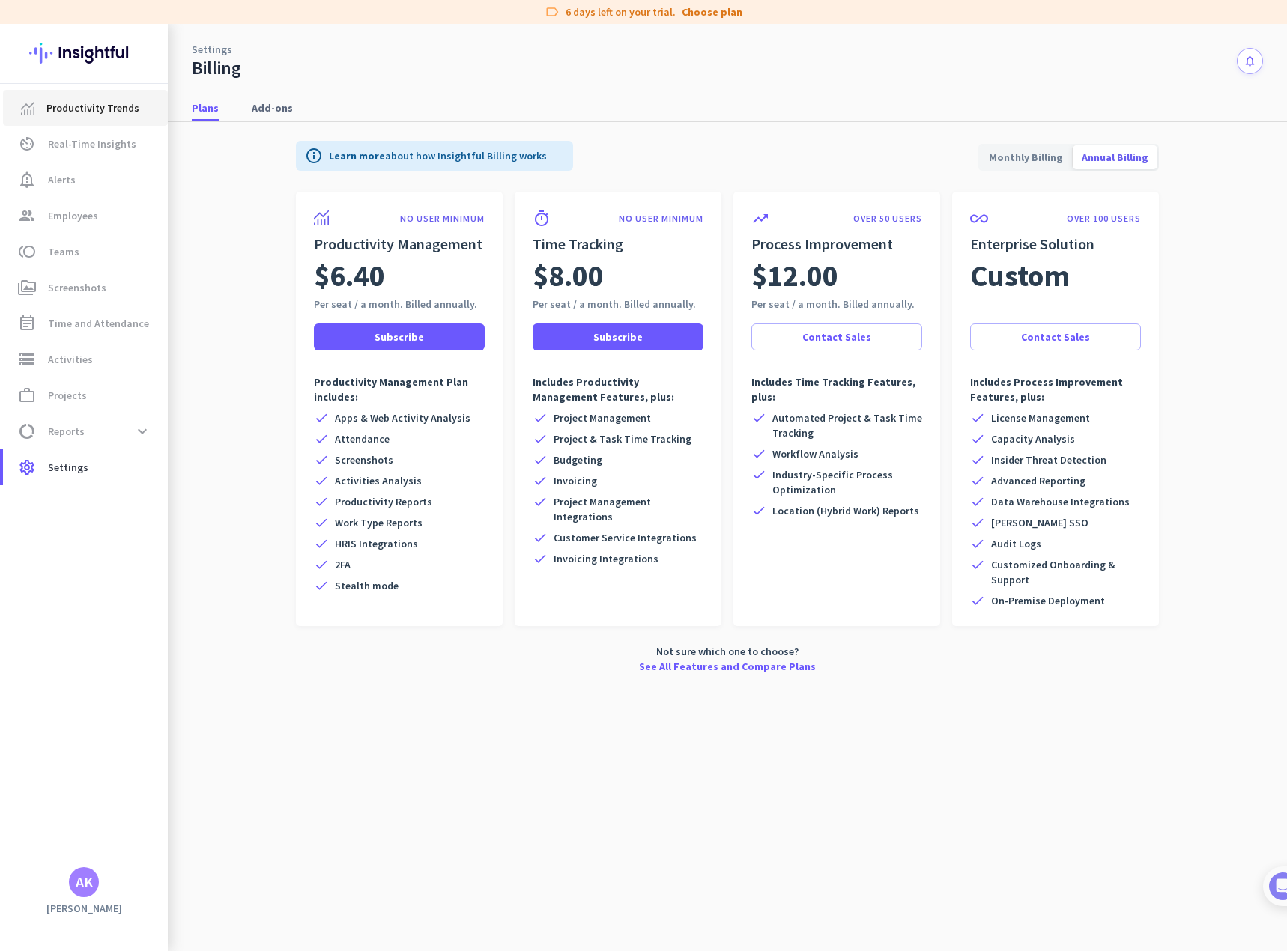
click at [87, 117] on link "Productivity Trends" at bounding box center [85, 108] width 165 height 36
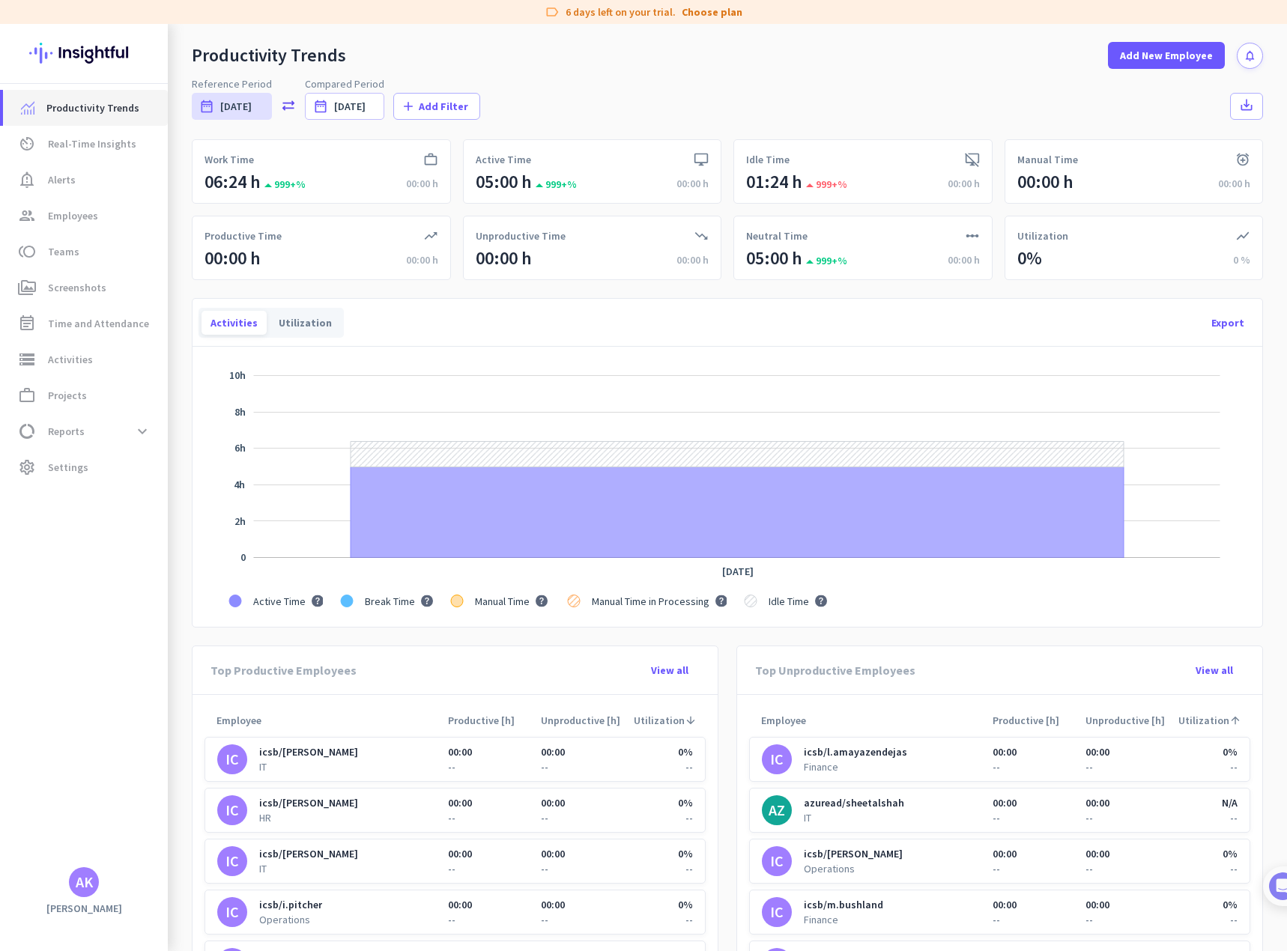
click at [76, 106] on span "Productivity Trends" at bounding box center [92, 108] width 93 height 18
click at [70, 210] on span "Employees" at bounding box center [73, 216] width 50 height 18
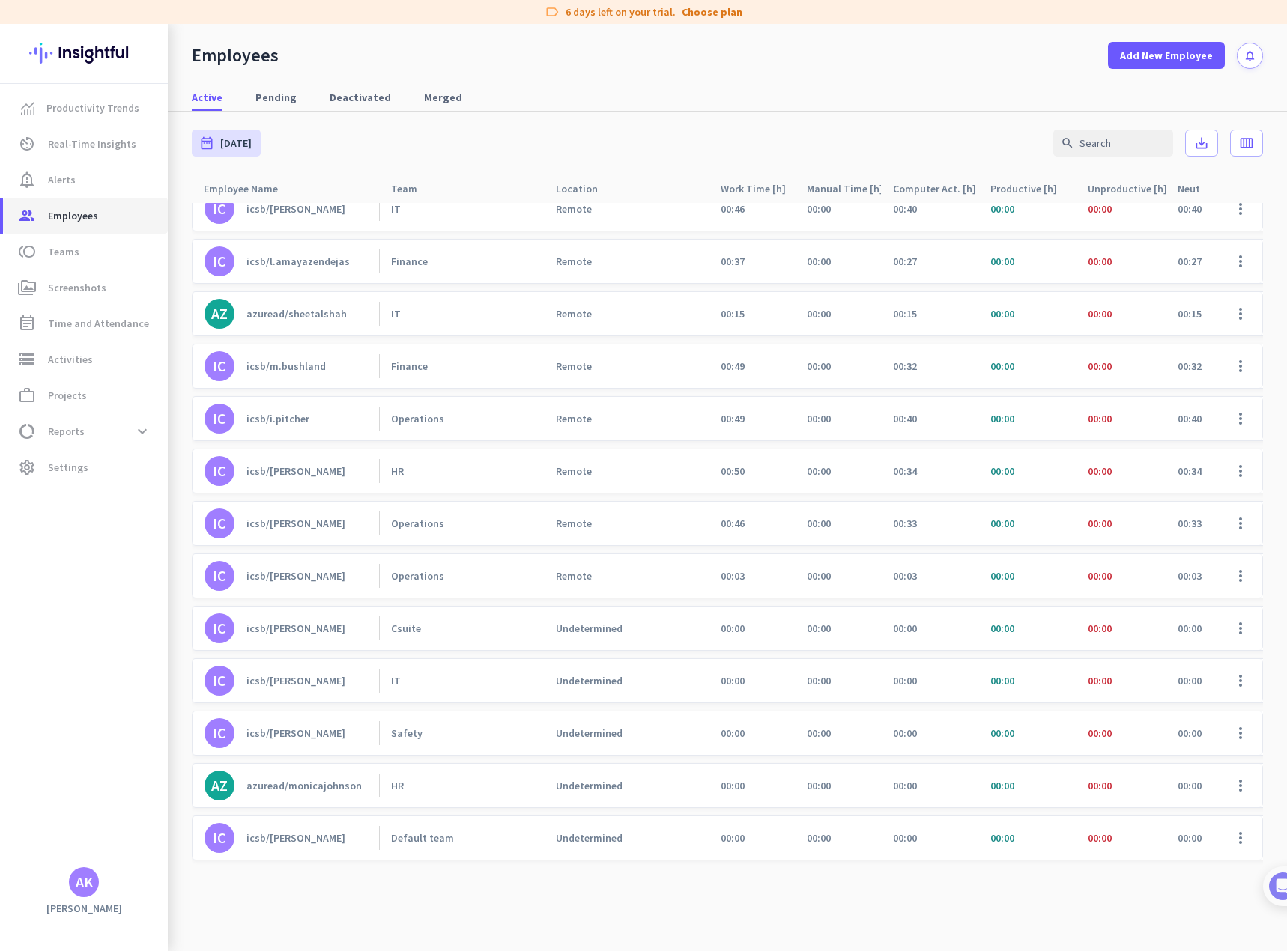
scroll to position [81, 0]
click at [297, 831] on div "icsb/m.peterson" at bounding box center [295, 837] width 99 height 13
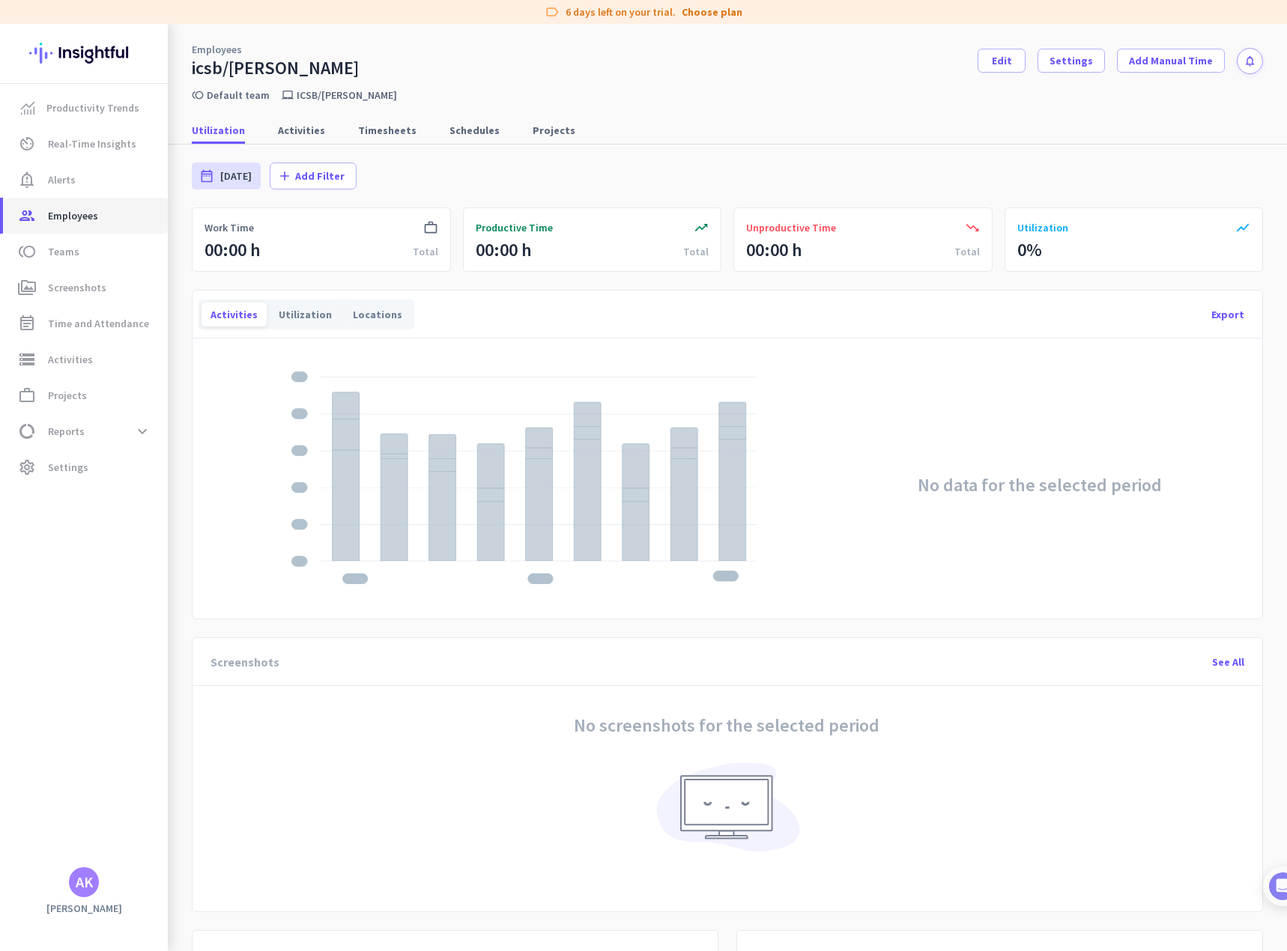
click at [59, 216] on span "Employees" at bounding box center [73, 216] width 50 height 18
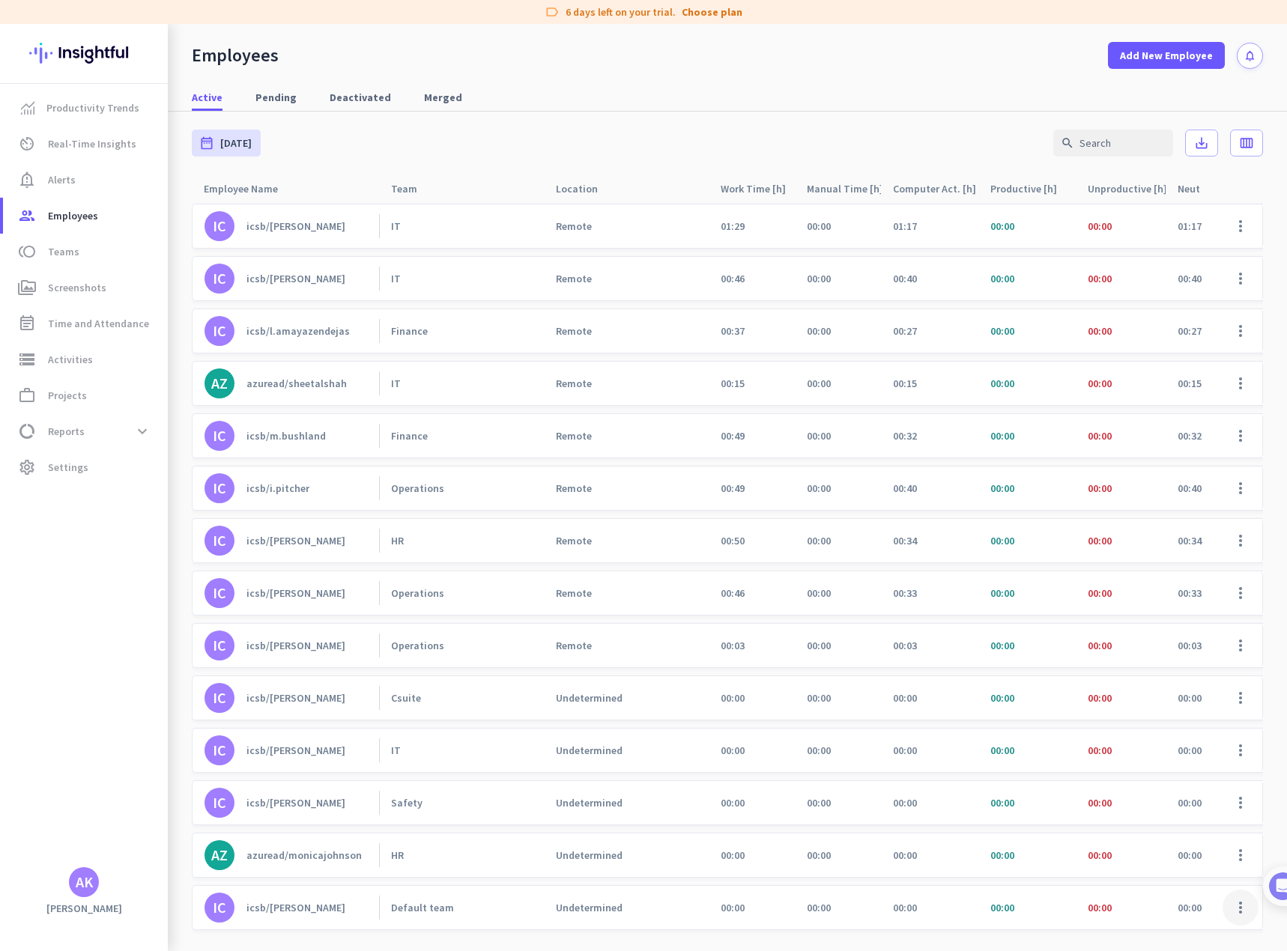
click at [1227, 913] on span at bounding box center [1240, 908] width 36 height 36
click at [1145, 848] on span "Edit" at bounding box center [1145, 848] width 19 height 13
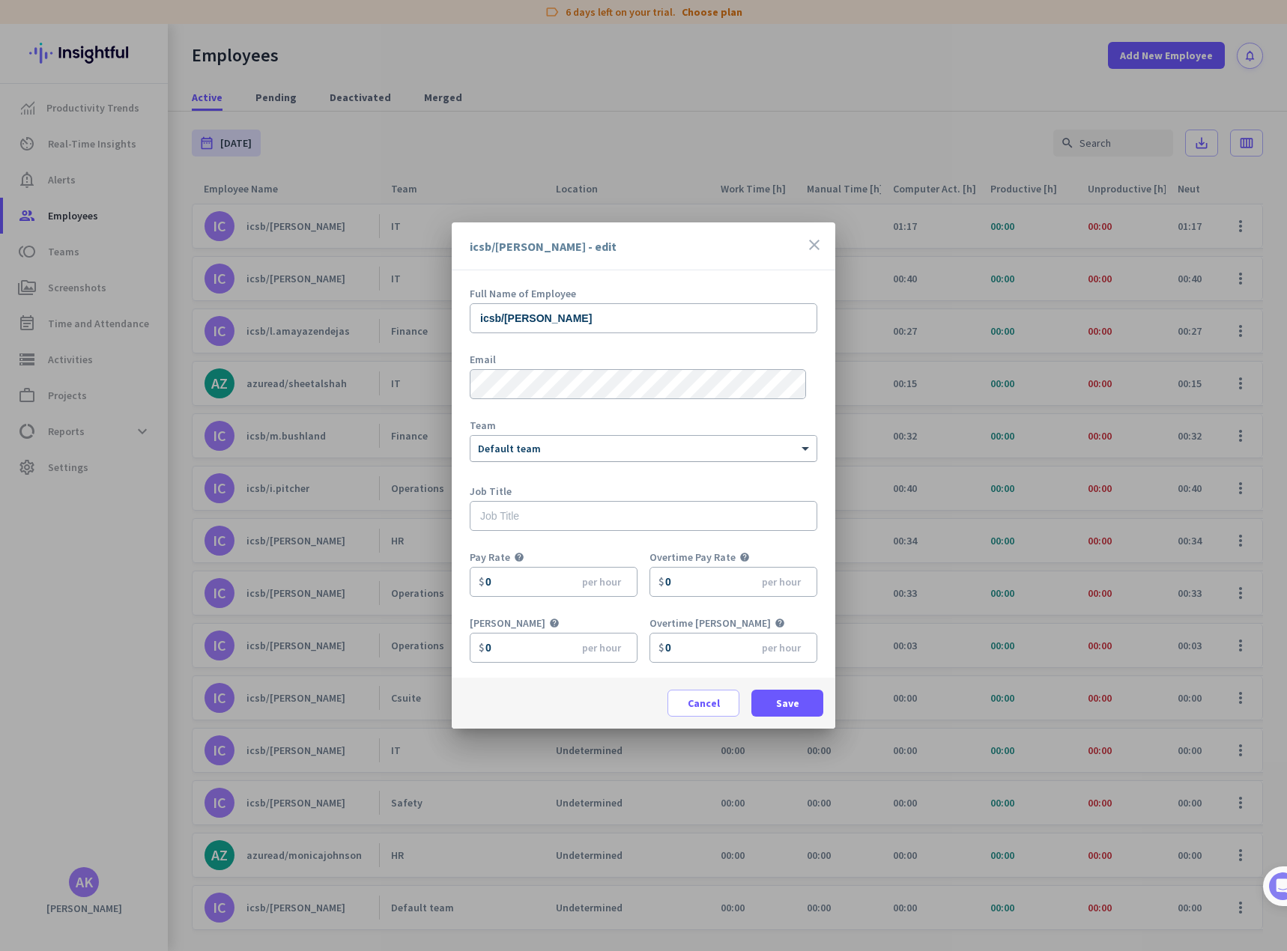
click at [593, 450] on div at bounding box center [643, 446] width 346 height 13
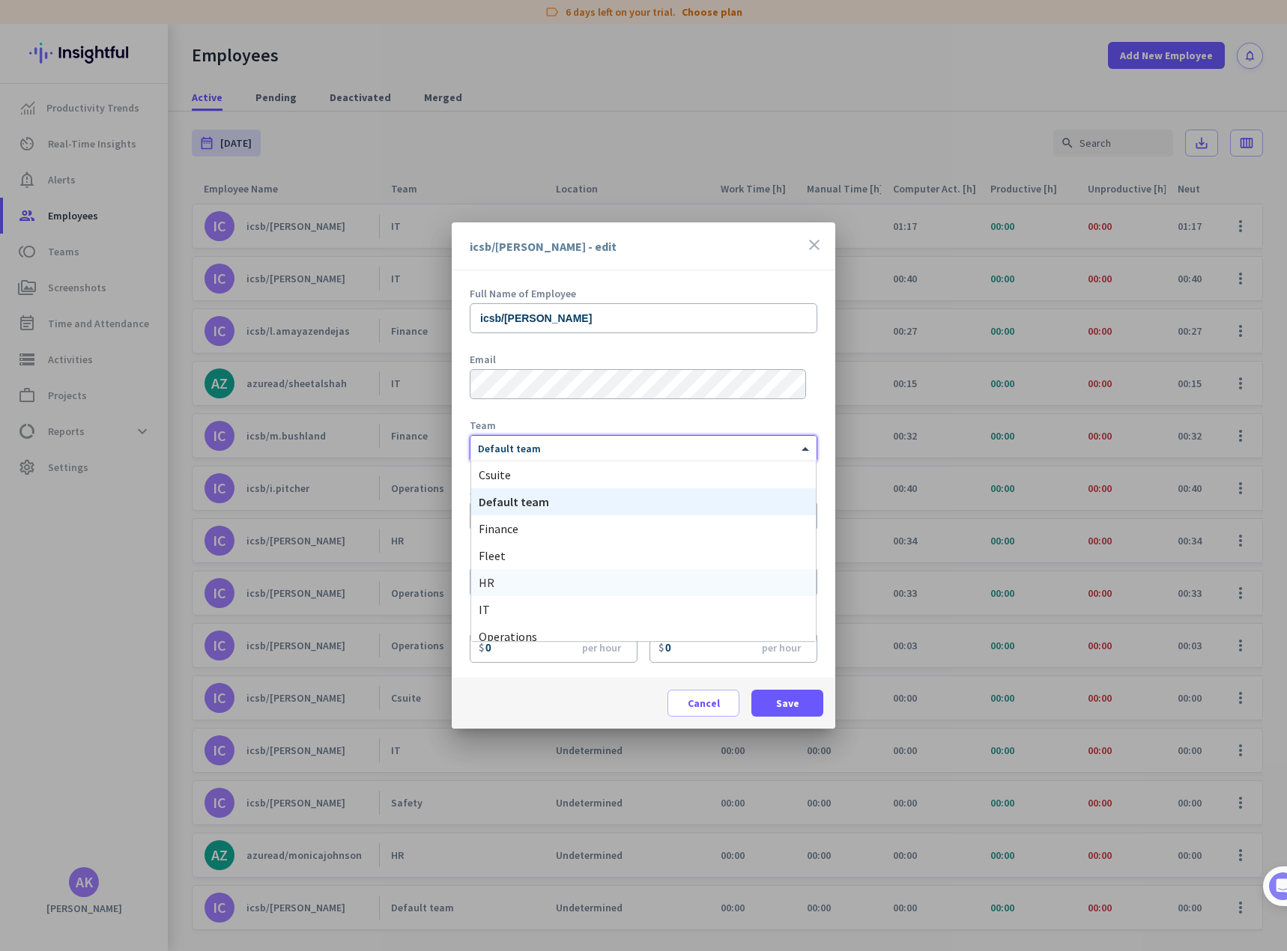
click at [507, 586] on div "HR" at bounding box center [643, 582] width 344 height 27
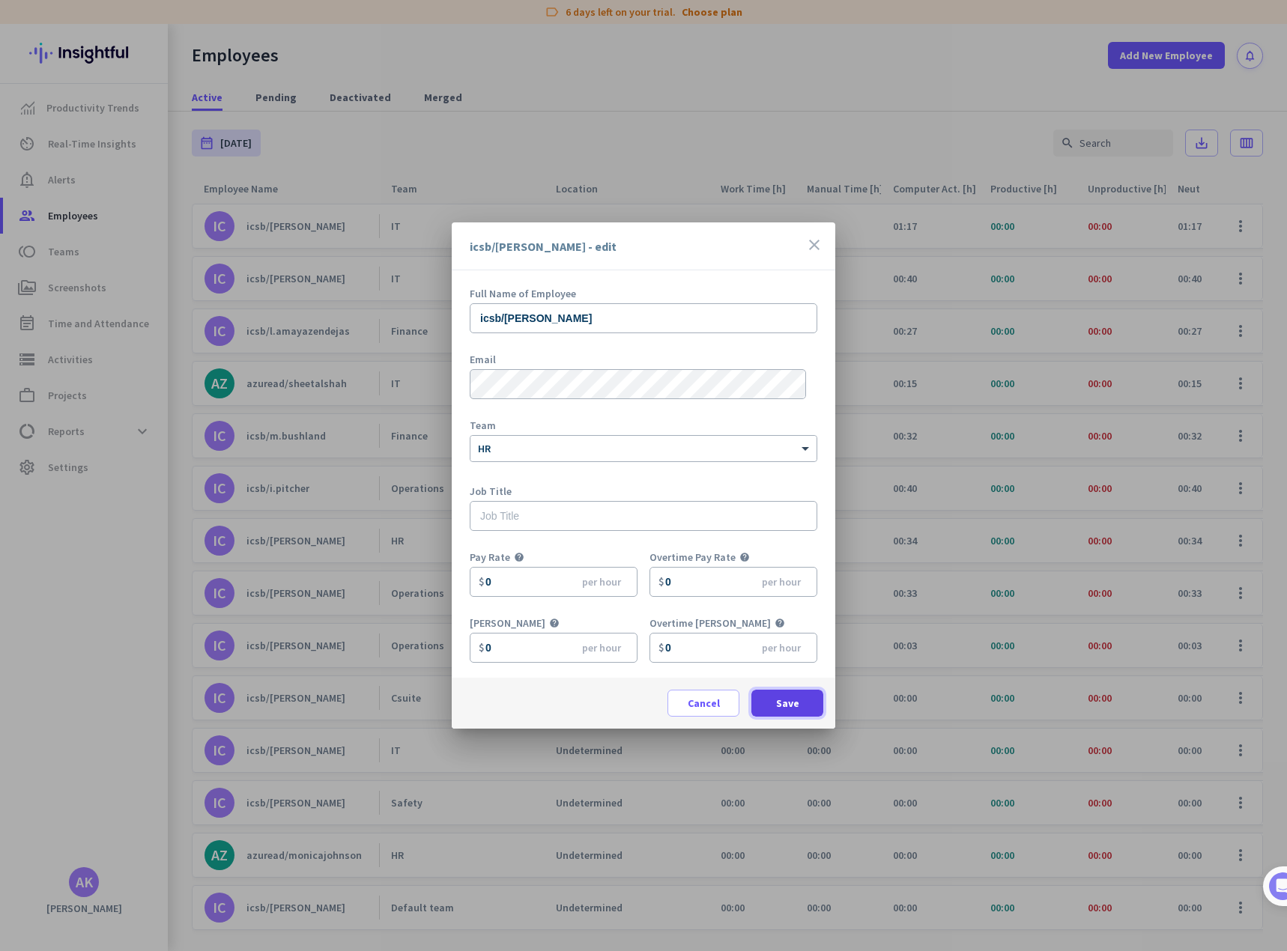
click at [798, 710] on span "Save" at bounding box center [787, 703] width 23 height 15
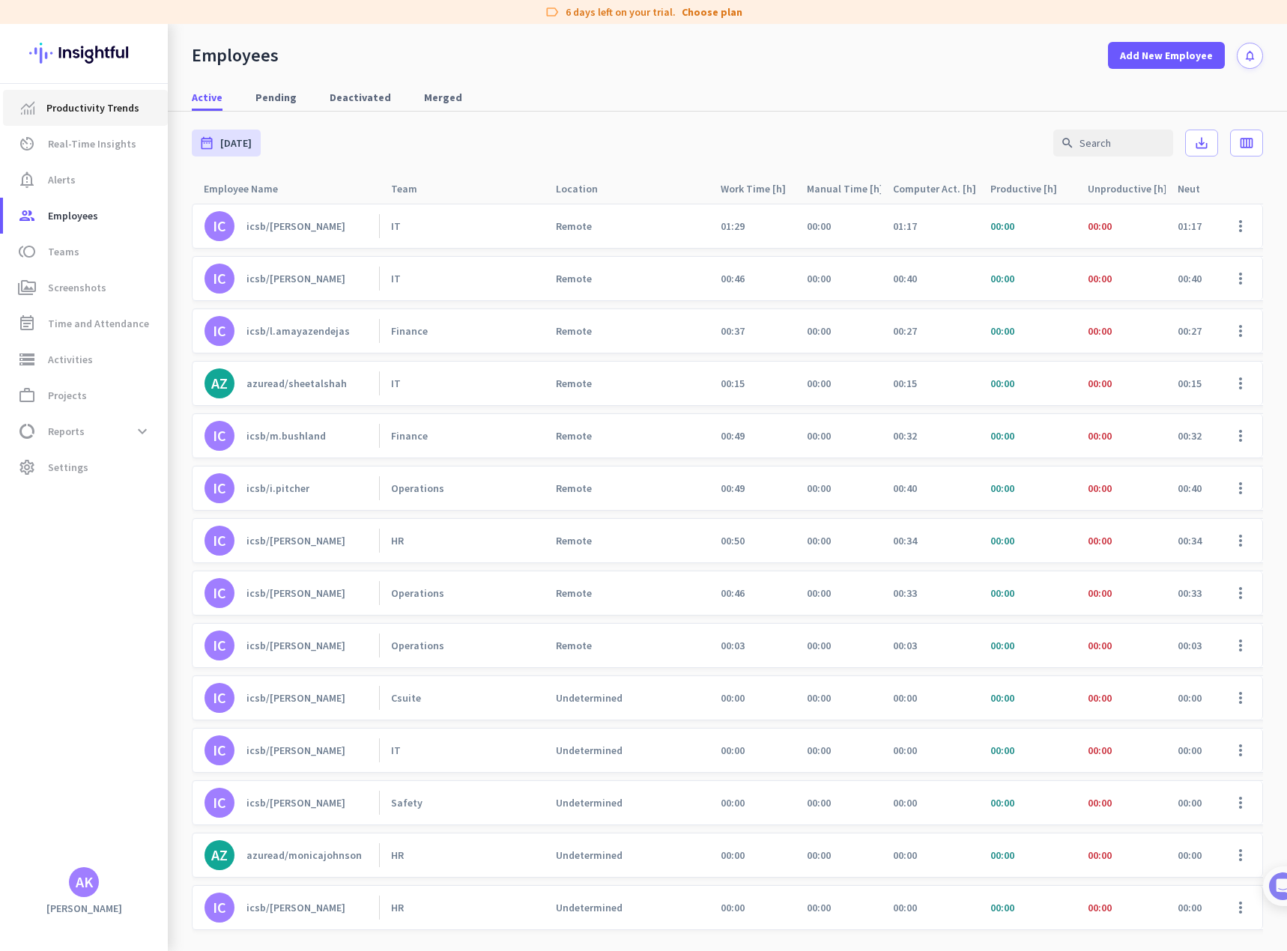
click at [81, 110] on span "Productivity Trends" at bounding box center [92, 108] width 93 height 18
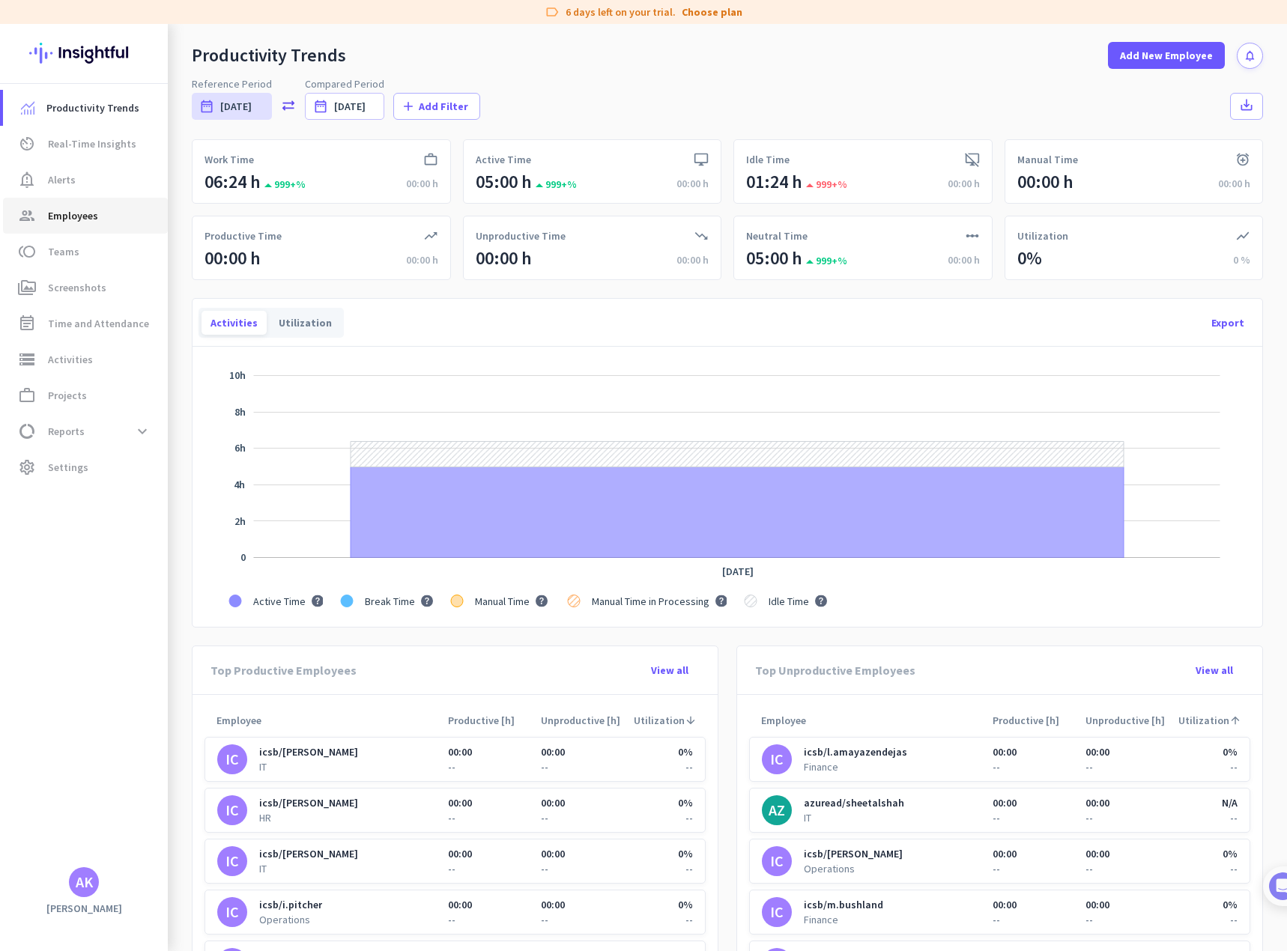
click at [61, 225] on link "group Employees" at bounding box center [85, 216] width 165 height 36
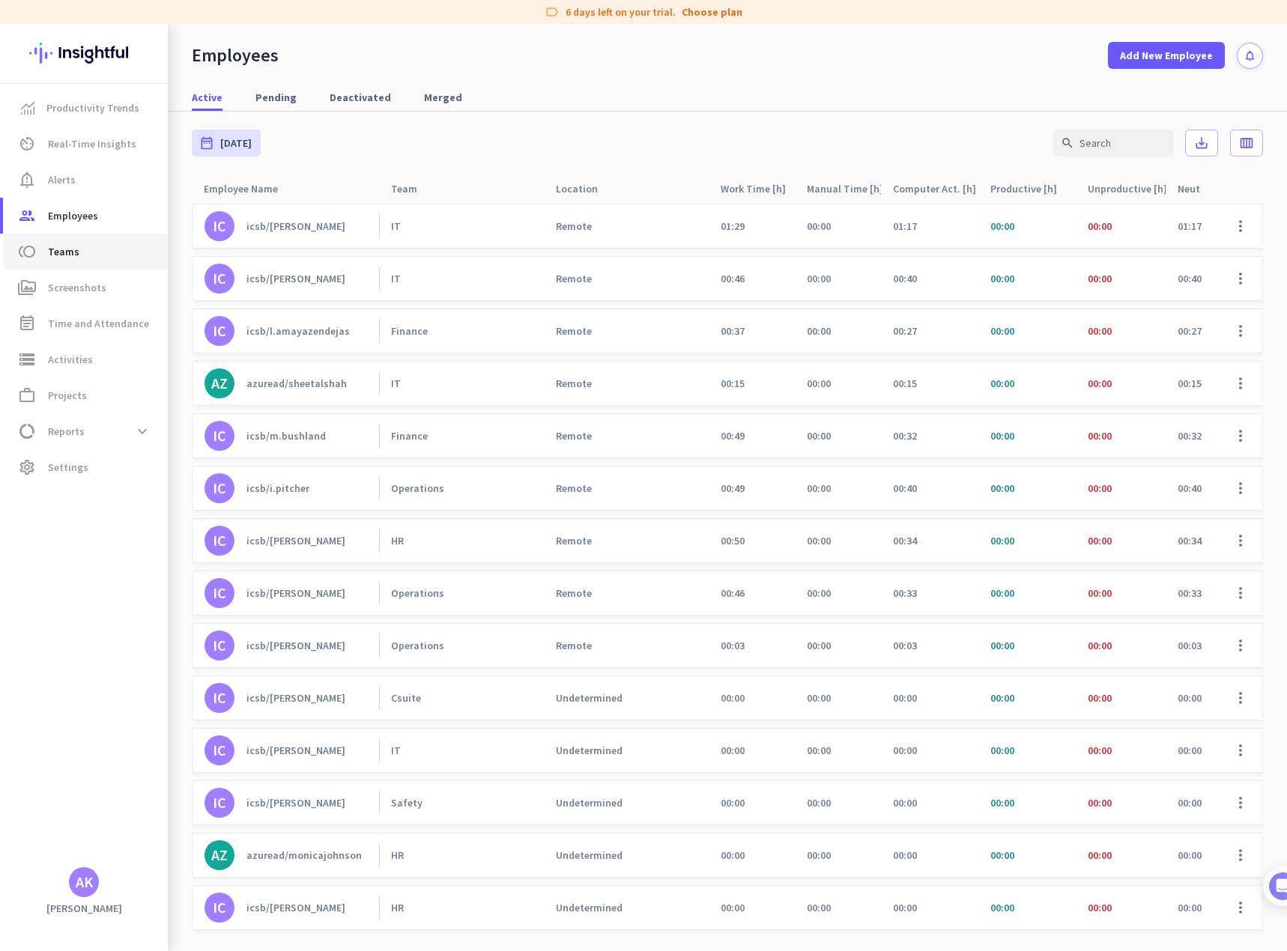
click at [58, 252] on span "Teams" at bounding box center [63, 252] width 31 height 18
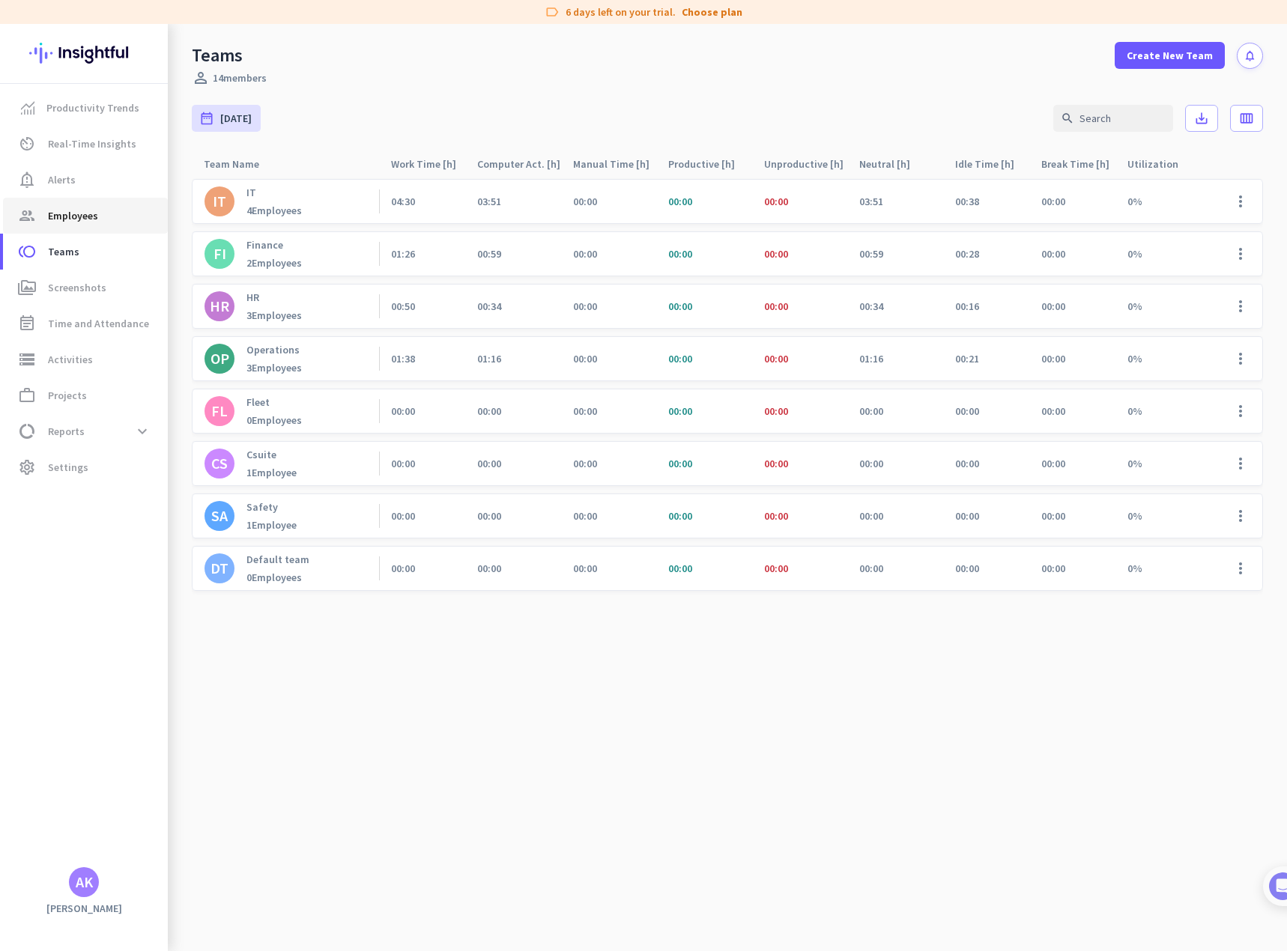
click at [66, 209] on span "Employees" at bounding box center [73, 216] width 50 height 18
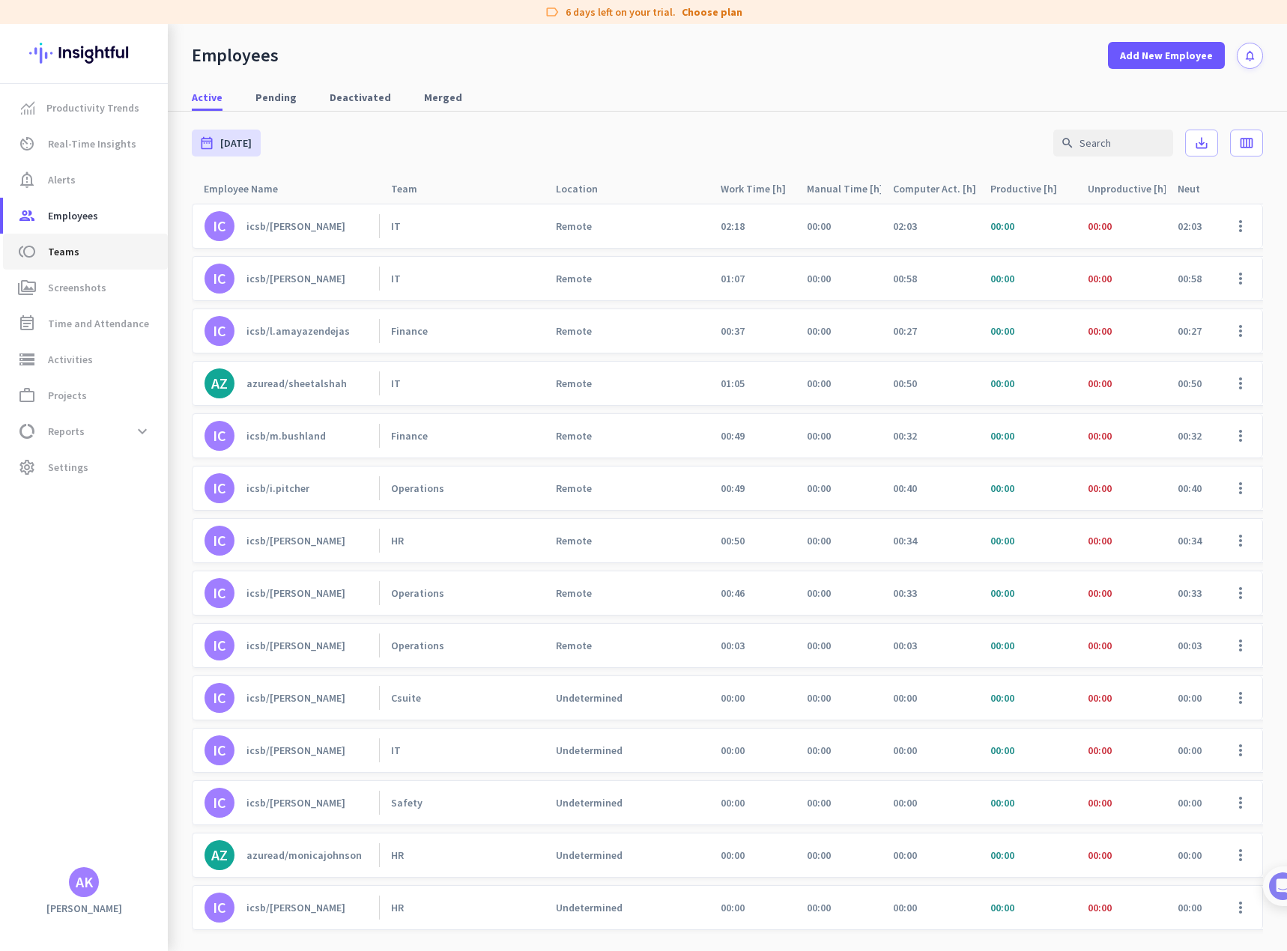
click at [73, 245] on span "Teams" at bounding box center [63, 252] width 31 height 18
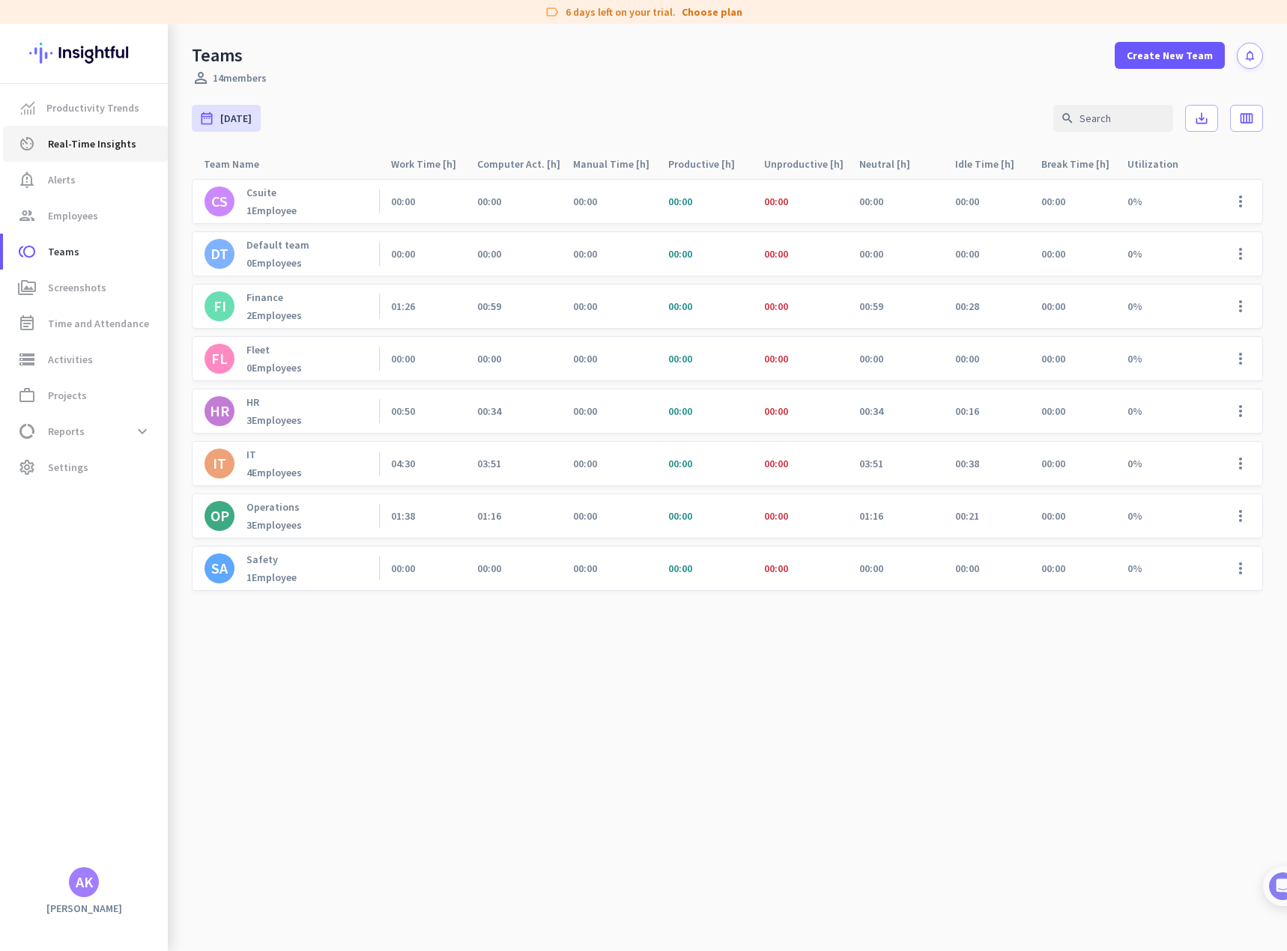
click at [67, 139] on span "Real-Time Insights" at bounding box center [92, 144] width 88 height 18
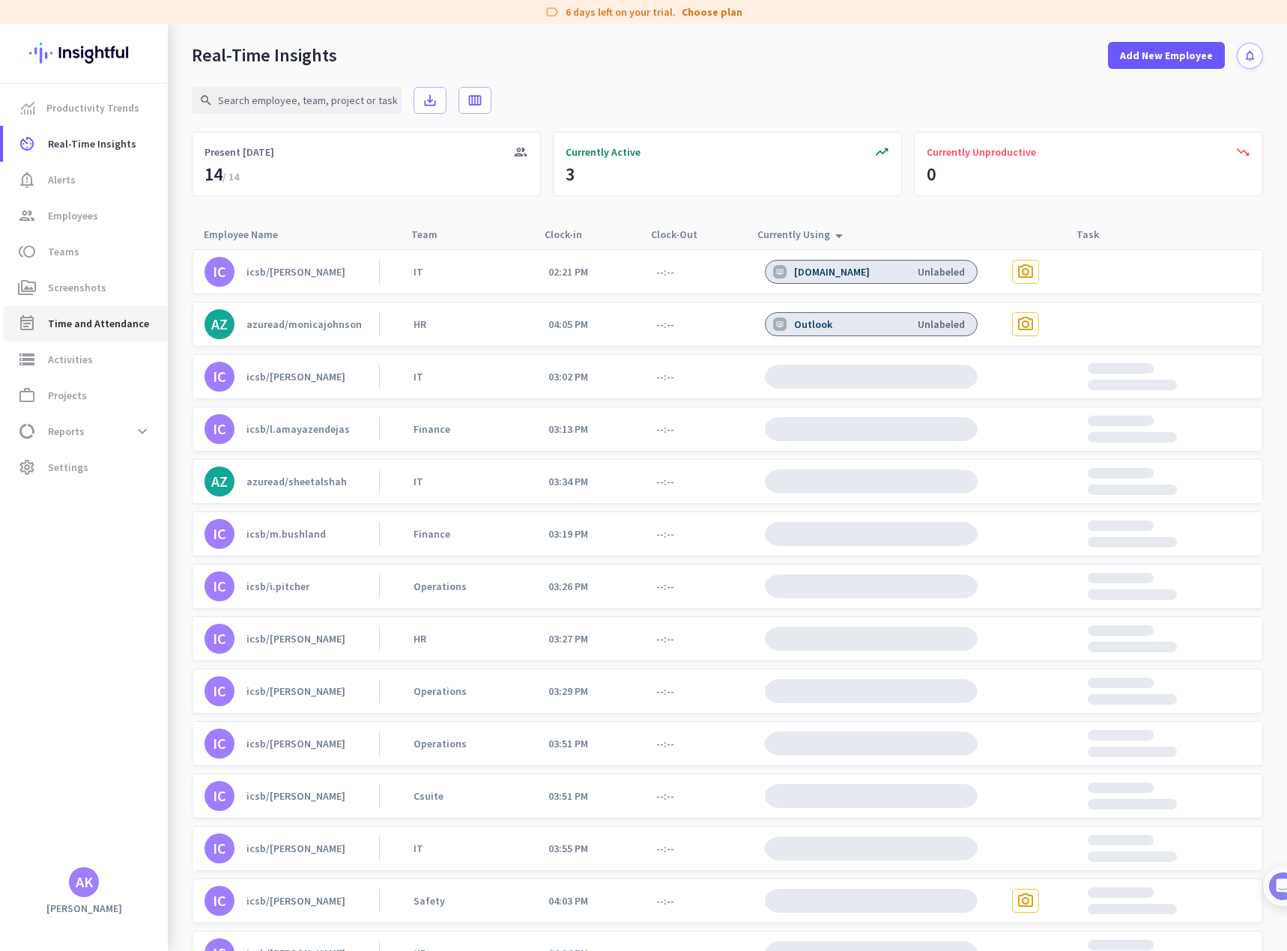
click at [77, 323] on span "Time and Attendance" at bounding box center [98, 324] width 101 height 18
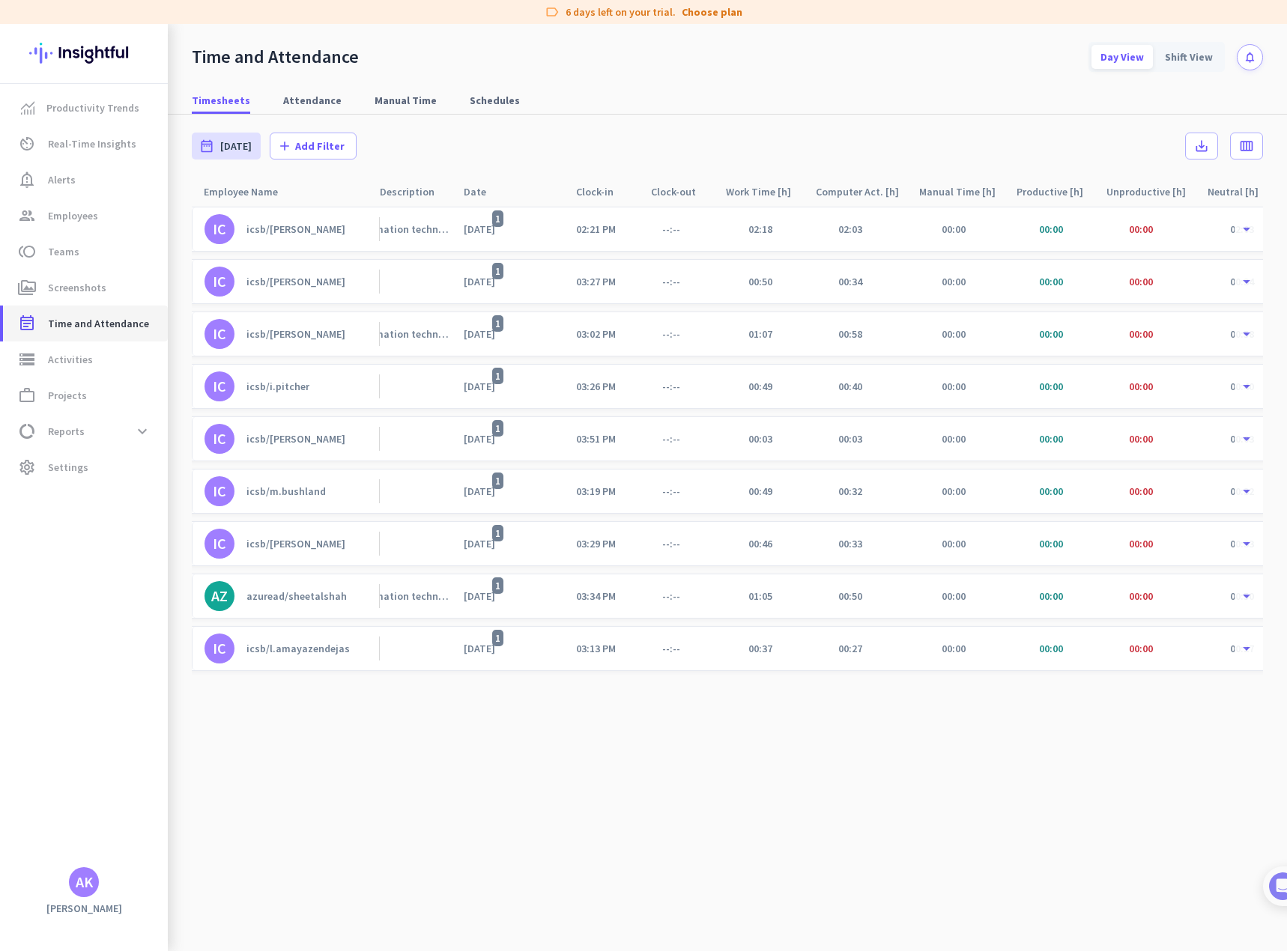
scroll to position [0, 375]
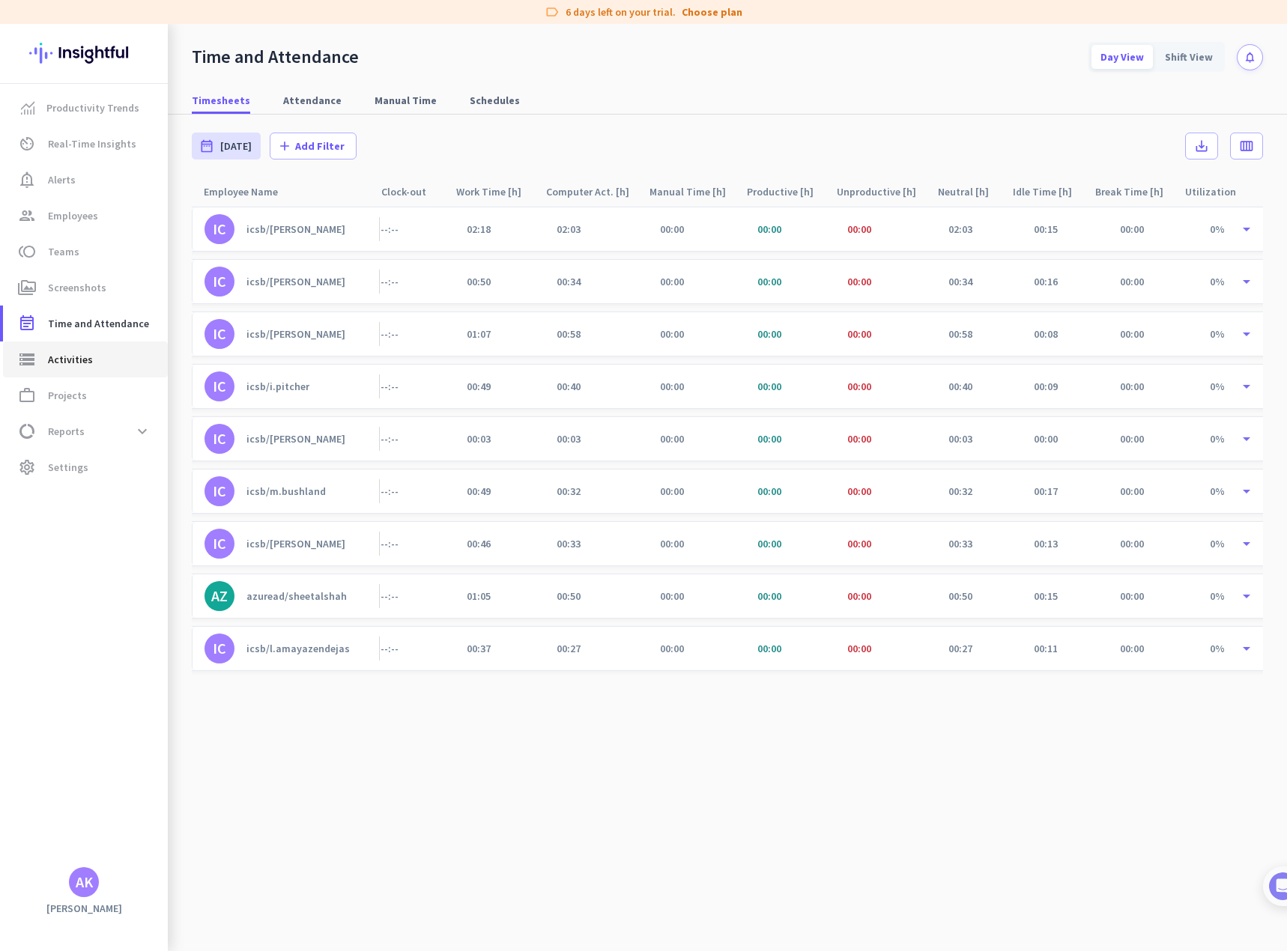
click at [76, 369] on link "storage Activities" at bounding box center [85, 359] width 165 height 36
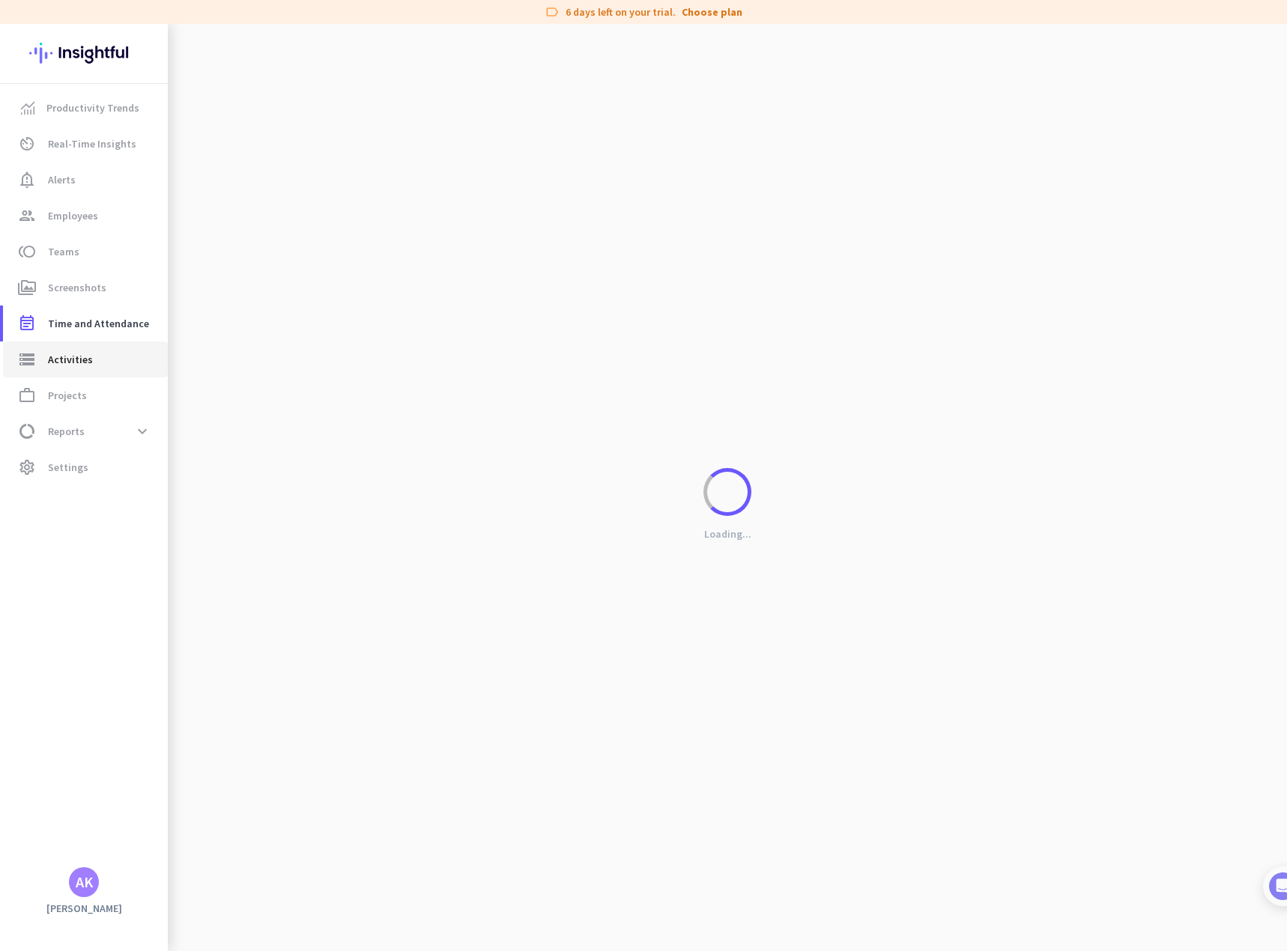
type input "[DATE]"
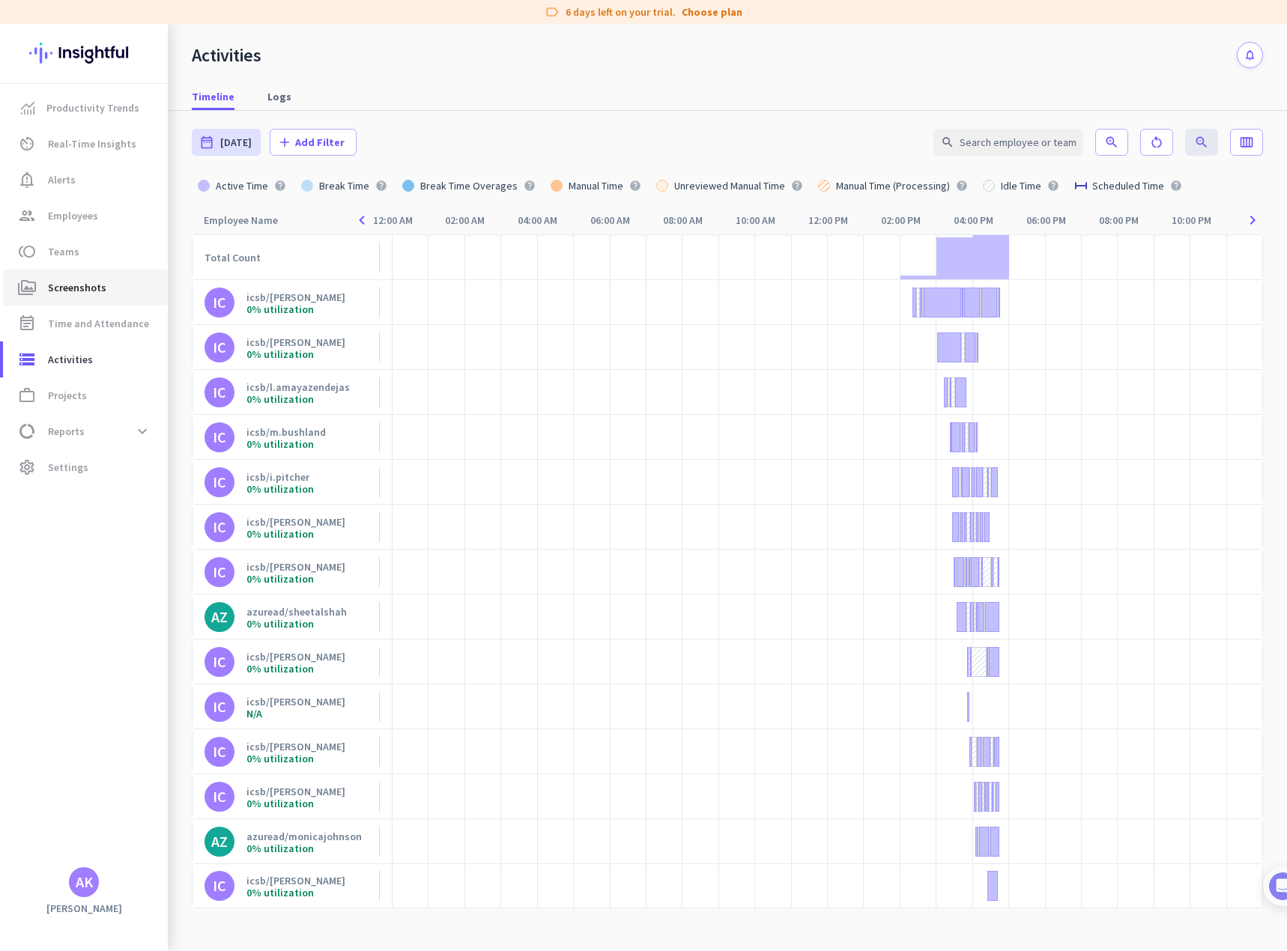
click at [78, 276] on link "perm_media Screenshots" at bounding box center [85, 288] width 165 height 36
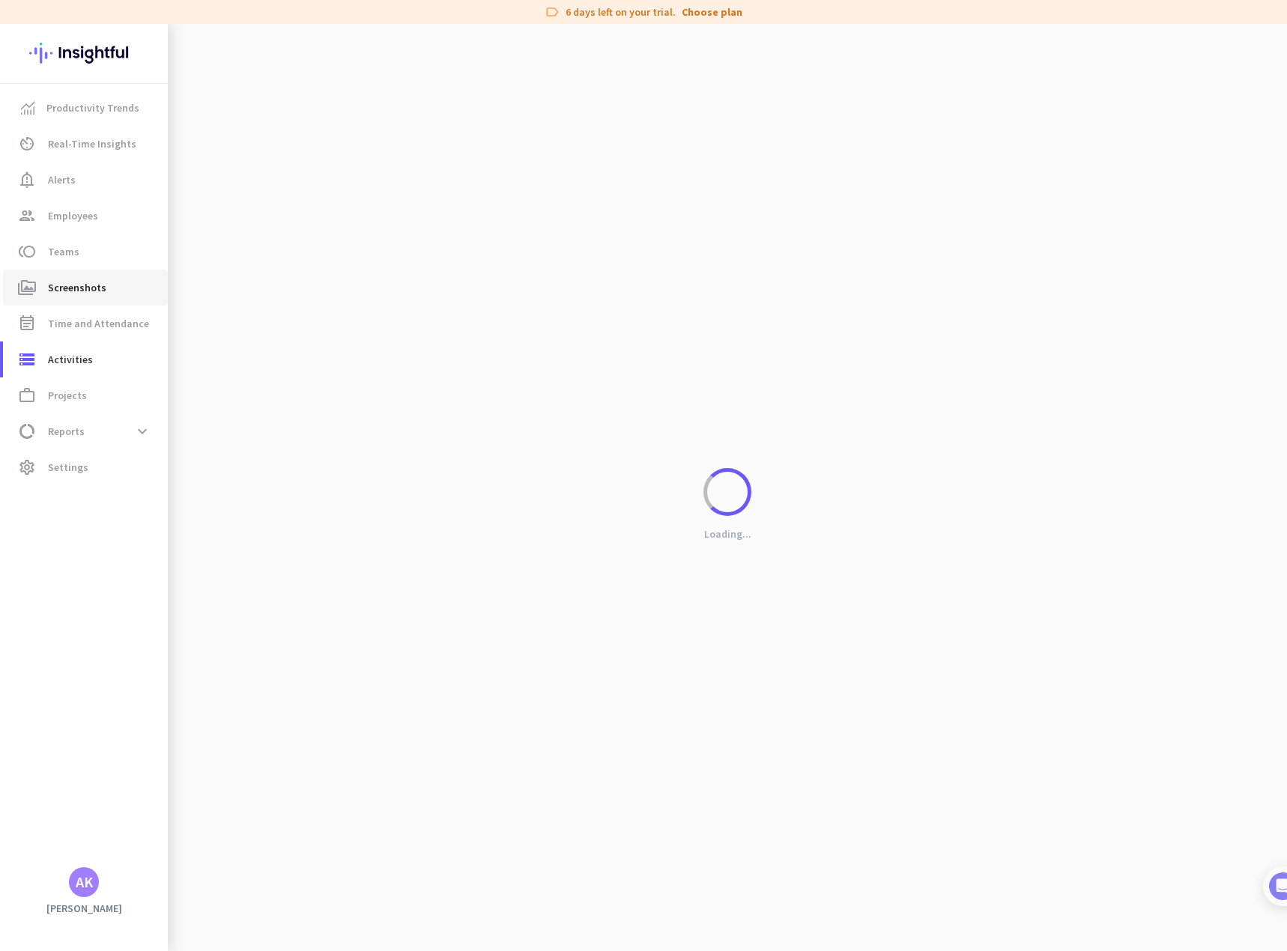
type input "[DATE] - [DATE]"
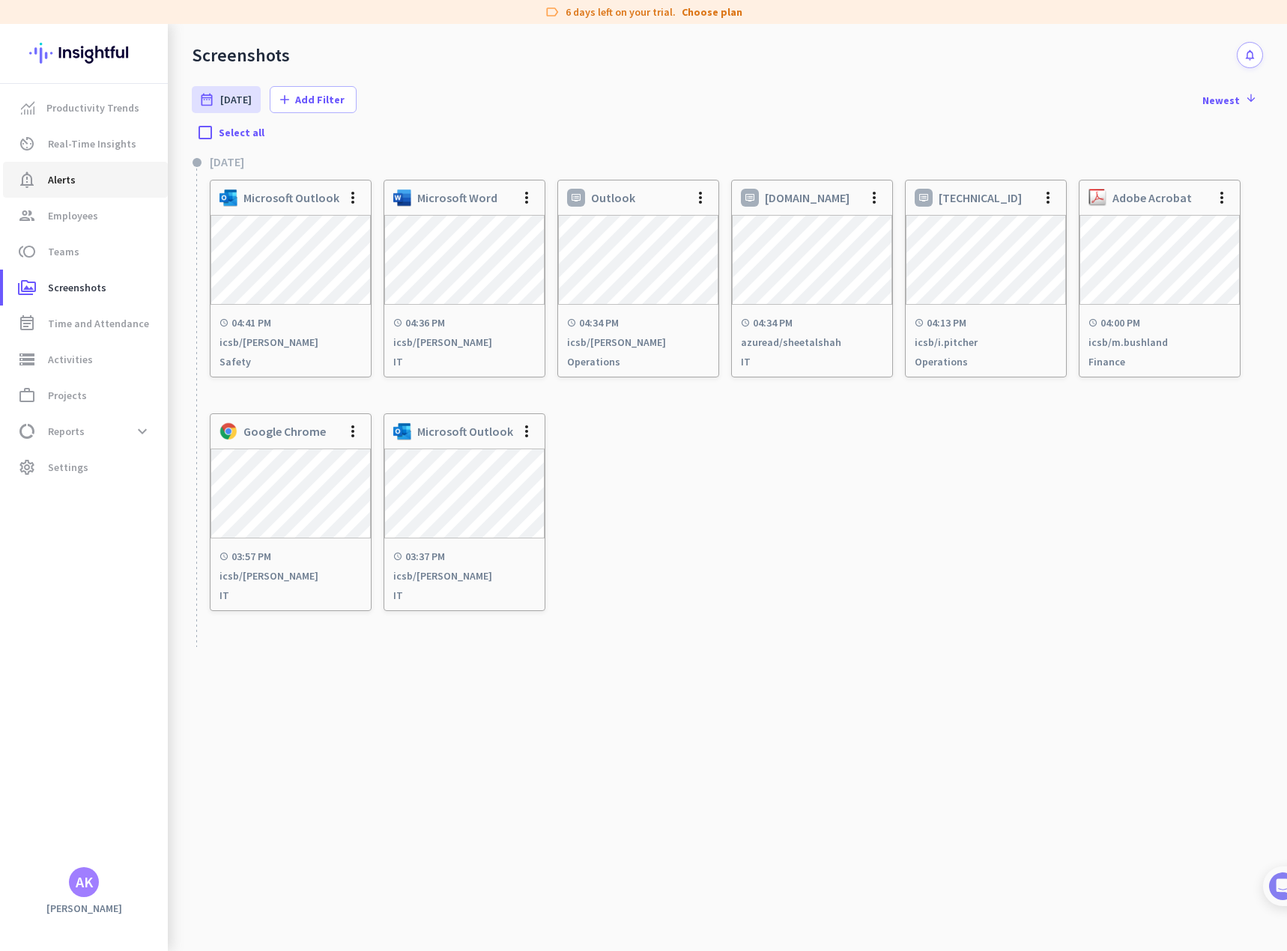
click at [64, 180] on span "Alerts" at bounding box center [62, 180] width 28 height 18
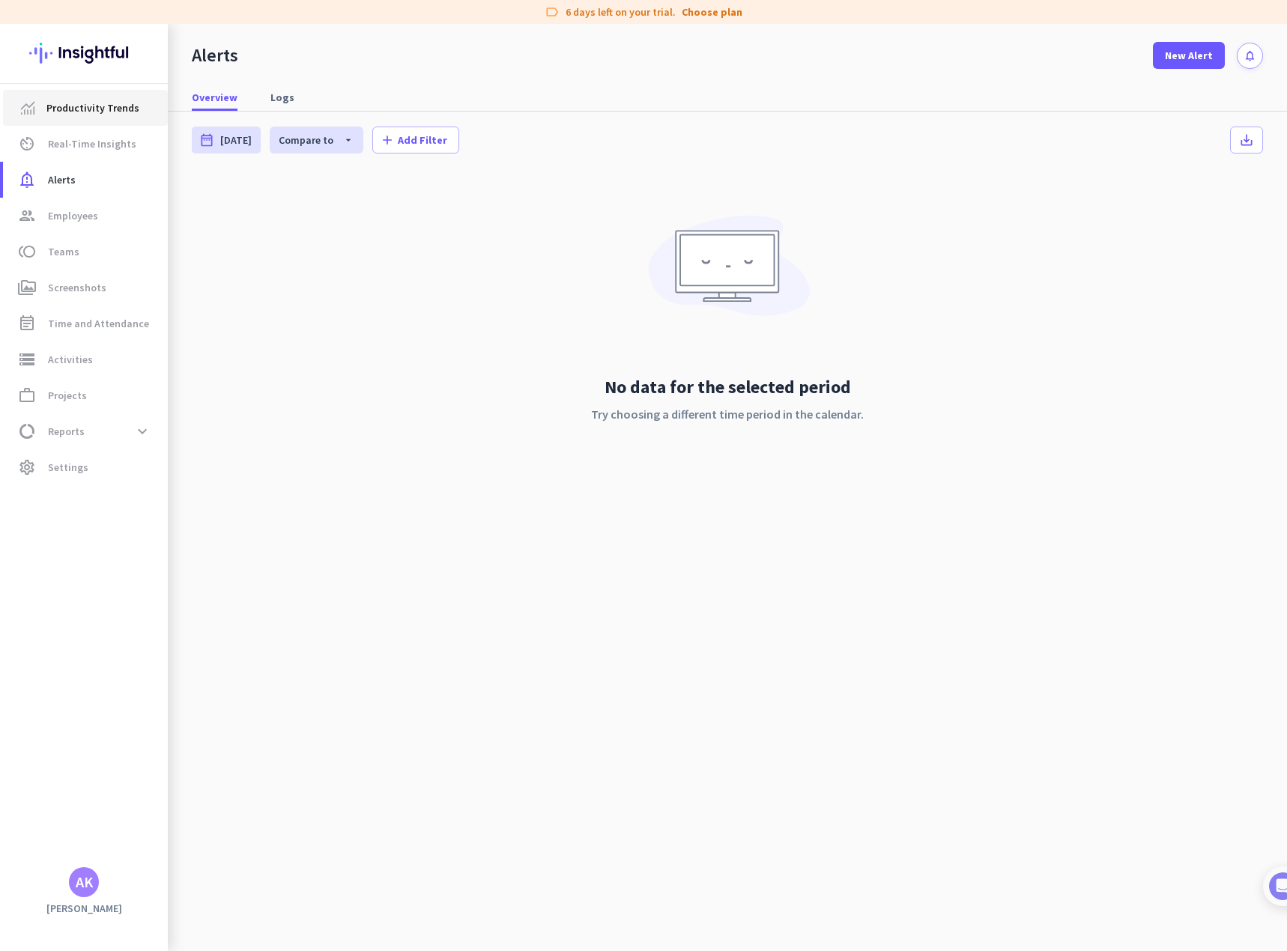
click at [82, 108] on span "Productivity Trends" at bounding box center [92, 108] width 93 height 18
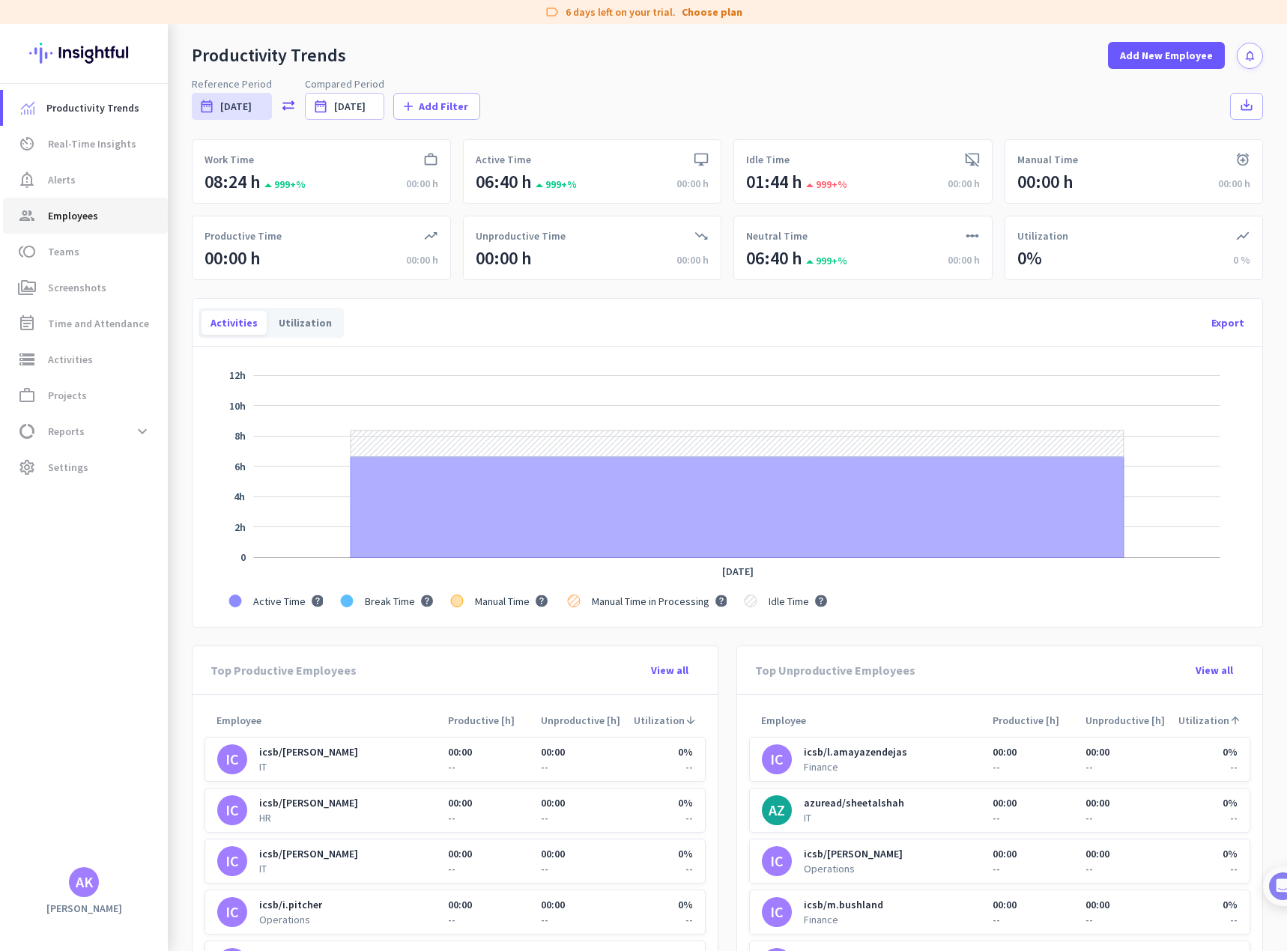
click at [66, 215] on span "Employees" at bounding box center [73, 216] width 50 height 18
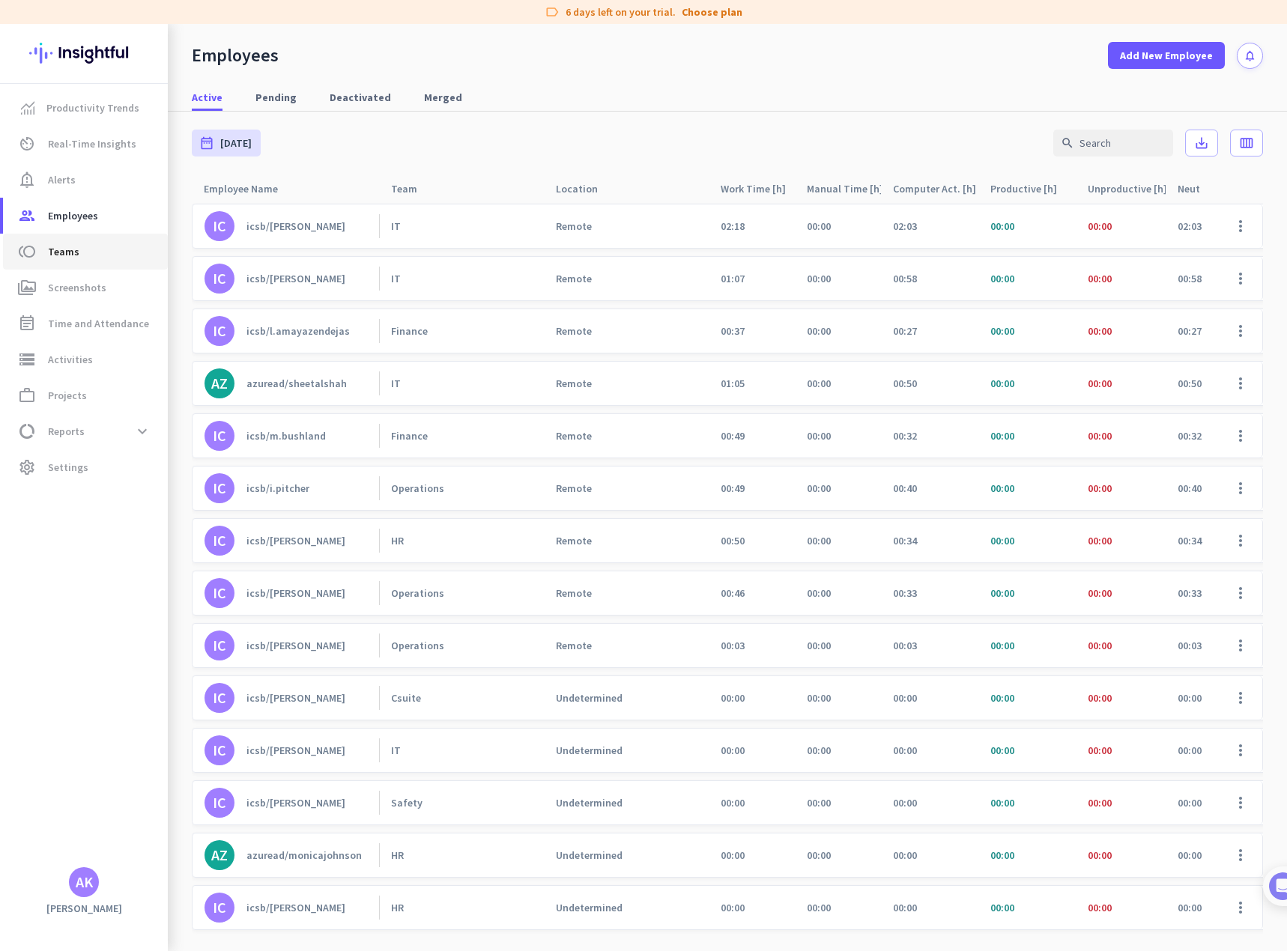
click at [69, 252] on span "Teams" at bounding box center [63, 252] width 31 height 18
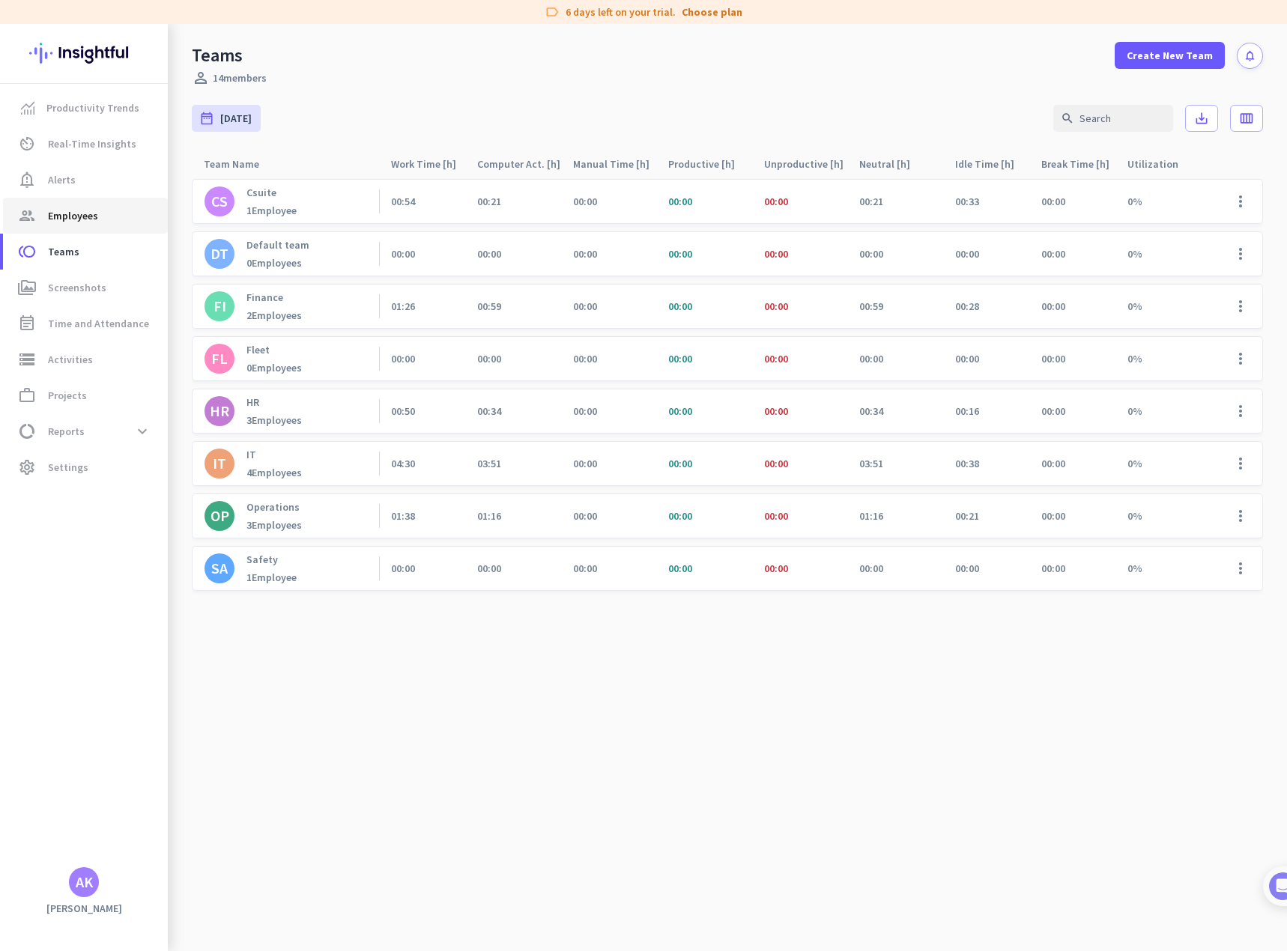
click at [87, 221] on span "Employees" at bounding box center [73, 216] width 50 height 18
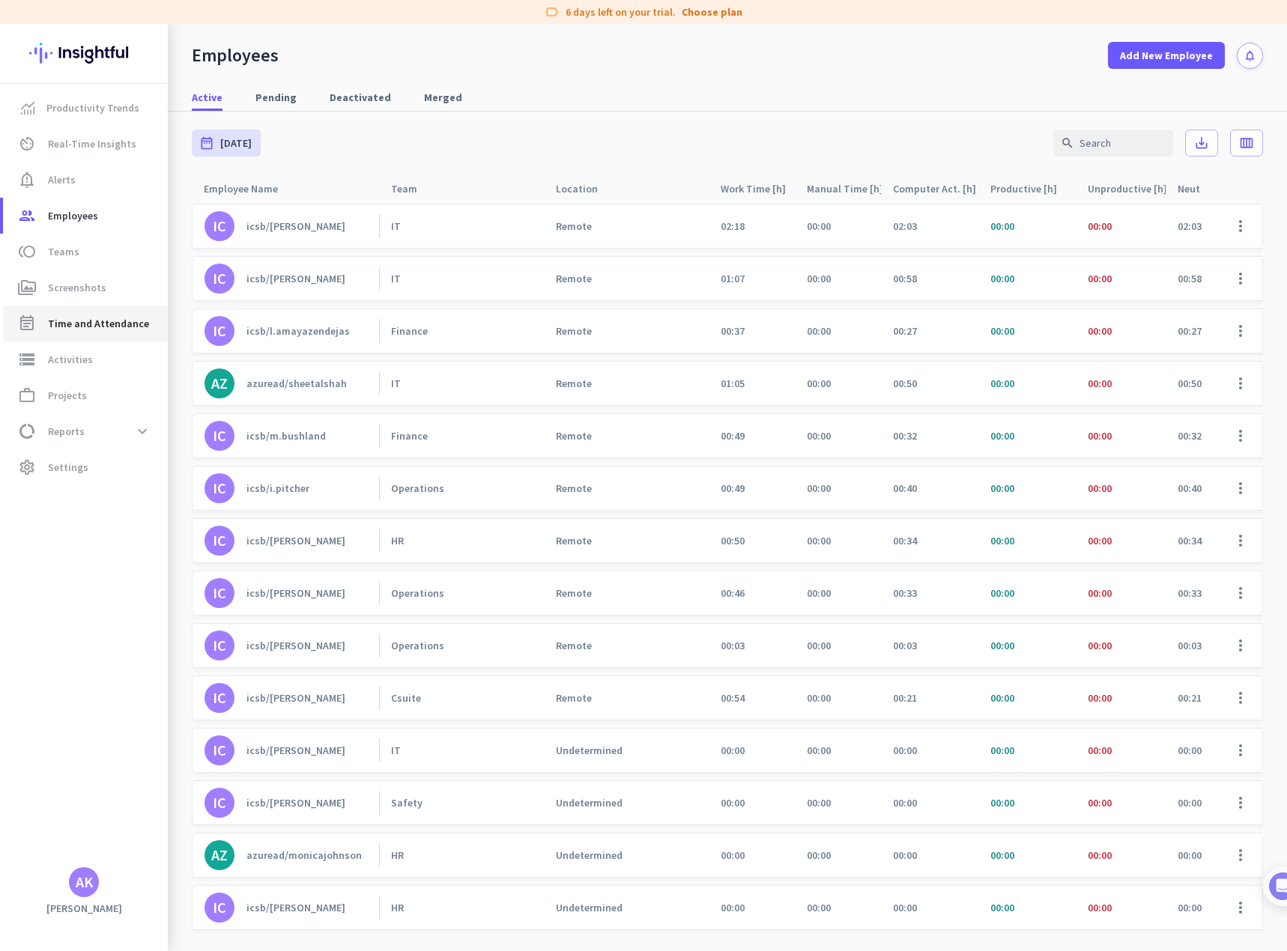
click at [103, 317] on span "Time and Attendance" at bounding box center [98, 324] width 101 height 18
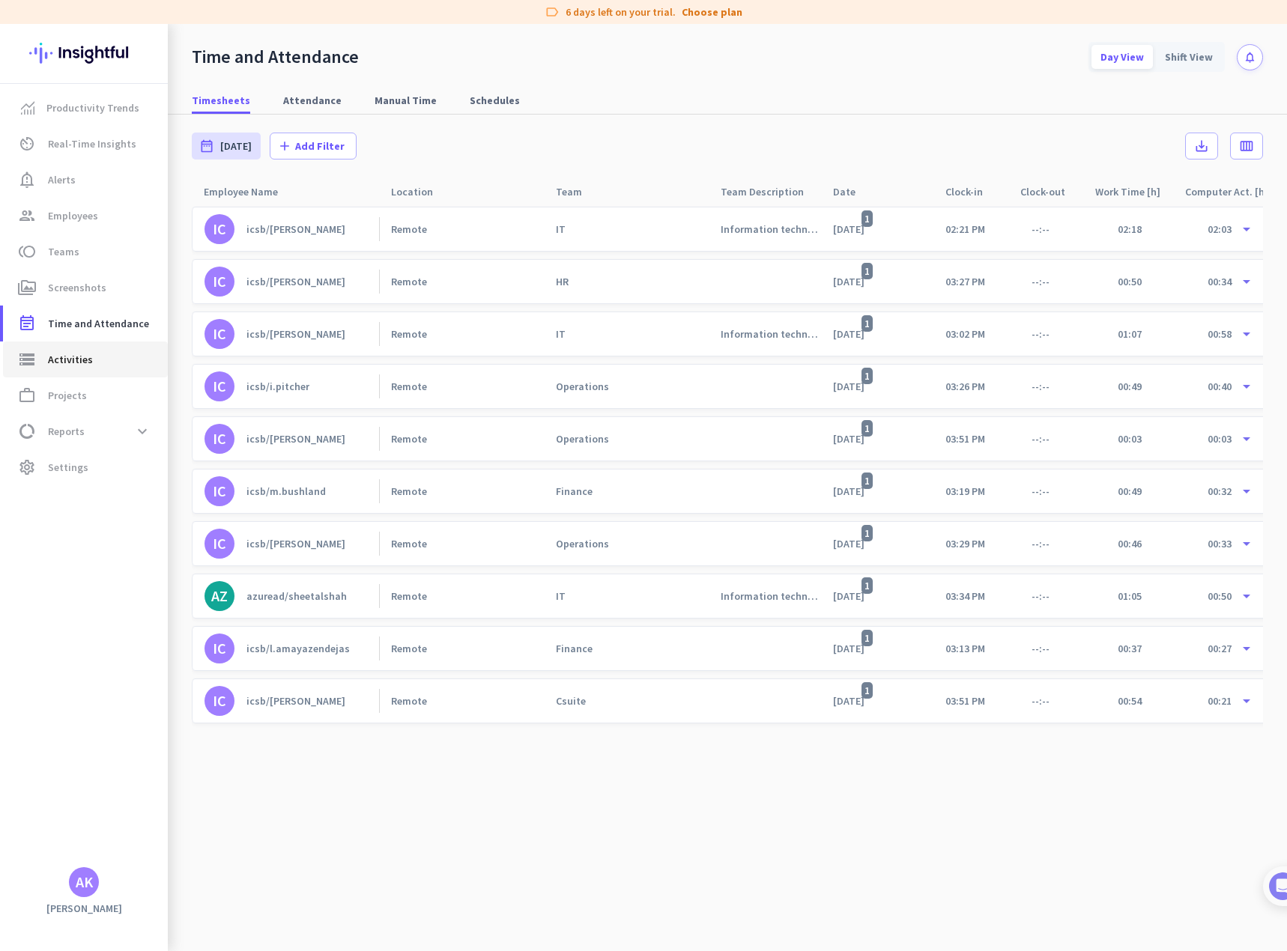
click at [82, 359] on span "Activities" at bounding box center [70, 359] width 45 height 18
type input "[DATE]"
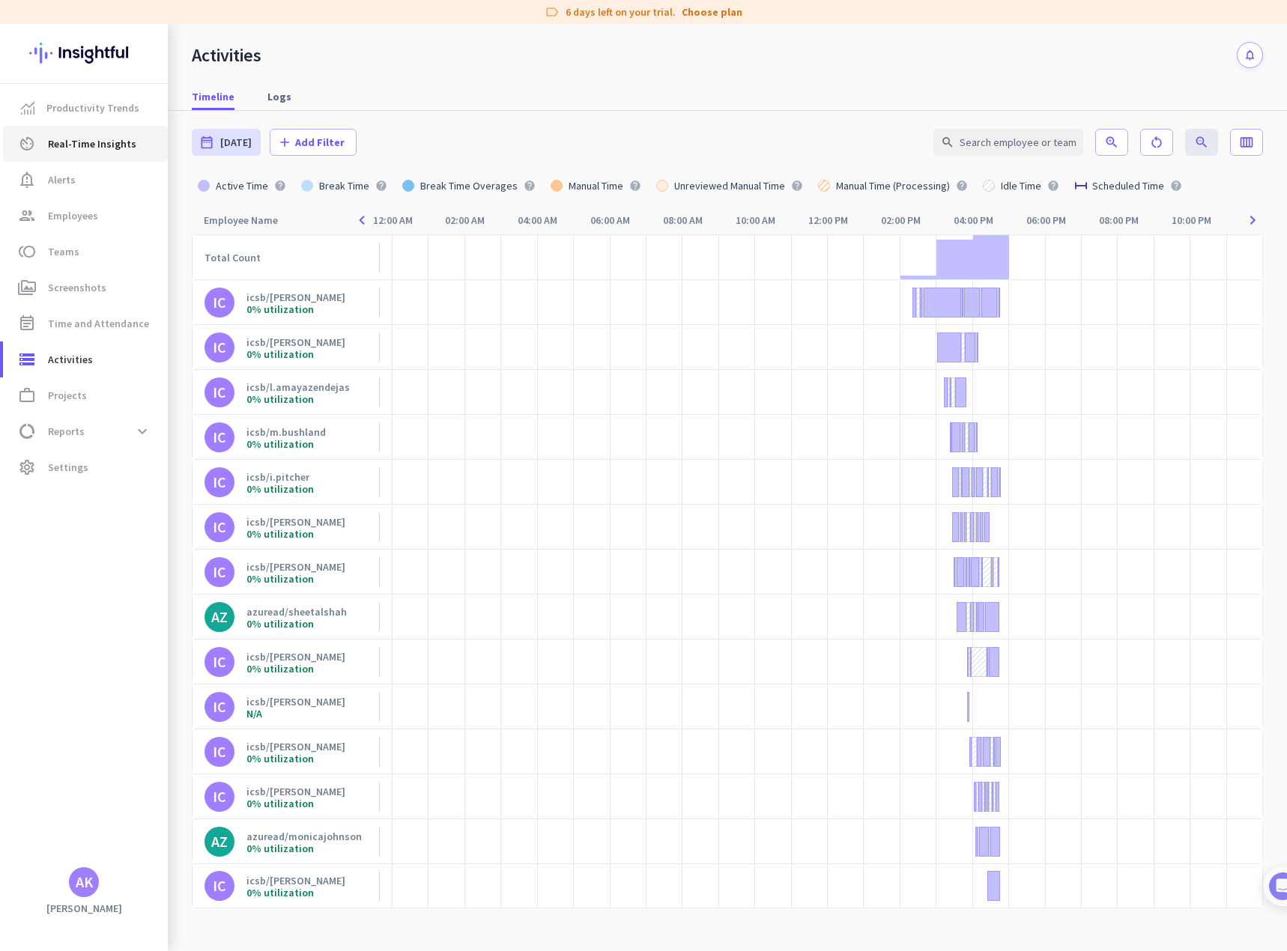
click at [80, 144] on span "Real-Time Insights" at bounding box center [92, 144] width 88 height 18
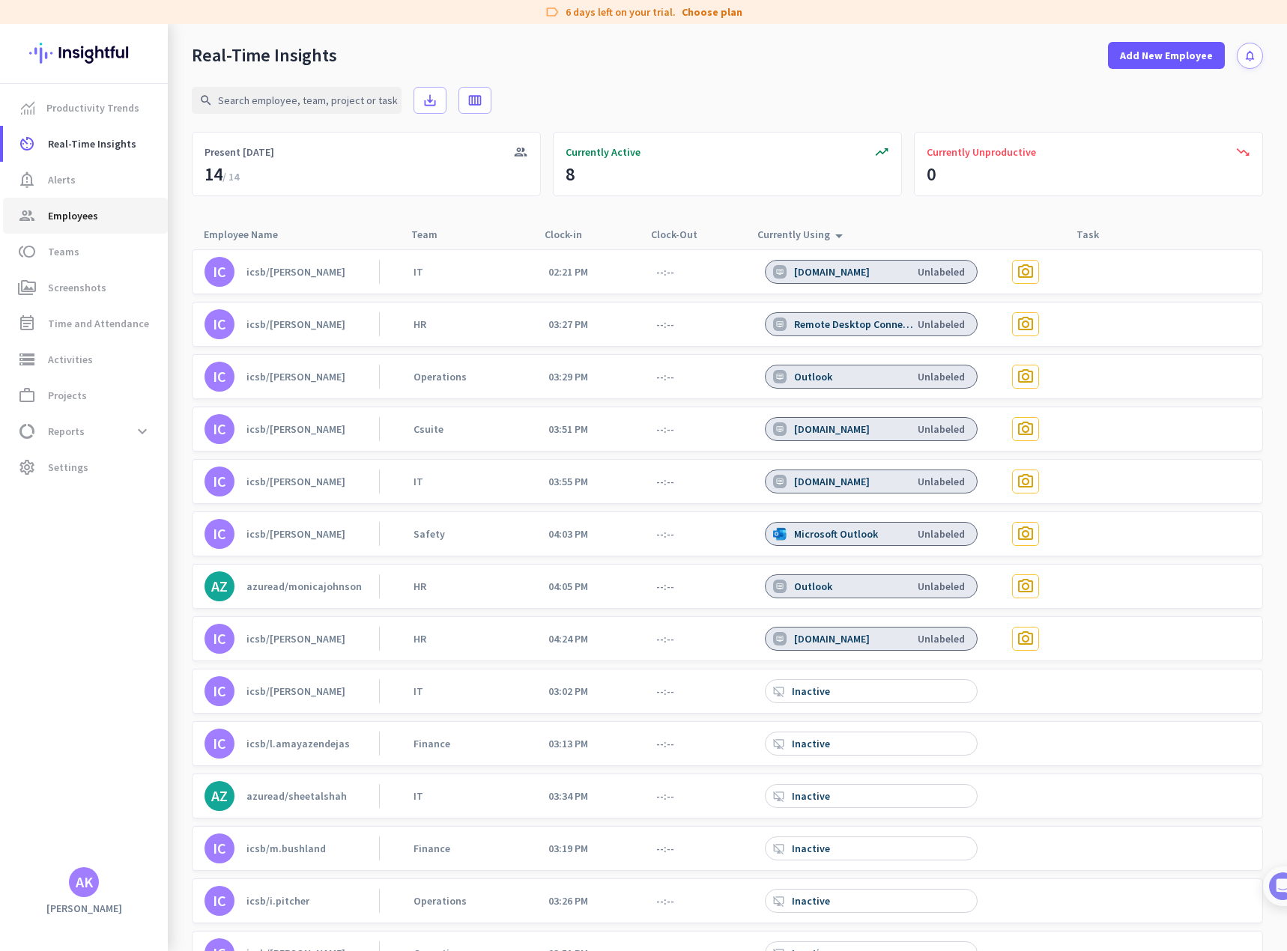
click at [61, 218] on span "Employees" at bounding box center [73, 216] width 50 height 18
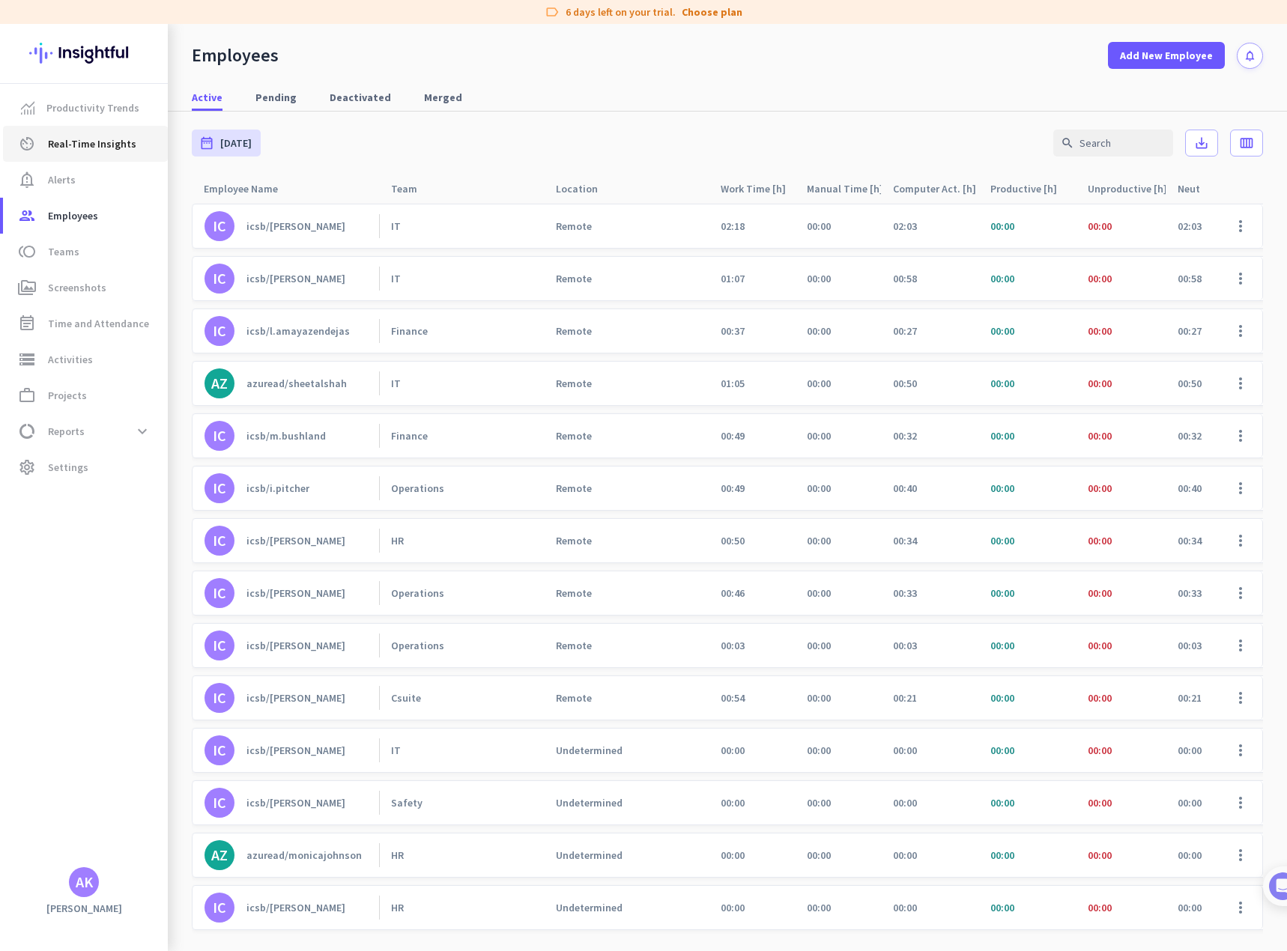
click at [78, 134] on link "av_timer Real-Time Insights" at bounding box center [85, 144] width 165 height 36
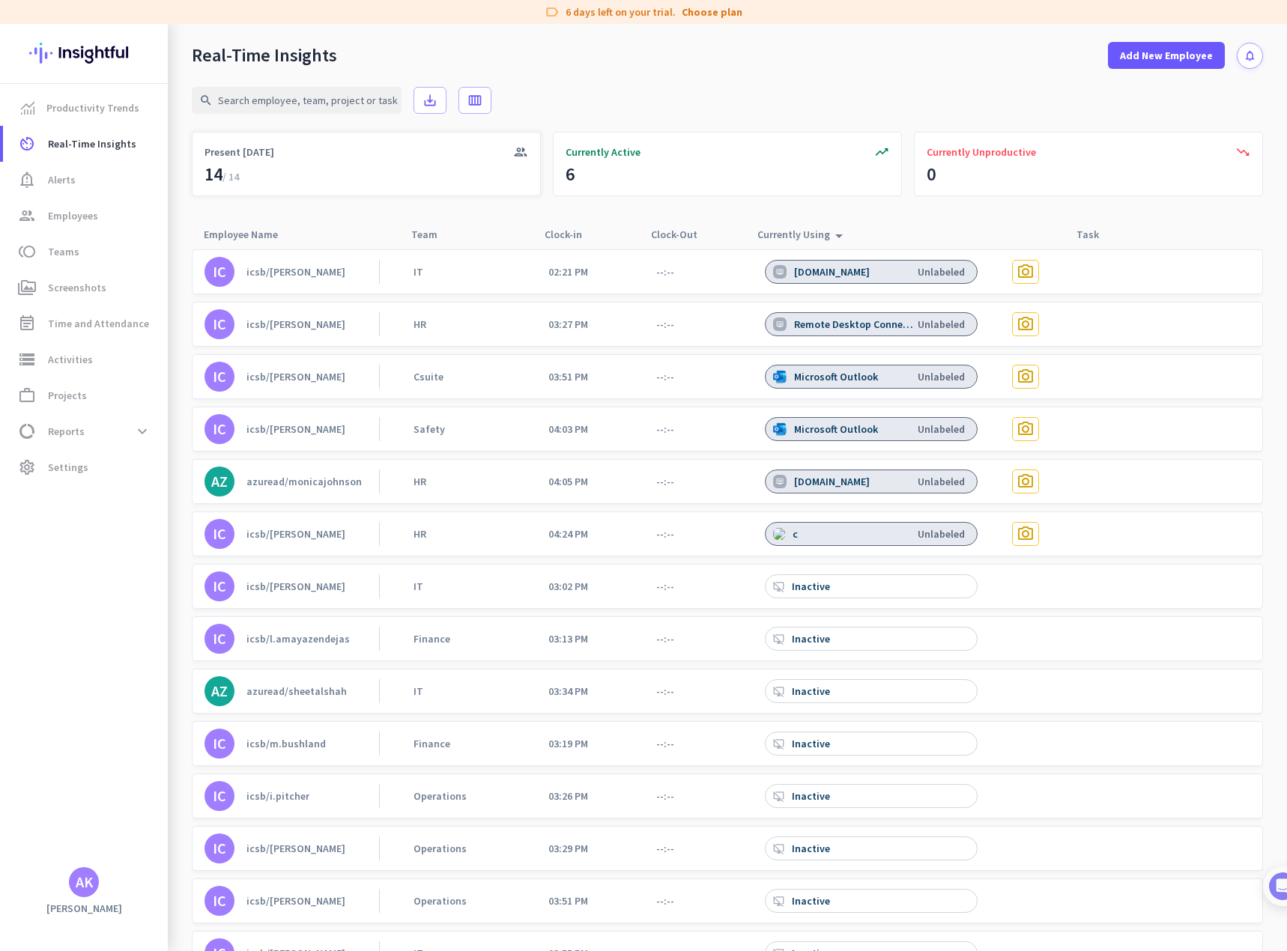
click at [239, 171] on span "/ 14" at bounding box center [230, 176] width 16 height 13
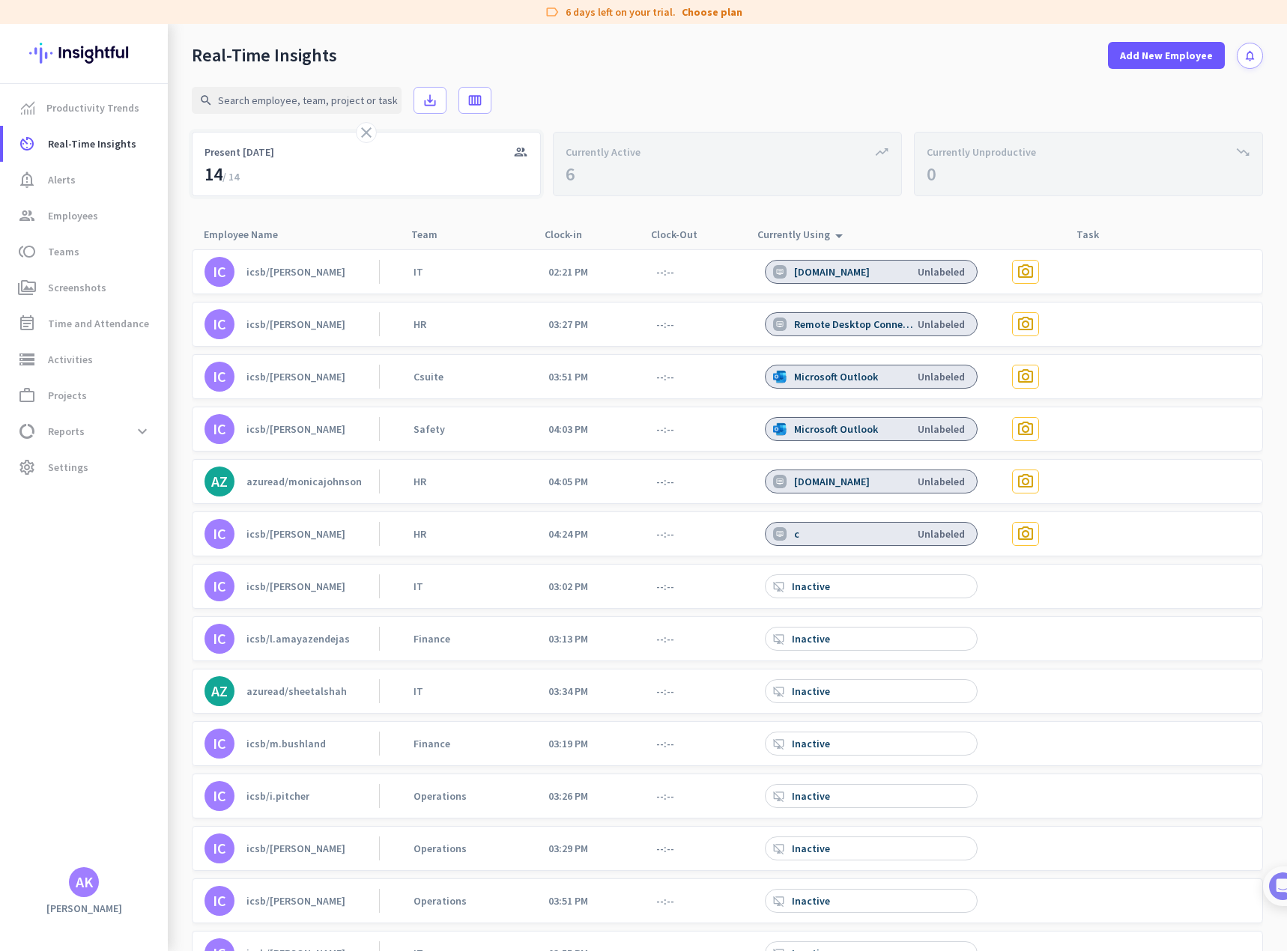
click at [318, 162] on div "close group Present Today 14 / 14" at bounding box center [366, 164] width 349 height 64
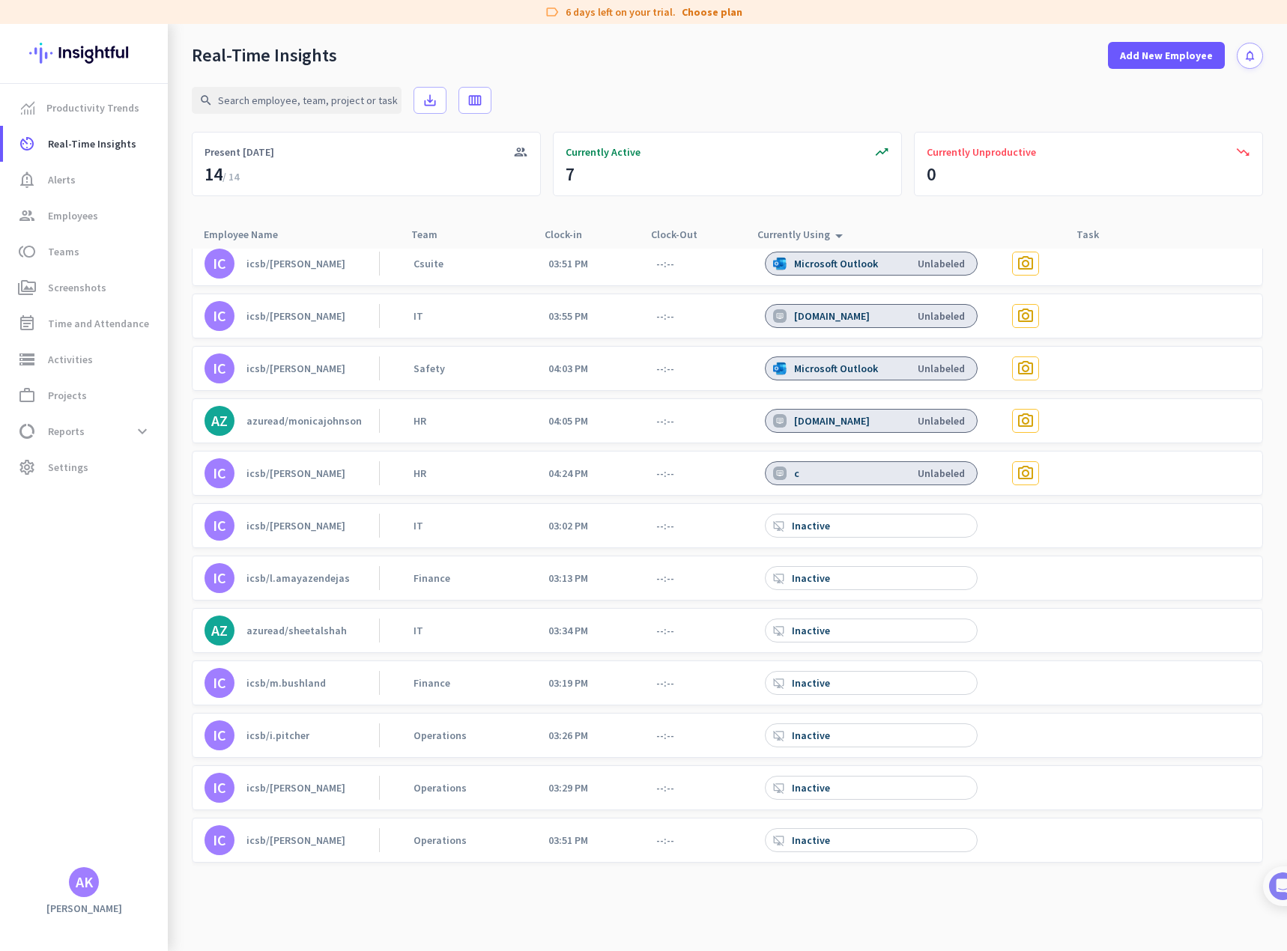
scroll to position [115, 0]
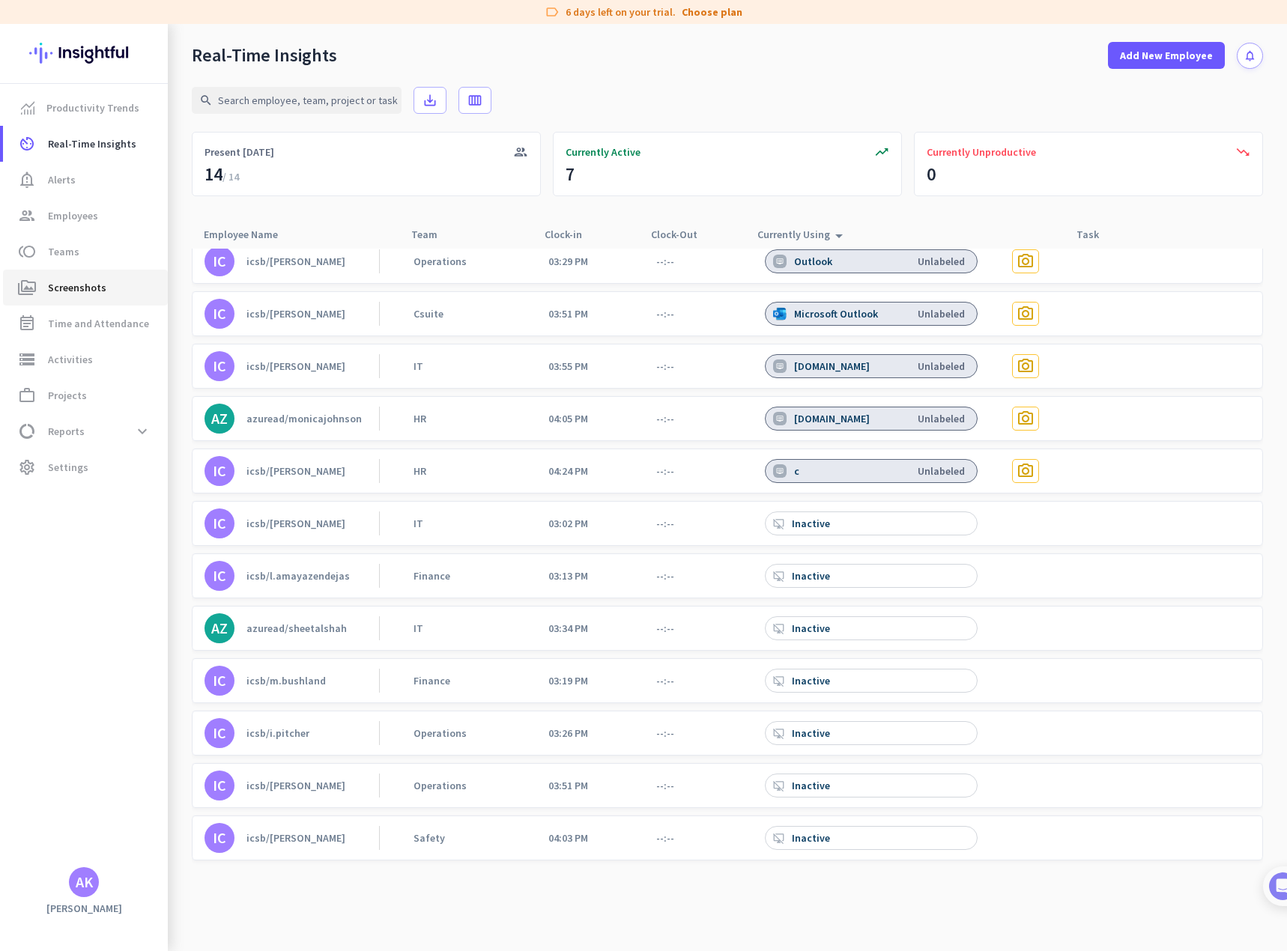
click at [69, 287] on span "Screenshots" at bounding box center [77, 288] width 58 height 18
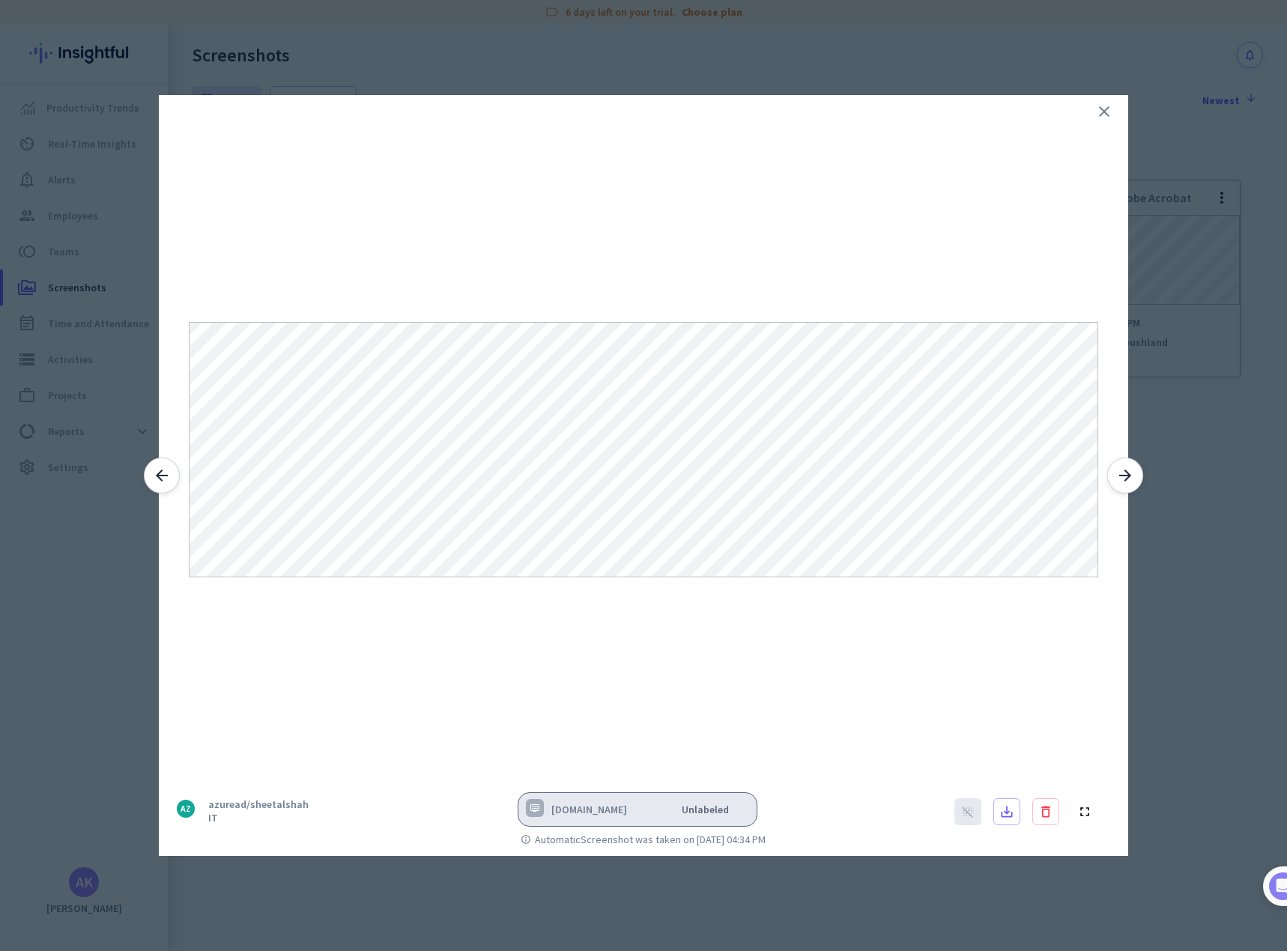
click at [1104, 116] on icon "close" at bounding box center [1104, 112] width 18 height 18
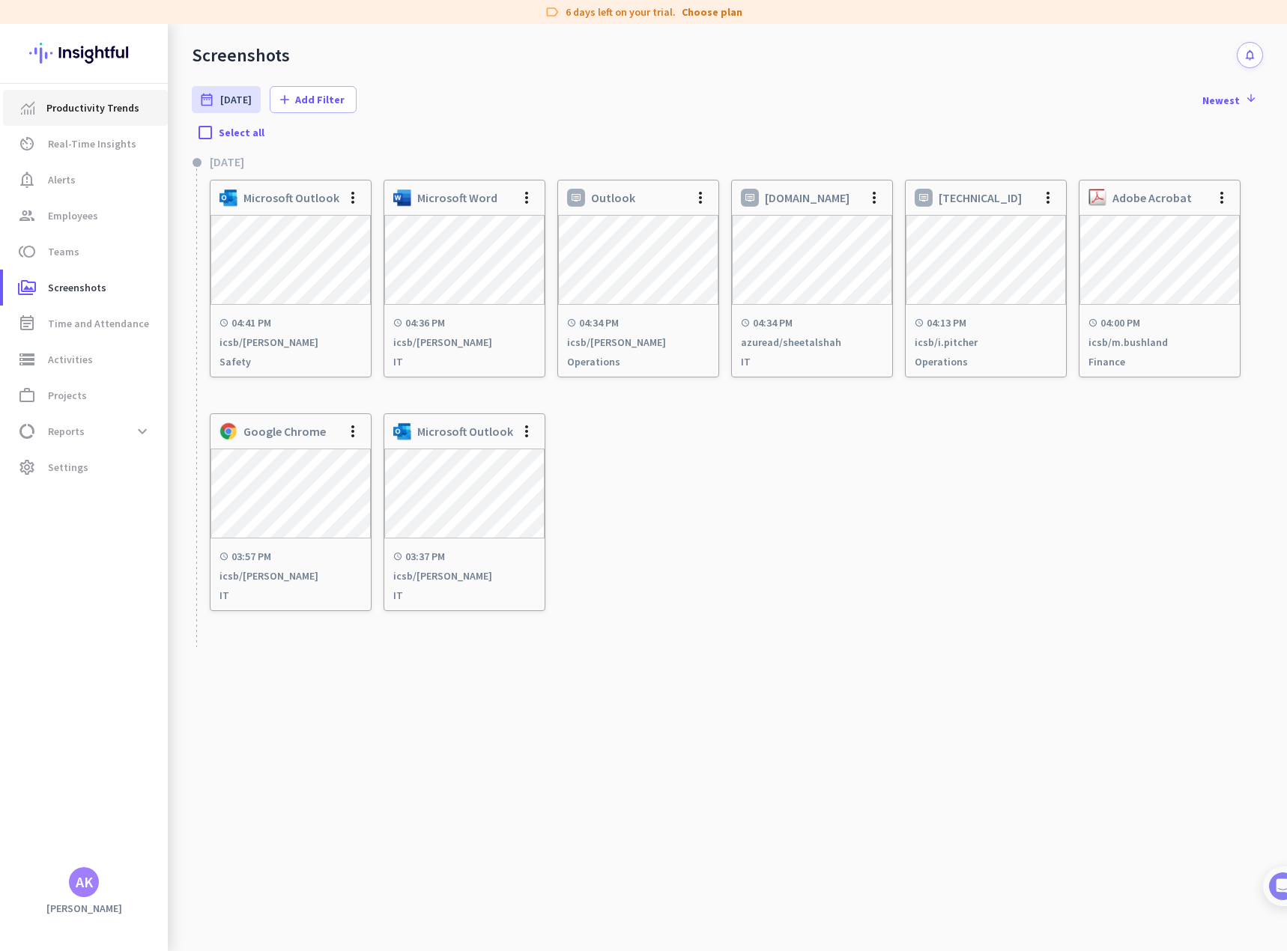
click at [102, 110] on span "Productivity Trends" at bounding box center [92, 108] width 93 height 18
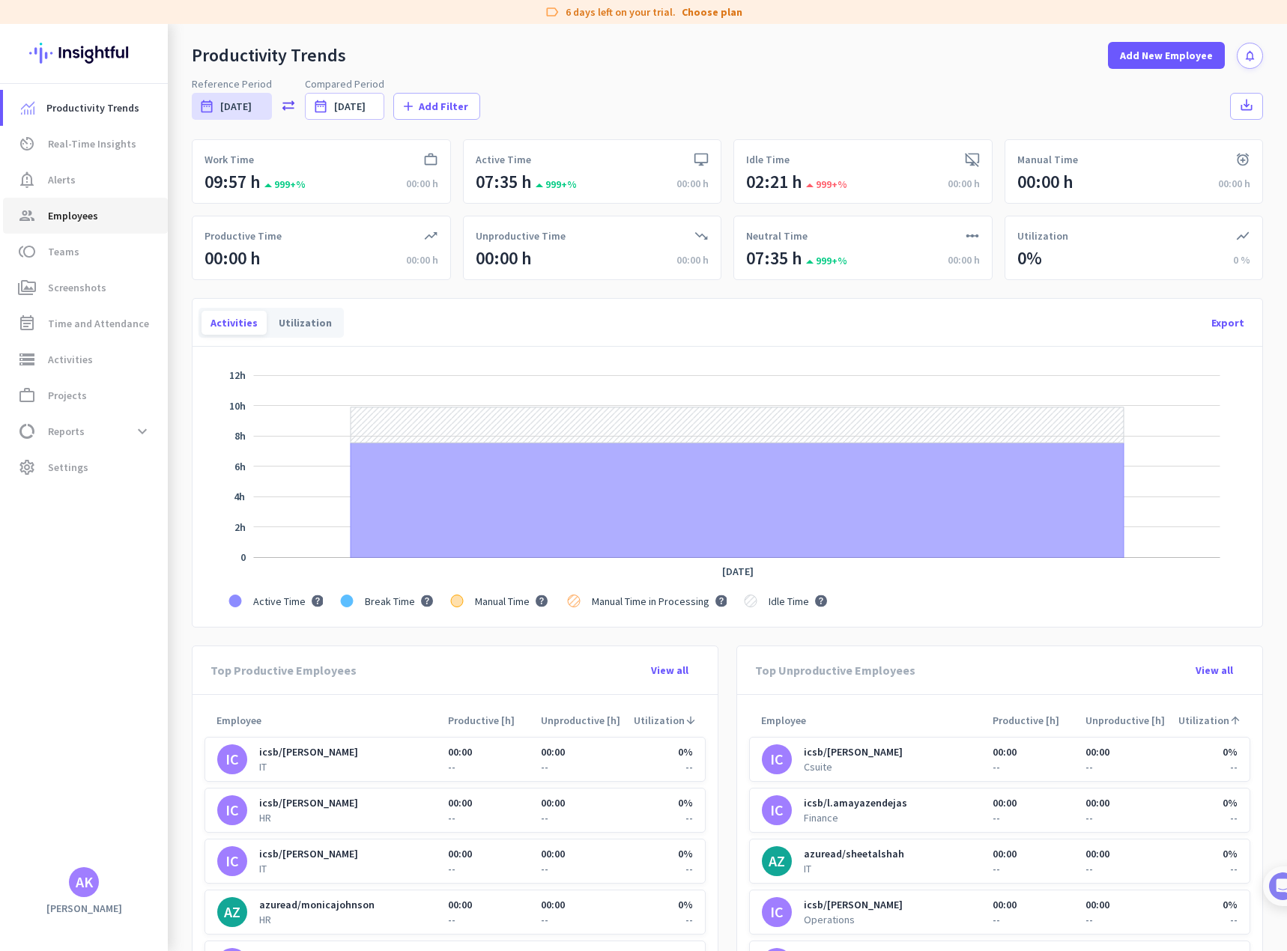
click at [64, 217] on span "Employees" at bounding box center [73, 216] width 50 height 18
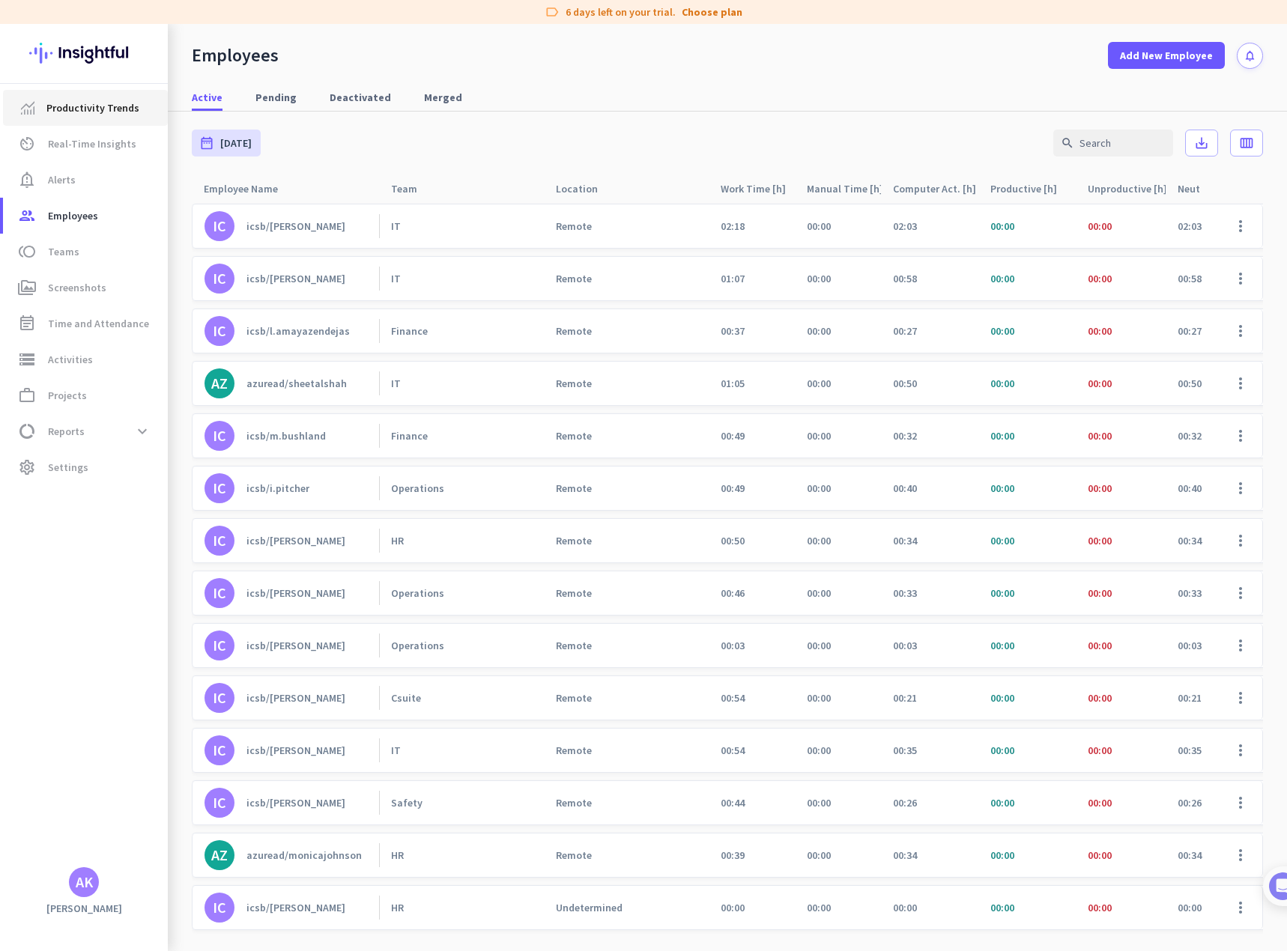
click at [82, 110] on span "Productivity Trends" at bounding box center [92, 108] width 93 height 18
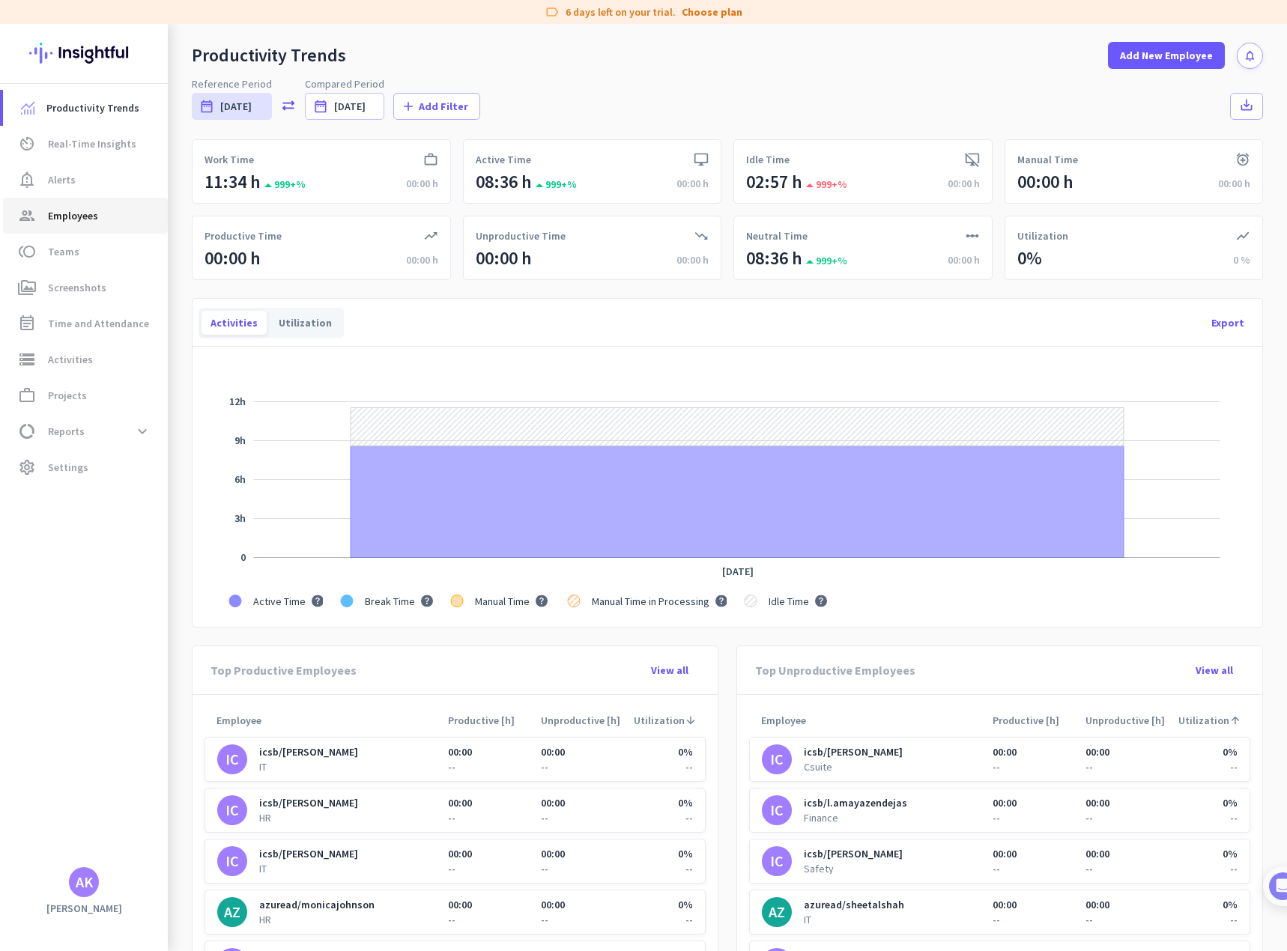
click at [69, 219] on span "Employees" at bounding box center [73, 216] width 50 height 18
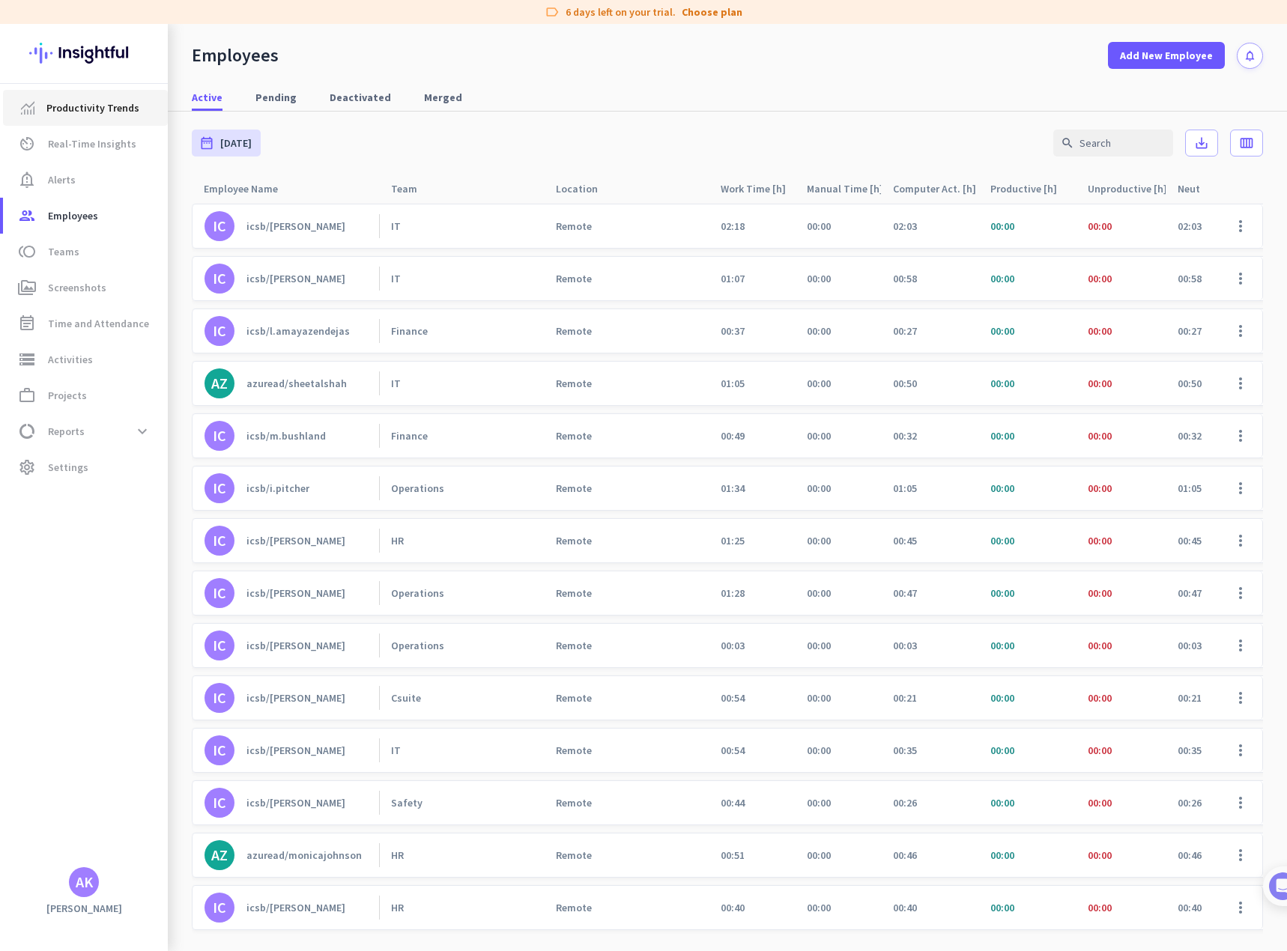
click at [47, 109] on span "Productivity Trends" at bounding box center [92, 108] width 93 height 18
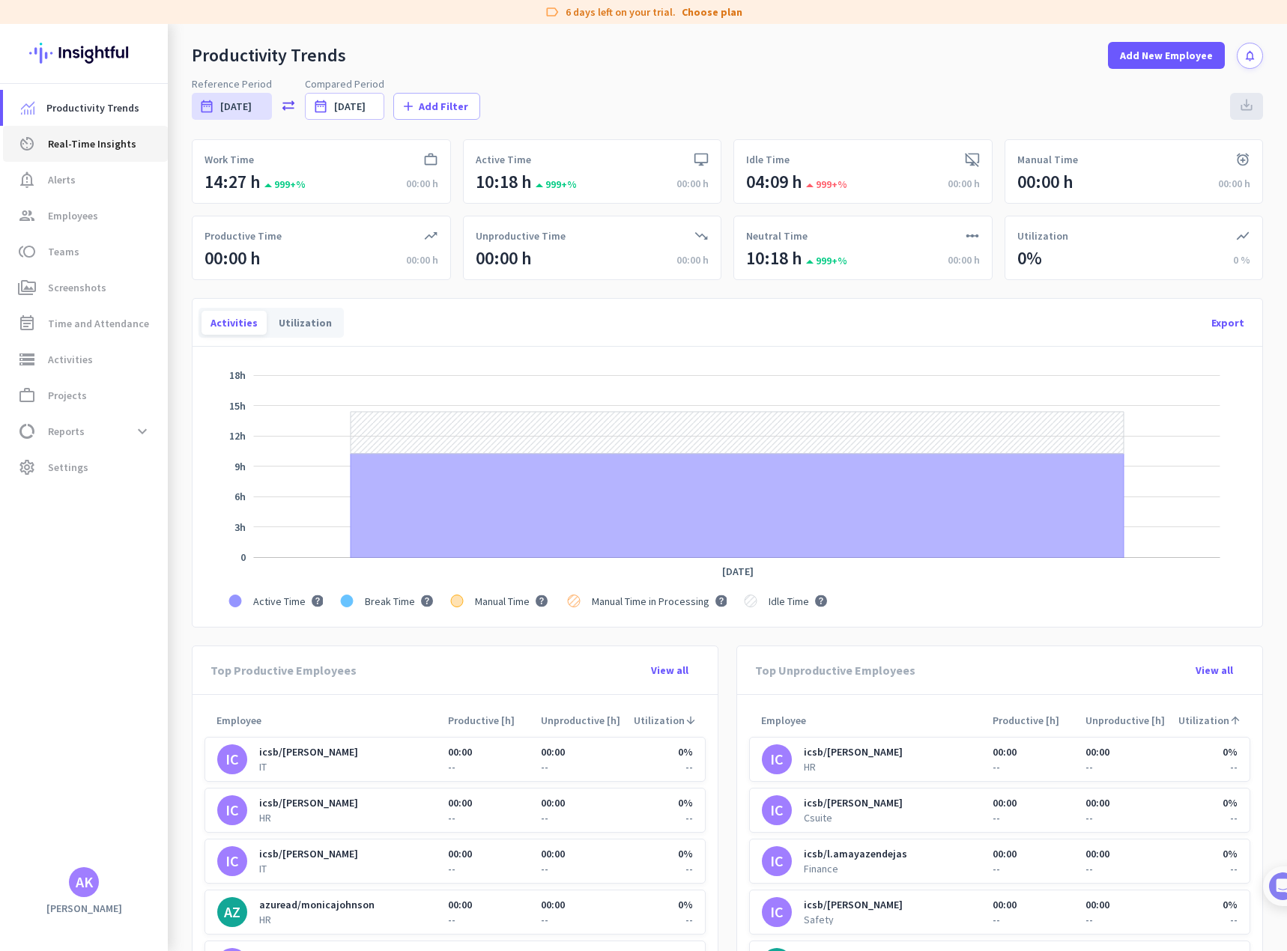
click at [76, 134] on link "av_timer Real-Time Insights" at bounding box center [85, 144] width 165 height 36
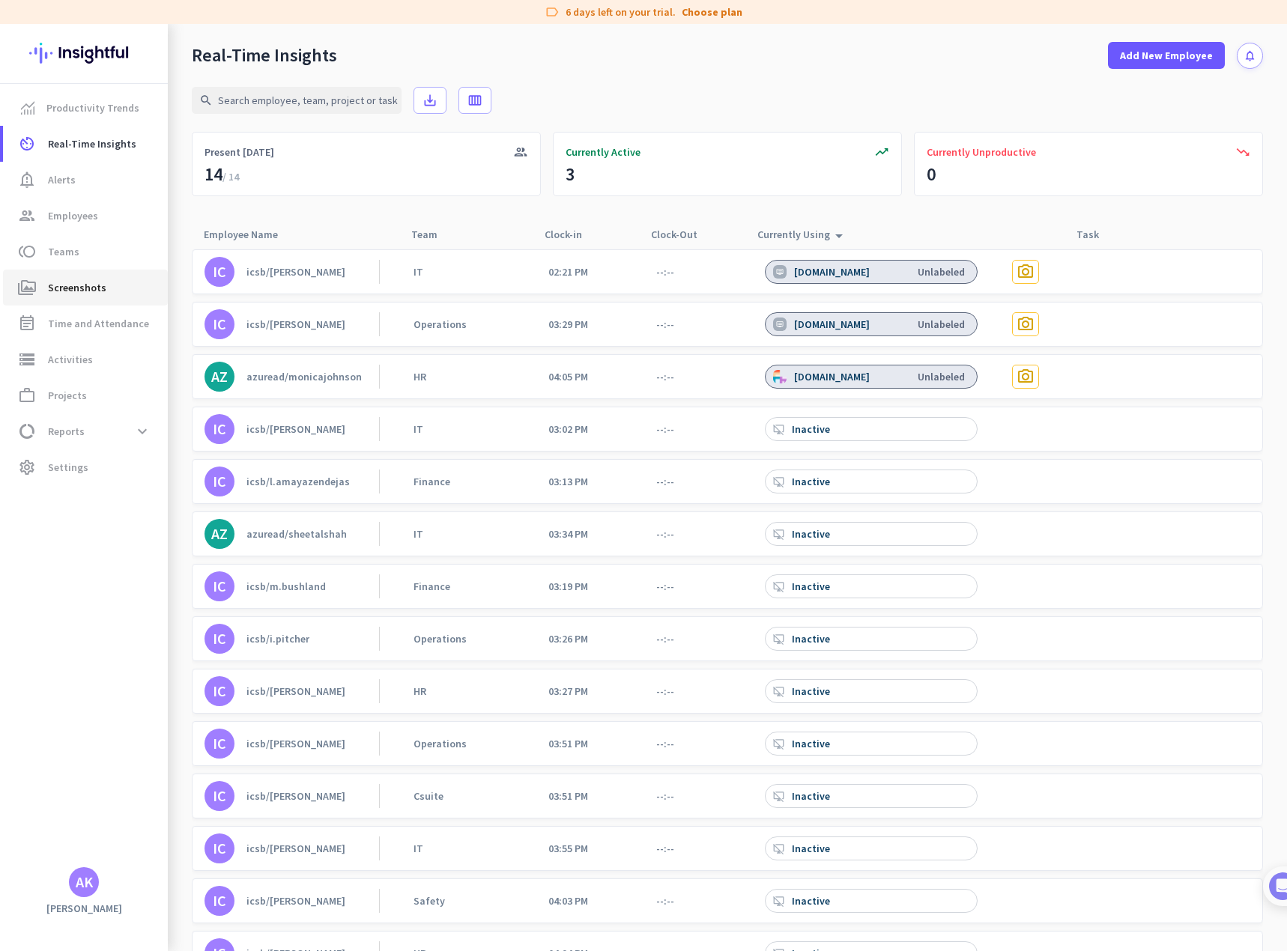
click at [85, 283] on span "Screenshots" at bounding box center [77, 288] width 58 height 18
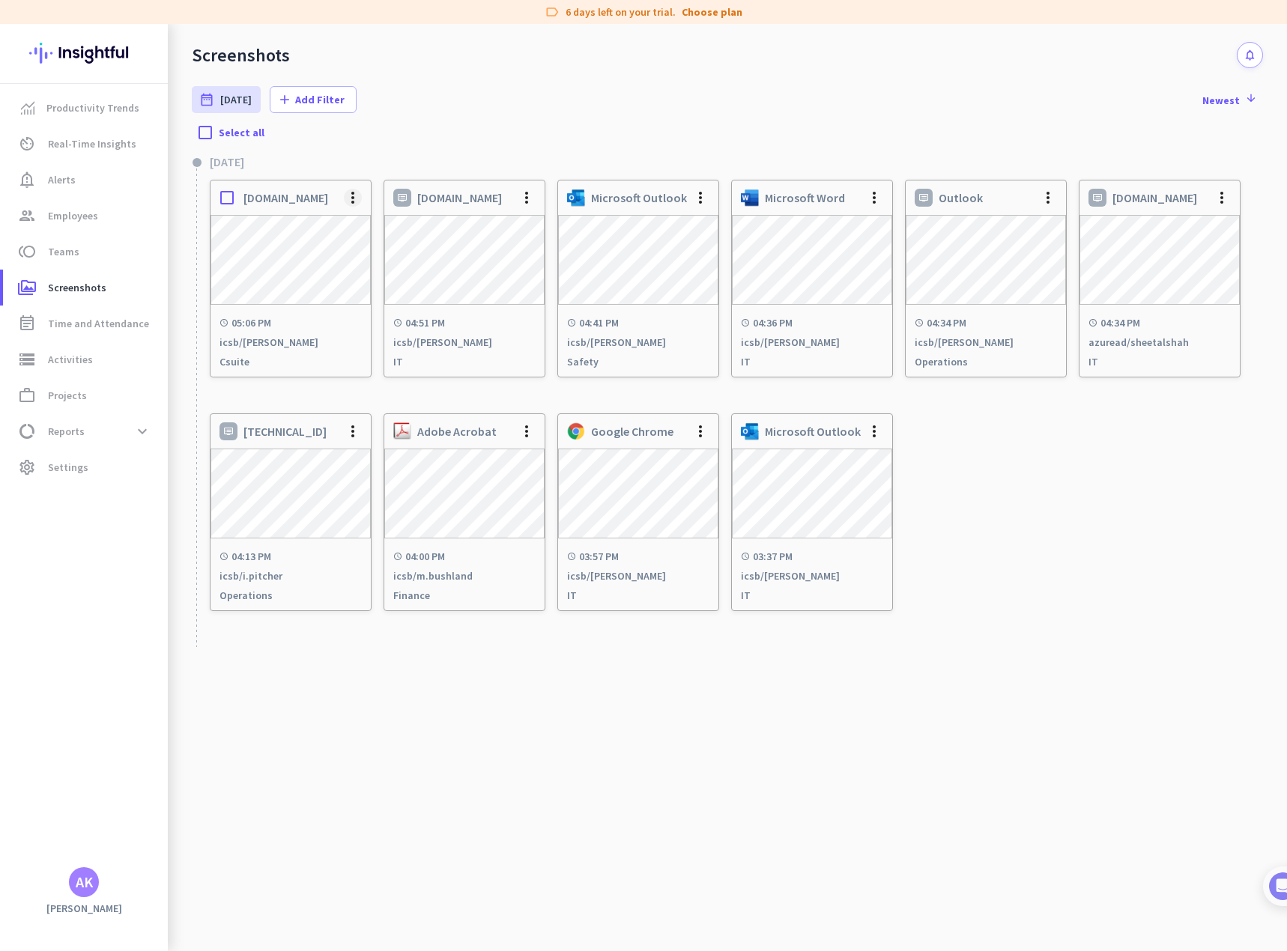
click at [361, 198] on span at bounding box center [353, 198] width 36 height 36
click at [374, 253] on span "Delete Screenshot" at bounding box center [398, 247] width 85 height 13
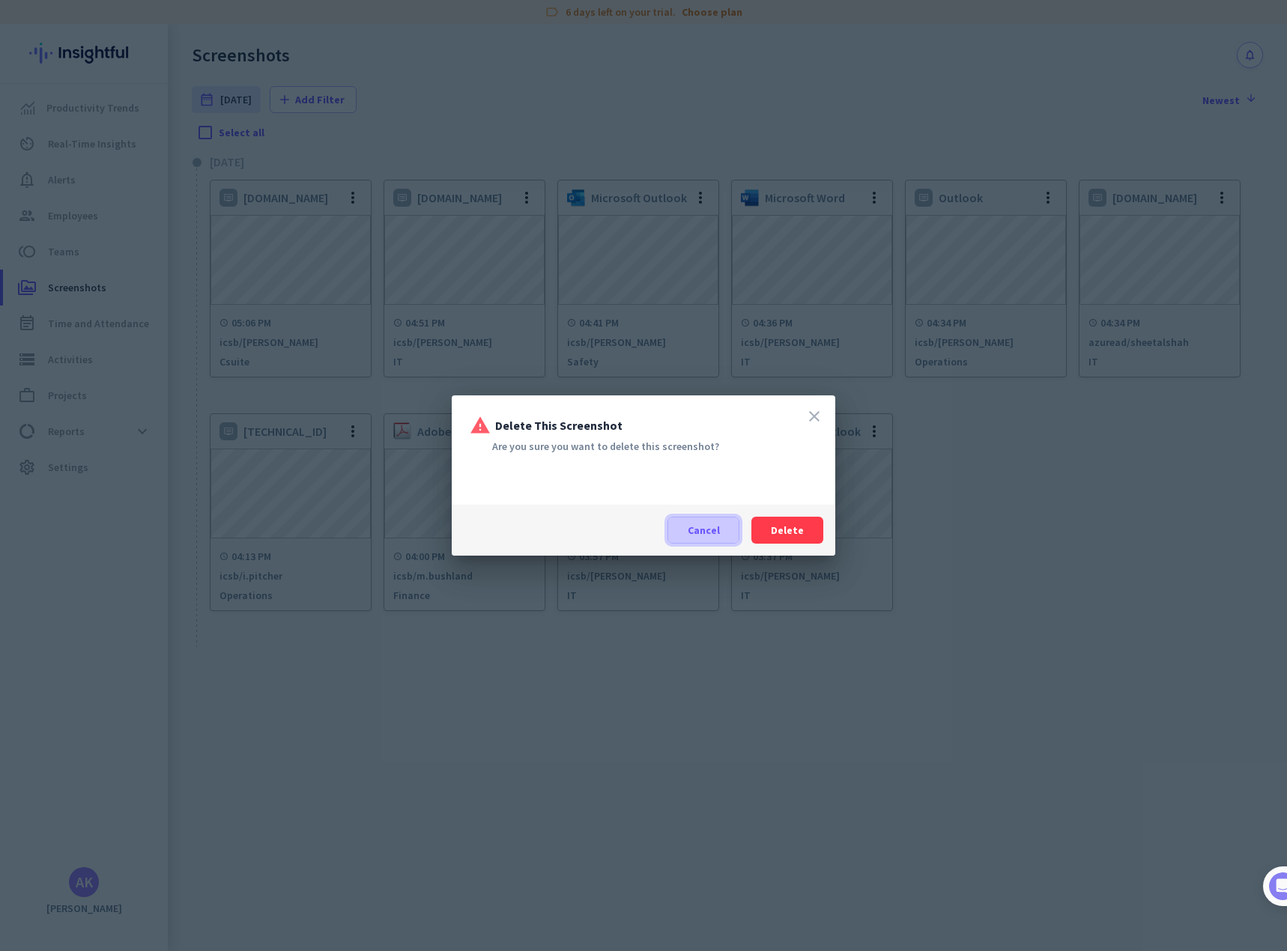
click at [723, 524] on span at bounding box center [703, 530] width 70 height 36
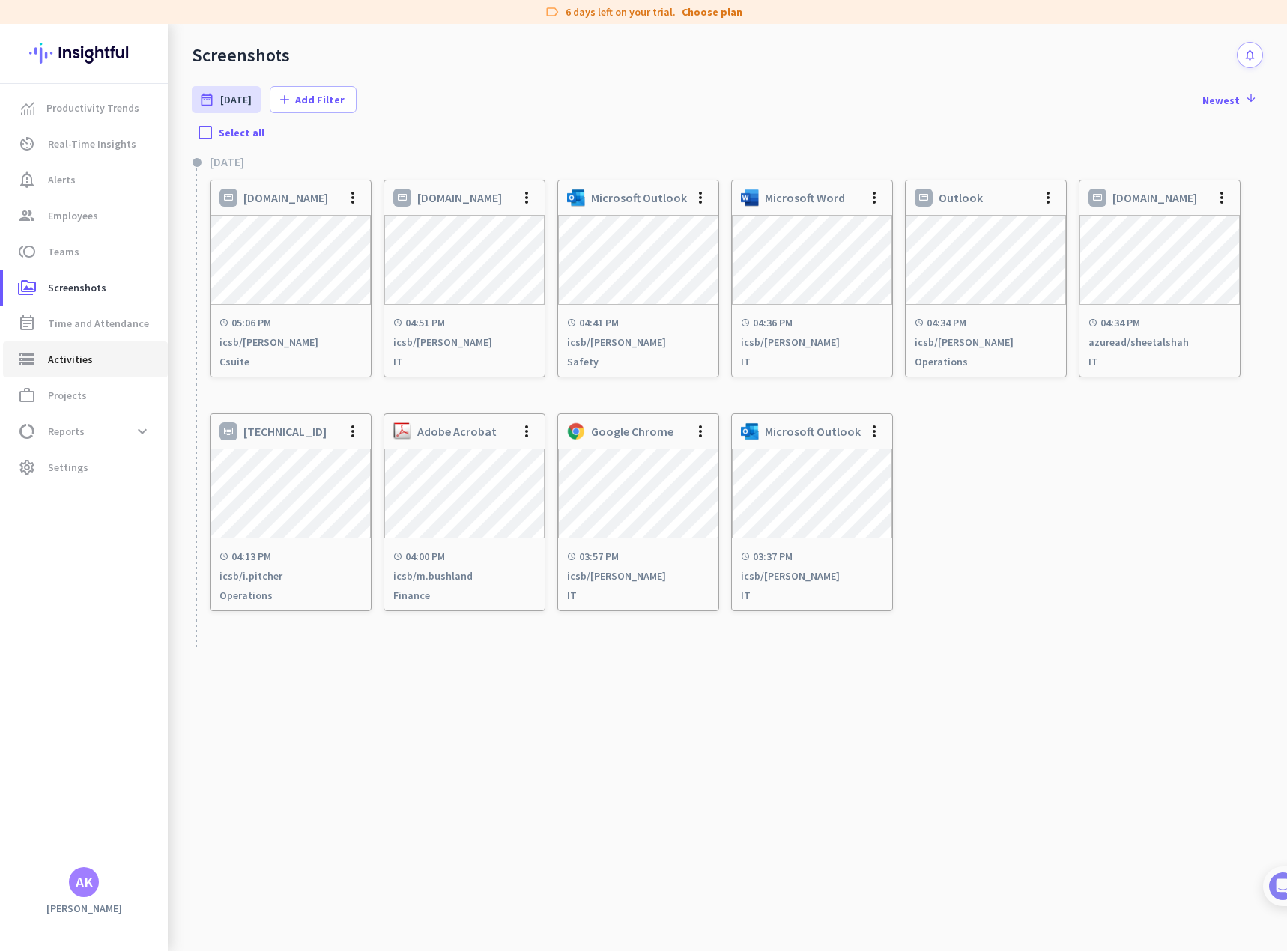
click at [51, 362] on span "Activities" at bounding box center [70, 359] width 45 height 18
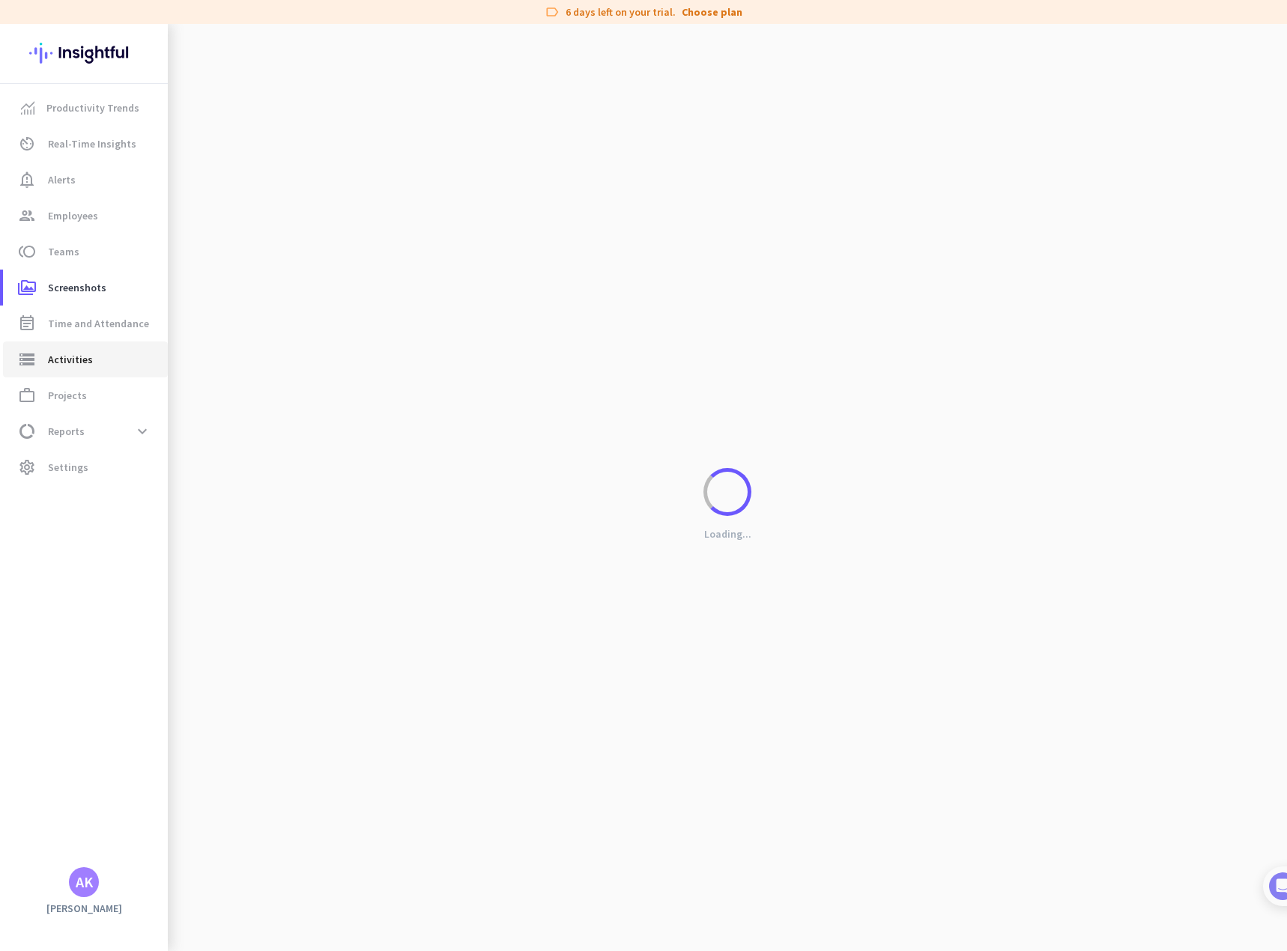
type input "[DATE]"
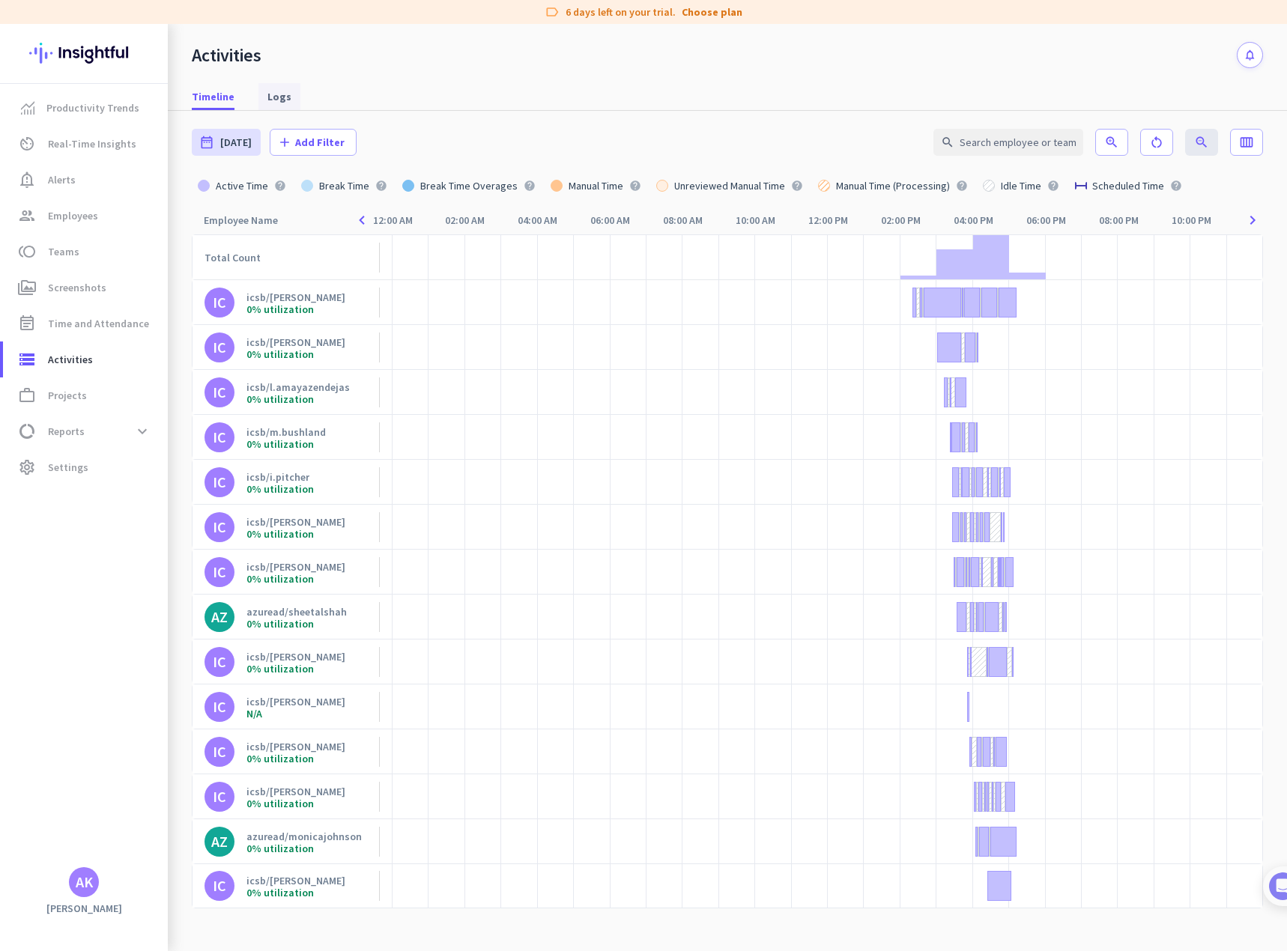
click at [277, 97] on span "Logs" at bounding box center [279, 96] width 24 height 15
type input "[DATE] - [DATE]"
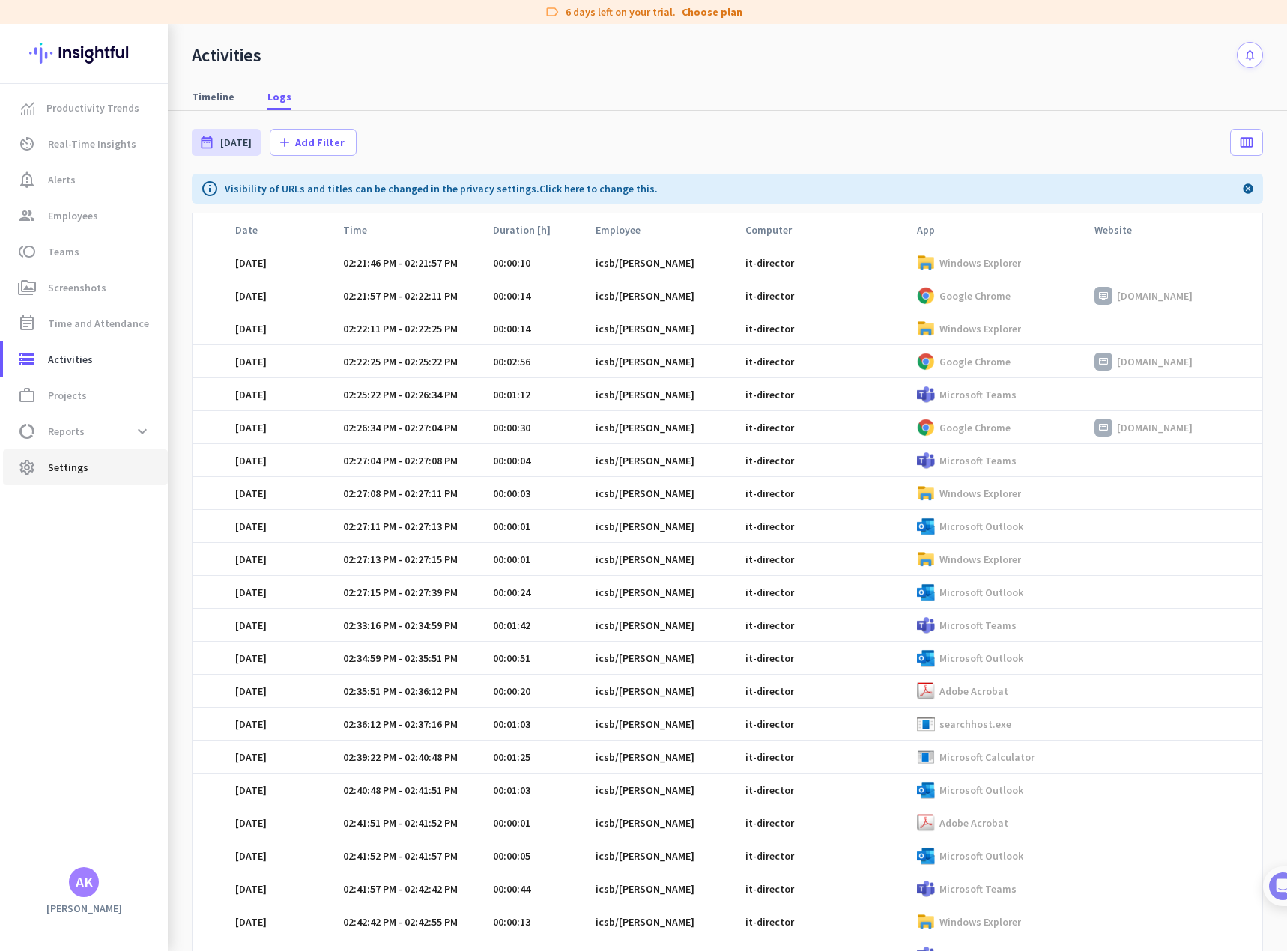
click at [58, 465] on span "Settings" at bounding box center [68, 467] width 40 height 18
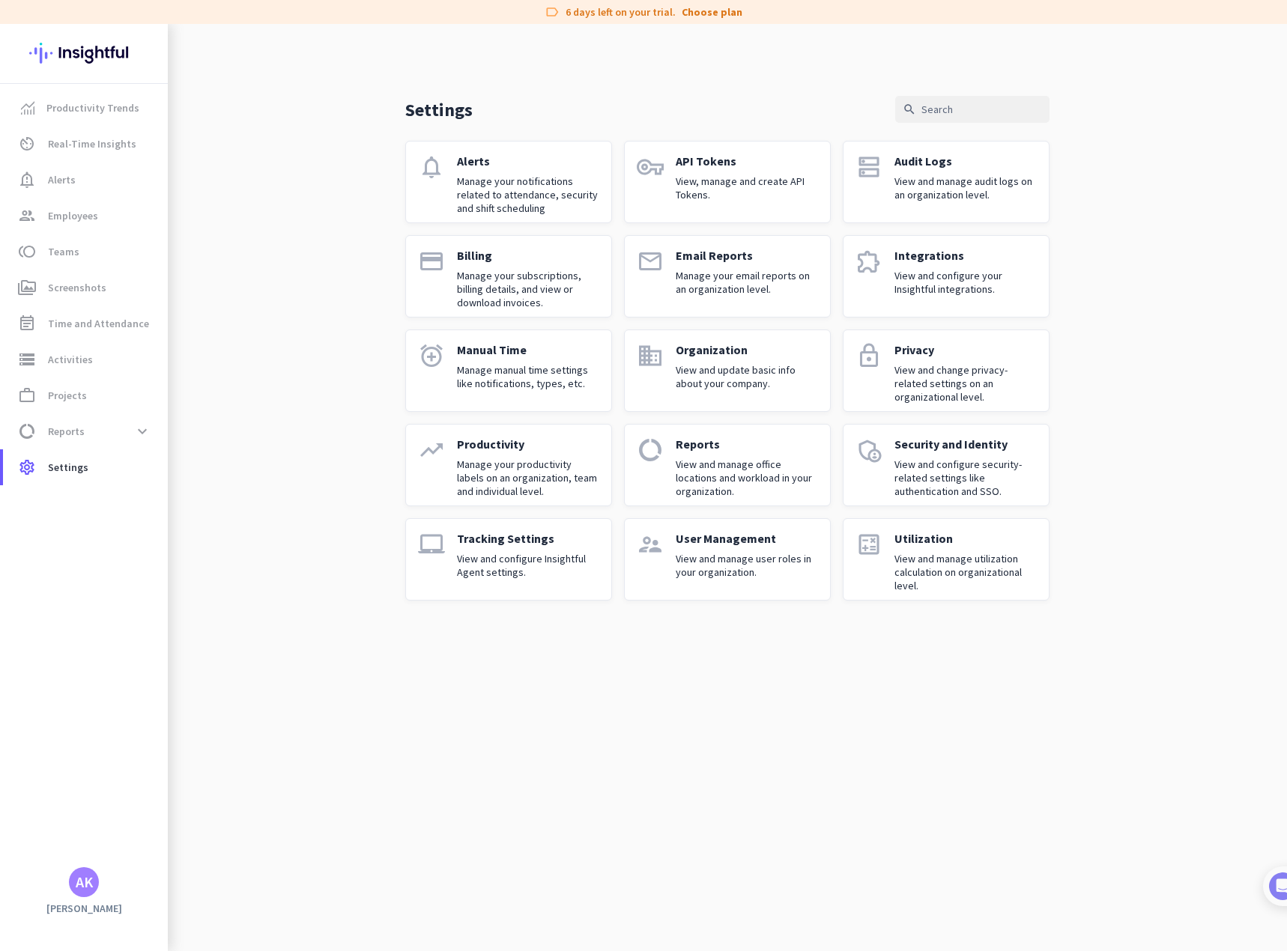
click at [933, 162] on p "Audit Logs" at bounding box center [965, 161] width 142 height 15
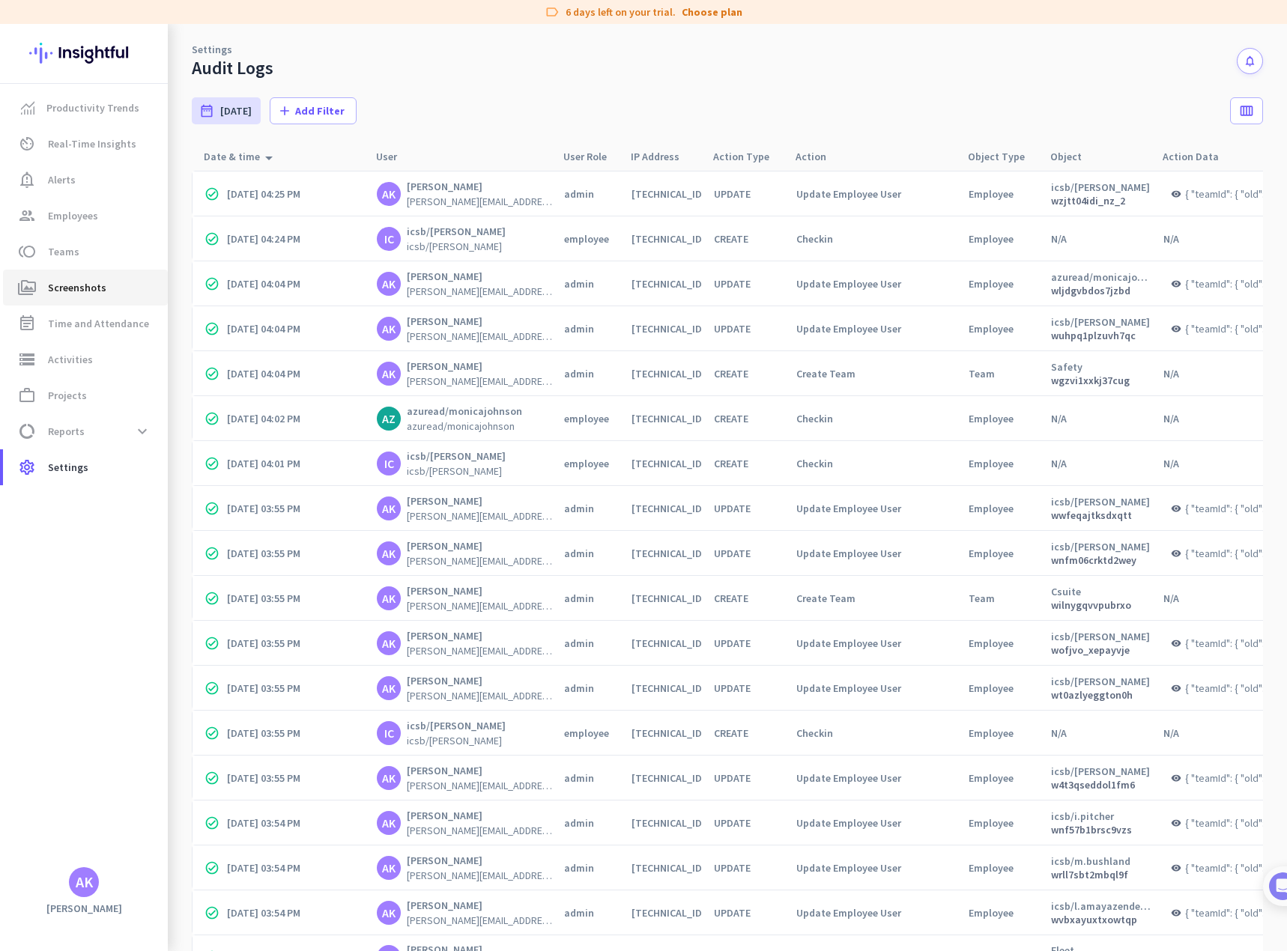
click at [88, 285] on span "Screenshots" at bounding box center [77, 288] width 58 height 18
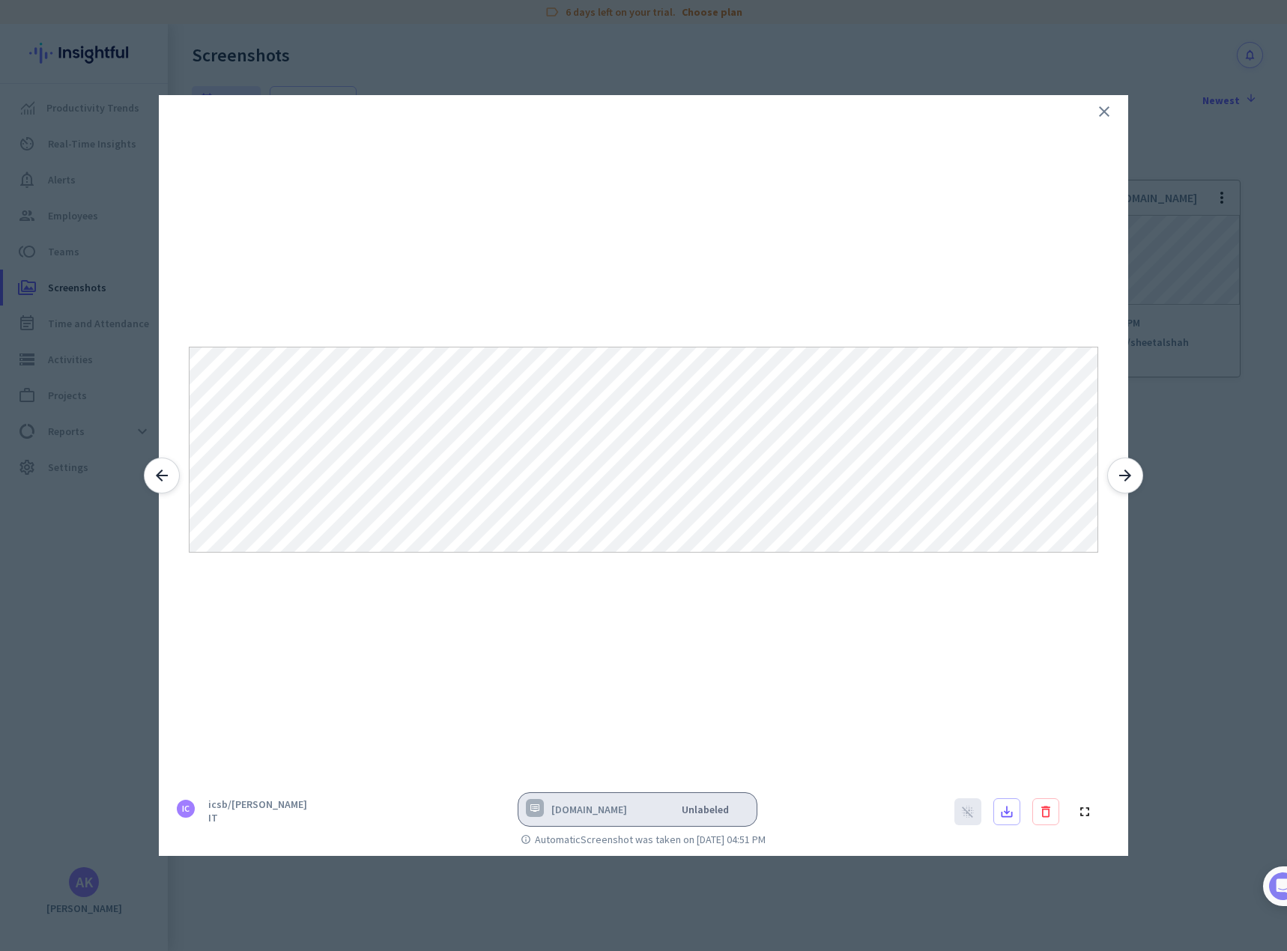
click at [1123, 477] on icon "arrow_forward" at bounding box center [1125, 476] width 18 height 18
click at [1107, 115] on icon "close" at bounding box center [1104, 112] width 18 height 18
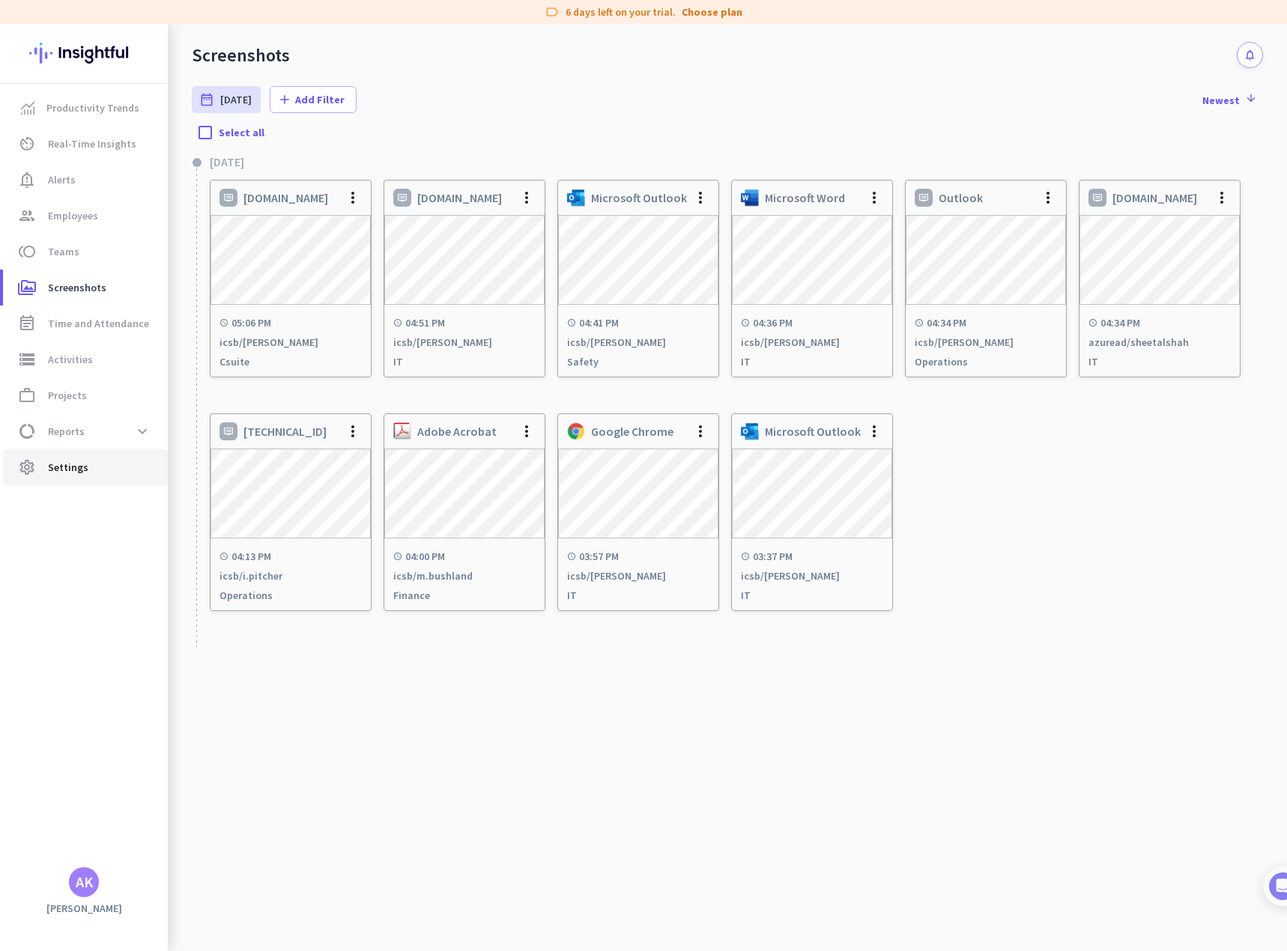
click at [81, 468] on span "Settings" at bounding box center [68, 467] width 40 height 18
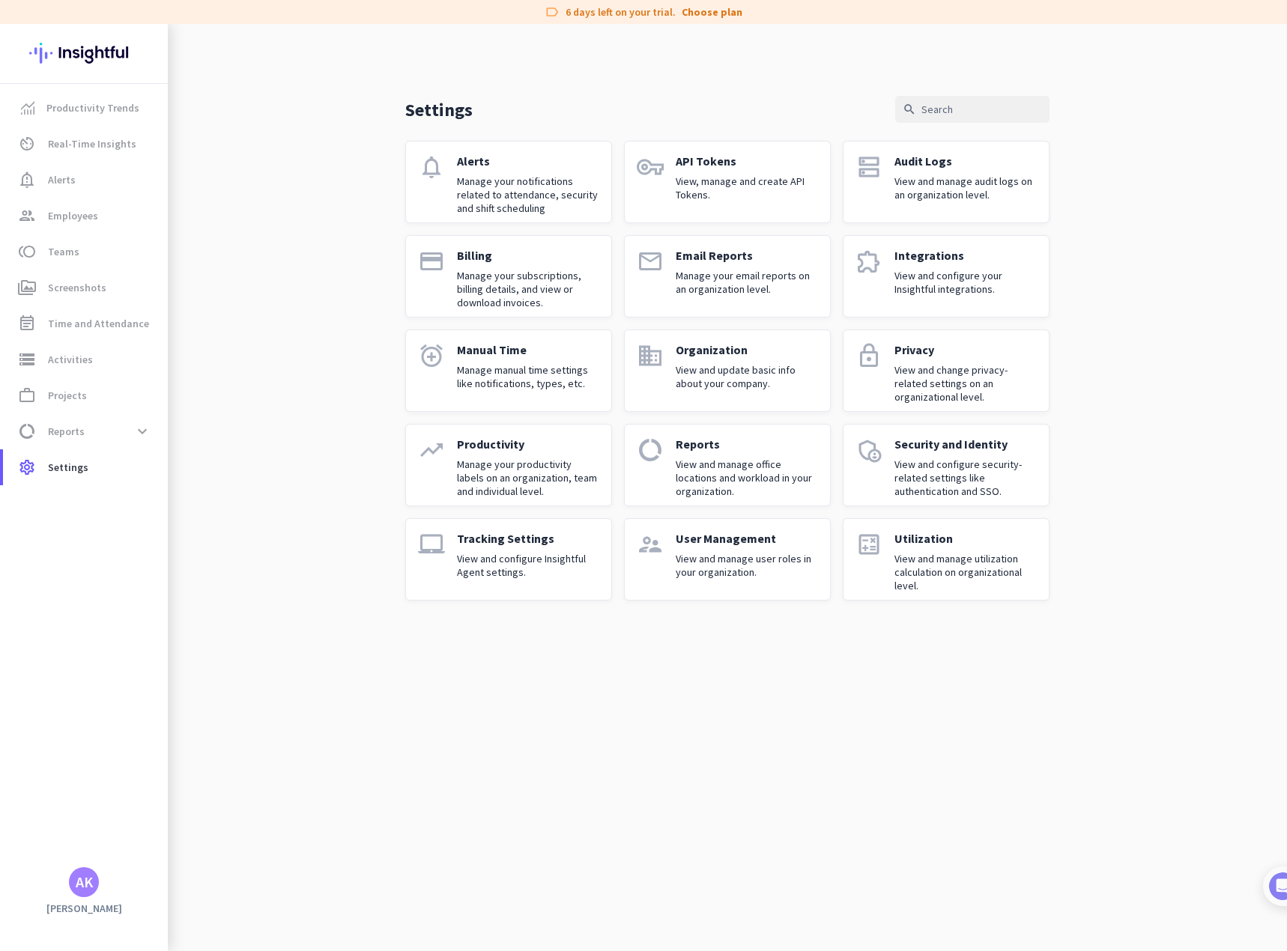
click at [893, 202] on link "dns Audit Logs View and manage audit logs on an organization level." at bounding box center [945, 182] width 207 height 82
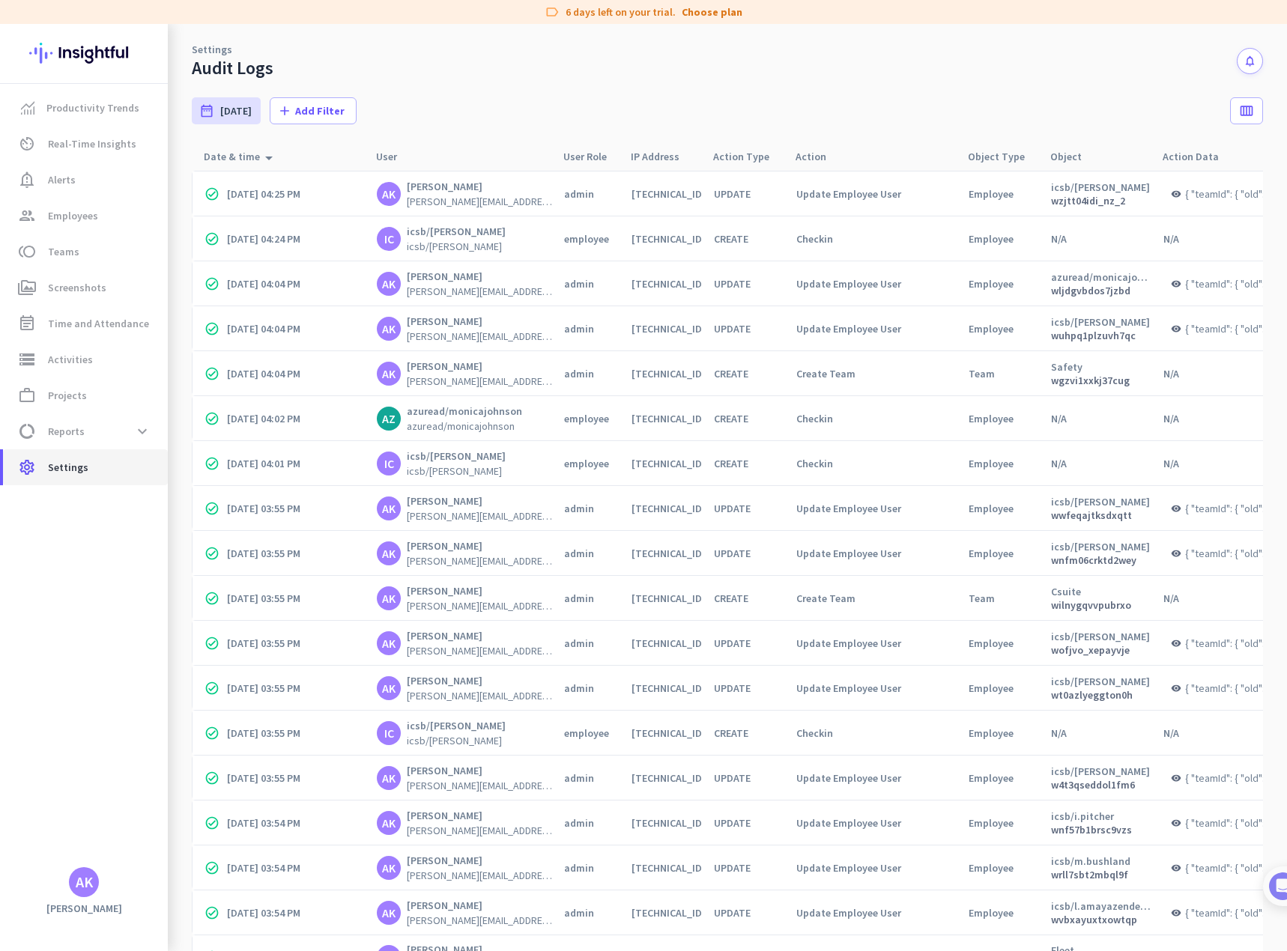
click at [70, 465] on span "Settings" at bounding box center [68, 467] width 40 height 18
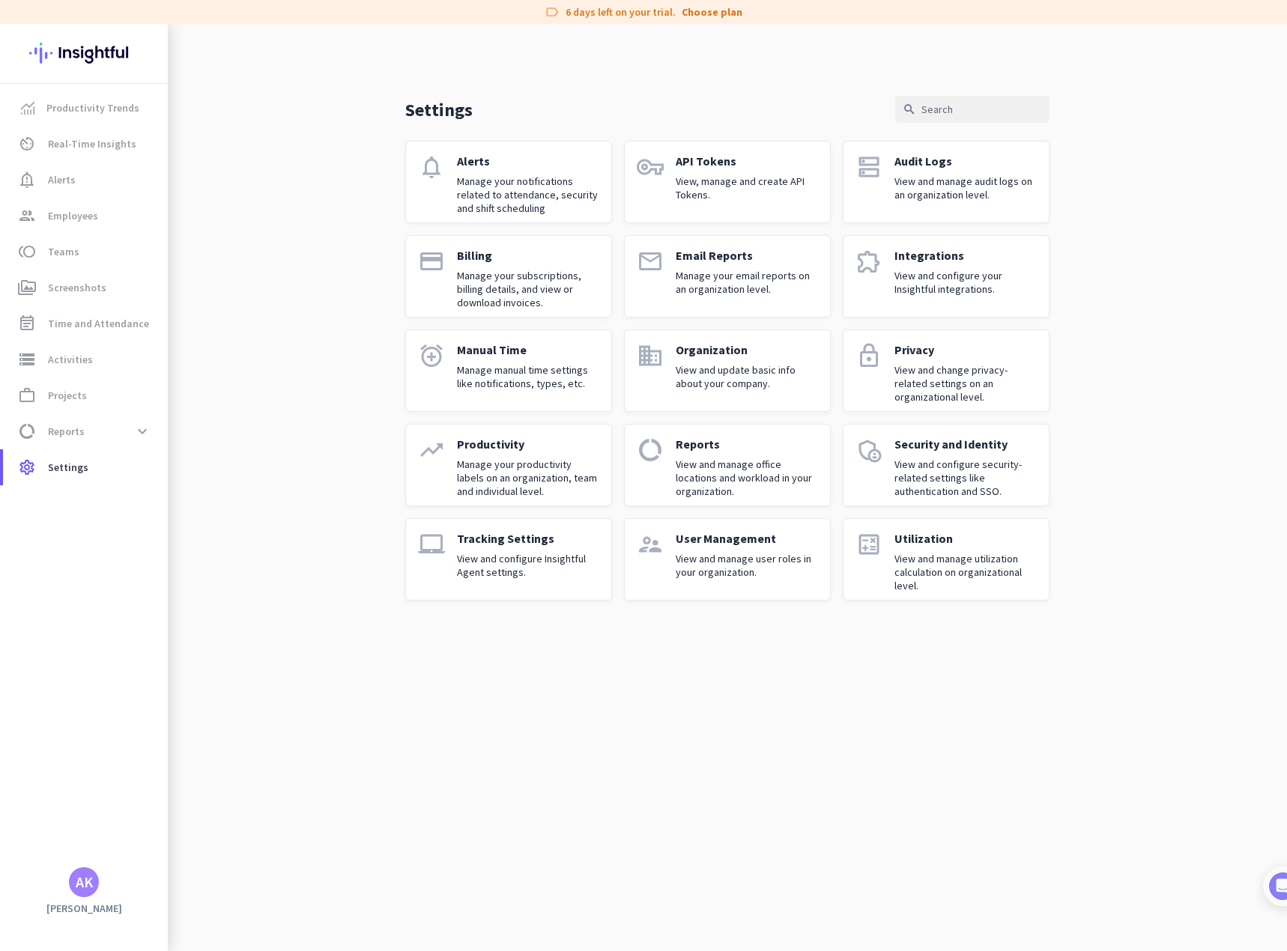
click at [929, 189] on p "View and manage audit logs on an organization level." at bounding box center [965, 187] width 142 height 27
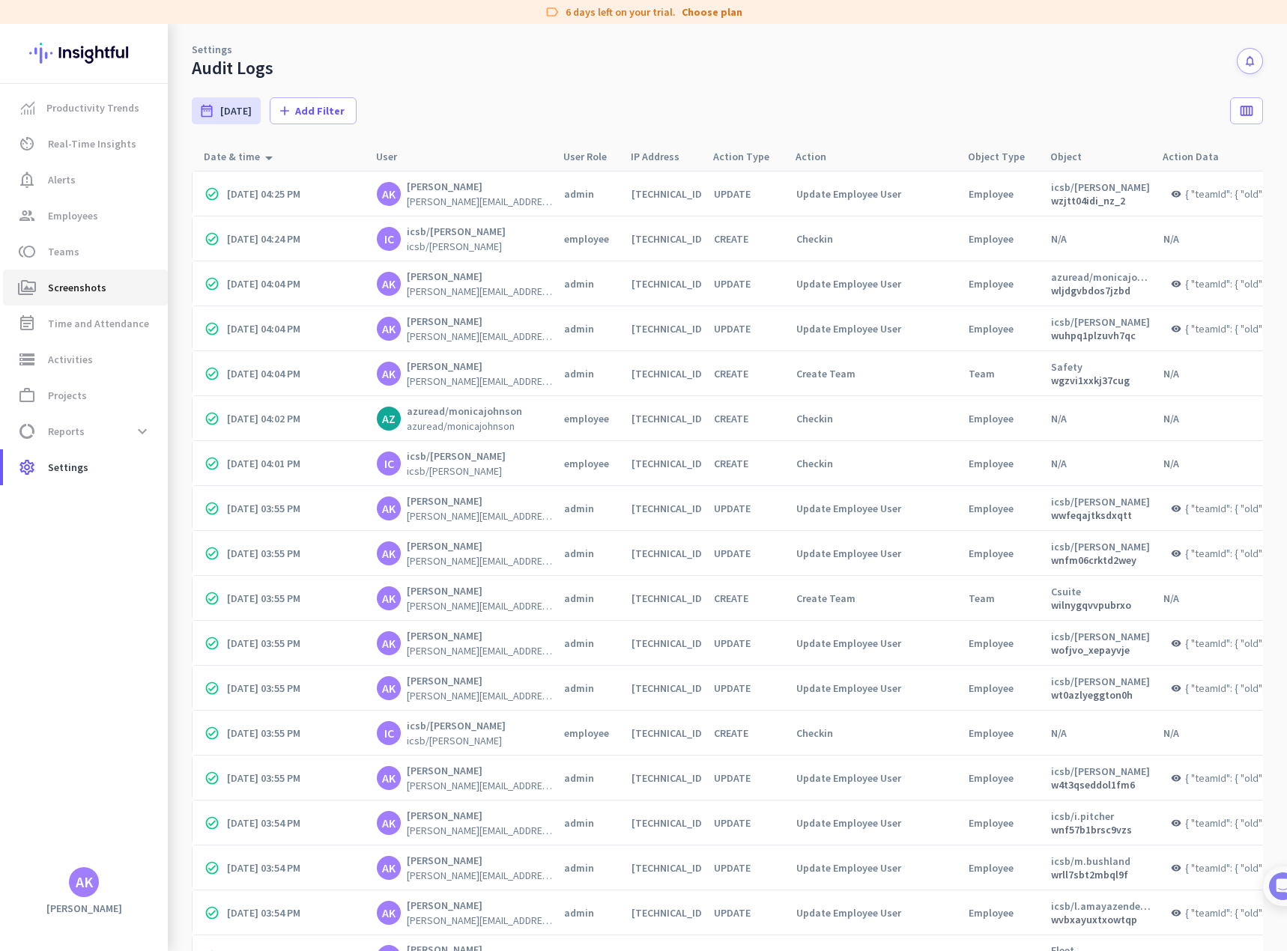
click at [69, 294] on span "Screenshots" at bounding box center [77, 288] width 58 height 18
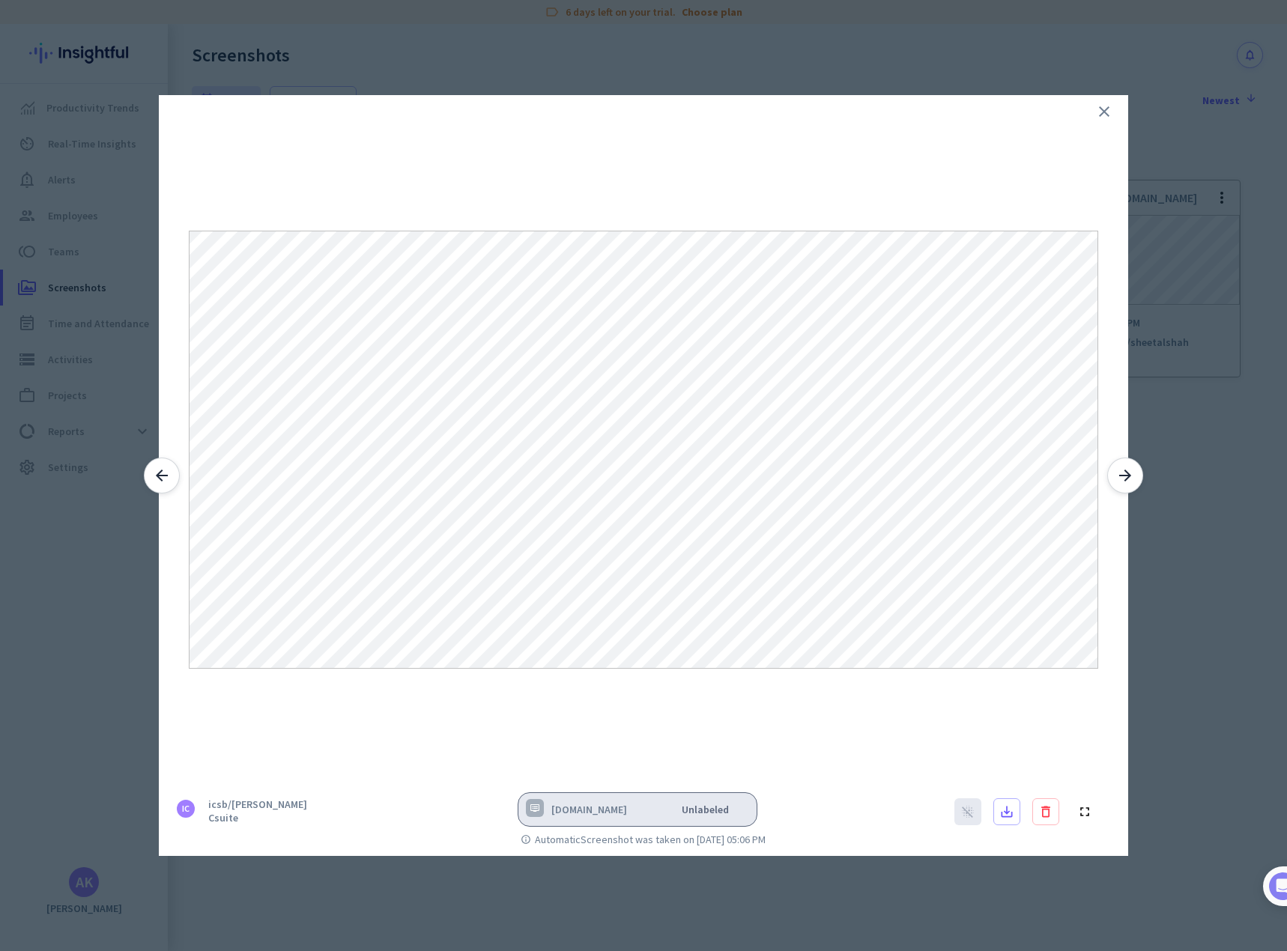
click at [1109, 109] on icon "close" at bounding box center [1104, 112] width 18 height 18
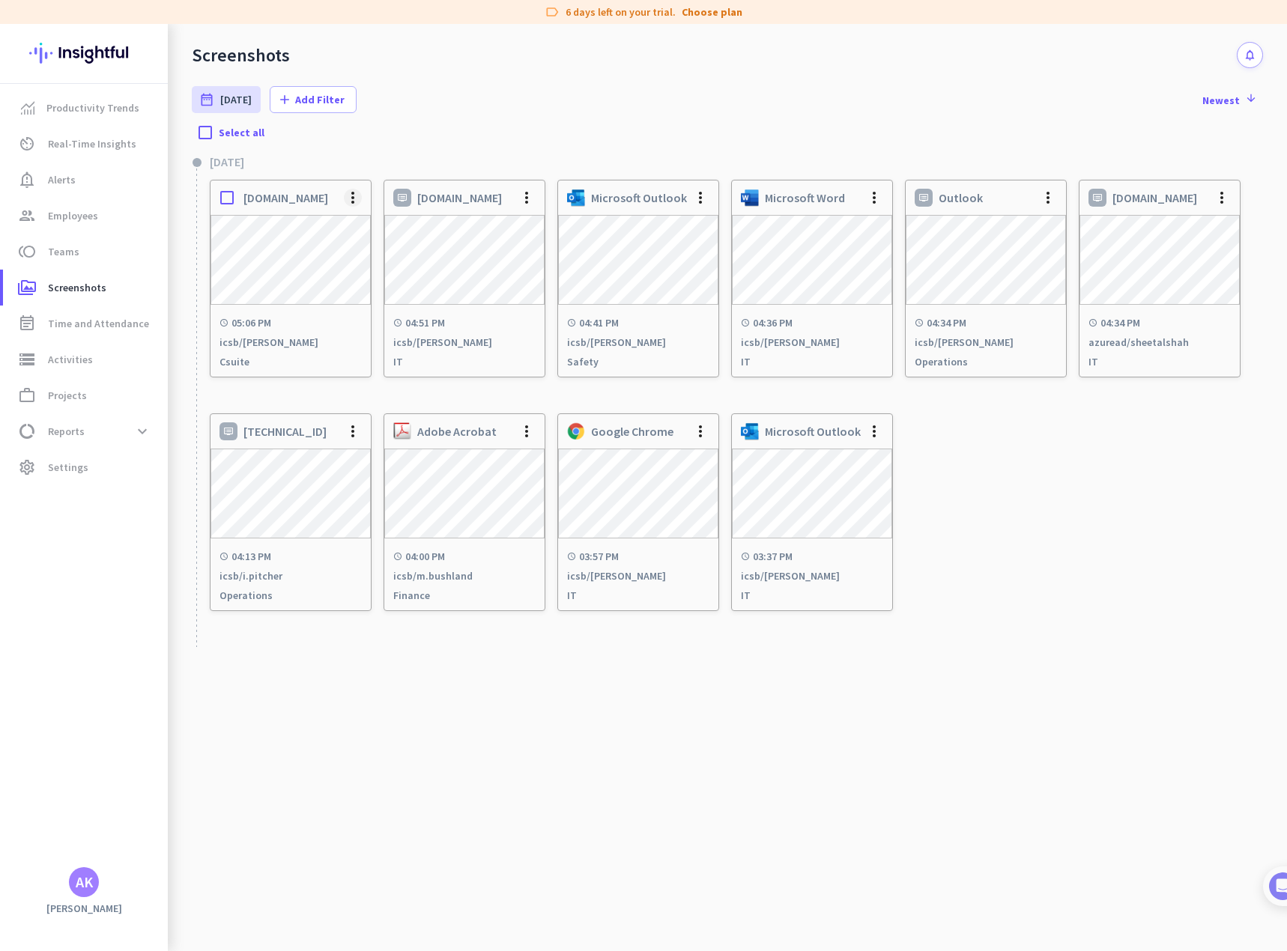
click at [361, 199] on span at bounding box center [353, 198] width 36 height 36
click at [377, 247] on span "Delete Screenshot" at bounding box center [398, 247] width 85 height 13
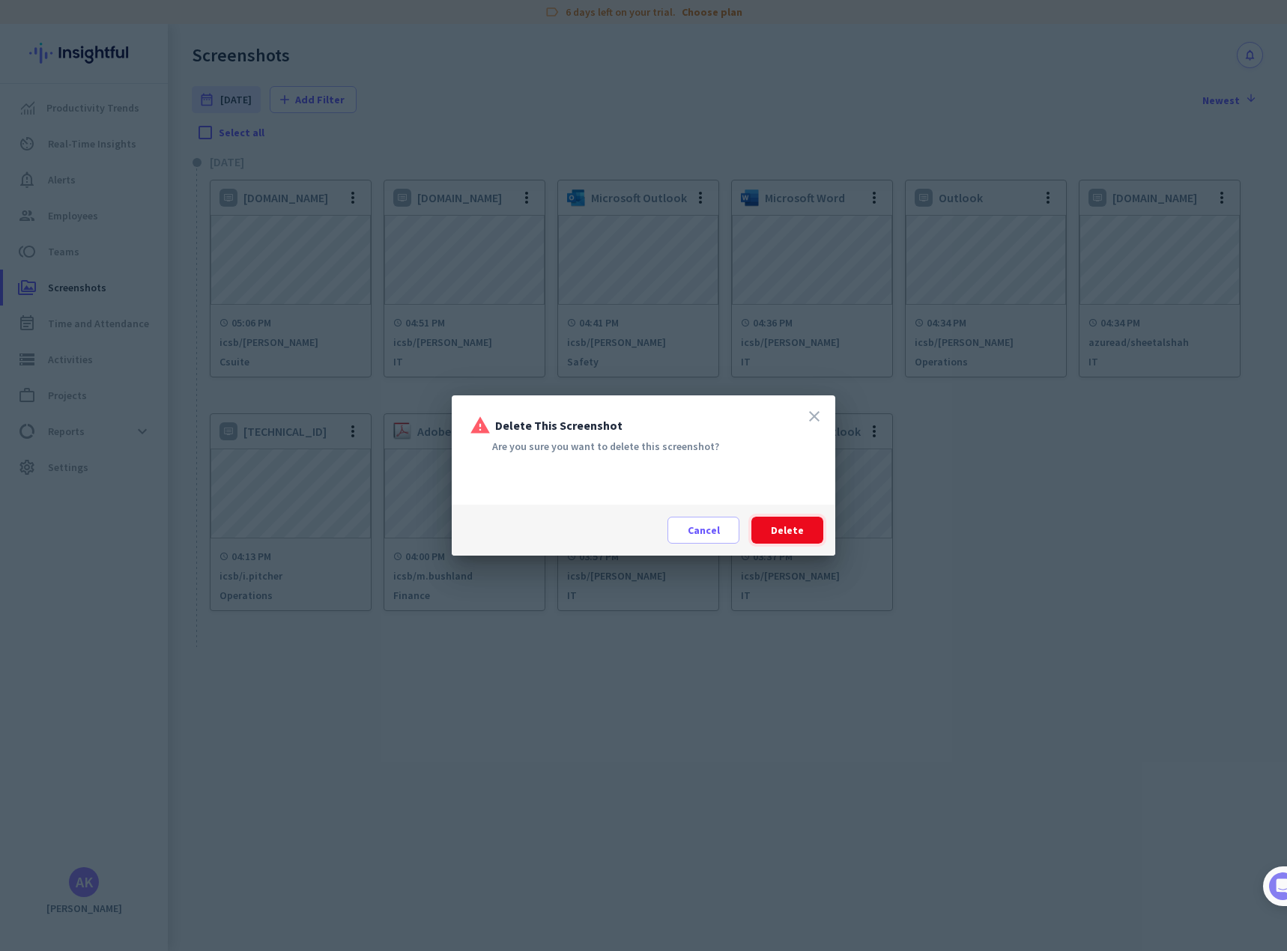
click at [780, 528] on span "Delete" at bounding box center [787, 530] width 33 height 15
